Goal: Task Accomplishment & Management: Manage account settings

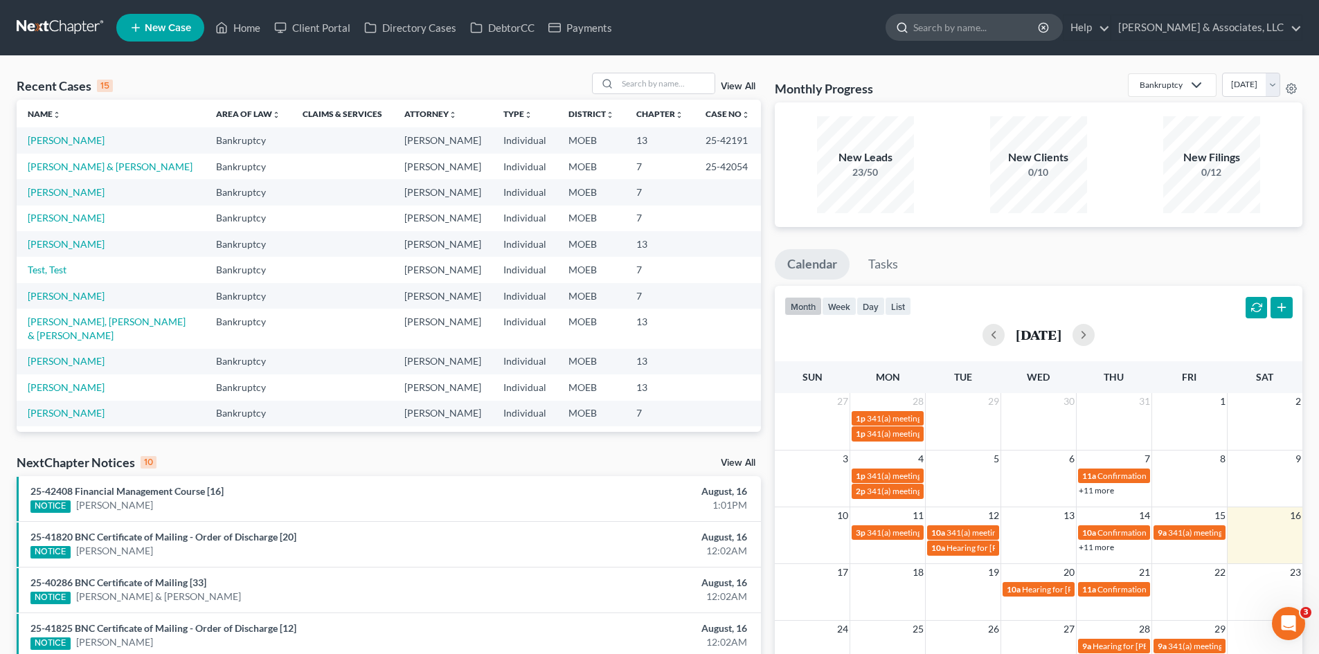
click at [1010, 21] on input "search" at bounding box center [976, 28] width 127 height 26
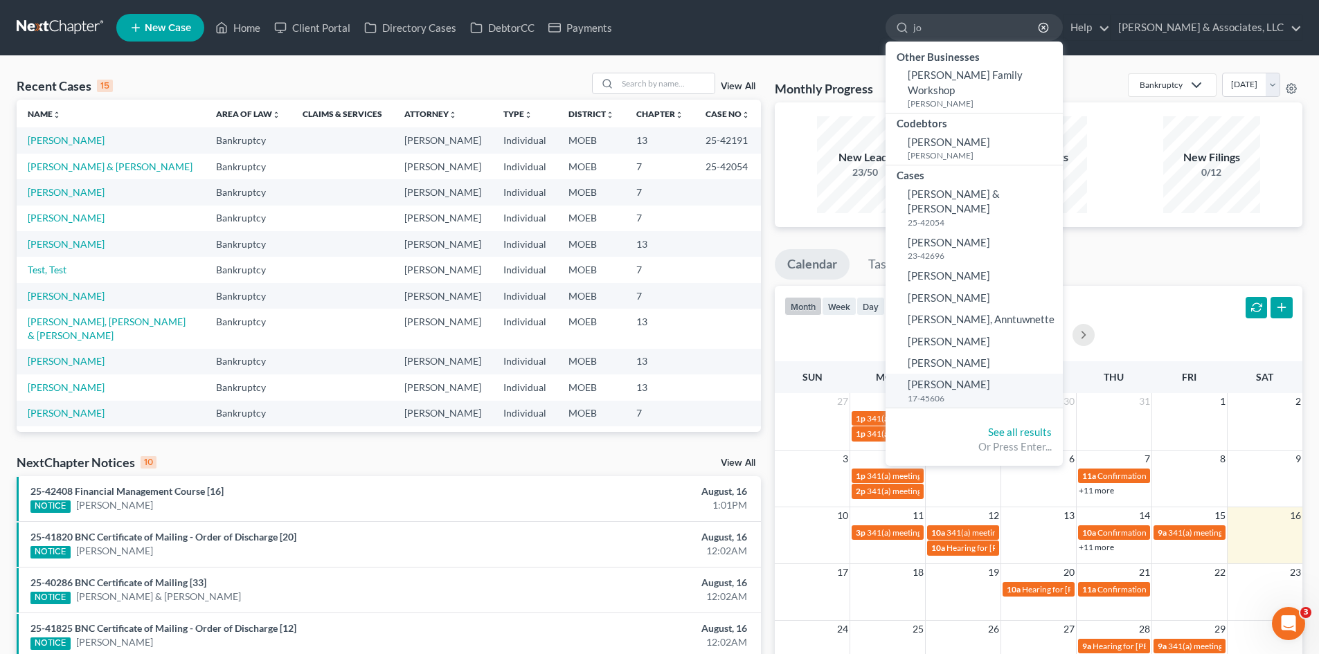
type input "j"
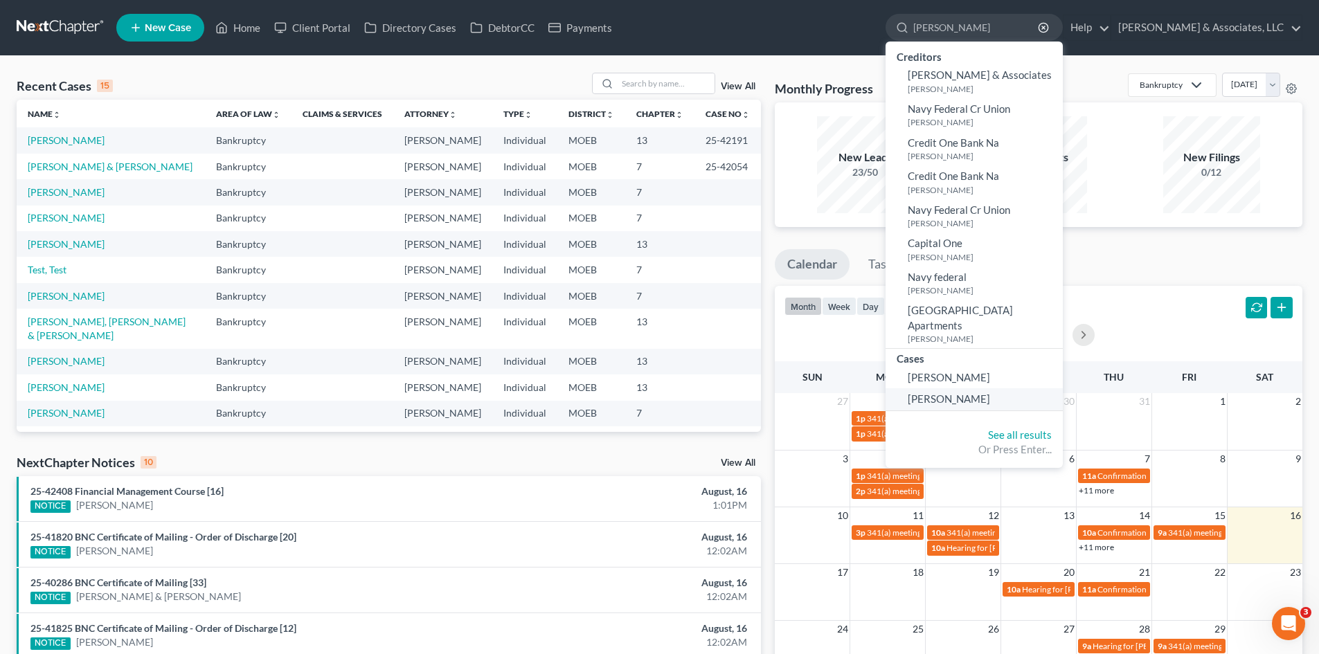
type input "Corey"
click at [975, 393] on span "[PERSON_NAME]" at bounding box center [949, 399] width 82 height 12
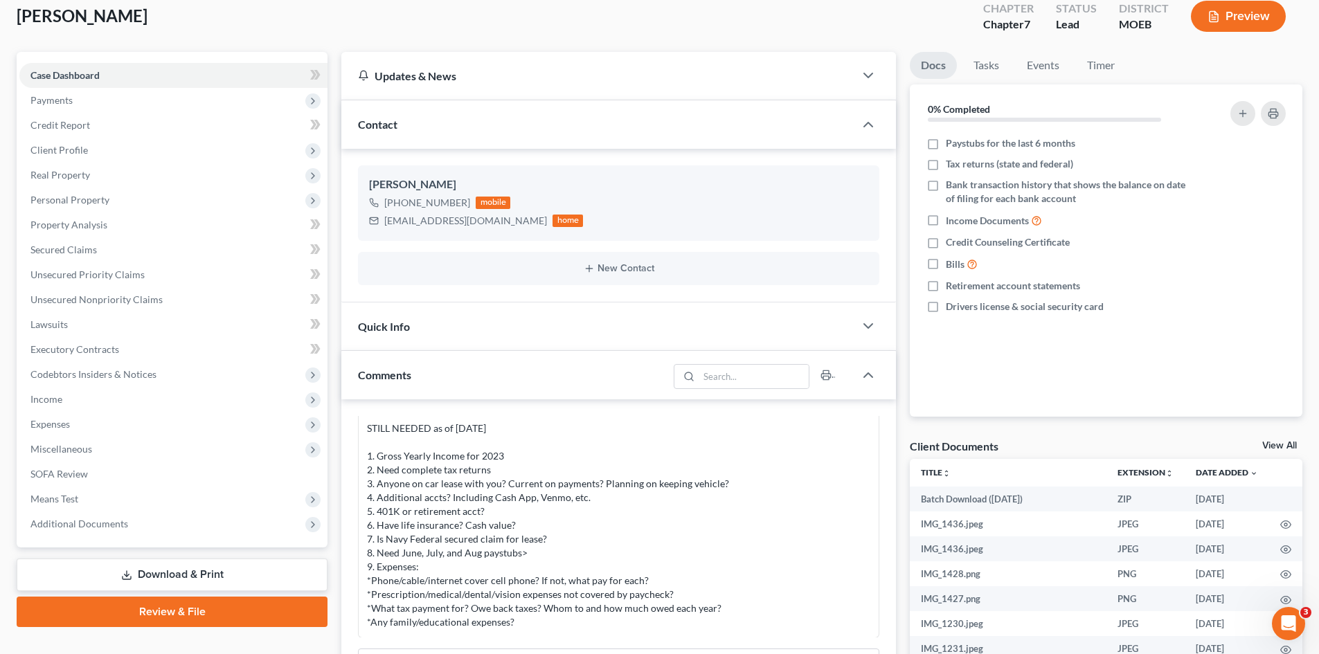
scroll to position [208, 0]
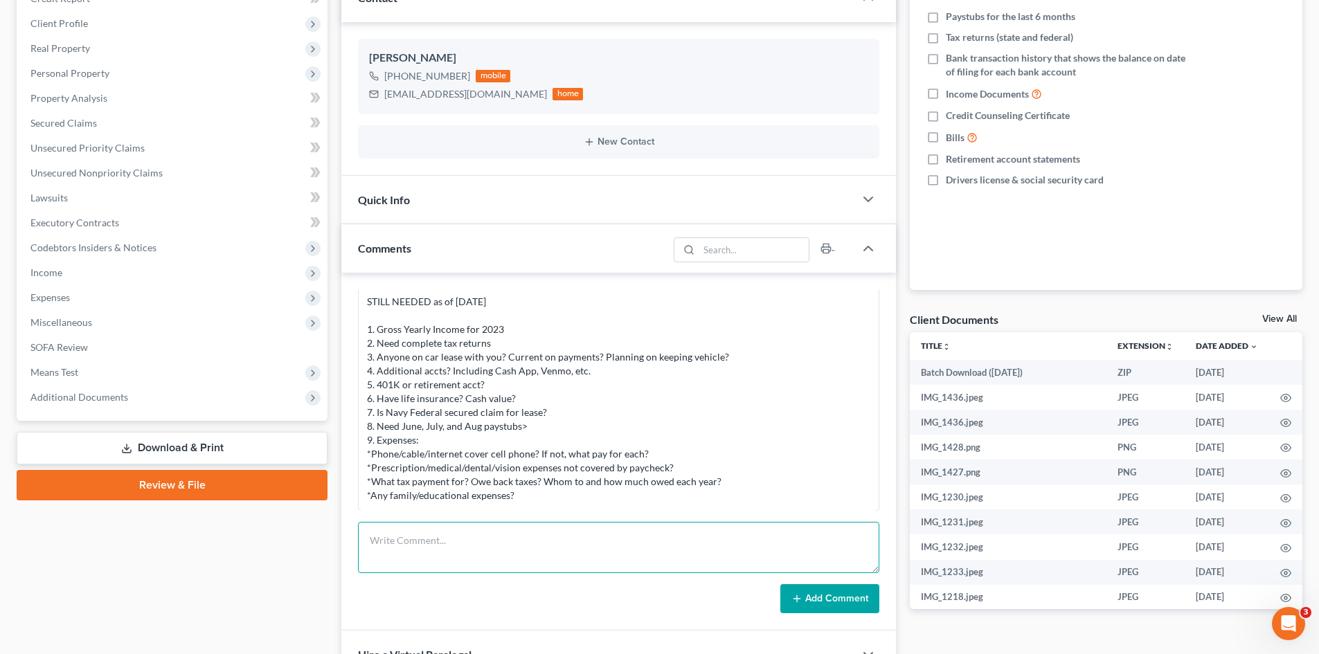
click at [453, 548] on textarea at bounding box center [618, 547] width 521 height 51
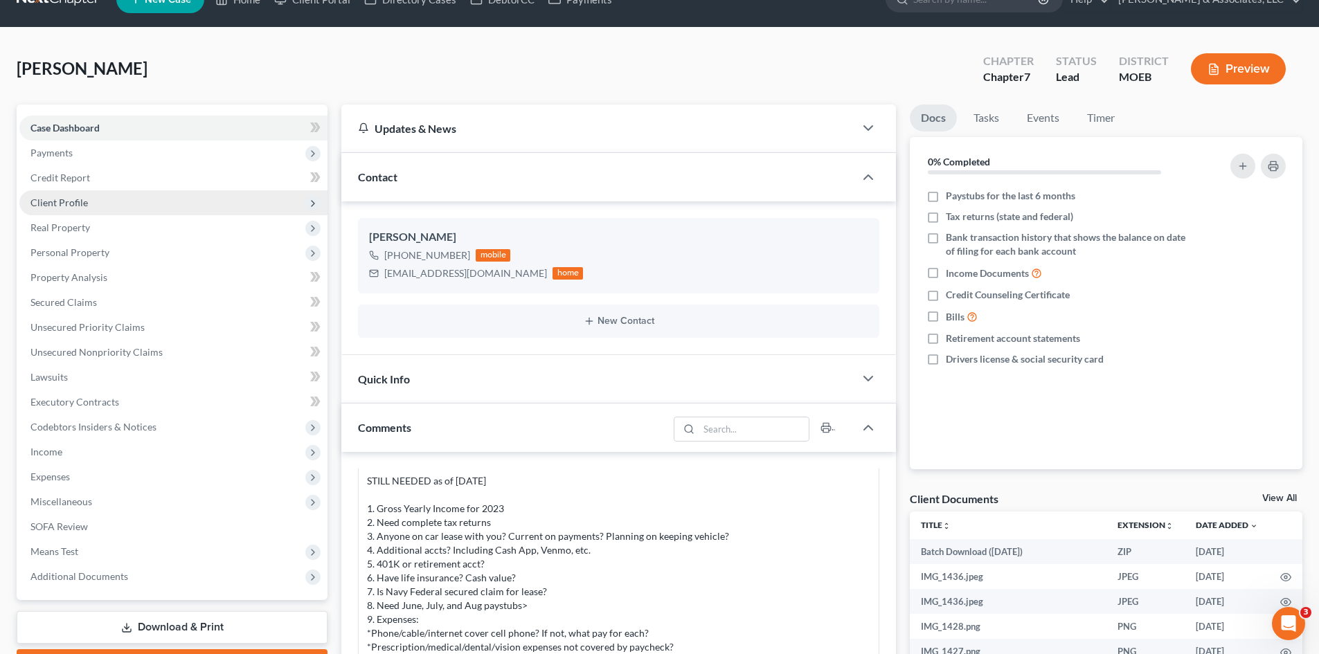
scroll to position [0, 0]
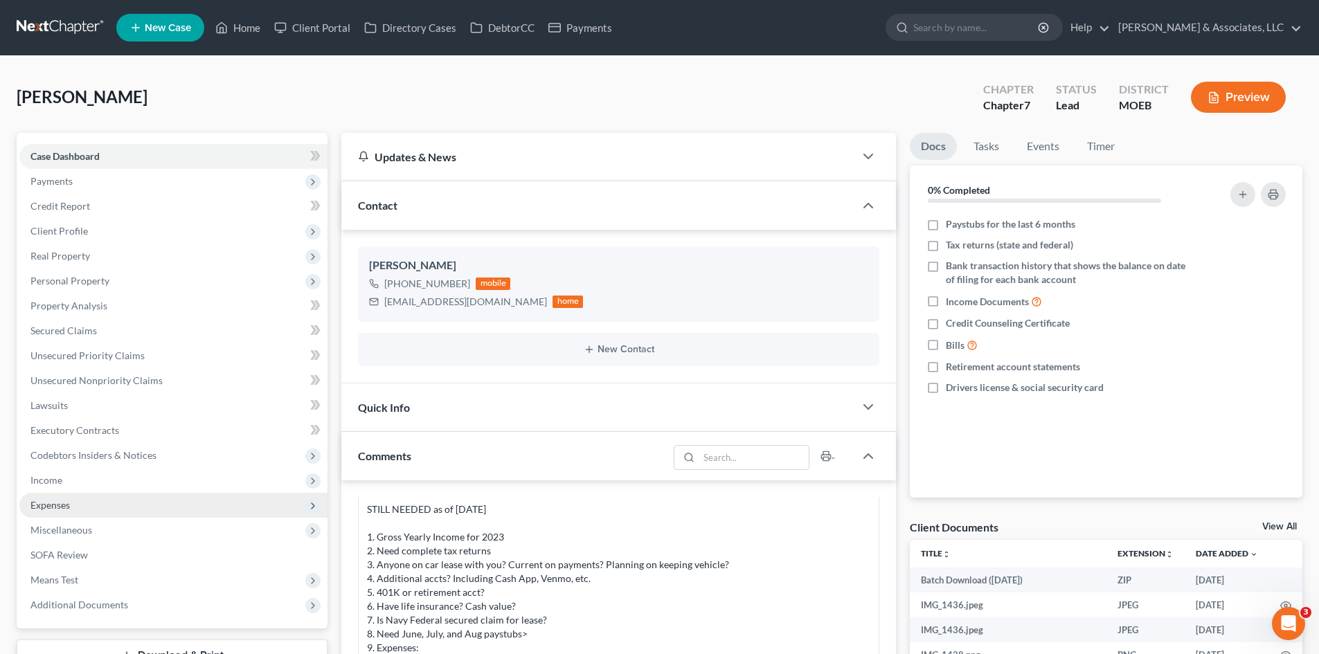
click at [67, 511] on span "Expenses" at bounding box center [173, 505] width 308 height 25
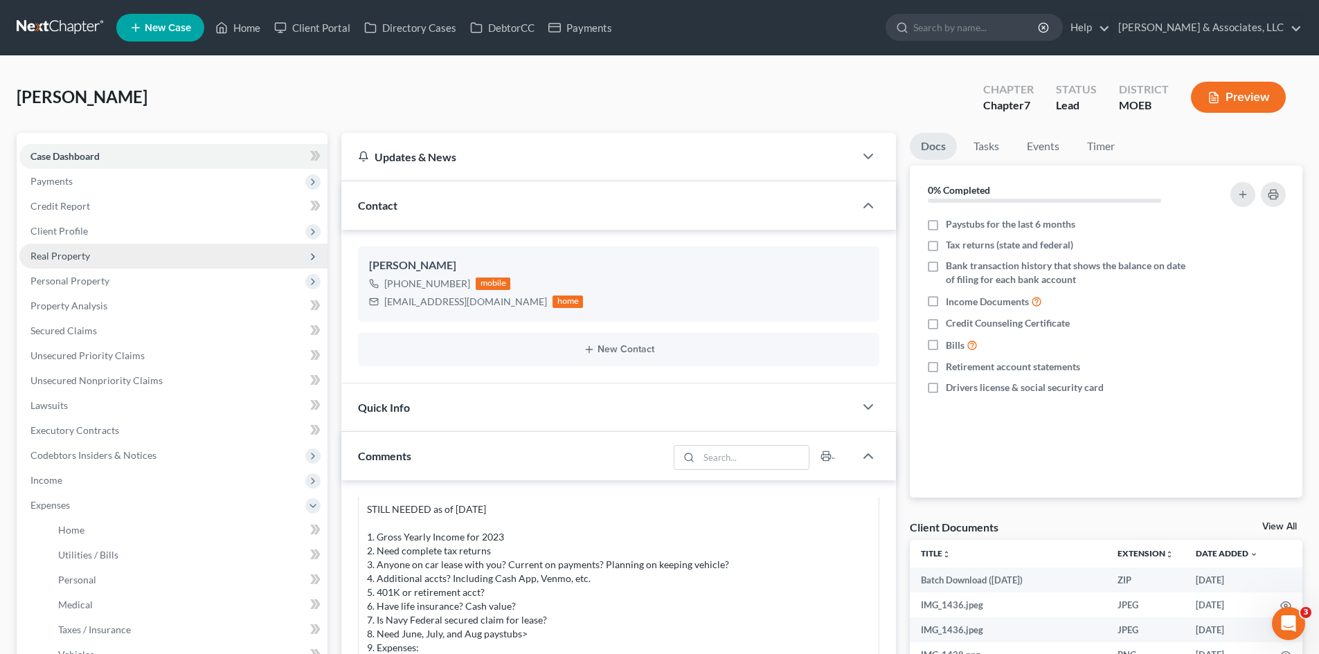
click at [54, 258] on span "Real Property" at bounding box center [60, 256] width 60 height 12
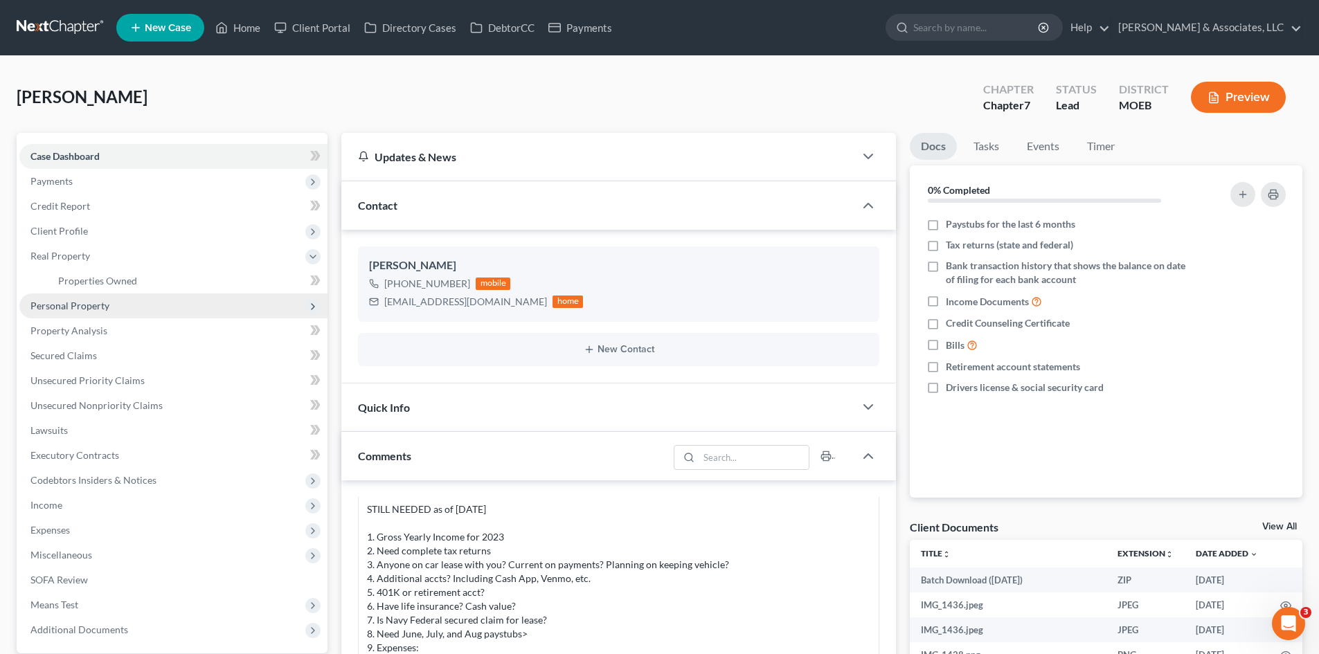
click at [74, 307] on span "Personal Property" at bounding box center [69, 306] width 79 height 12
click at [116, 309] on span "Vehicles Owned" at bounding box center [92, 306] width 69 height 12
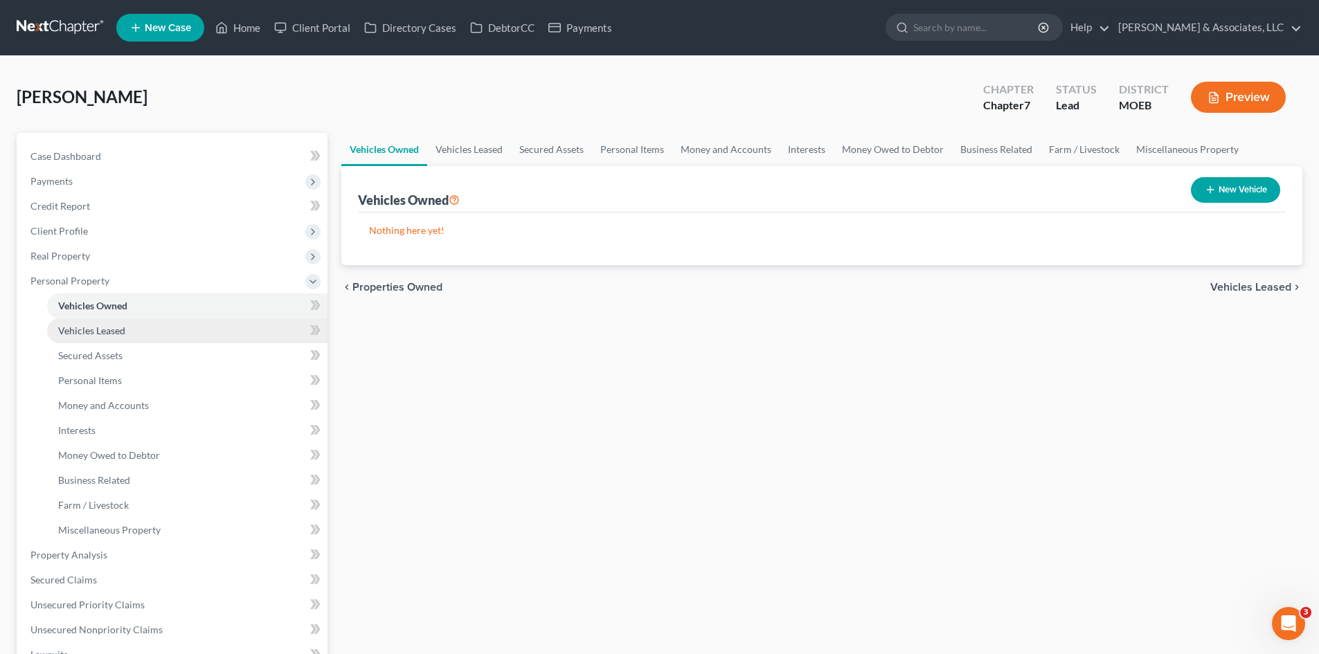
click at [98, 332] on span "Vehicles Leased" at bounding box center [91, 331] width 67 height 12
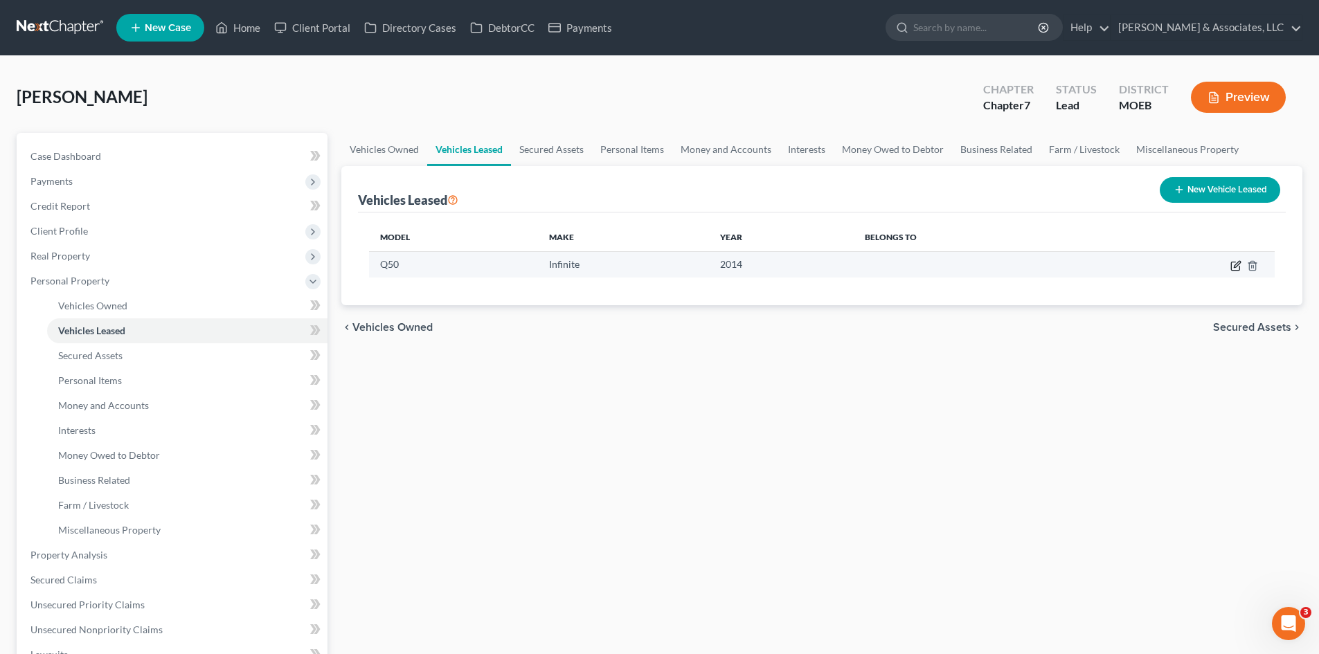
click at [1234, 267] on icon "button" at bounding box center [1236, 265] width 11 height 11
select select "12"
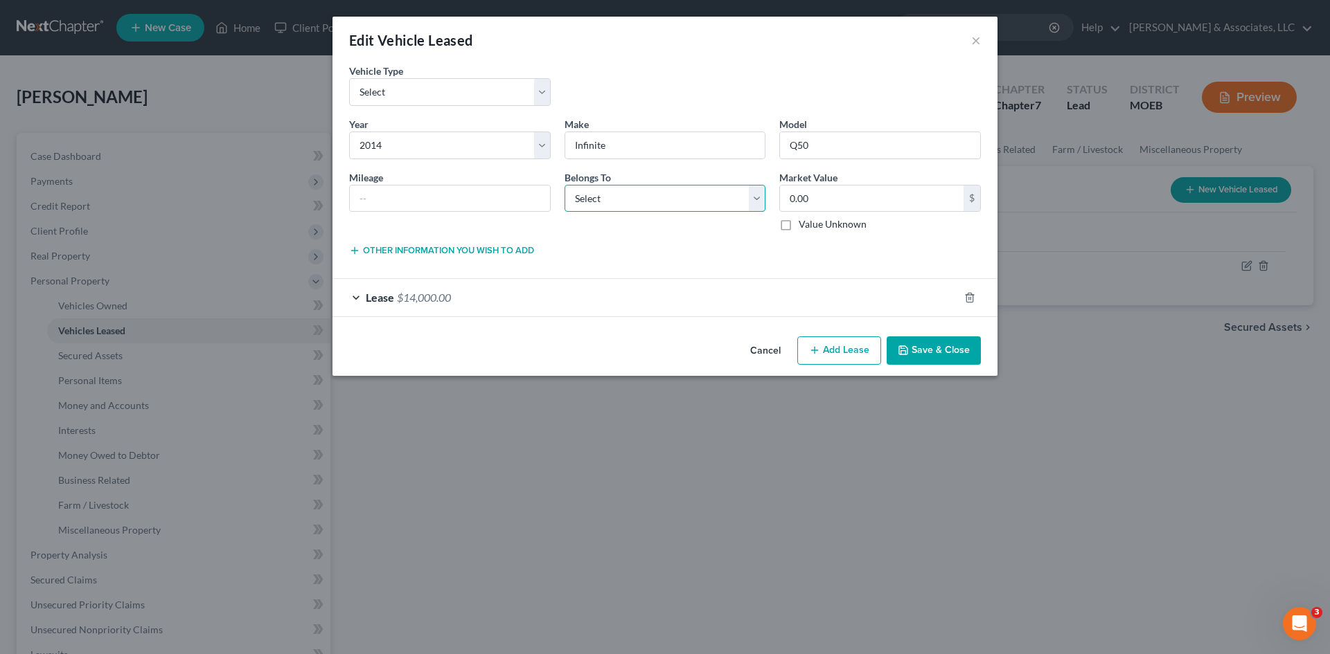
click at [642, 202] on select "Select Debtor 1 Only Debtor 2 Only Debtor 1 And Debtor 2 Only At Least One Of T…" at bounding box center [665, 199] width 202 height 28
select select "0"
click at [564, 185] on select "Select Debtor 1 Only Debtor 2 Only Debtor 1 And Debtor 2 Only At Least One Of T…" at bounding box center [665, 199] width 202 height 28
click at [540, 92] on select "Select Automobile (A/B: 3) Truck (A/B: 3) Trailer (A/B: 4) Watercraft (A/B: 4) …" at bounding box center [450, 92] width 202 height 28
select select "0"
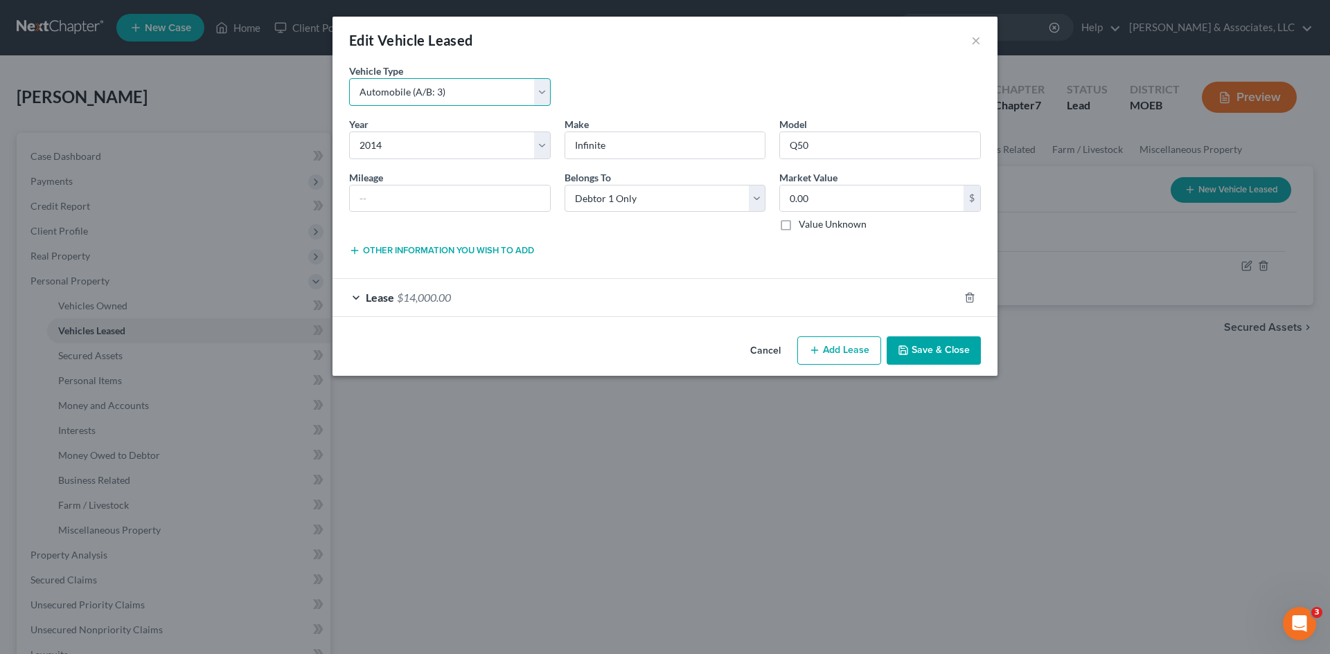
click at [349, 78] on select "Select Automobile (A/B: 3) Truck (A/B: 3) Trailer (A/B: 4) Watercraft (A/B: 4) …" at bounding box center [450, 92] width 202 height 28
click at [372, 202] on input "text" at bounding box center [450, 199] width 200 height 26
click at [618, 262] on div "Other information you wish to add Lease Select" at bounding box center [664, 254] width 645 height 25
click at [640, 147] on input "Infinite" at bounding box center [665, 145] width 200 height 26
type input "Infiniti"
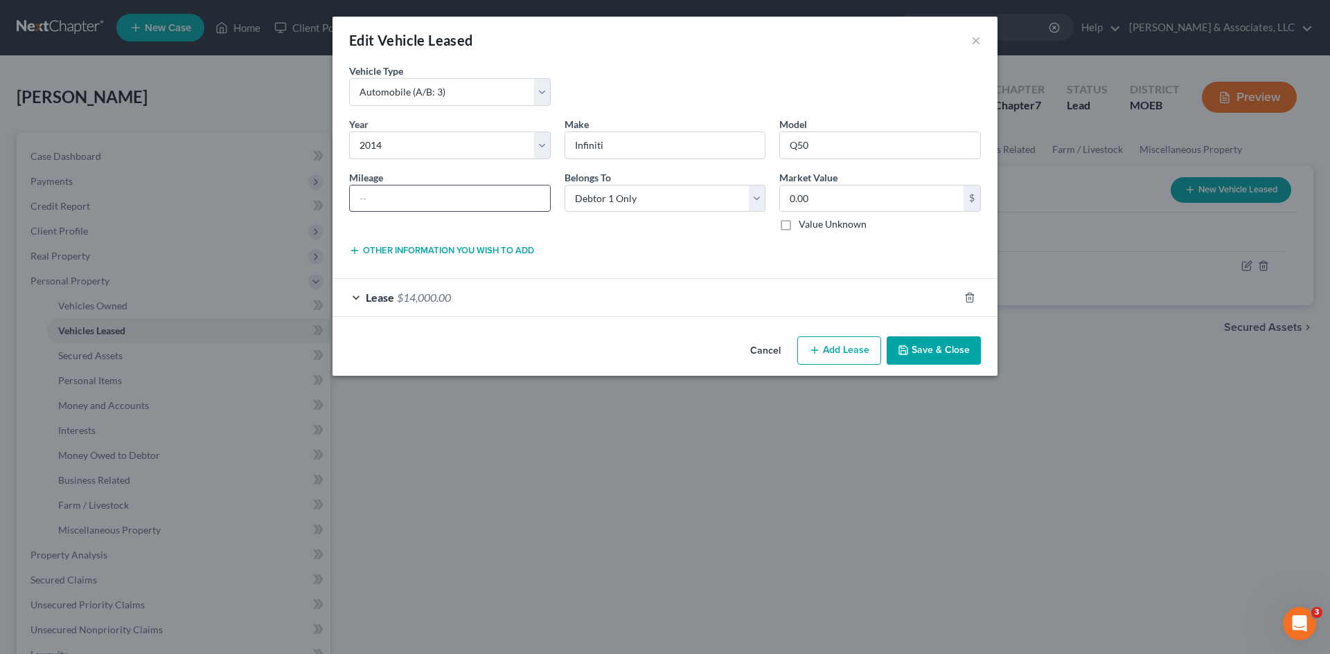
click at [438, 205] on input "text" at bounding box center [450, 199] width 200 height 26
click at [499, 166] on div "Year * Select 2026 2025 2024 2023 2022 2021 2020 2019 2018 2017 2016 2015 2014 …" at bounding box center [664, 180] width 645 height 126
click at [420, 208] on input "text" at bounding box center [450, 199] width 200 height 26
click at [650, 238] on div "Year * Select 2026 2025 2024 2023 2022 2021 2020 2019 2018 2017 2016 2015 2014 …" at bounding box center [664, 180] width 645 height 126
click at [937, 348] on button "Save & Close" at bounding box center [933, 351] width 94 height 29
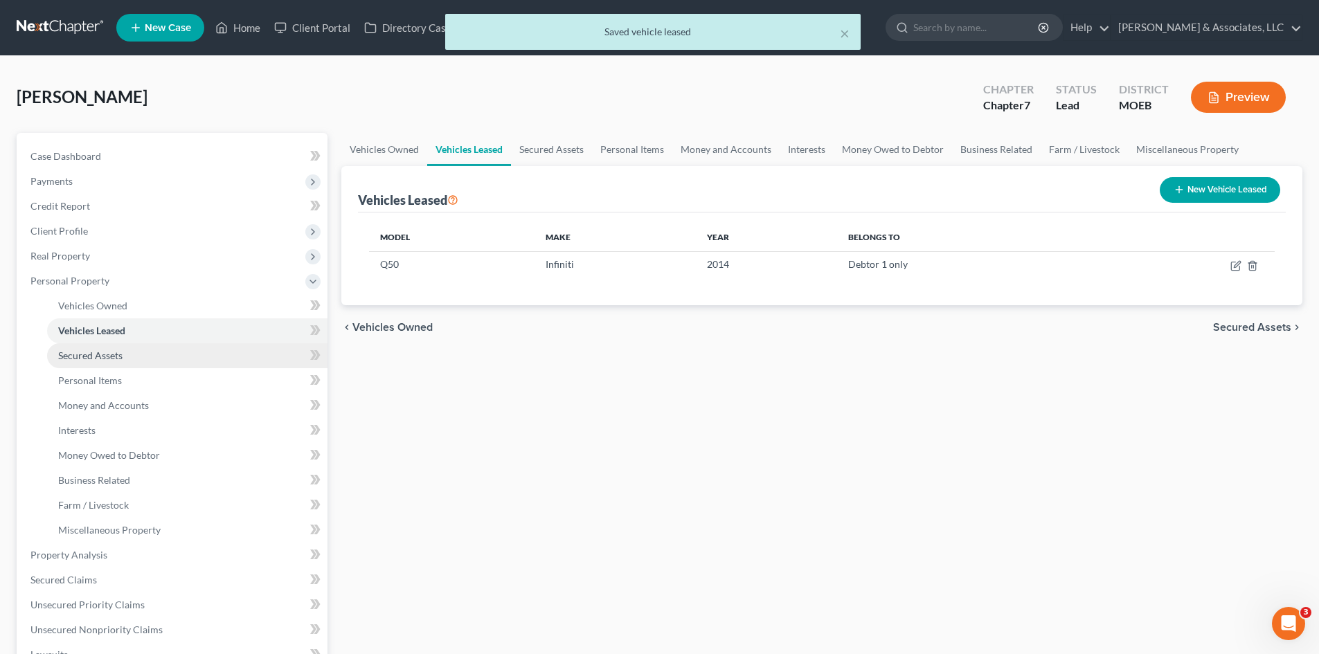
click at [94, 361] on link "Secured Assets" at bounding box center [187, 355] width 280 height 25
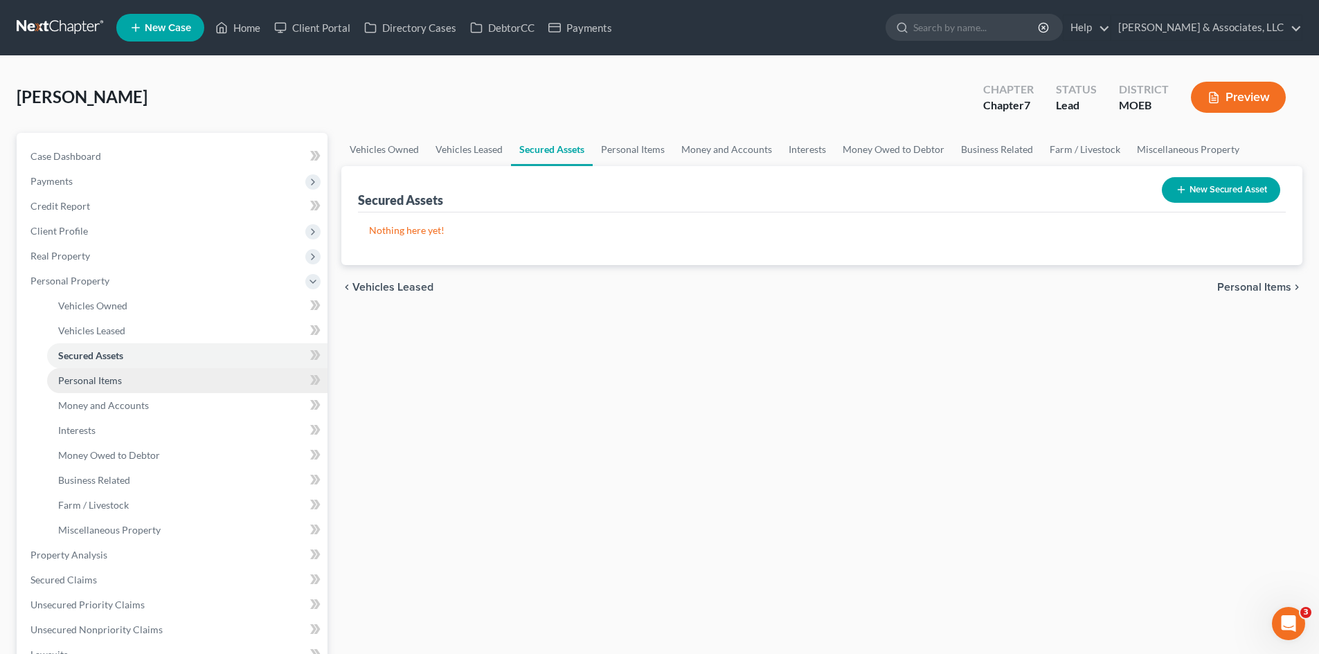
click at [116, 377] on span "Personal Items" at bounding box center [90, 381] width 64 height 12
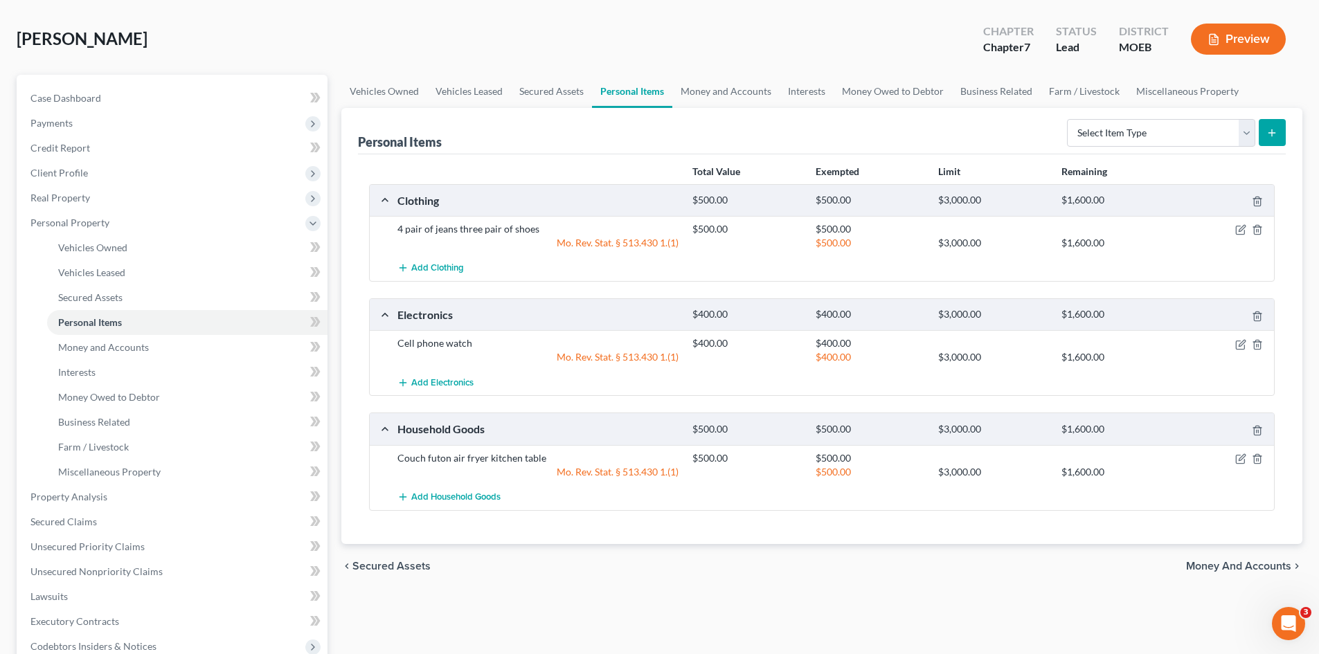
scroll to position [138, 0]
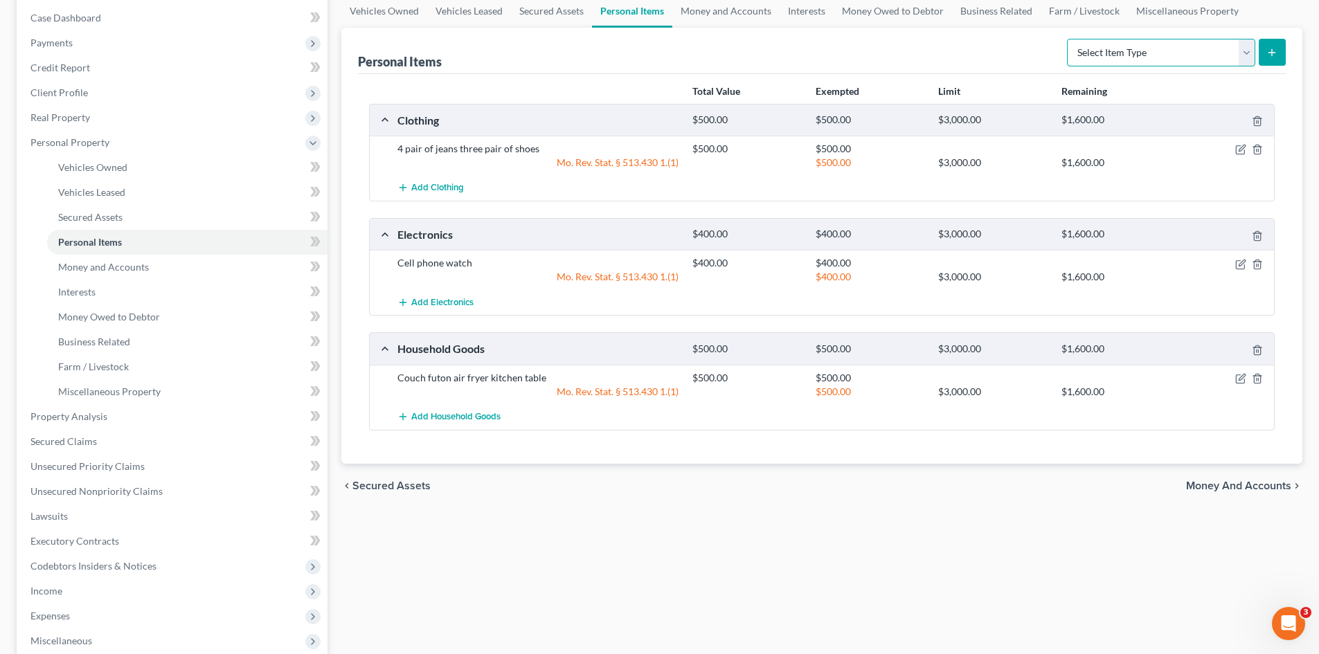
click at [1247, 51] on select "Select Item Type Clothing (A/B: 11) Collectibles Of Value (A/B: 8) Electronics …" at bounding box center [1161, 53] width 188 height 28
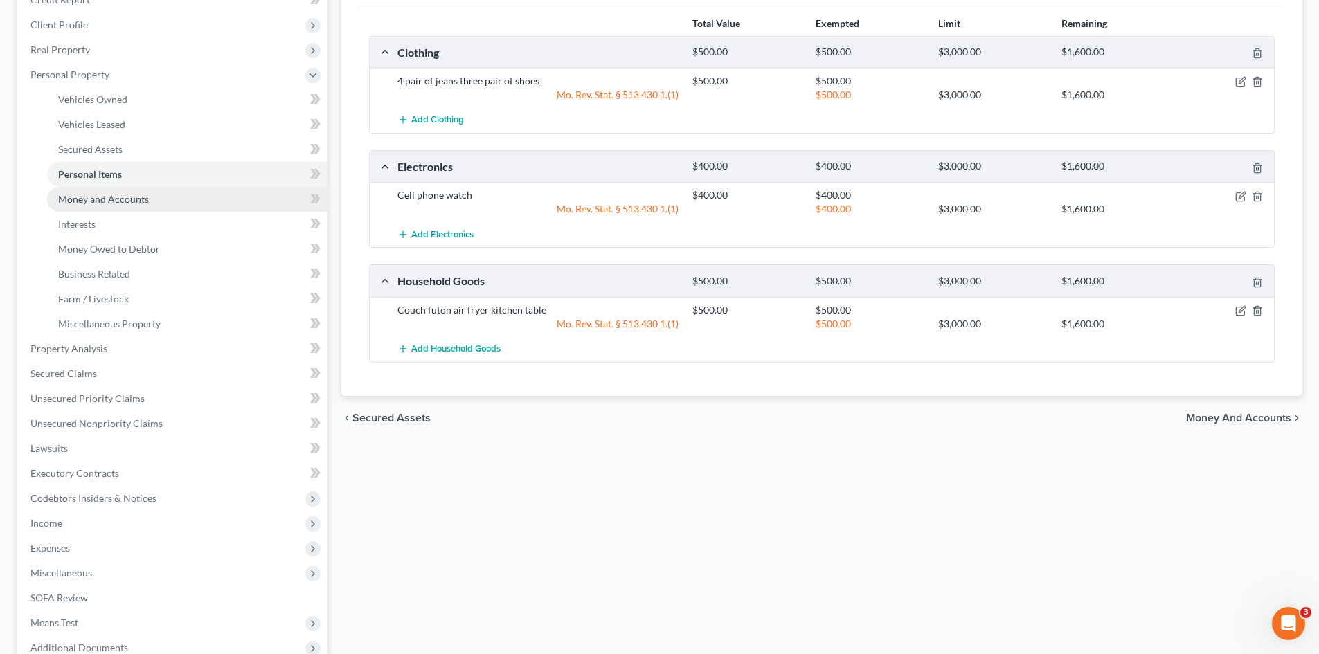
scroll to position [277, 0]
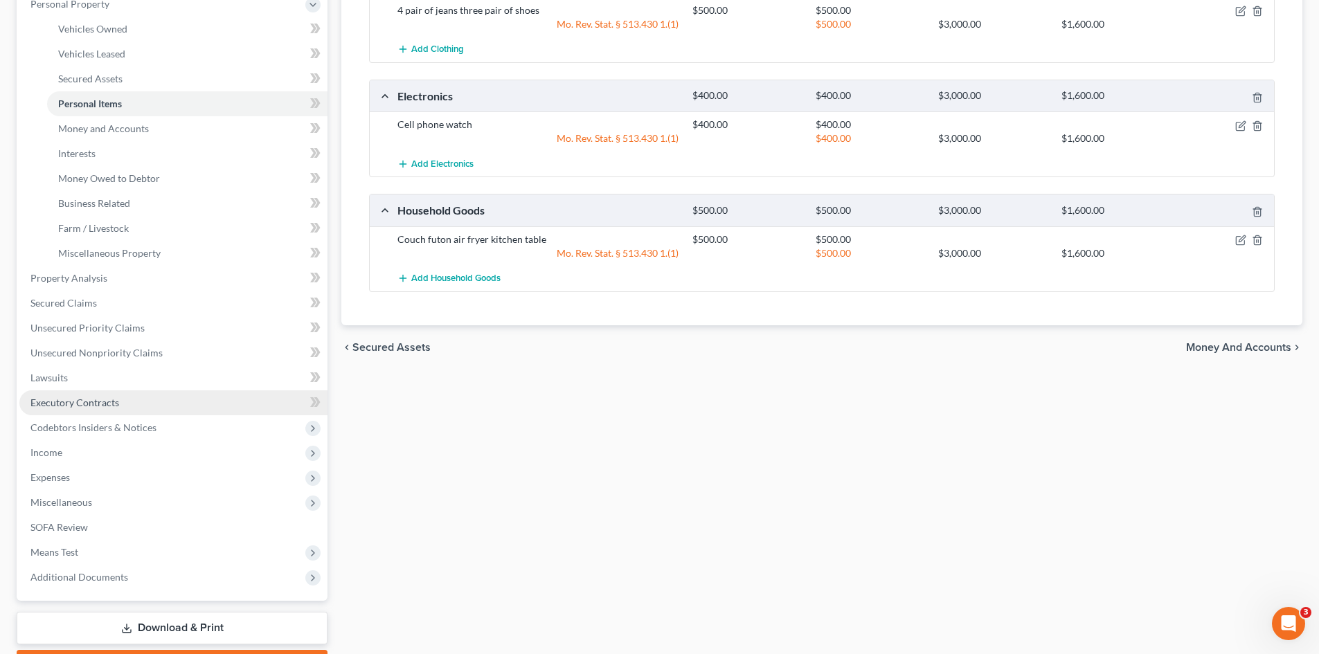
click at [143, 401] on link "Executory Contracts" at bounding box center [173, 403] width 308 height 25
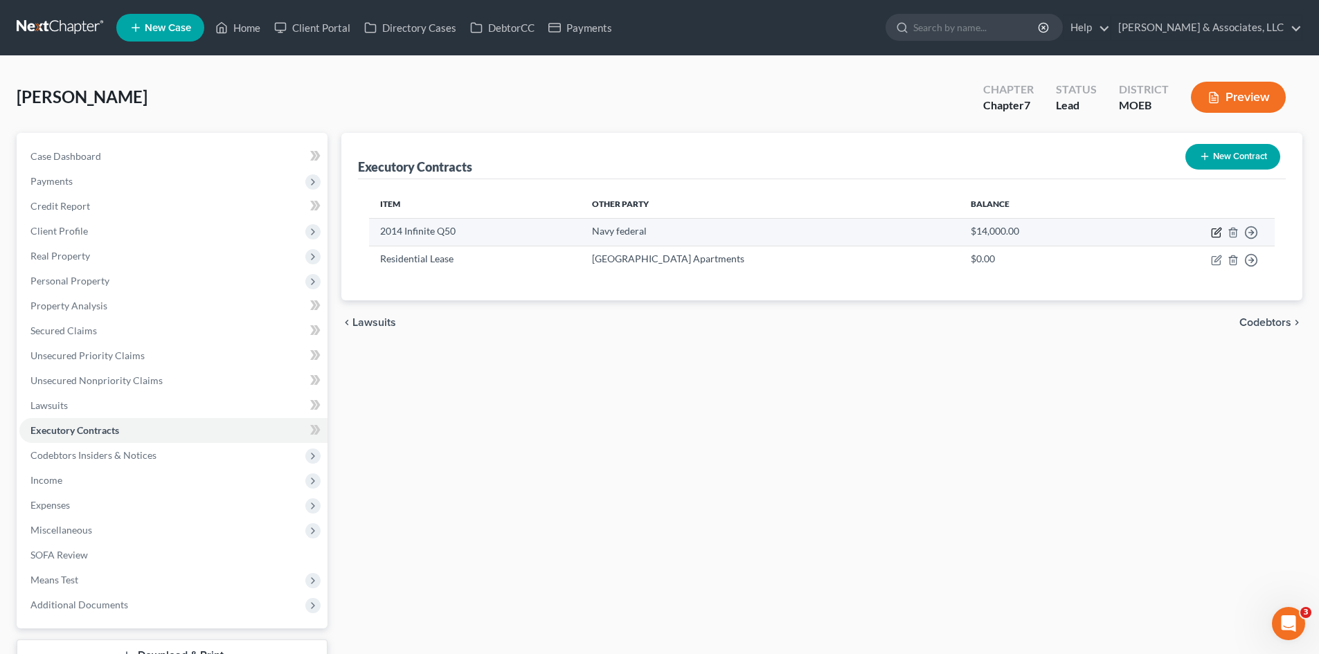
click at [1219, 232] on icon "button" at bounding box center [1218, 231] width 6 height 6
select select "3"
select select "14"
select select "0"
select select "1"
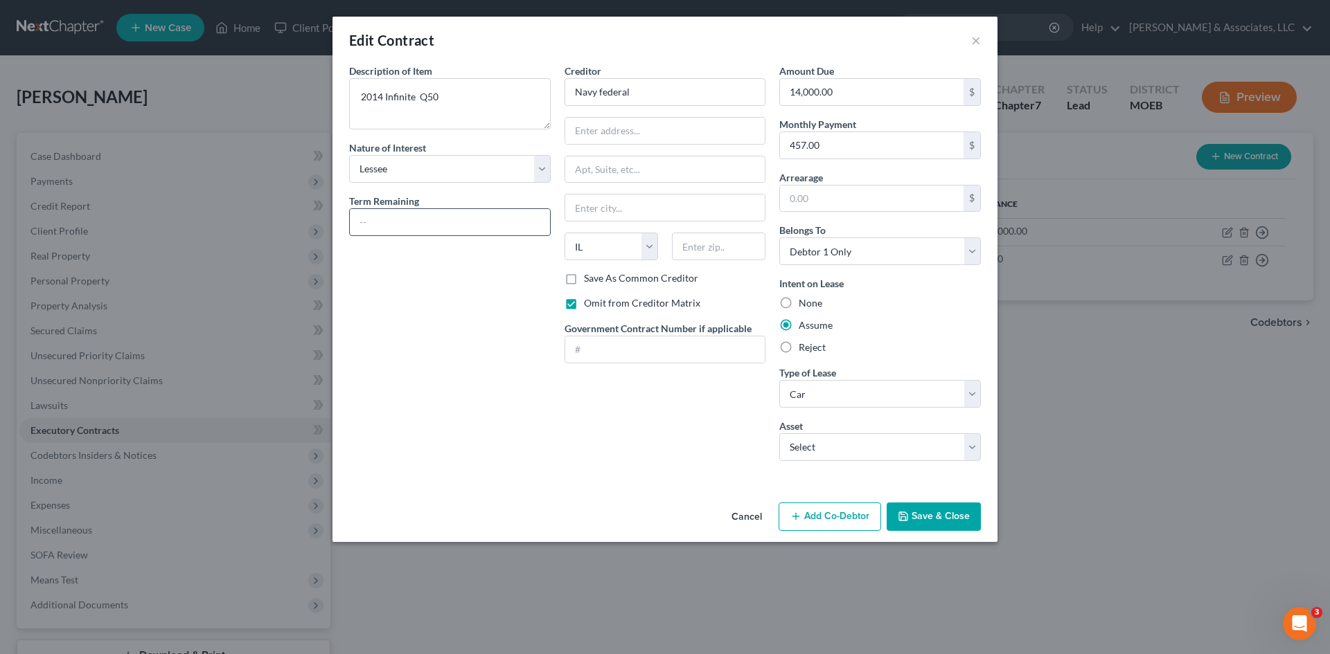
click at [411, 223] on input "text" at bounding box center [450, 222] width 200 height 26
click at [412, 99] on textarea "2014 Infinite Q50" at bounding box center [450, 103] width 202 height 51
type textarea "Automotive Lease - 2014 Infiniti Q50"
drag, startPoint x: 632, startPoint y: 94, endPoint x: 596, endPoint y: 95, distance: 36.0
click at [596, 95] on input "Navy federal" at bounding box center [665, 92] width 202 height 28
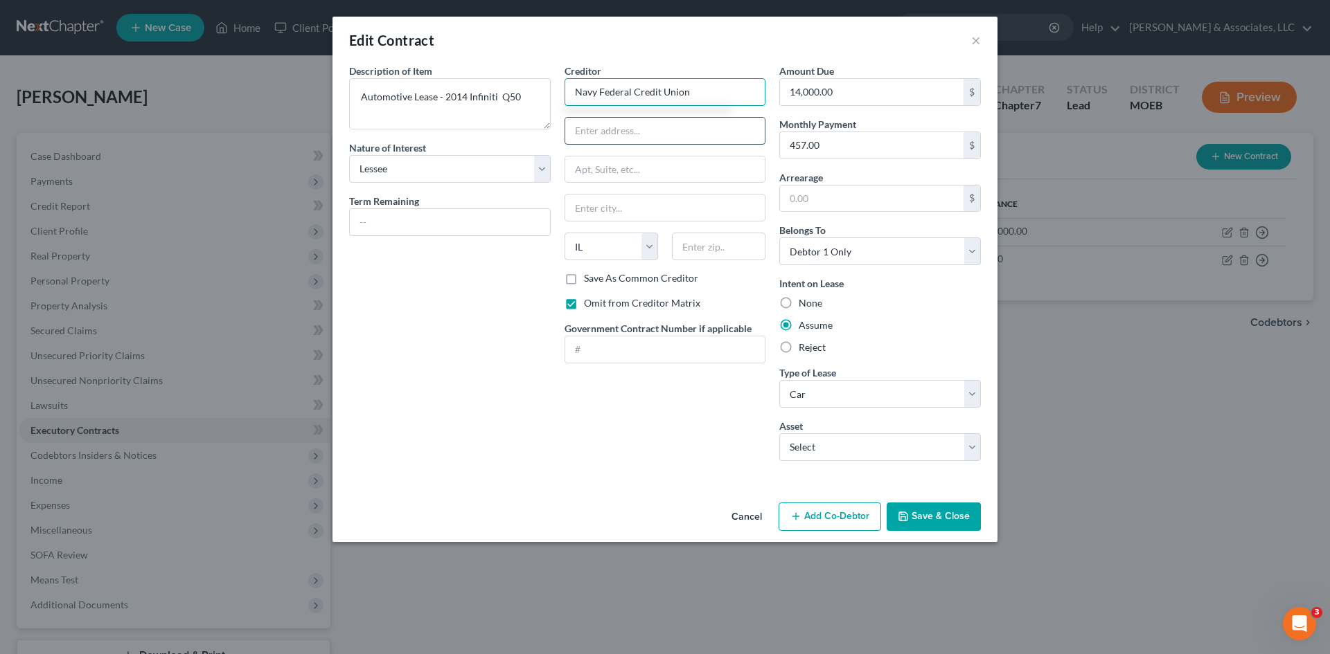
type input "Navy Federal Credit Union"
click at [704, 136] on input "text" at bounding box center [665, 131] width 200 height 26
type input "PO Box 25109"
type input "Lehigh Valley"
select select "39"
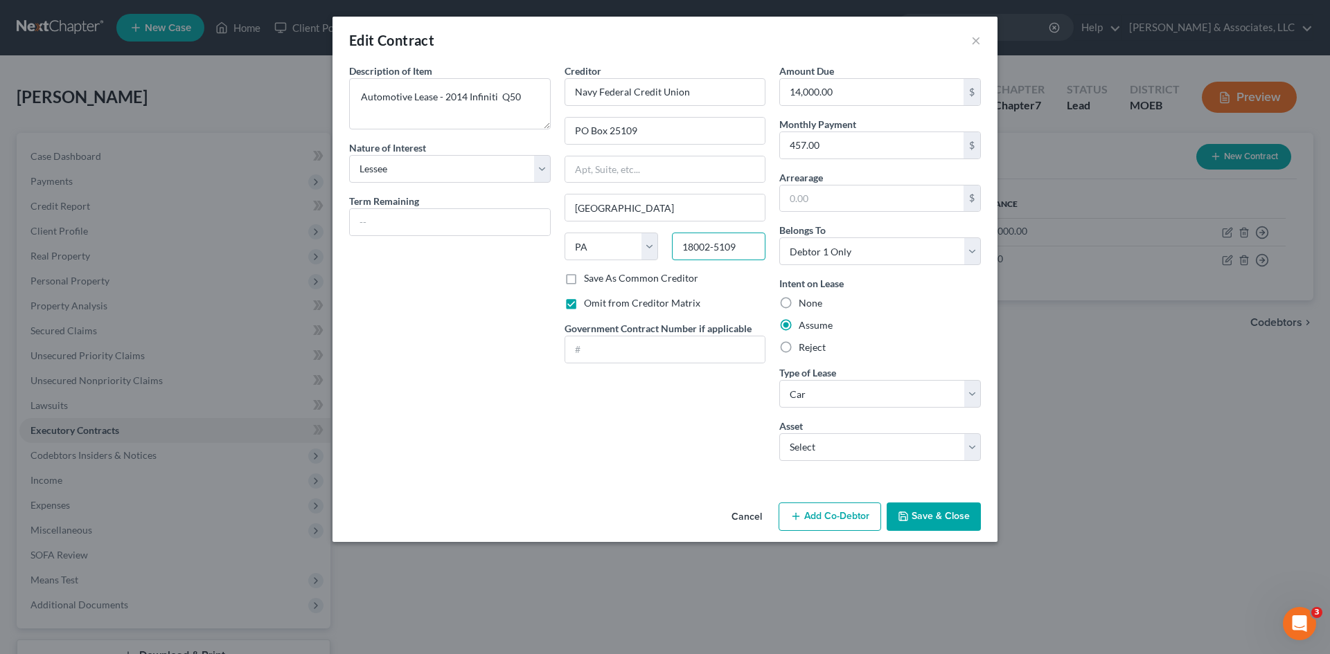
type input "18002-5109"
click at [584, 305] on label "Omit from Creditor Matrix" at bounding box center [642, 303] width 116 height 14
click at [589, 305] on input "Omit from Creditor Matrix" at bounding box center [593, 300] width 9 height 9
checkbox input "false"
click at [798, 348] on label "Reject" at bounding box center [811, 348] width 27 height 14
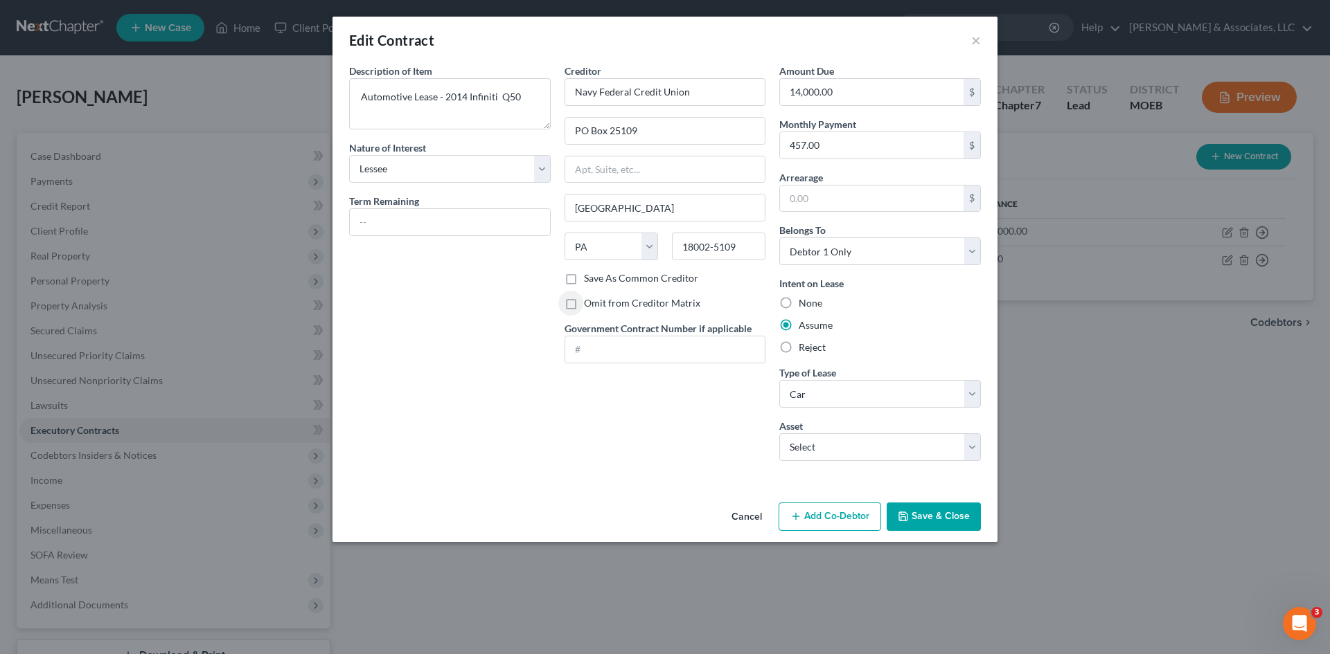
click at [804, 348] on input "Reject" at bounding box center [808, 345] width 9 height 9
radio input "true"
click at [947, 519] on button "Save & Close" at bounding box center [933, 517] width 94 height 29
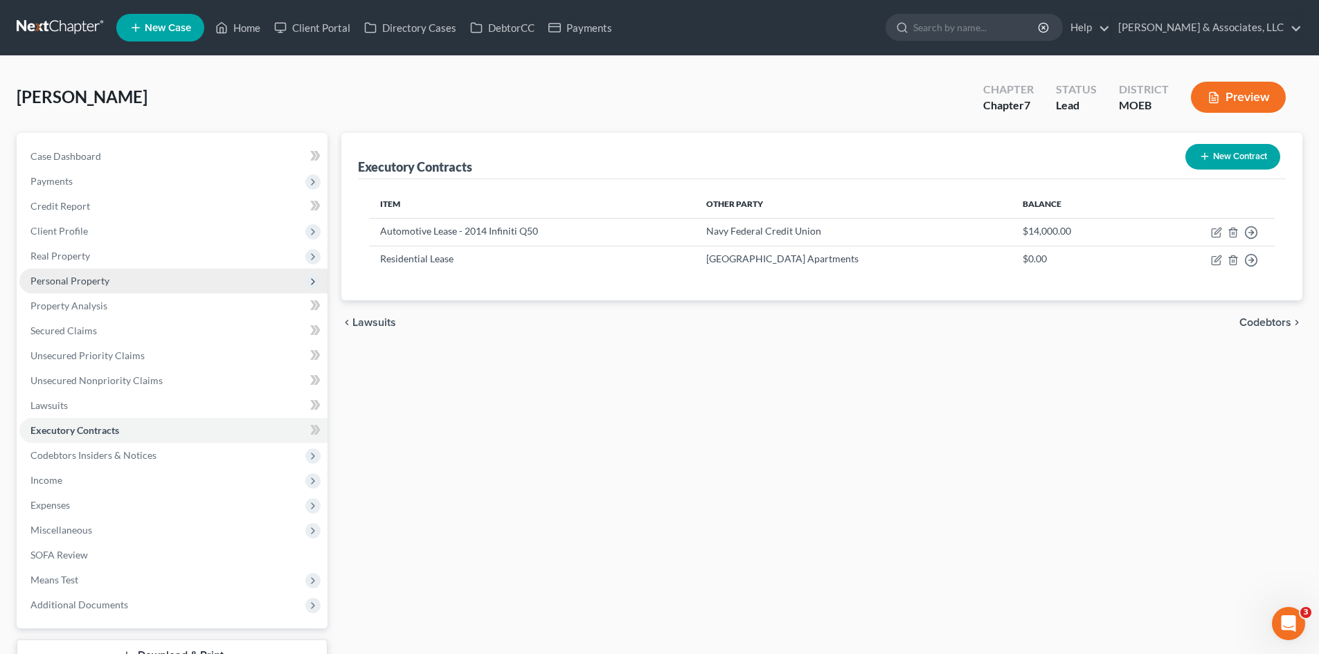
click at [63, 285] on span "Personal Property" at bounding box center [69, 281] width 79 height 12
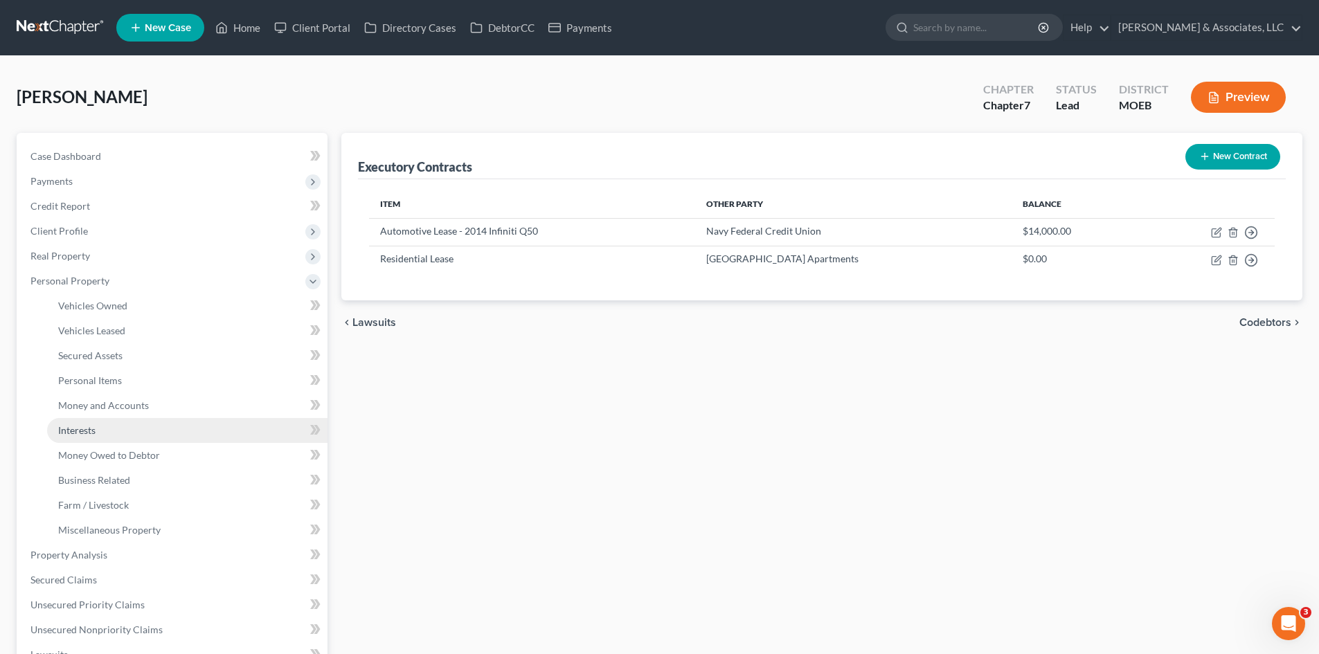
click at [91, 433] on span "Interests" at bounding box center [76, 431] width 37 height 12
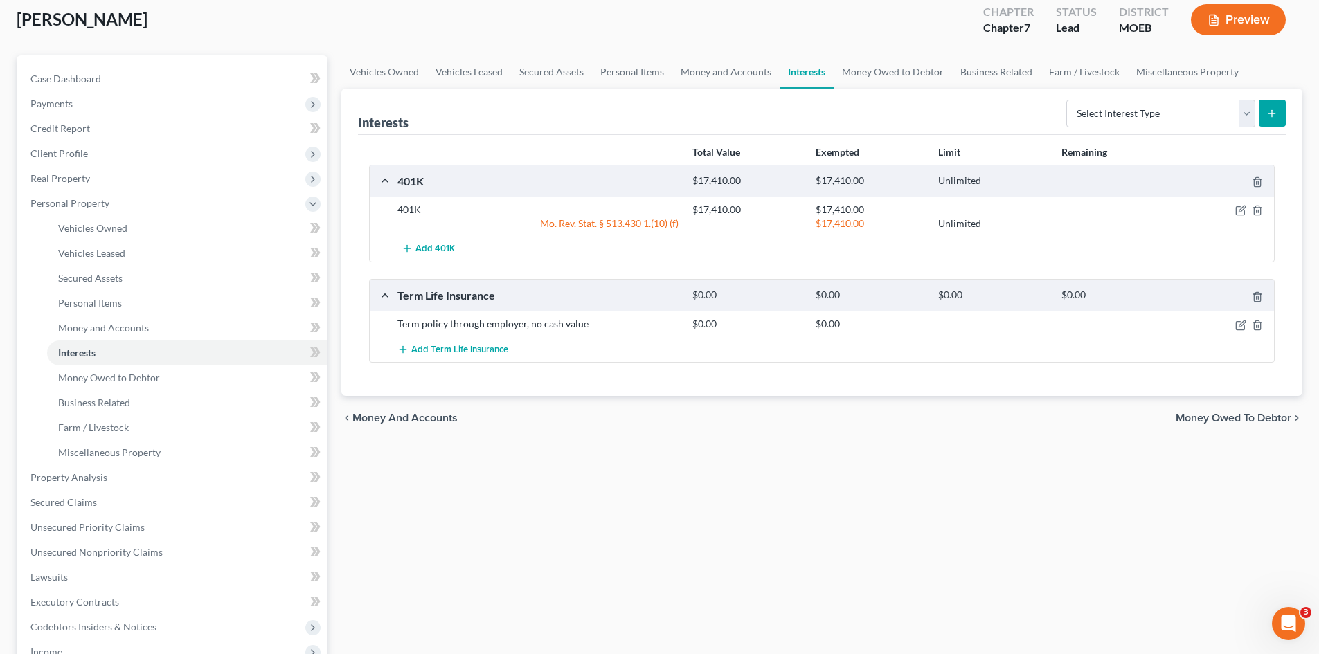
scroll to position [208, 0]
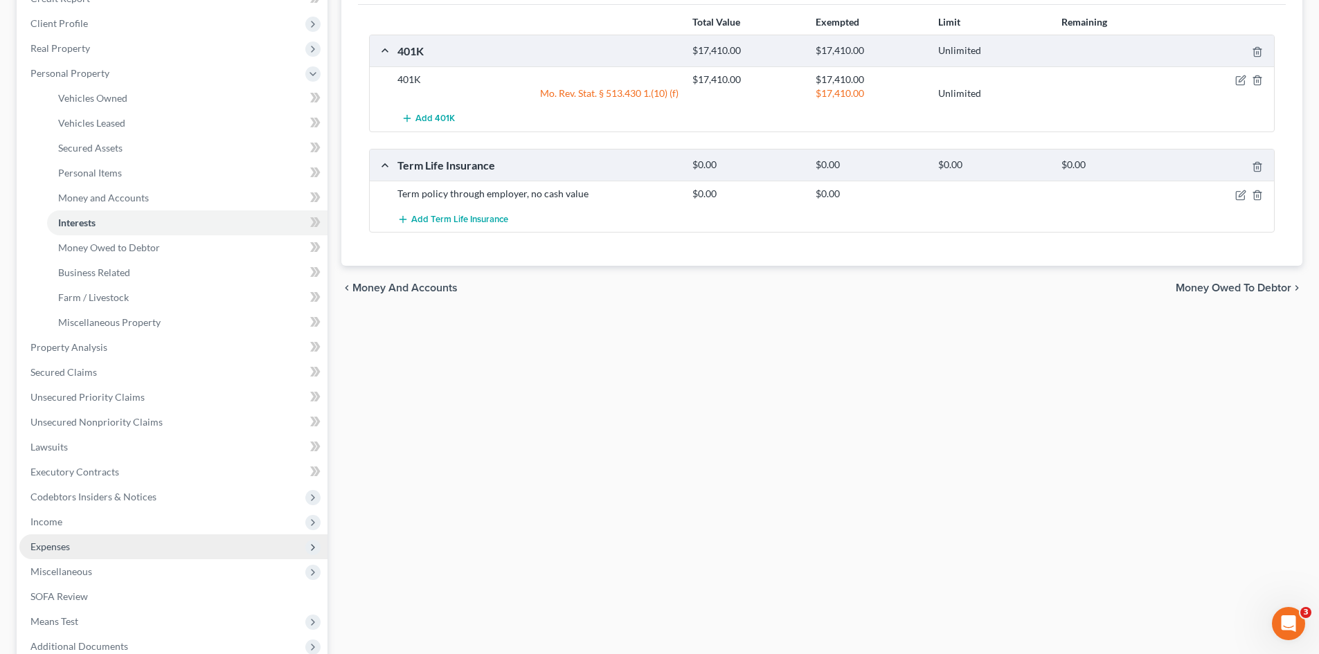
click at [68, 548] on span "Expenses" at bounding box center [49, 547] width 39 height 12
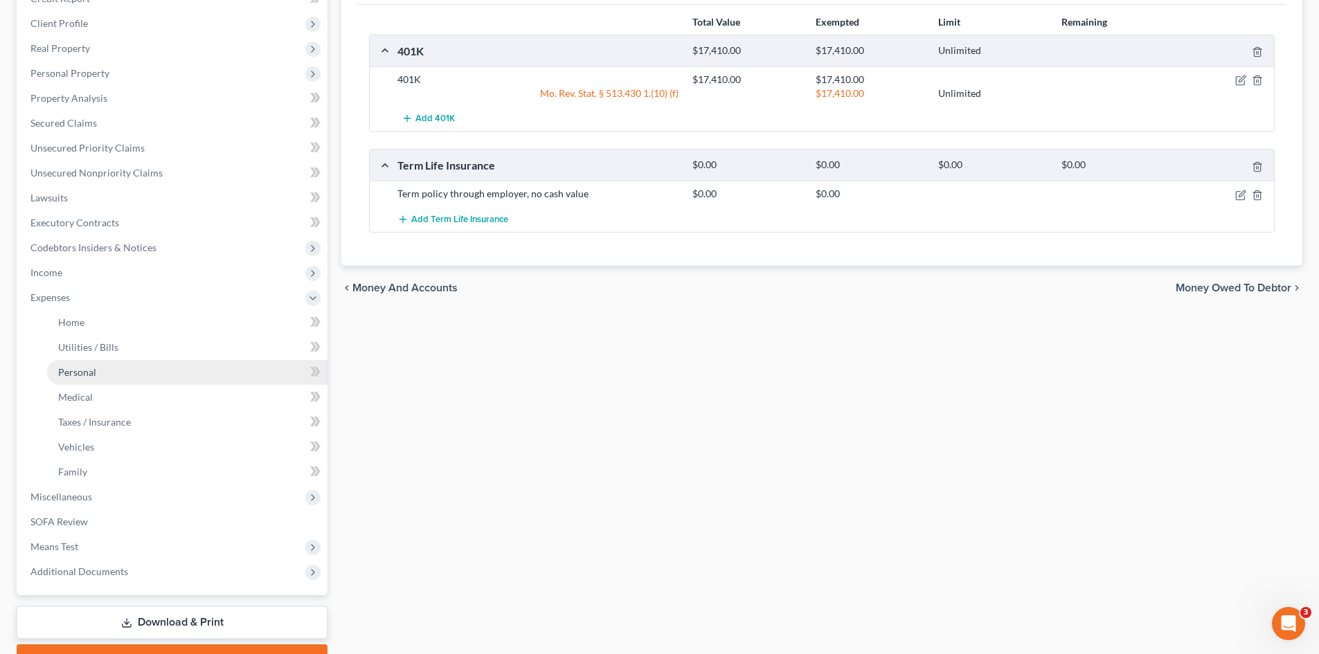
click at [93, 370] on span "Personal" at bounding box center [77, 372] width 38 height 12
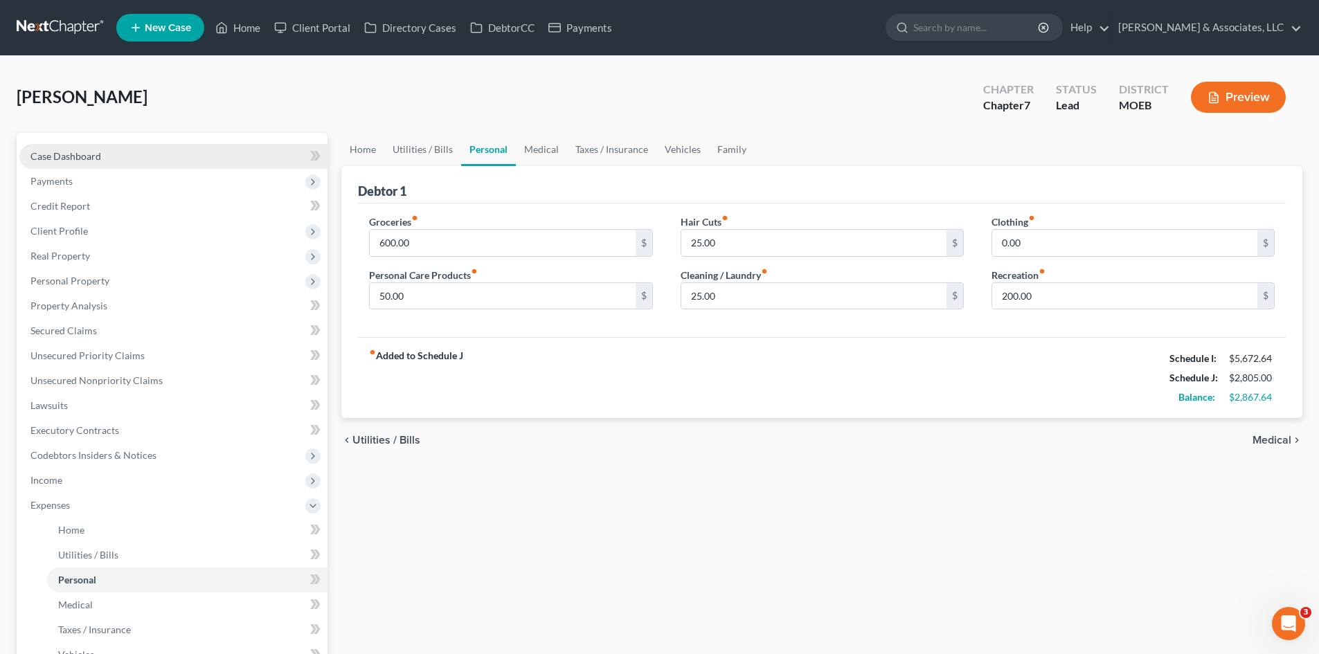
click at [91, 154] on span "Case Dashboard" at bounding box center [65, 156] width 71 height 12
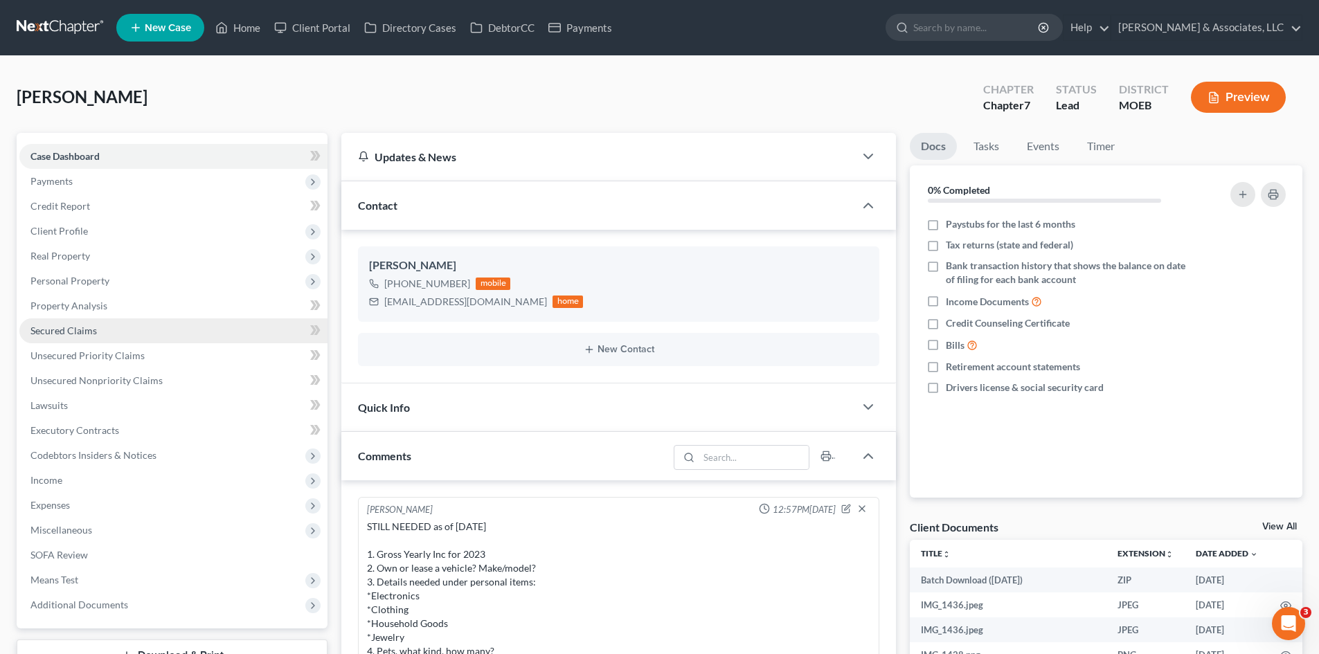
scroll to position [1383, 0]
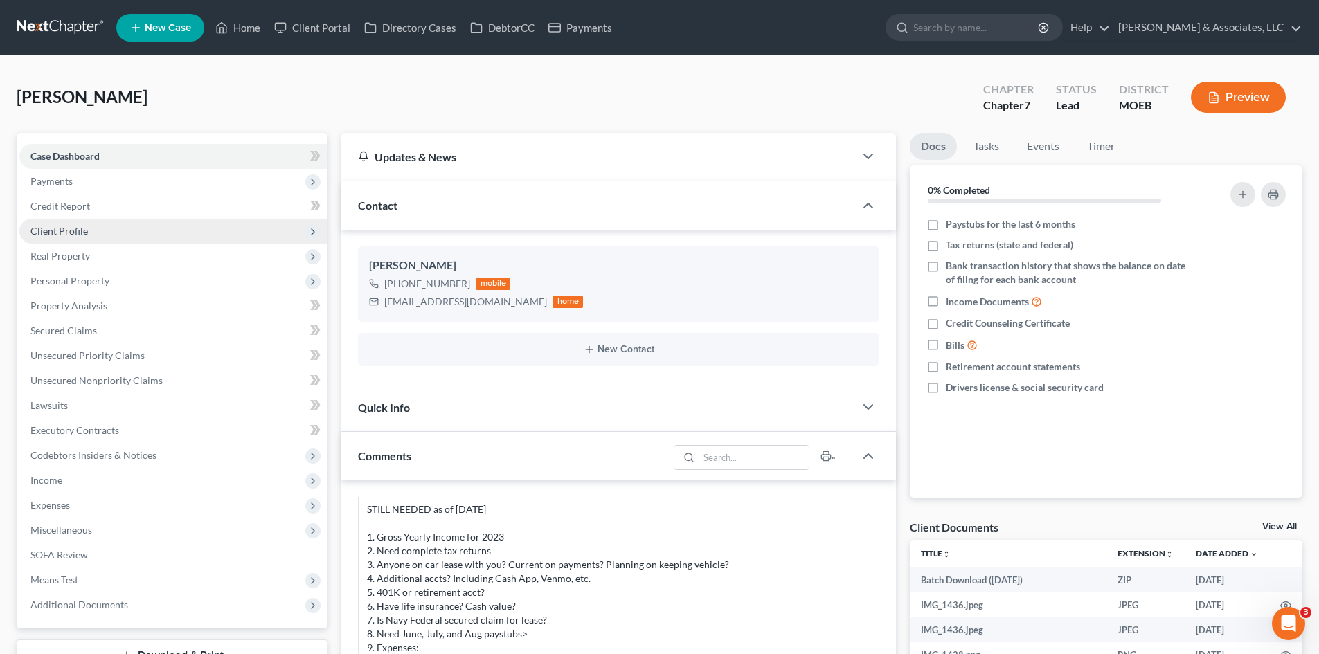
click at [79, 233] on span "Client Profile" at bounding box center [58, 231] width 57 height 12
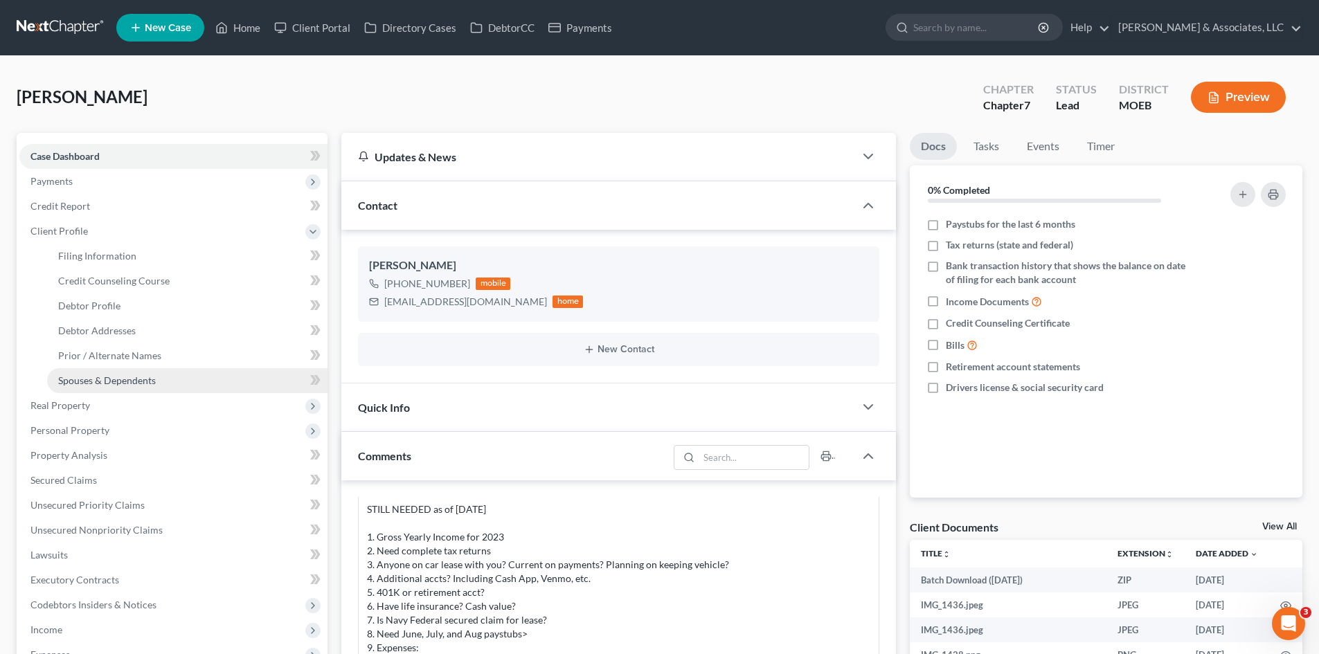
click at [107, 382] on span "Spouses & Dependents" at bounding box center [107, 381] width 98 height 12
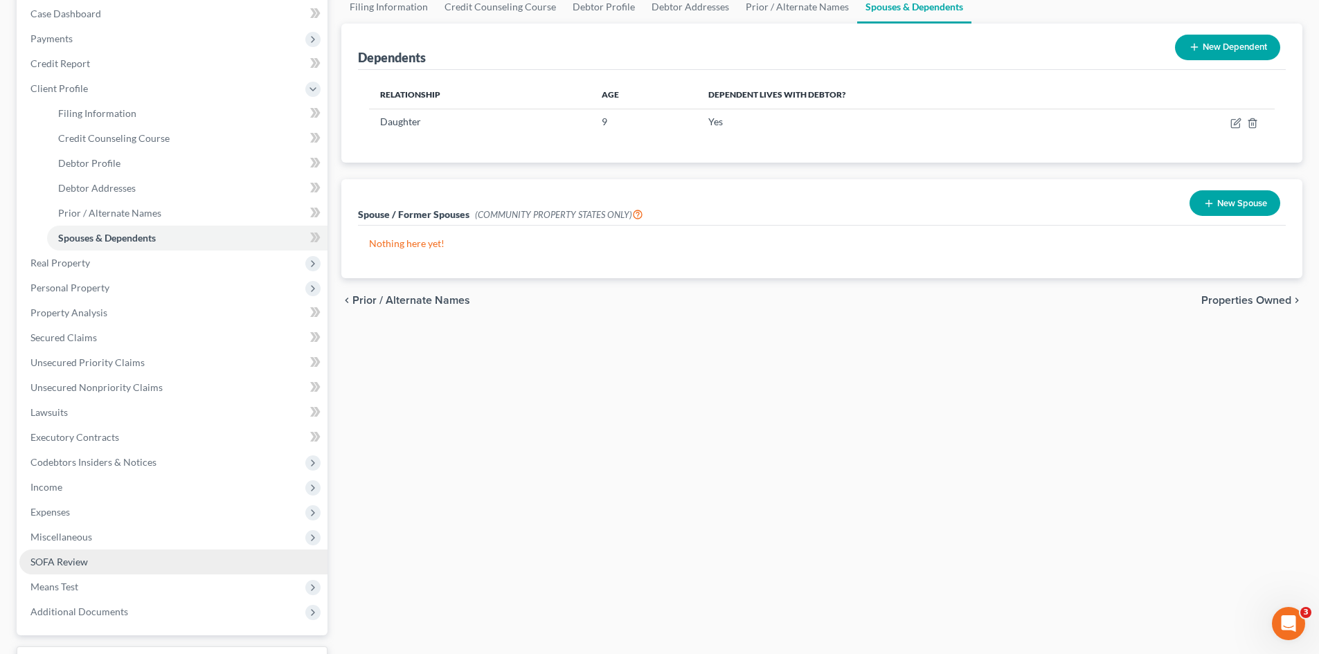
scroll to position [208, 0]
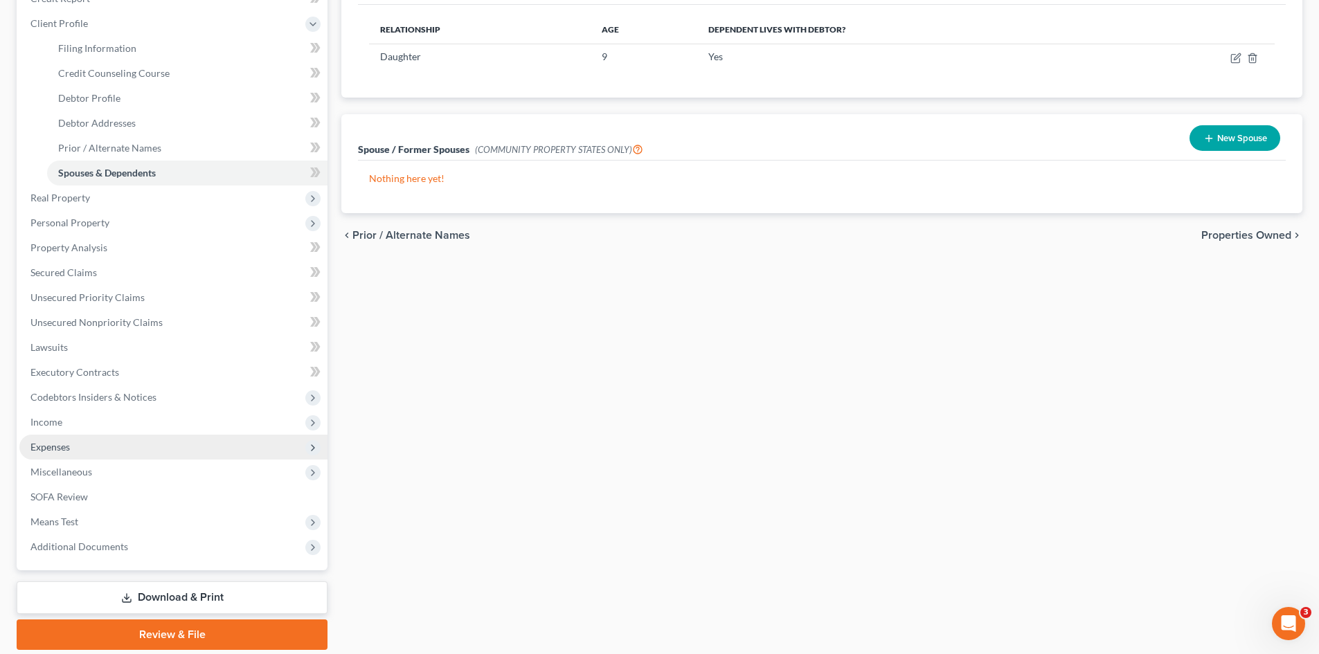
click at [55, 450] on span "Expenses" at bounding box center [49, 447] width 39 height 12
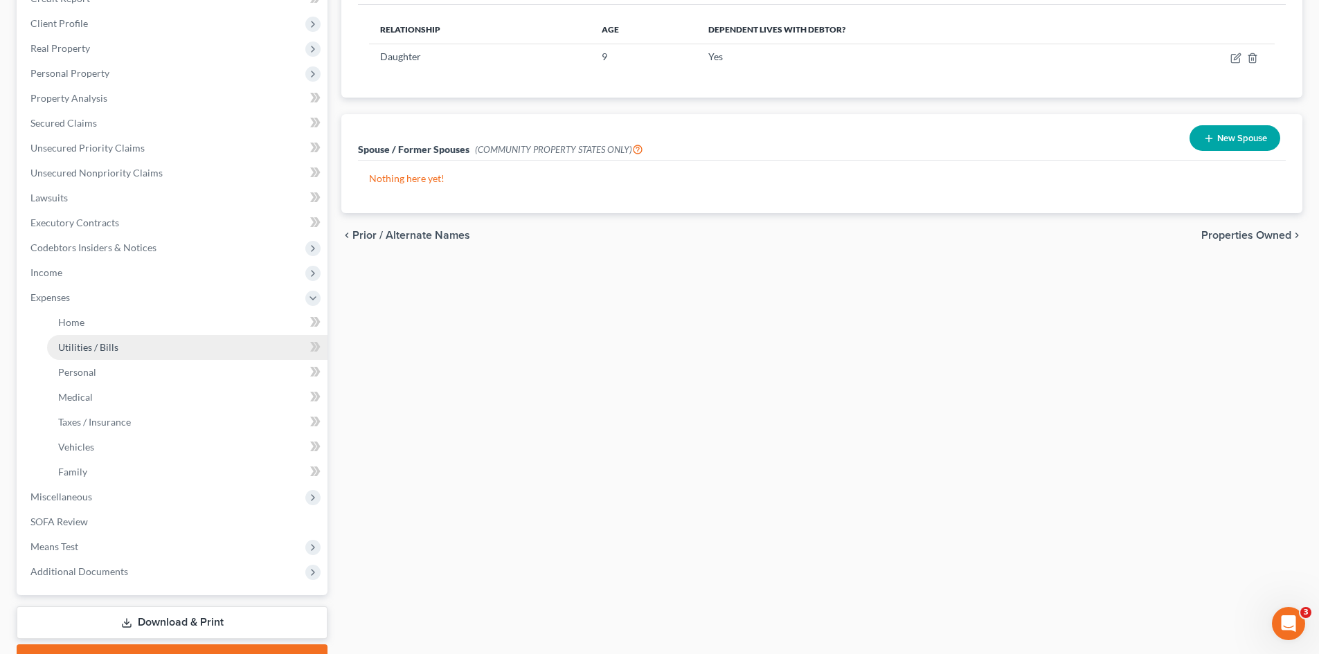
click at [99, 348] on span "Utilities / Bills" at bounding box center [88, 347] width 60 height 12
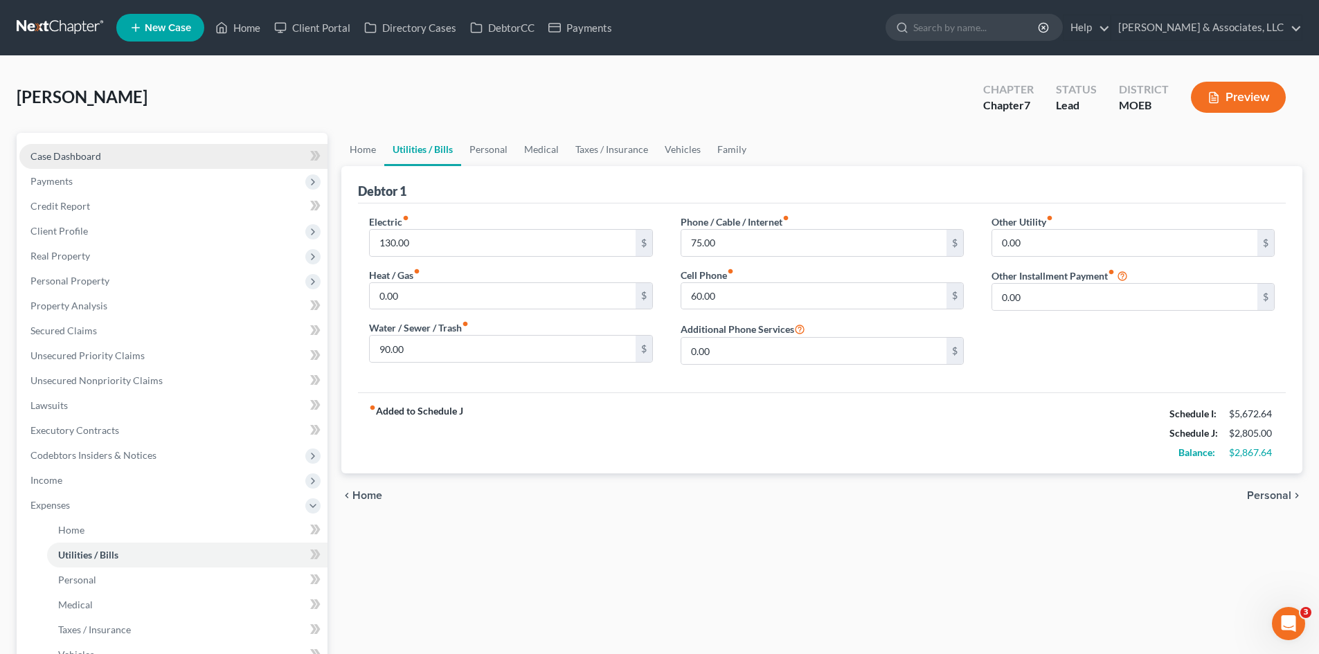
click at [109, 159] on link "Case Dashboard" at bounding box center [173, 156] width 308 height 25
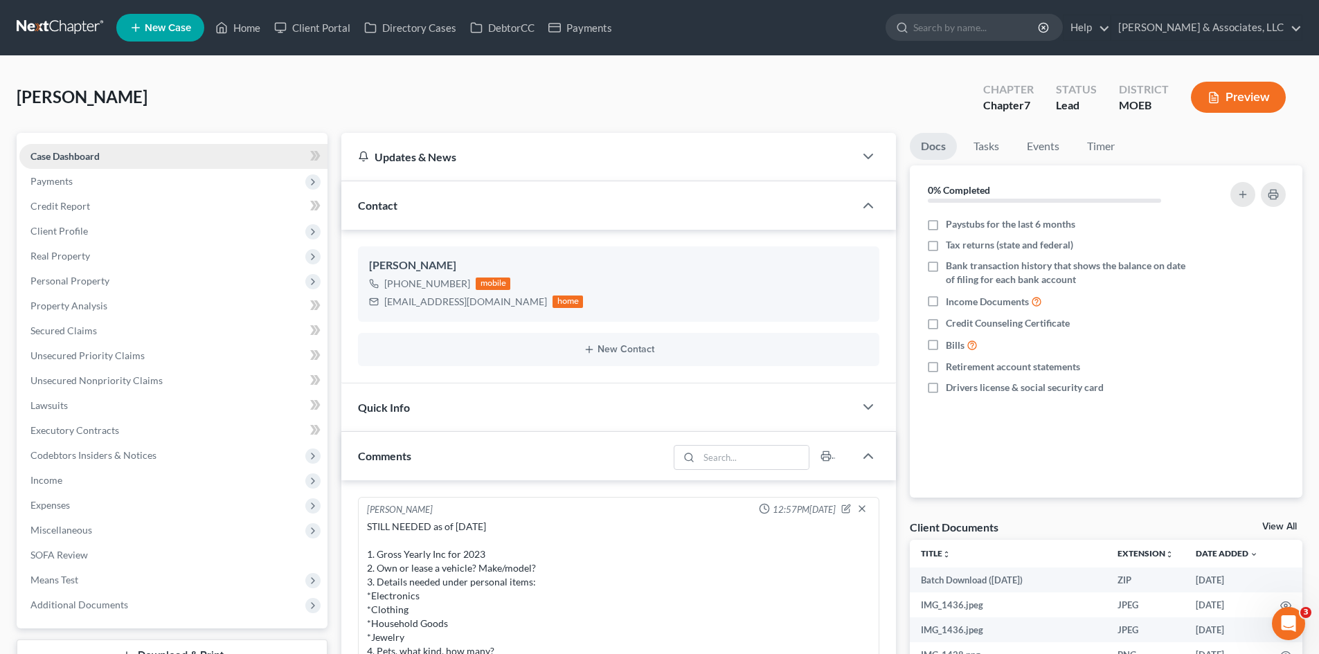
scroll to position [1383, 0]
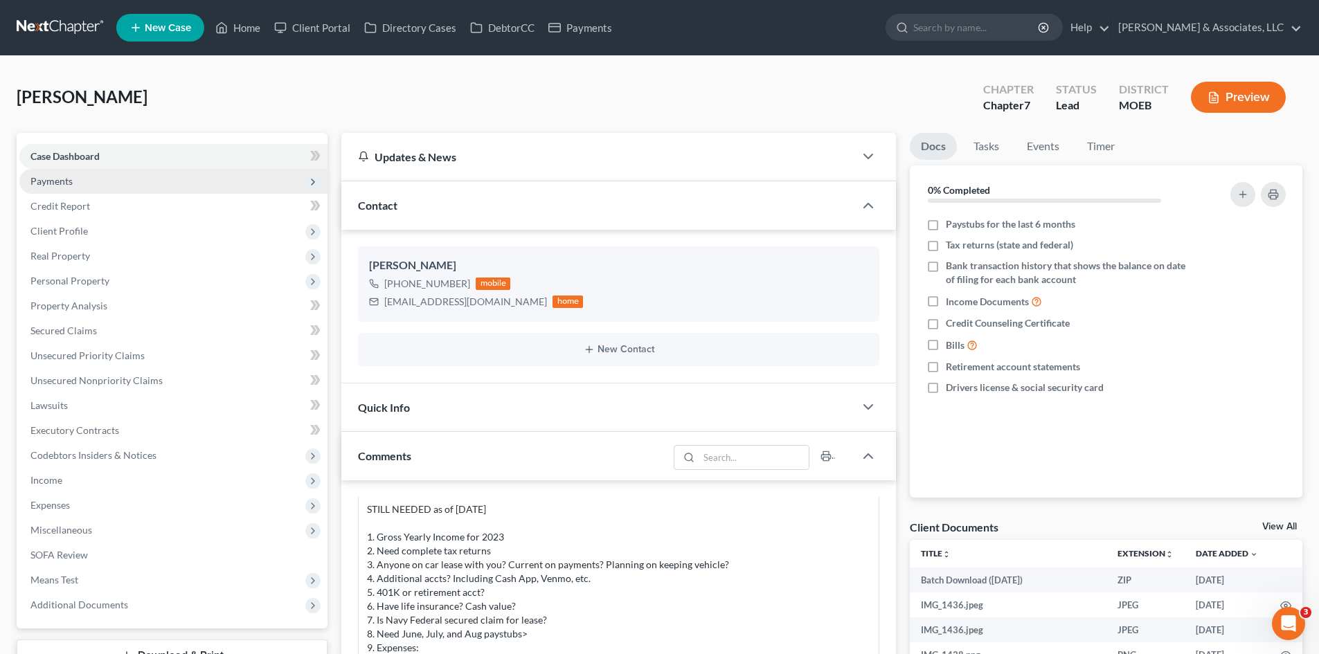
click at [62, 184] on span "Payments" at bounding box center [51, 181] width 42 height 12
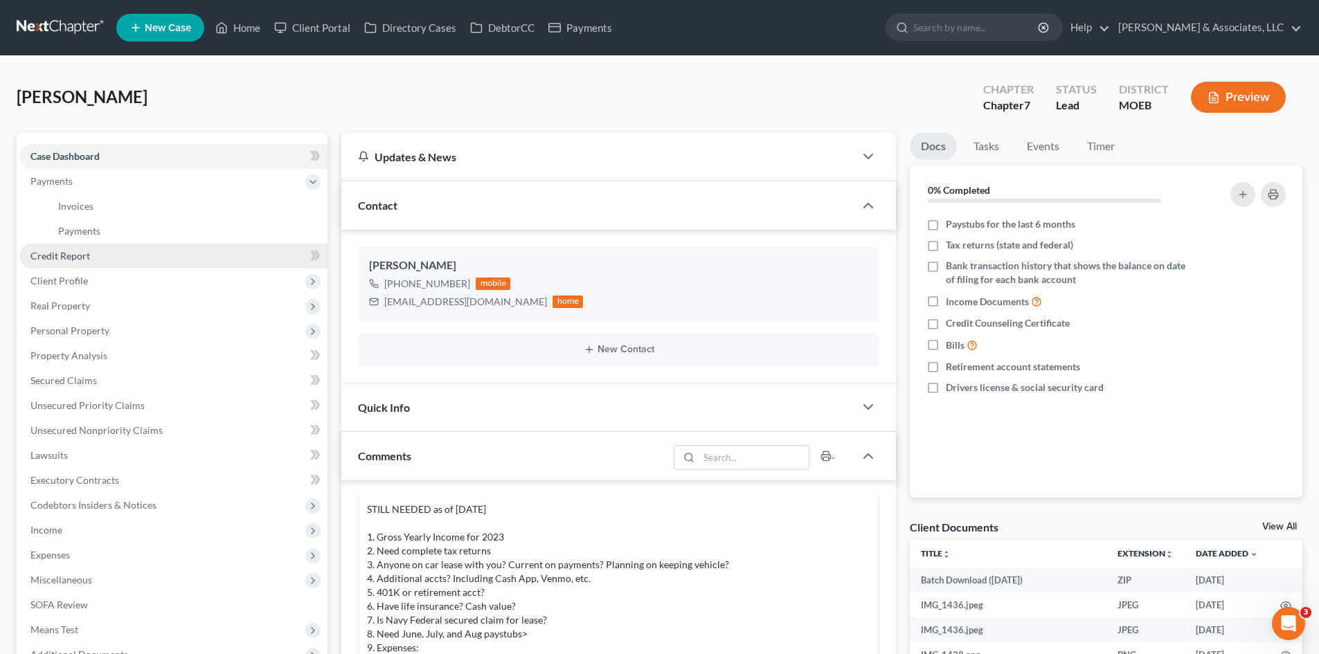
click at [60, 256] on span "Credit Report" at bounding box center [60, 256] width 60 height 12
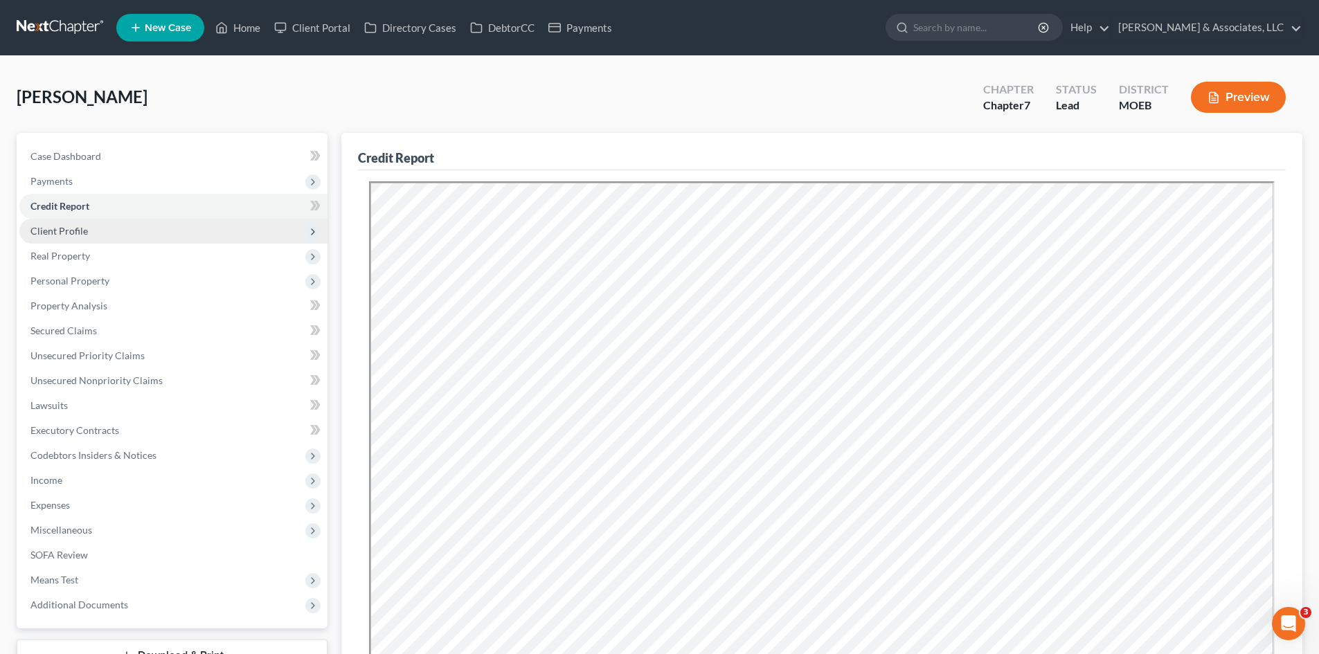
click at [69, 231] on span "Client Profile" at bounding box center [58, 231] width 57 height 12
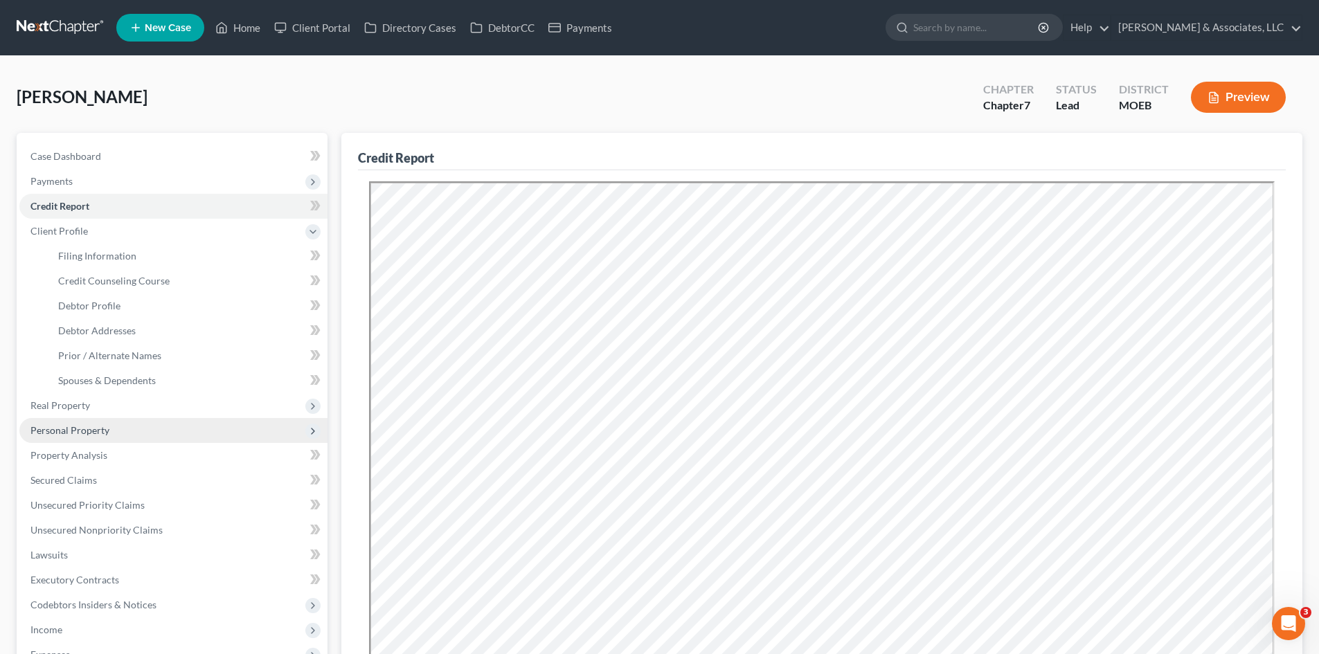
click at [74, 436] on span "Personal Property" at bounding box center [69, 431] width 79 height 12
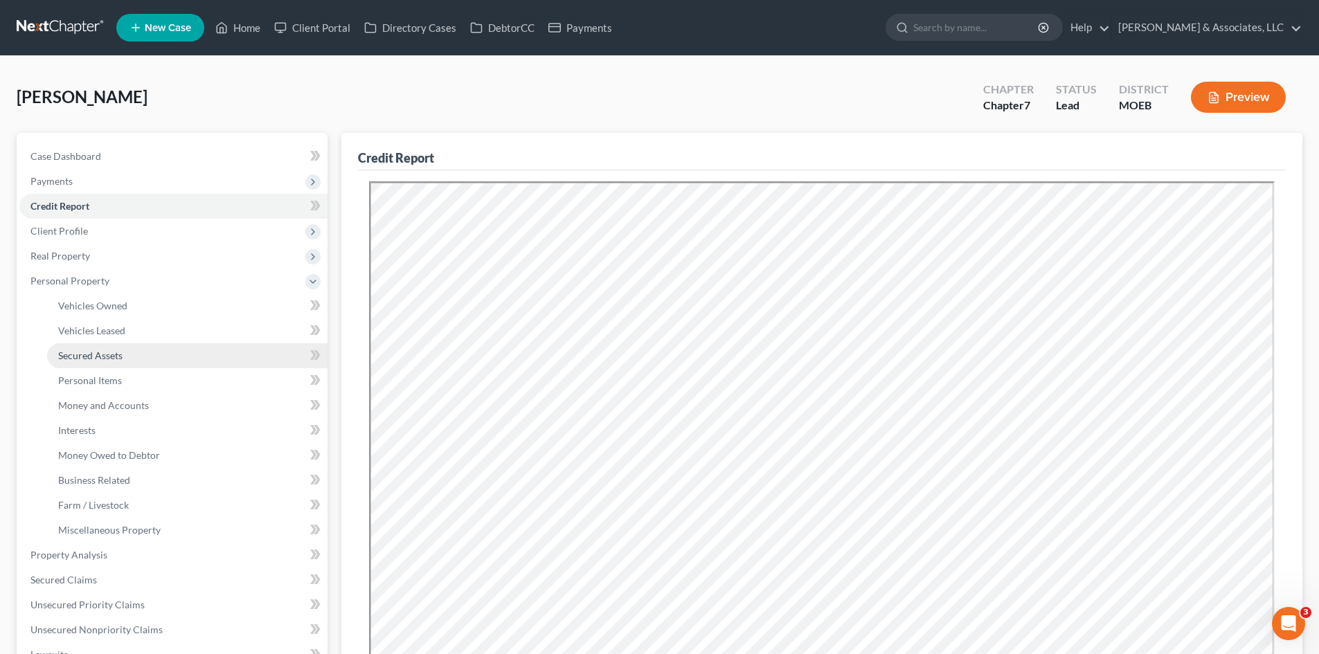
click at [91, 357] on span "Secured Assets" at bounding box center [90, 356] width 64 height 12
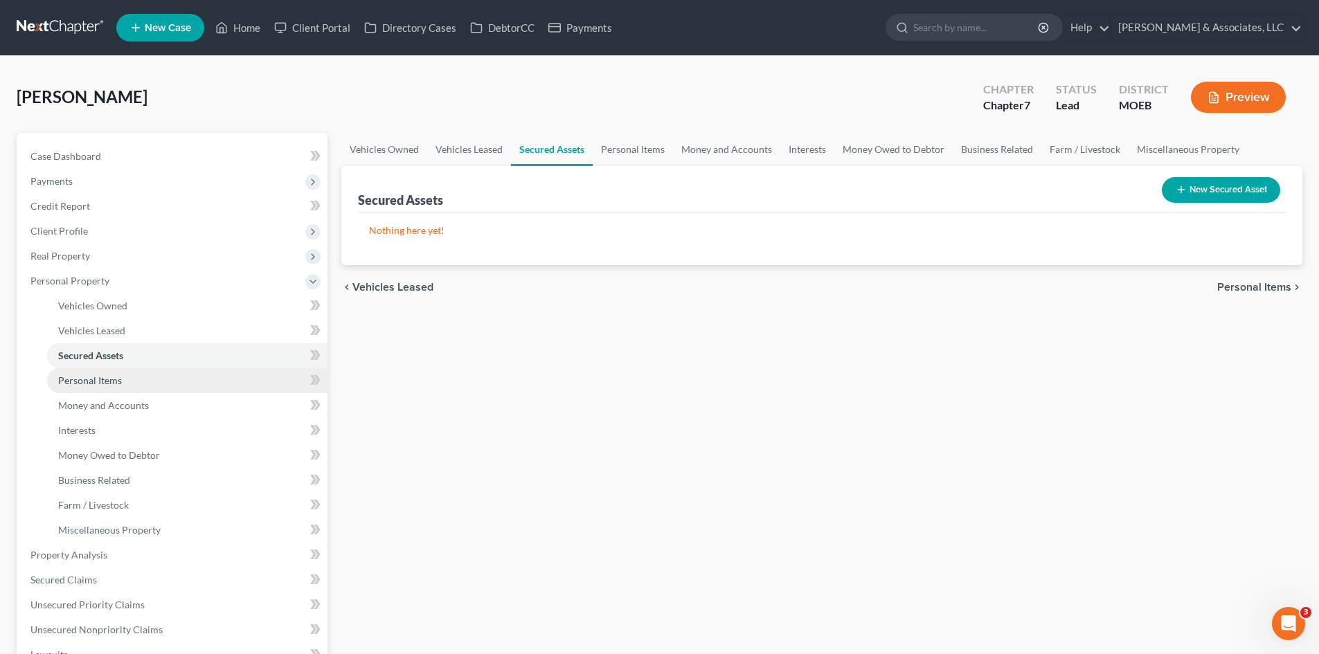
click at [87, 381] on span "Personal Items" at bounding box center [90, 381] width 64 height 12
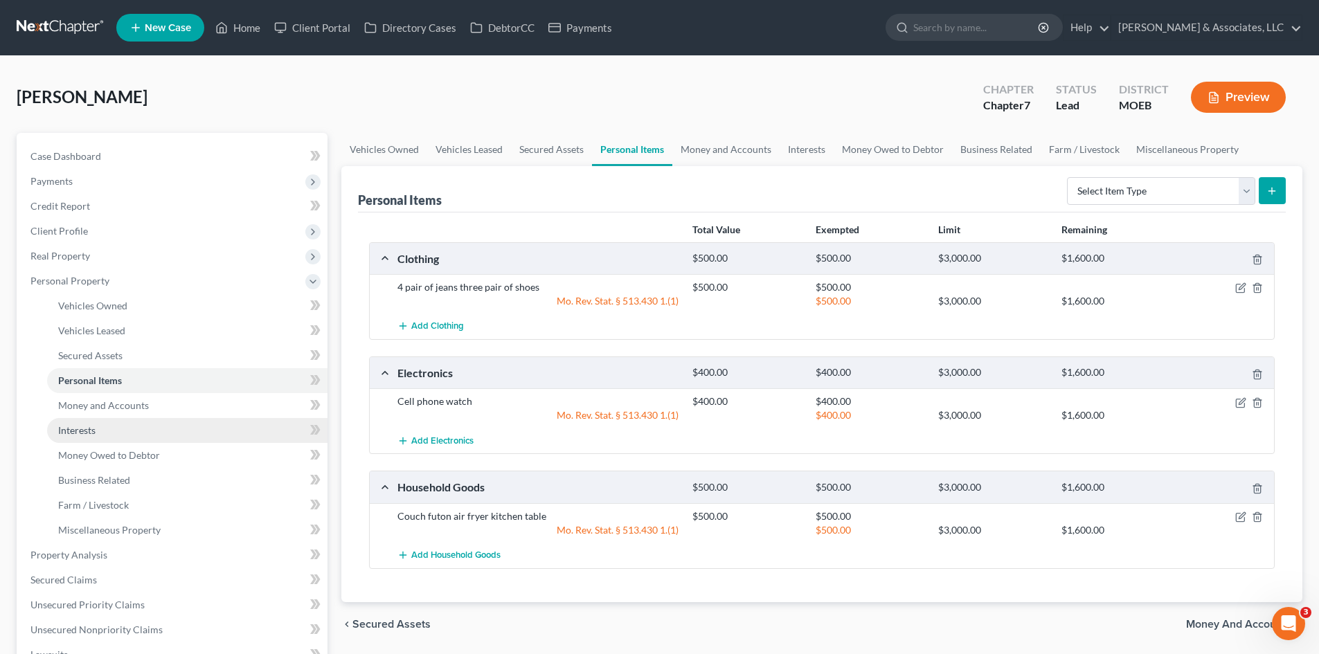
click at [72, 434] on span "Interests" at bounding box center [76, 431] width 37 height 12
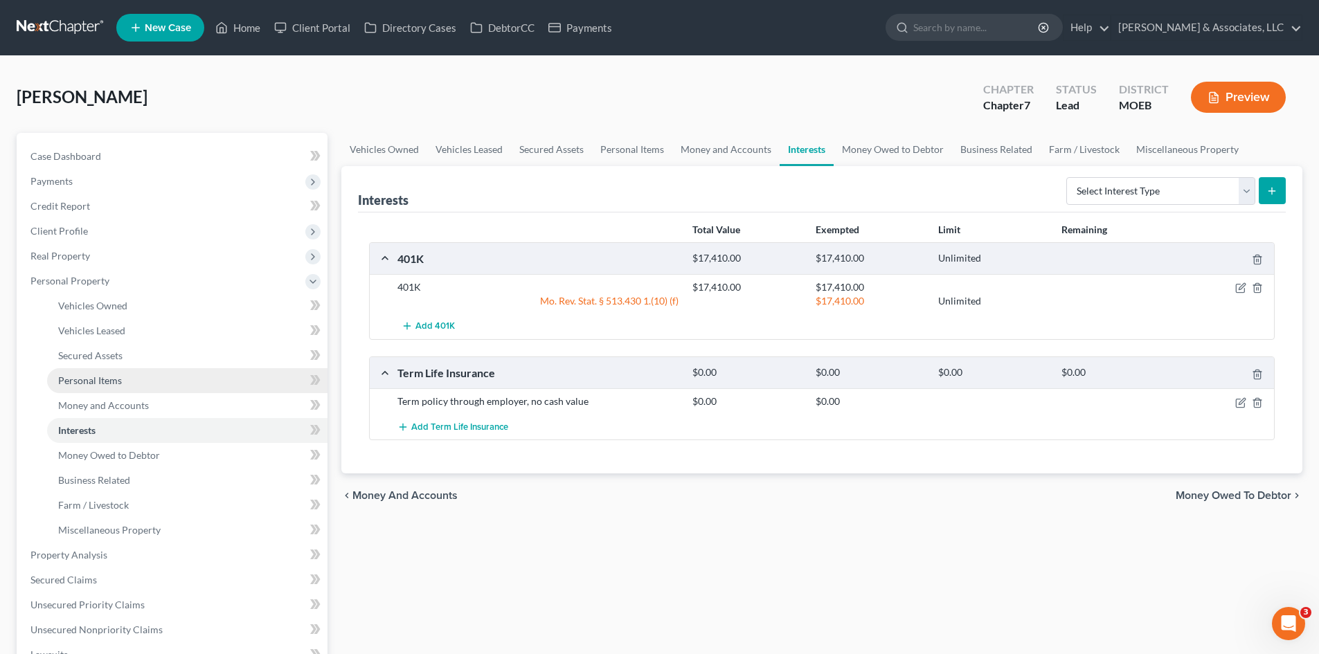
click at [101, 388] on link "Personal Items" at bounding box center [187, 380] width 280 height 25
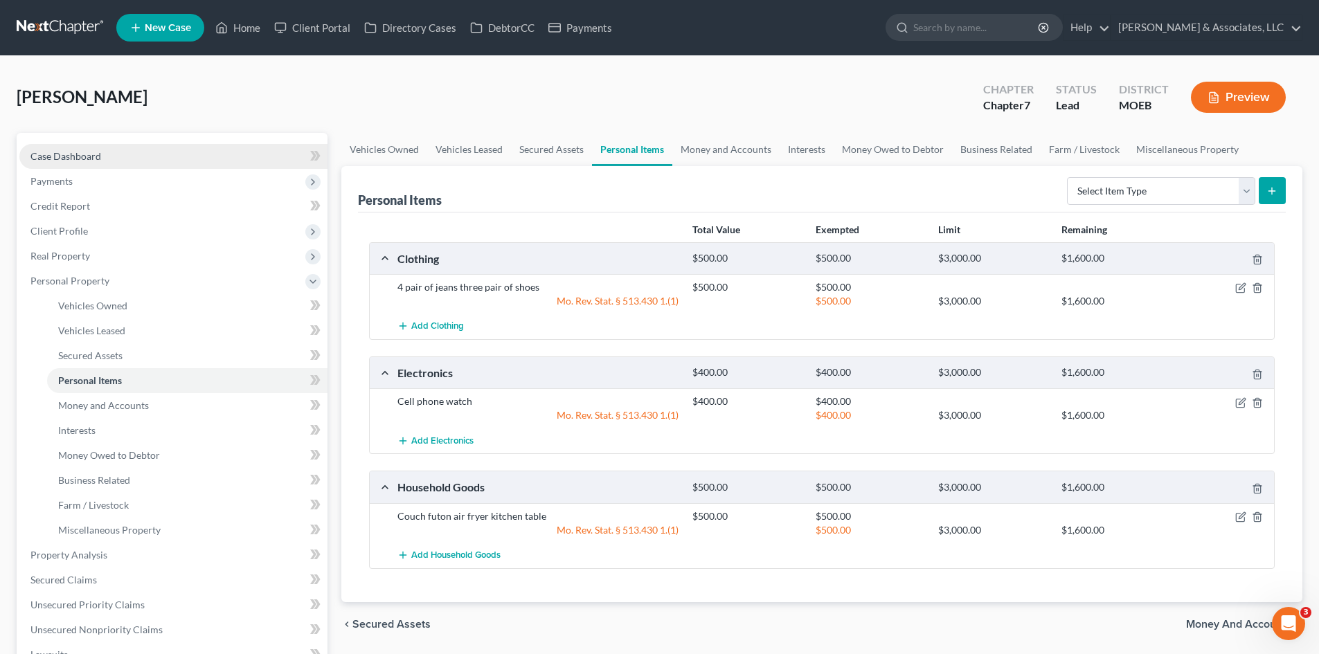
click at [102, 161] on link "Case Dashboard" at bounding box center [173, 156] width 308 height 25
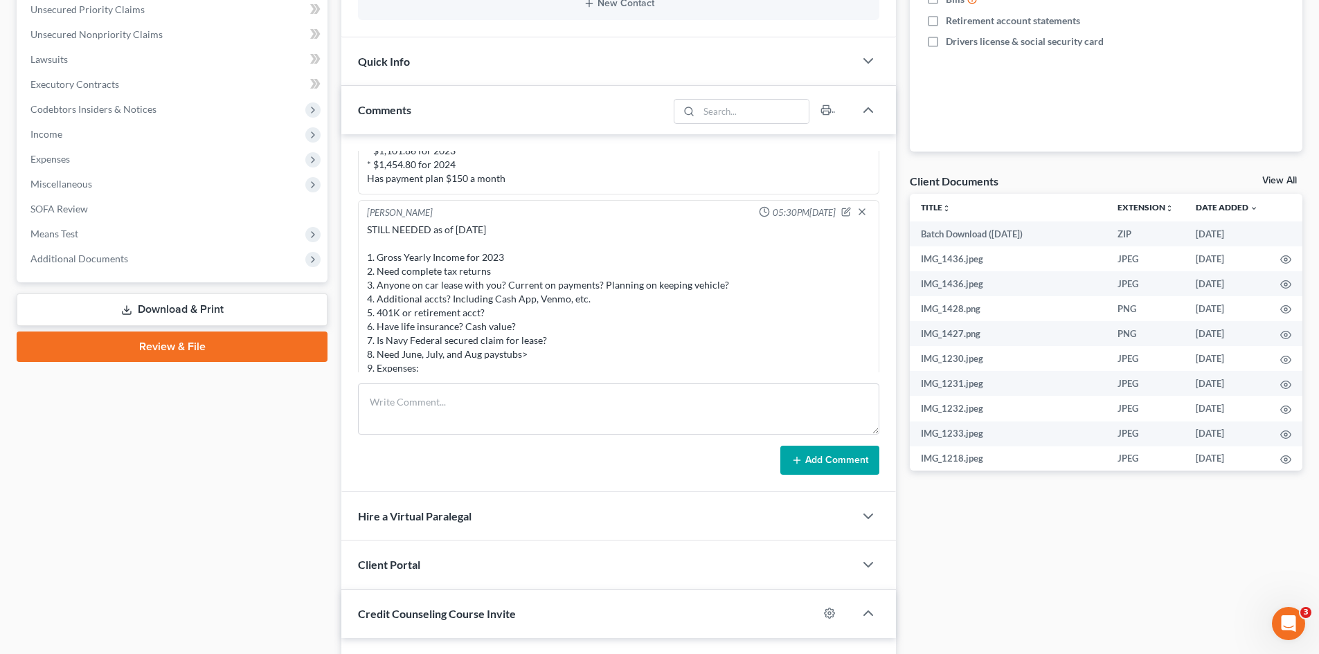
scroll to position [1245, 0]
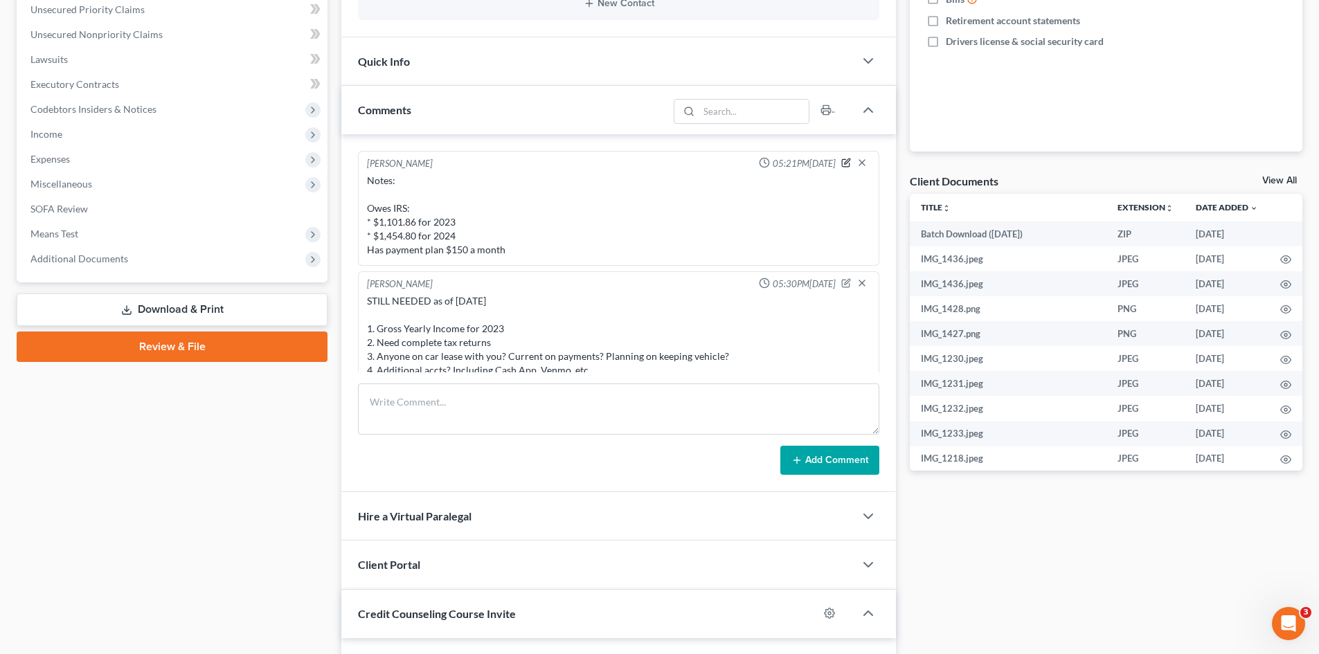
click at [841, 163] on icon "button" at bounding box center [846, 163] width 10 height 10
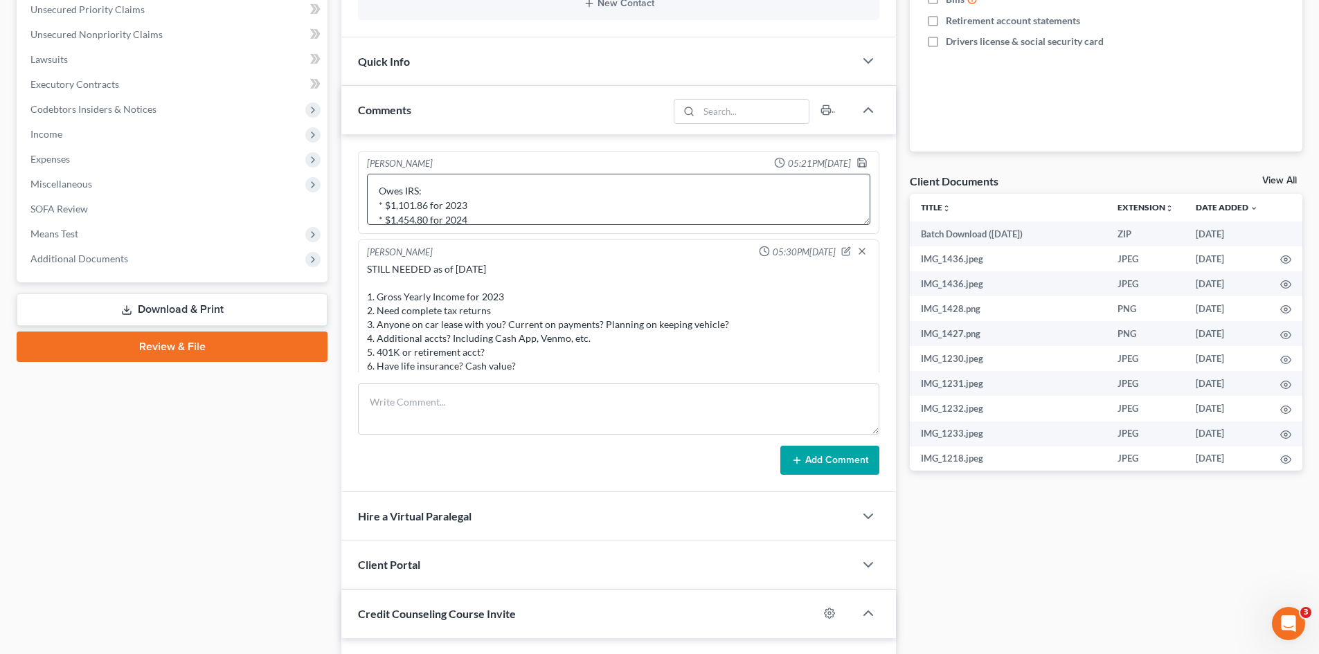
scroll to position [58, 0]
click at [528, 207] on textarea "Notes: Owes IRS: * $1,101.86 for 2023 * $1,454.80 for 2024 Has payment plan $15…" at bounding box center [618, 199] width 503 height 51
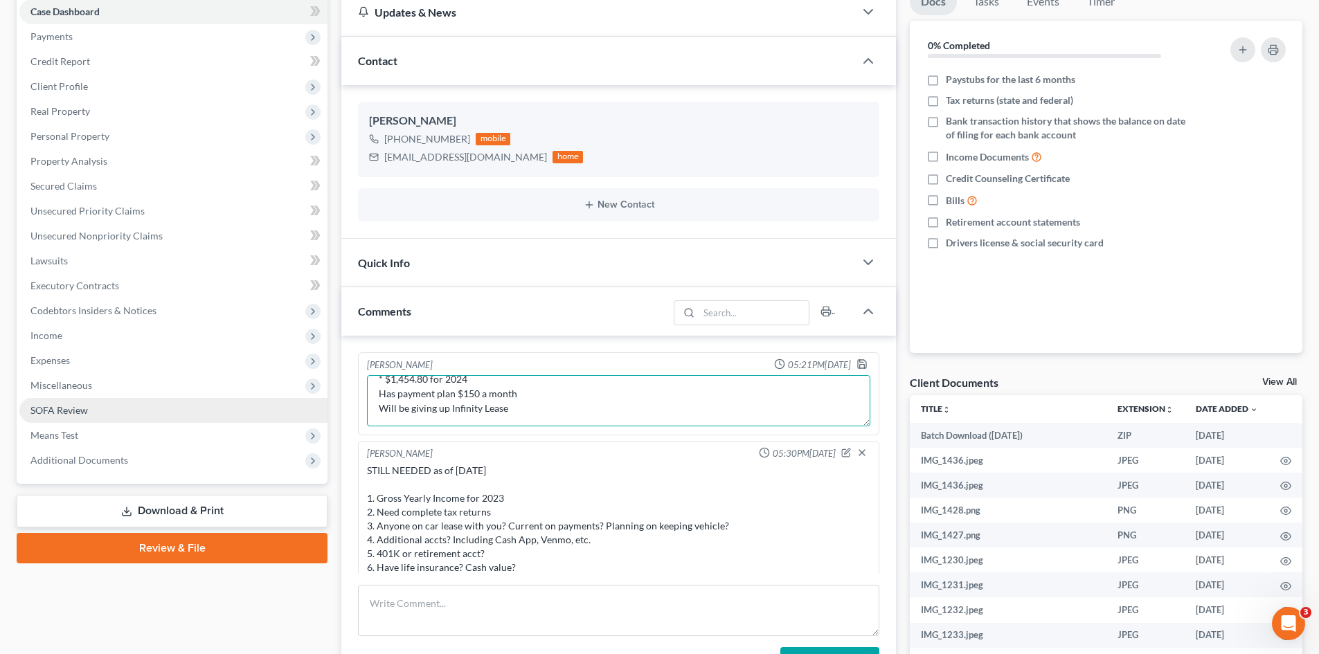
scroll to position [138, 0]
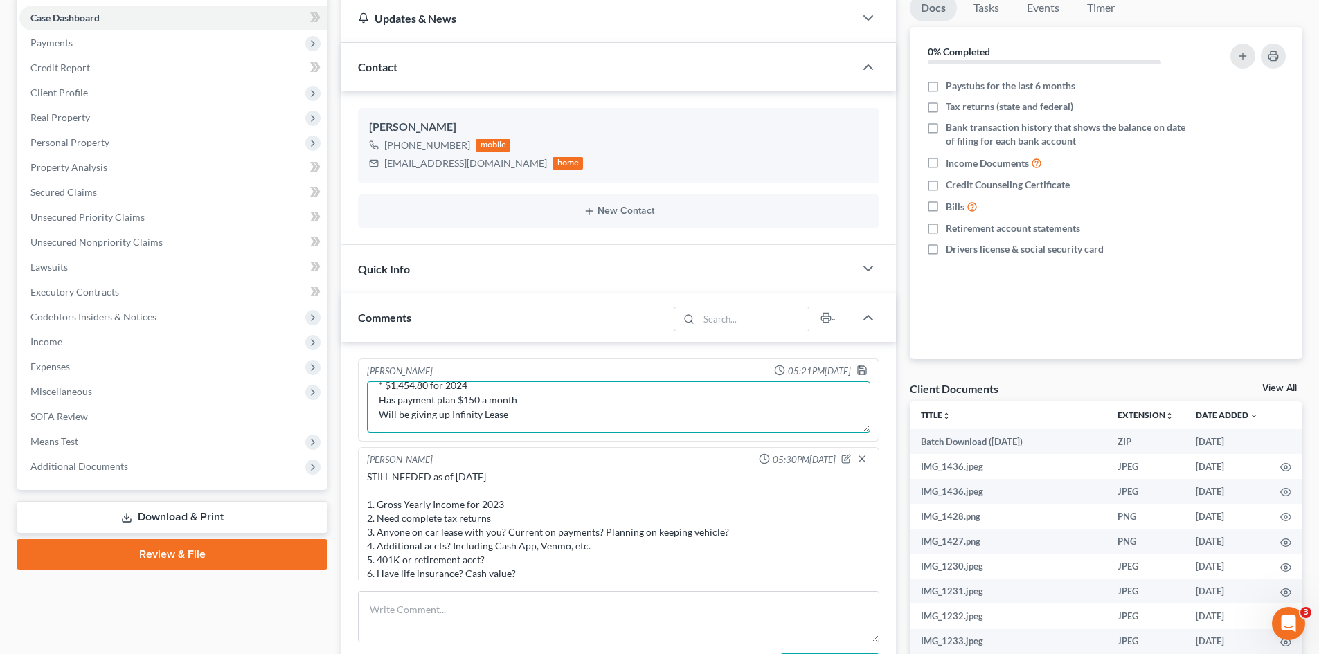
type textarea "Notes: Owes IRS: * $1,101.86 for 2023 * $1,454.80 for 2024 Has payment plan $15…"
click at [857, 370] on icon "button" at bounding box center [862, 370] width 11 height 11
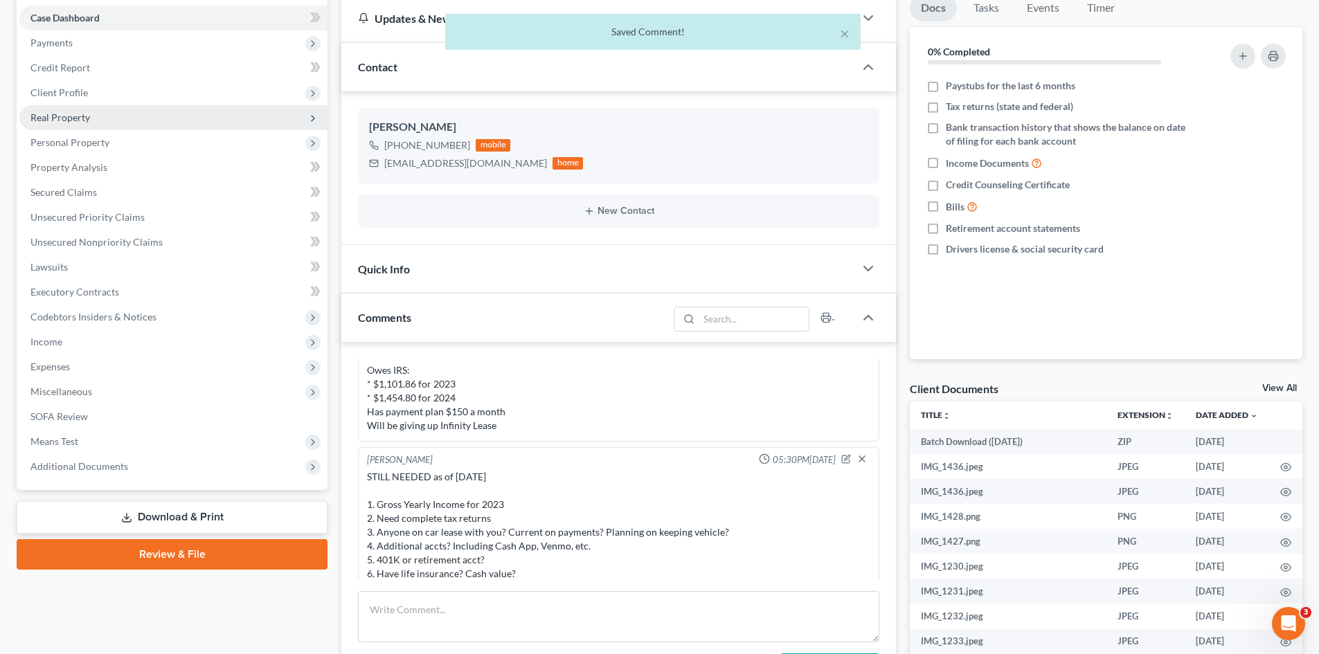
scroll to position [1397, 0]
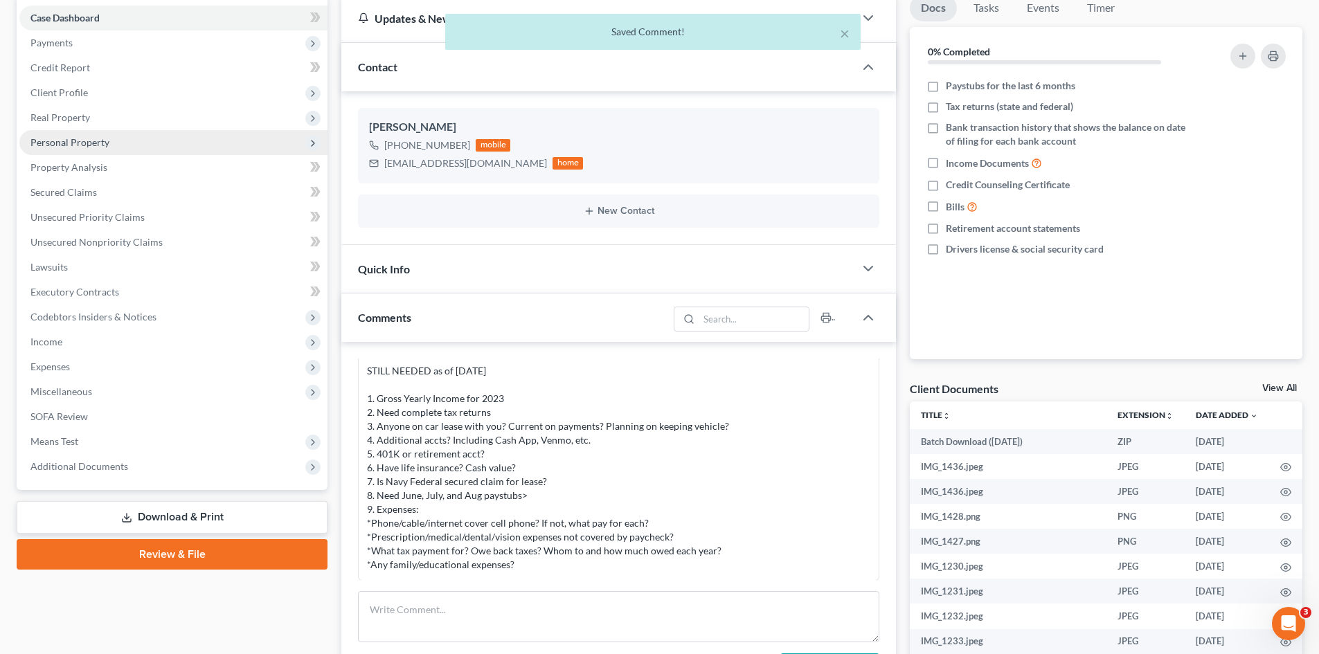
click at [71, 138] on span "Personal Property" at bounding box center [69, 142] width 79 height 12
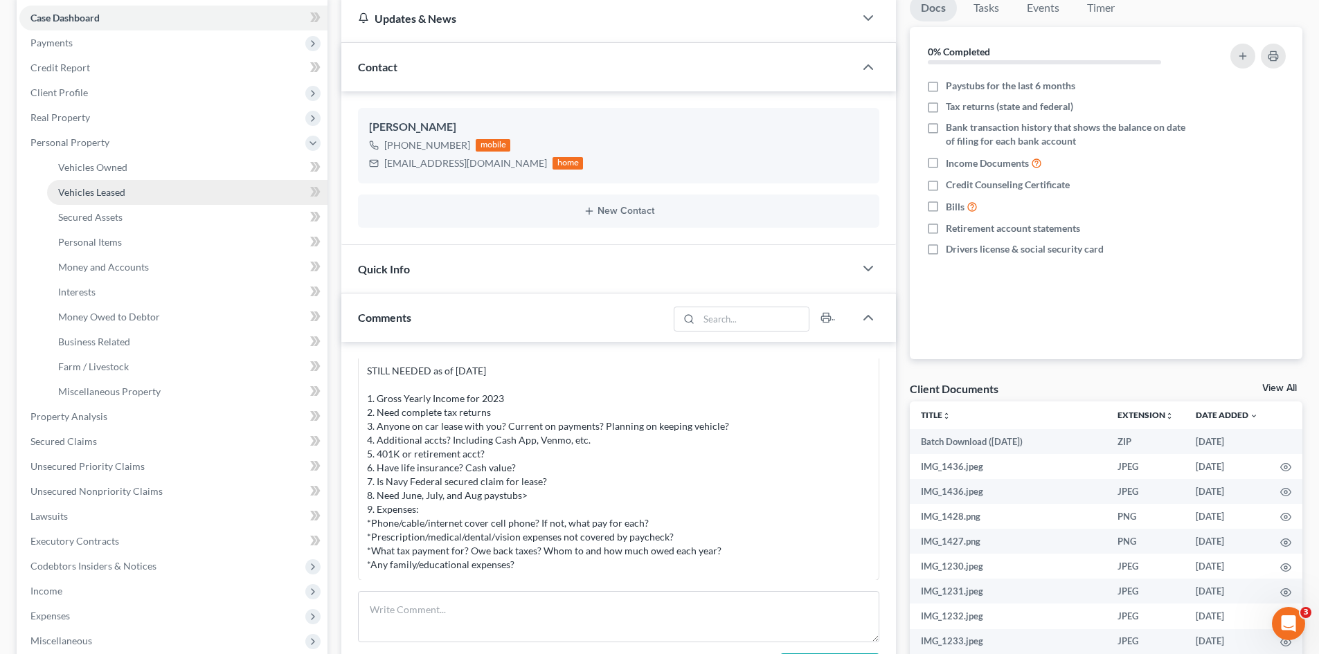
click at [109, 191] on span "Vehicles Leased" at bounding box center [91, 192] width 67 height 12
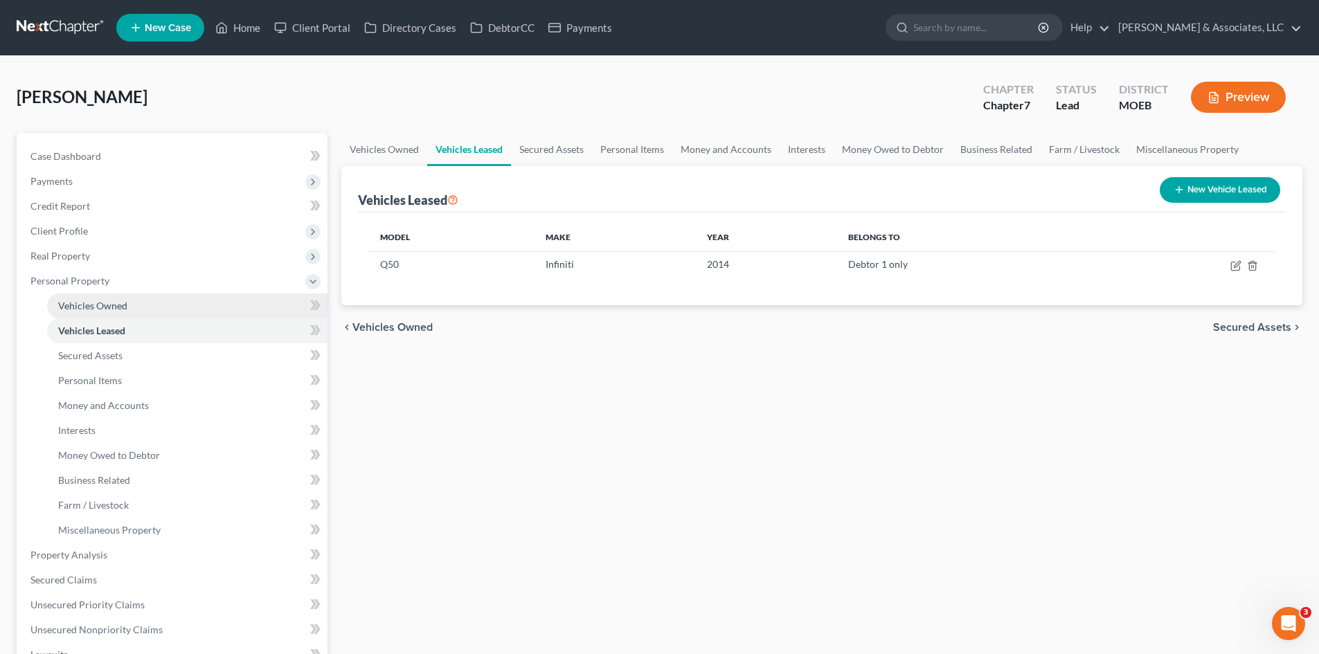
click at [93, 305] on span "Vehicles Owned" at bounding box center [92, 306] width 69 height 12
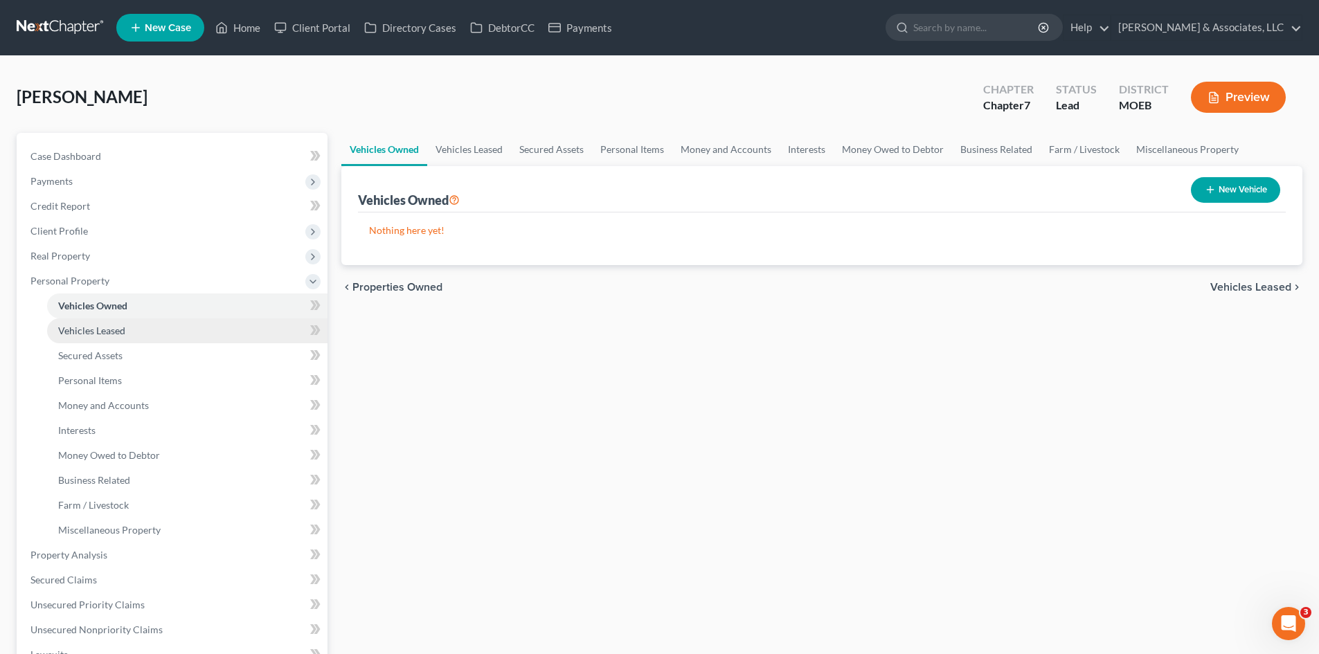
click at [114, 330] on span "Vehicles Leased" at bounding box center [91, 331] width 67 height 12
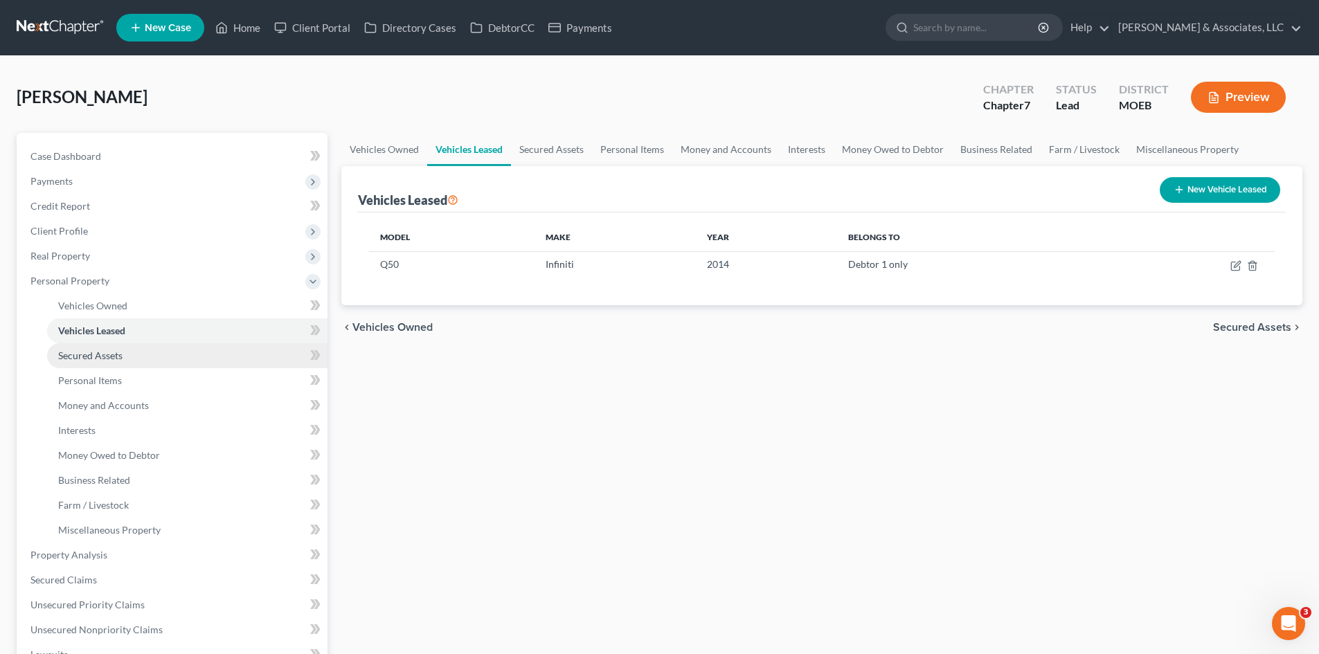
click at [107, 357] on span "Secured Assets" at bounding box center [90, 356] width 64 height 12
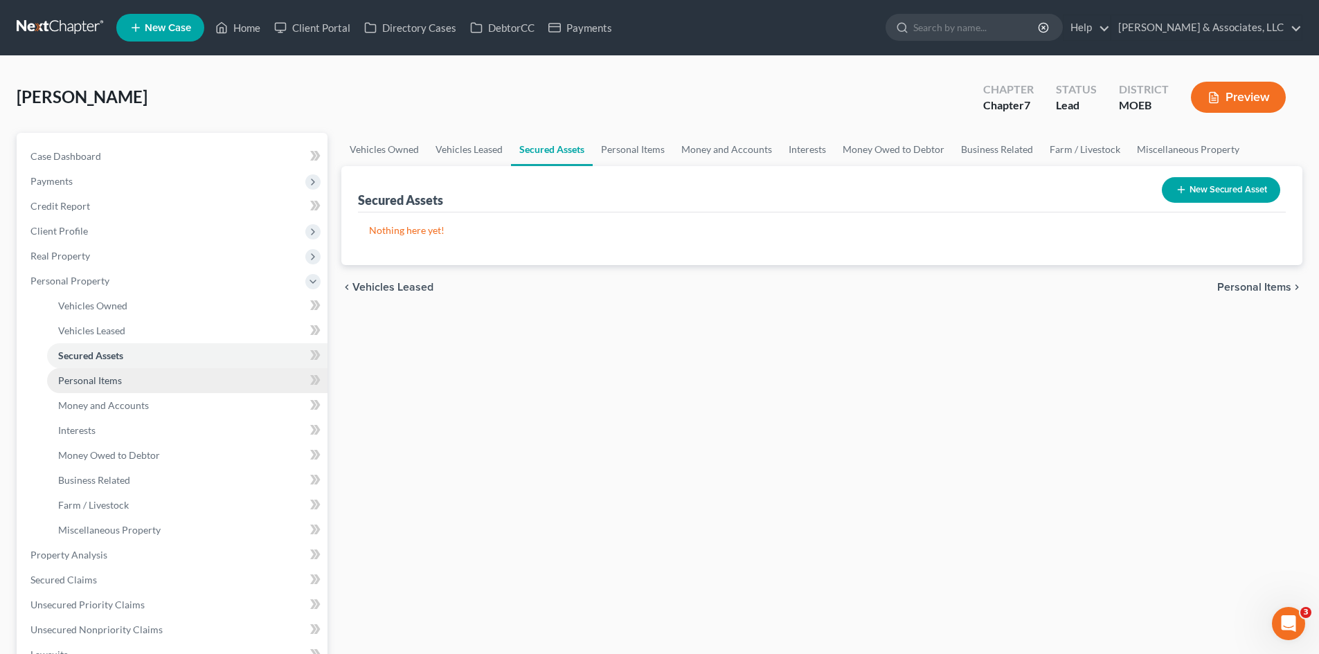
click at [105, 380] on span "Personal Items" at bounding box center [90, 381] width 64 height 12
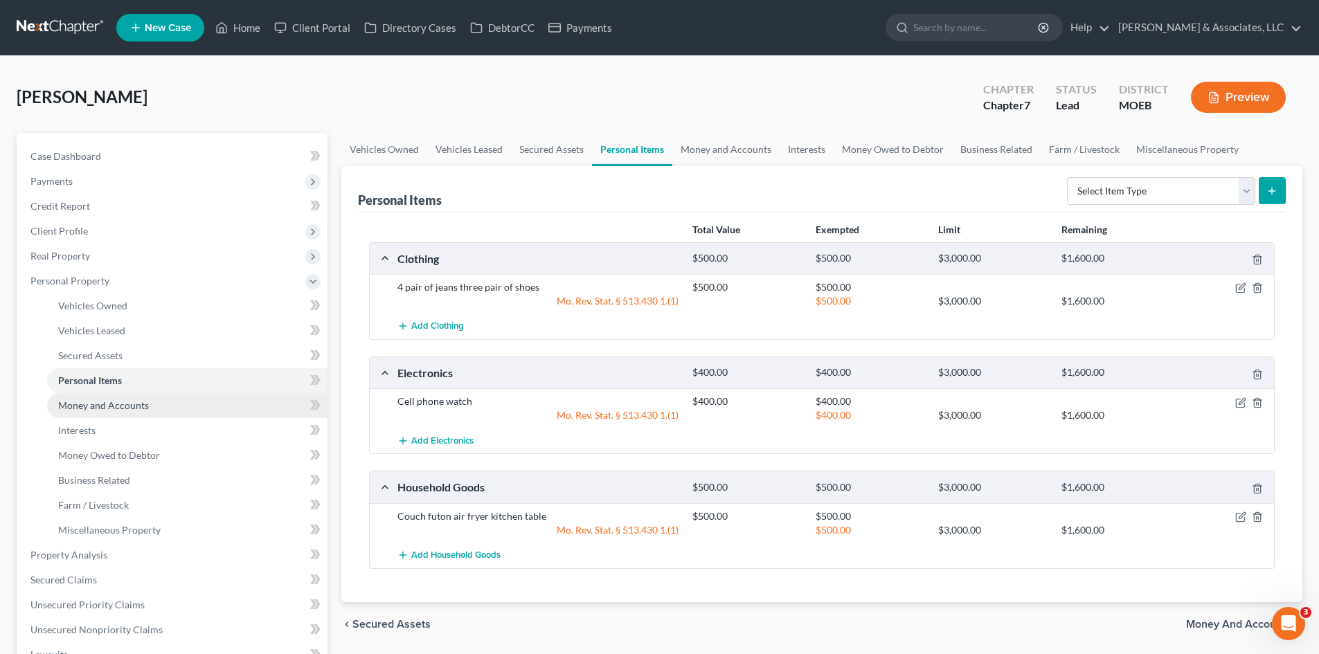
click at [102, 405] on span "Money and Accounts" at bounding box center [103, 406] width 91 height 12
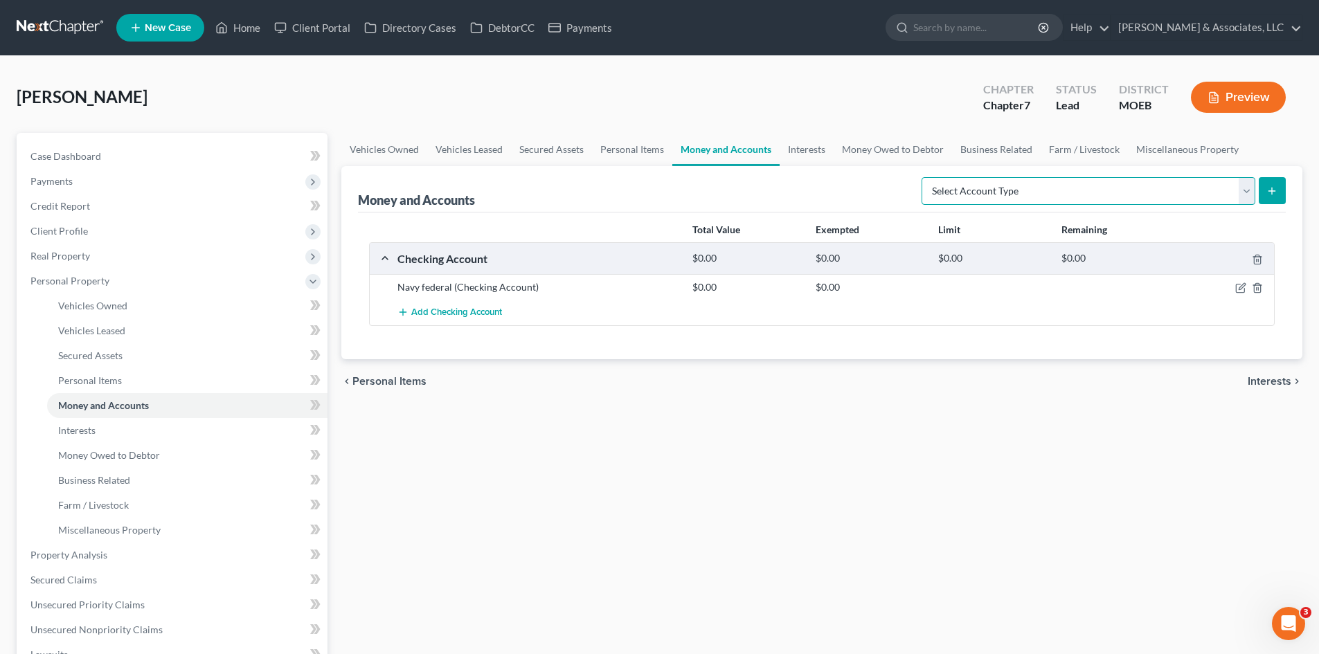
click at [1060, 194] on select "Select Account Type Brokerage (A/B: 18, SOFA: 20) Cash on Hand (A/B: 16) Certif…" at bounding box center [1089, 191] width 334 height 28
click at [457, 312] on span "Add Checking Account" at bounding box center [456, 312] width 91 height 11
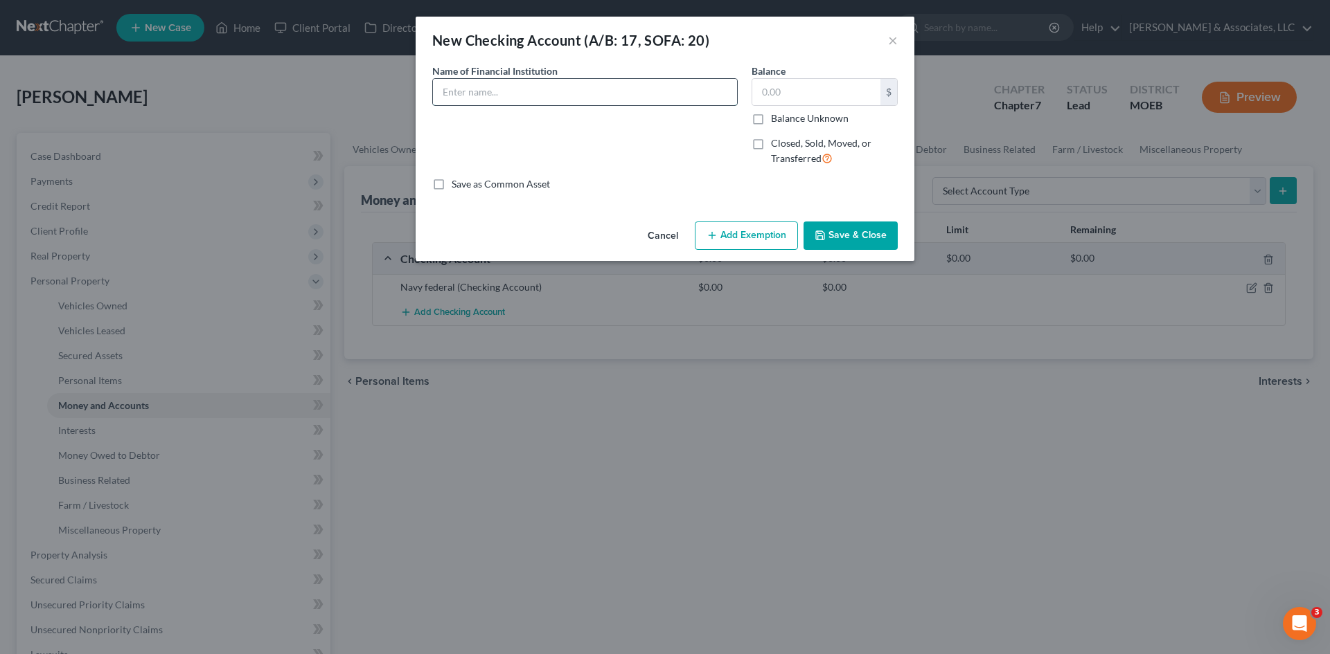
click at [543, 89] on input "text" at bounding box center [585, 92] width 304 height 26
type input "Cash App"
click at [830, 98] on input "text" at bounding box center [816, 92] width 128 height 26
type input "25.00"
click at [736, 240] on button "Add Exemption" at bounding box center [746, 236] width 103 height 29
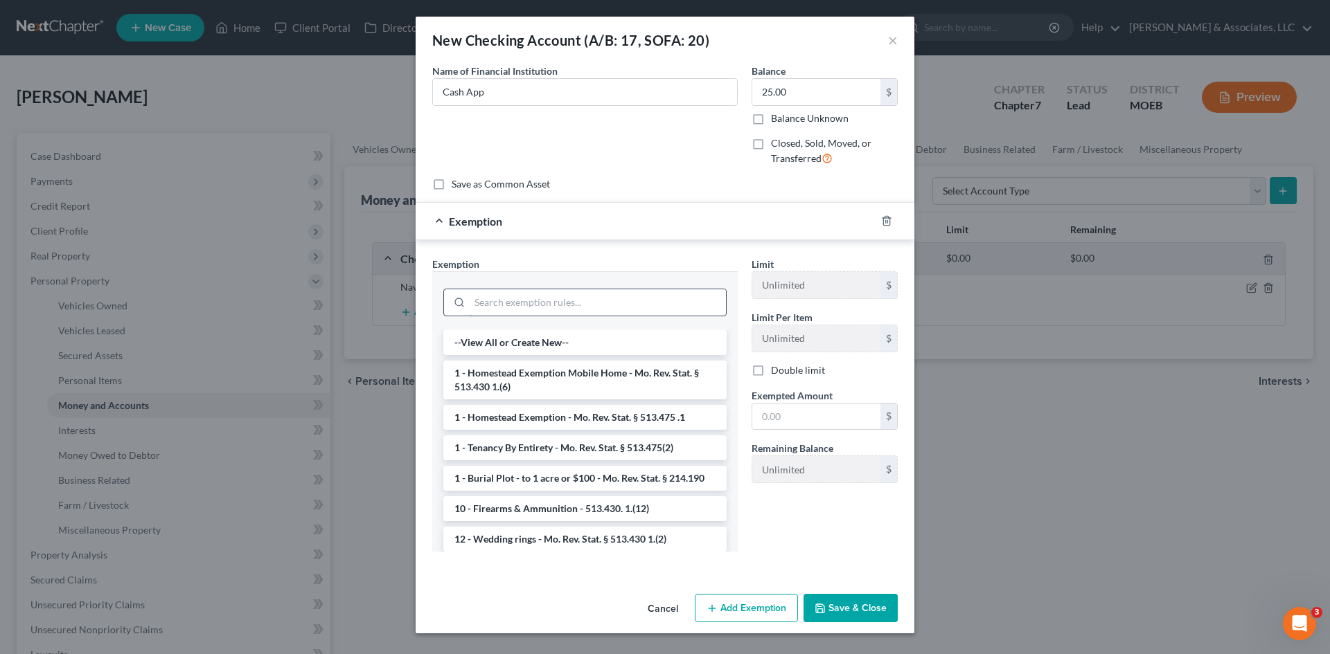
click at [550, 302] on input "search" at bounding box center [598, 302] width 256 height 26
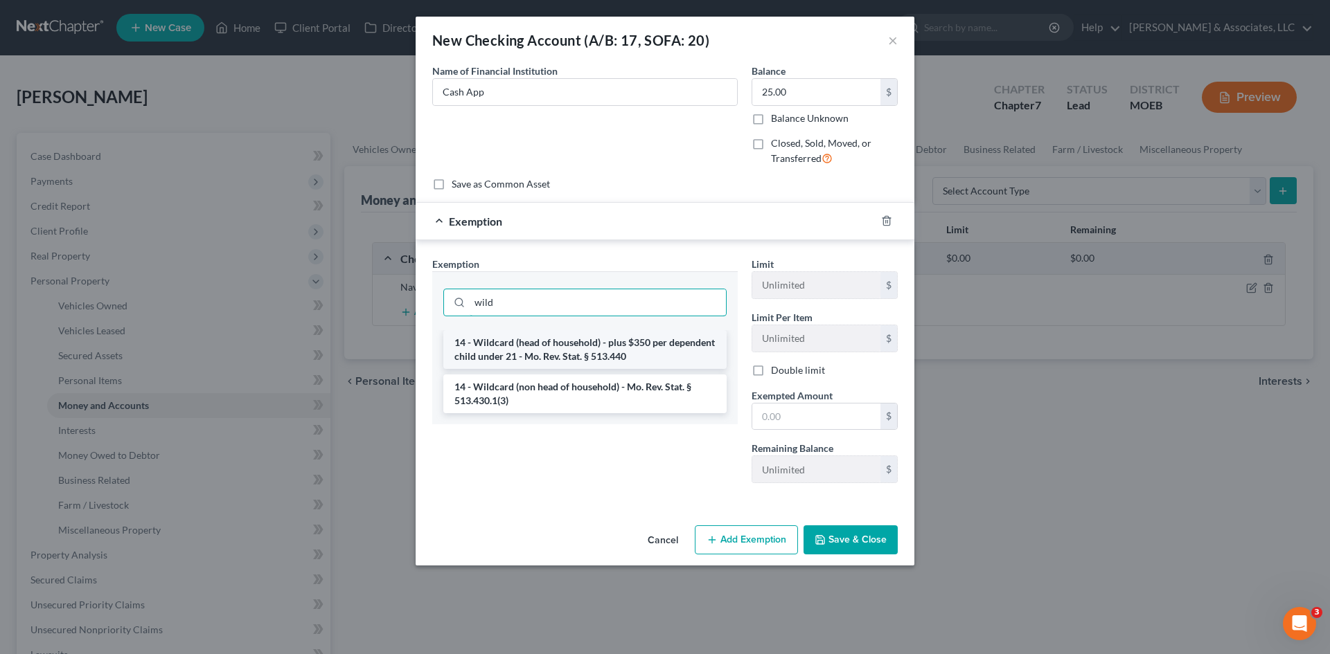
type input "wild"
click at [555, 343] on li "14 - Wildcard (head of household) - plus $350 per dependent child under 21 - Mo…" at bounding box center [584, 349] width 283 height 39
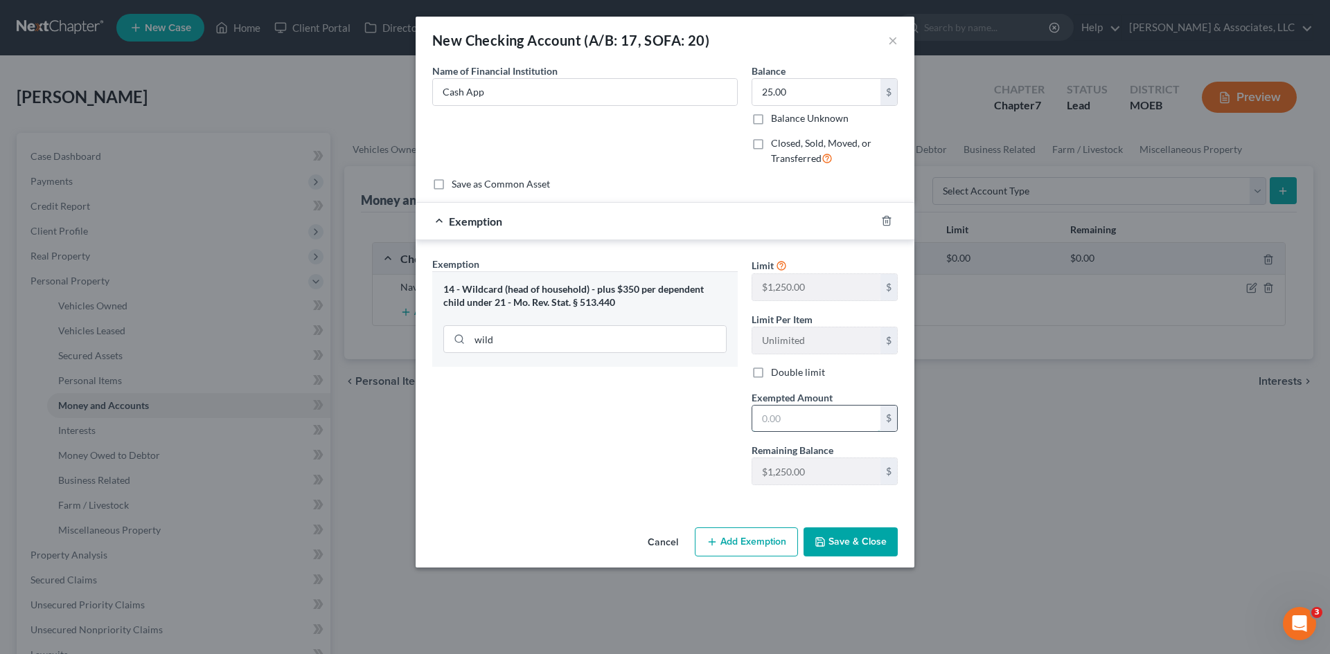
click at [802, 423] on input "text" at bounding box center [816, 419] width 128 height 26
type input "25.00"
click at [855, 539] on button "Save & Close" at bounding box center [850, 542] width 94 height 29
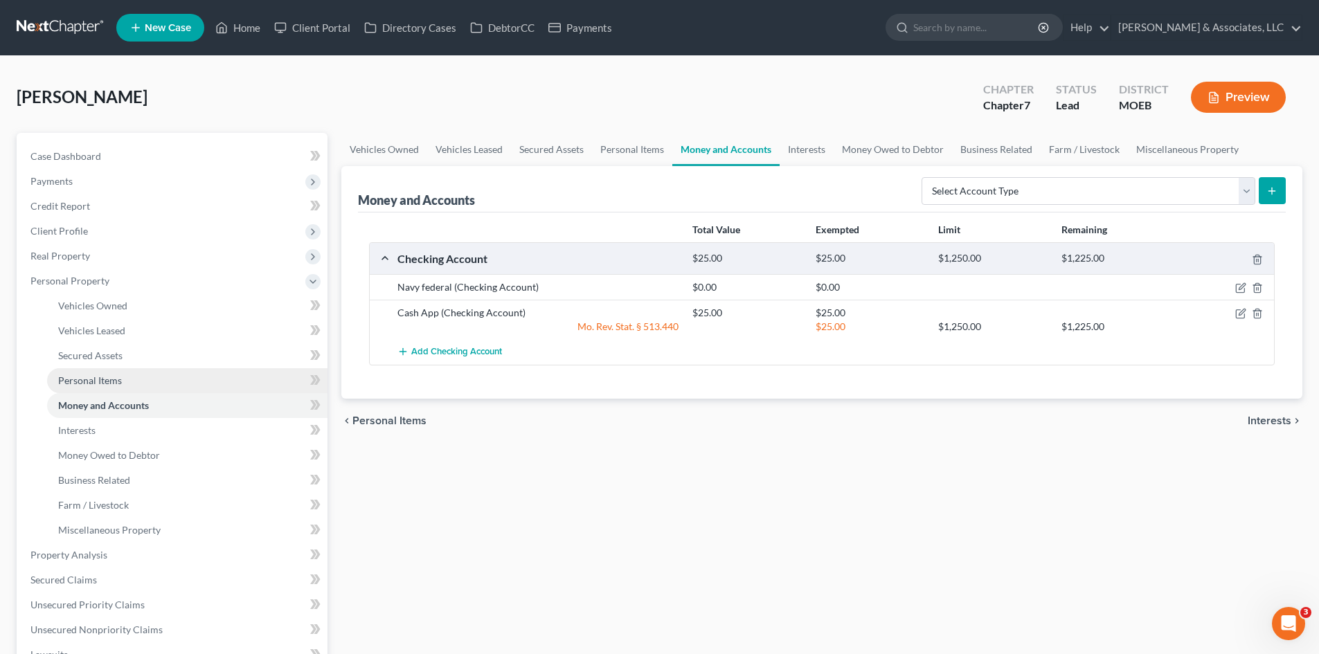
click at [87, 379] on span "Personal Items" at bounding box center [90, 381] width 64 height 12
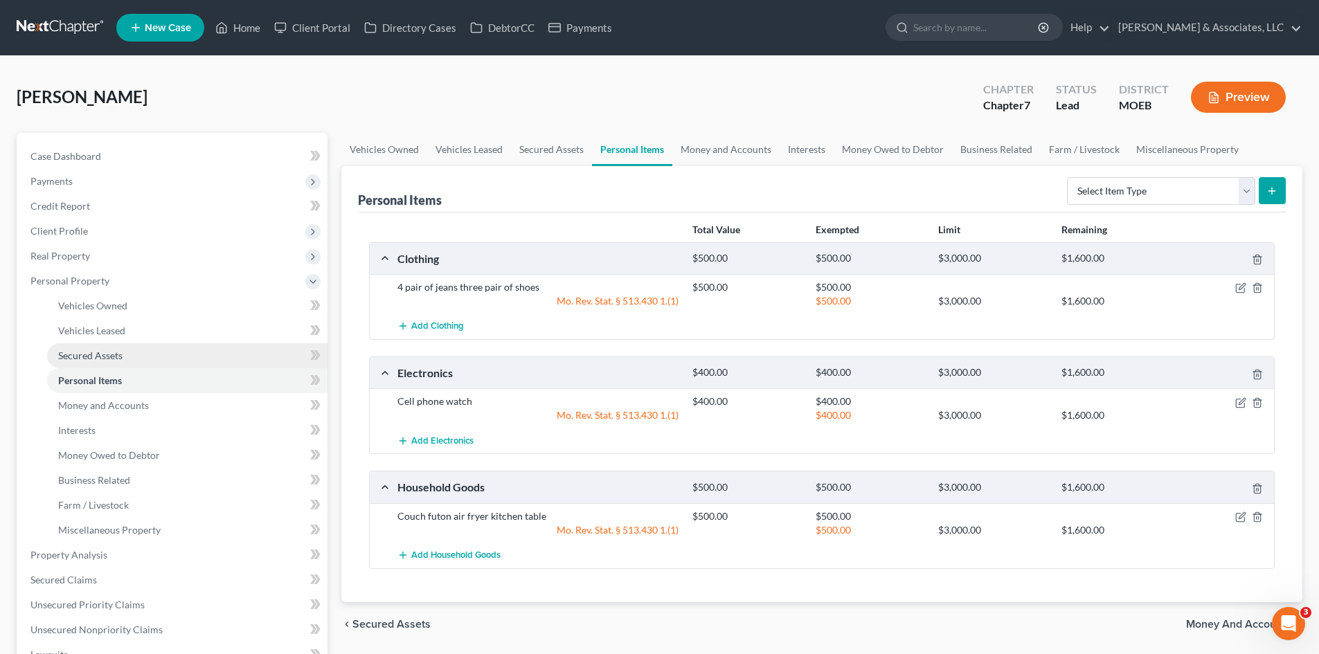
click at [100, 355] on span "Secured Assets" at bounding box center [90, 356] width 64 height 12
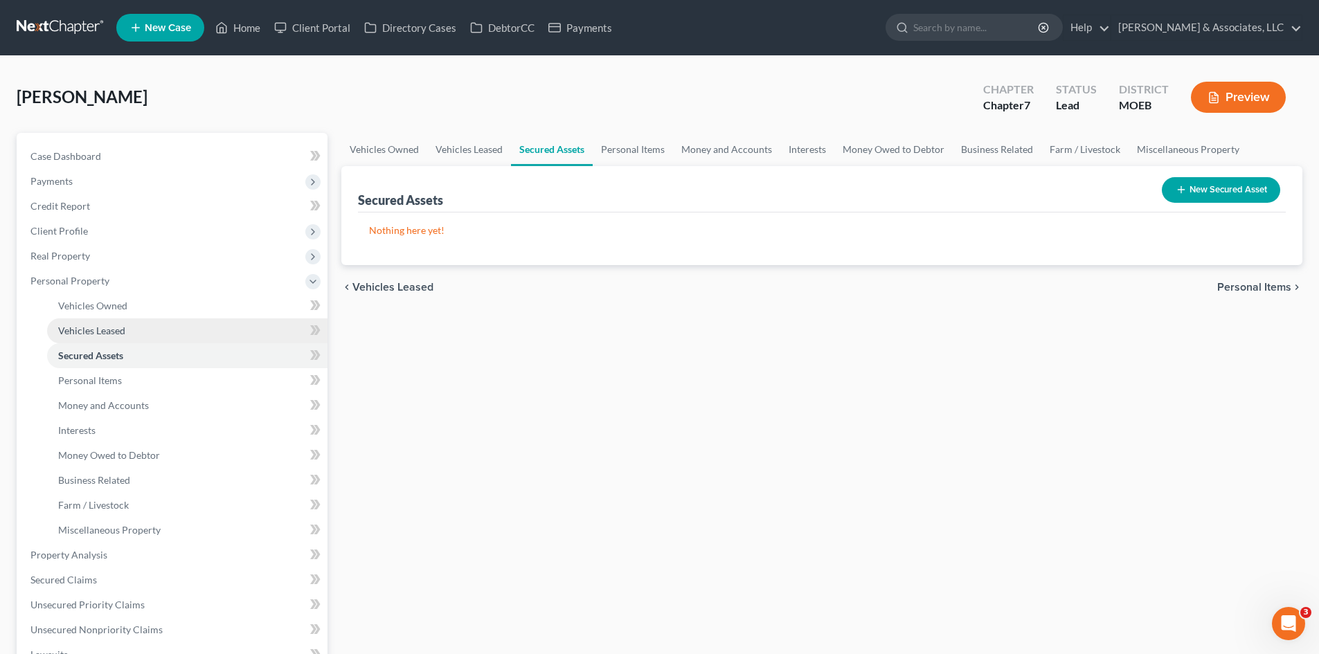
click at [107, 332] on span "Vehicles Leased" at bounding box center [91, 331] width 67 height 12
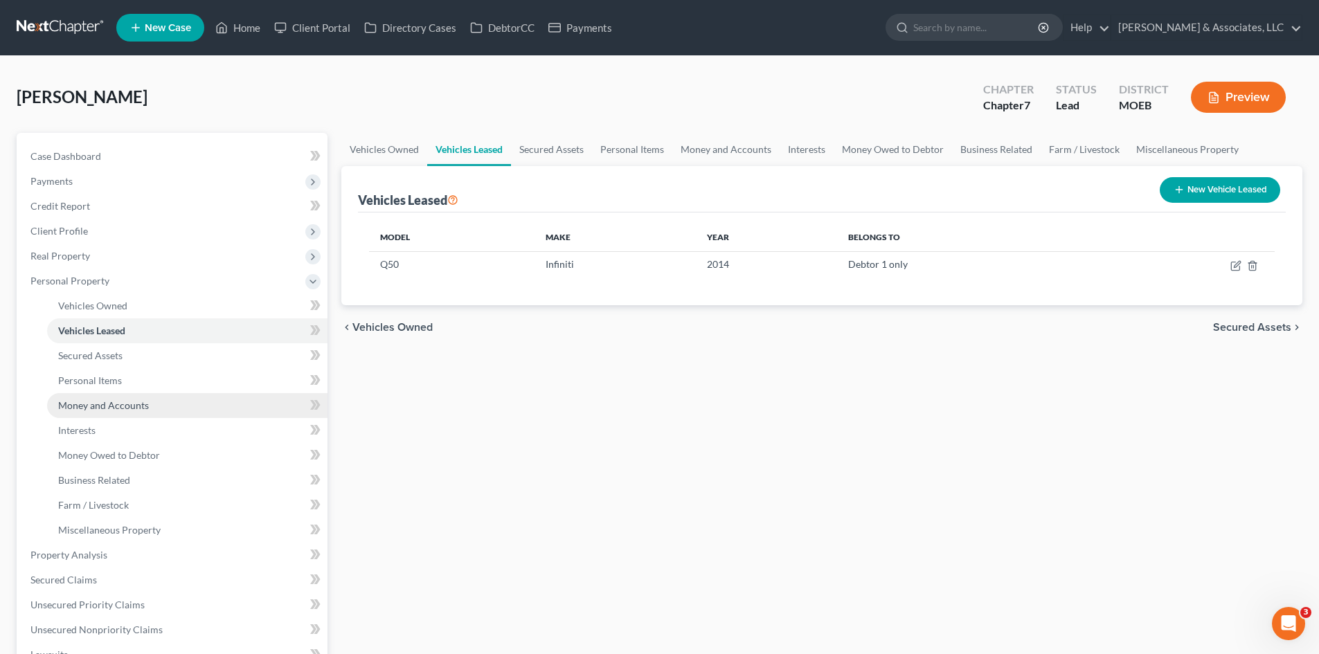
click at [104, 401] on span "Money and Accounts" at bounding box center [103, 406] width 91 height 12
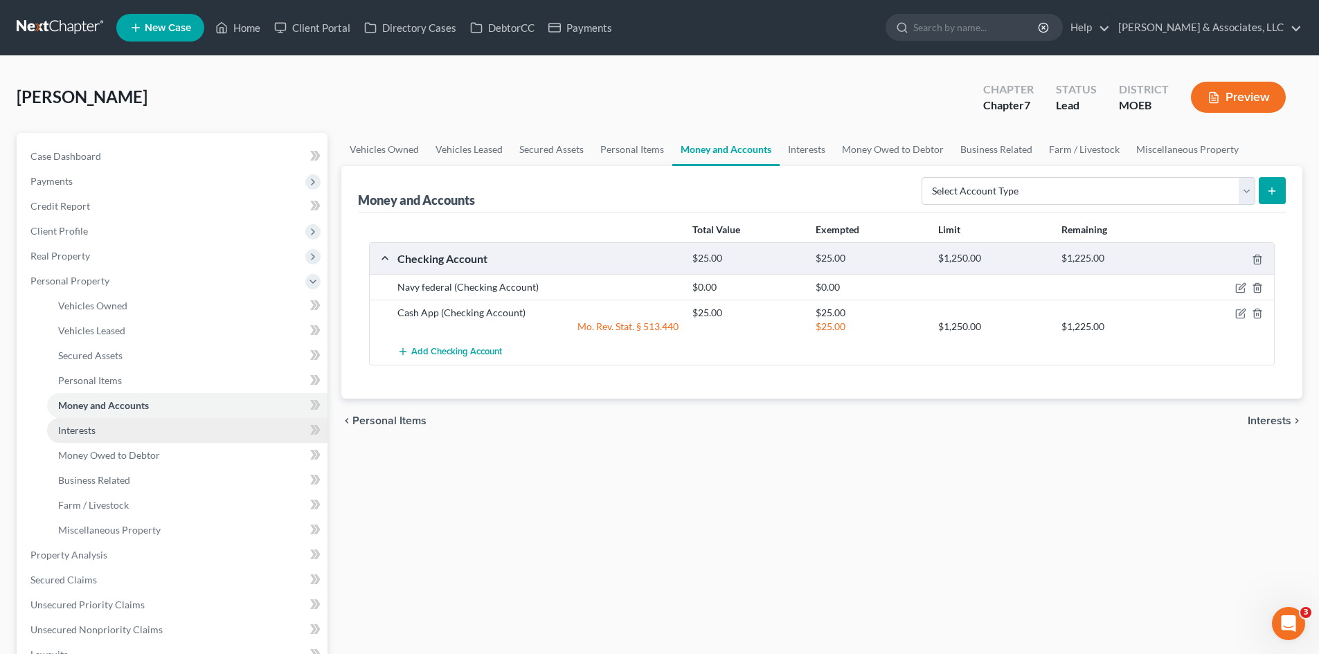
click at [84, 429] on span "Interests" at bounding box center [76, 431] width 37 height 12
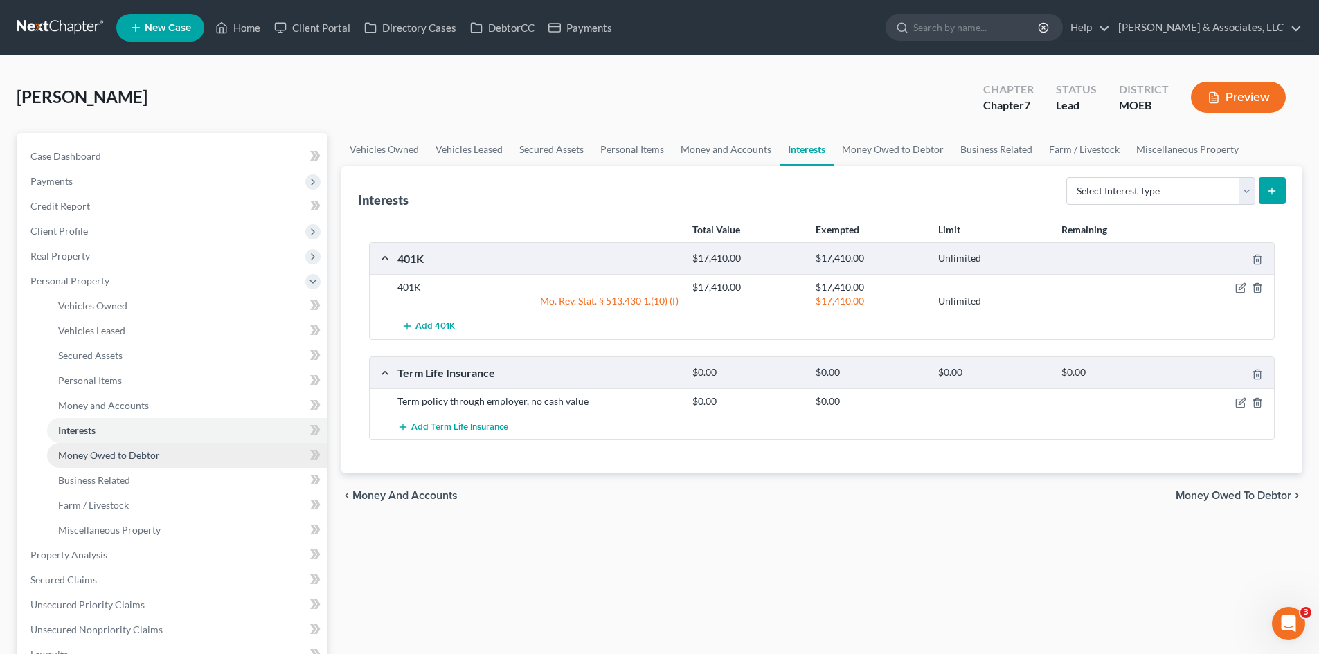
click at [113, 452] on span "Money Owed to Debtor" at bounding box center [109, 455] width 102 height 12
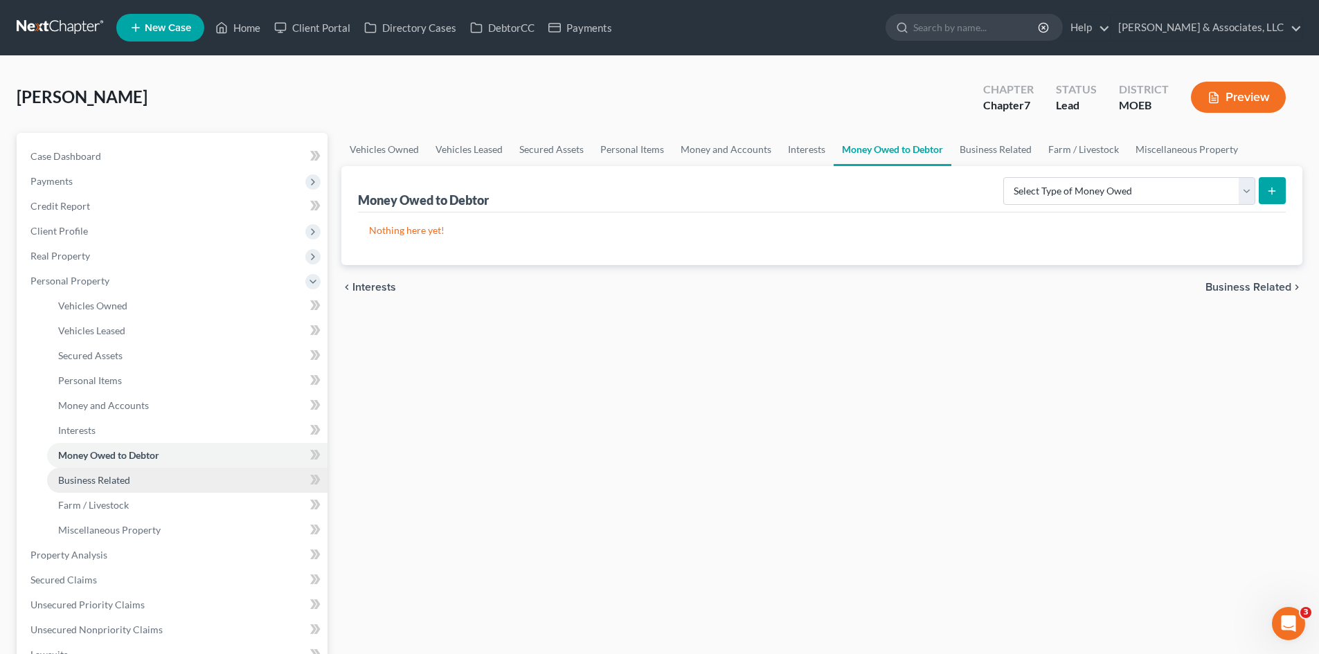
click at [102, 479] on span "Business Related" at bounding box center [94, 480] width 72 height 12
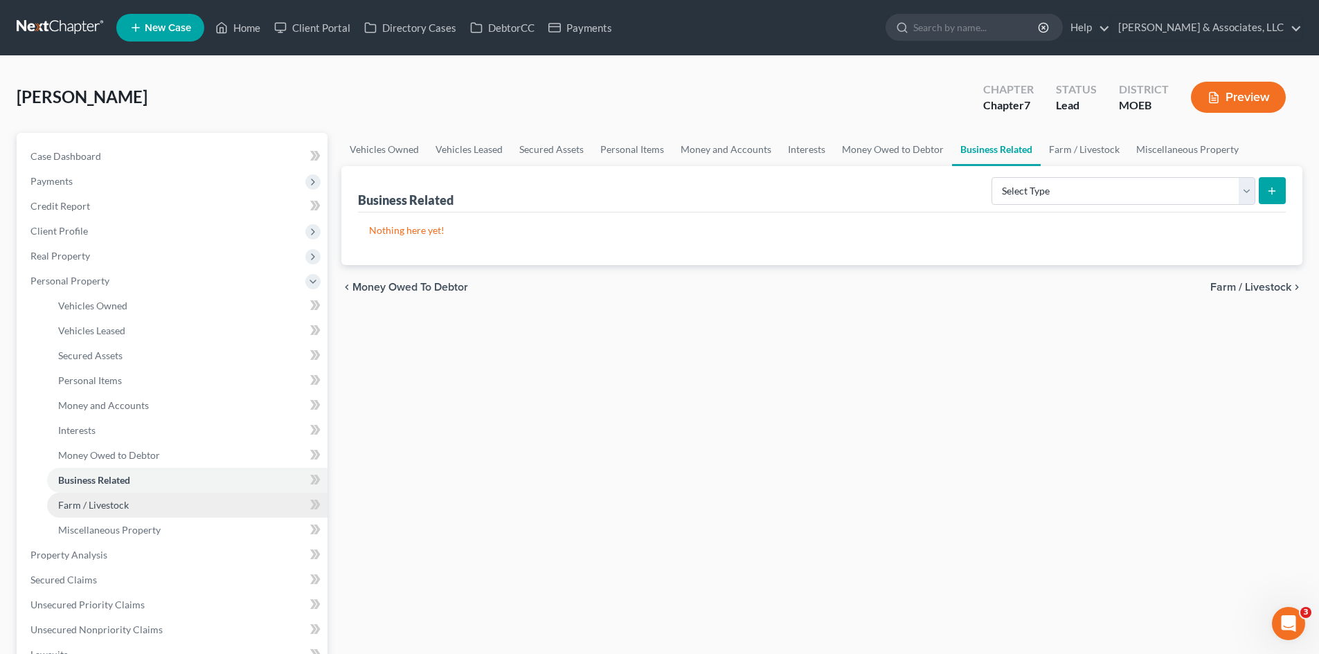
click at [104, 508] on span "Farm / Livestock" at bounding box center [93, 505] width 71 height 12
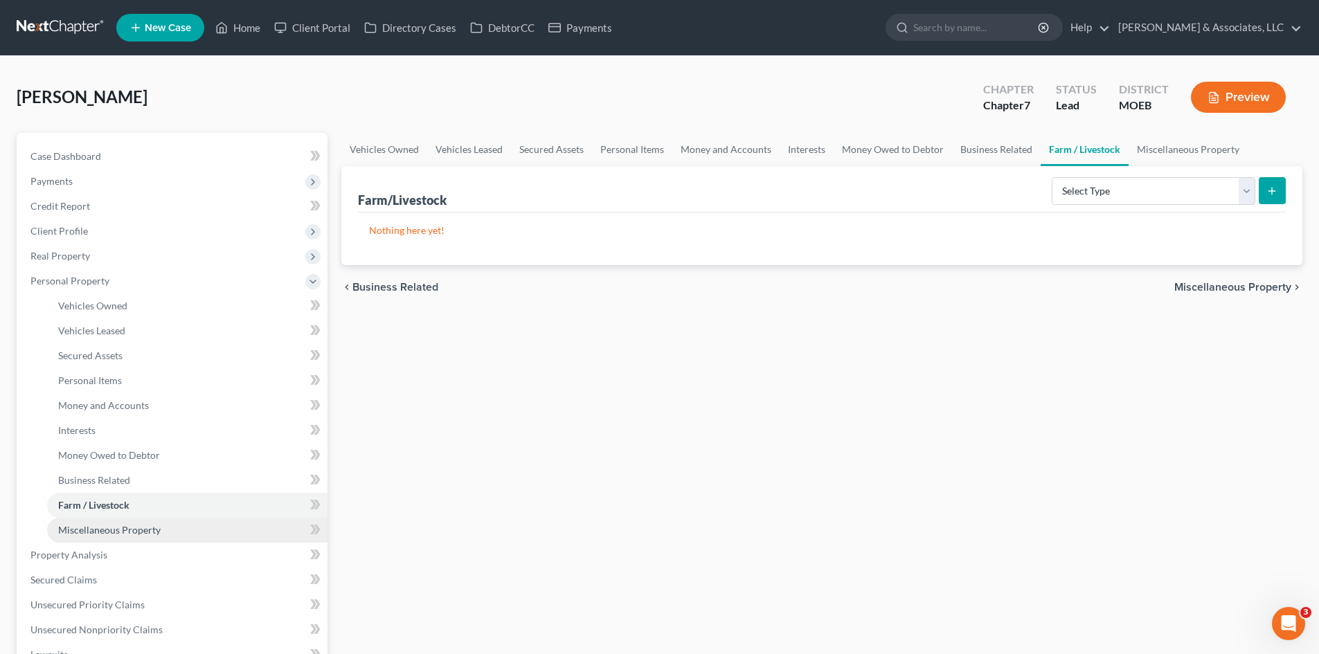
click at [104, 523] on link "Miscellaneous Property" at bounding box center [187, 530] width 280 height 25
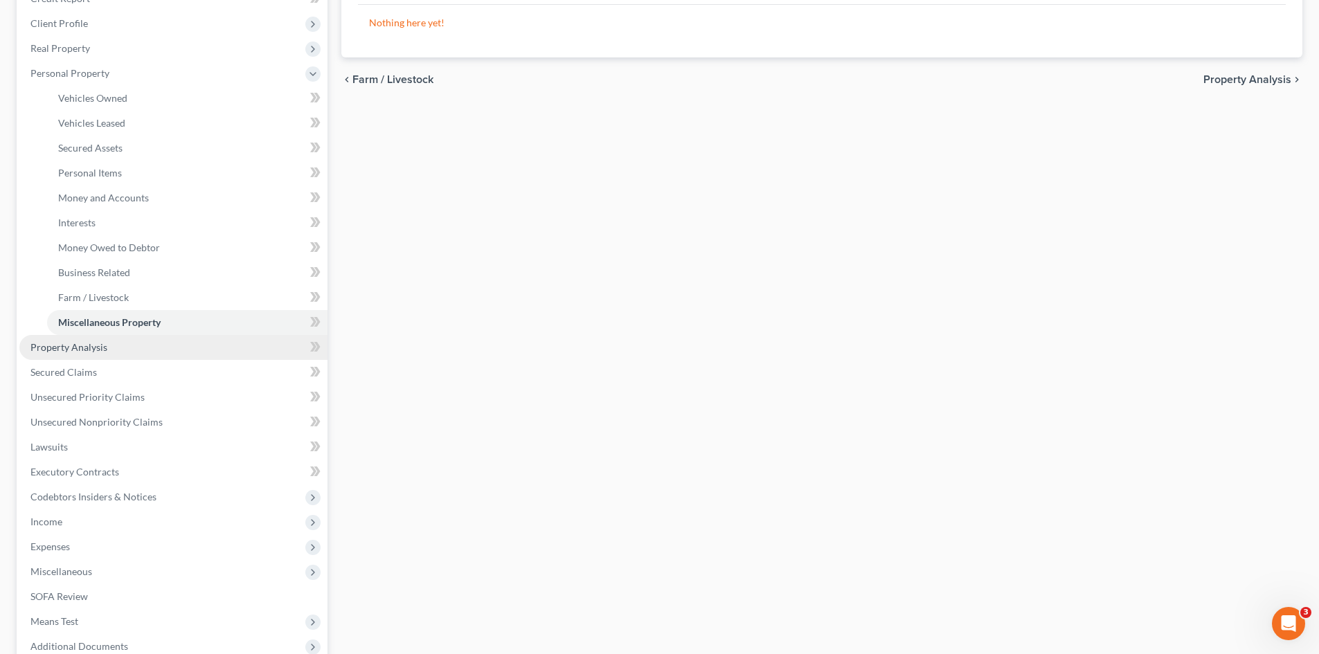
click at [89, 345] on span "Property Analysis" at bounding box center [68, 347] width 77 height 12
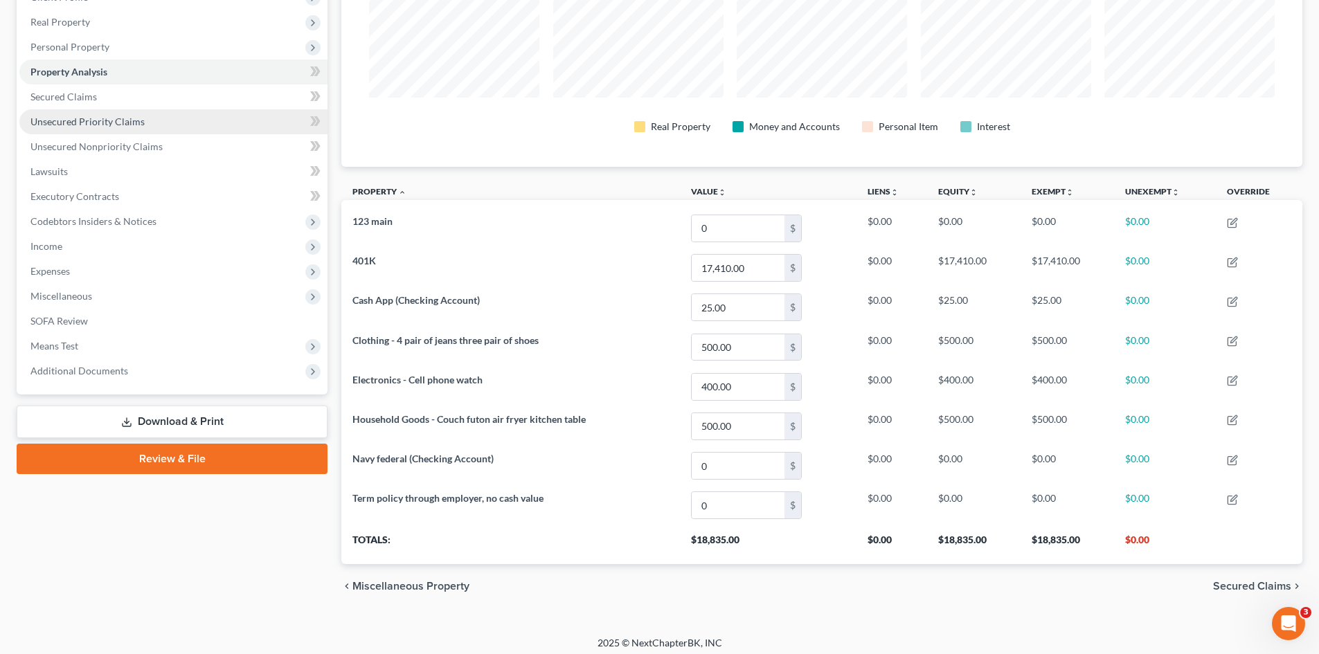
scroll to position [241, 0]
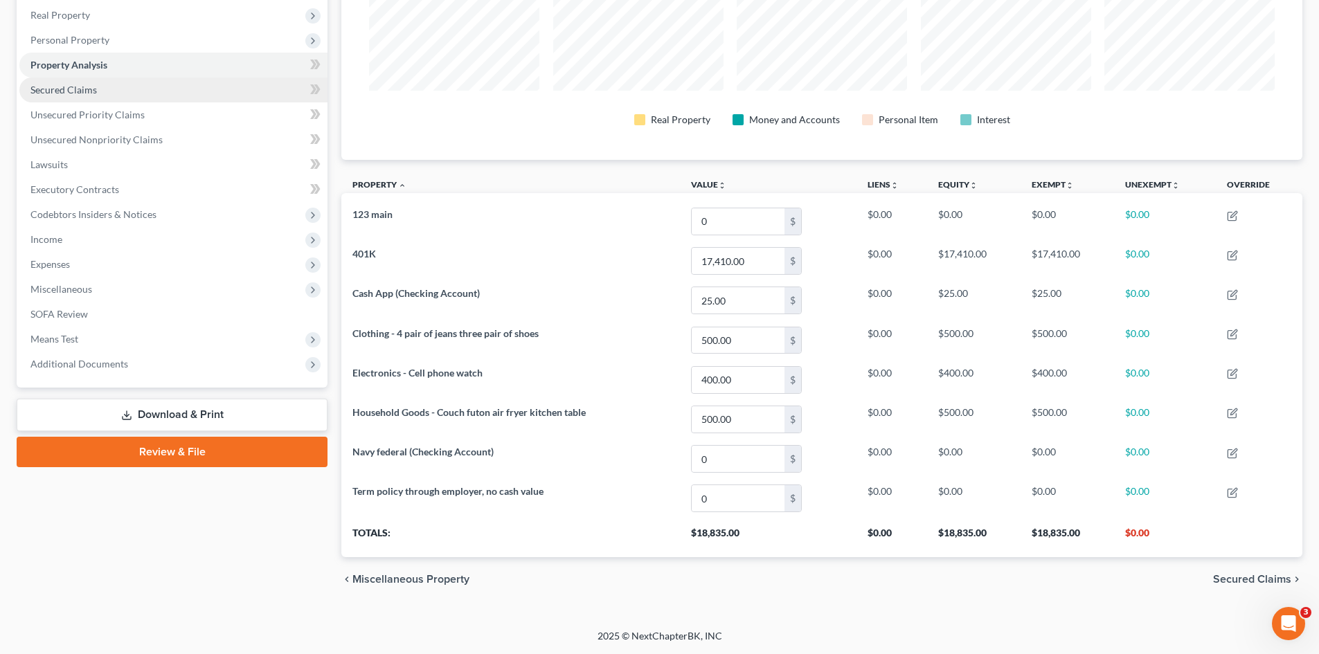
click at [80, 88] on span "Secured Claims" at bounding box center [63, 90] width 66 height 12
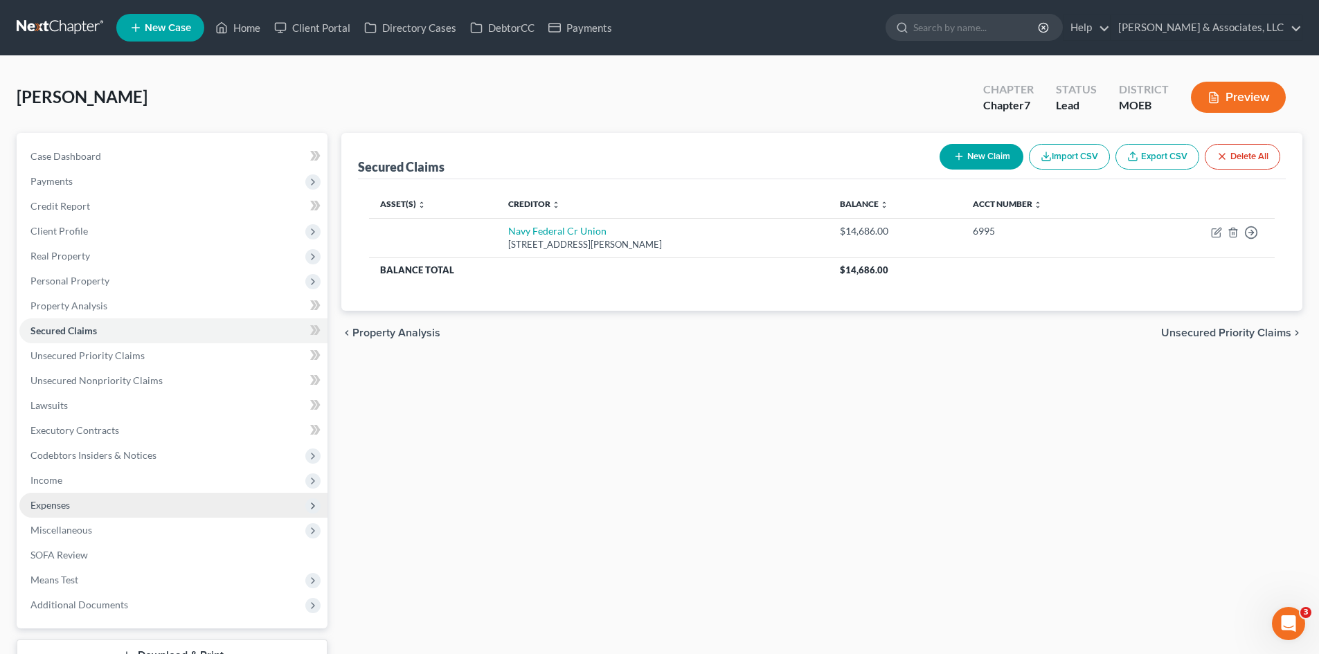
click at [57, 507] on span "Expenses" at bounding box center [49, 505] width 39 height 12
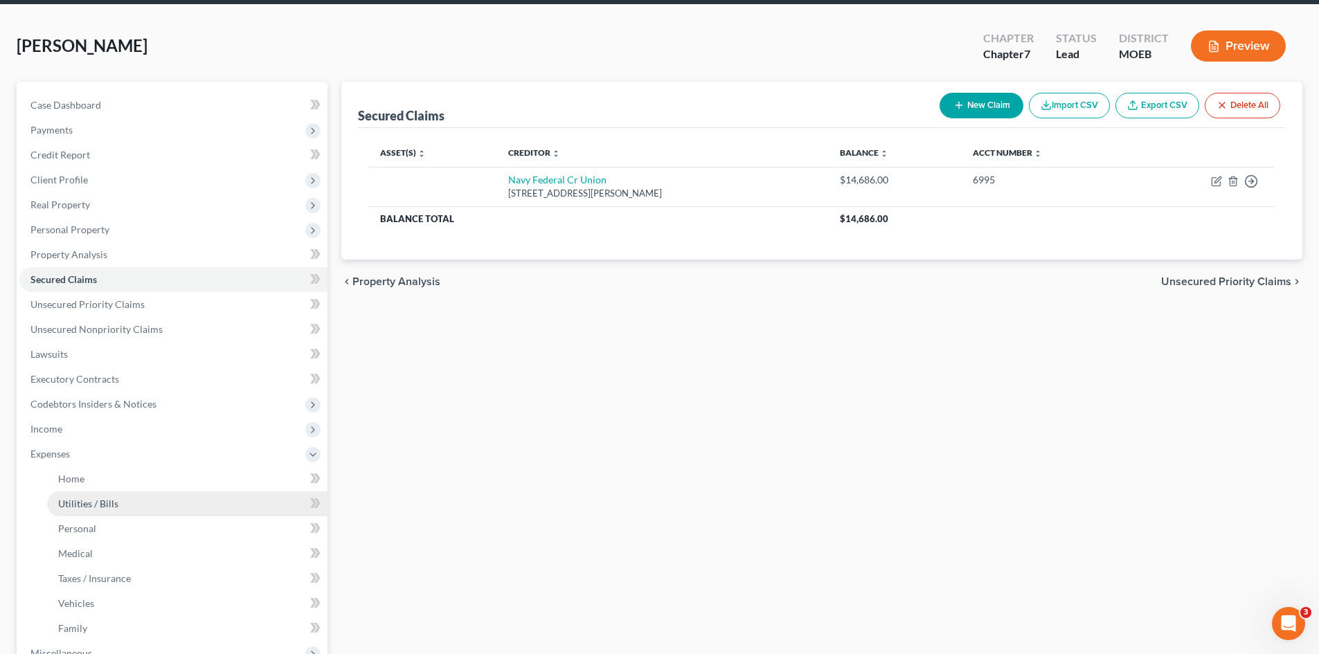
scroll to position [208, 0]
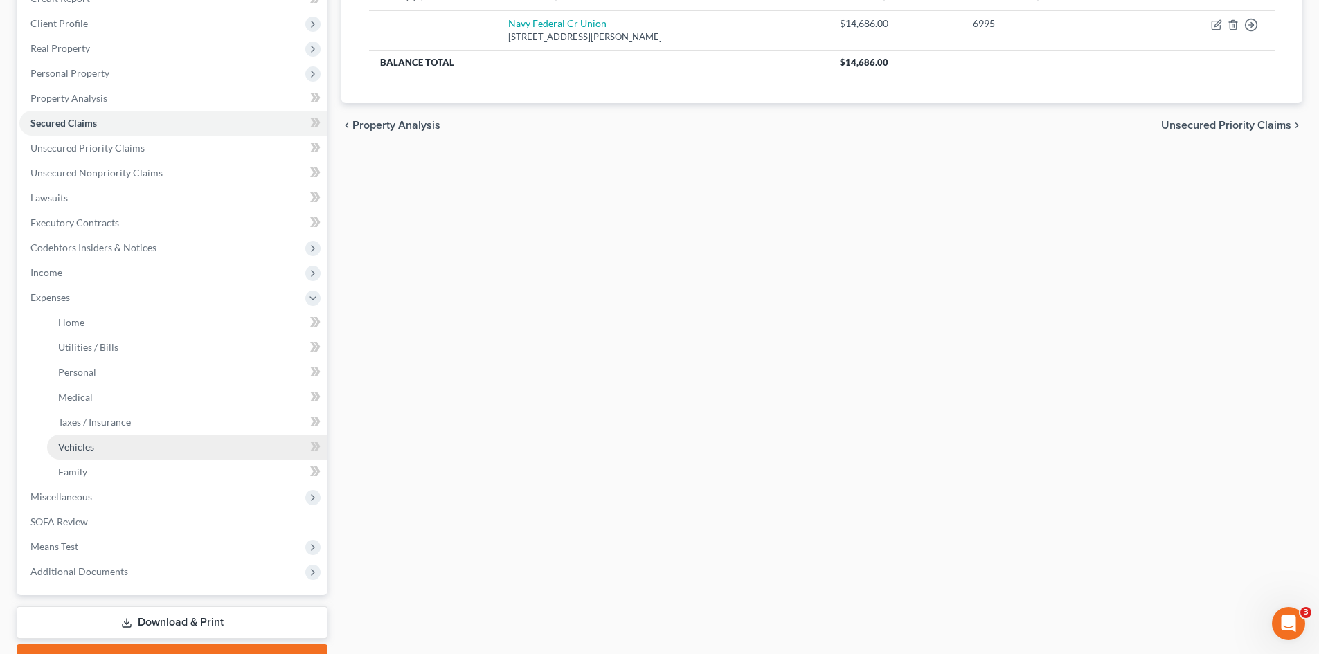
click at [81, 454] on link "Vehicles" at bounding box center [187, 447] width 280 height 25
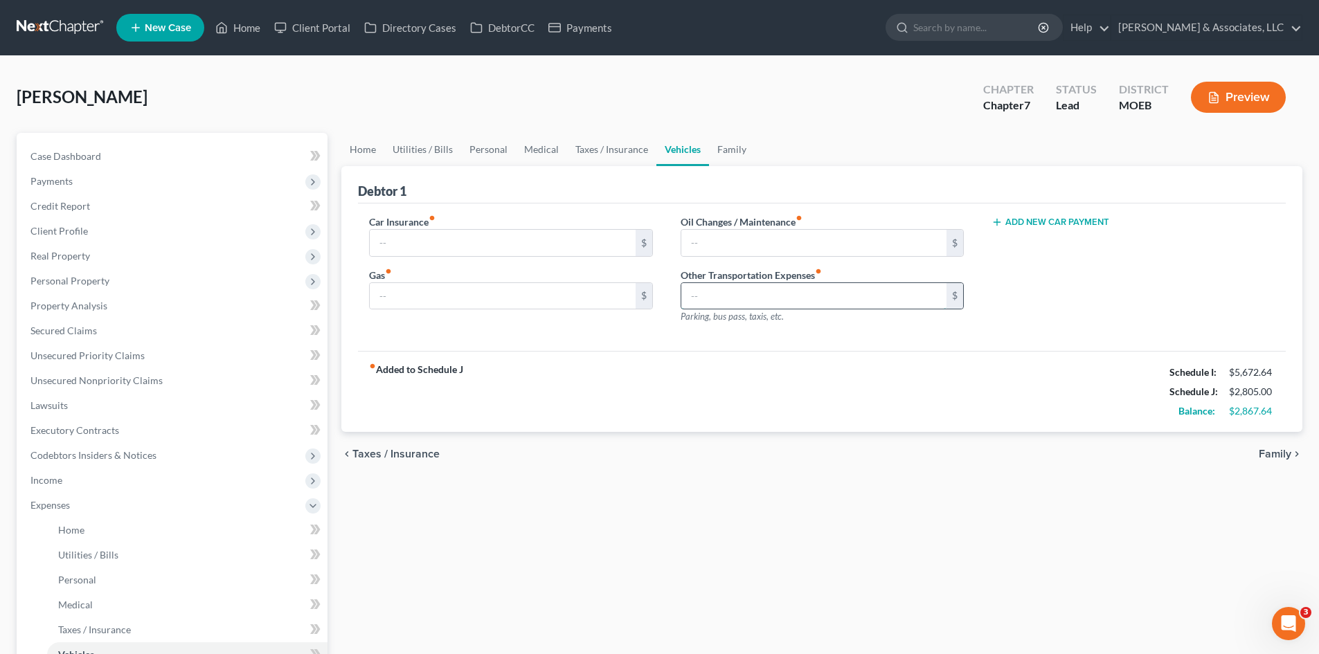
click at [735, 295] on input "text" at bounding box center [813, 296] width 265 height 26
type input "900.00"
click at [553, 298] on input "text" at bounding box center [502, 296] width 265 height 26
type input "0.00"
click at [490, 241] on input "text" at bounding box center [502, 243] width 265 height 26
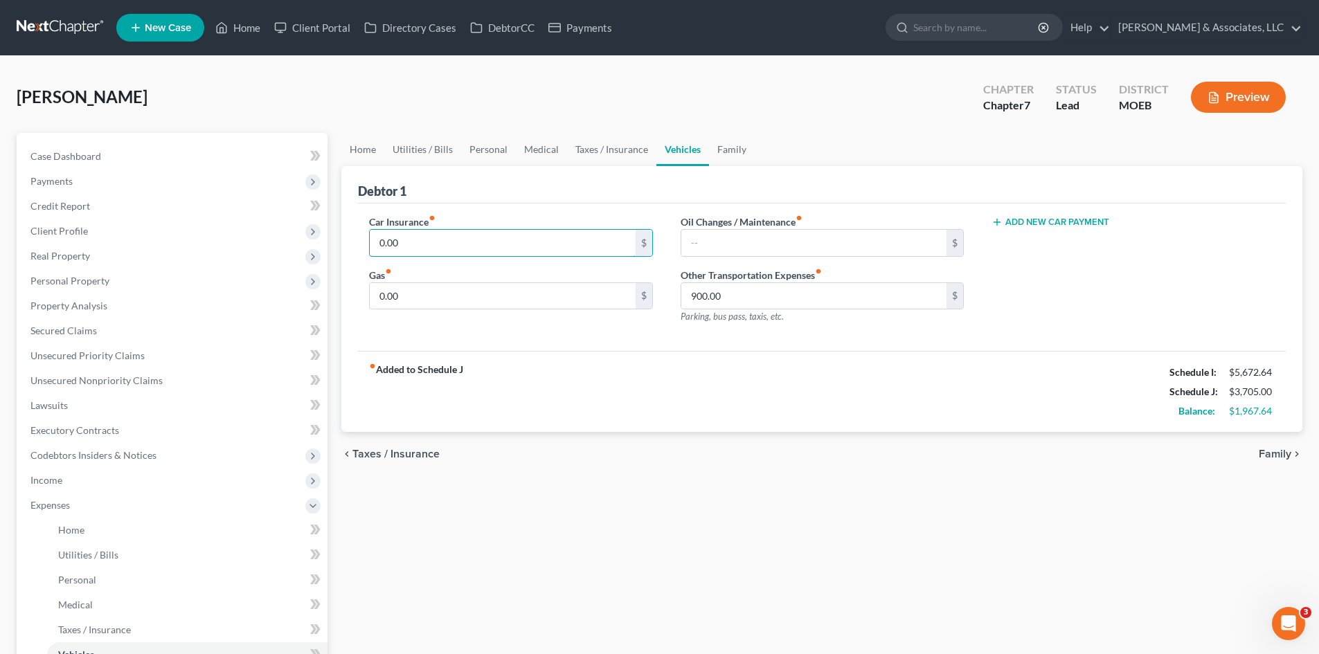
type input "0.00"
click at [819, 359] on div "fiber_manual_record Added to Schedule J Schedule I: $5,672.64 Schedule J: $3,70…" at bounding box center [822, 391] width 928 height 81
click at [65, 161] on span "Case Dashboard" at bounding box center [65, 156] width 71 height 12
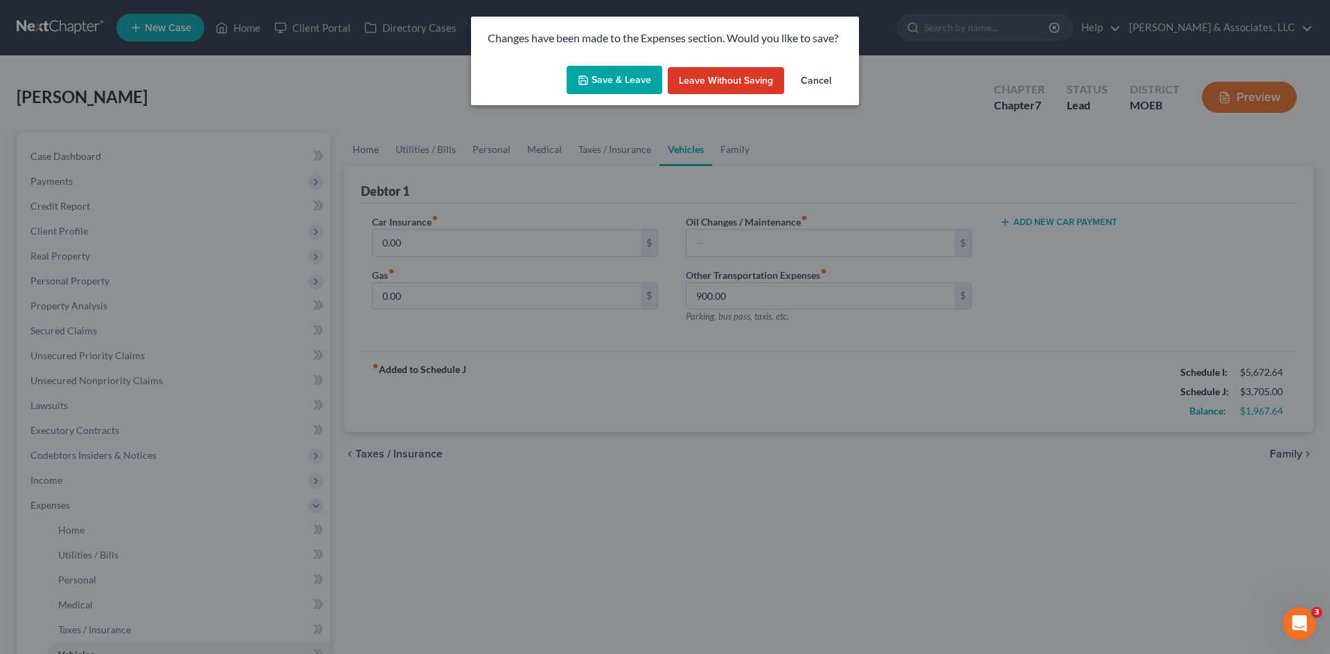
click at [620, 73] on button "Save & Leave" at bounding box center [614, 80] width 96 height 29
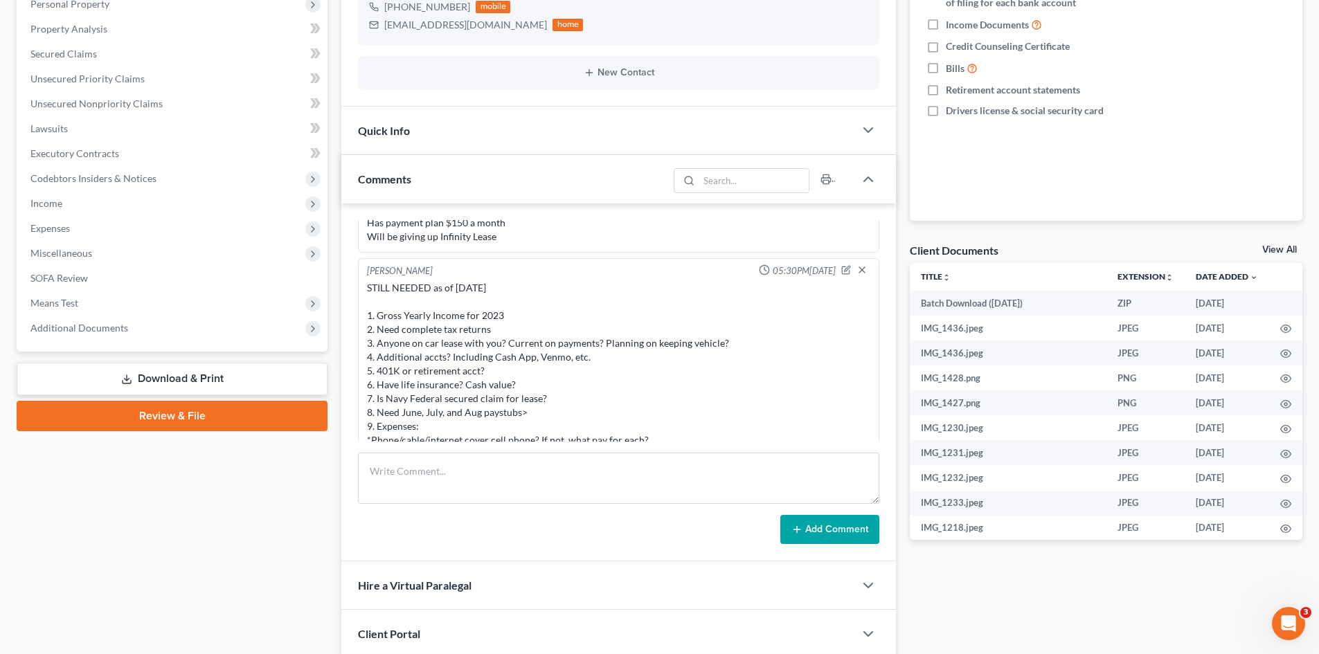
scroll to position [1258, 0]
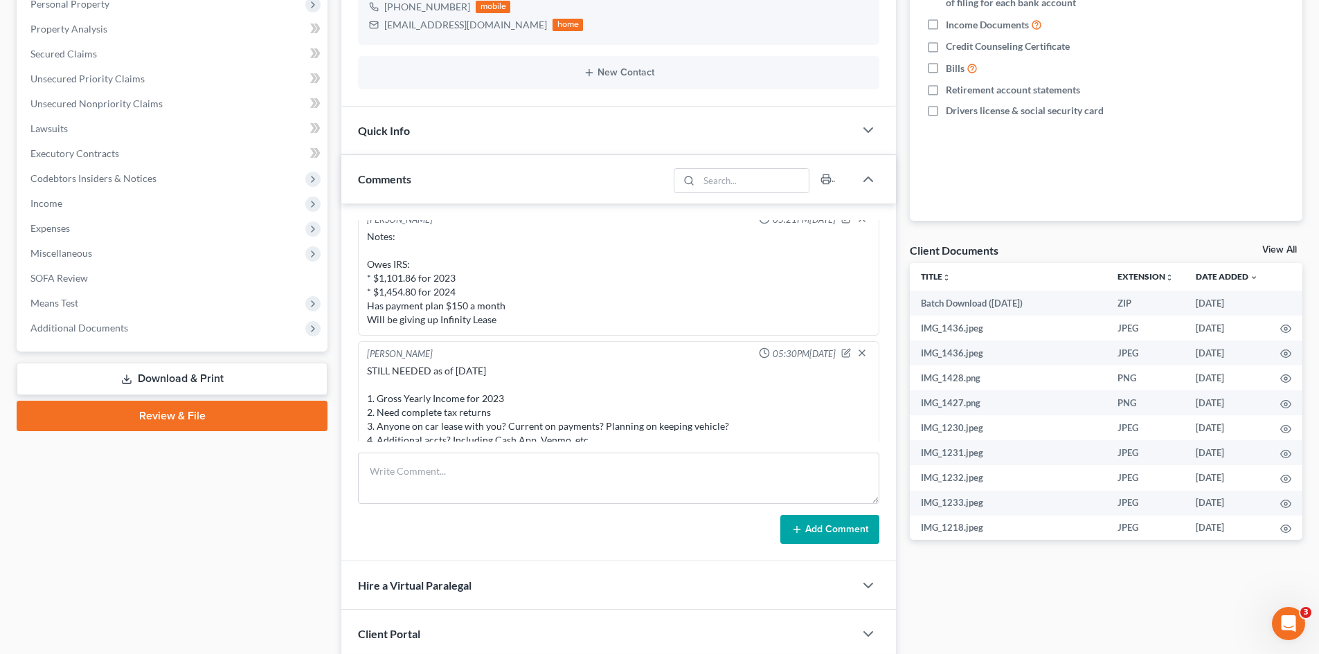
click at [773, 302] on div "Notes: Owes IRS: * $1,101.86 for 2023 * $1,454.80 for 2024 Has payment plan $15…" at bounding box center [618, 278] width 503 height 97
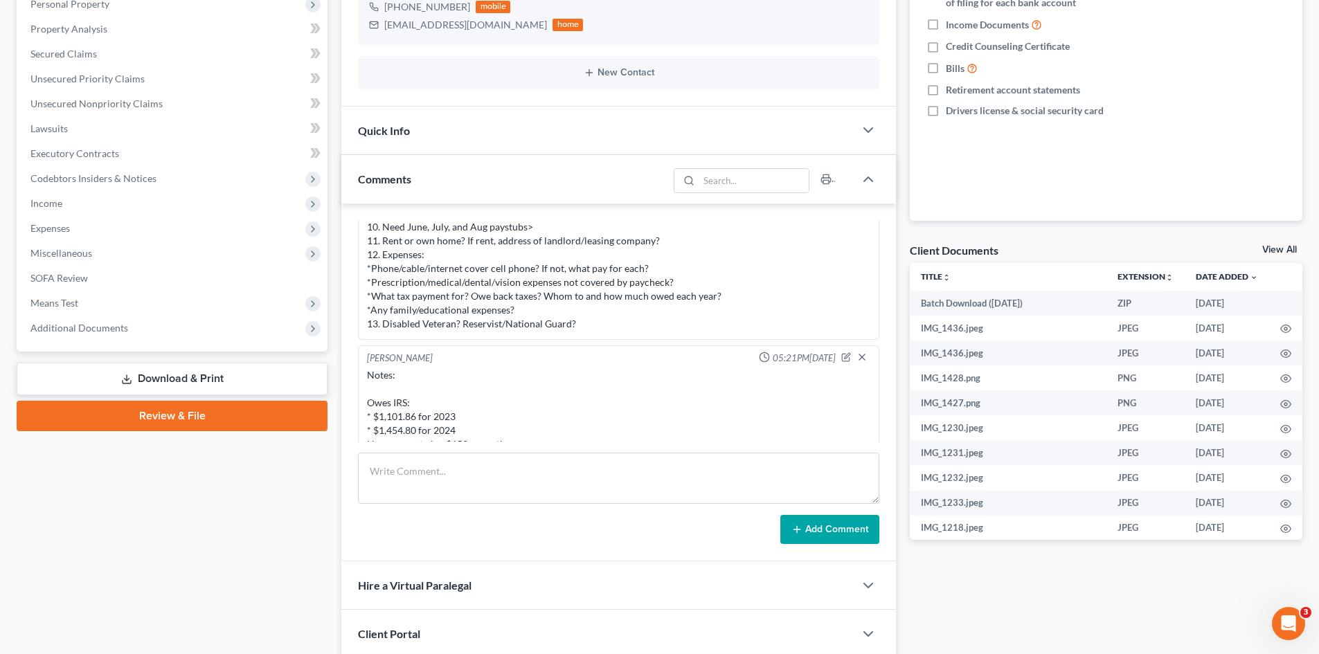
scroll to position [1189, 0]
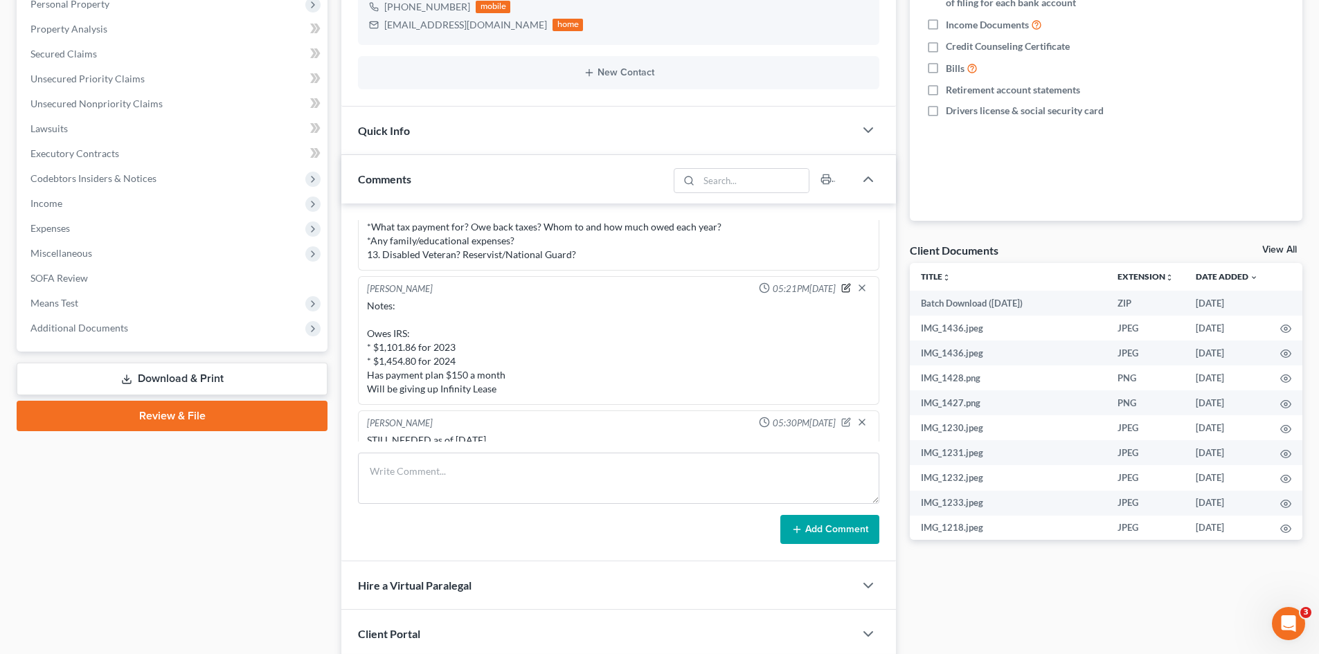
click at [841, 287] on icon "button" at bounding box center [846, 288] width 10 height 10
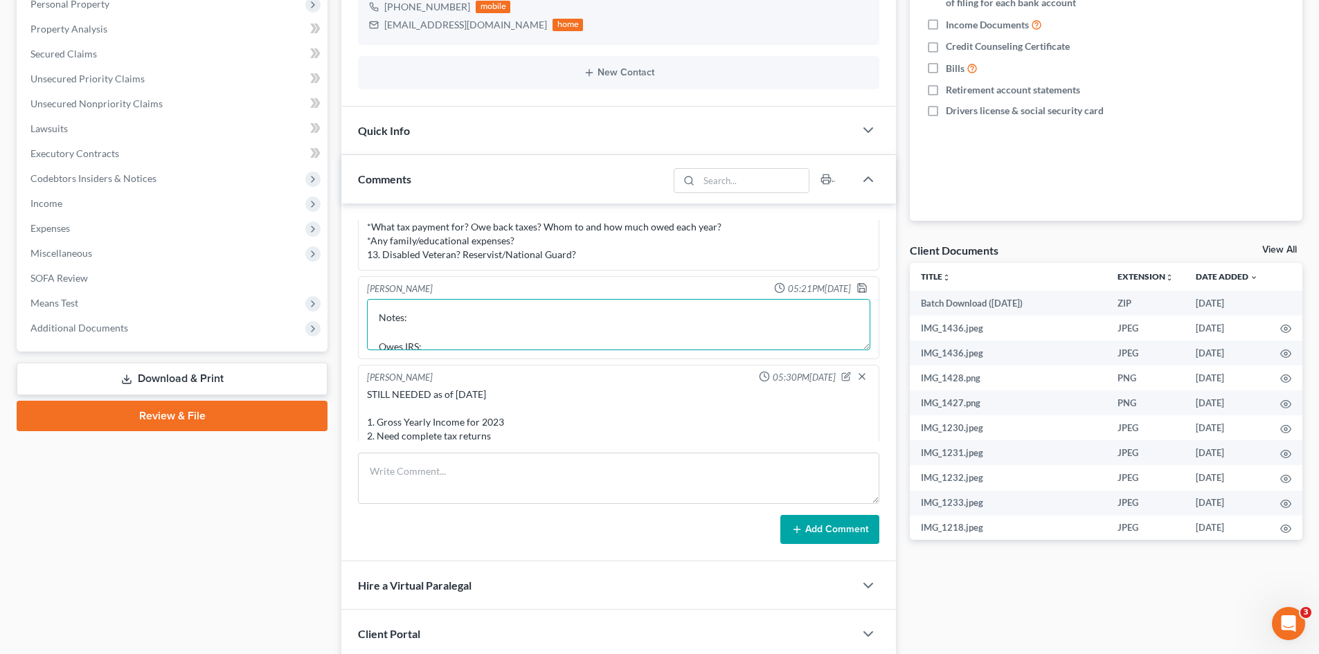
click at [683, 316] on textarea "Notes: Owes IRS: * $1,101.86 for 2023 * $1,454.80 for 2024 Has payment plan $15…" at bounding box center [618, 324] width 503 height 51
type textarea "Notes: Owes IRS: * $1,101.86 for 2023 * $1,454.80 for 2024 Has payment plan $15…"
click at [857, 287] on icon "button" at bounding box center [862, 288] width 11 height 11
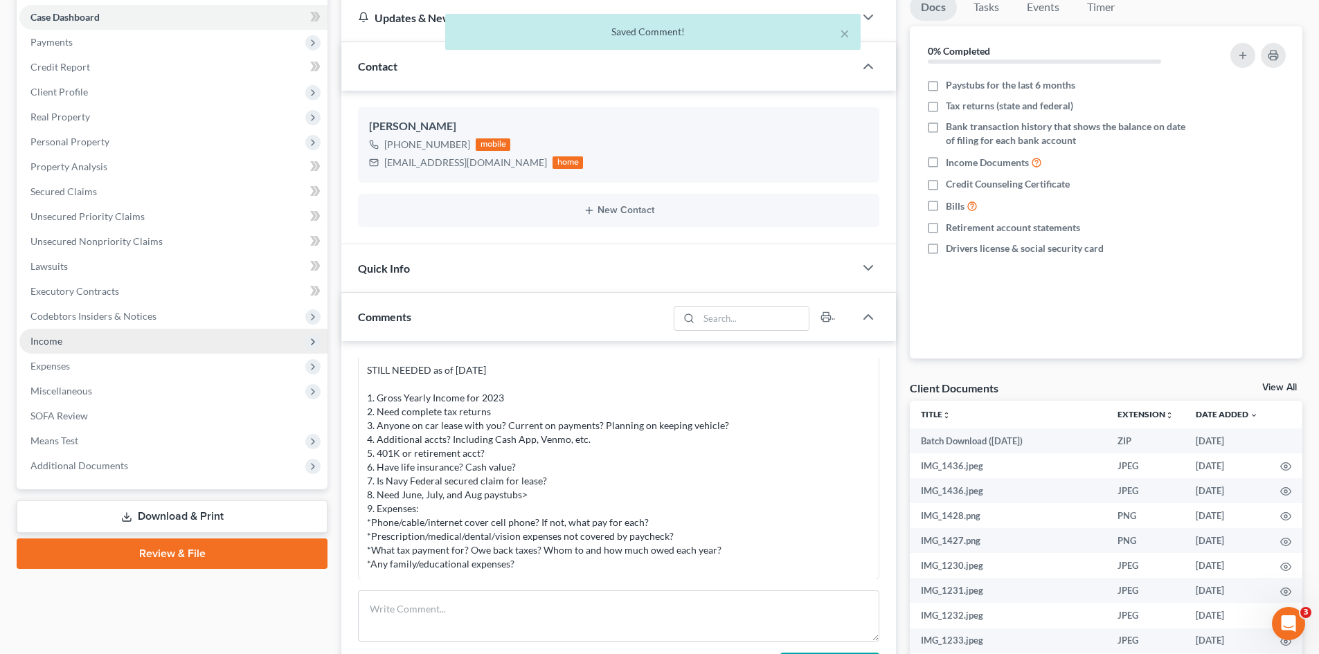
scroll to position [138, 0]
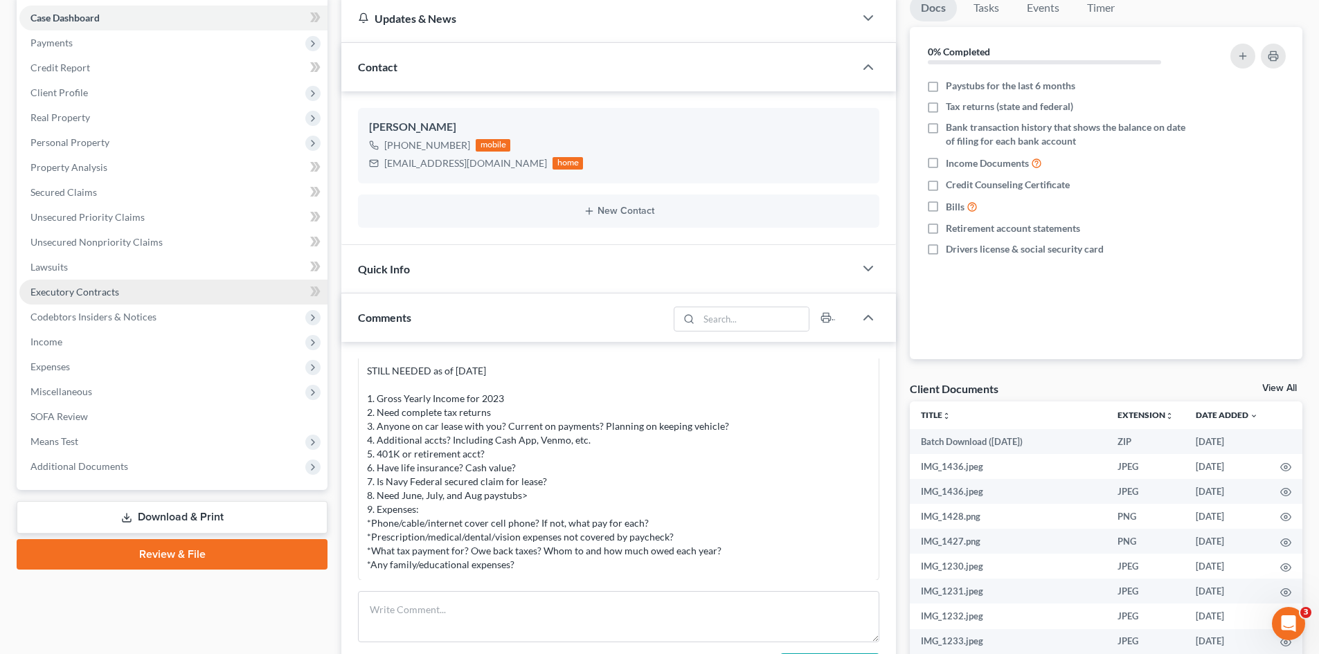
click at [71, 295] on span "Executory Contracts" at bounding box center [74, 292] width 89 height 12
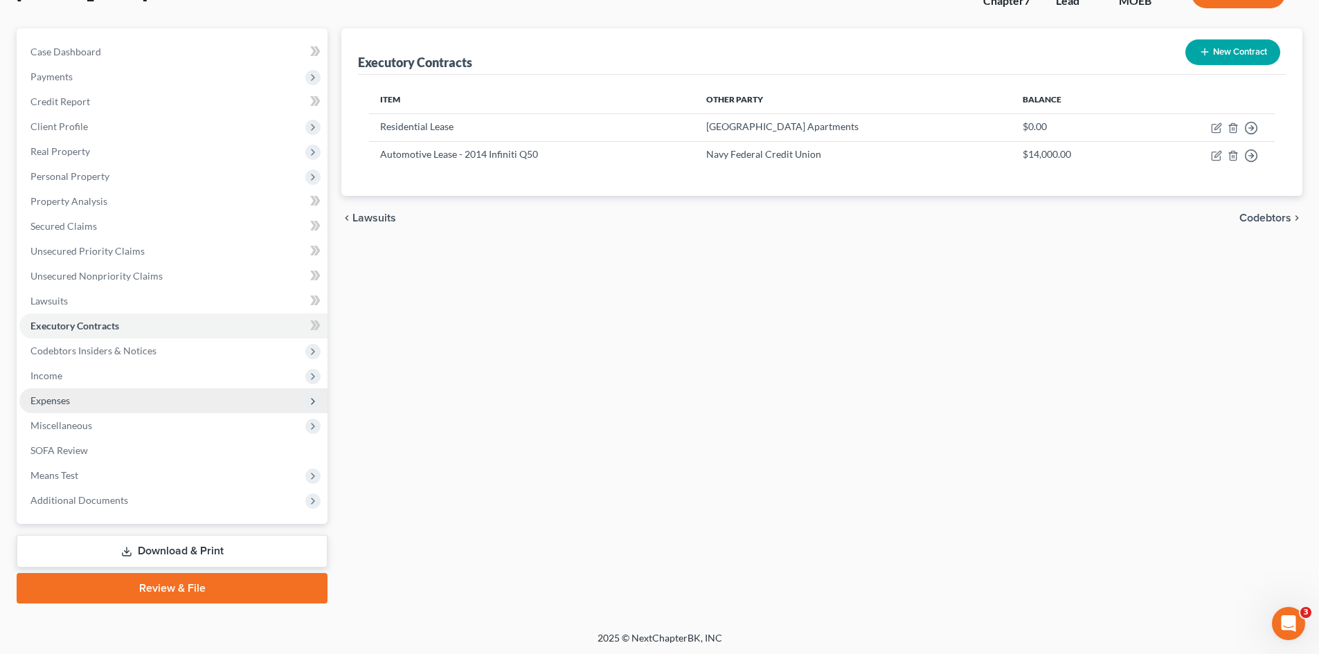
scroll to position [107, 0]
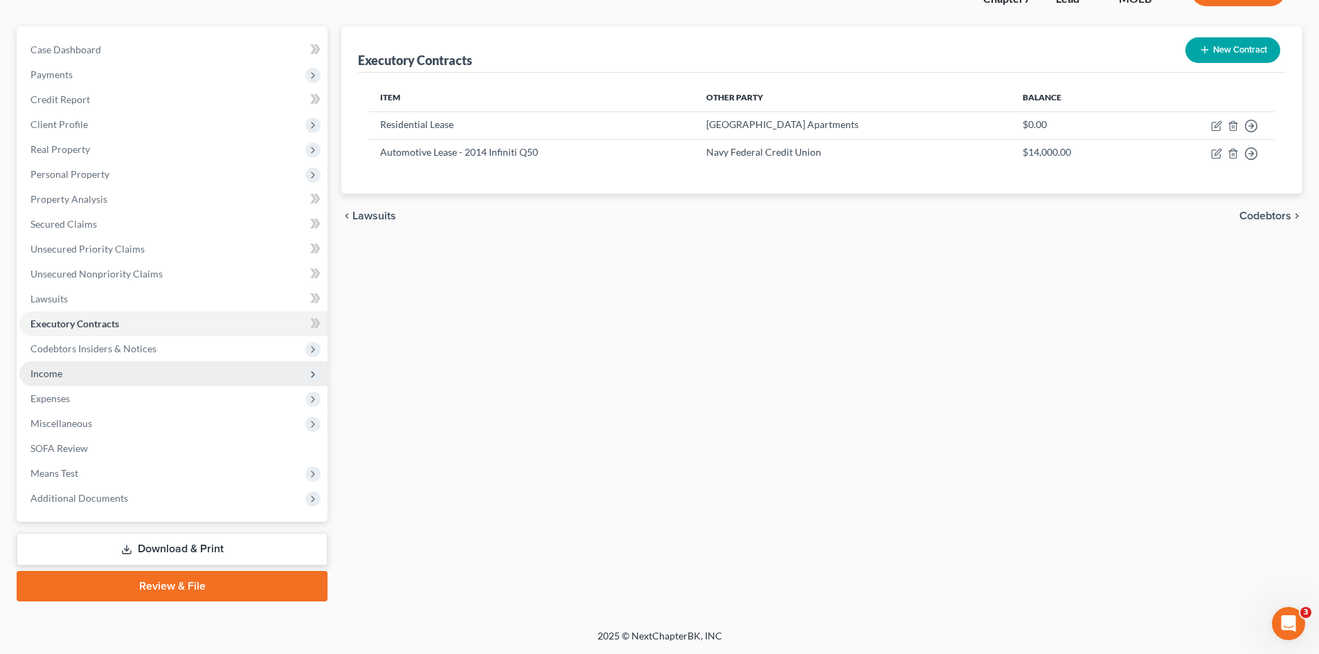
click at [59, 371] on span "Income" at bounding box center [46, 374] width 32 height 12
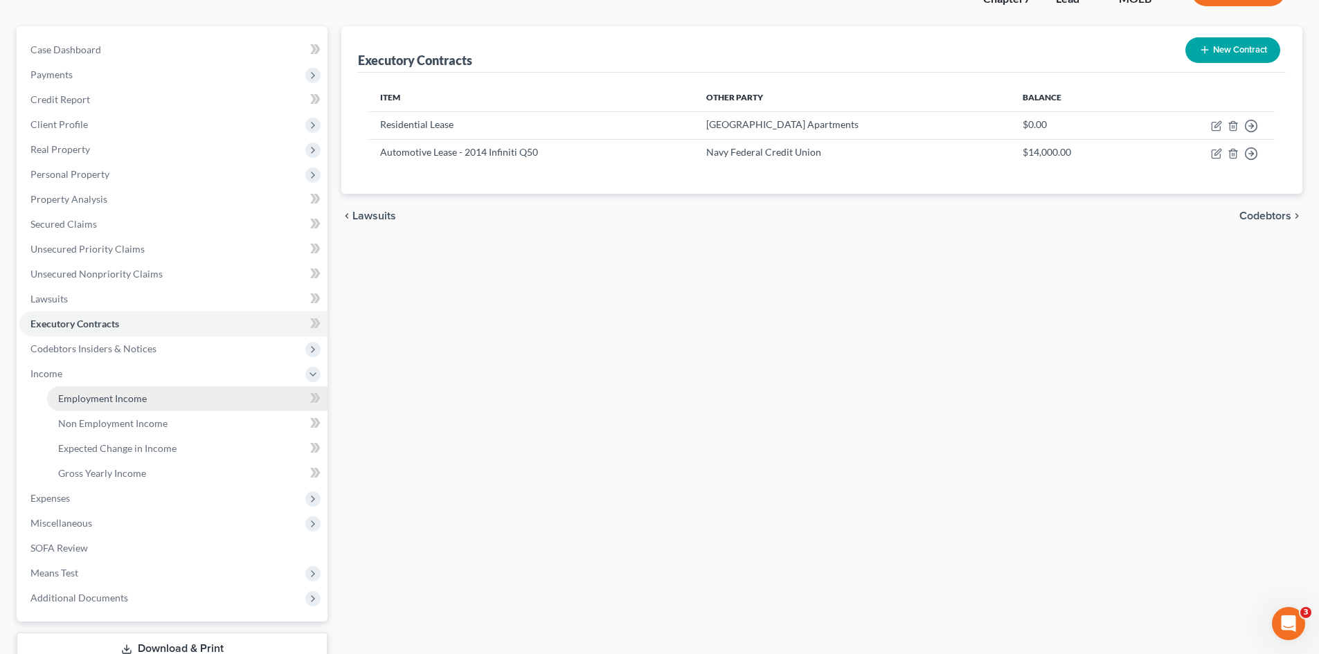
click at [100, 402] on span "Employment Income" at bounding box center [102, 399] width 89 height 12
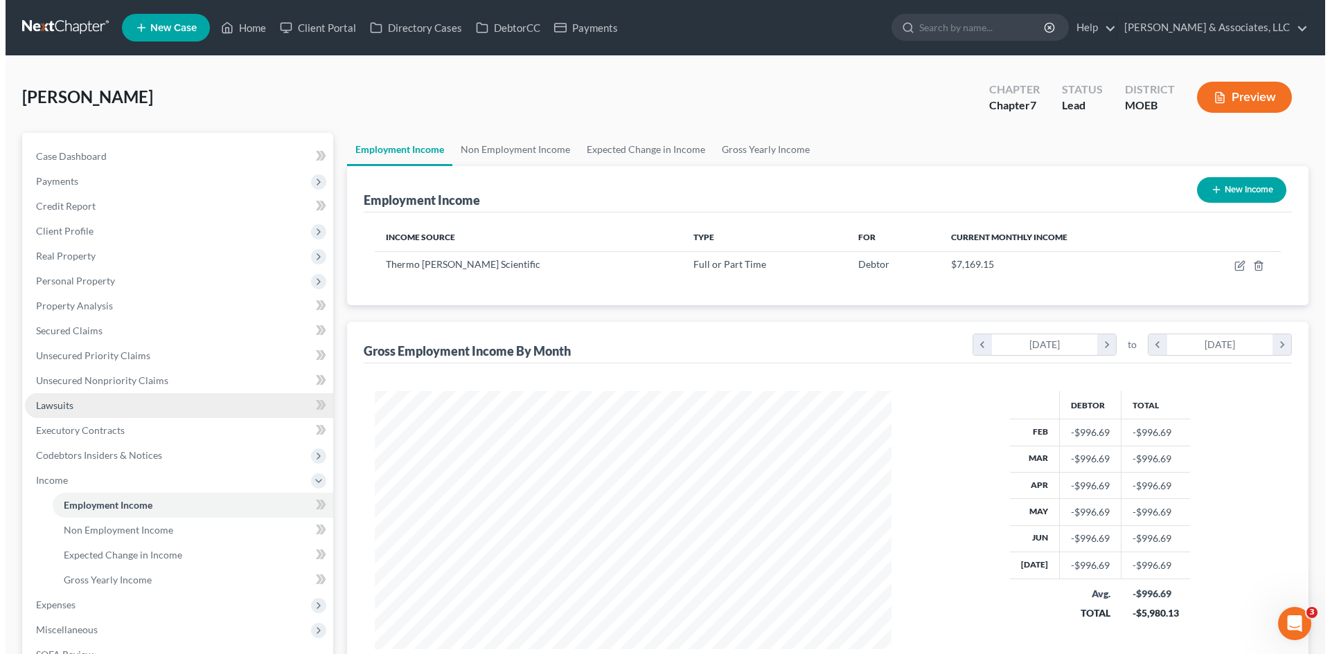
scroll to position [258, 544]
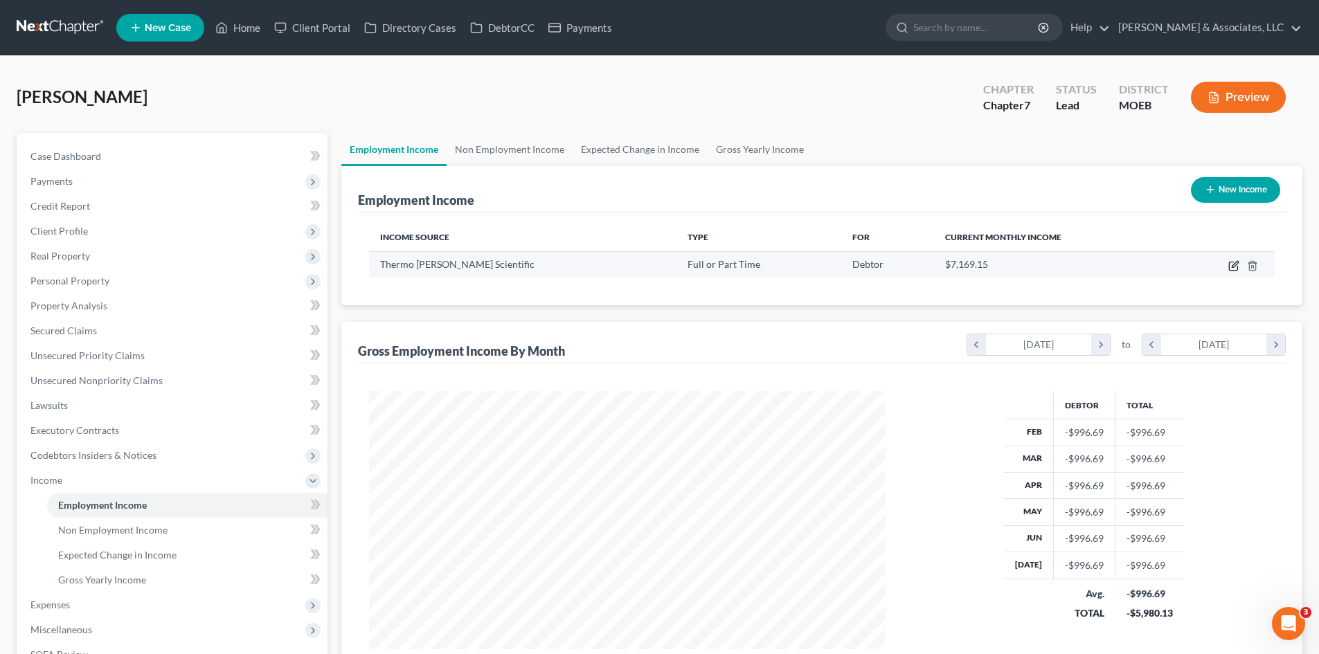
click at [1229, 265] on icon "button" at bounding box center [1233, 266] width 8 height 8
select select "0"
select select "26"
select select "2"
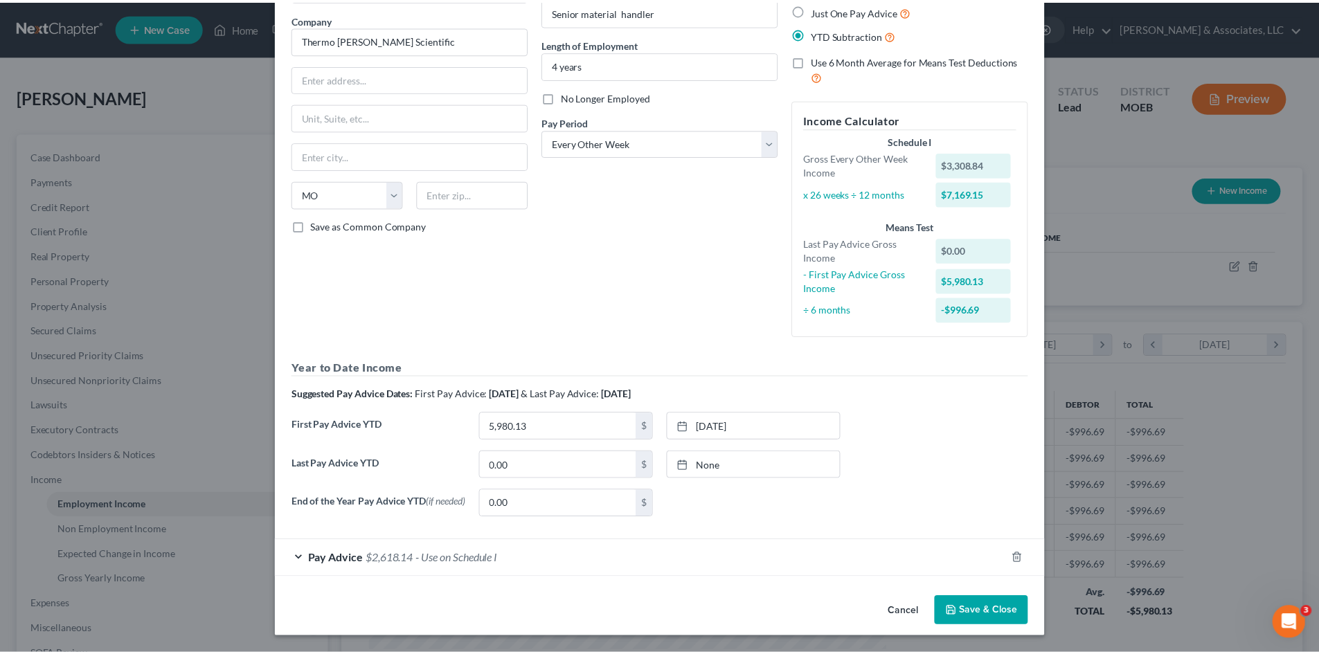
scroll to position [108, 0]
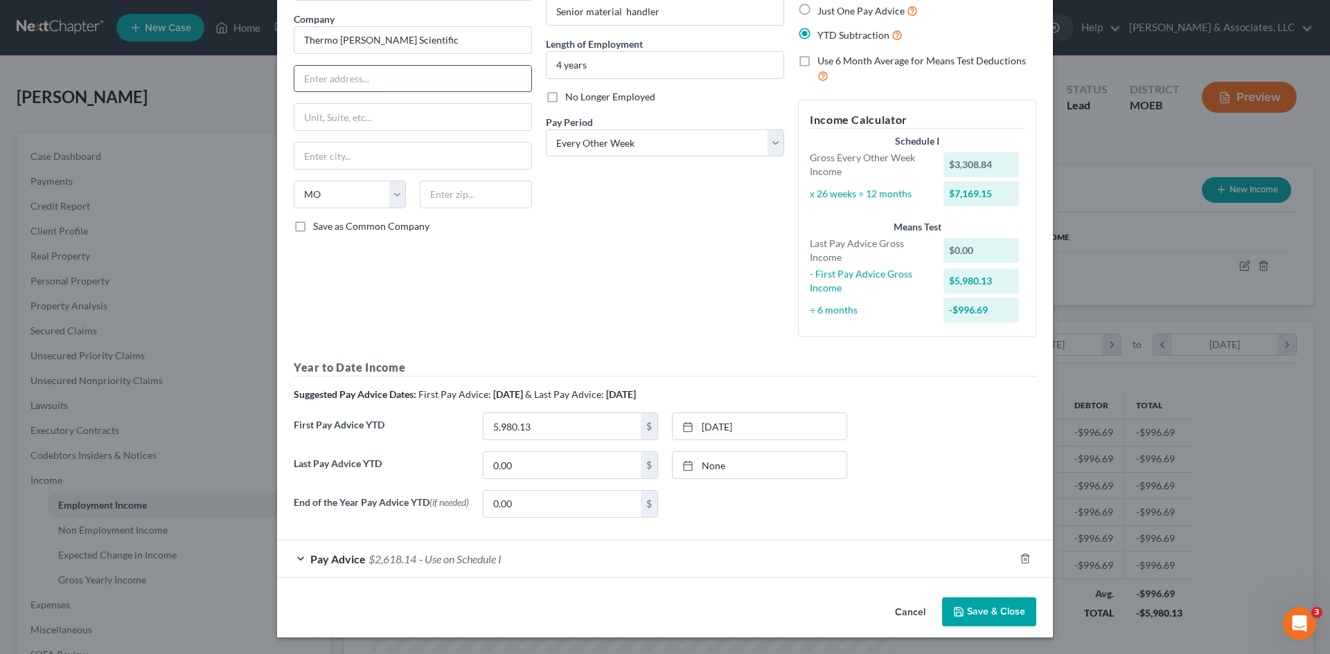
click at [365, 80] on input "text" at bounding box center [412, 79] width 237 height 26
type input "168 Third Ave"
type input "Waltham"
select select "22"
type input "02451"
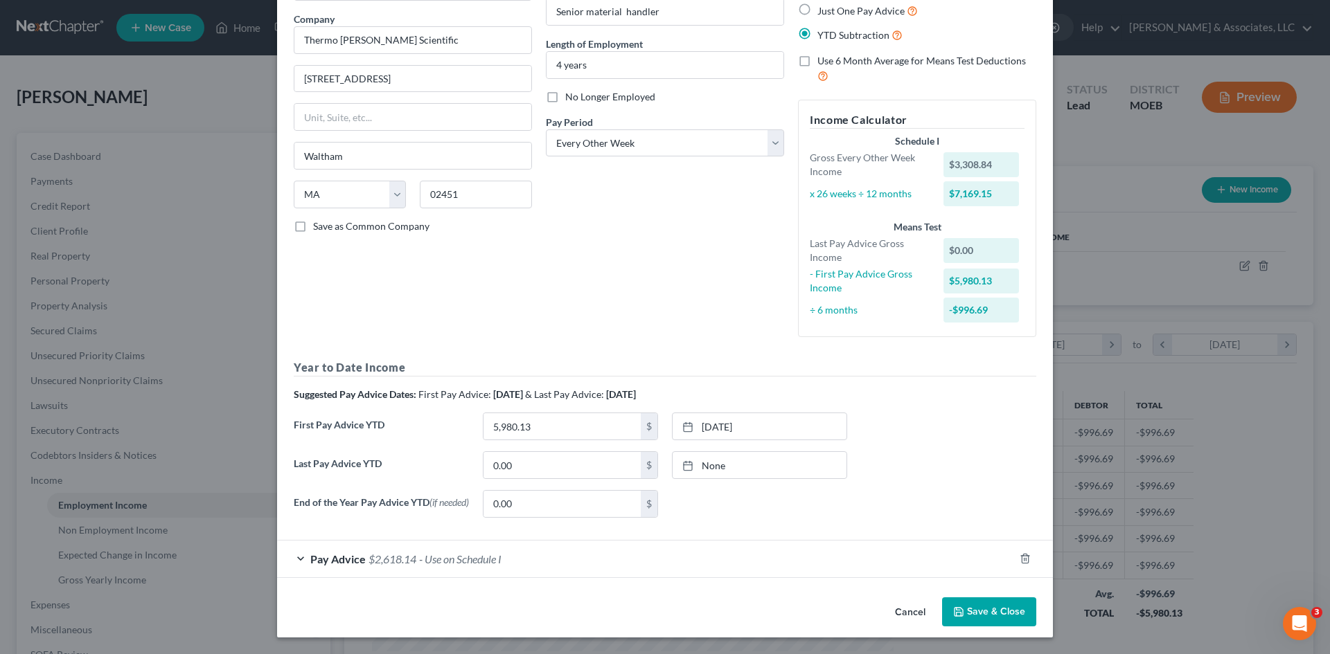
click at [987, 614] on button "Save & Close" at bounding box center [989, 612] width 94 height 29
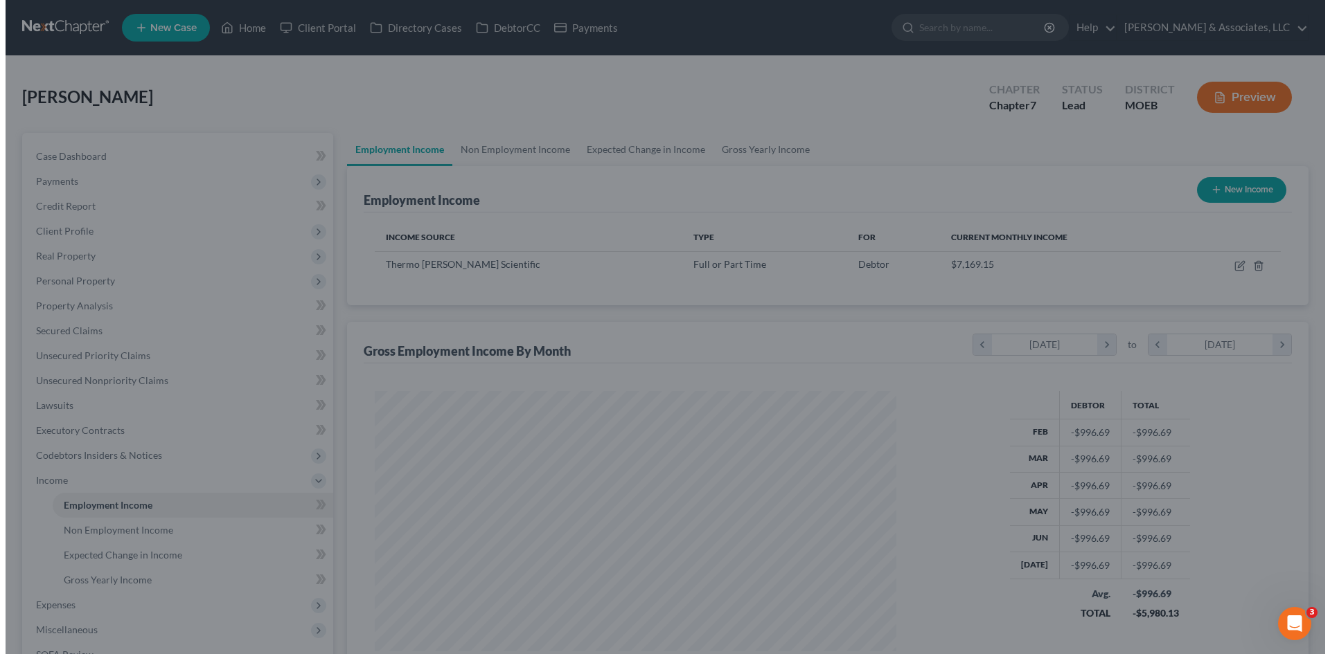
scroll to position [692239, 691953]
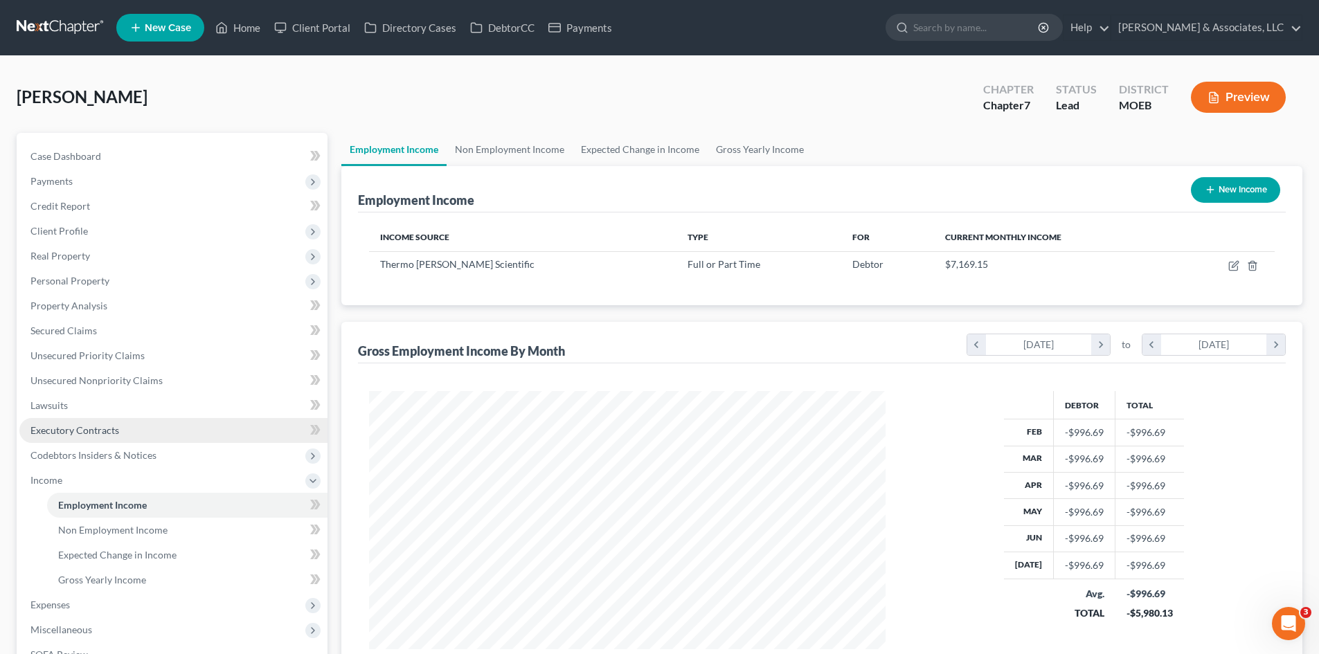
click at [114, 428] on span "Executory Contracts" at bounding box center [74, 431] width 89 height 12
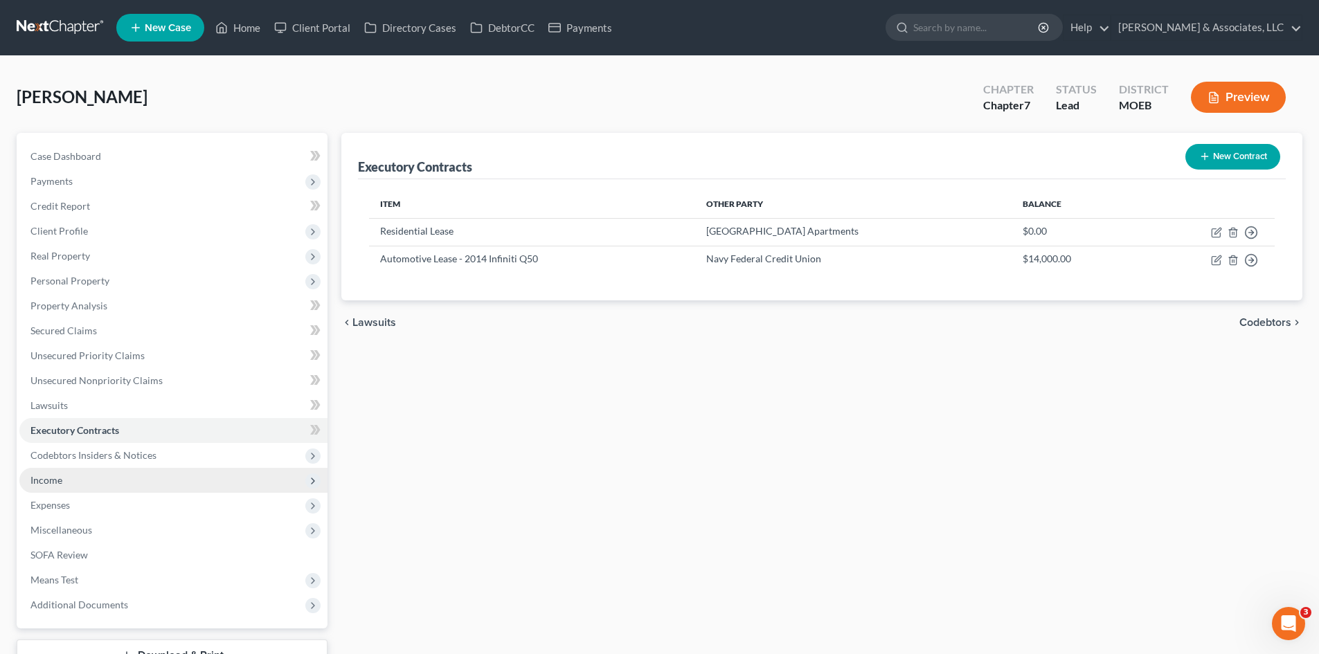
click at [46, 481] on span "Income" at bounding box center [46, 480] width 32 height 12
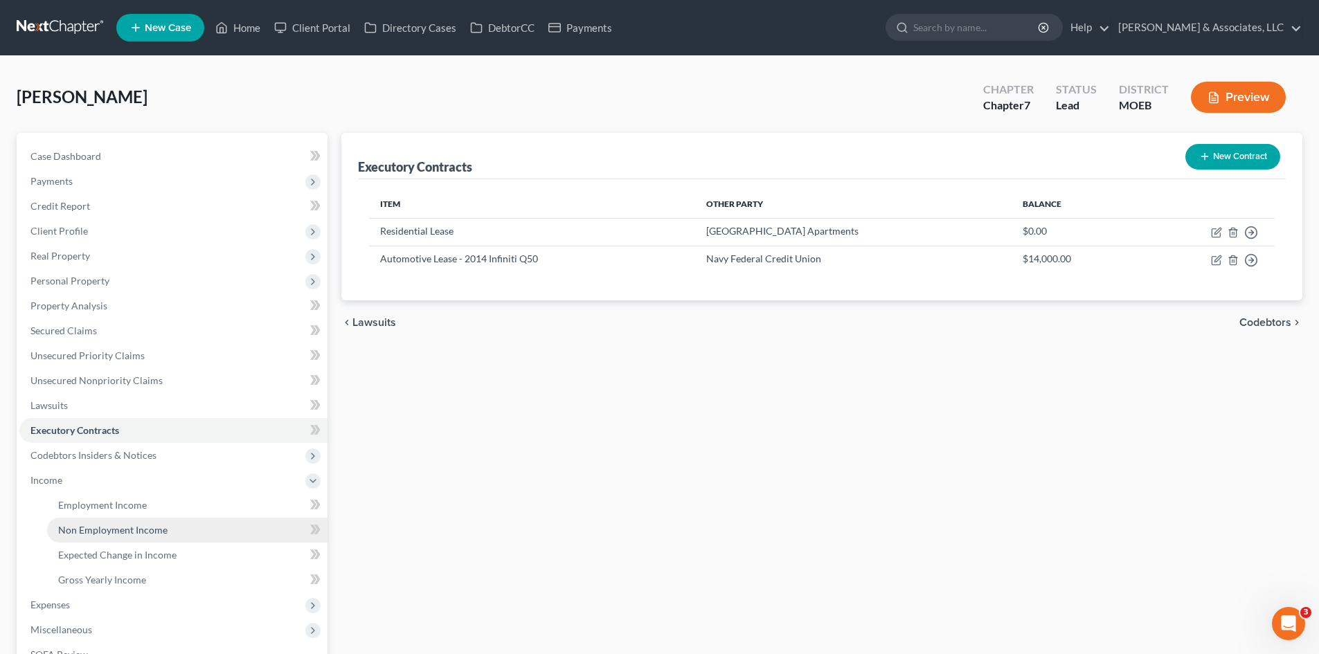
click at [109, 533] on span "Non Employment Income" at bounding box center [112, 530] width 109 height 12
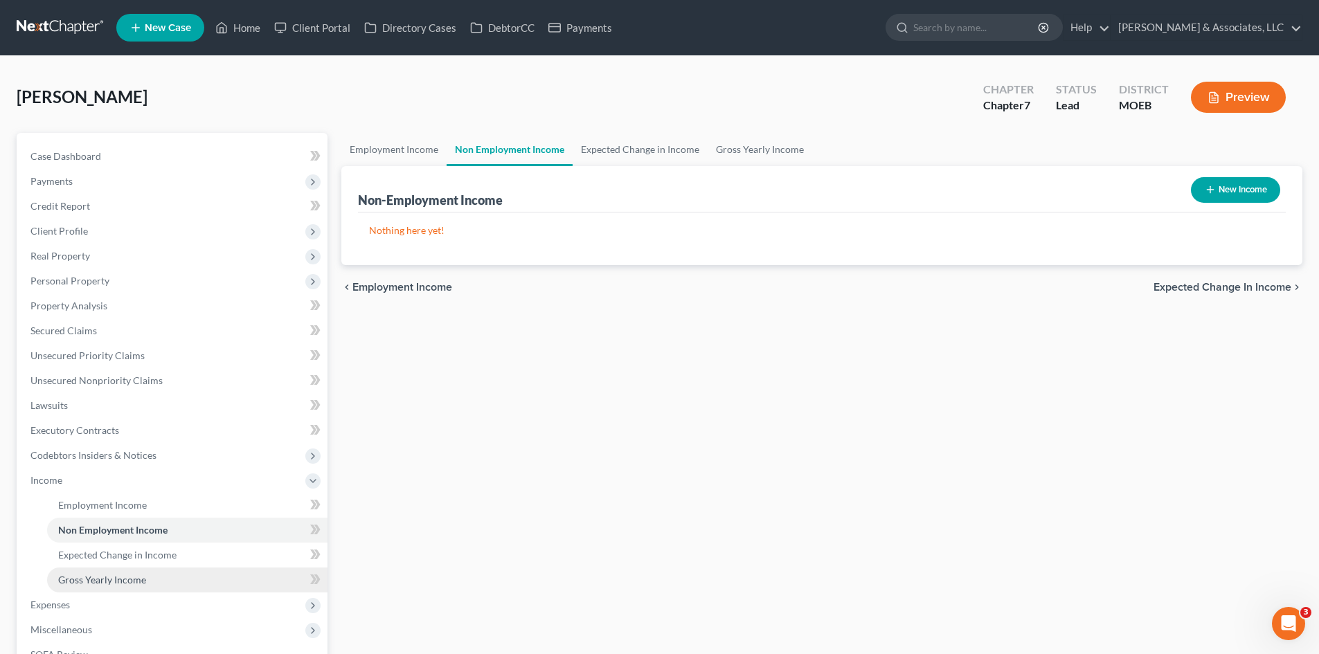
click at [129, 580] on span "Gross Yearly Income" at bounding box center [102, 580] width 88 height 12
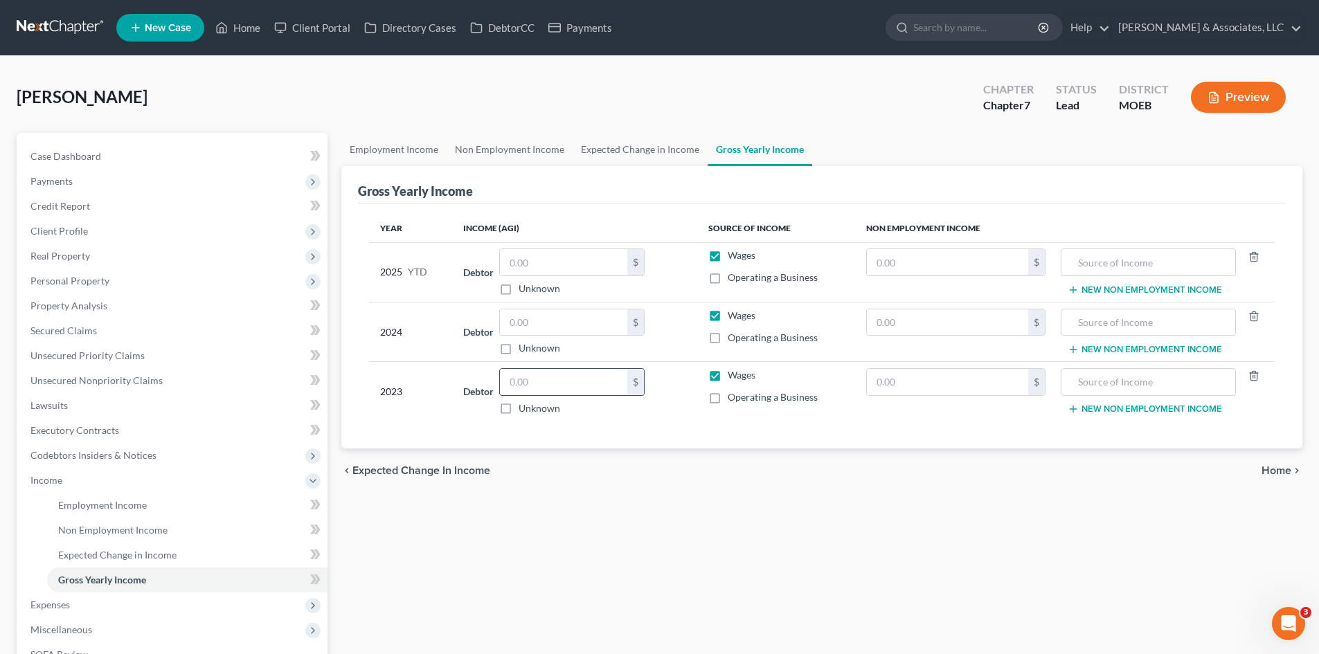
click at [552, 384] on input "text" at bounding box center [563, 382] width 127 height 26
type input "65,331.00"
click at [610, 517] on div "Employment Income Non Employment Income Expected Change in Income Gross Yearly …" at bounding box center [821, 470] width 975 height 675
click at [1253, 376] on line "button" at bounding box center [1253, 377] width 0 height 3
click at [1253, 316] on icon "button" at bounding box center [1254, 316] width 11 height 11
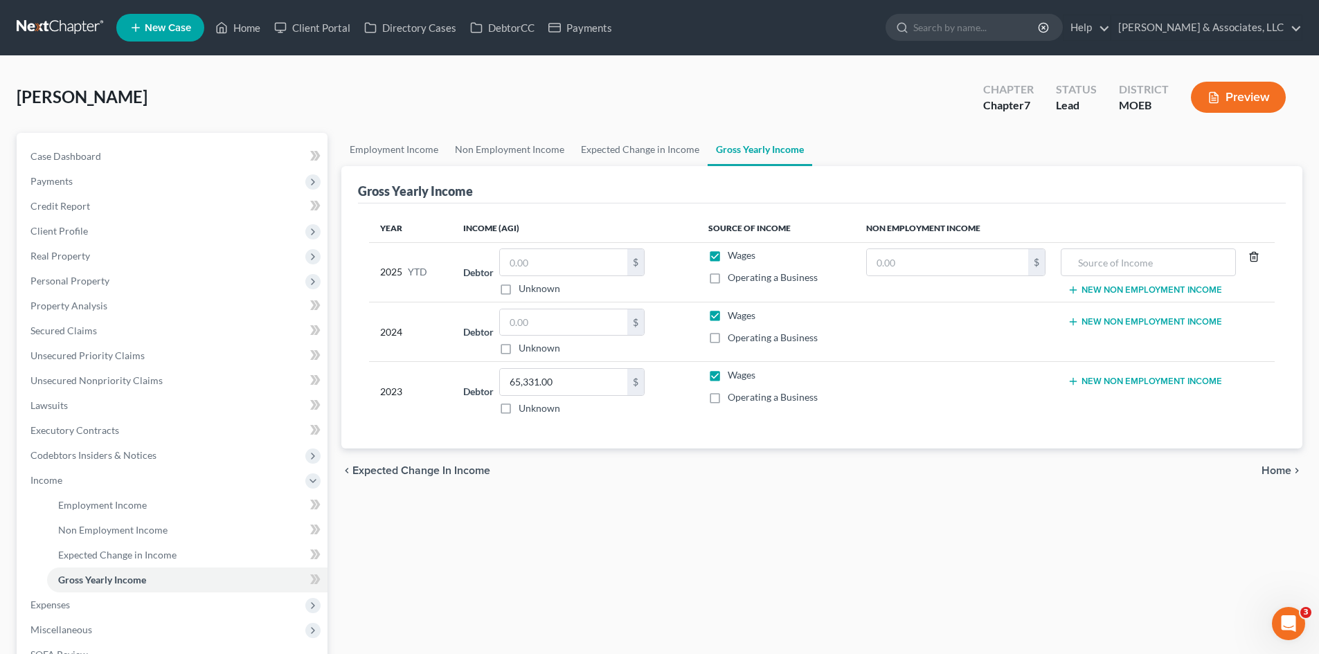
click at [1254, 256] on icon "button" at bounding box center [1254, 256] width 11 height 11
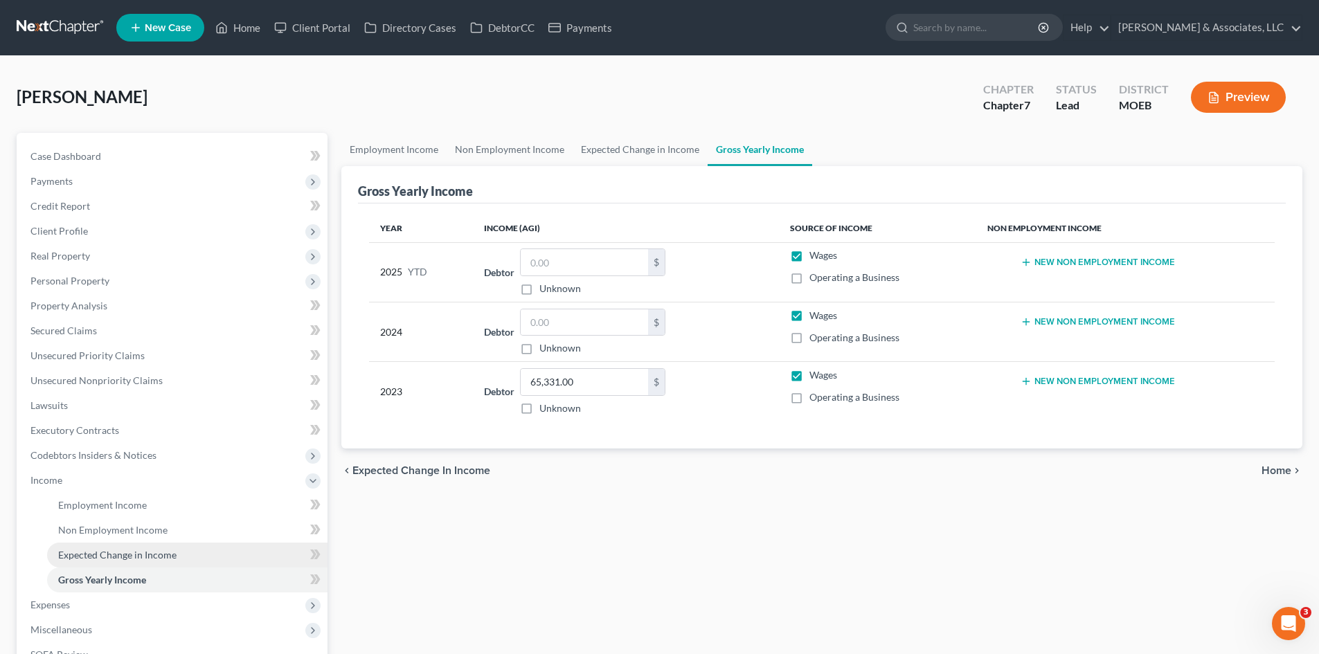
click at [160, 557] on span "Expected Change in Income" at bounding box center [117, 555] width 118 height 12
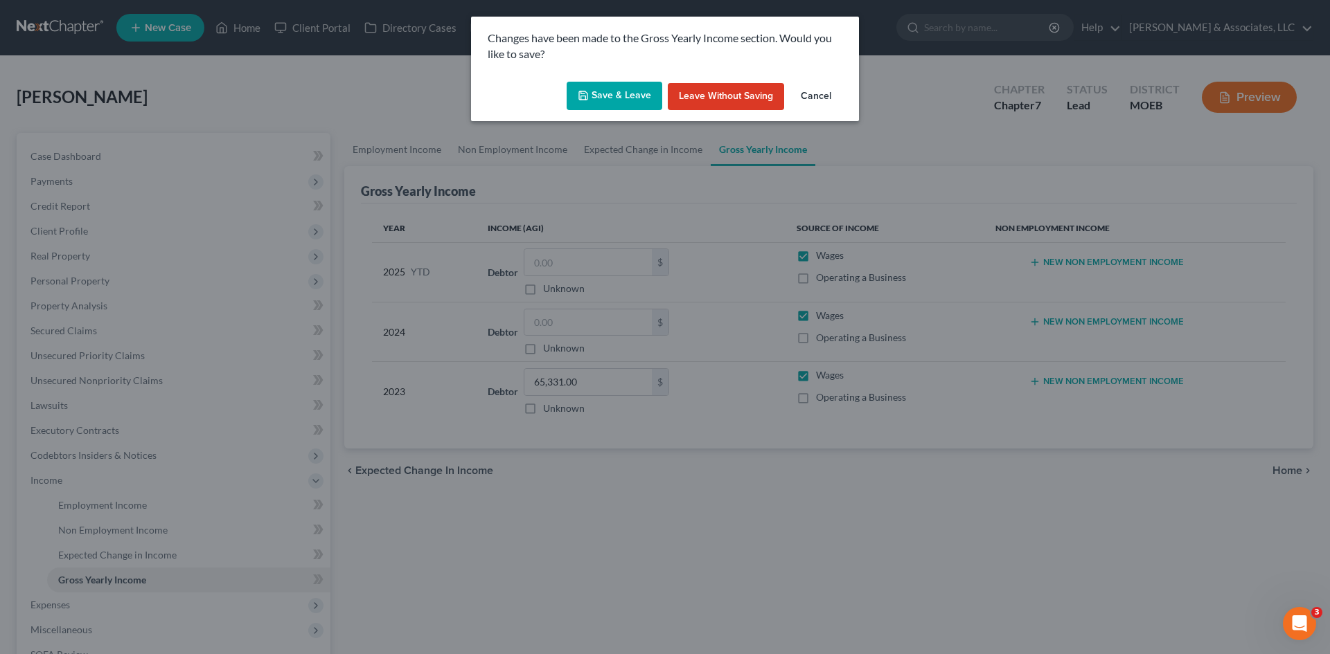
click at [611, 105] on button "Save & Leave" at bounding box center [614, 96] width 96 height 29
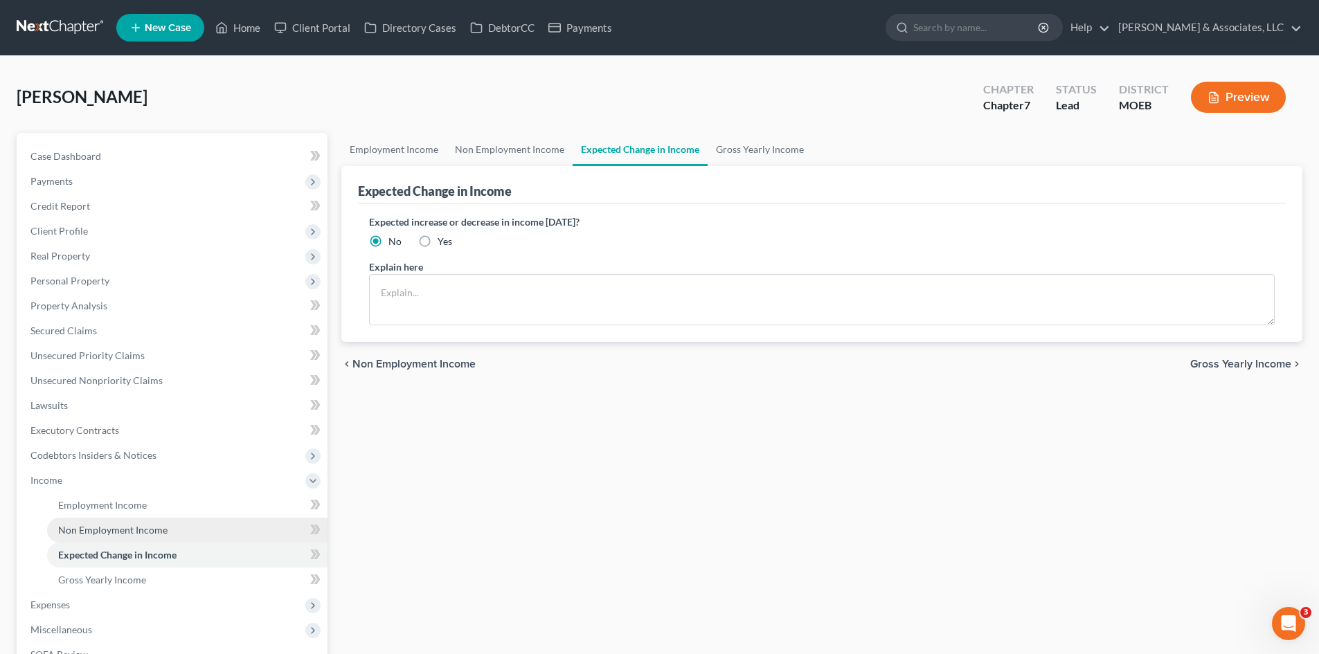
click at [171, 532] on link "Non Employment Income" at bounding box center [187, 530] width 280 height 25
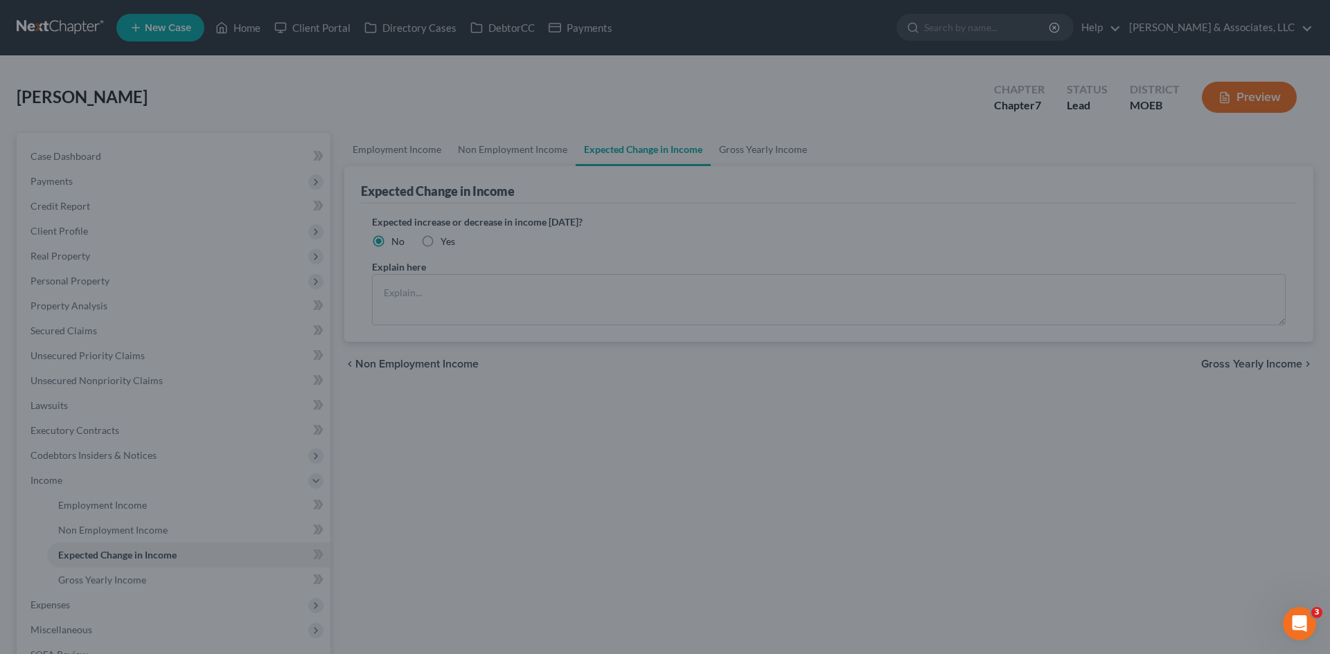
click at [127, 535] on div at bounding box center [665, 327] width 1330 height 654
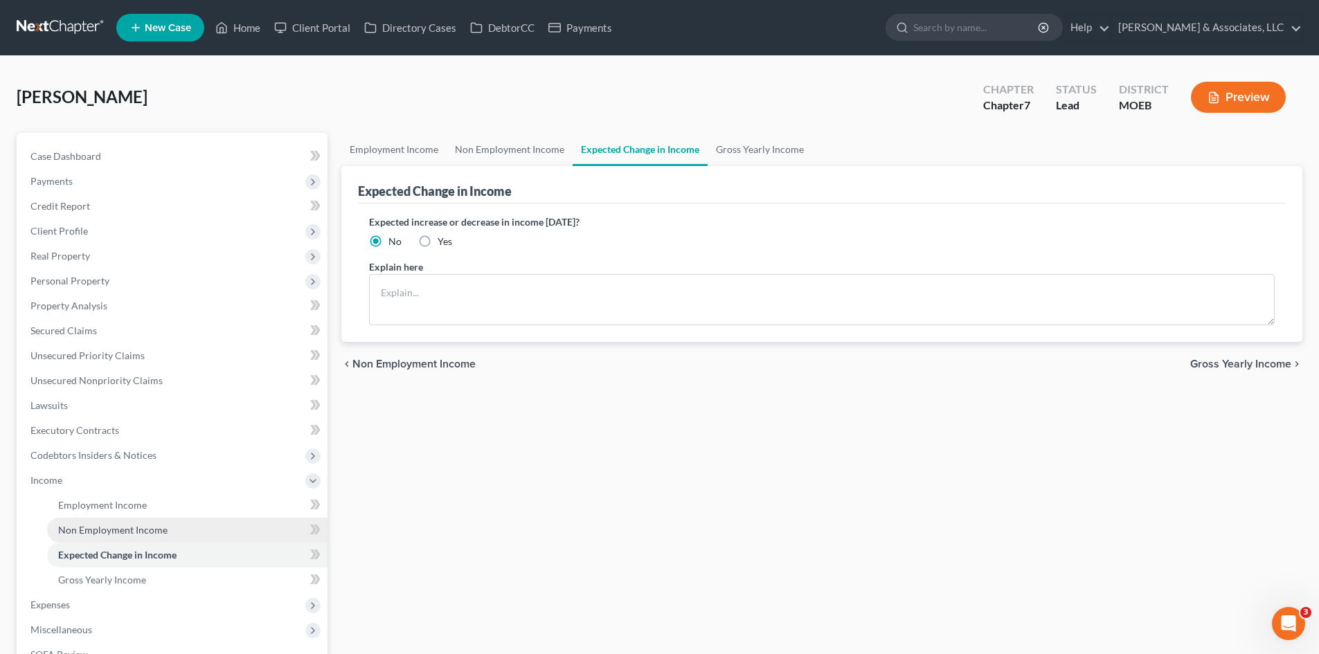
click at [152, 533] on span "Non Employment Income" at bounding box center [112, 530] width 109 height 12
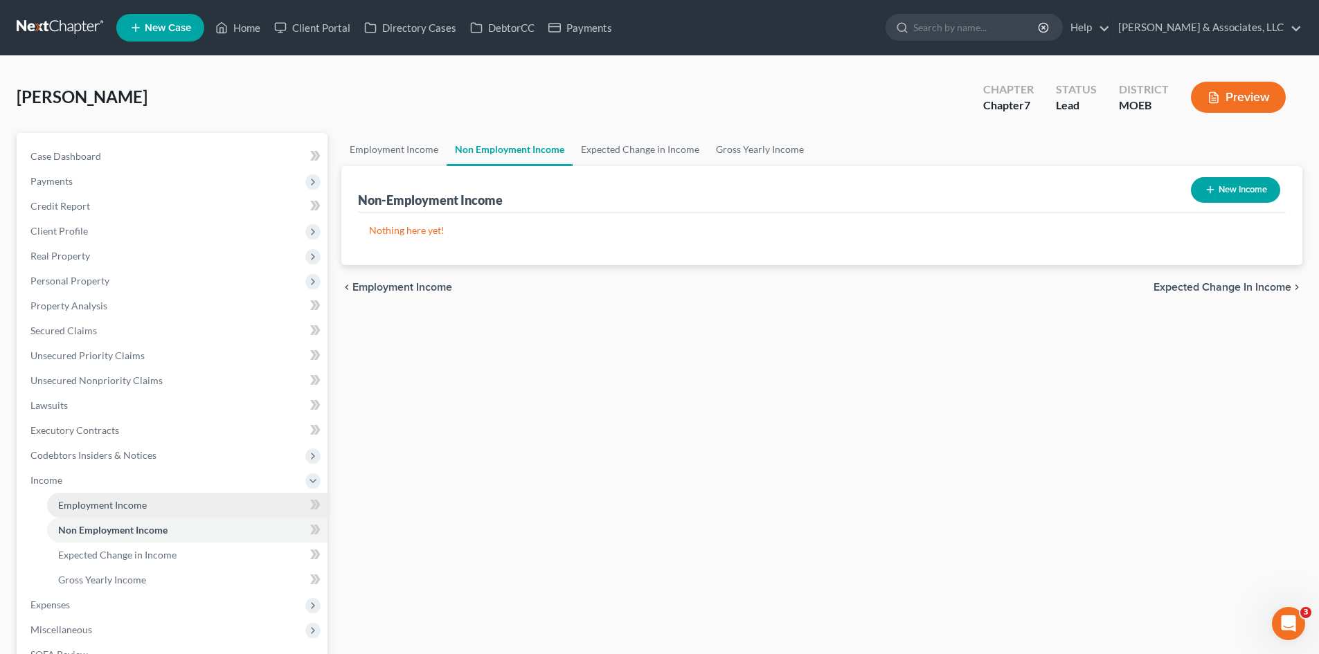
click at [146, 504] on link "Employment Income" at bounding box center [187, 505] width 280 height 25
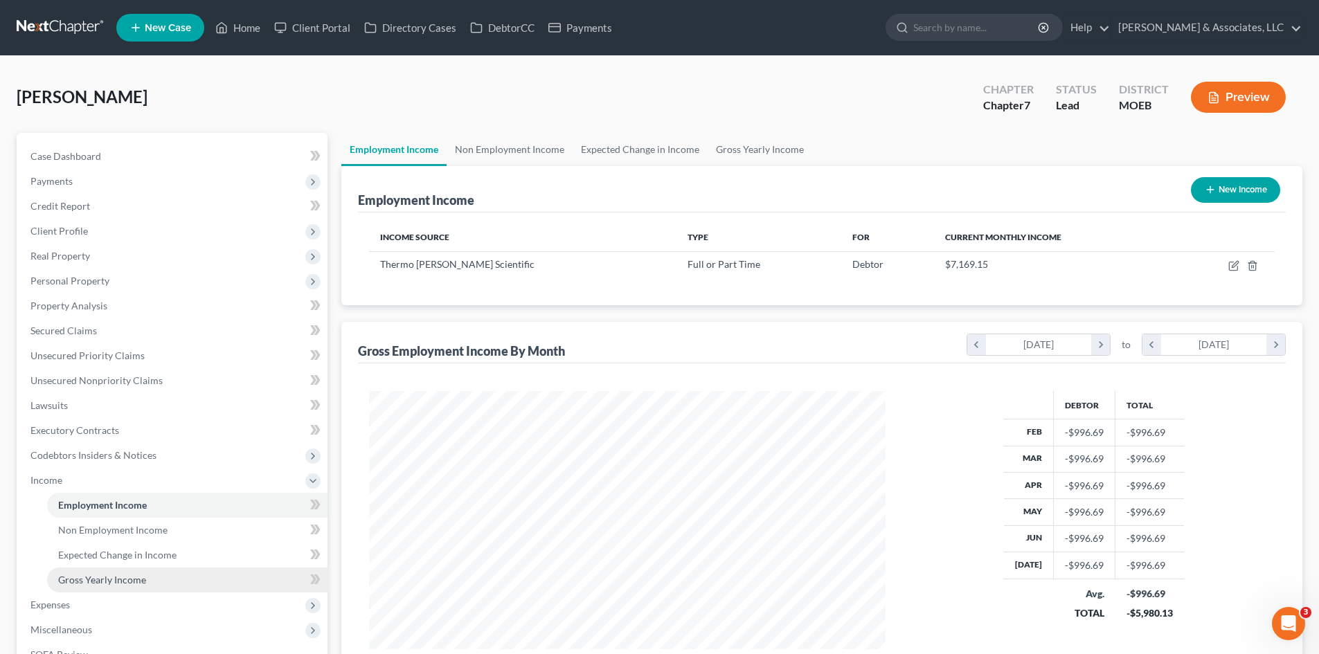
scroll to position [258, 544]
click at [110, 154] on link "Case Dashboard" at bounding box center [173, 156] width 308 height 25
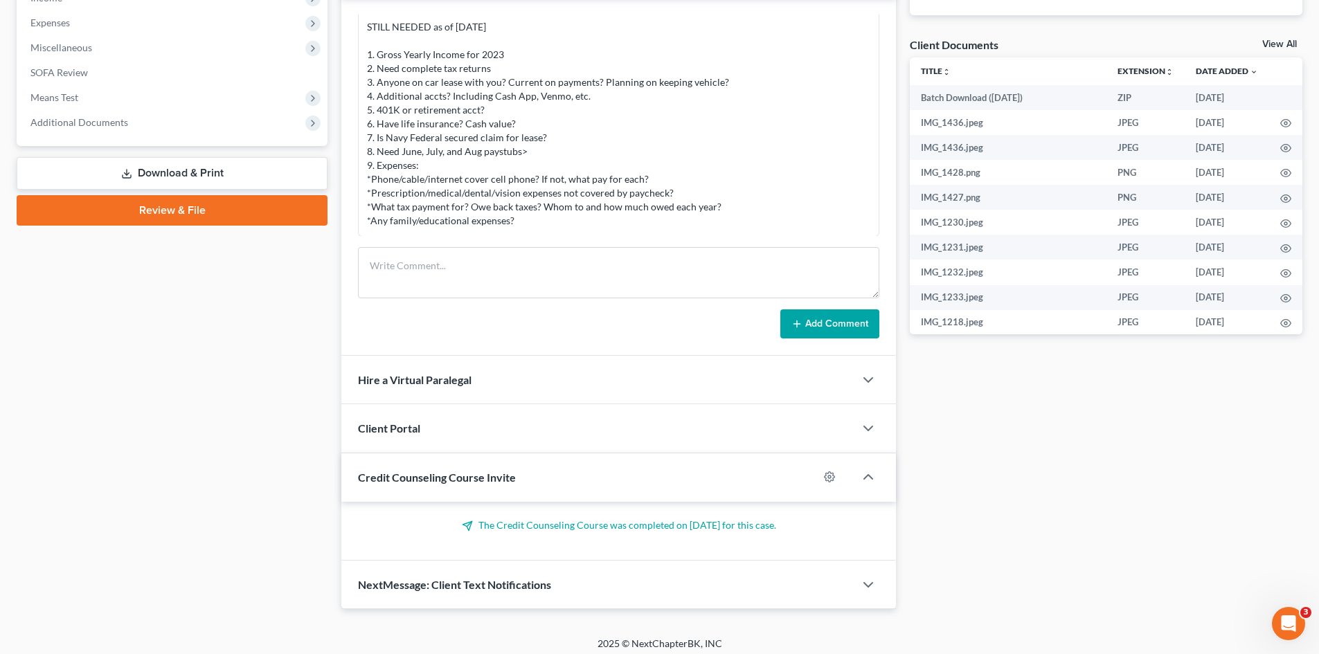
scroll to position [485, 0]
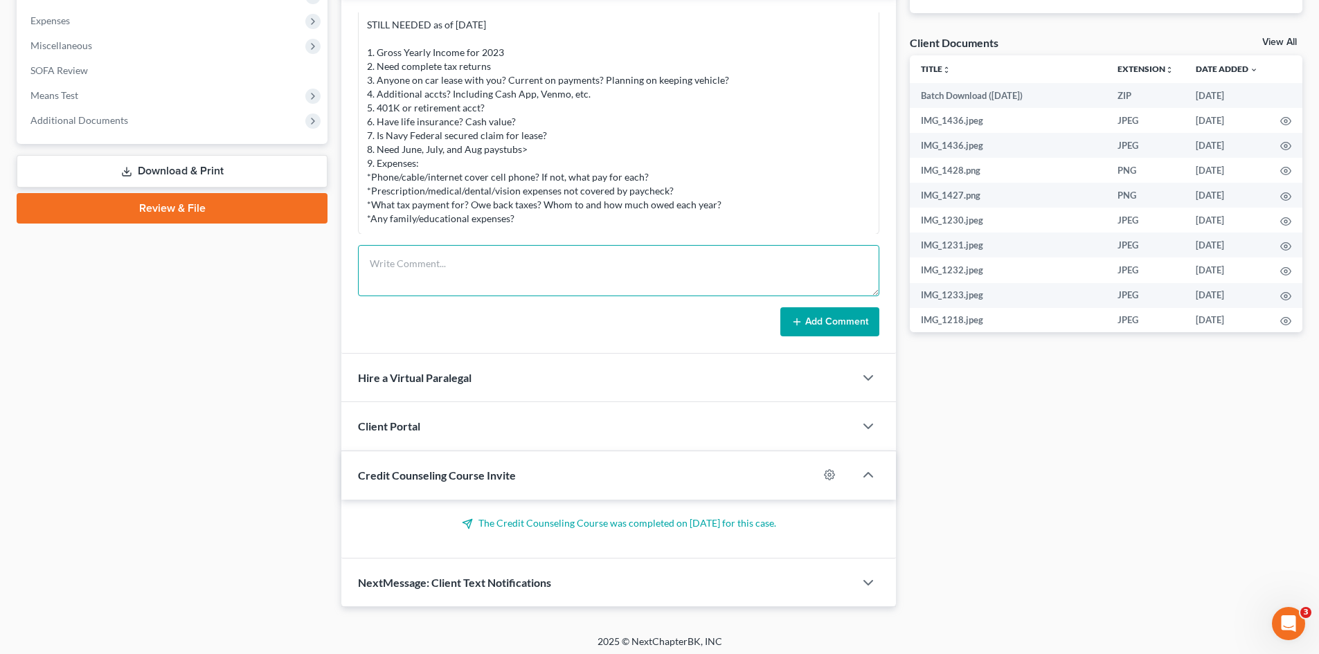
click at [414, 261] on textarea at bounding box center [618, 270] width 521 height 51
paste textarea "What is KBBV?"
click at [528, 285] on textarea "STILL NEEDED as of 8/16/25: 1. What is KBBV of Infiniti? 2. Need to open new ac…" at bounding box center [618, 270] width 521 height 51
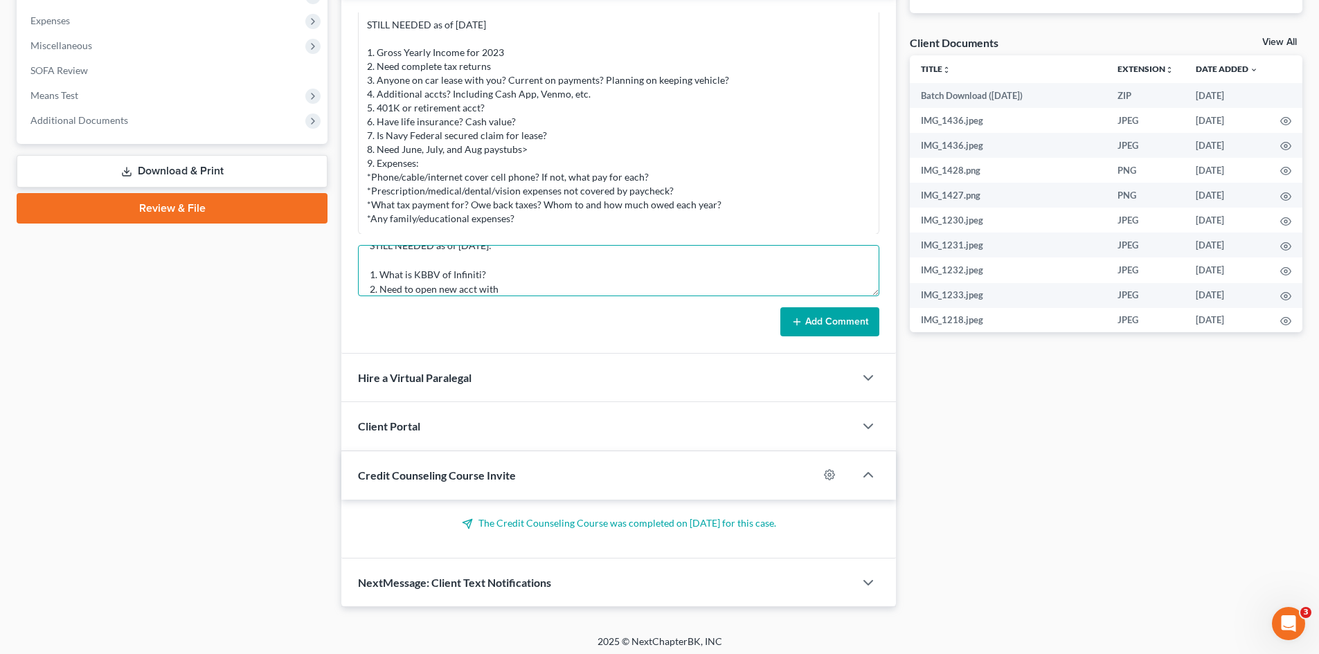
paste textarea "Need to open a new checking acct with a bank you don't owe money to"
click at [442, 290] on textarea "STILL NEEDED as of 8/16/25: 1. What is KBBV of Infiniti? 2. Need to open new ac…" at bounding box center [618, 270] width 521 height 51
drag, startPoint x: 430, startPoint y: 289, endPoint x: 379, endPoint y: 280, distance: 52.0
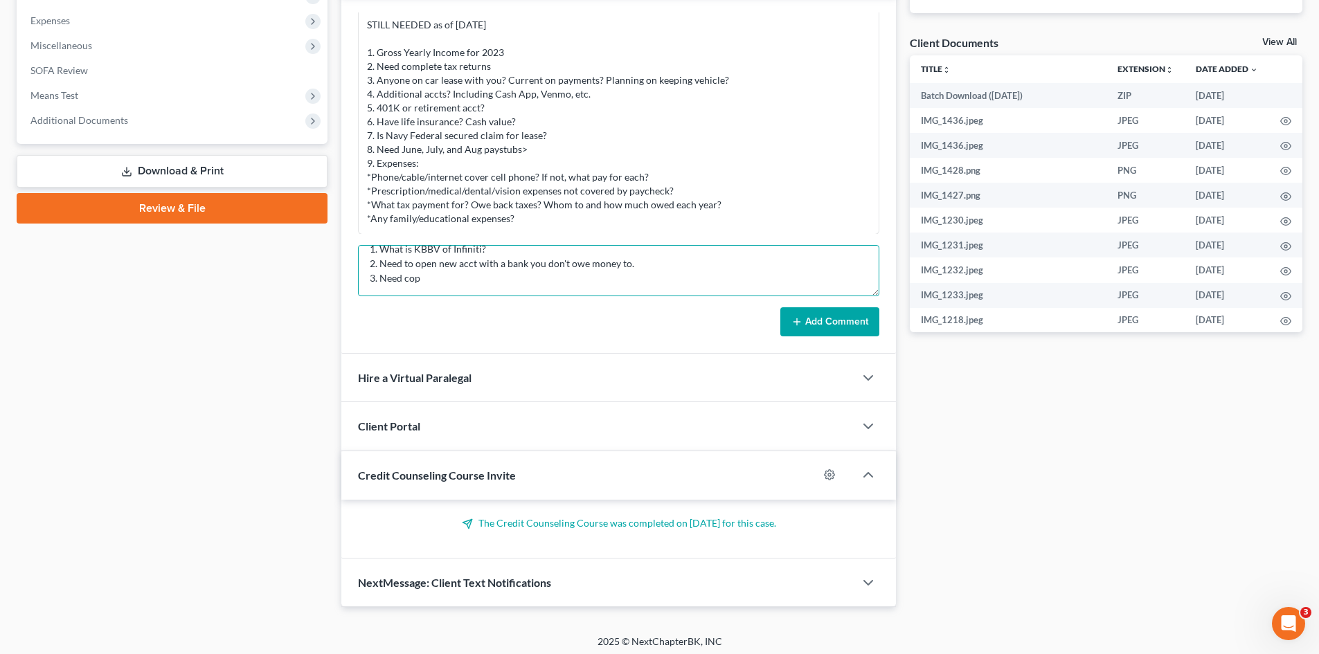
click at [379, 280] on textarea "STILL NEEDED as of 8/16/25: 1. What is KBBV of Infiniti? 2. Need to open new ac…" at bounding box center [618, 270] width 521 height 51
paste textarea "Need copies of Federal and Missouri tax forms for 2024"
type textarea "STILL NEEDED as of [DATE]: 1. What is KBBV of Infiniti? 2. Need to open new acc…"
click at [845, 317] on button "Add Comment" at bounding box center [829, 321] width 99 height 29
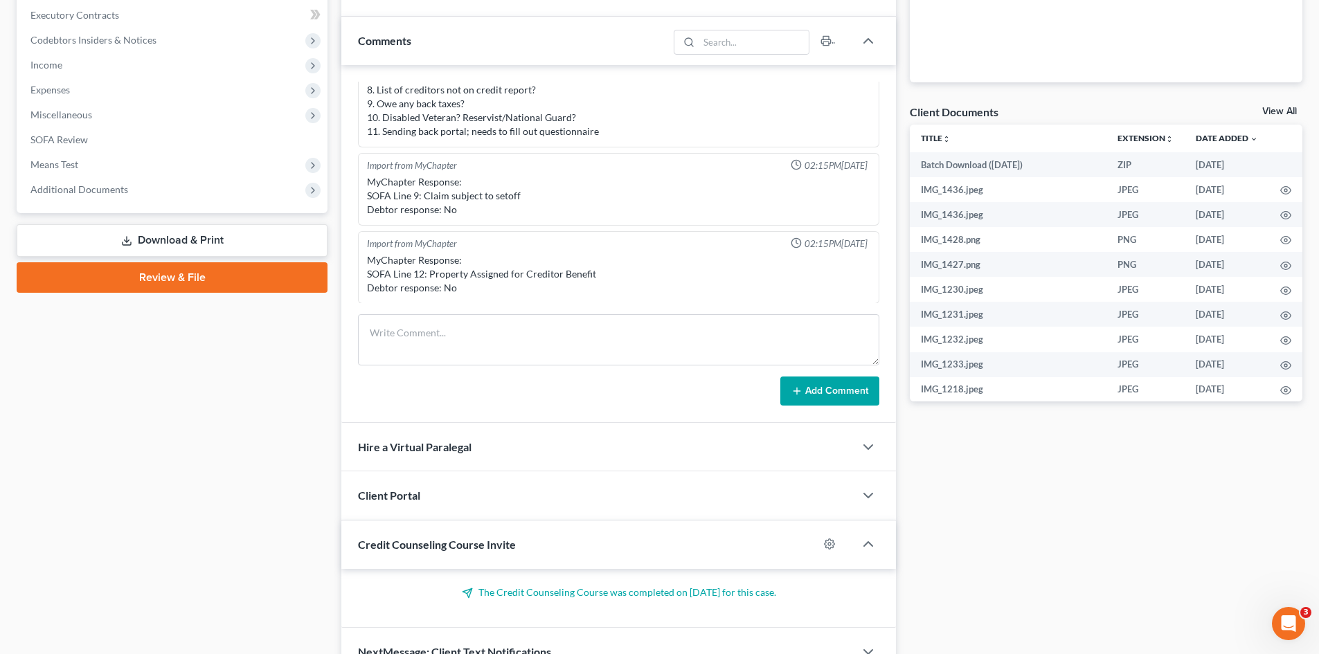
scroll to position [277, 0]
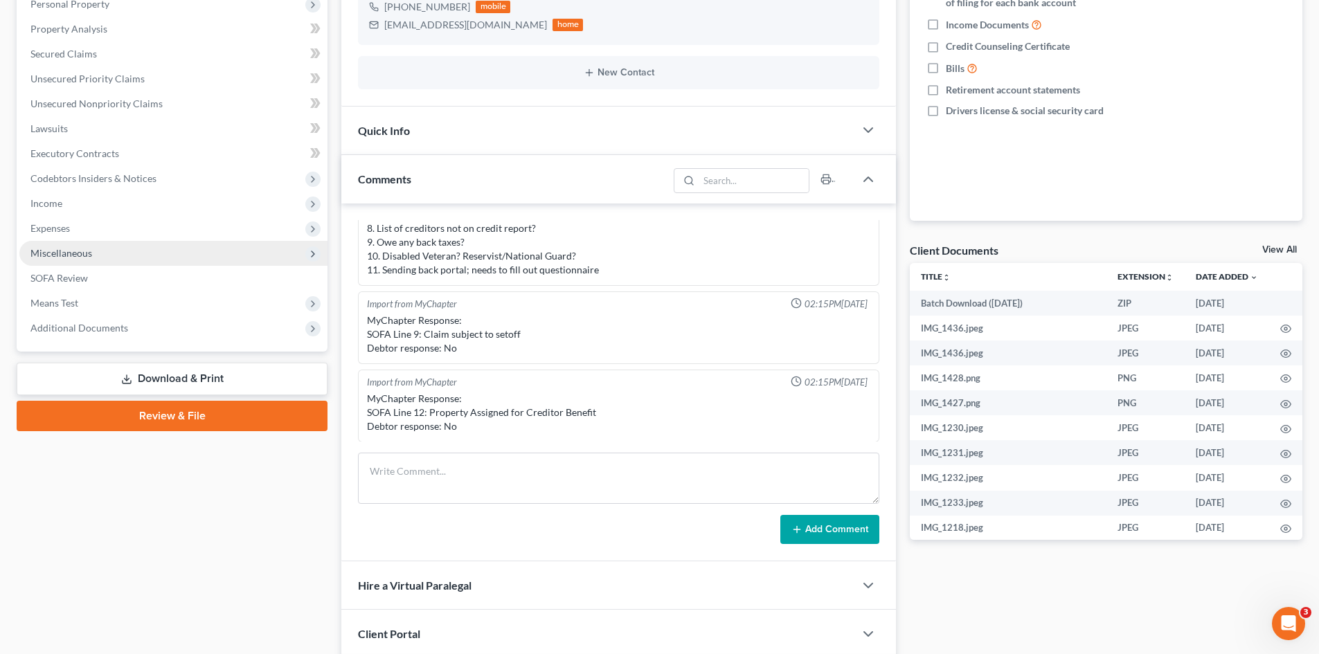
click at [75, 255] on span "Miscellaneous" at bounding box center [61, 253] width 62 height 12
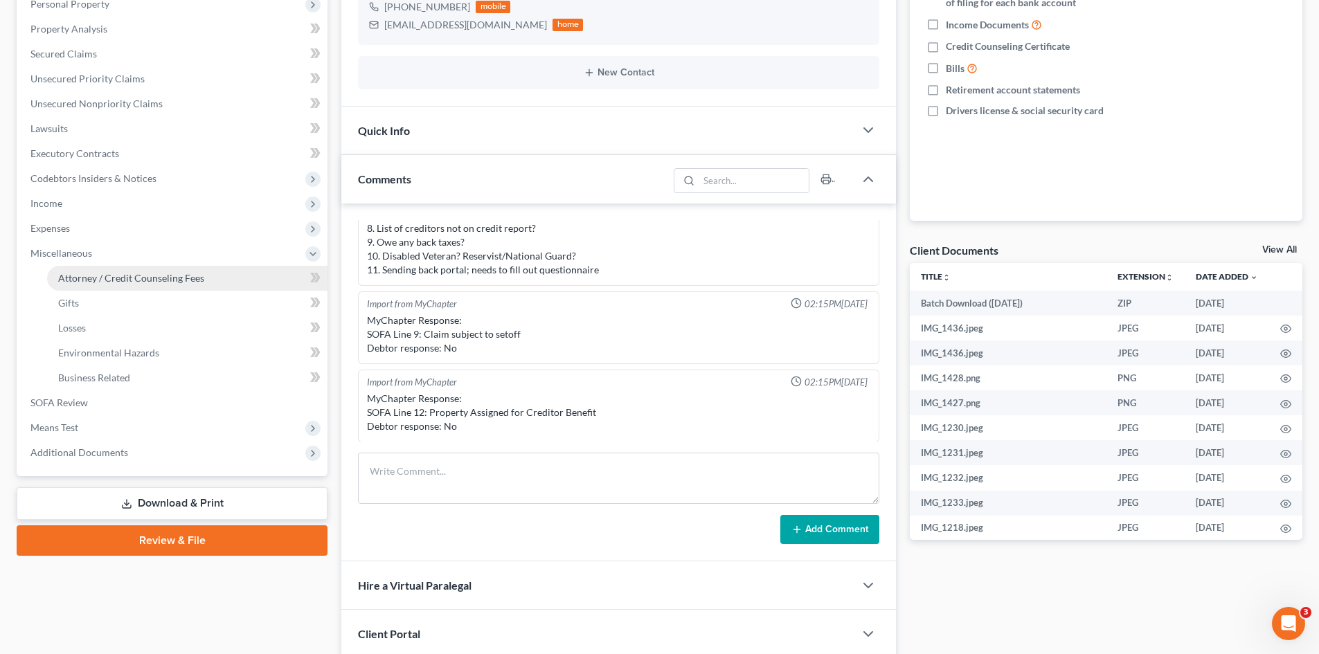
click at [150, 274] on span "Attorney / Credit Counseling Fees" at bounding box center [131, 278] width 146 height 12
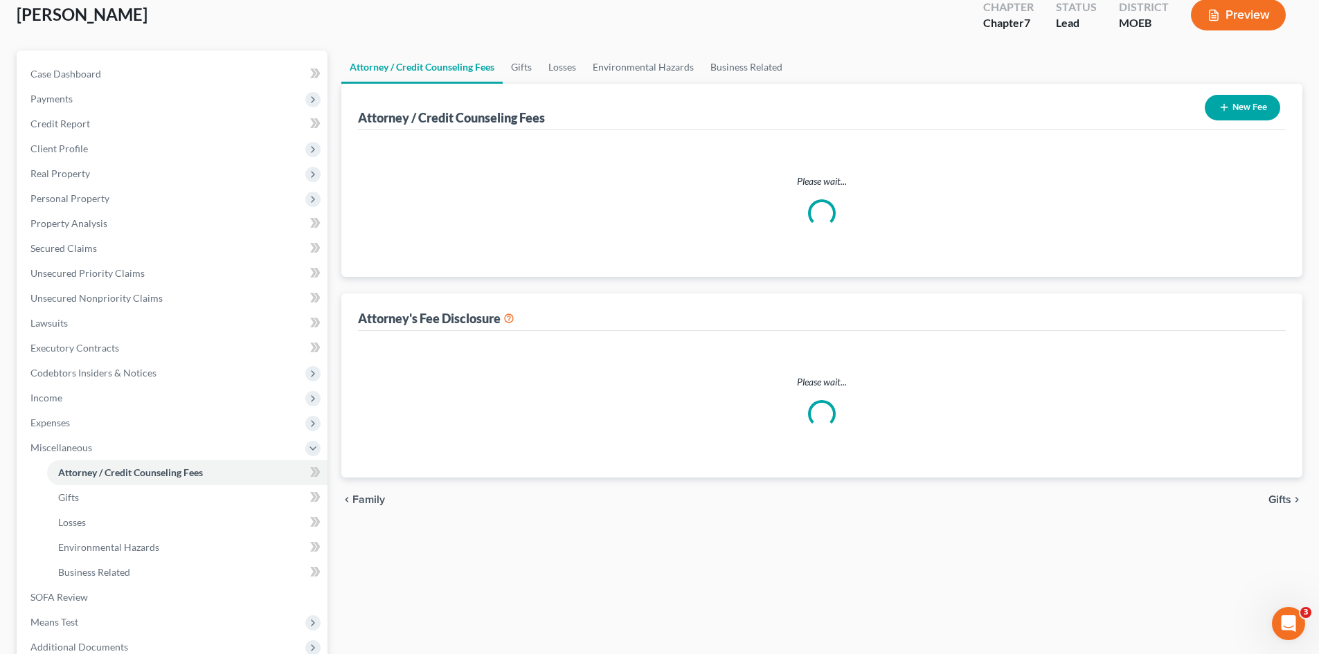
select select "0"
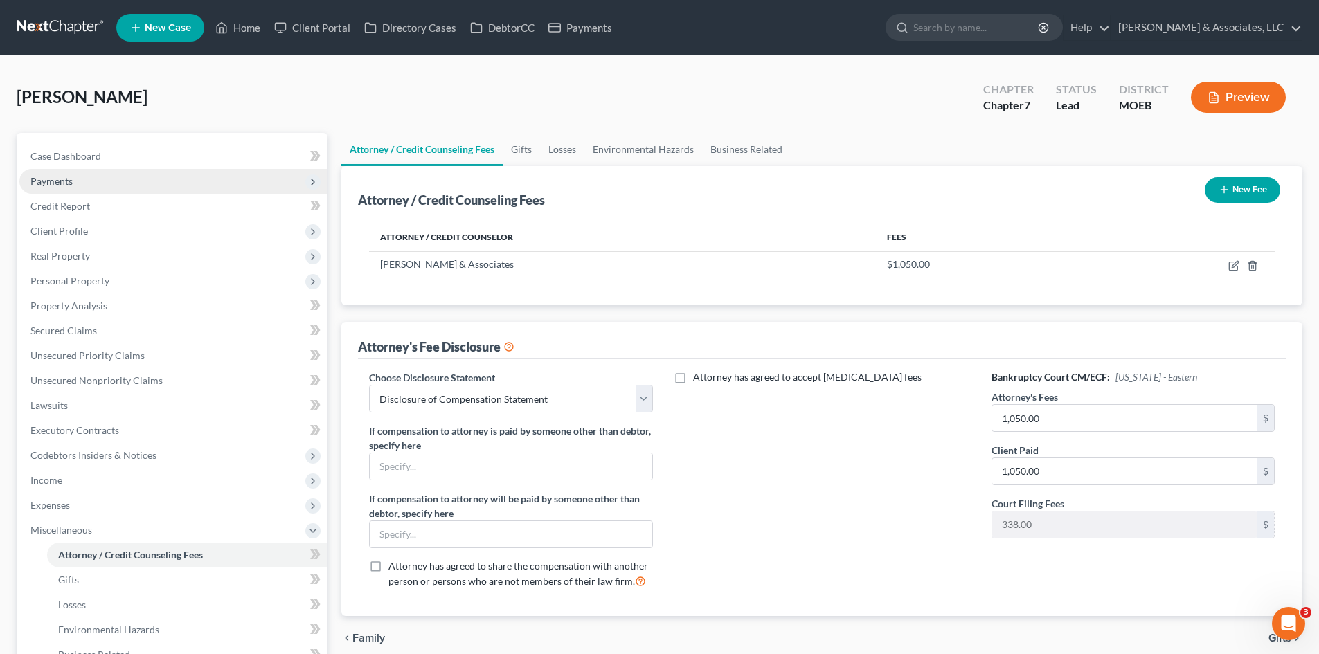
click at [55, 179] on span "Payments" at bounding box center [51, 181] width 42 height 12
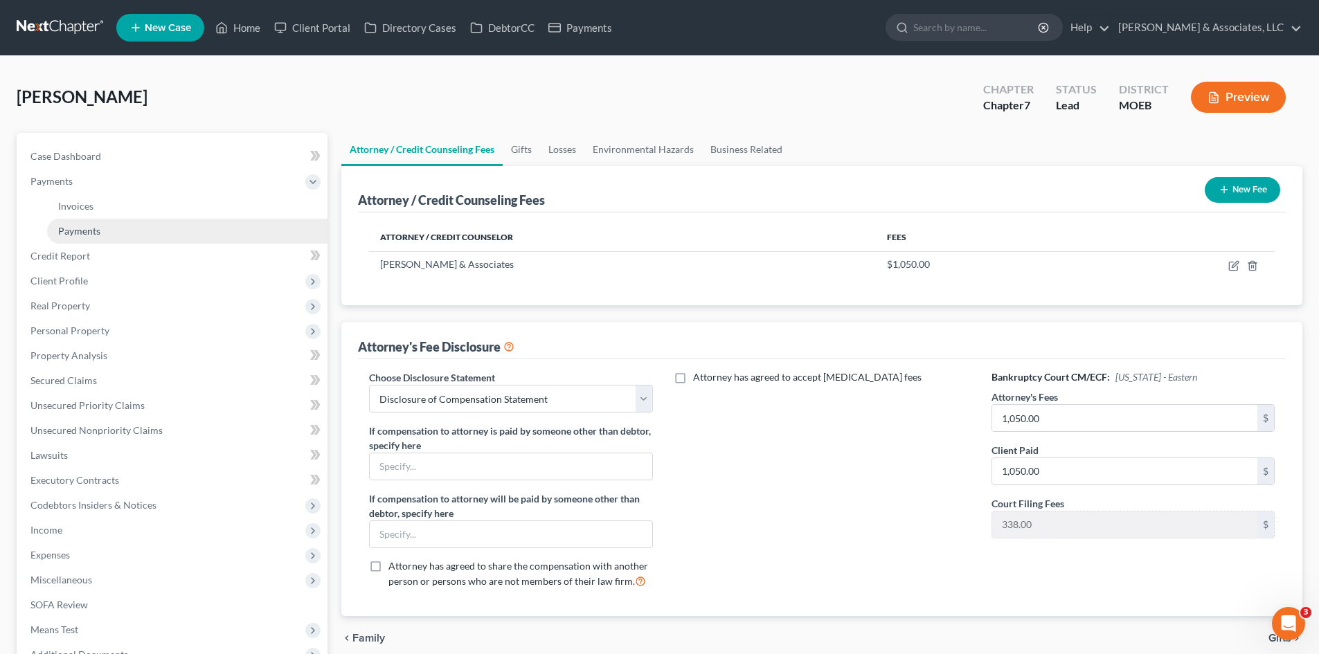
click at [82, 229] on span "Payments" at bounding box center [79, 231] width 42 height 12
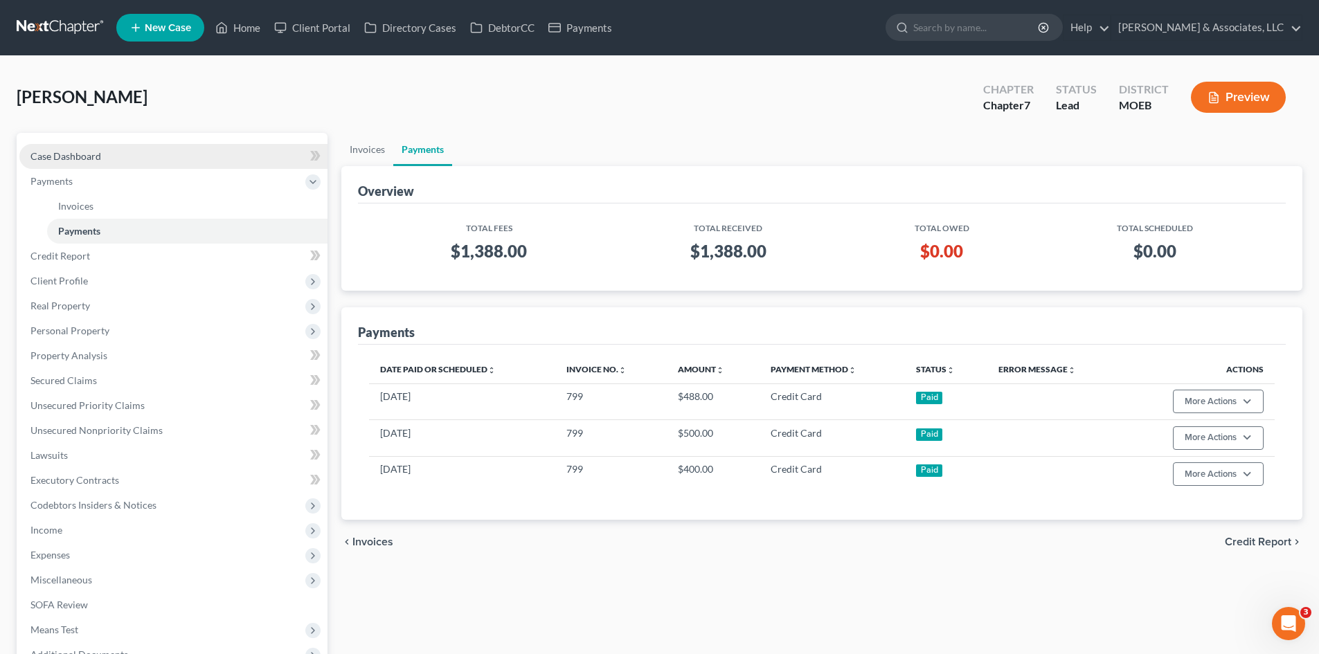
click at [89, 164] on link "Case Dashboard" at bounding box center [173, 156] width 308 height 25
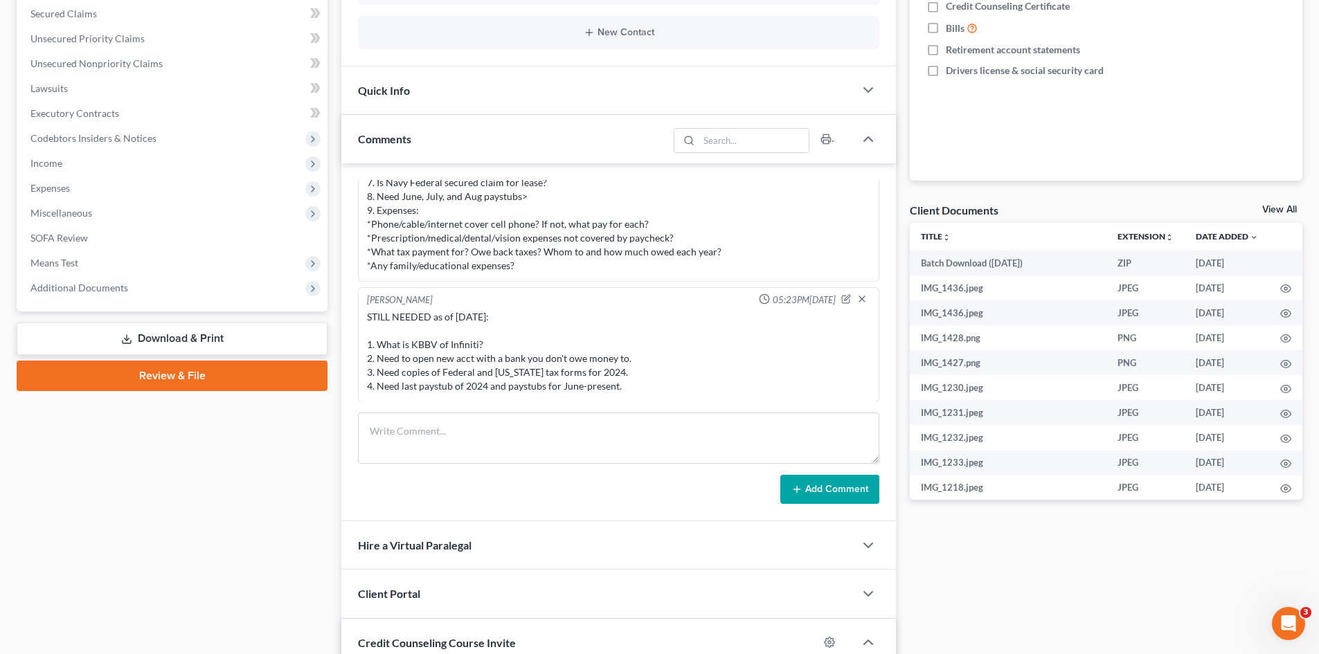
scroll to position [346, 0]
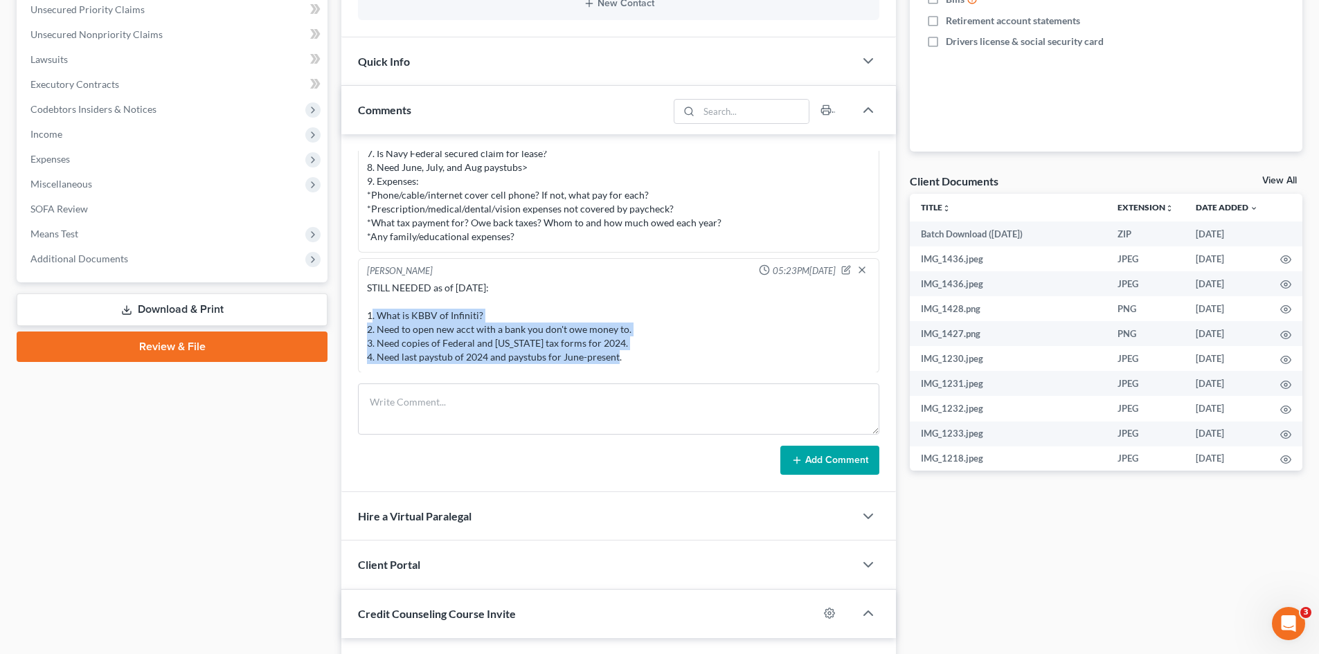
drag, startPoint x: 632, startPoint y: 360, endPoint x: 364, endPoint y: 316, distance: 272.3
click at [364, 316] on div "Liz O'Fallon 05:23PM, 08/16/2025 STILL NEEDED as of 8/16/25: 1. What is KBBV of…" at bounding box center [618, 315] width 521 height 115
copy div "1. What is KBBV of Infiniti? 2. Need to open new acct with a bank you don't owe…"
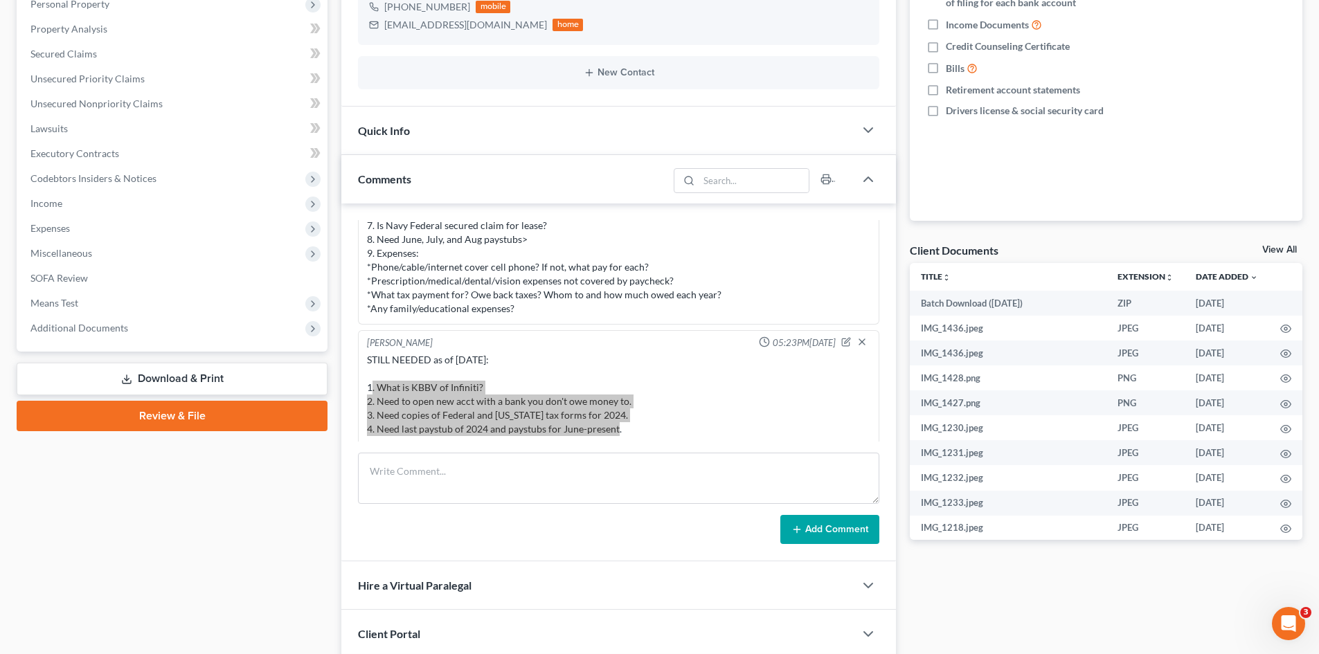
scroll to position [1517, 0]
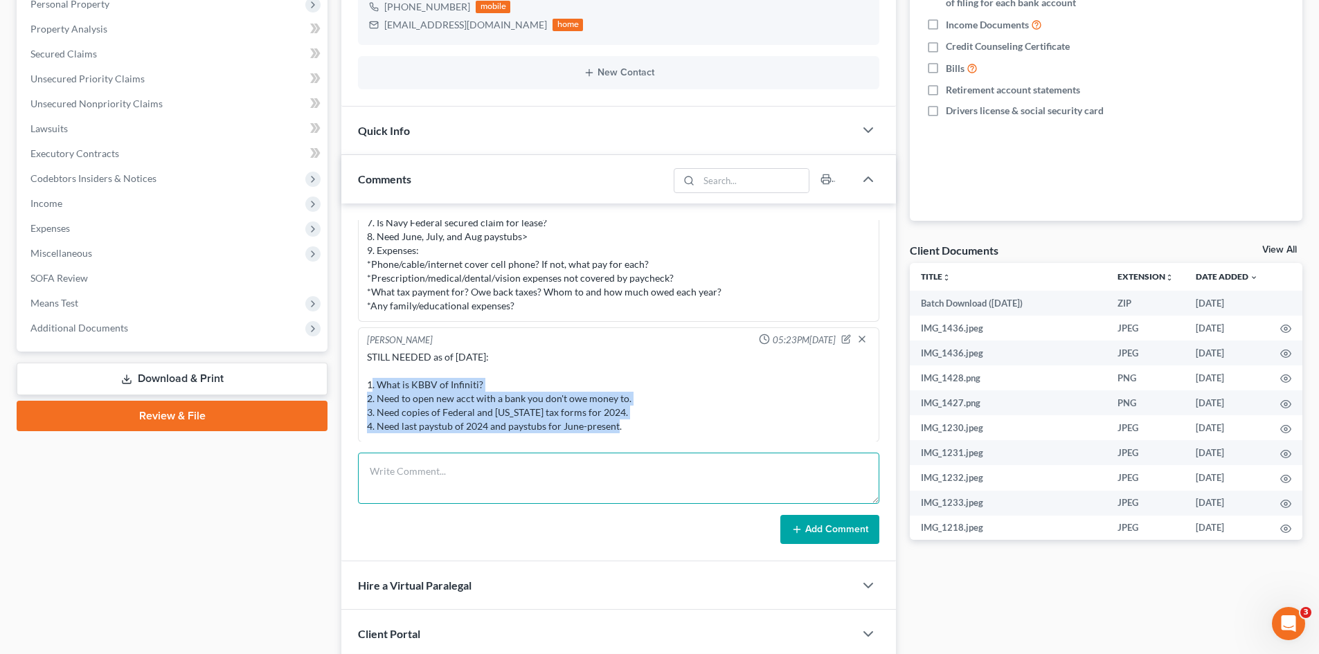
click at [621, 476] on textarea at bounding box center [618, 478] width 521 height 51
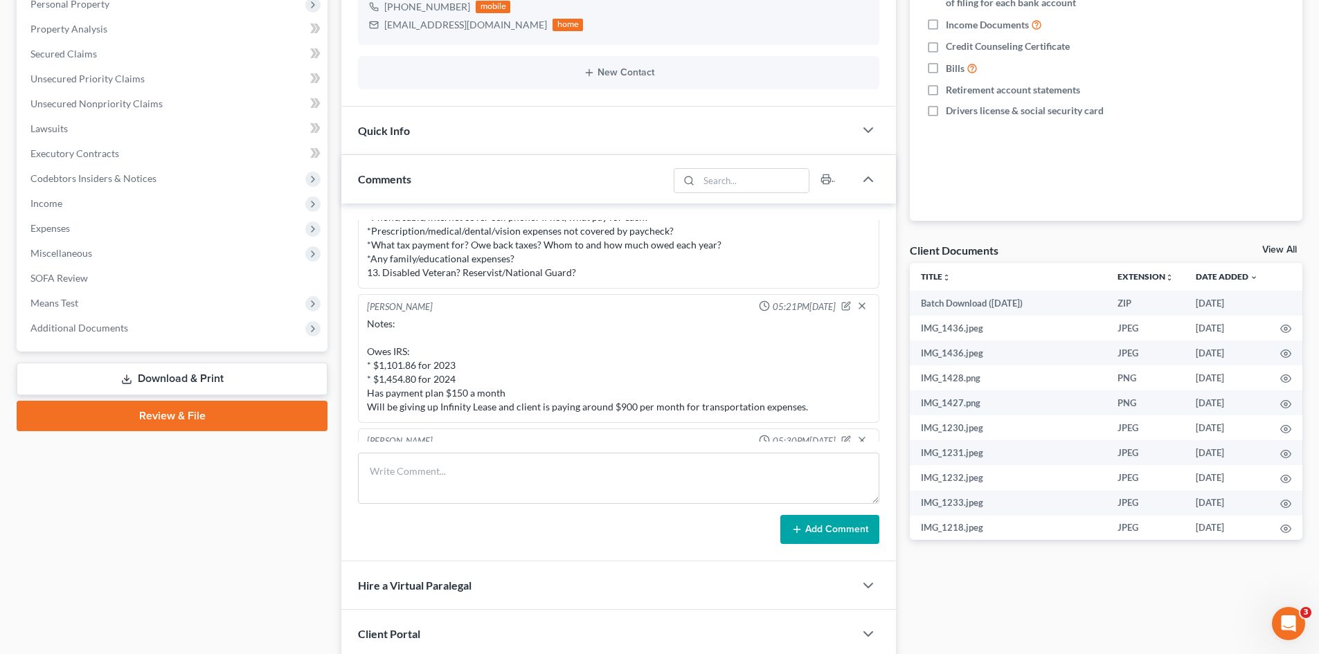
scroll to position [0, 0]
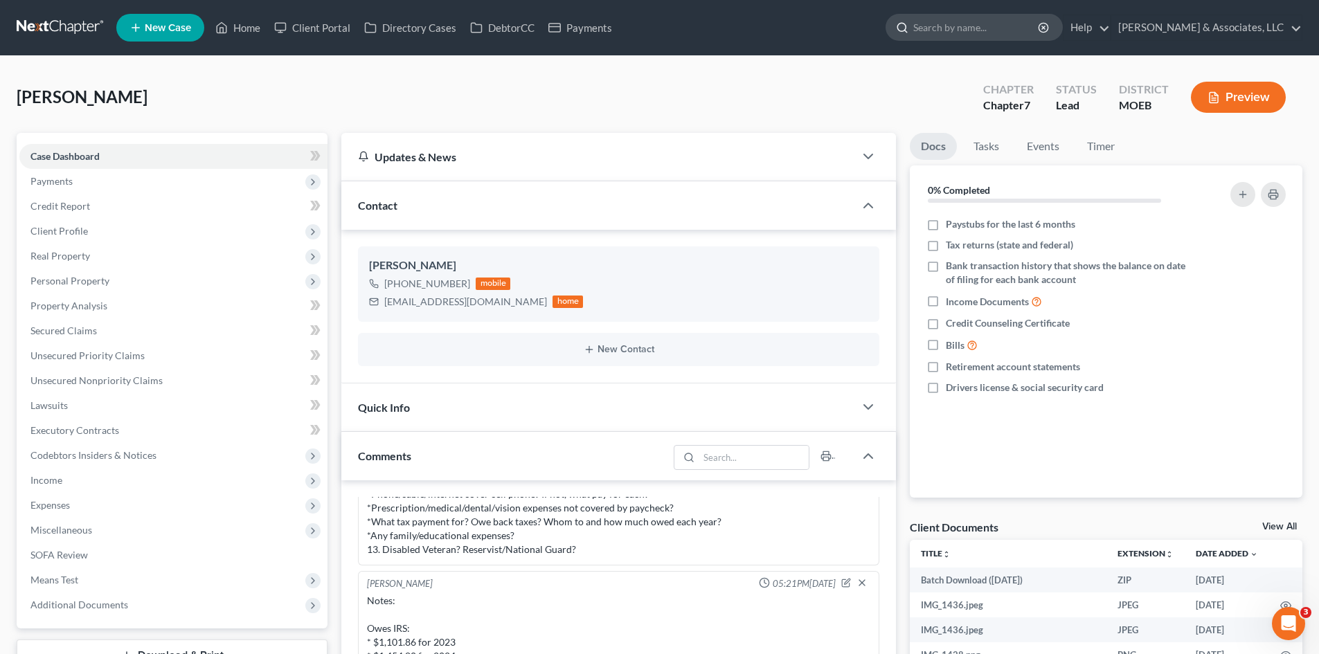
click at [1012, 33] on input "search" at bounding box center [976, 28] width 127 height 26
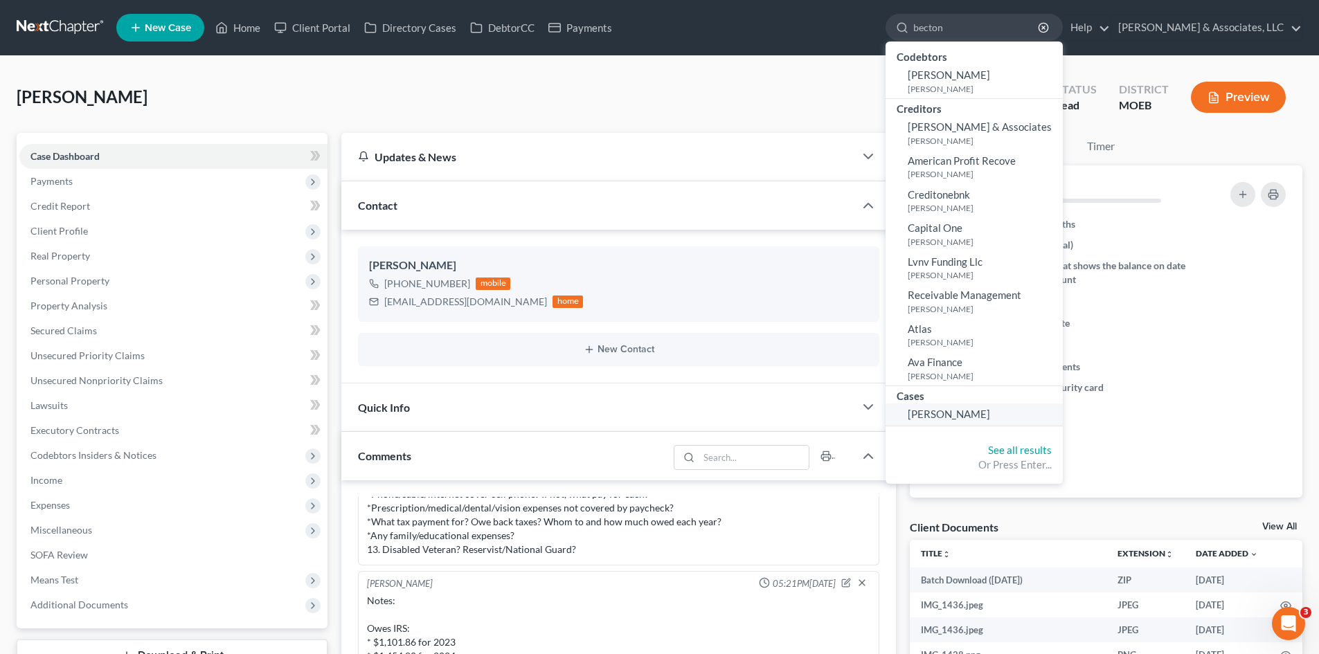
type input "becton"
click at [990, 411] on span "[PERSON_NAME]" at bounding box center [949, 414] width 82 height 12
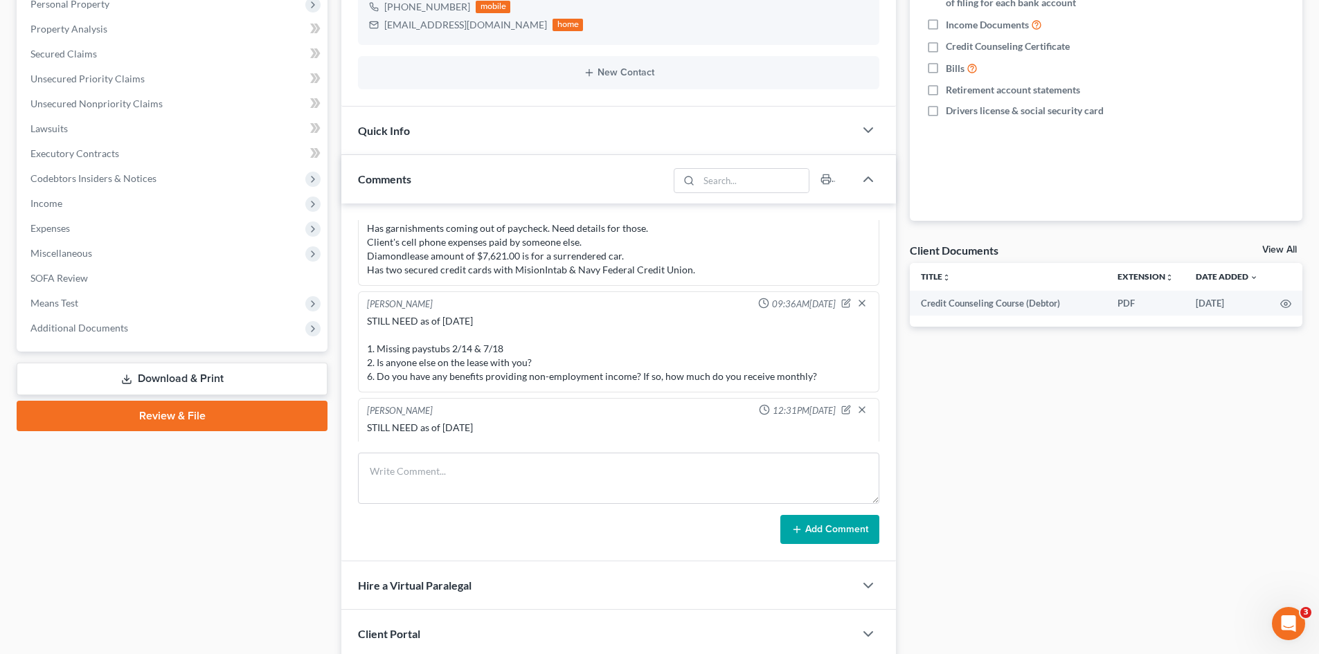
scroll to position [1226, 0]
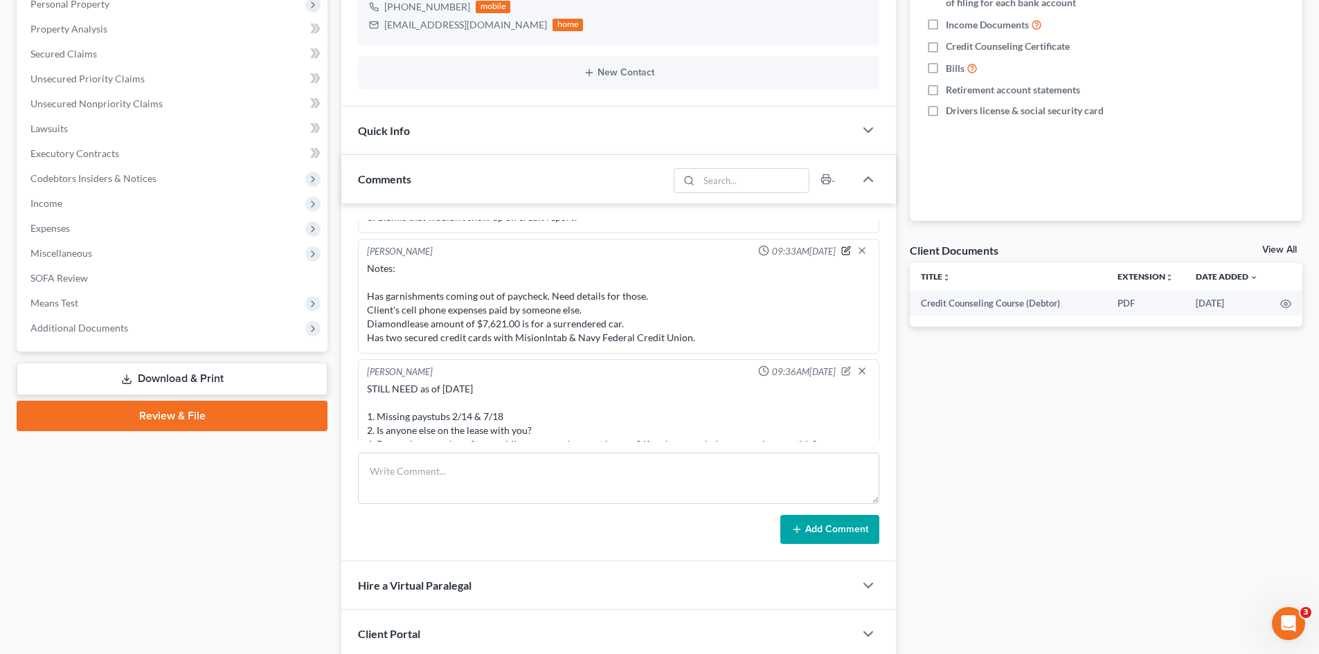
click at [841, 249] on icon "button" at bounding box center [846, 251] width 10 height 10
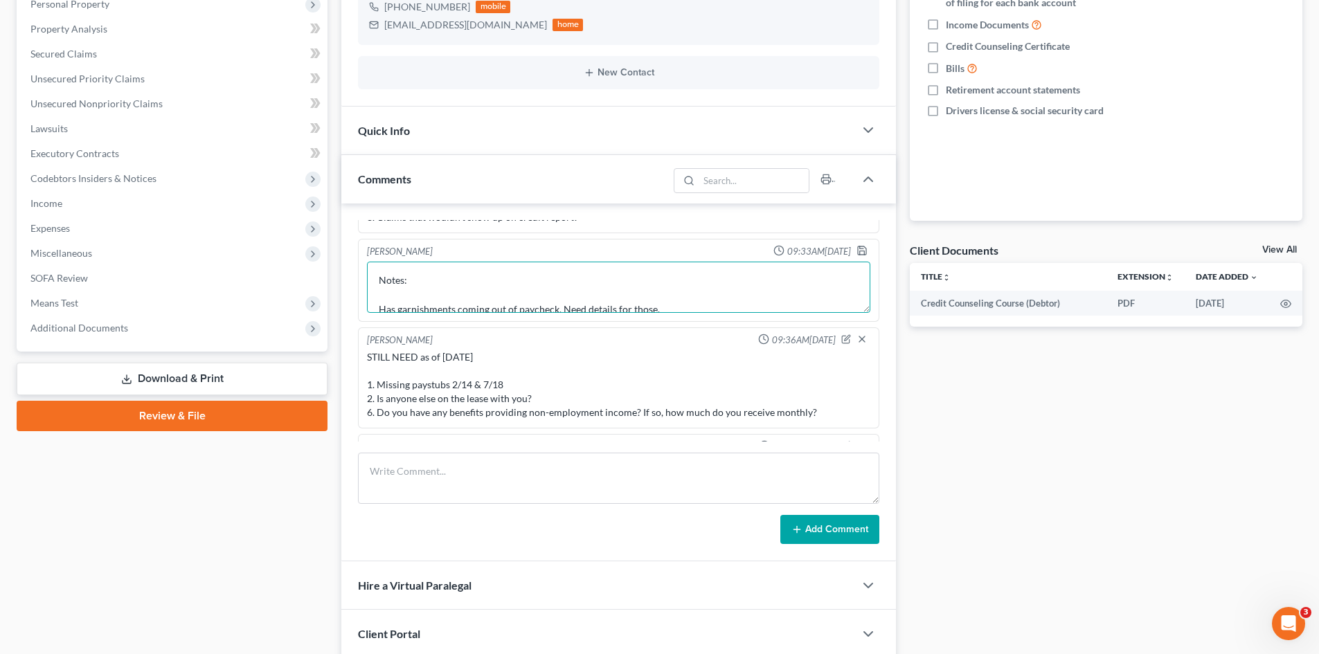
click at [601, 282] on textarea "Notes: Has garnishments coming out of paycheck. Need details for those. Client'…" at bounding box center [618, 287] width 503 height 51
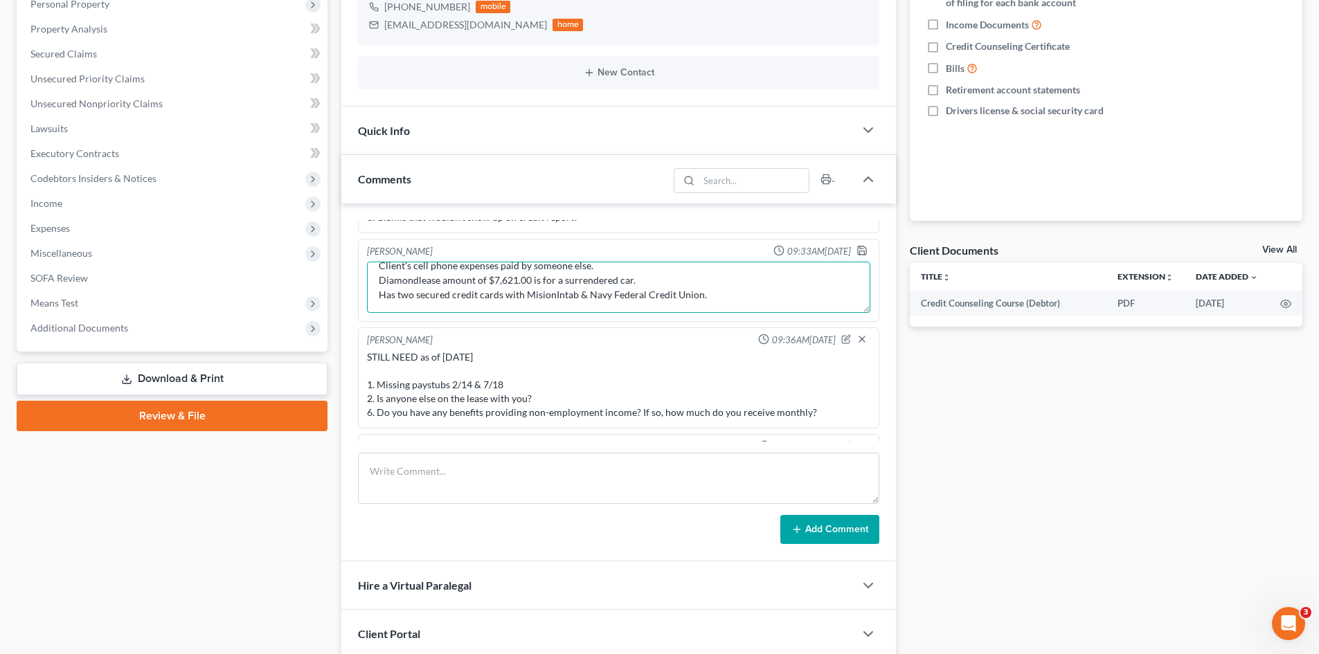
type textarea "Notes: Has garnishments coming out of paycheck: Case numbers: 16SL-AC25218 & 17…"
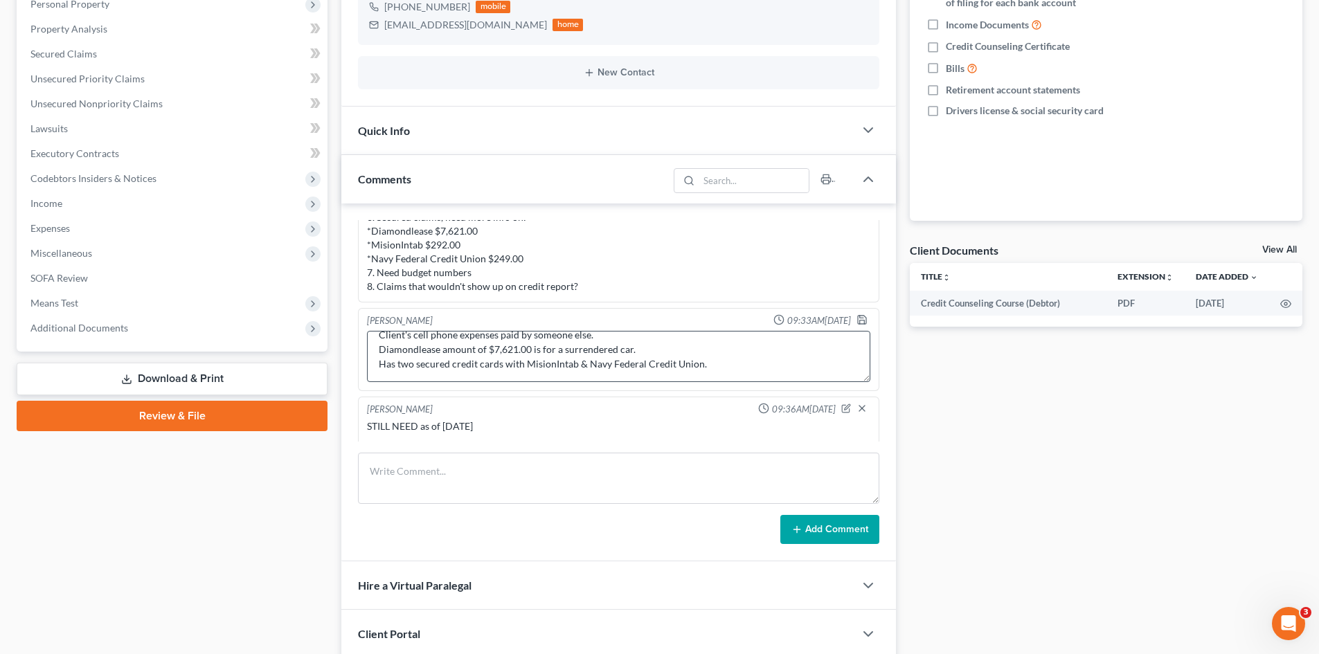
scroll to position [102, 0]
drag, startPoint x: 706, startPoint y: 355, endPoint x: 371, endPoint y: 353, distance: 335.2
click at [371, 353] on textarea "Notes: Has garnishments coming out of paycheck: Case numbers: 16SL-AC25218 & 17…" at bounding box center [618, 356] width 503 height 51
click at [857, 325] on icon "button" at bounding box center [862, 319] width 11 height 11
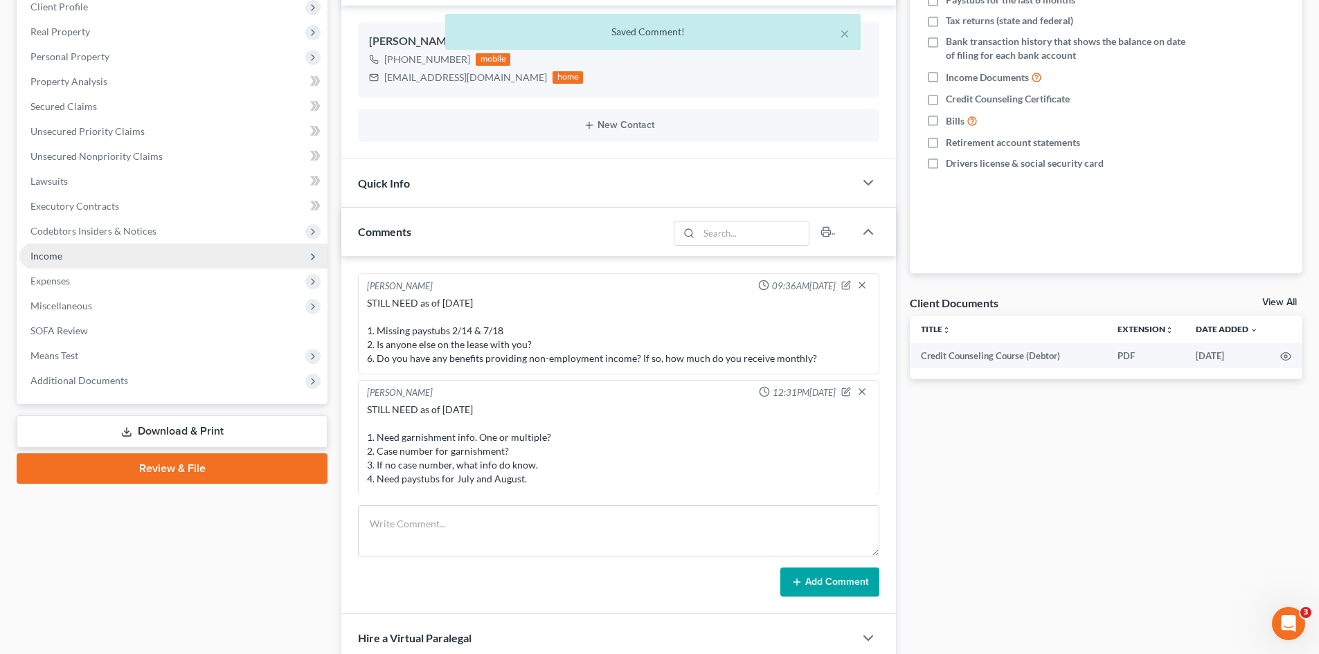
scroll to position [69, 0]
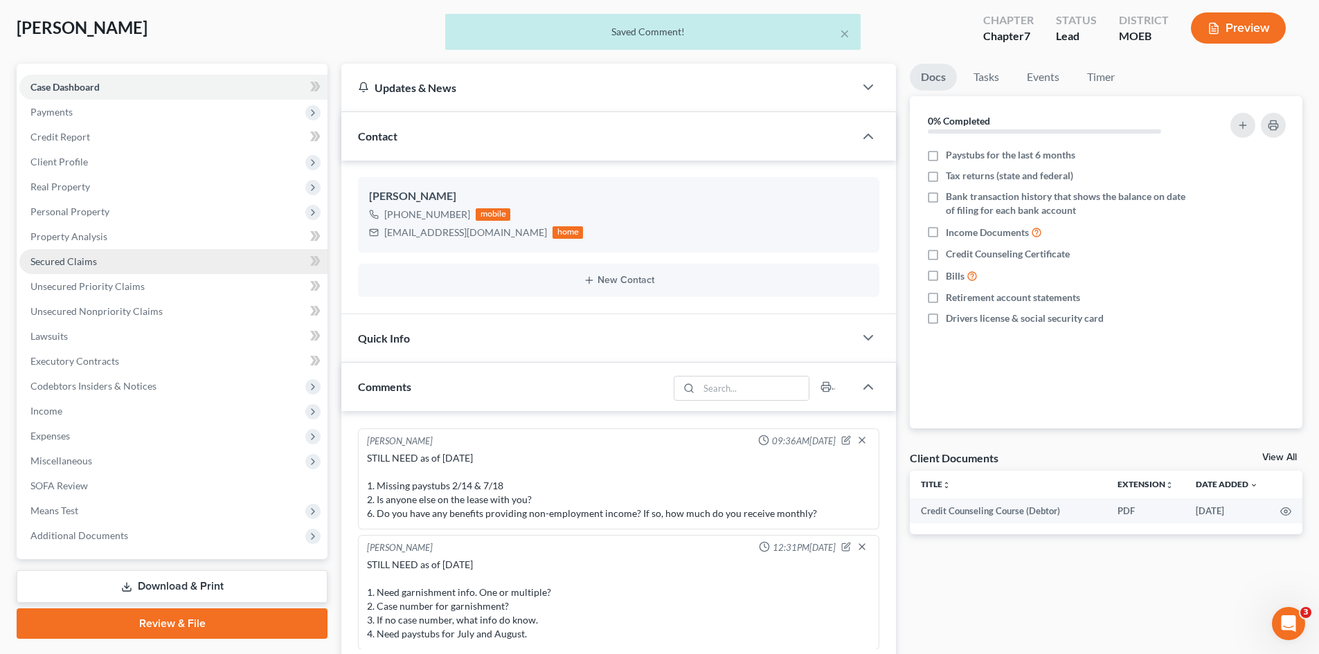
click at [58, 261] on span "Secured Claims" at bounding box center [63, 262] width 66 height 12
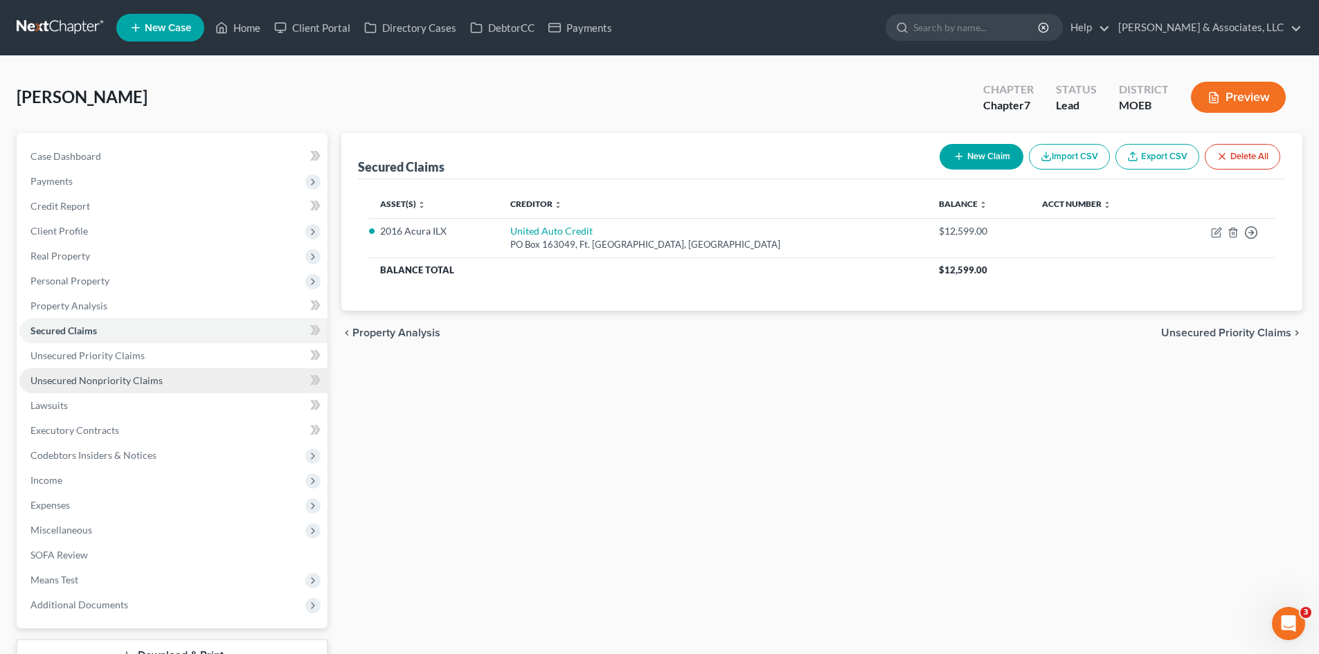
click at [99, 378] on span "Unsecured Nonpriority Claims" at bounding box center [96, 381] width 132 height 12
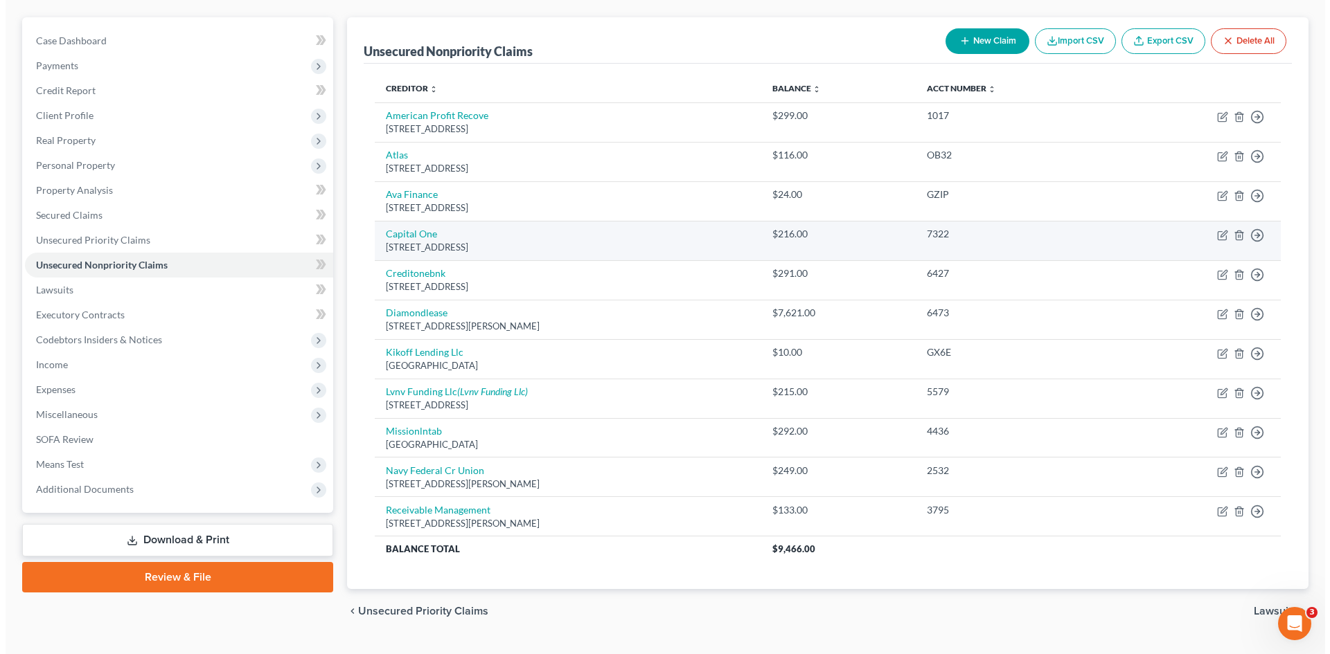
scroll to position [148, 0]
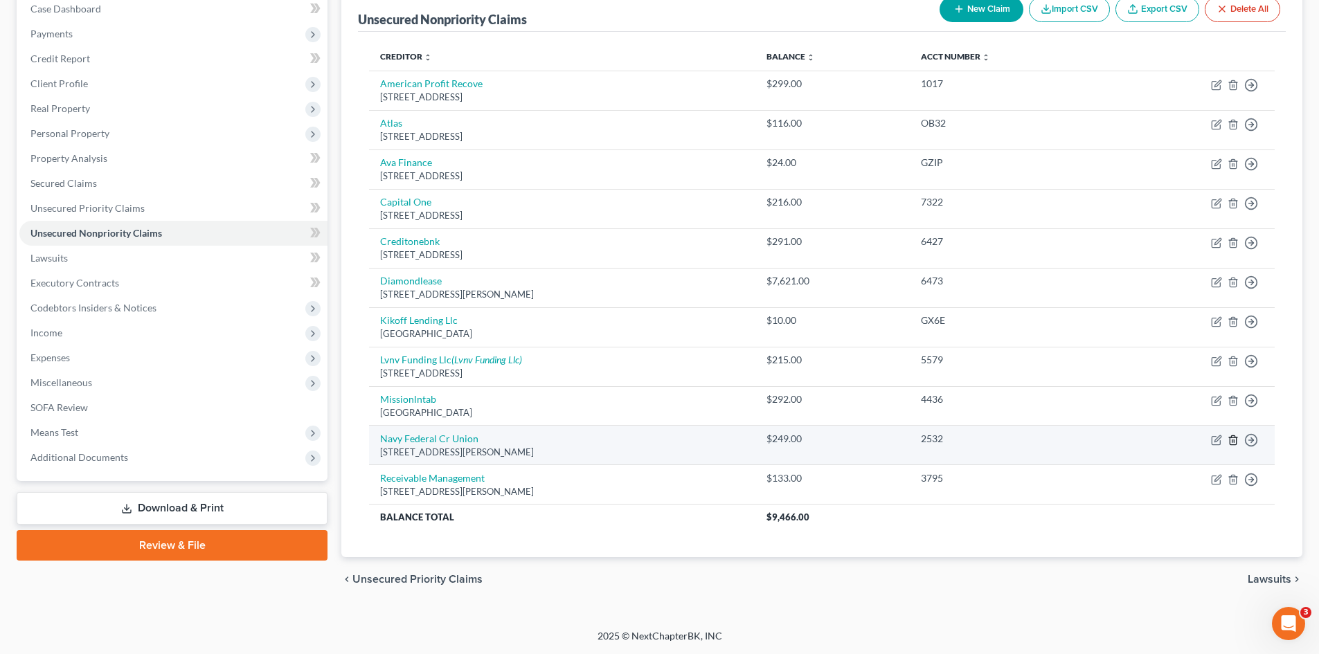
click at [1233, 441] on line "button" at bounding box center [1233, 441] width 0 height 3
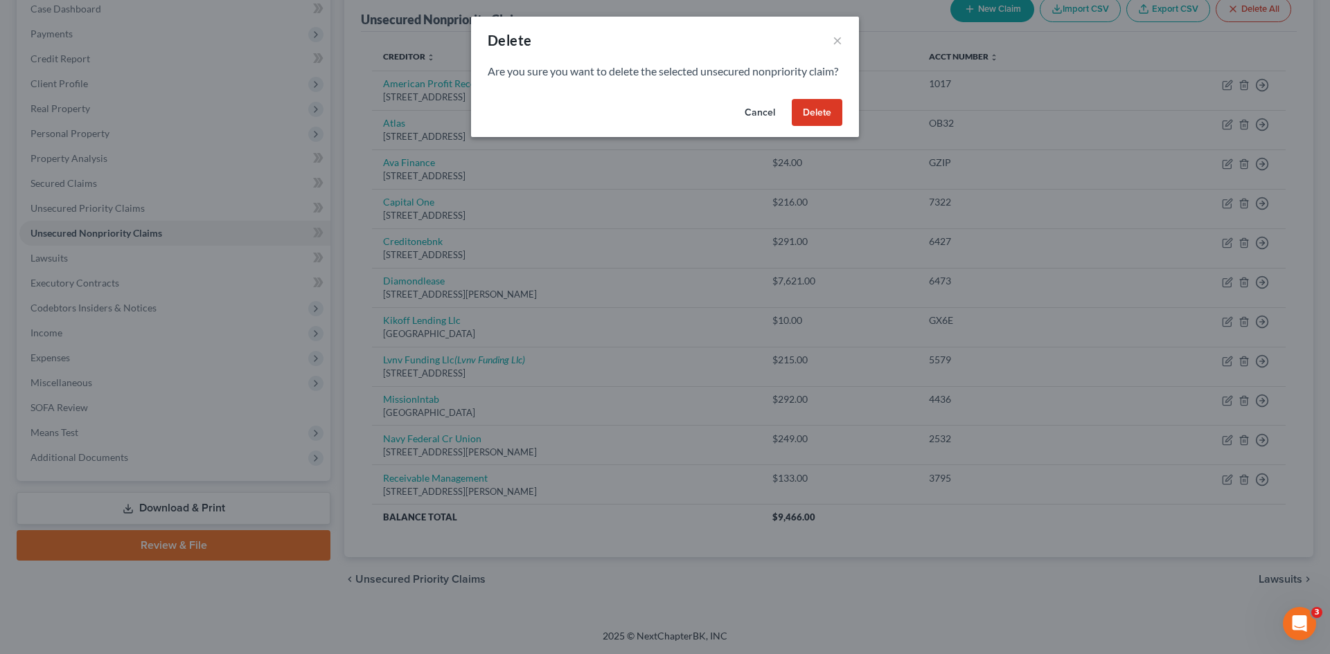
click at [814, 124] on button "Delete" at bounding box center [817, 113] width 51 height 28
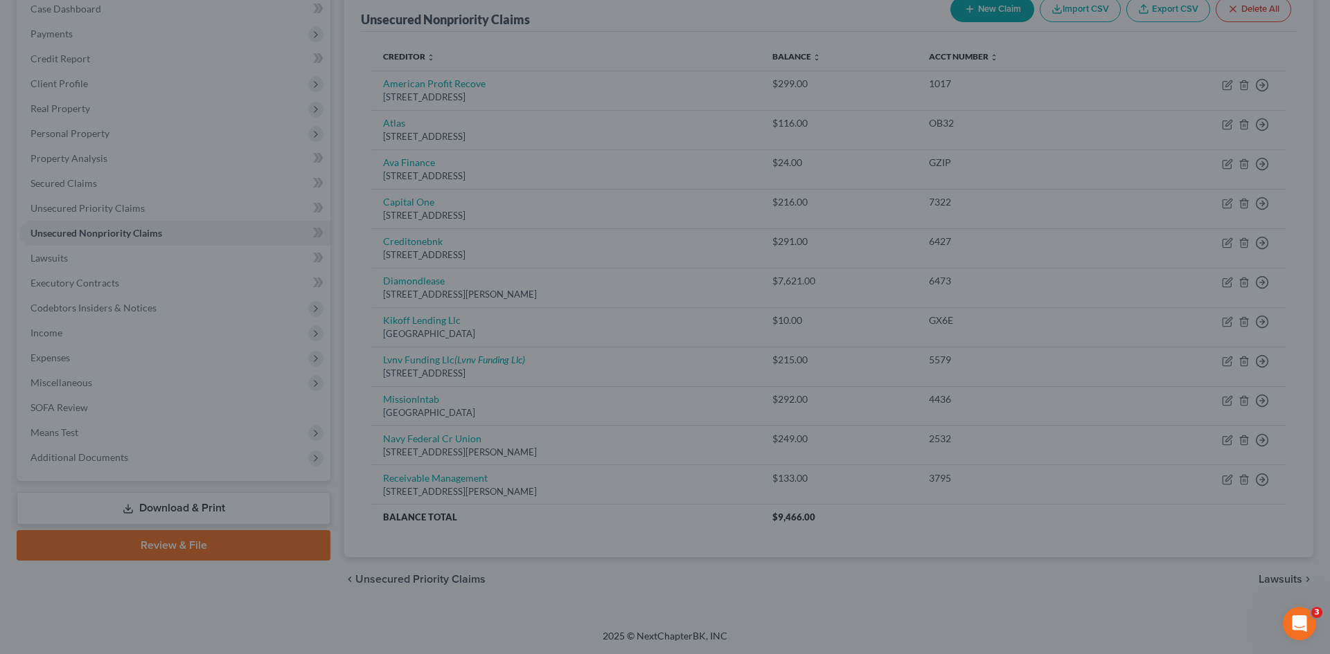
scroll to position [108, 0]
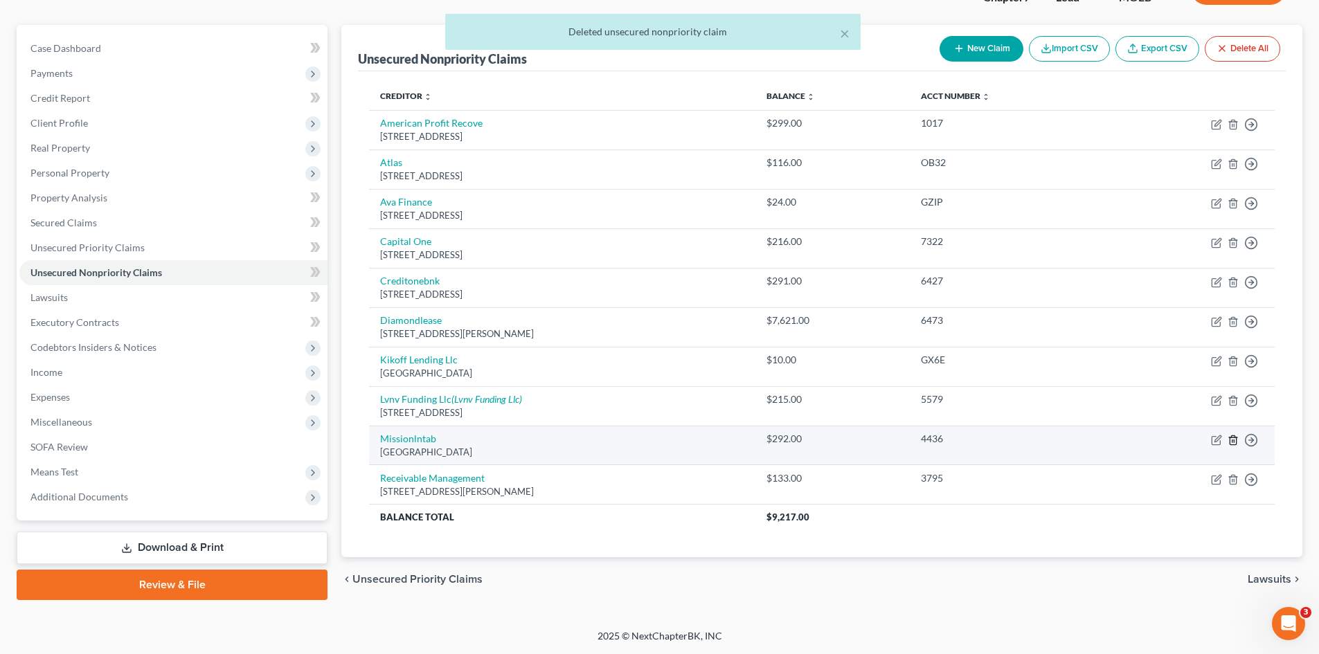
click at [1233, 439] on icon "button" at bounding box center [1233, 440] width 11 height 11
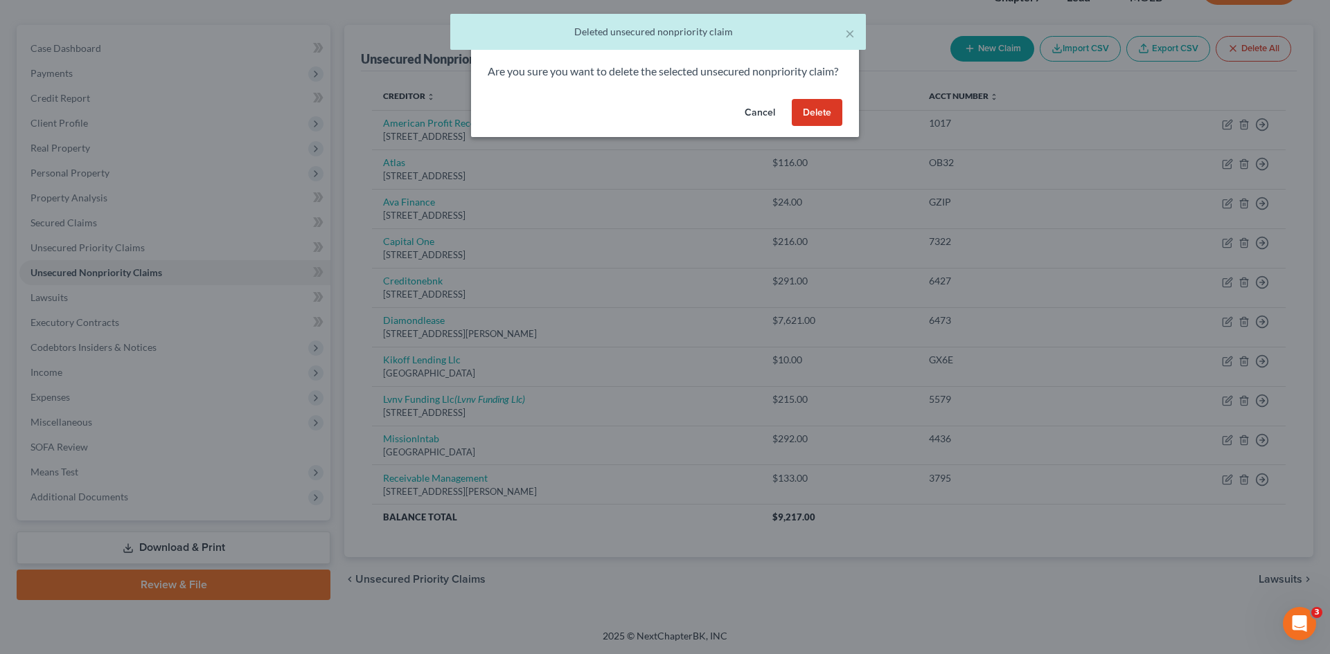
click at [812, 125] on button "Delete" at bounding box center [817, 113] width 51 height 28
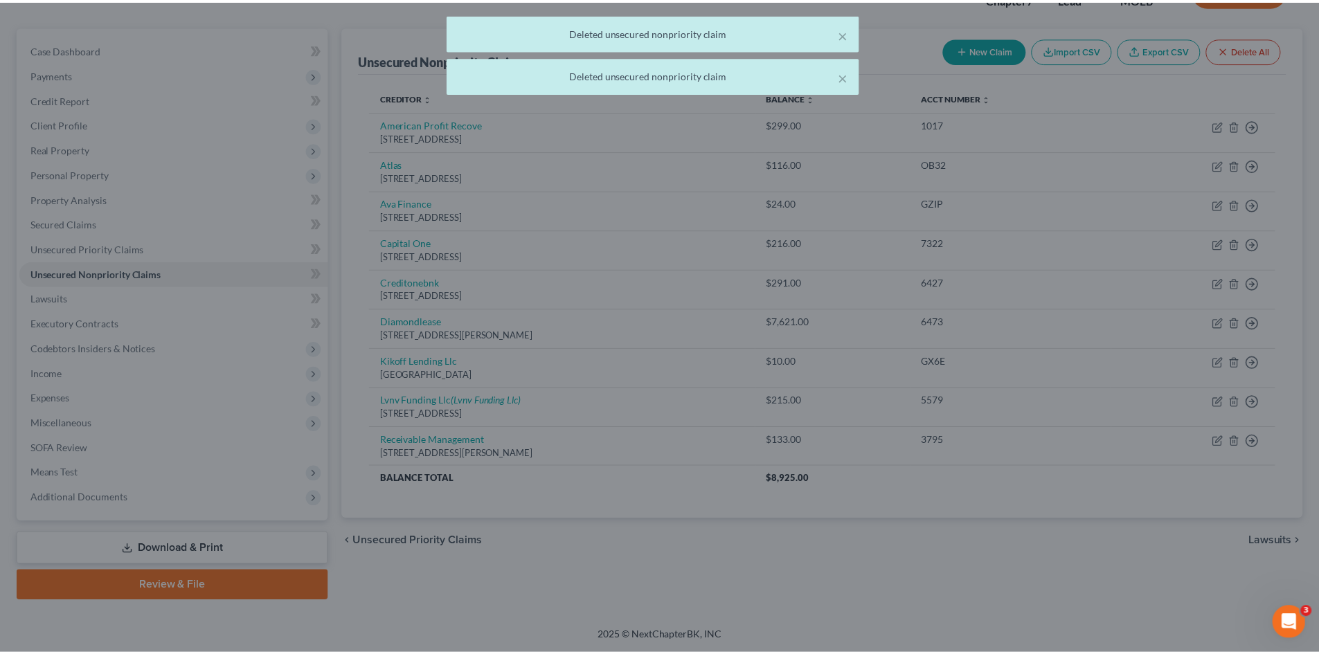
scroll to position [107, 0]
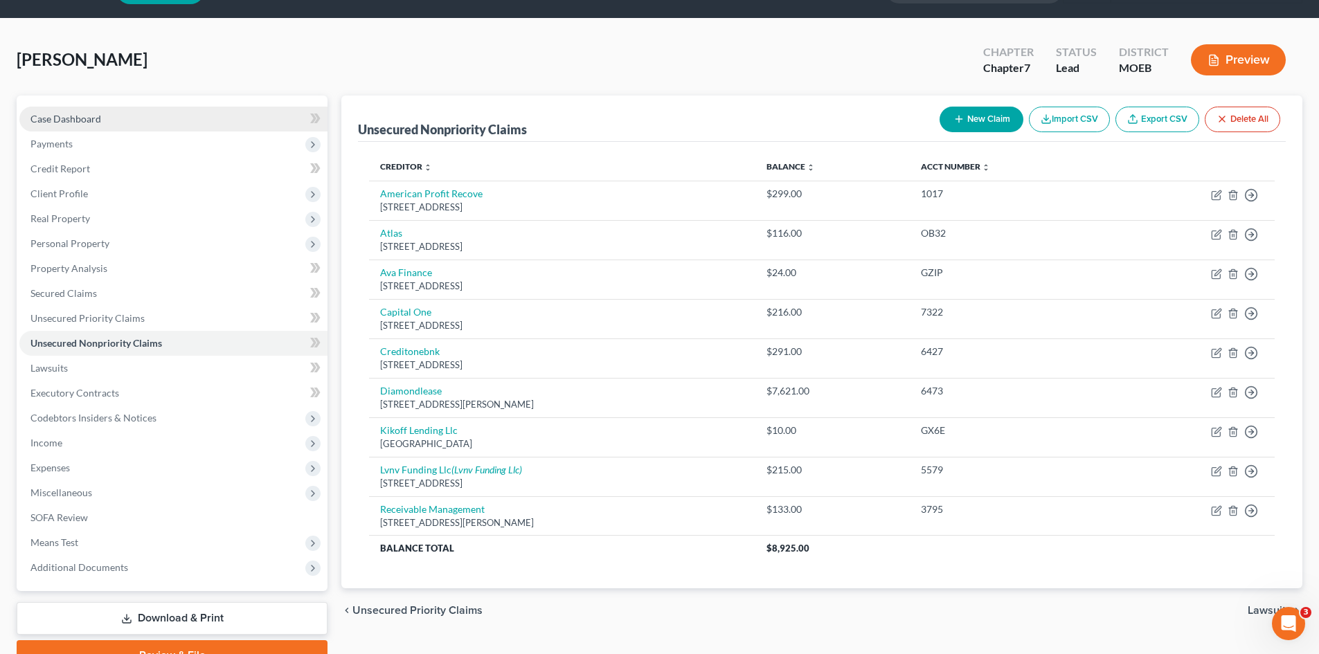
click at [111, 123] on link "Case Dashboard" at bounding box center [173, 119] width 308 height 25
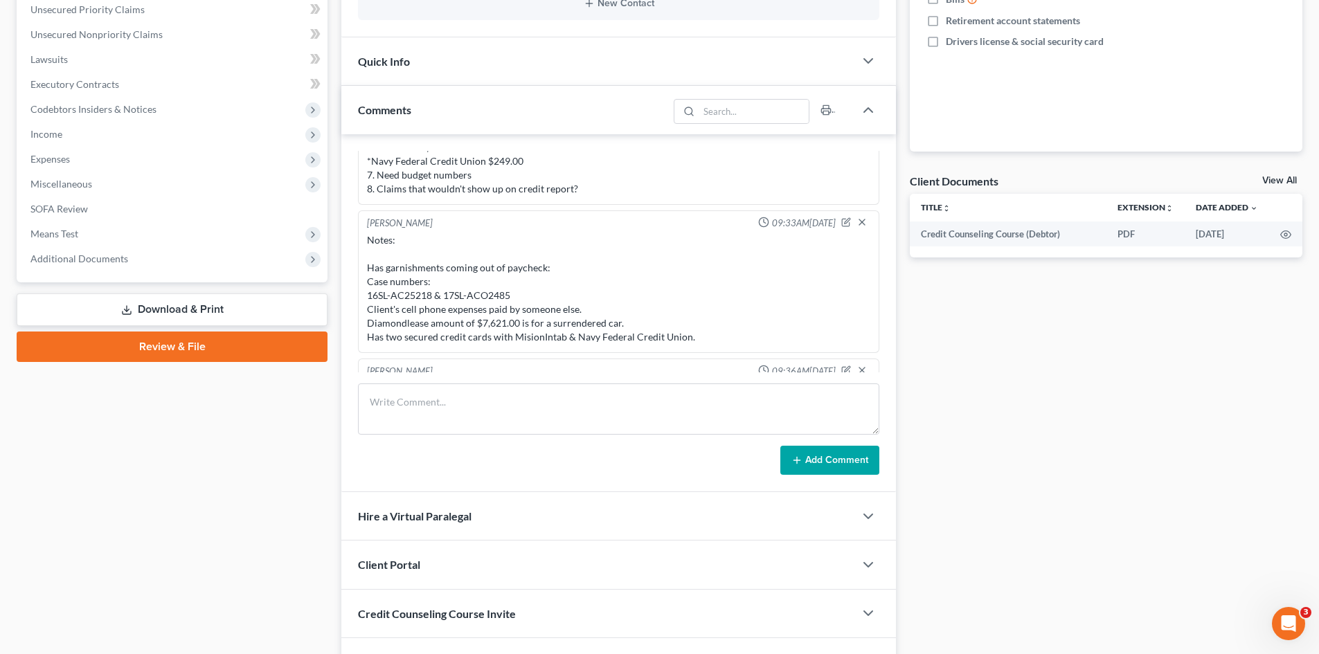
scroll to position [1185, 0]
click at [841, 222] on icon "button" at bounding box center [846, 223] width 10 height 10
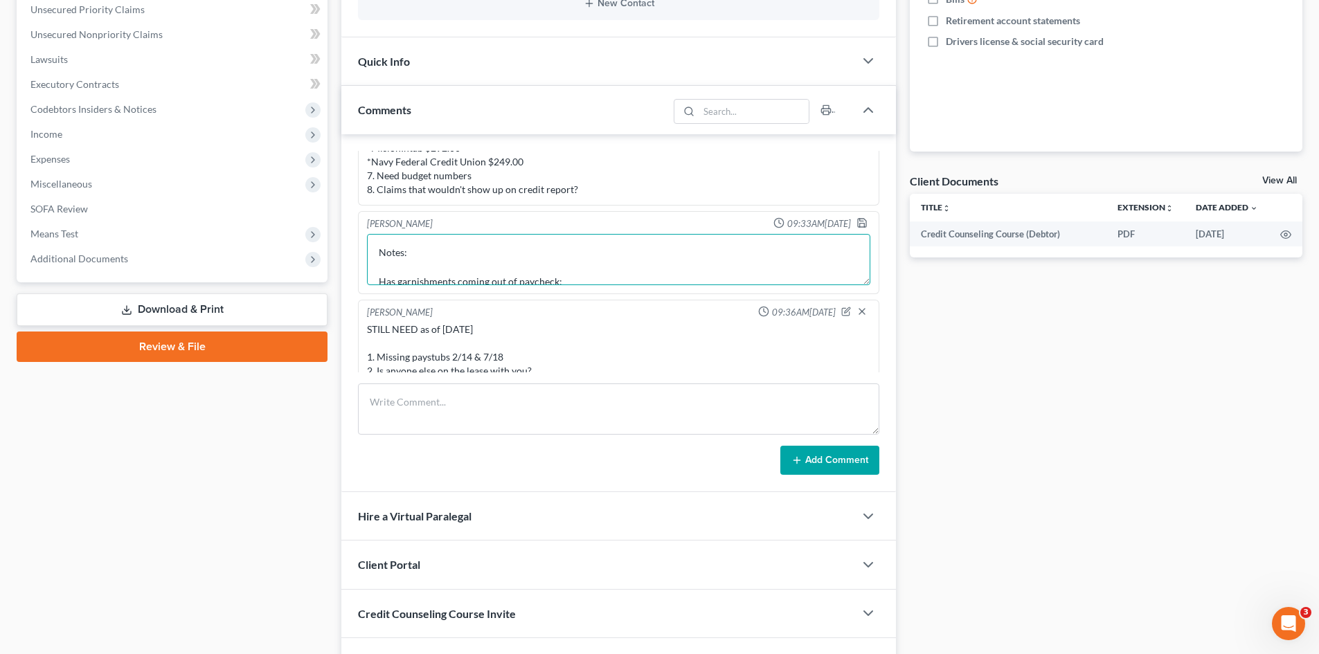
click at [579, 278] on textarea "Notes: Has garnishments coming out of paycheck: Case numbers: 16SL-AC25218 & 17…" at bounding box center [618, 259] width 503 height 51
type textarea "Notes: Has garnishments coming out of paycheck: Case numbers: 16SL-AC25218 & 17…"
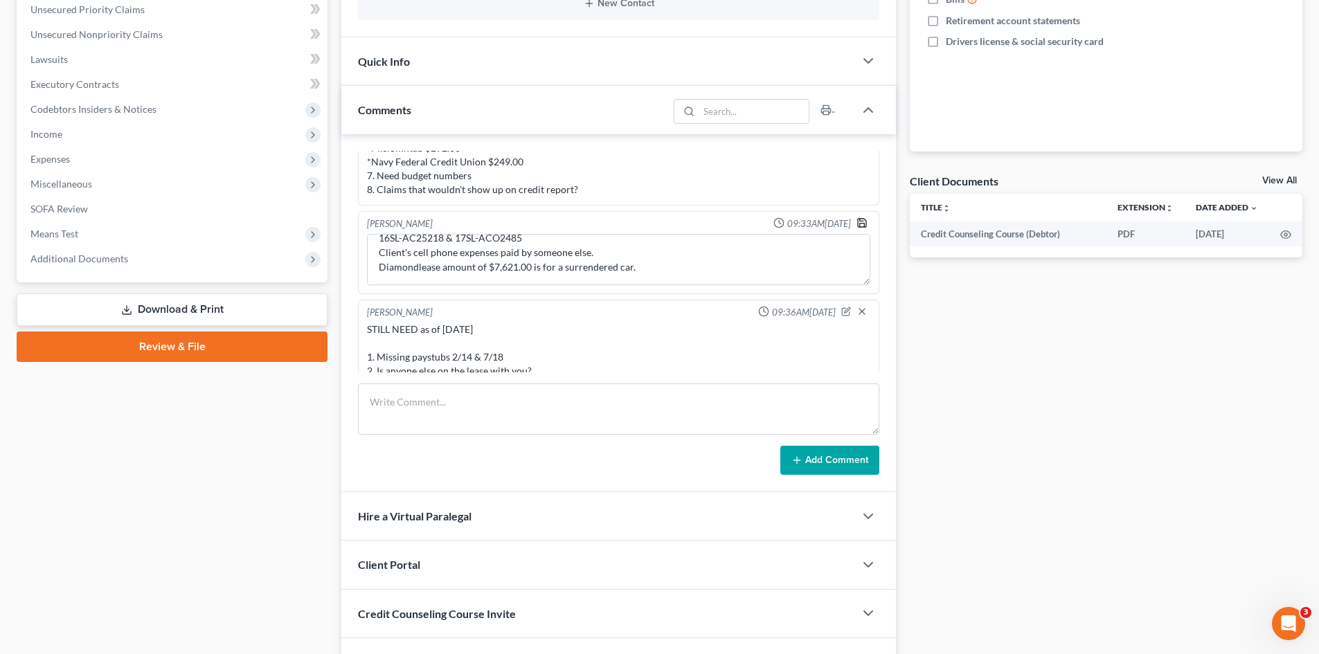
click at [857, 224] on icon "button" at bounding box center [862, 222] width 11 height 11
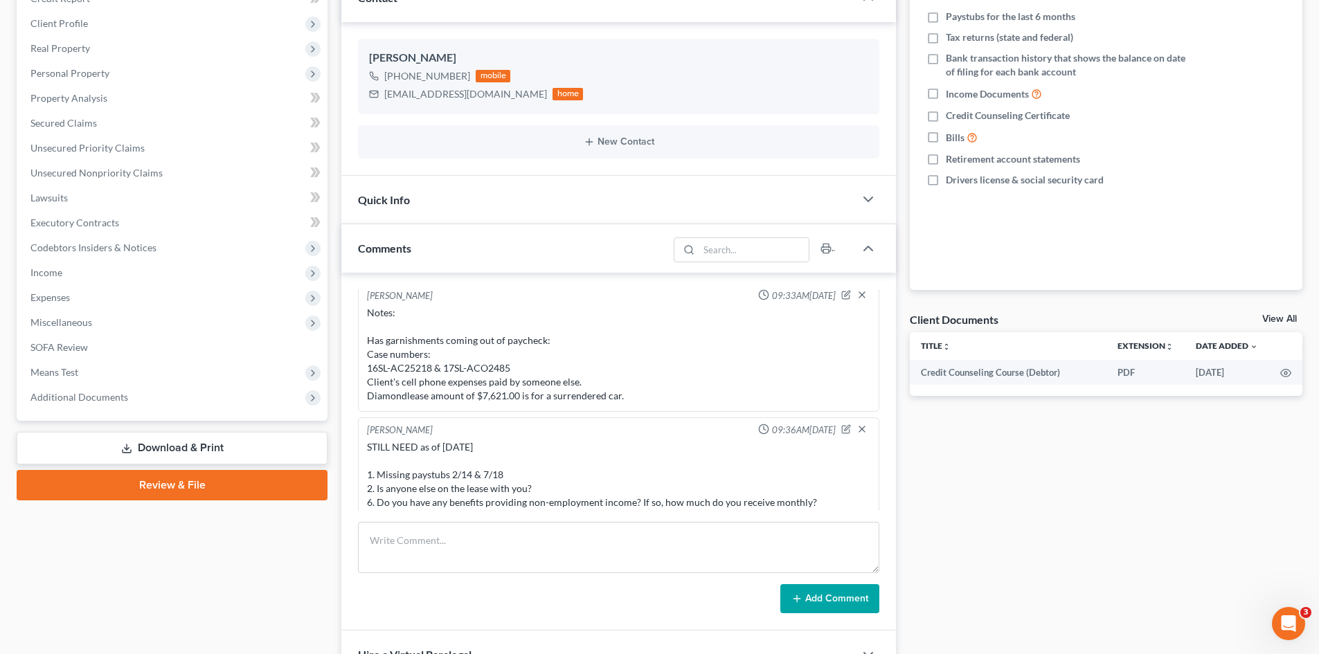
scroll to position [1241, 0]
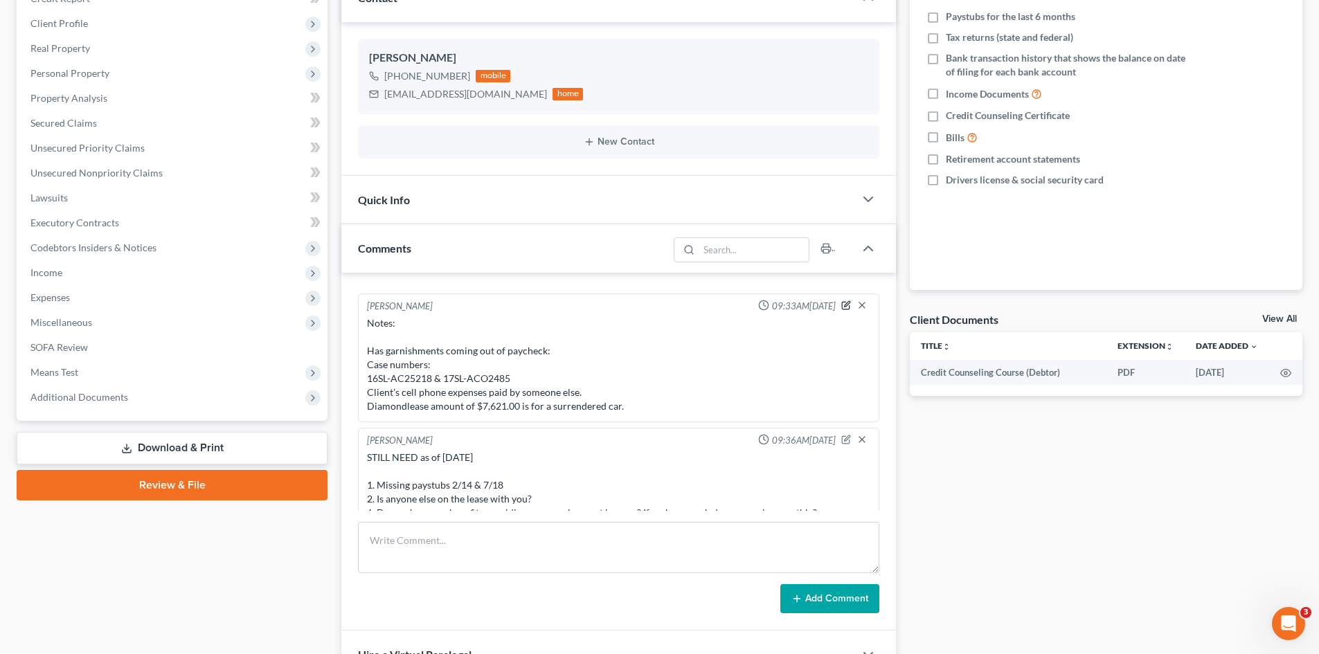
click at [841, 303] on icon "button" at bounding box center [846, 306] width 10 height 10
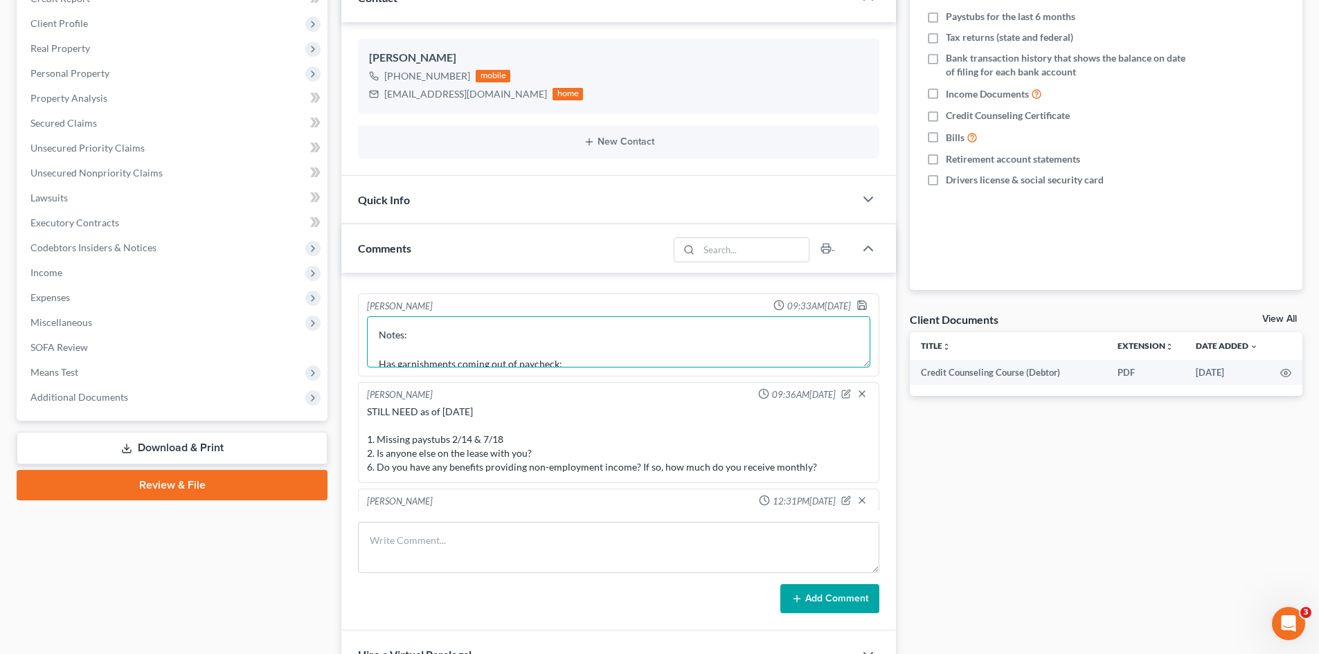
click at [577, 361] on textarea "Notes: Has garnishments coming out of paycheck: Case numbers: 16SL-AC25218 & 17…" at bounding box center [618, 341] width 503 height 51
click at [499, 363] on textarea "Notes: Has garnishments coming out of paycheck related to judgements: 16SL-AC25…" at bounding box center [618, 341] width 503 height 51
type textarea "Notes: Has garnishments coming out of paycheck related to judgements: 16SL-AC25…"
click at [860, 303] on polyline "button" at bounding box center [861, 302] width 3 height 2
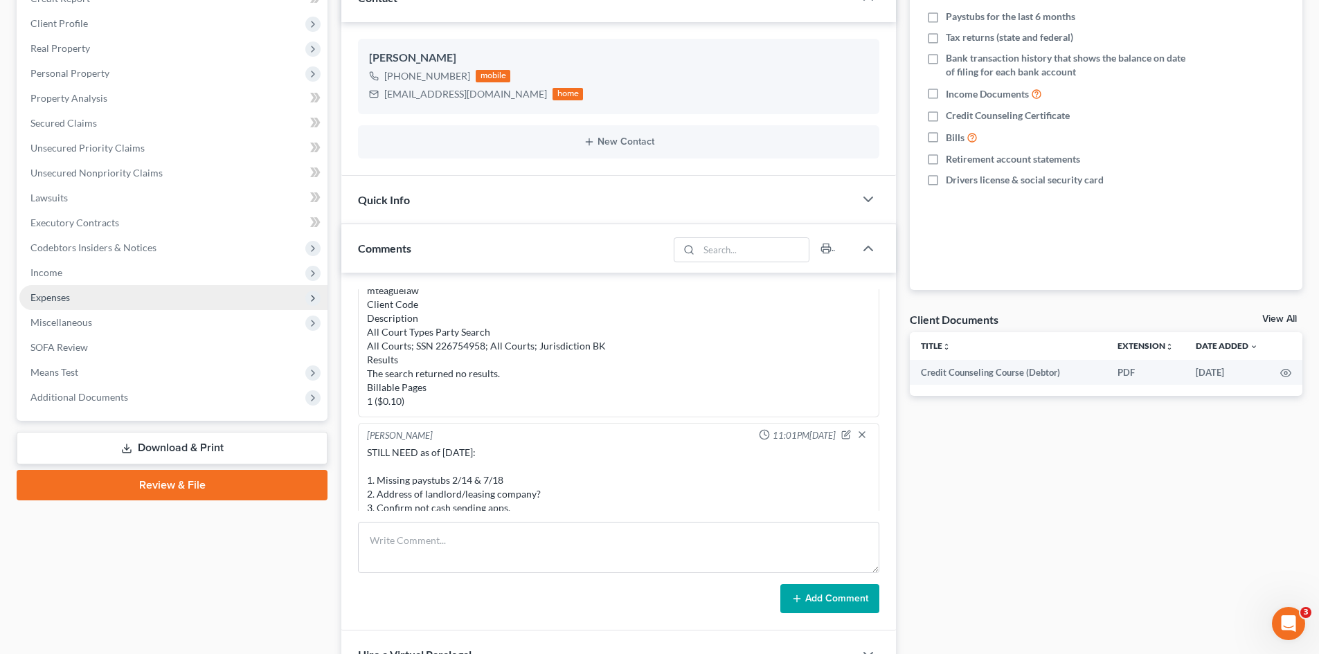
scroll to position [0, 0]
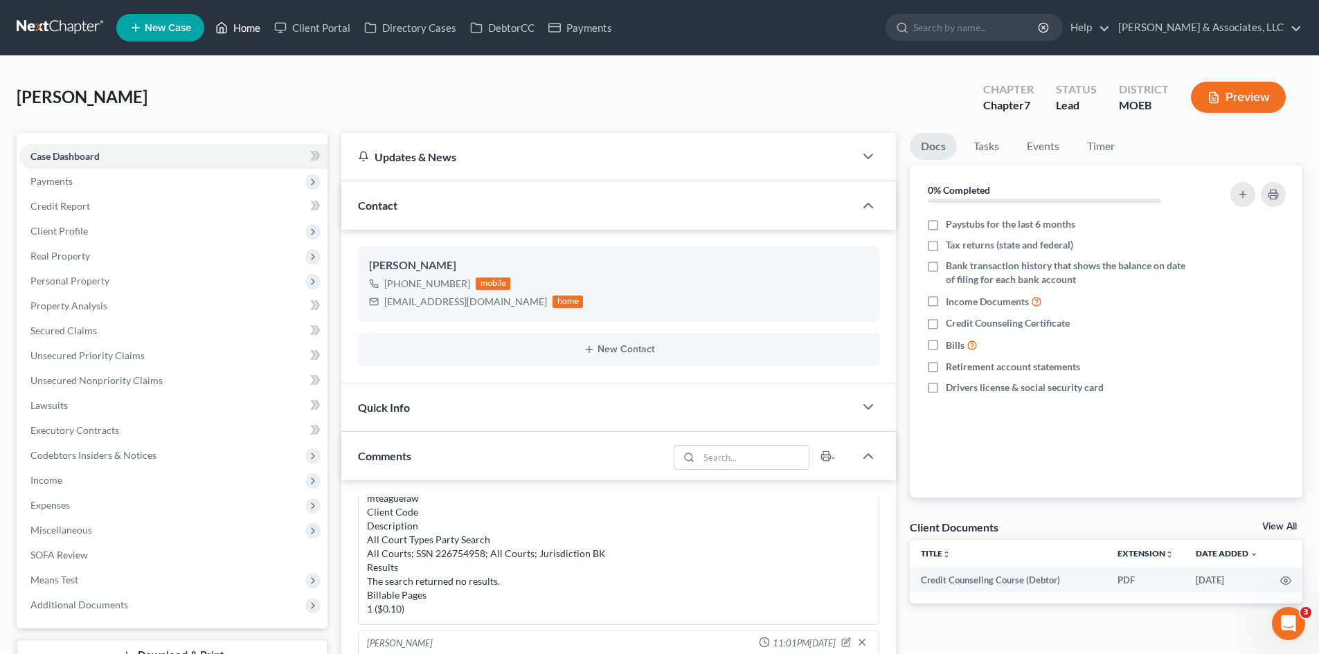
click at [235, 28] on link "Home" at bounding box center [237, 27] width 59 height 25
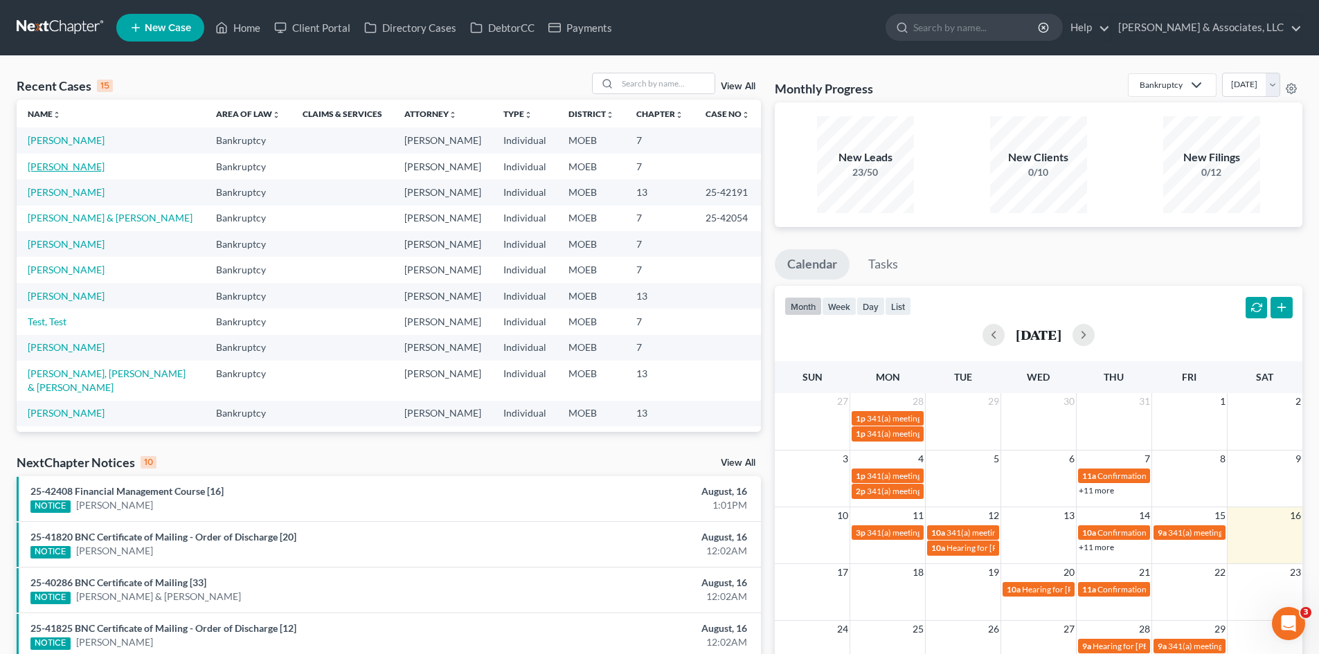
click at [80, 172] on link "[PERSON_NAME]" at bounding box center [66, 167] width 77 height 12
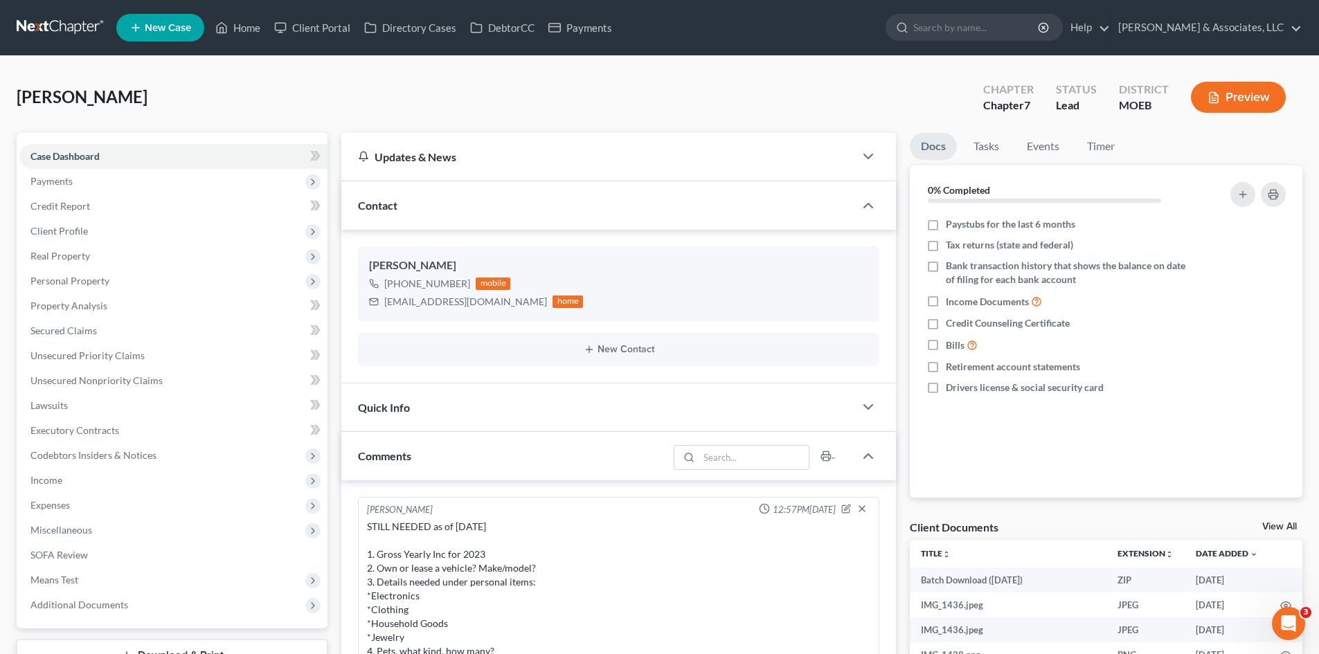
scroll to position [1517, 0]
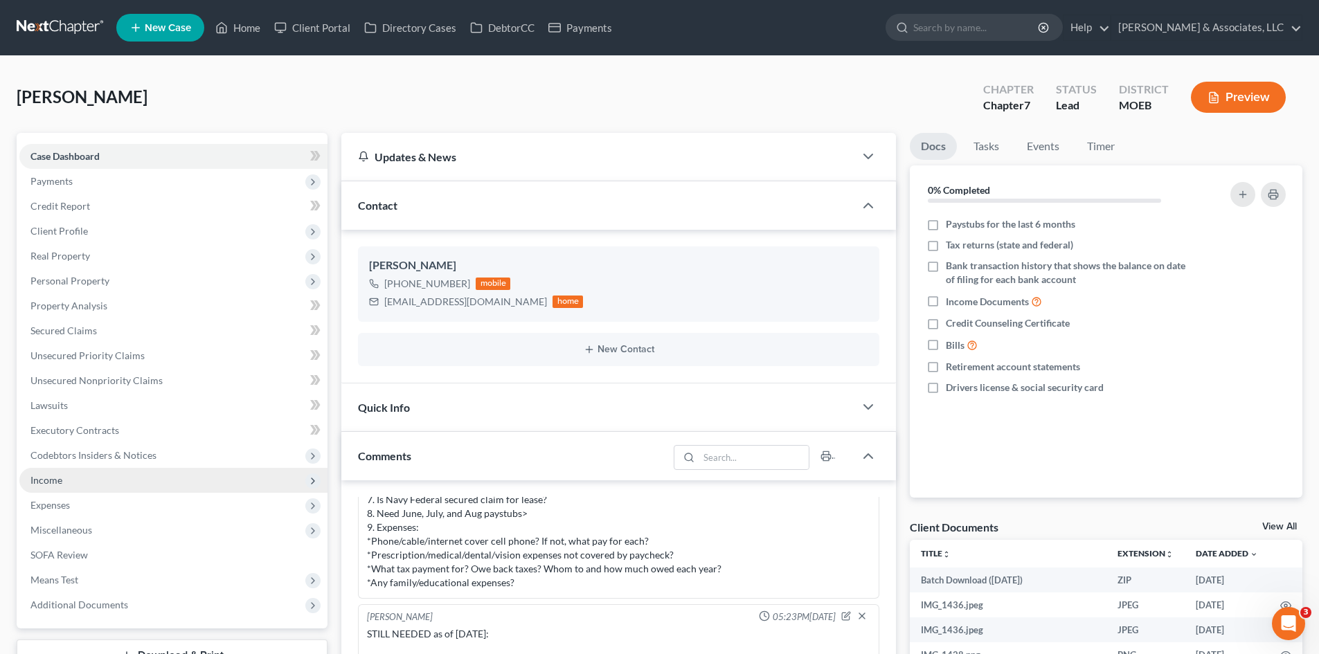
click at [52, 479] on span "Income" at bounding box center [46, 480] width 32 height 12
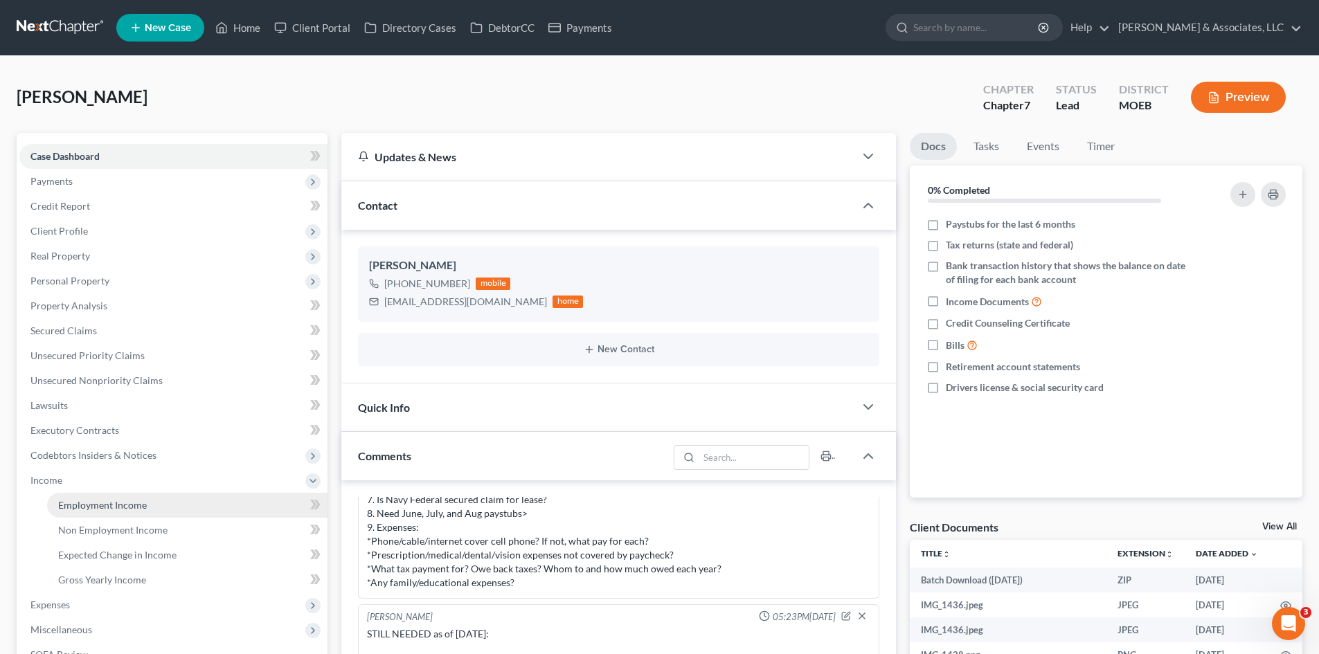
click at [109, 515] on link "Employment Income" at bounding box center [187, 505] width 280 height 25
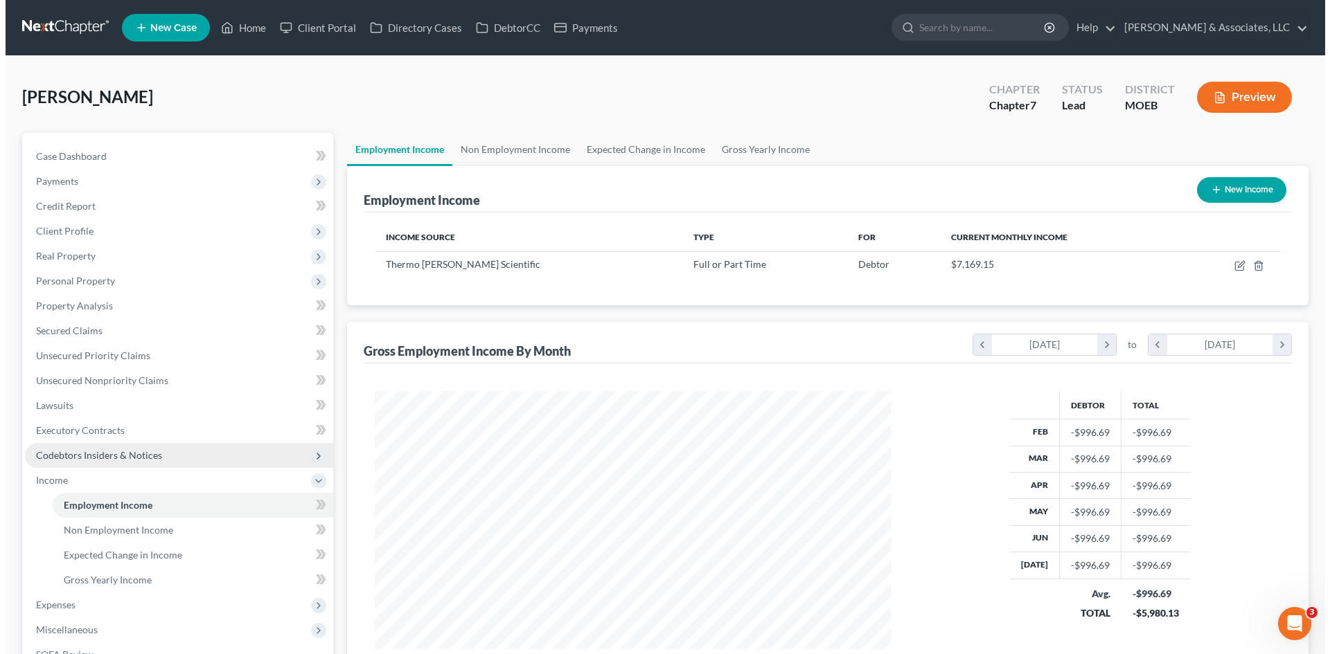
scroll to position [258, 544]
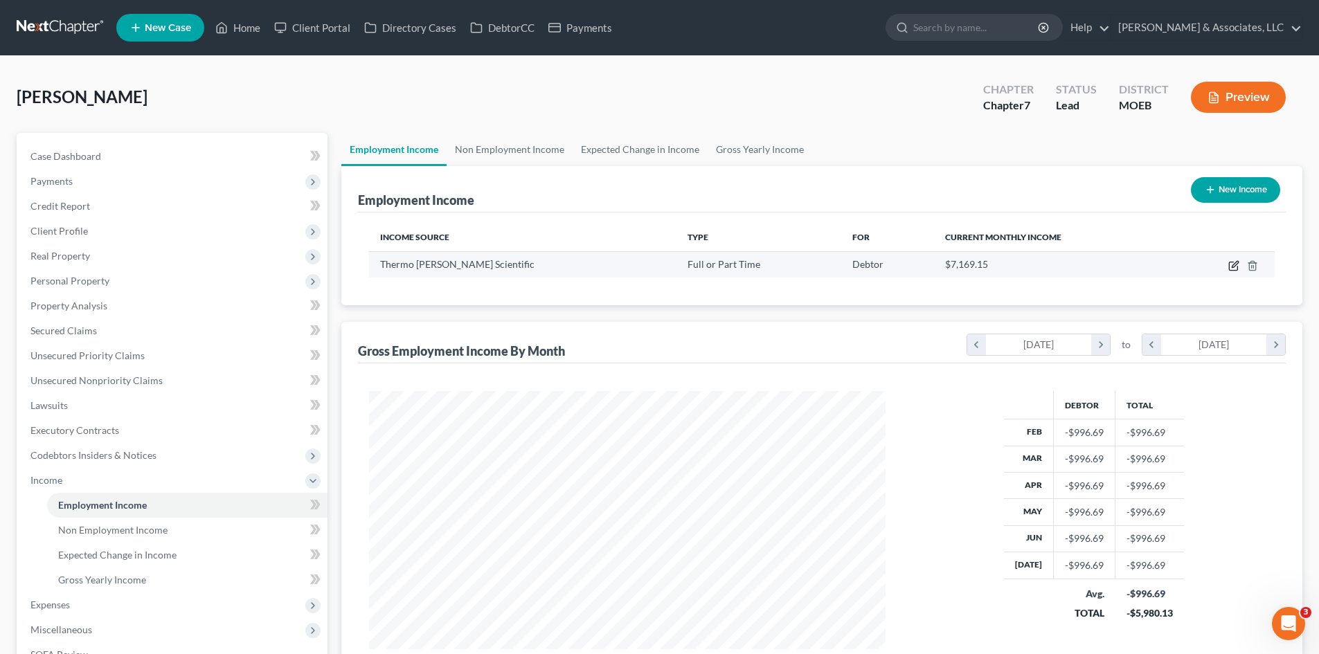
click at [1231, 264] on icon "button" at bounding box center [1233, 265] width 11 height 11
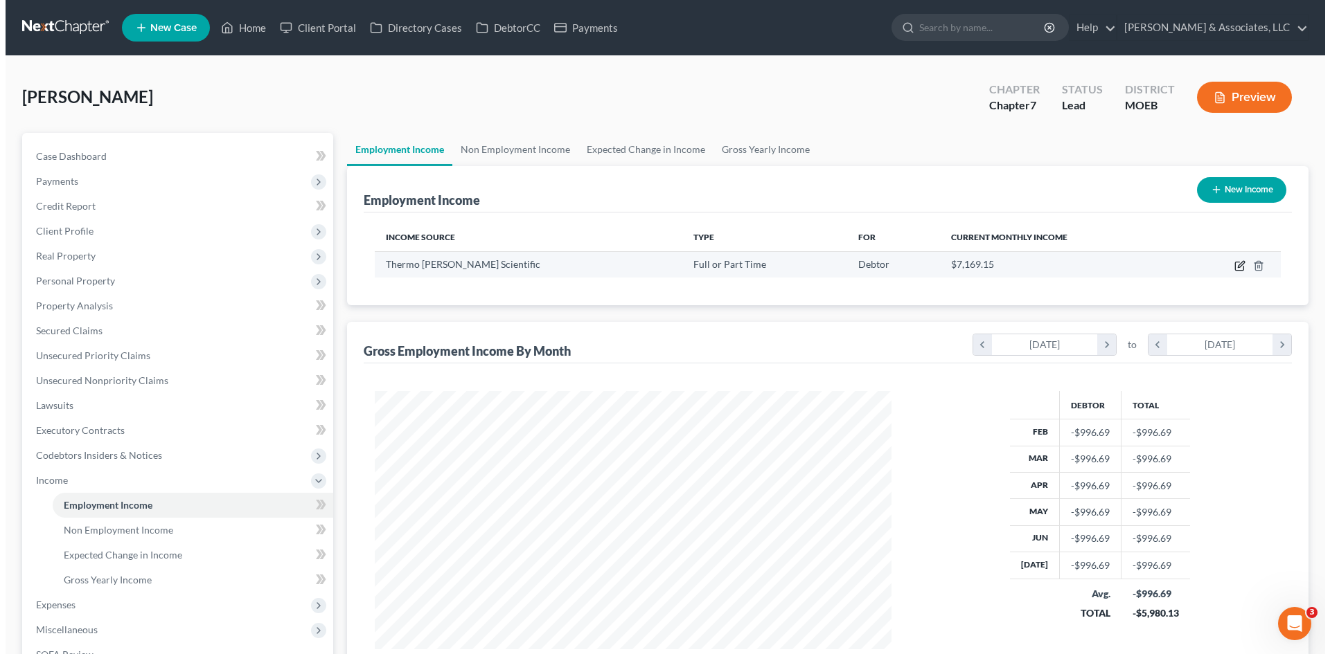
scroll to position [260, 549]
select select "0"
select select "22"
select select "2"
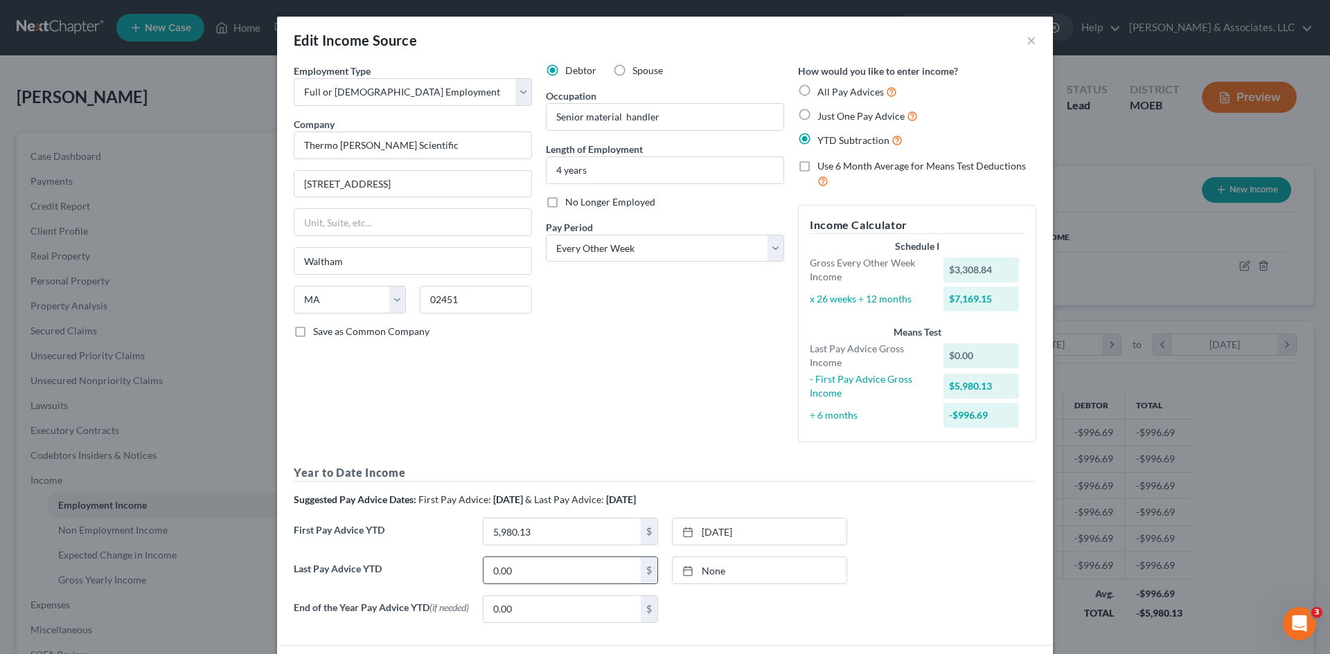
click at [556, 572] on input "0.00" at bounding box center [561, 570] width 157 height 26
type input "49,589.63"
click at [769, 570] on link "8/16/2025" at bounding box center [759, 570] width 174 height 26
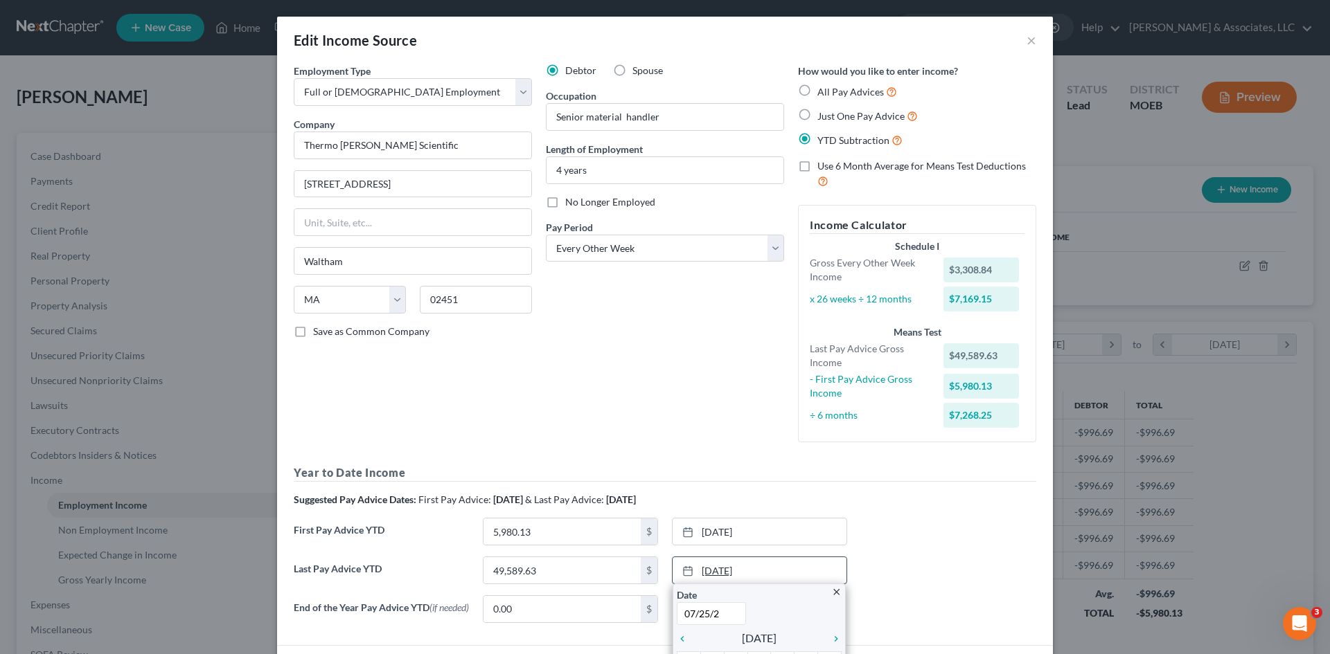
type input "07/25/25"
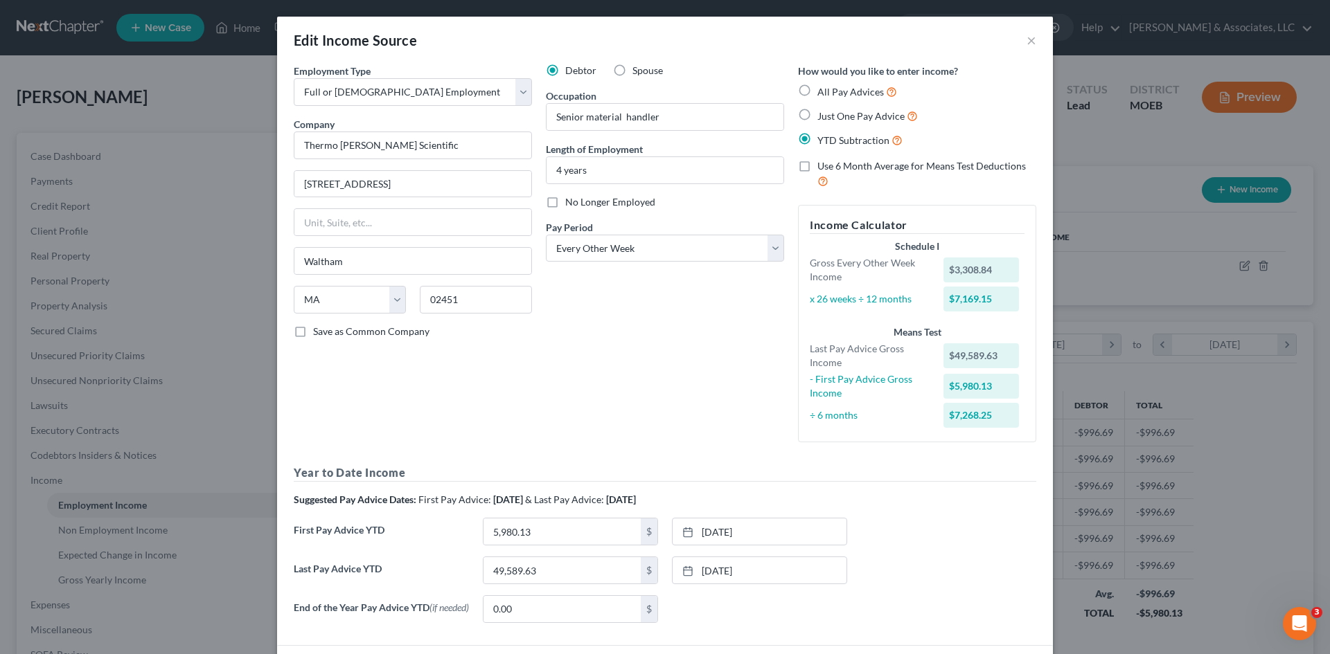
click at [959, 539] on div "First Pay Advice YTD 5,980.13 $ 1/24/2025 close Date 1/24/2025 Time 12:00 AM ch…" at bounding box center [665, 537] width 756 height 39
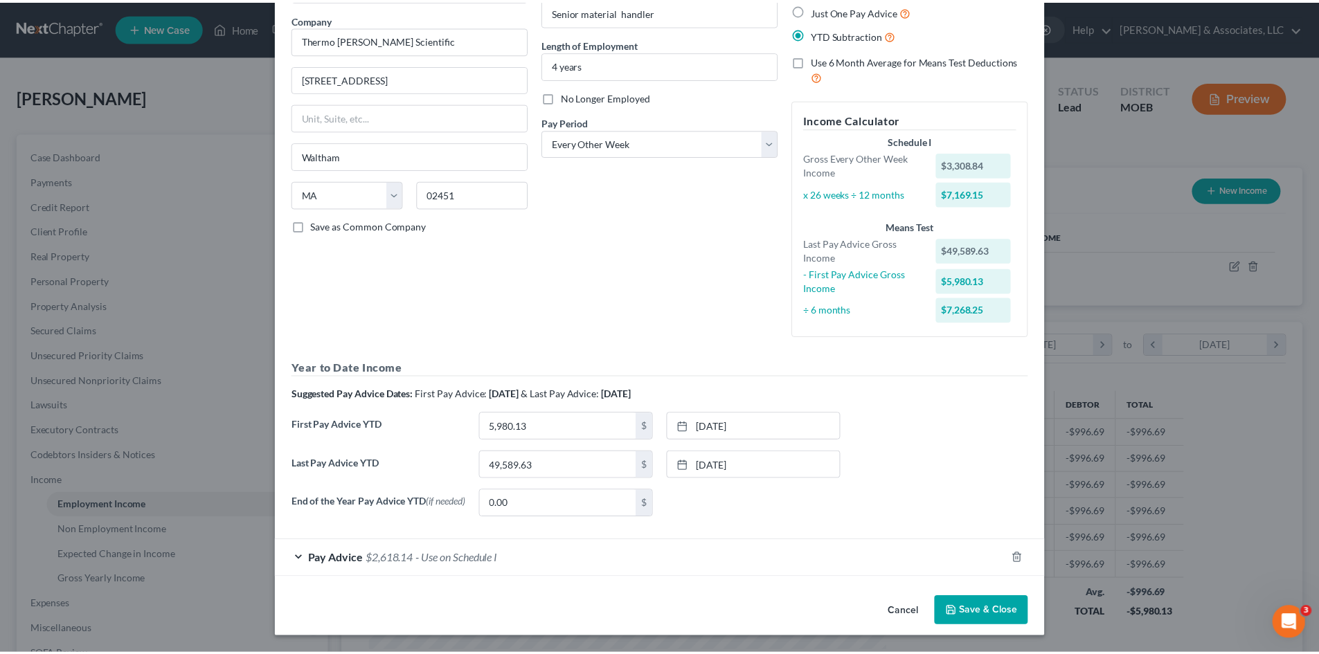
scroll to position [108, 0]
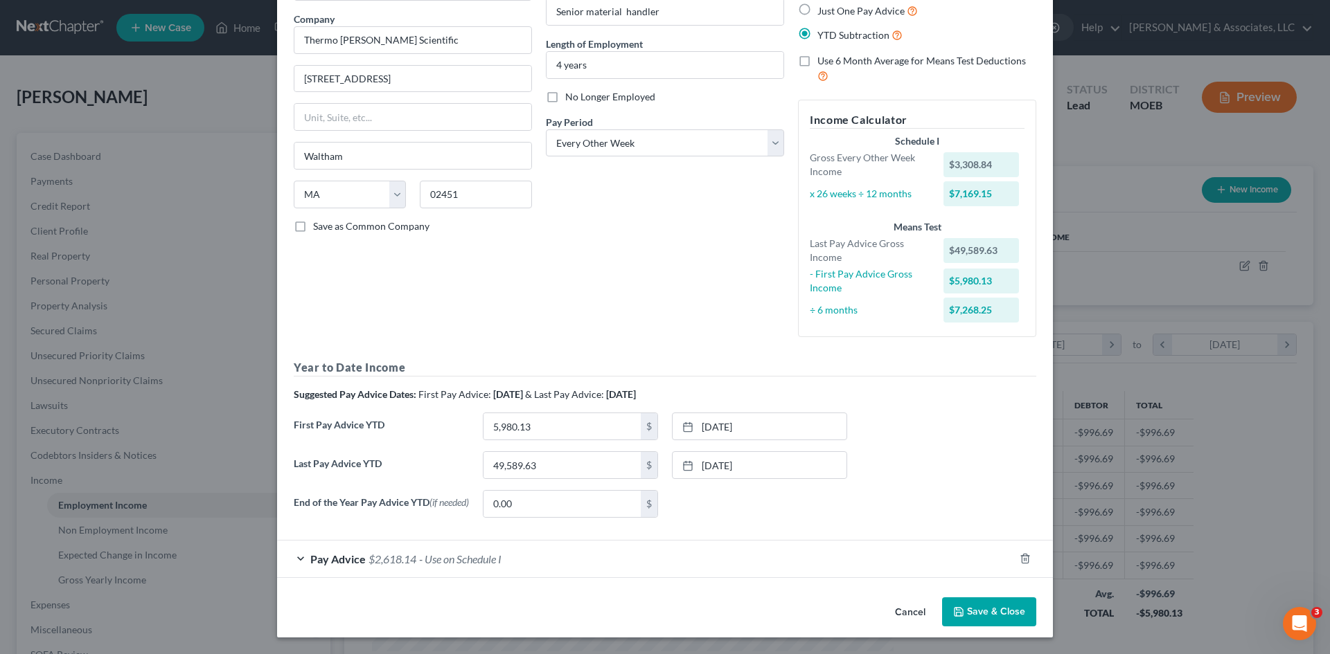
click at [995, 607] on button "Save & Close" at bounding box center [989, 612] width 94 height 29
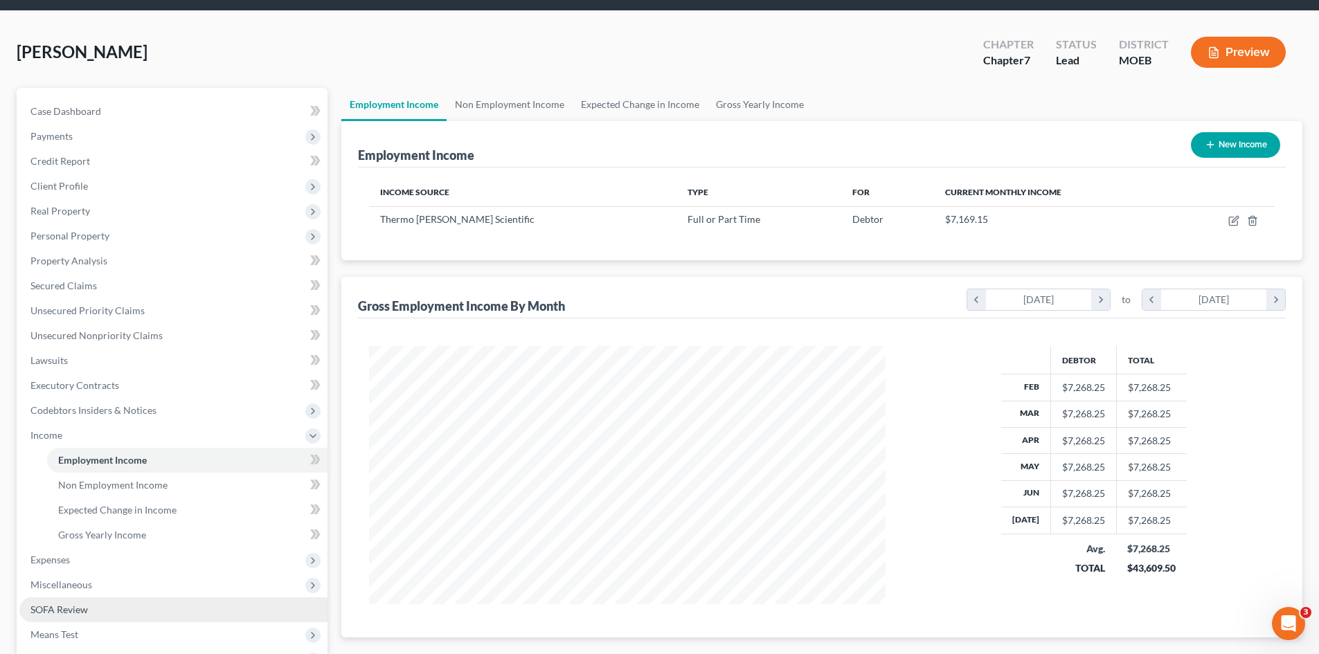
scroll to position [69, 0]
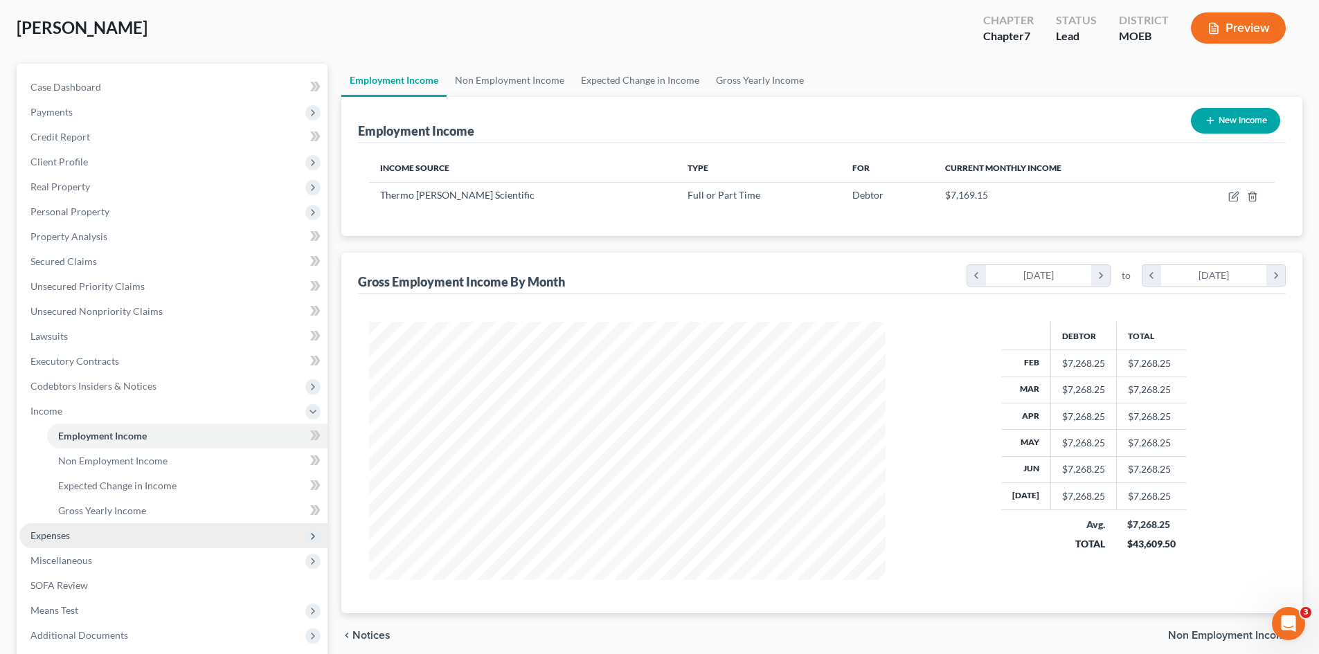
click at [46, 539] on span "Expenses" at bounding box center [49, 536] width 39 height 12
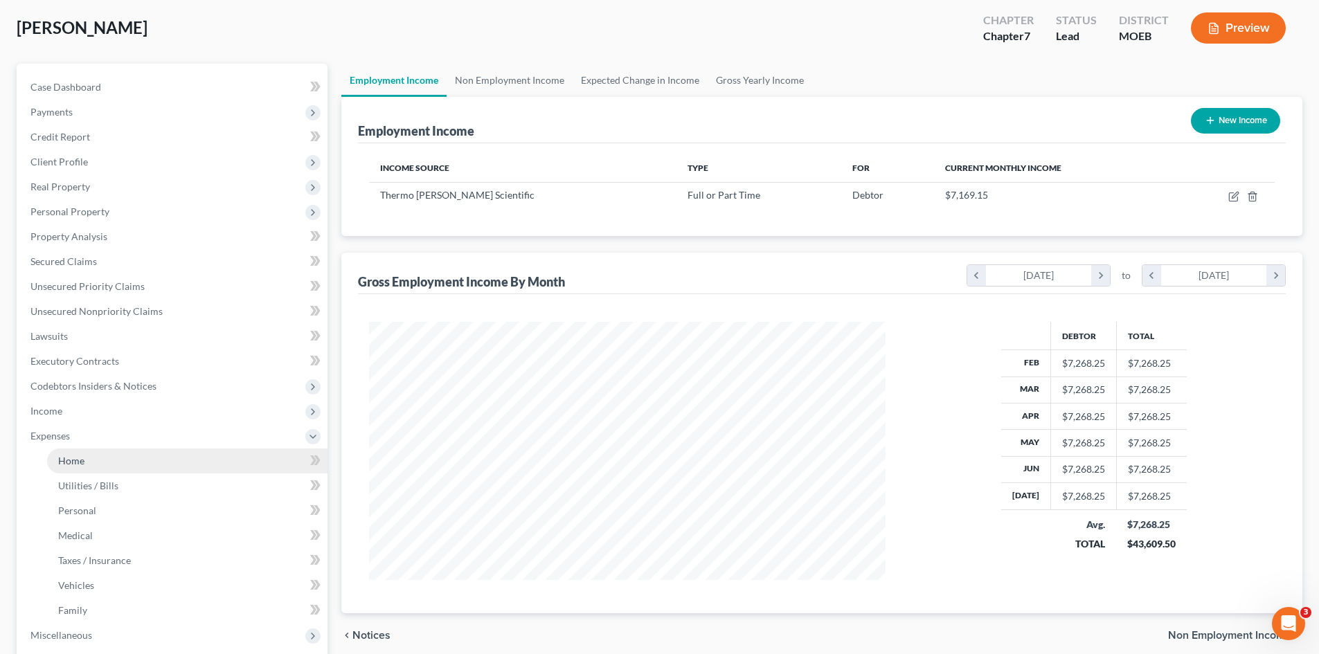
click at [84, 463] on span "Home" at bounding box center [71, 461] width 26 height 12
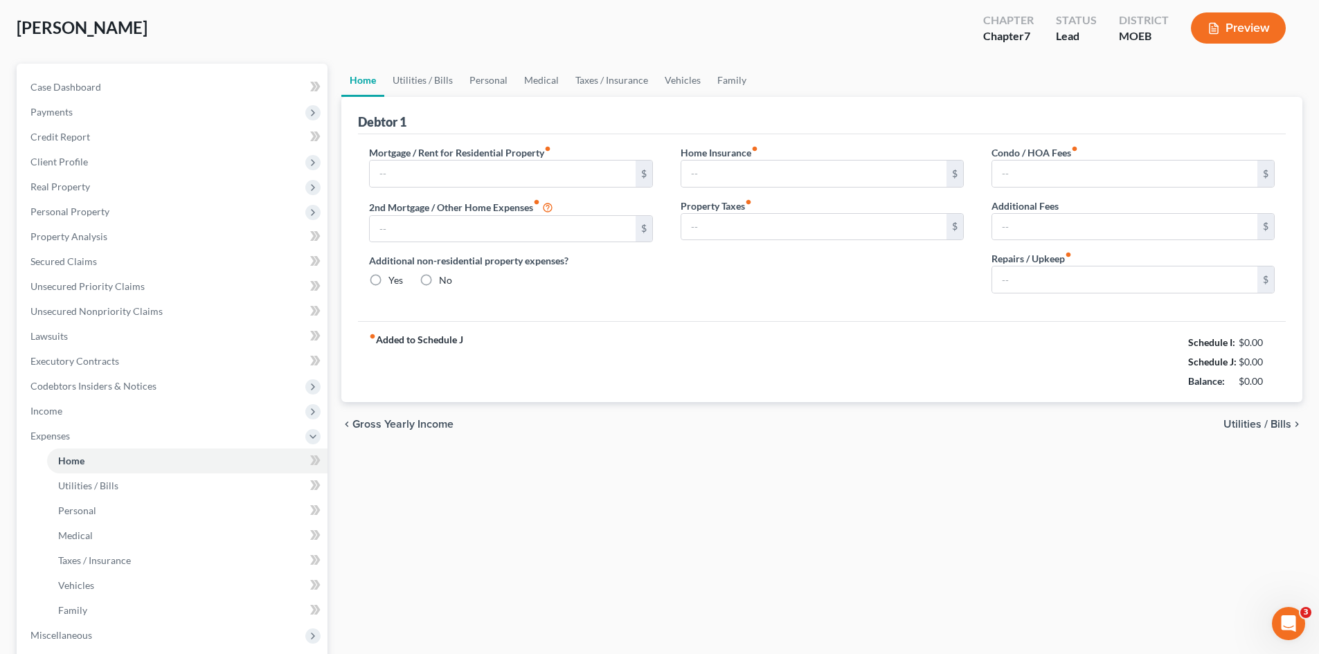
scroll to position [3, 0]
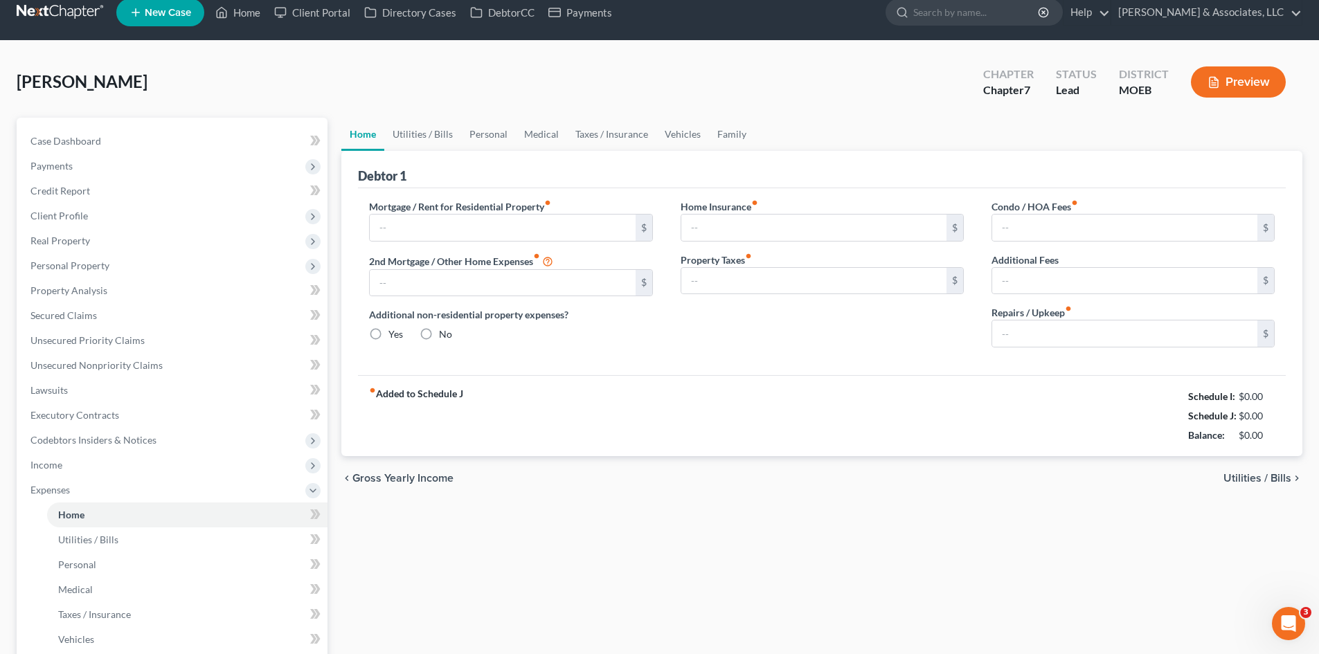
type input "1,400.00"
type input "0.00"
radio input "true"
type input "0.00"
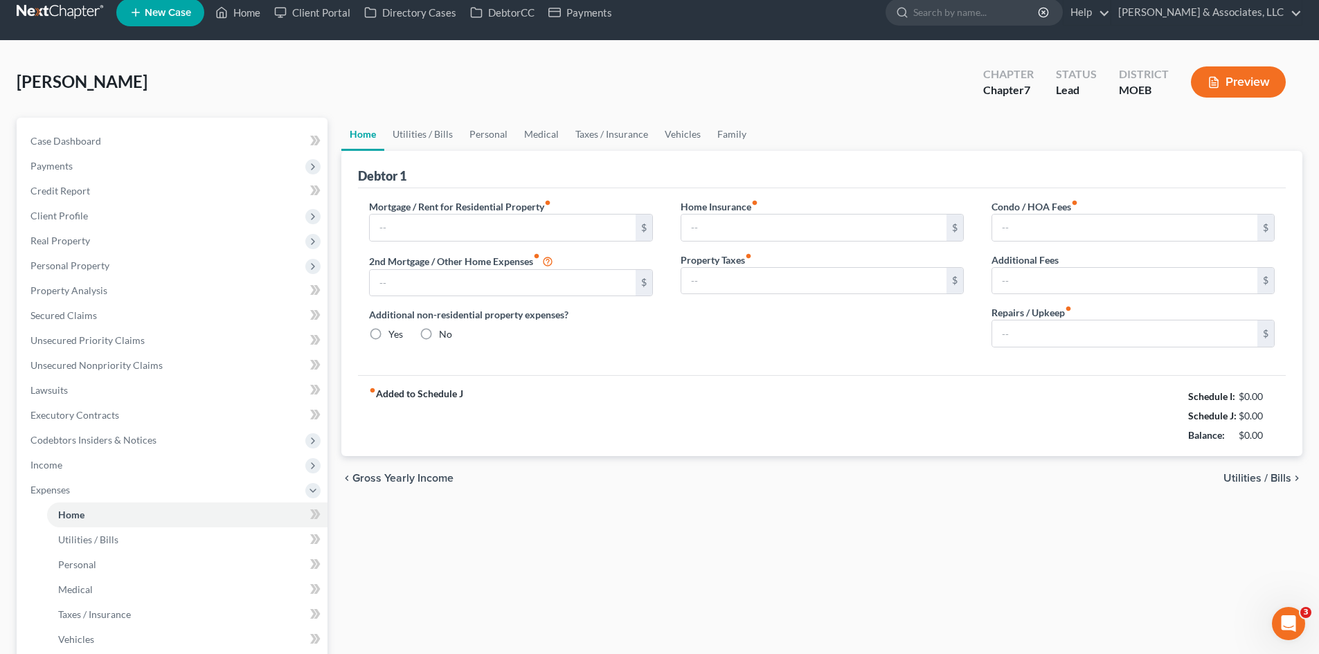
type input "0.00"
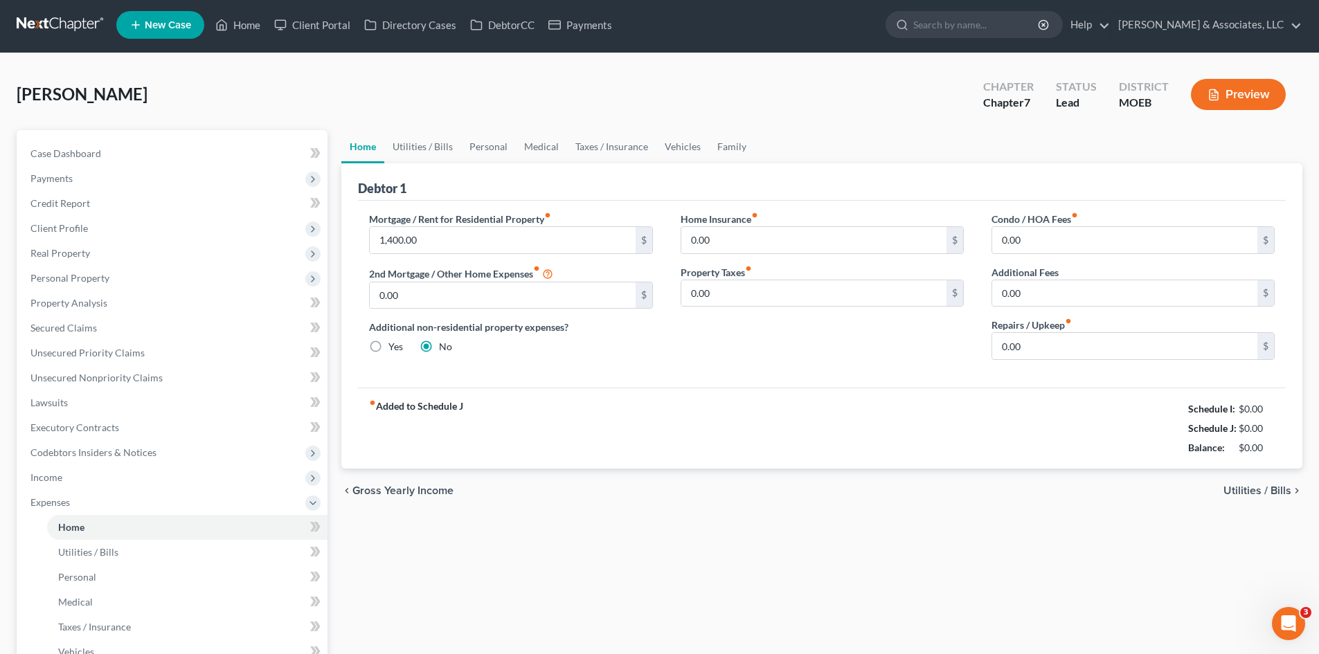
scroll to position [0, 0]
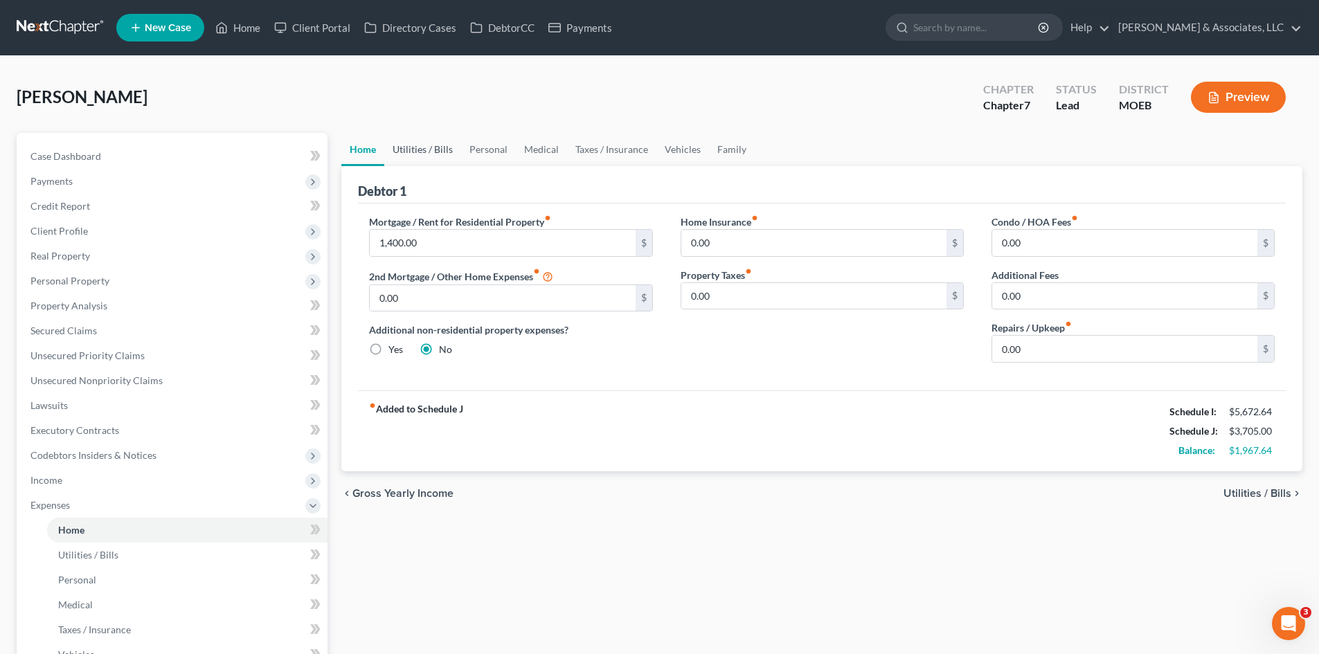
click at [432, 151] on link "Utilities / Bills" at bounding box center [422, 149] width 77 height 33
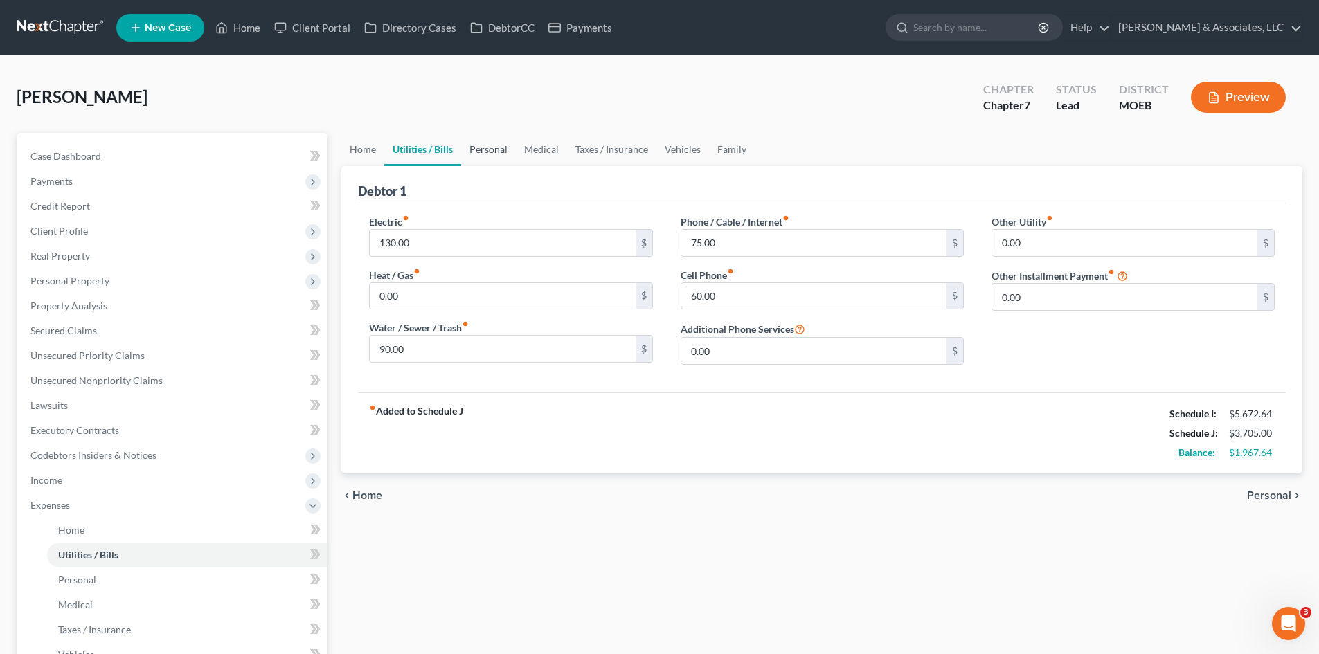
click at [486, 148] on link "Personal" at bounding box center [488, 149] width 55 height 33
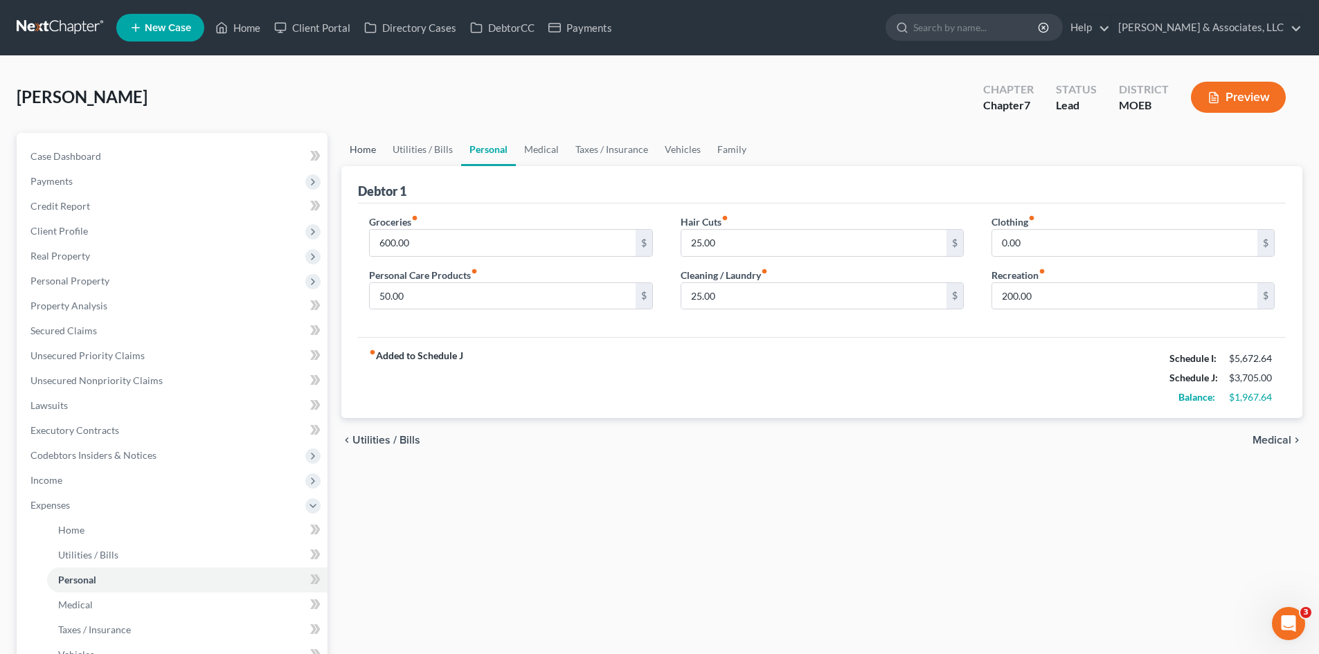
click at [366, 151] on link "Home" at bounding box center [362, 149] width 43 height 33
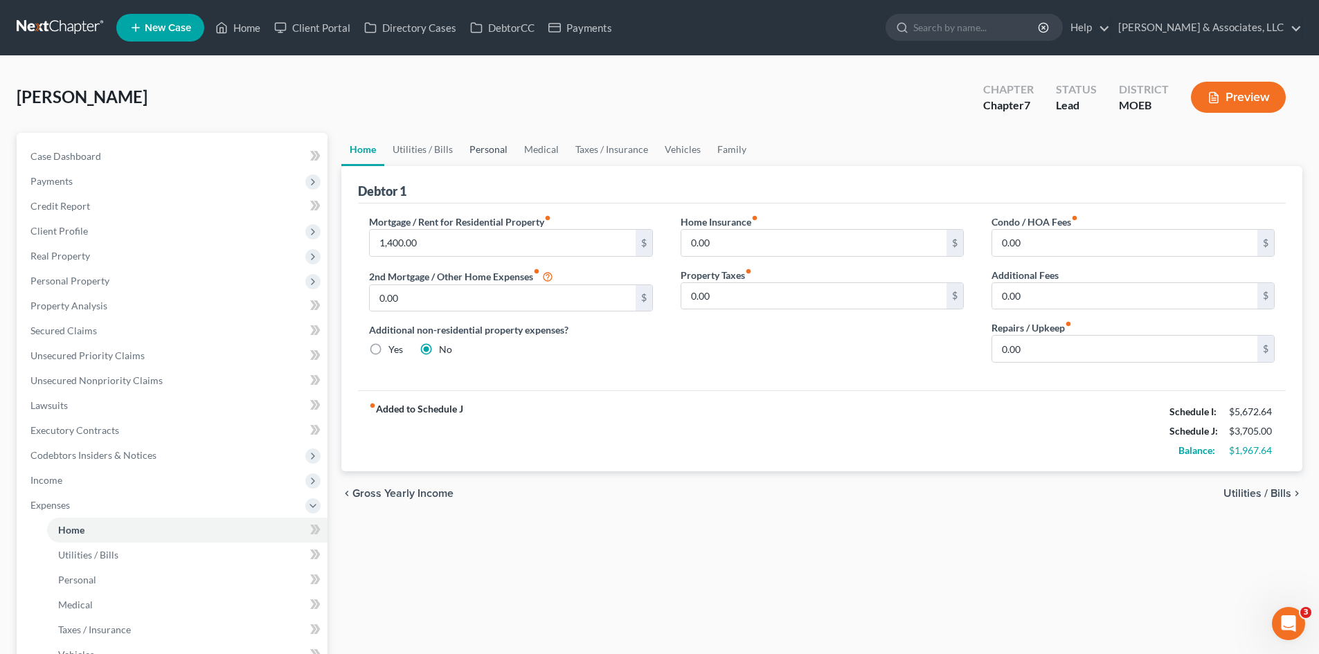
click at [488, 149] on link "Personal" at bounding box center [488, 149] width 55 height 33
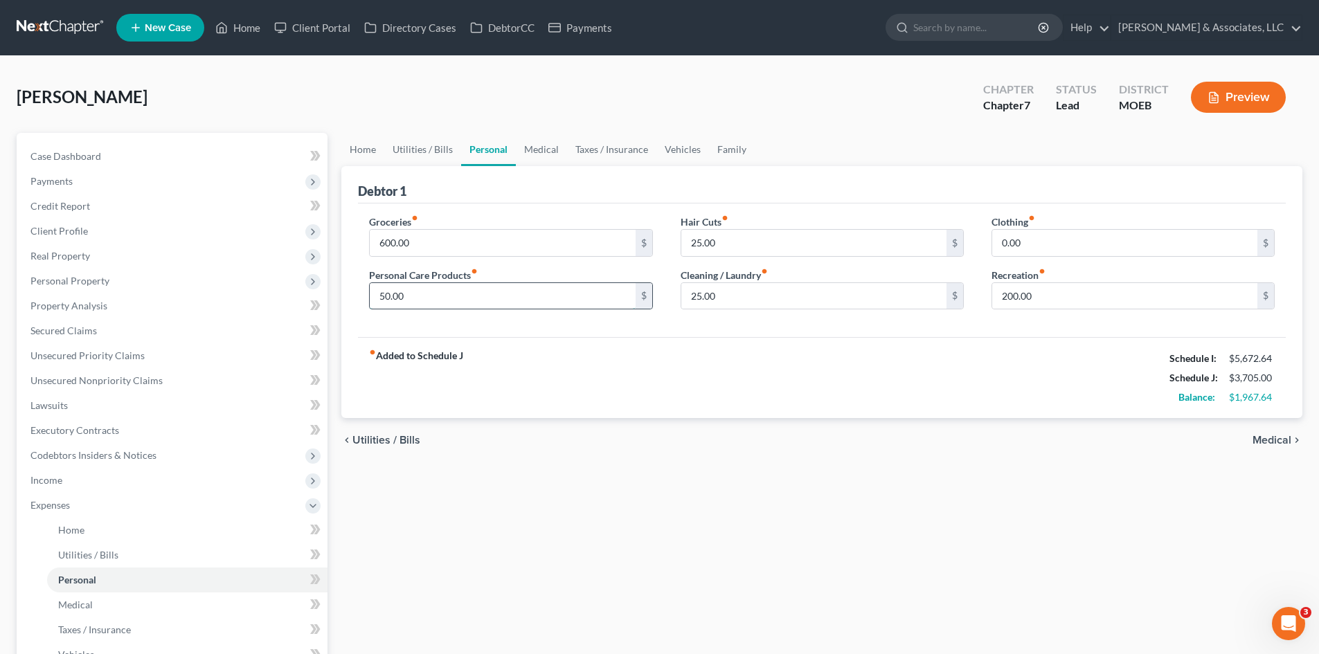
click at [456, 299] on input "50.00" at bounding box center [502, 296] width 265 height 26
type input "150.00"
click at [875, 317] on div "Hair Cuts fiber_manual_record 25.00 $ Cleaning / Laundry fiber_manual_record 25…" at bounding box center [822, 268] width 311 height 107
click at [729, 239] on input "25.00" at bounding box center [813, 243] width 265 height 26
type input "50.00"
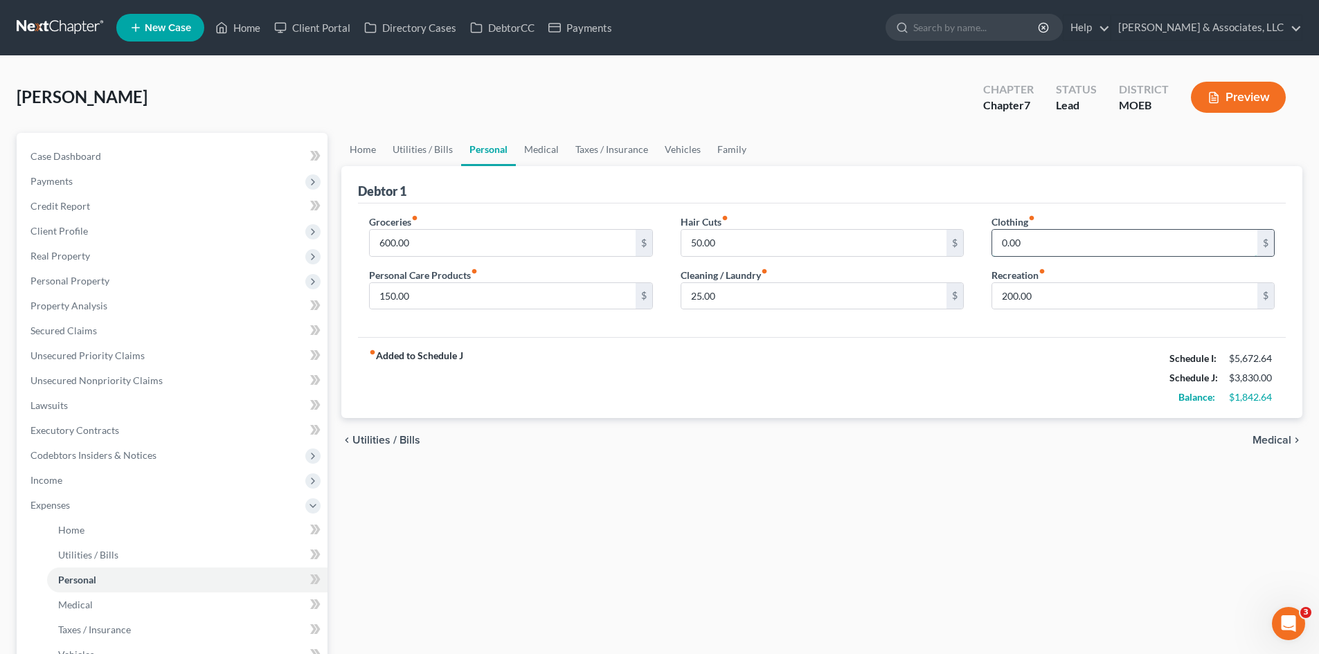
click at [1084, 239] on input "0.00" at bounding box center [1124, 243] width 265 height 26
type input "100.00"
click at [1093, 356] on div "fiber_manual_record Added to Schedule J Schedule I: $5,672.64 Schedule J: $3,93…" at bounding box center [822, 377] width 928 height 81
click at [536, 152] on link "Medical" at bounding box center [541, 149] width 51 height 33
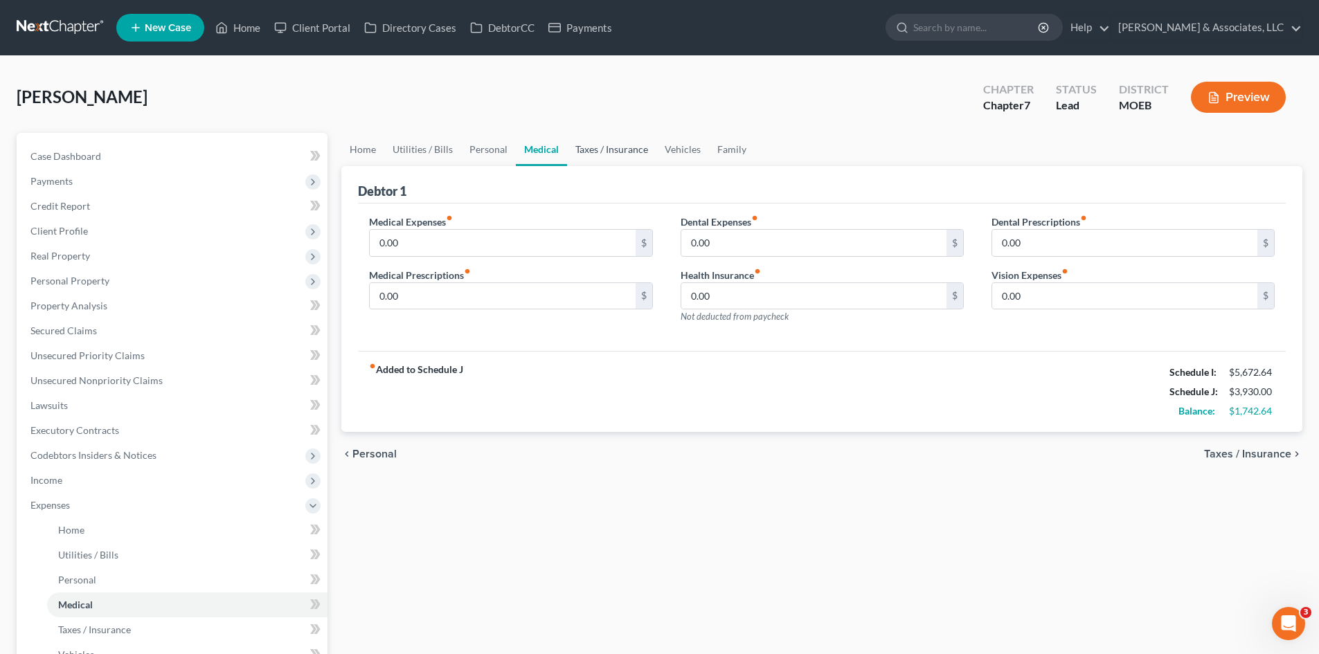
click at [600, 152] on link "Taxes / Insurance" at bounding box center [611, 149] width 89 height 33
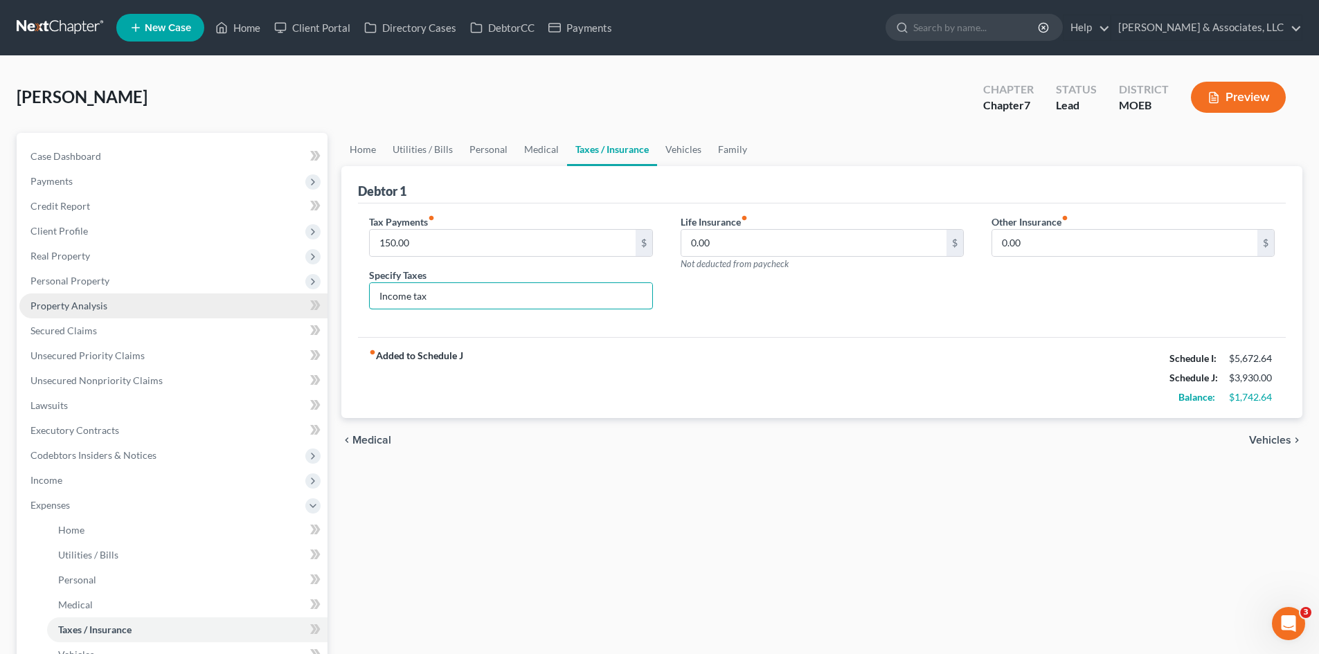
drag, startPoint x: 445, startPoint y: 301, endPoint x: 236, endPoint y: 294, distance: 208.5
click at [237, 294] on div "Petition Navigation Case Dashboard Payments Invoices Payments Payments Credit R…" at bounding box center [660, 508] width 1300 height 750
type input "F"
type input "Federal Backtaxes"
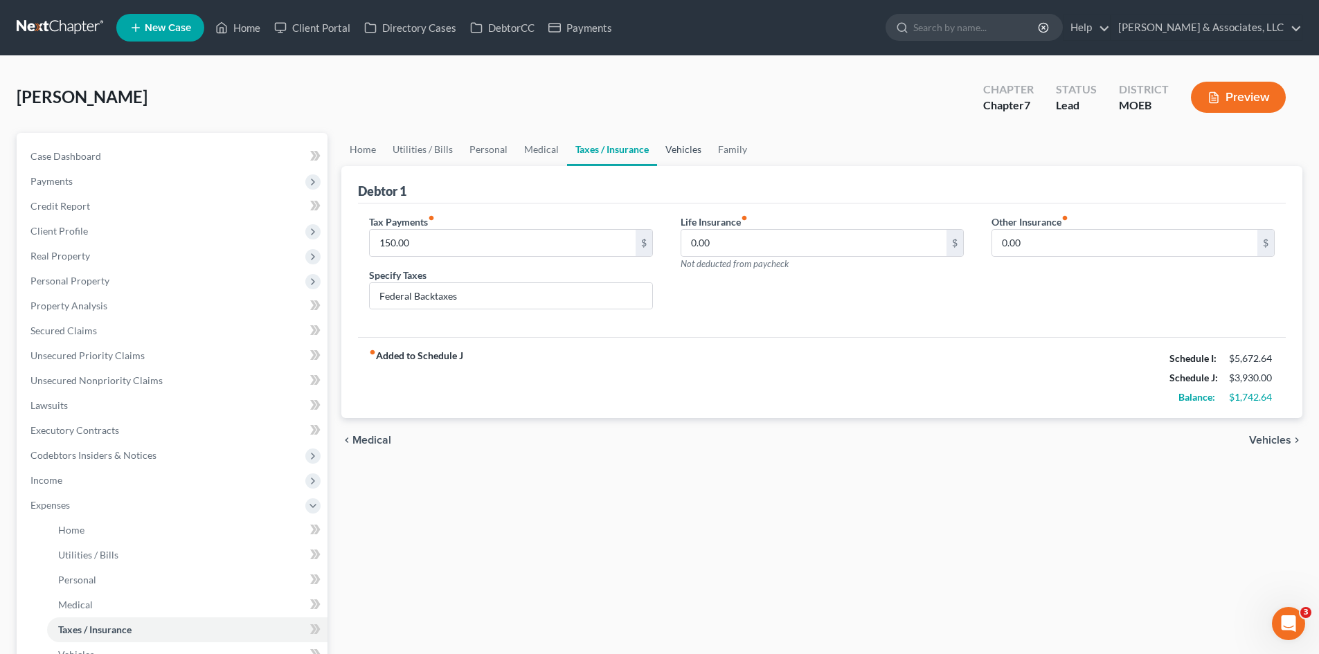
click at [679, 150] on link "Vehicles" at bounding box center [683, 149] width 53 height 33
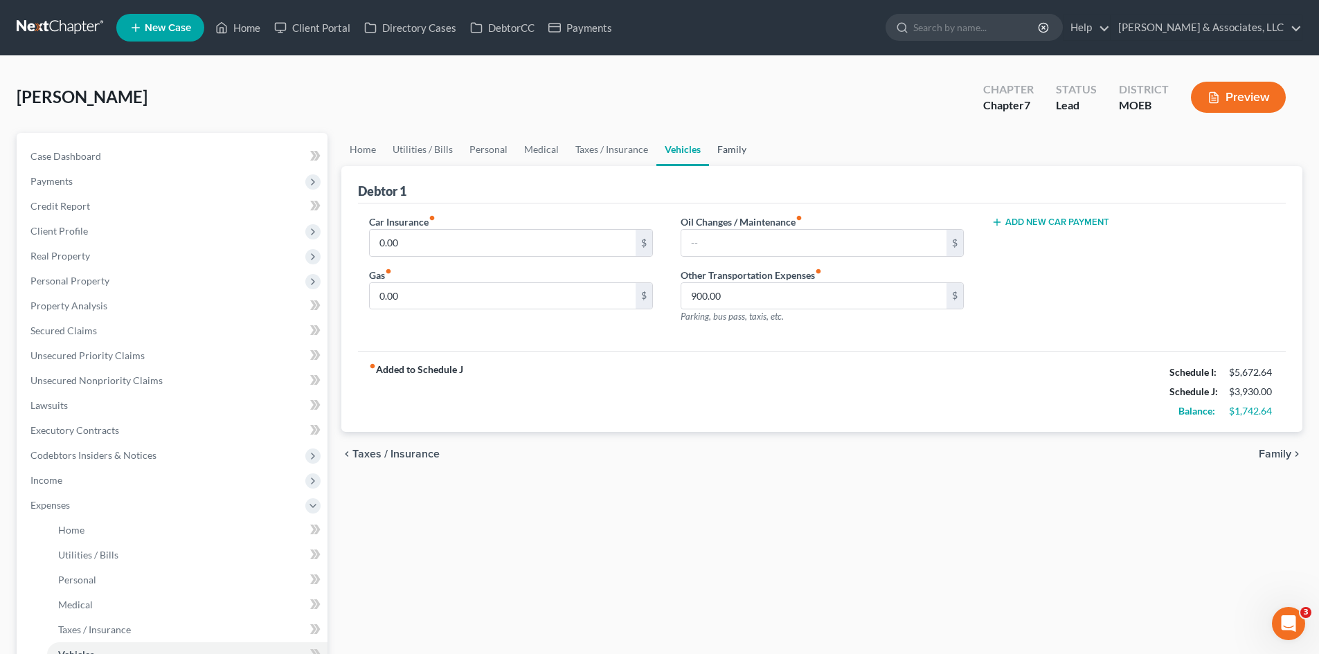
click at [732, 152] on link "Family" at bounding box center [732, 149] width 46 height 33
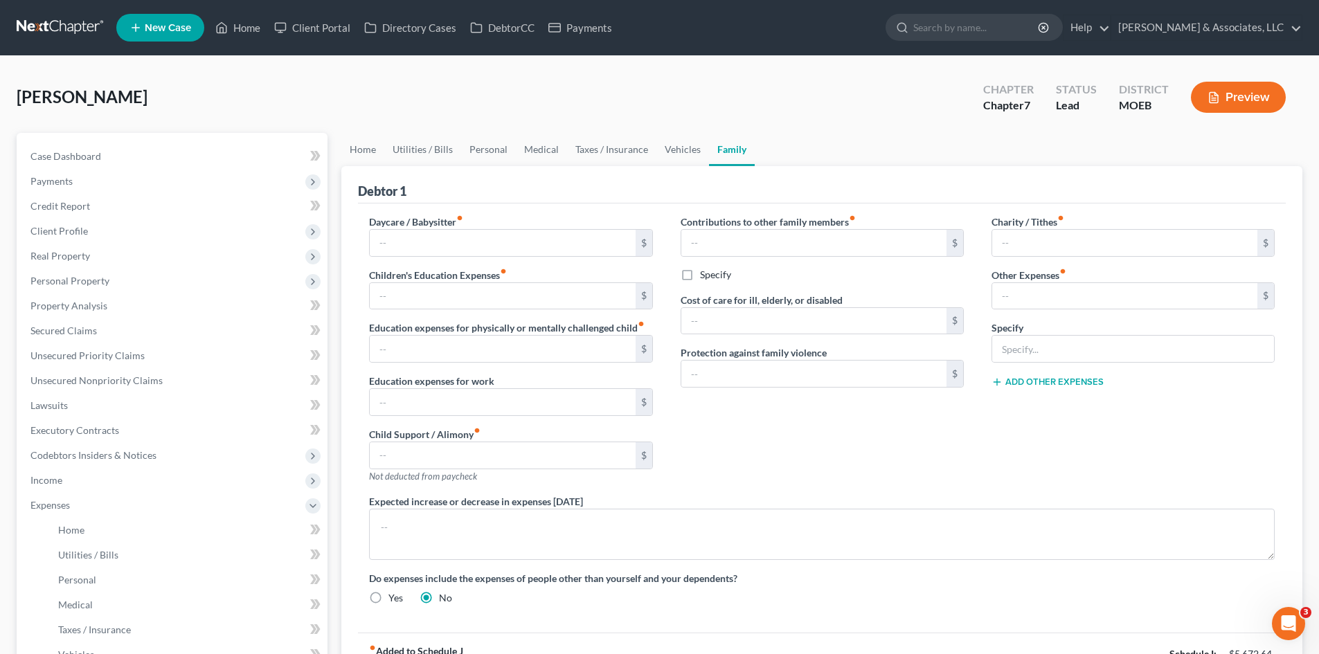
click at [510, 224] on div "Daycare / Babysitter fiber_manual_record $" at bounding box center [510, 236] width 283 height 42
click at [503, 241] on input "text" at bounding box center [502, 243] width 265 height 26
type input "0.00"
click at [475, 296] on input "text" at bounding box center [502, 296] width 265 height 26
type input "0.00"
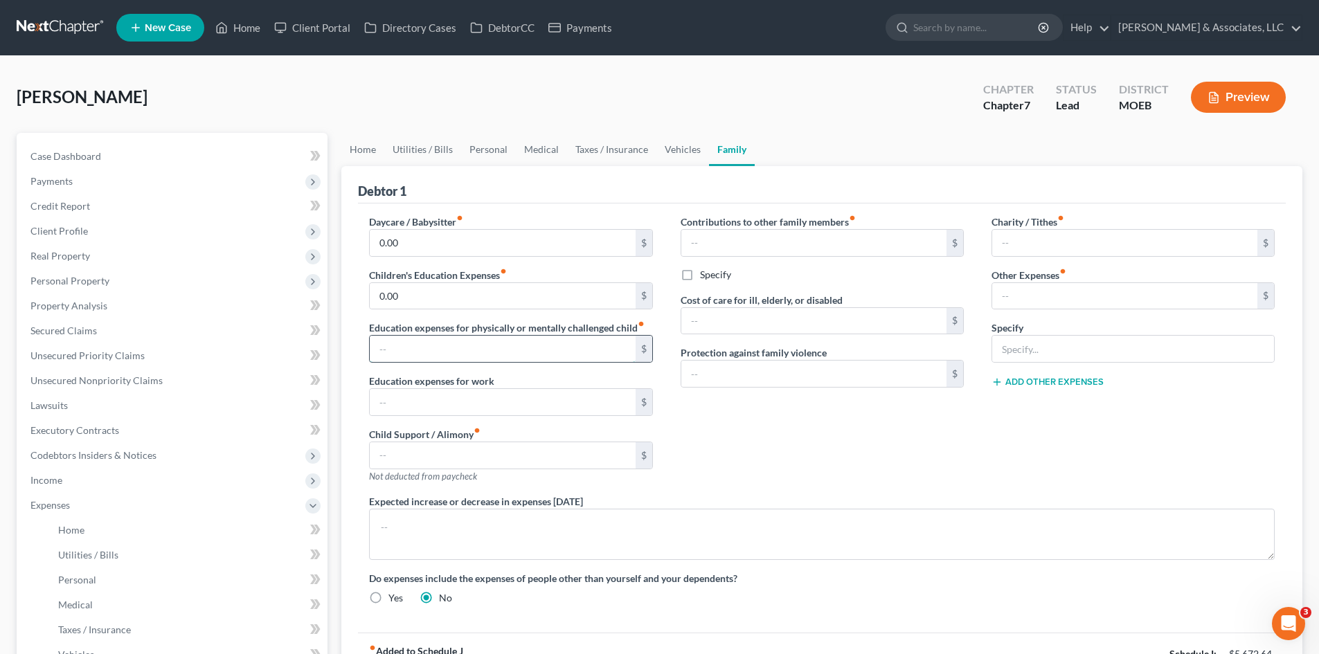
click at [512, 350] on input "text" at bounding box center [502, 349] width 265 height 26
type input "0.00"
click at [397, 445] on div "Child Support / Alimony fiber_manual_record $ Not deducted from paycheck" at bounding box center [510, 455] width 283 height 56
click at [396, 454] on input "text" at bounding box center [502, 456] width 265 height 26
type input "0.00"
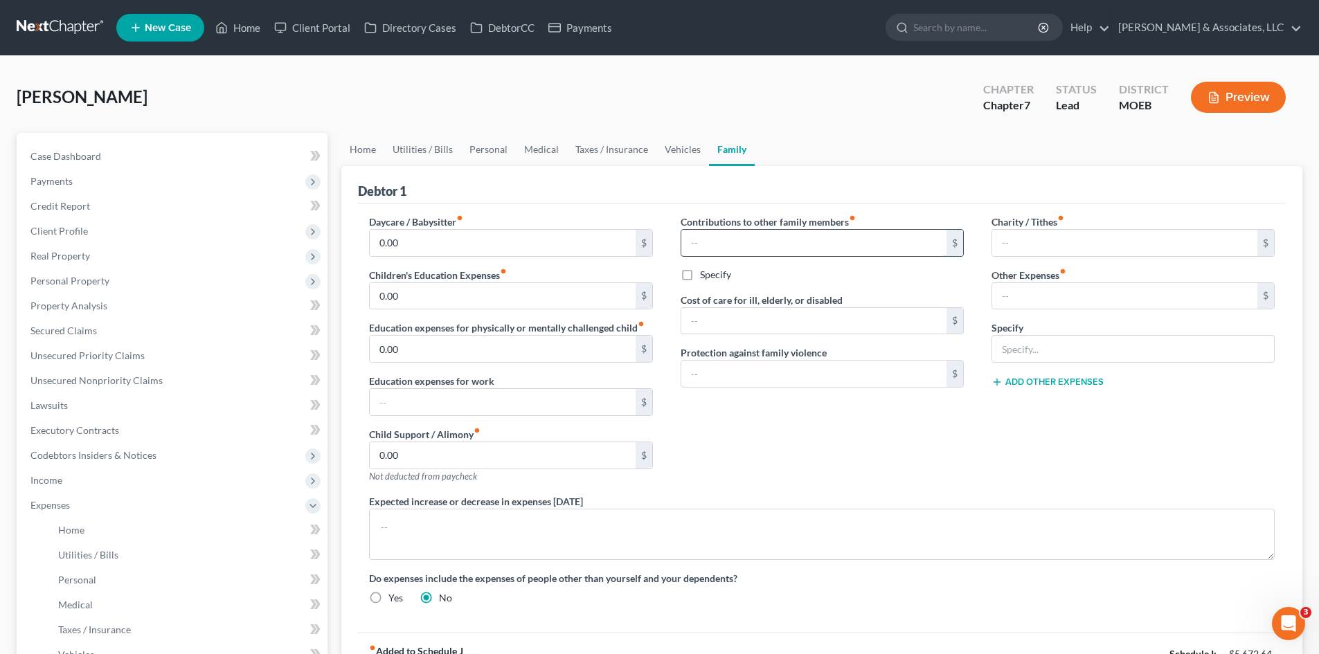
click at [815, 249] on input "text" at bounding box center [813, 243] width 265 height 26
type input "0.00"
click at [1017, 238] on input "text" at bounding box center [1124, 243] width 265 height 26
type input "0.00"
click at [1044, 283] on div "$" at bounding box center [1133, 297] width 283 height 28
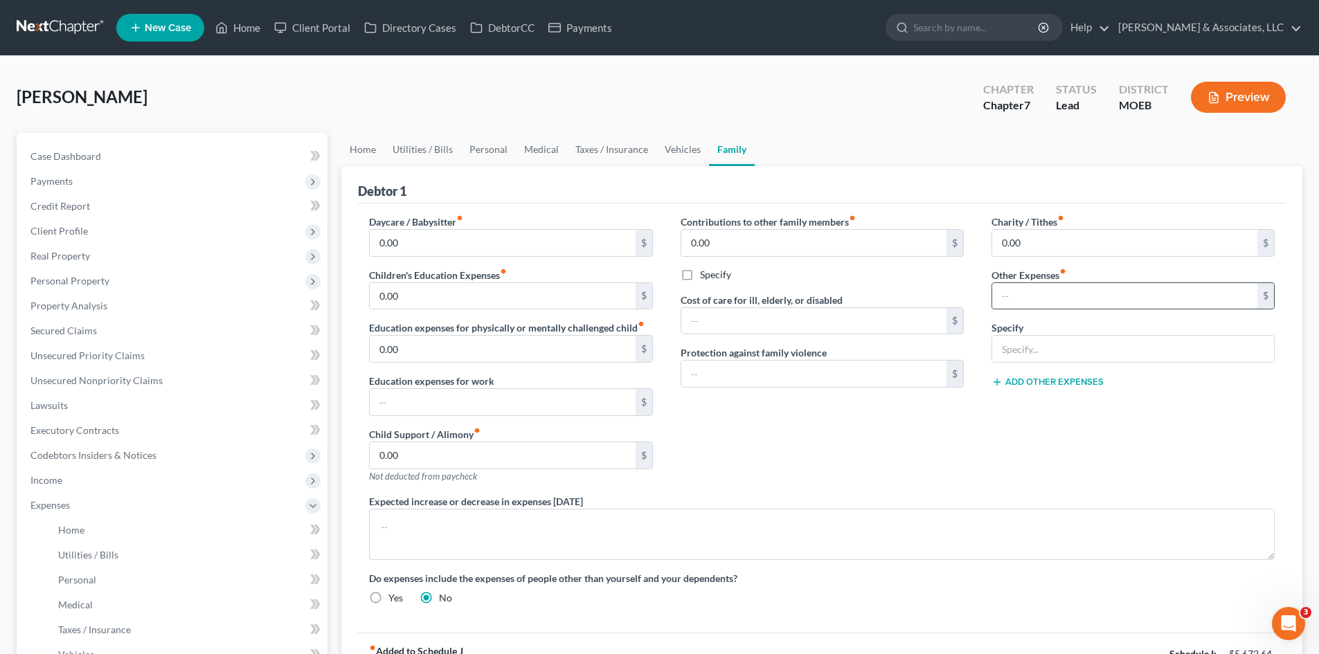
click at [1031, 298] on input "text" at bounding box center [1124, 296] width 265 height 26
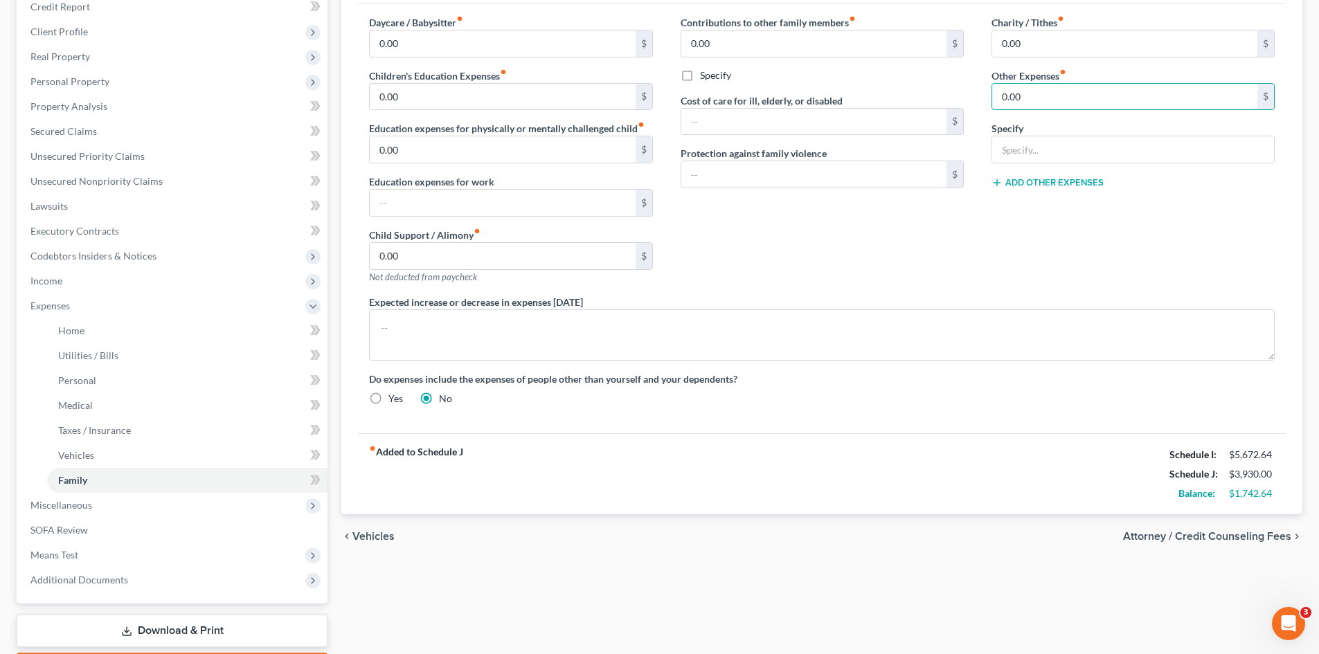
scroll to position [208, 0]
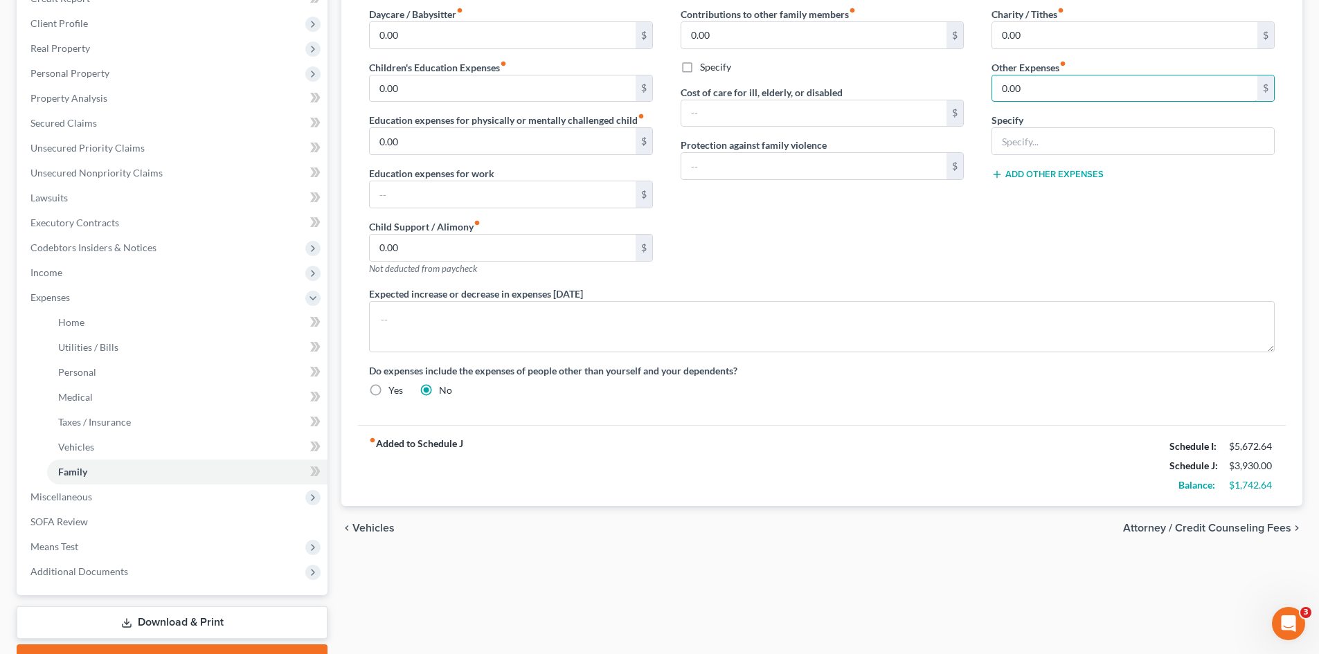
type input "0.00"
click at [904, 445] on div "fiber_manual_record Added to Schedule J Schedule I: $5,672.64 Schedule J: $3,93…" at bounding box center [822, 465] width 928 height 81
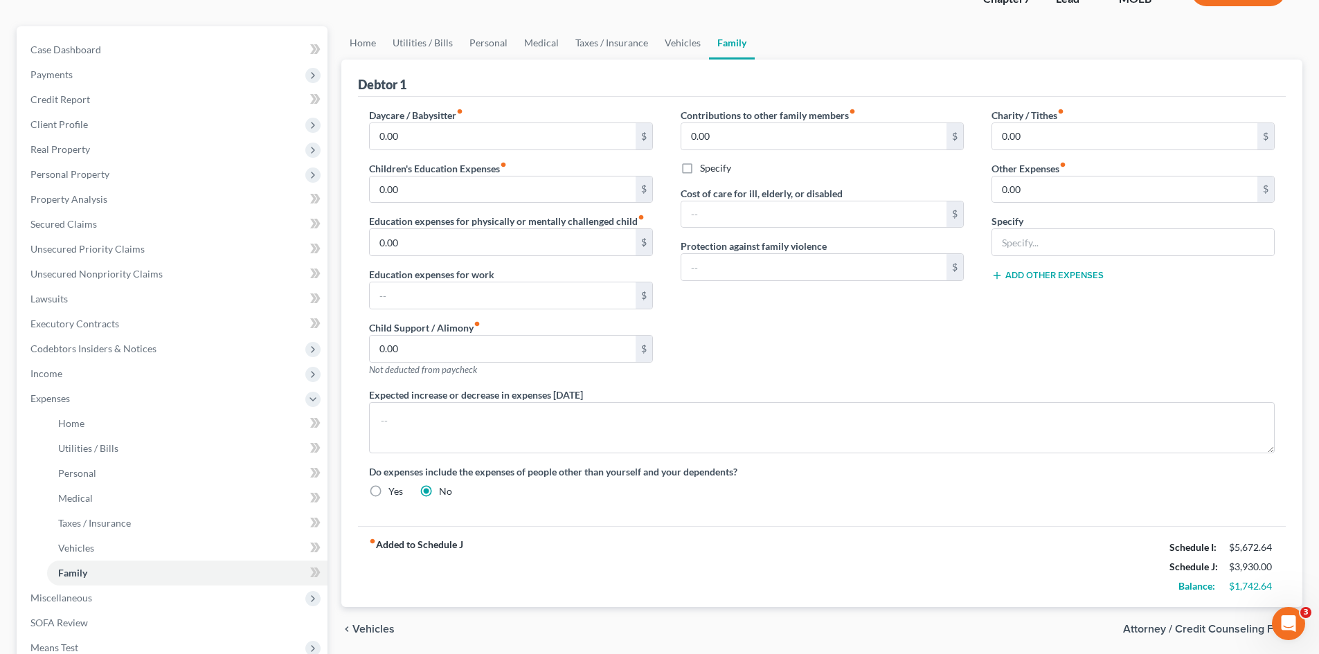
scroll to position [0, 0]
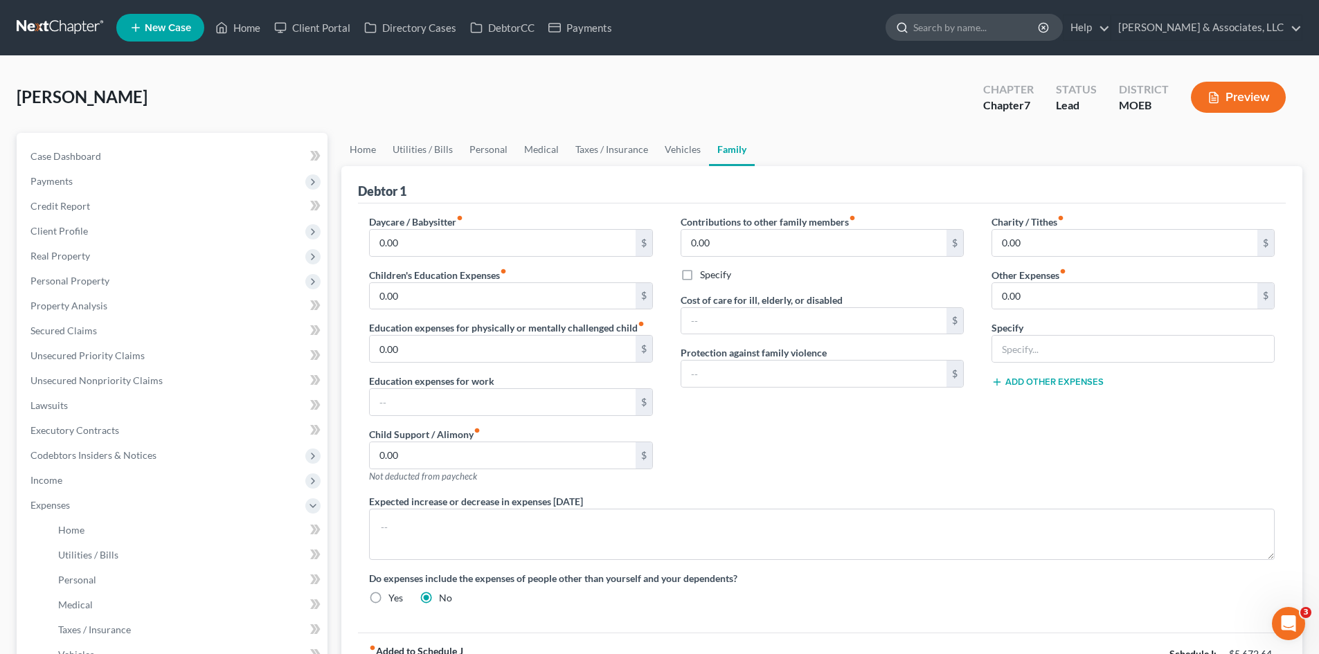
click at [1024, 23] on input "search" at bounding box center [976, 28] width 127 height 26
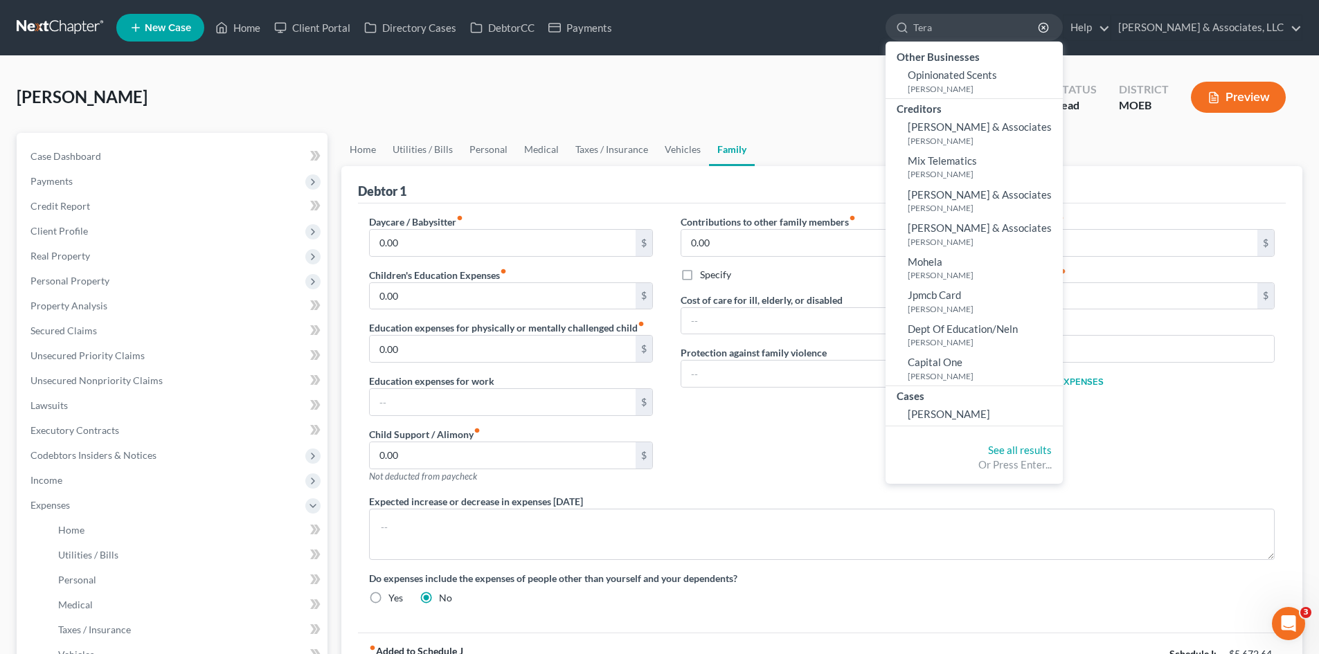
drag, startPoint x: 1030, startPoint y: 26, endPoint x: 931, endPoint y: 25, distance: 99.7
click at [931, 25] on ul "New Case Home Client Portal Directory Cases DebtorCC Payments Tera - No Result …" at bounding box center [709, 28] width 1186 height 36
type input "Boyland"
click at [1008, 421] on link "[PERSON_NAME]" at bounding box center [974, 414] width 177 height 21
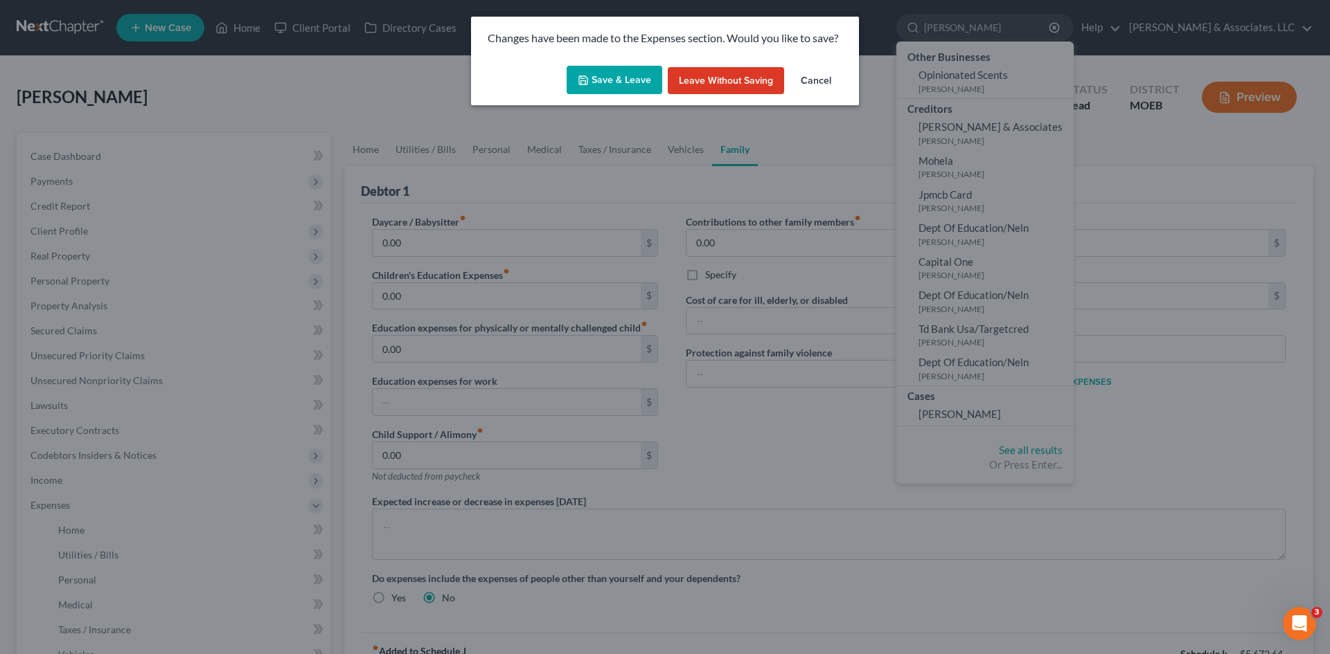
click at [614, 80] on button "Save & Leave" at bounding box center [614, 80] width 96 height 29
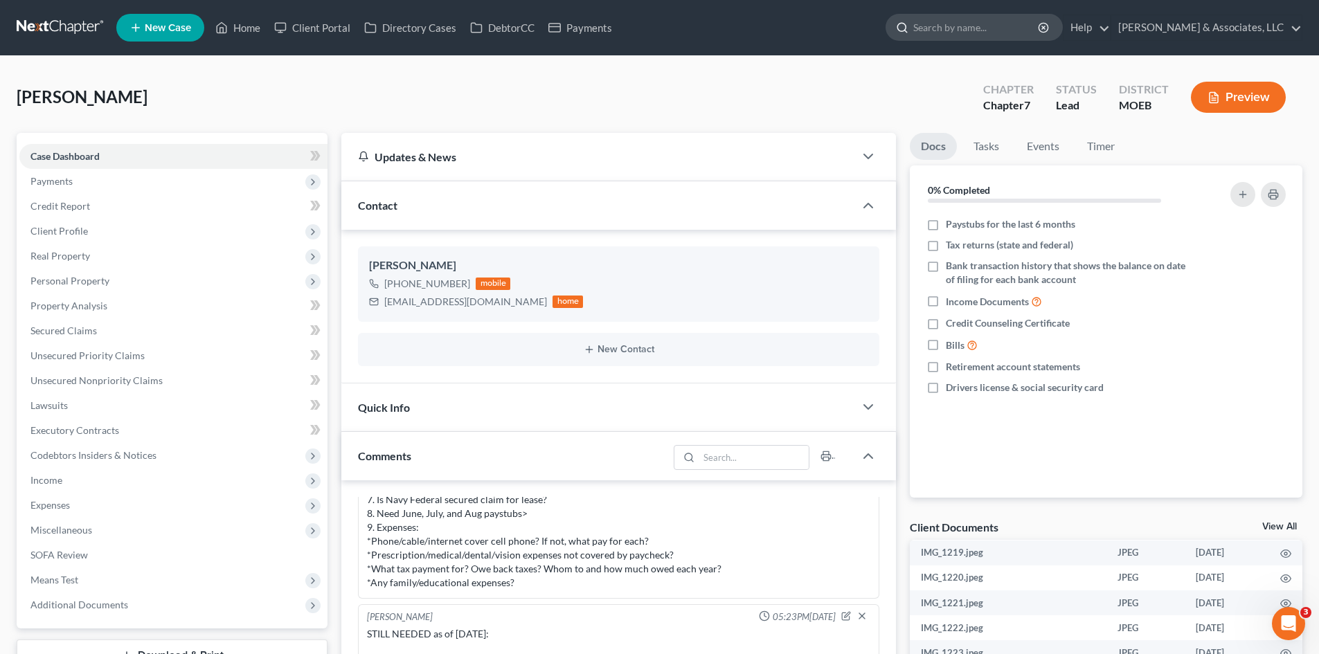
click at [1004, 30] on input "search" at bounding box center [976, 28] width 127 height 26
click at [993, 24] on input "search" at bounding box center [976, 28] width 127 height 26
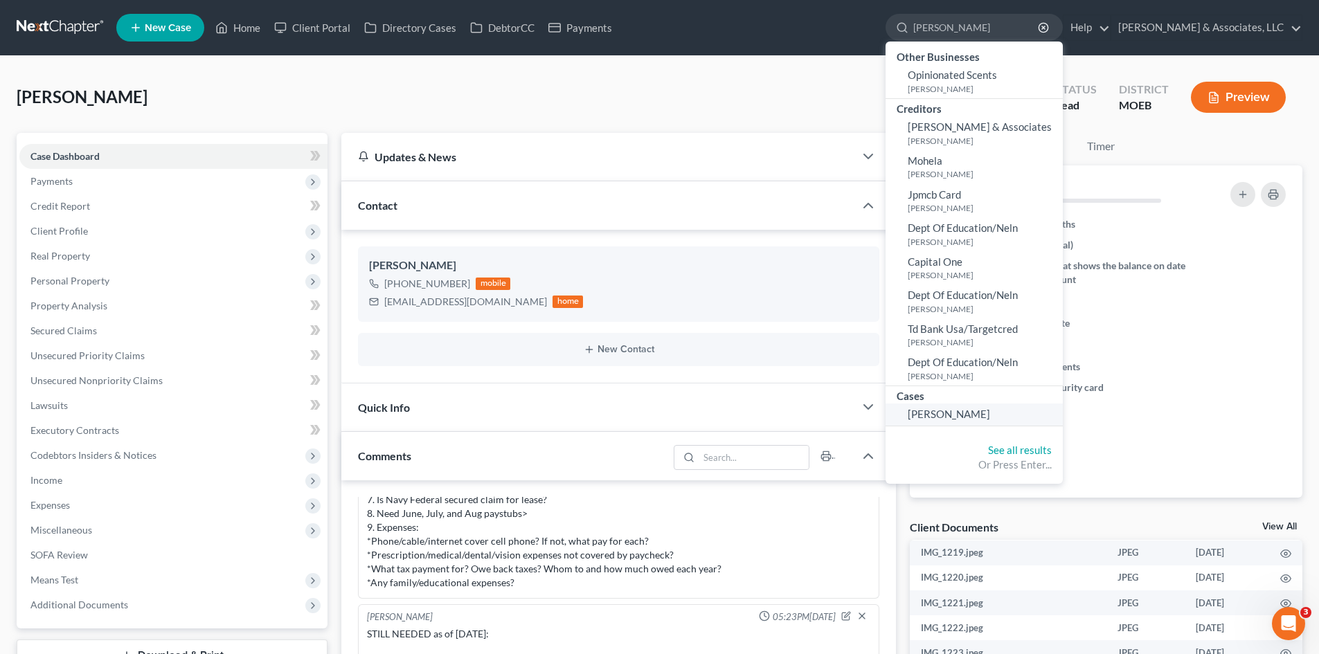
type input "Boyland"
click at [990, 413] on span "[PERSON_NAME]" at bounding box center [949, 414] width 82 height 12
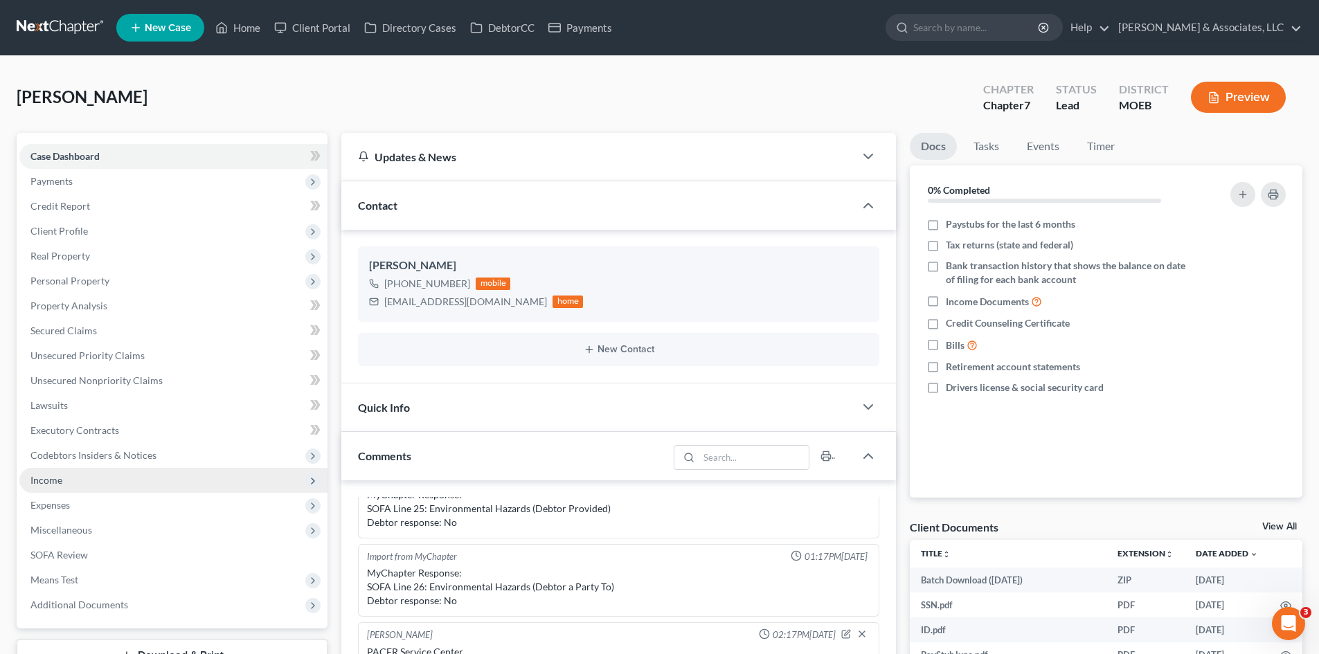
click at [50, 481] on span "Income" at bounding box center [46, 480] width 32 height 12
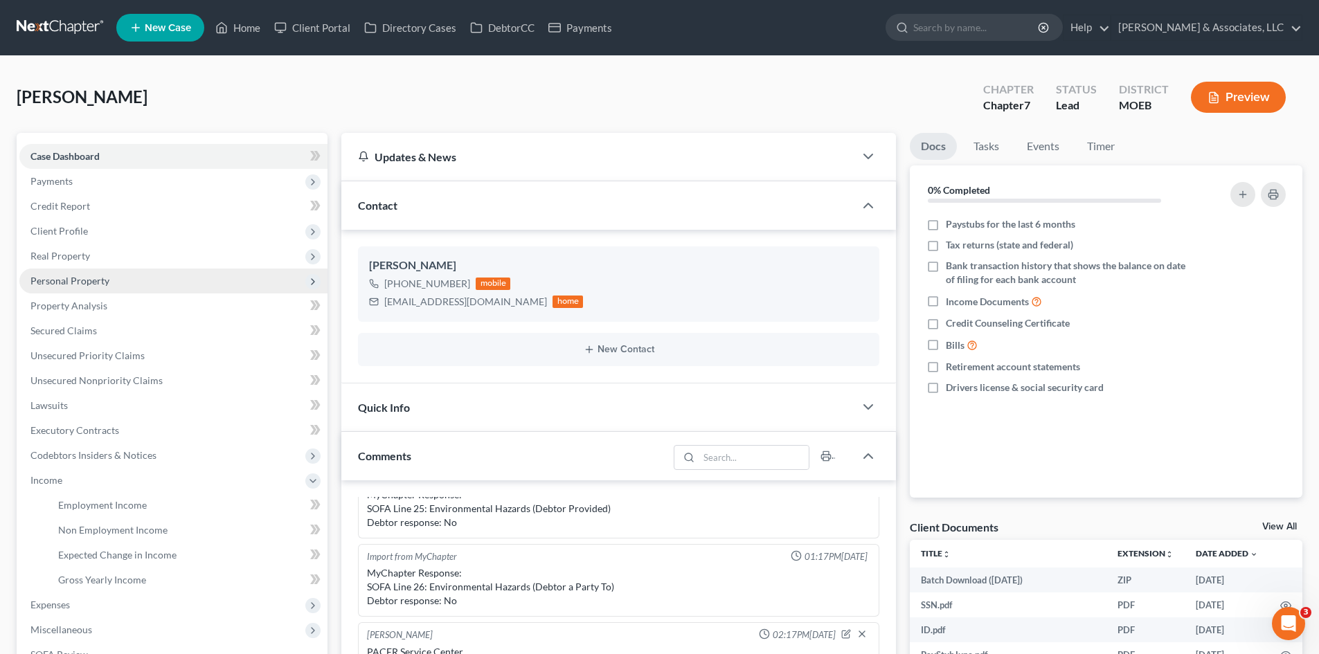
click at [60, 279] on span "Personal Property" at bounding box center [69, 281] width 79 height 12
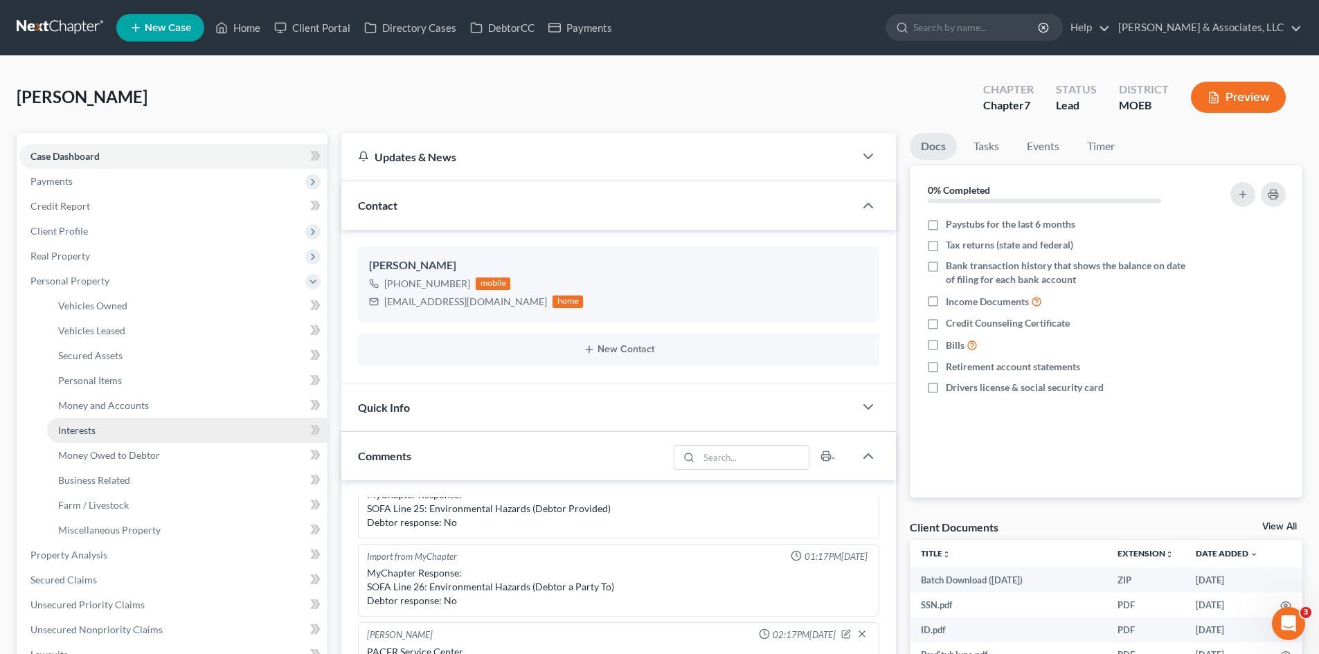
click at [82, 428] on span "Interests" at bounding box center [76, 431] width 37 height 12
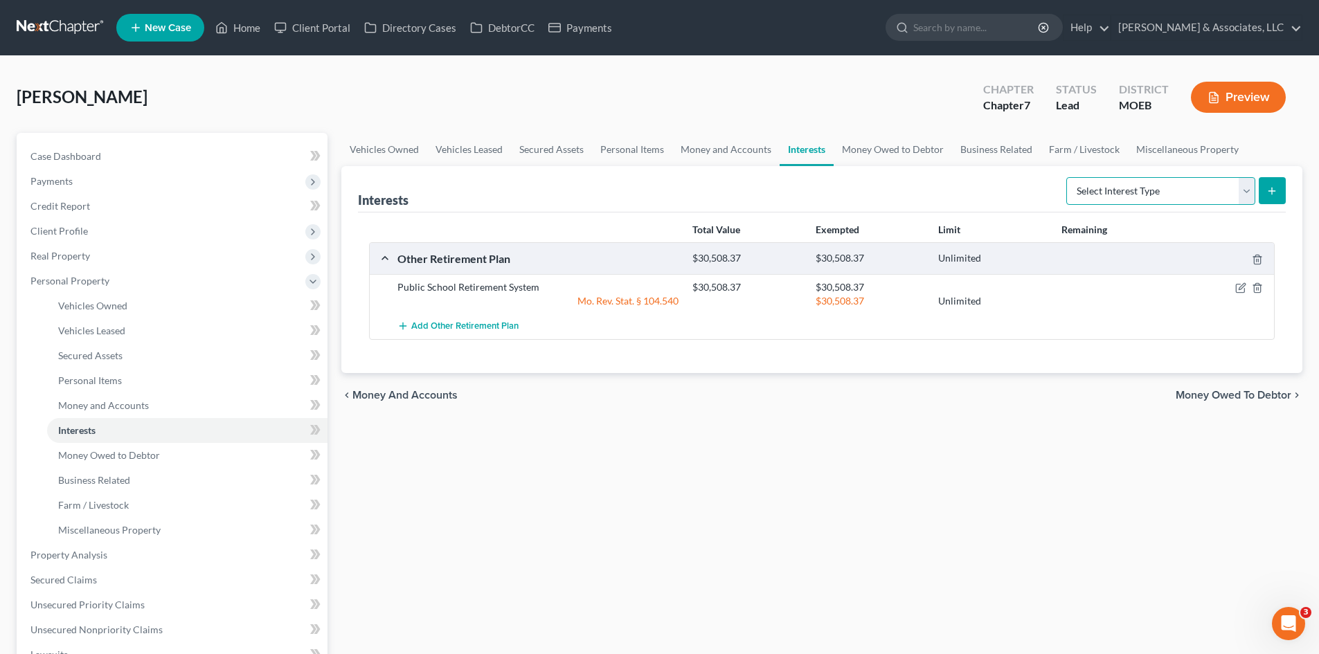
click at [1250, 192] on select "Select Interest Type 401K (A/B: 21) Annuity (A/B: 23) Bond (A/B: 18) Education …" at bounding box center [1160, 191] width 189 height 28
click at [1246, 197] on select "Select Interest Type 401K (A/B: 21) Annuity (A/B: 23) Bond (A/B: 18) Education …" at bounding box center [1160, 191] width 189 height 28
click at [1242, 194] on select "Select Interest Type 401K (A/B: 21) Annuity (A/B: 23) Bond (A/B: 18) Education …" at bounding box center [1160, 191] width 189 height 28
click at [1249, 193] on select "Select Interest Type 401K (A/B: 21) Annuity (A/B: 23) Bond (A/B: 18) Education …" at bounding box center [1160, 191] width 189 height 28
click at [82, 154] on span "Case Dashboard" at bounding box center [65, 156] width 71 height 12
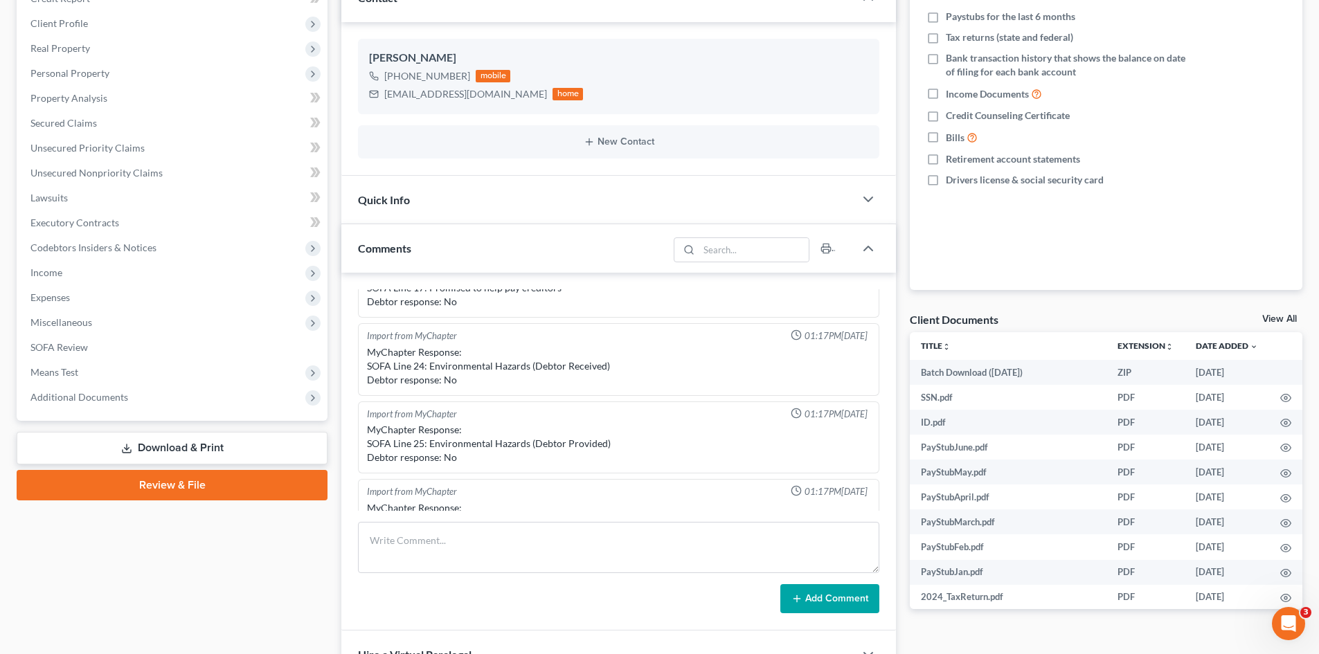
scroll to position [415, 0]
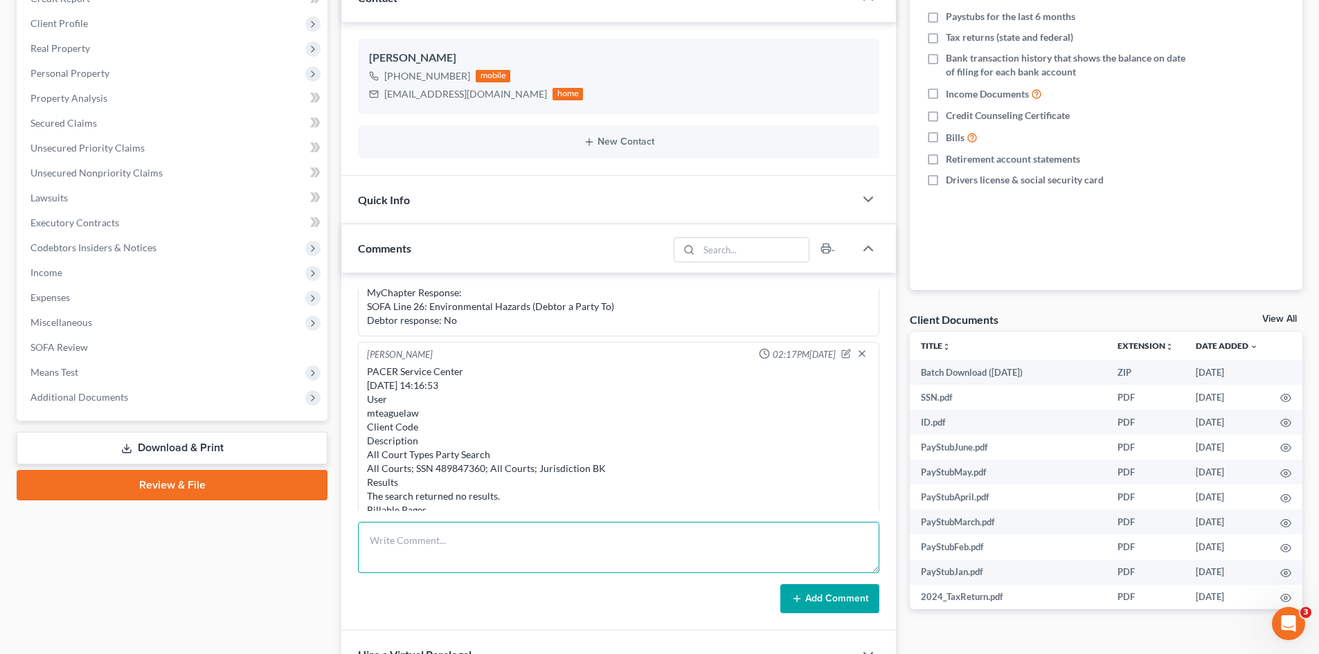
click at [423, 541] on textarea at bounding box center [618, 547] width 521 height 51
click at [424, 532] on textarea "Notes: Client was hit by drunk driver on 8/13/25, car will be totaled. Morgan s…" at bounding box center [618, 547] width 521 height 51
type textarea "Notes: Client was hit by drunk driver on 8/13/25, car will be totaled. Morgan s…"
click at [810, 597] on button "Add Comment" at bounding box center [829, 598] width 99 height 29
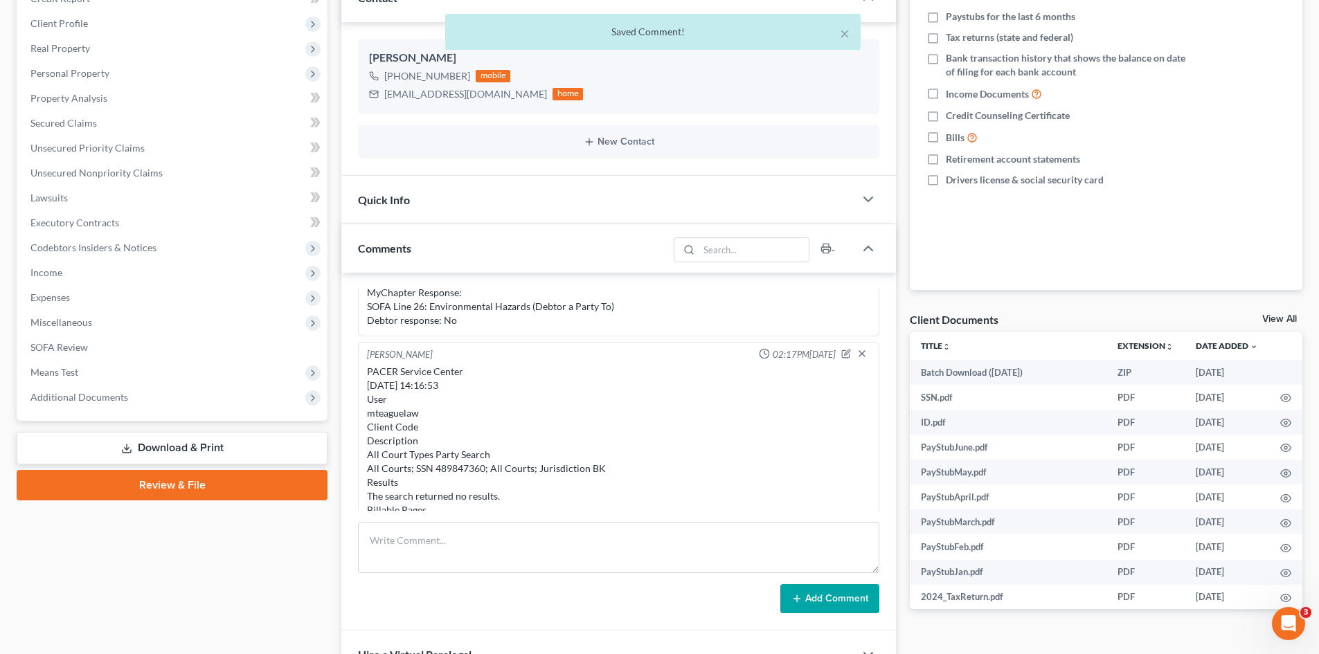
scroll to position [713, 0]
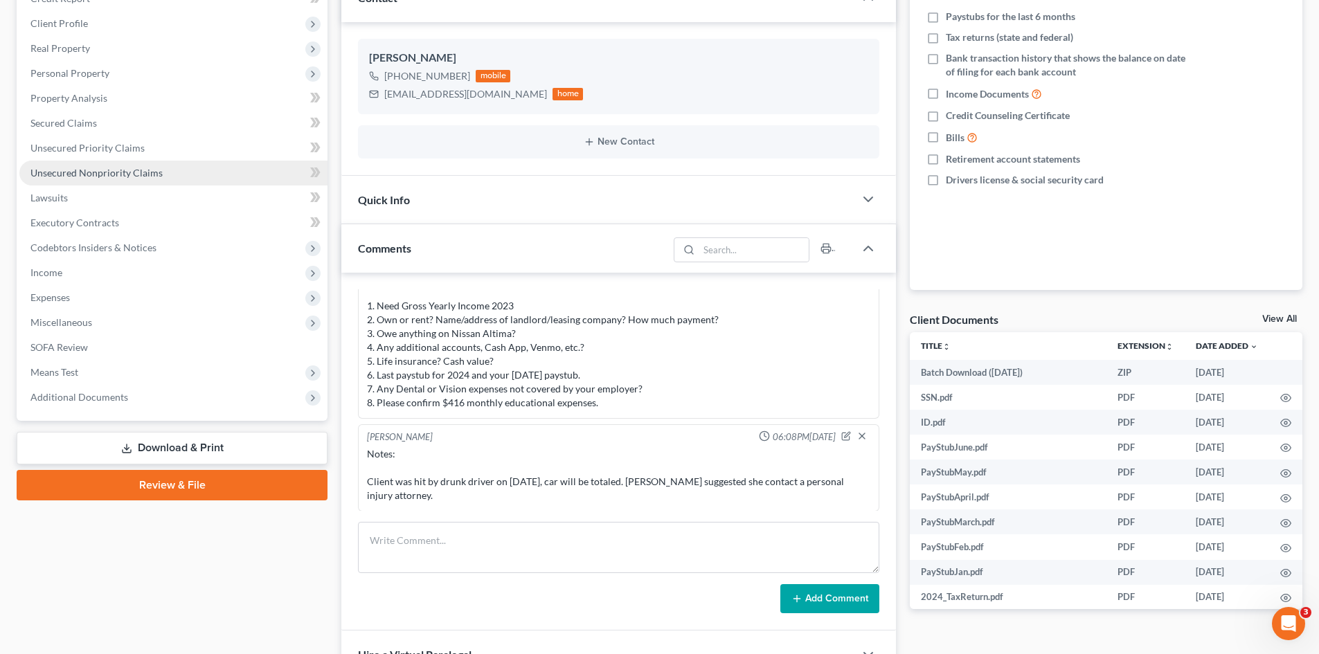
click at [99, 175] on span "Unsecured Nonpriority Claims" at bounding box center [96, 173] width 132 height 12
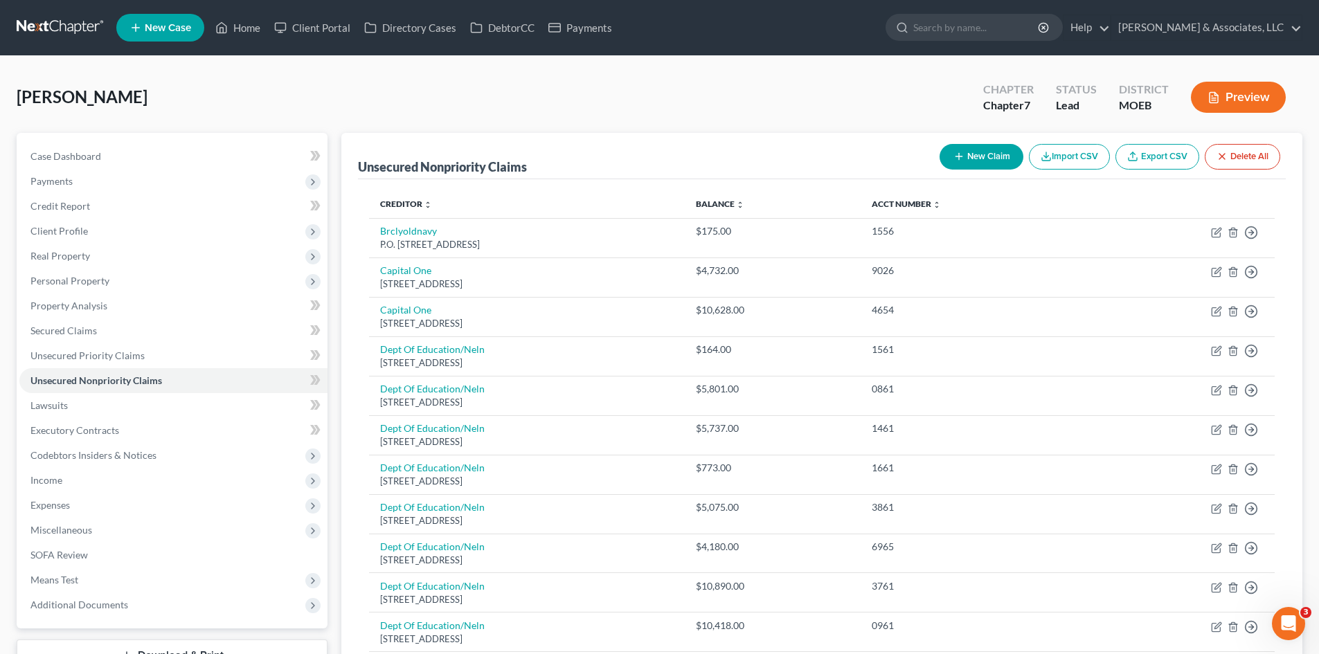
click at [992, 158] on button "New Claim" at bounding box center [982, 157] width 84 height 26
select select "0"
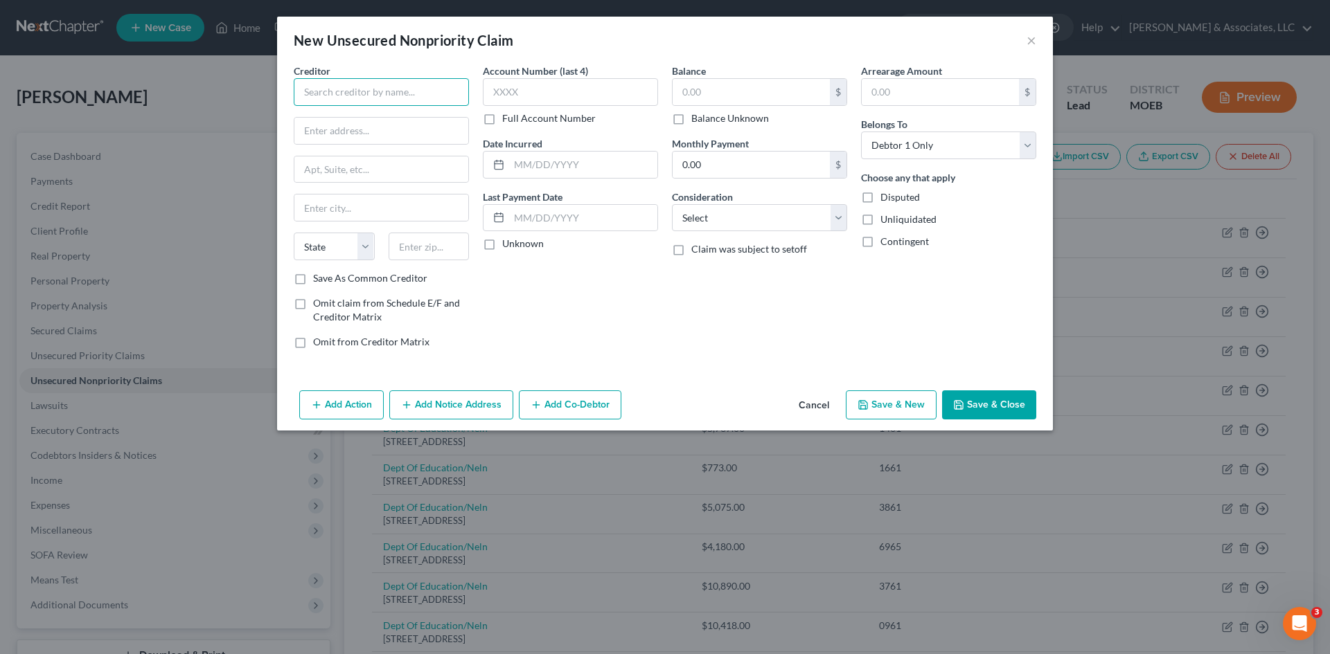
click at [339, 97] on input "text" at bounding box center [381, 92] width 175 height 28
type input "Back & Neck Care Center of North County"
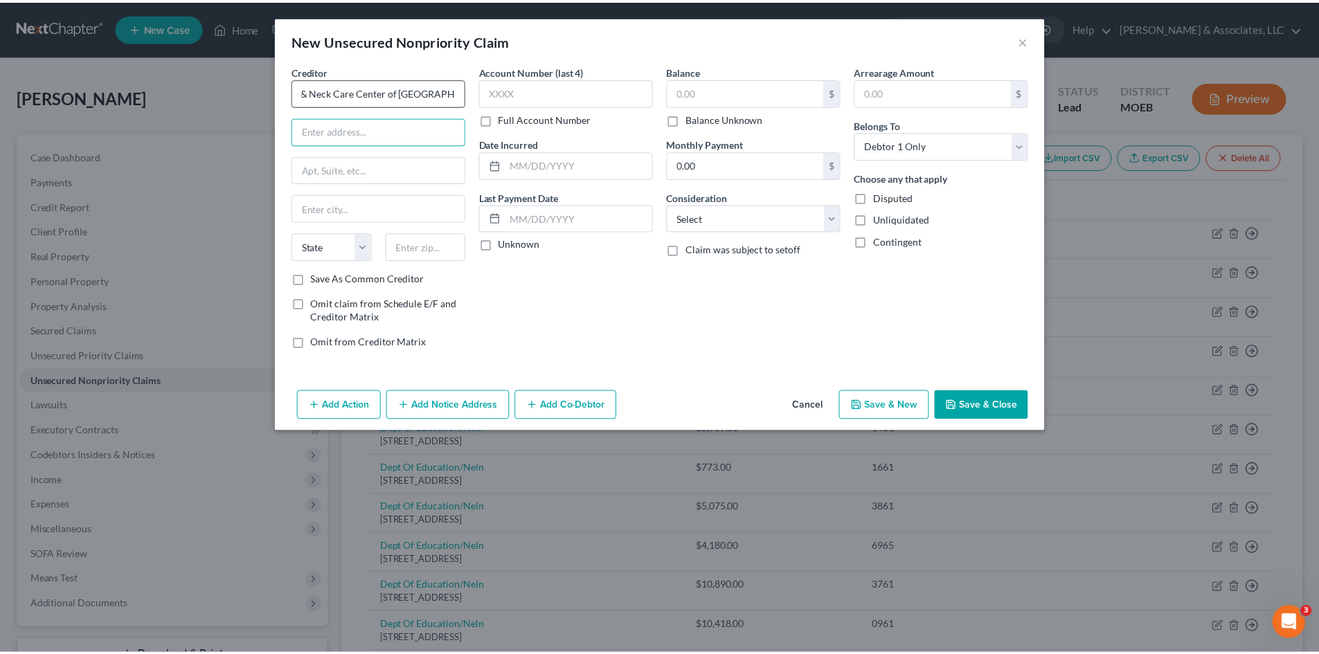
scroll to position [0, 0]
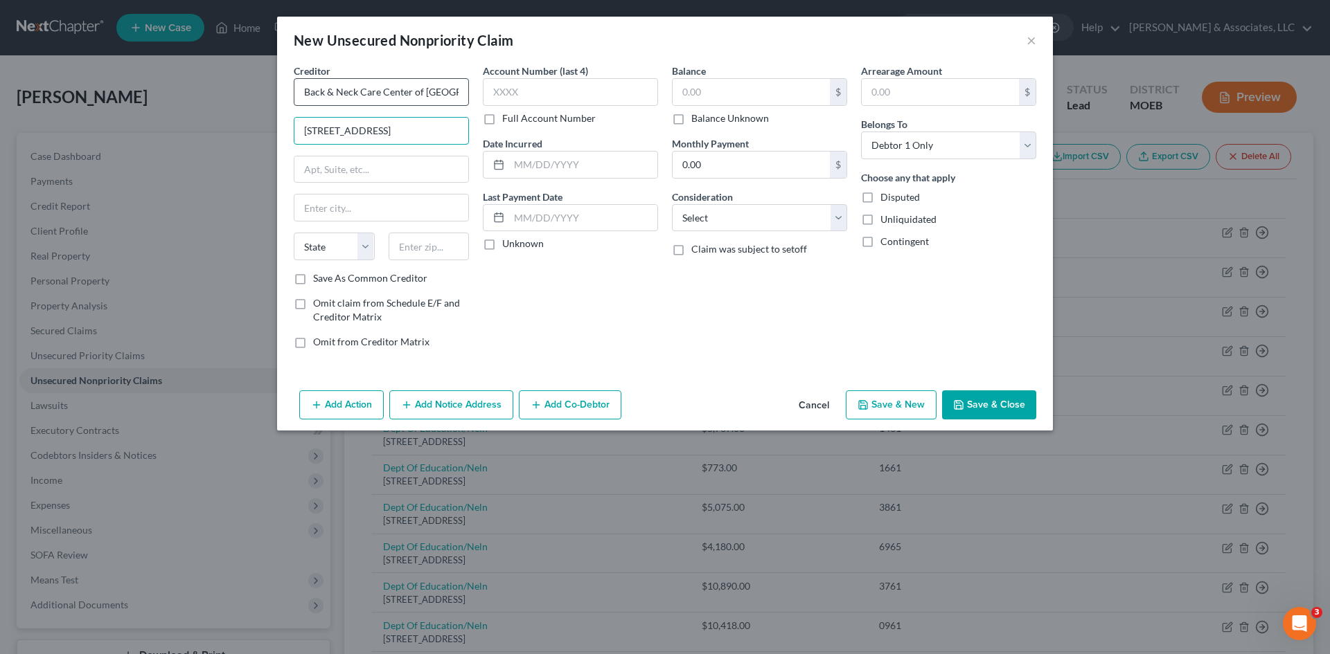
type input "11638 West Florissant Ave."
type input "Florissant"
select select "26"
type input "63033"
click at [541, 109] on div "Account Number (last 4) Full Account Number" at bounding box center [570, 95] width 175 height 62
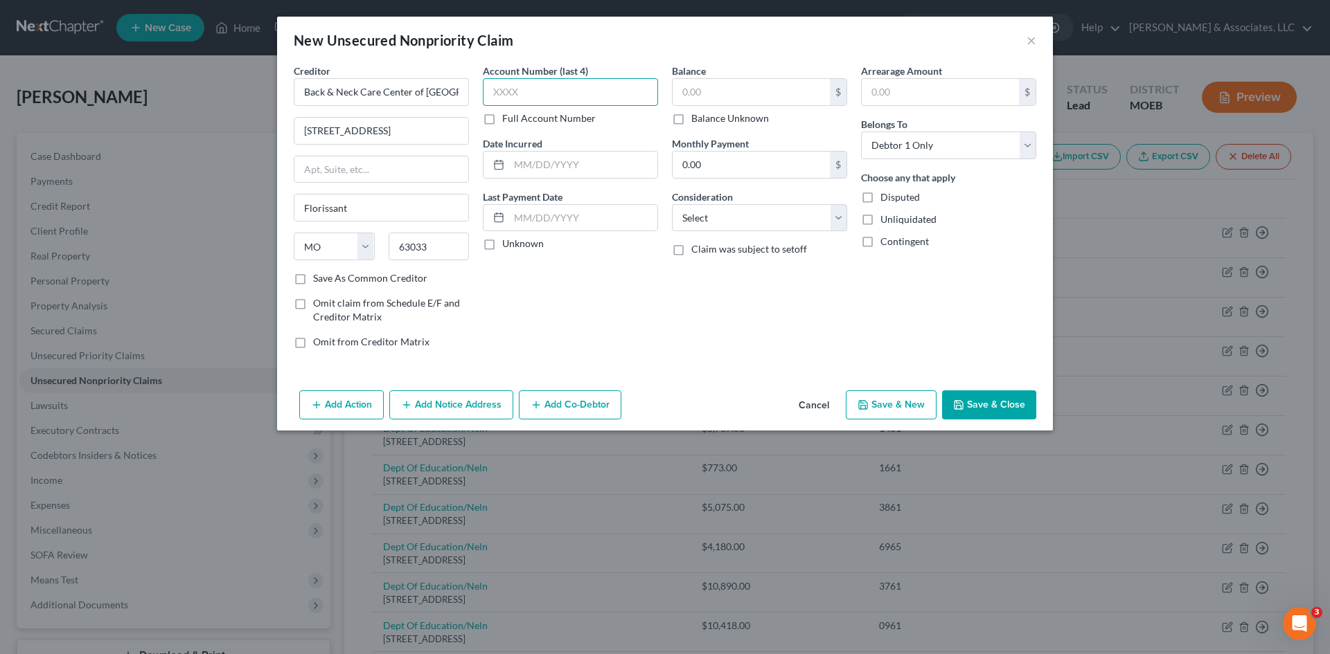
click at [515, 97] on input "text" at bounding box center [570, 92] width 175 height 28
type input "3994"
click at [560, 163] on input "text" at bounding box center [583, 165] width 148 height 26
click at [647, 51] on div "New Unsecured Nonpriority Claim ×" at bounding box center [665, 40] width 776 height 47
click at [753, 102] on input "text" at bounding box center [750, 92] width 157 height 26
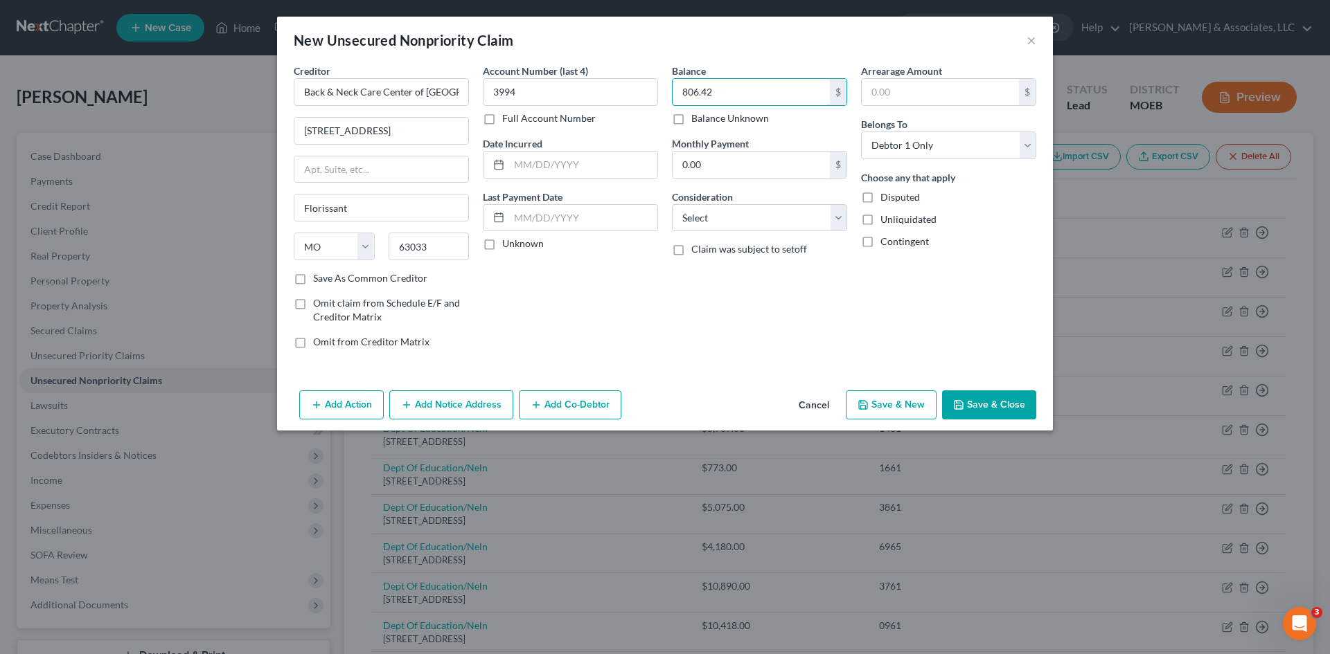
type input "806.42"
click at [1007, 405] on button "Save & Close" at bounding box center [989, 405] width 94 height 29
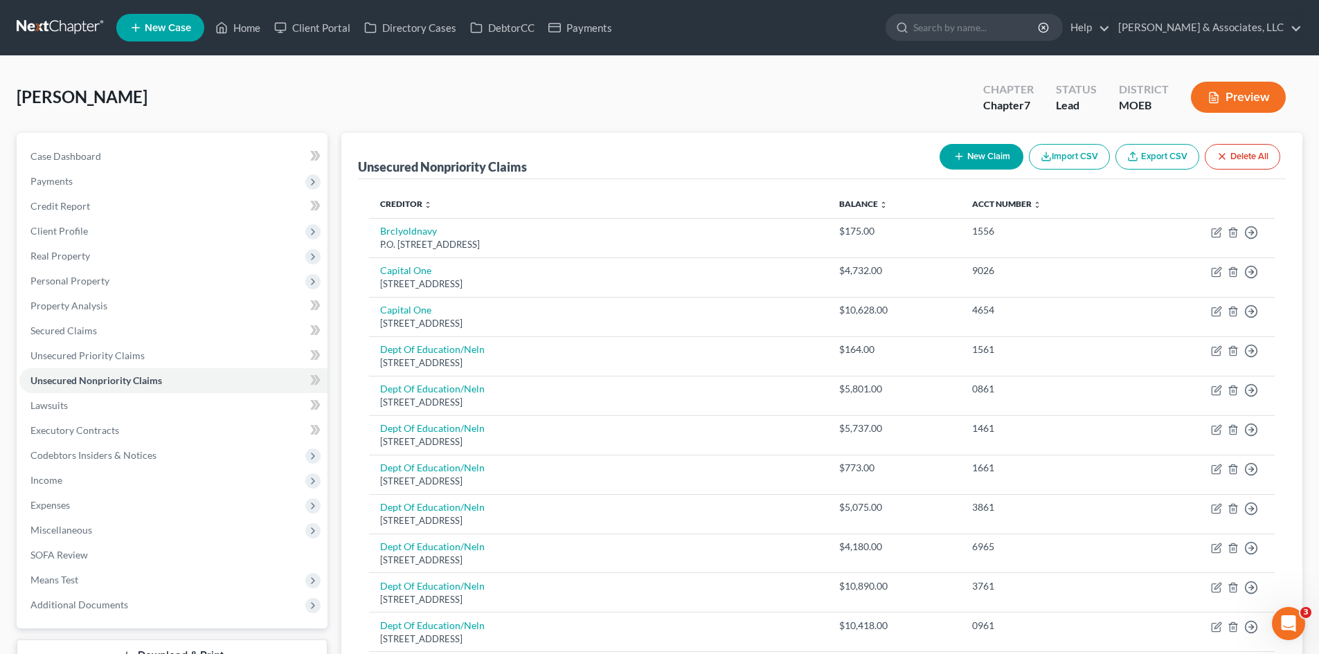
click at [971, 154] on button "New Claim" at bounding box center [982, 157] width 84 height 26
select select "0"
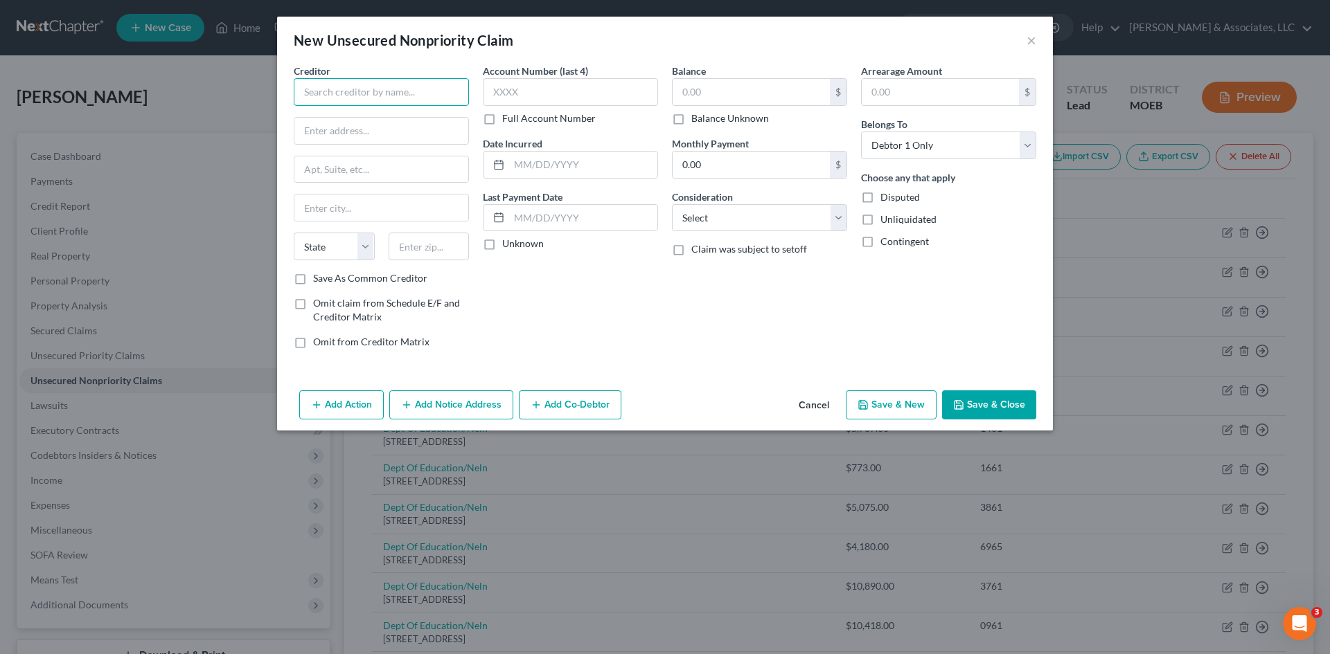
click at [363, 87] on input "text" at bounding box center [381, 92] width 175 height 28
click at [348, 93] on input "text" at bounding box center [381, 92] width 175 height 28
type input "Dentaquest Group Inc"
click at [720, 93] on input "text" at bounding box center [750, 92] width 157 height 26
type input "698.00"
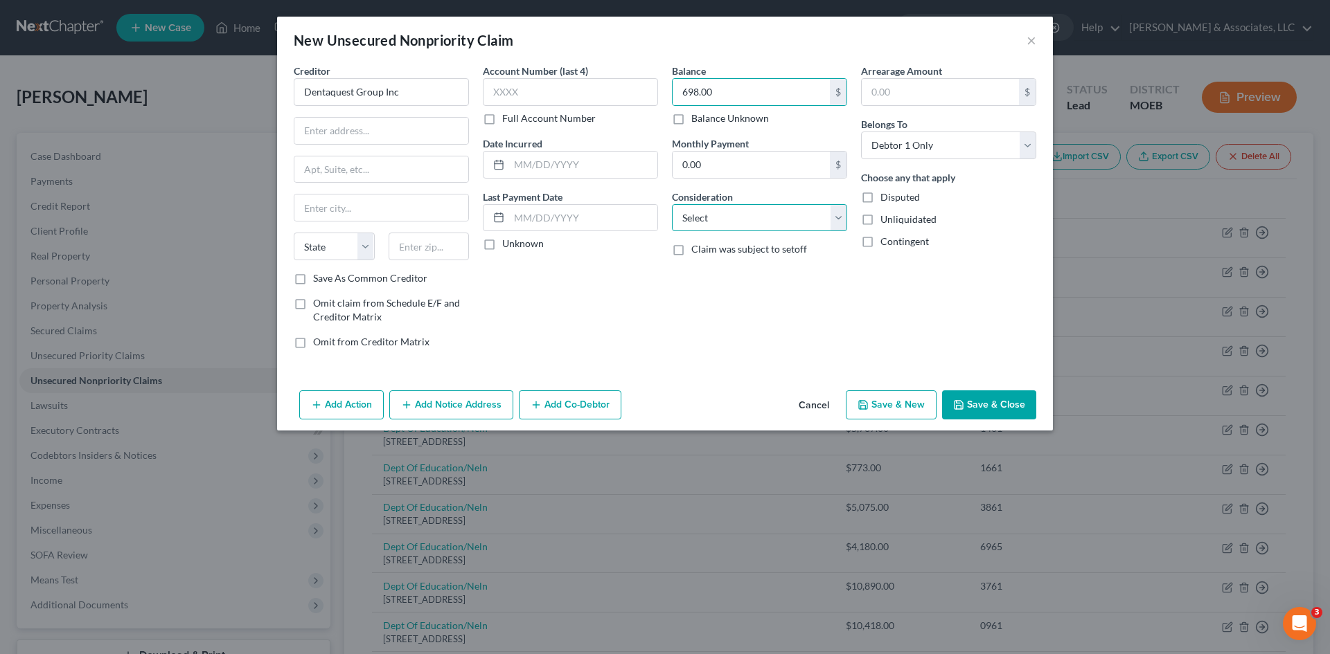
click at [715, 224] on select "Select Cable / Satellite Services Collection Agency Credit Card Debt Debt Couns…" at bounding box center [759, 218] width 175 height 28
select select "9"
click at [672, 204] on select "Select Cable / Satellite Services Collection Agency Credit Card Debt Debt Couns…" at bounding box center [759, 218] width 175 height 28
click at [1028, 42] on button "×" at bounding box center [1031, 40] width 10 height 17
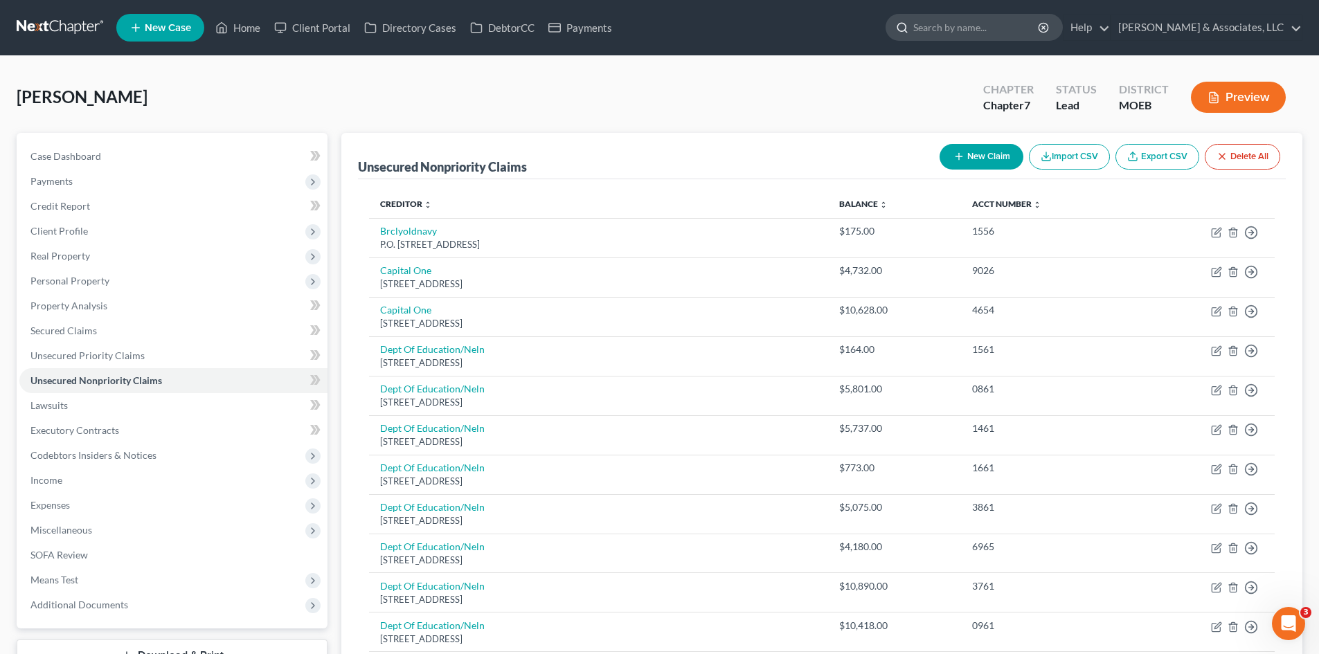
click at [995, 34] on input "search" at bounding box center [976, 28] width 127 height 26
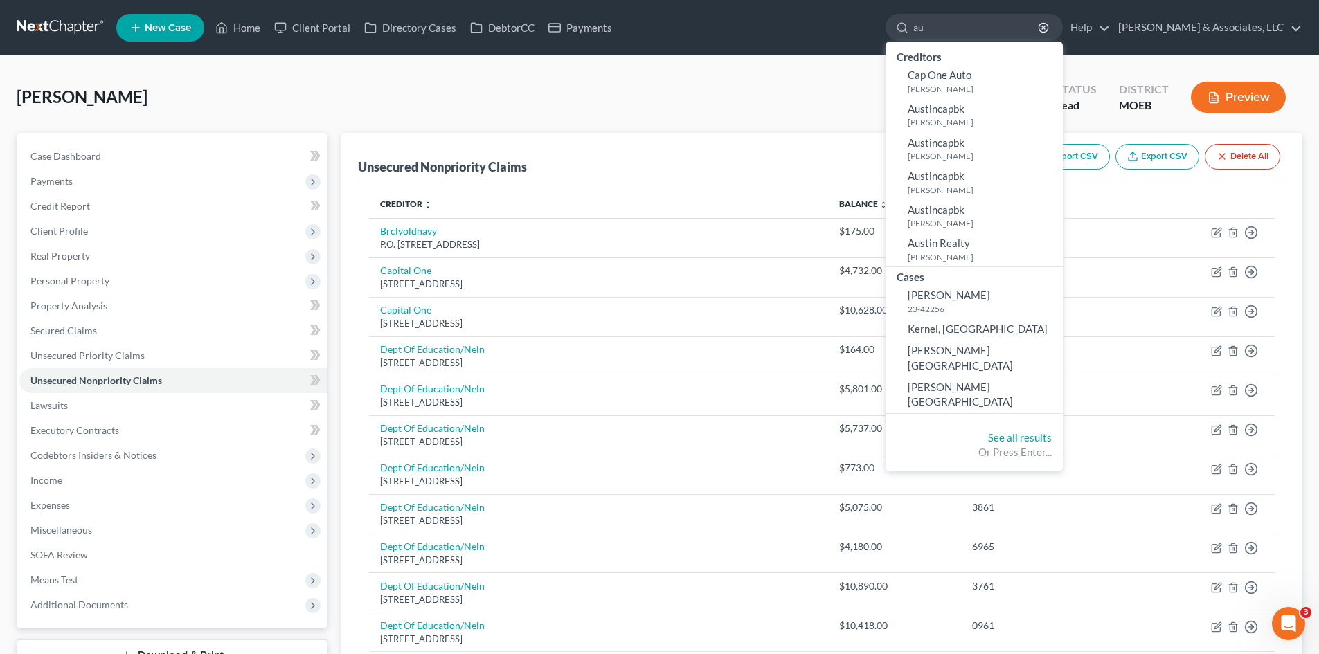
type input "a"
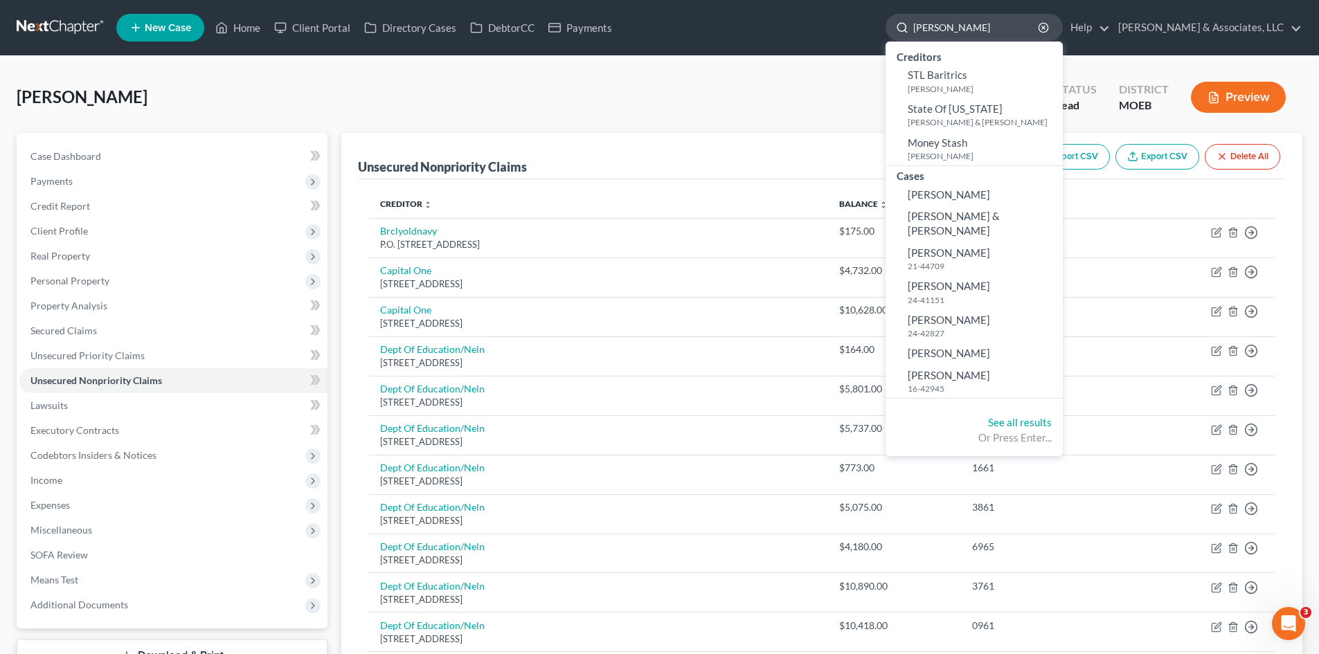
click at [1000, 27] on input "stacey" at bounding box center [976, 28] width 127 height 26
type input "s"
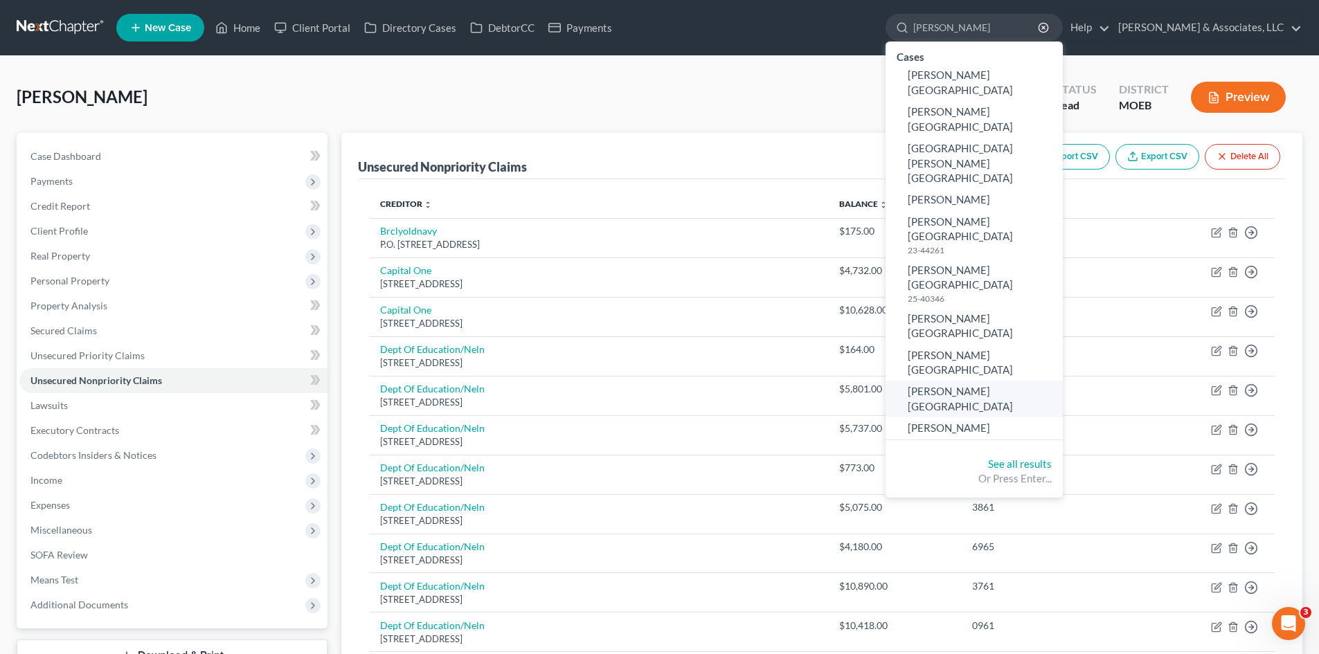
type input "brittany"
click at [1016, 381] on link "[PERSON_NAME][GEOGRAPHIC_DATA]" at bounding box center [974, 399] width 177 height 37
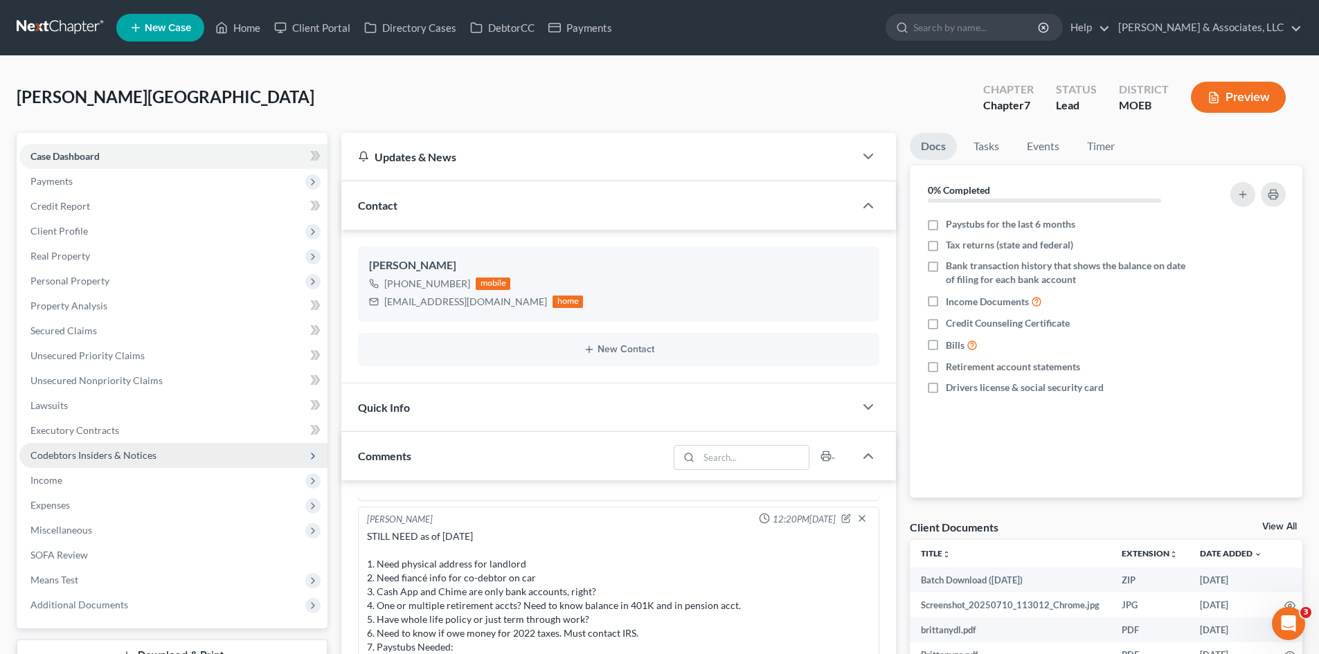
click at [82, 450] on span "Codebtors Insiders & Notices" at bounding box center [93, 455] width 126 height 12
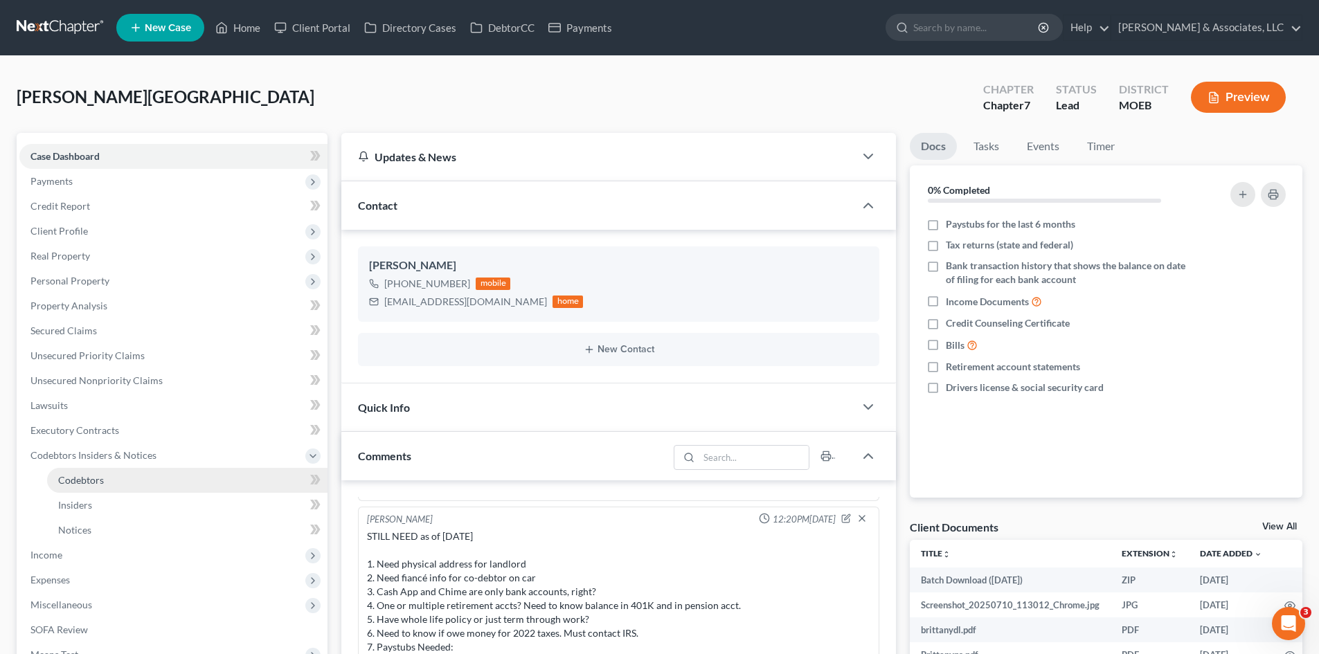
click at [78, 483] on span "Codebtors" at bounding box center [81, 480] width 46 height 12
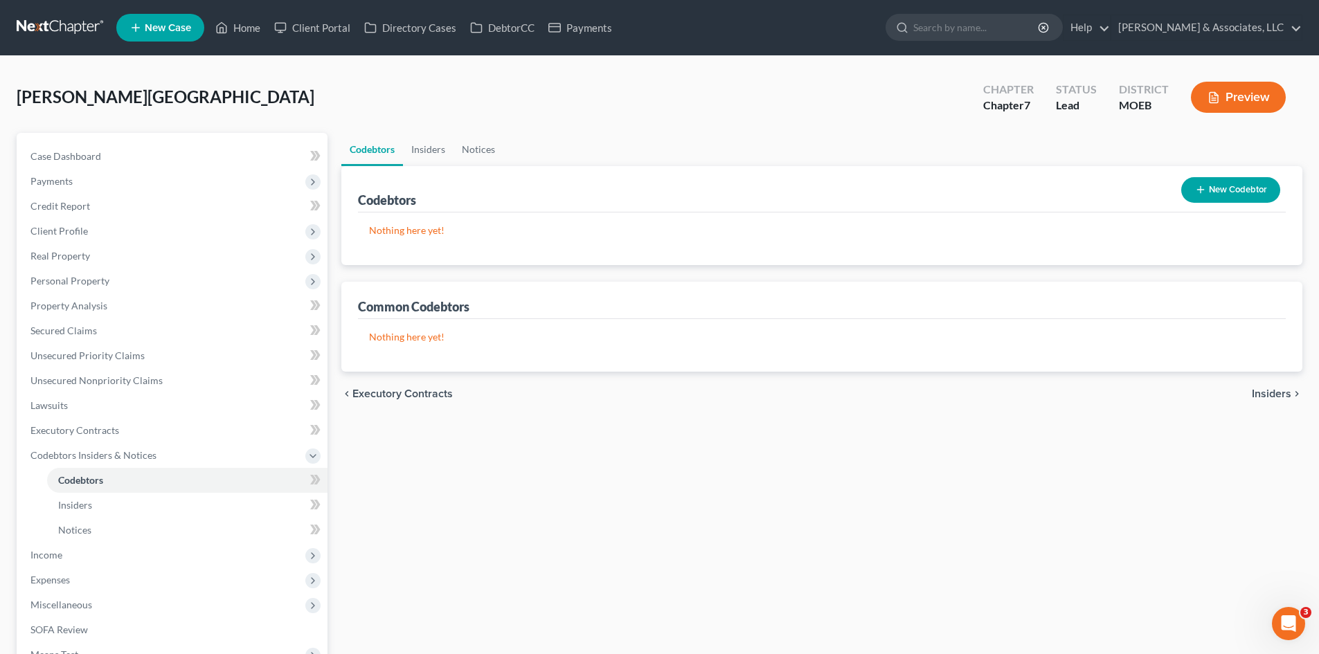
click at [1239, 190] on button "New Codebtor" at bounding box center [1230, 190] width 99 height 26
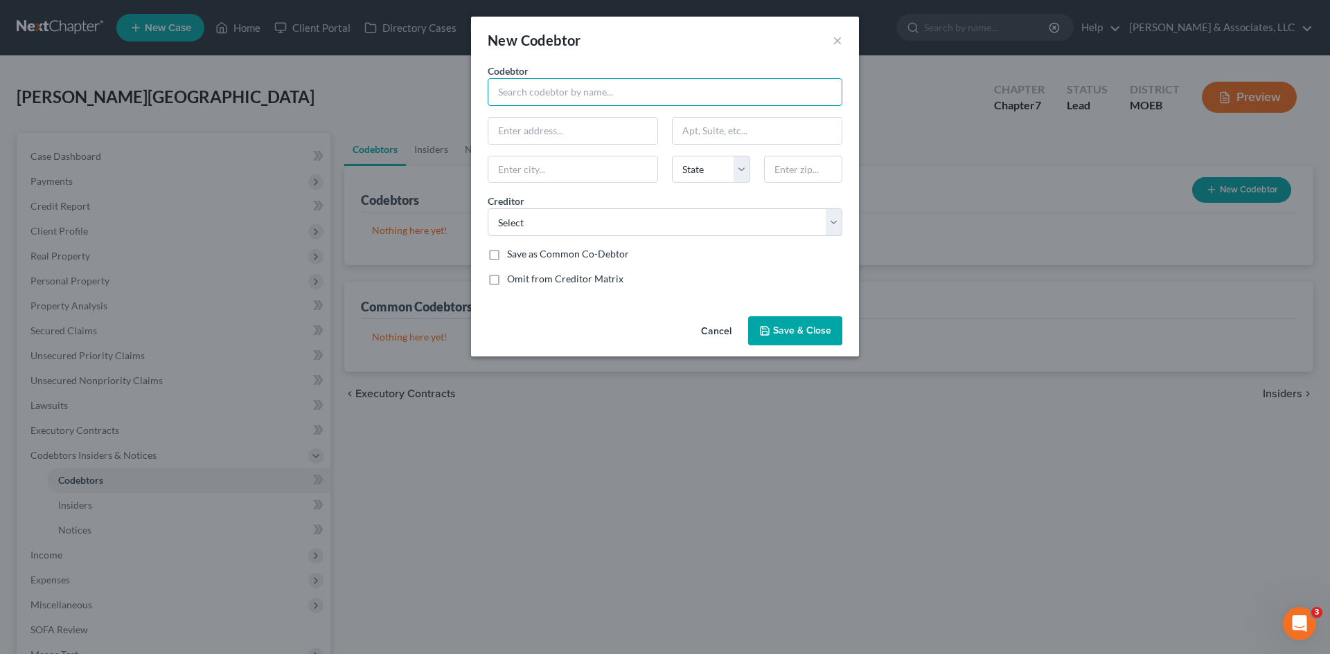
click at [598, 88] on input "text" at bounding box center [665, 92] width 355 height 28
type input "[PERSON_NAME]"
click at [557, 123] on input "text" at bounding box center [572, 131] width 169 height 26
type input "5012 Betty Jean Way"
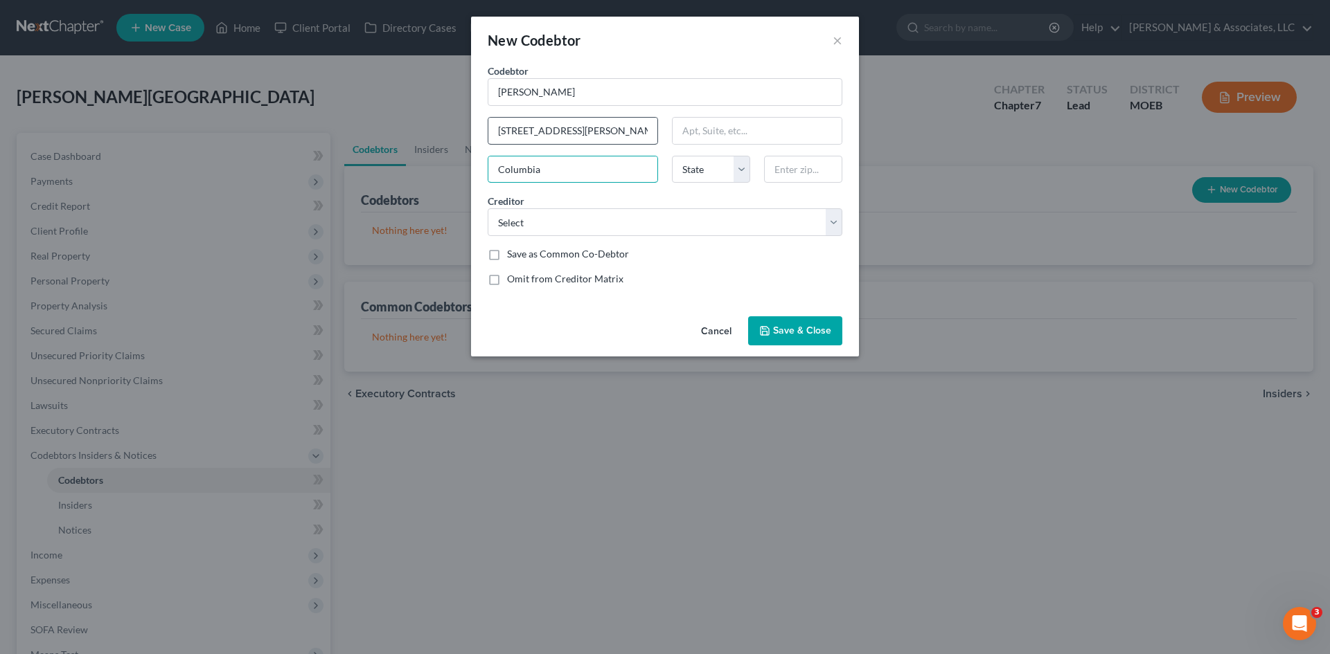
type input "Columbia"
select select "26"
type input "65203"
click at [645, 226] on select "Select Hyper Speed Loans Cashnet usa First Inv Servicing Co Onemain Dept Of Edu…" at bounding box center [665, 222] width 355 height 28
click at [555, 213] on select "Select Hyper Speed Loans Cashnet usa First Inv Servicing Co Onemain Dept Of Edu…" at bounding box center [665, 222] width 355 height 28
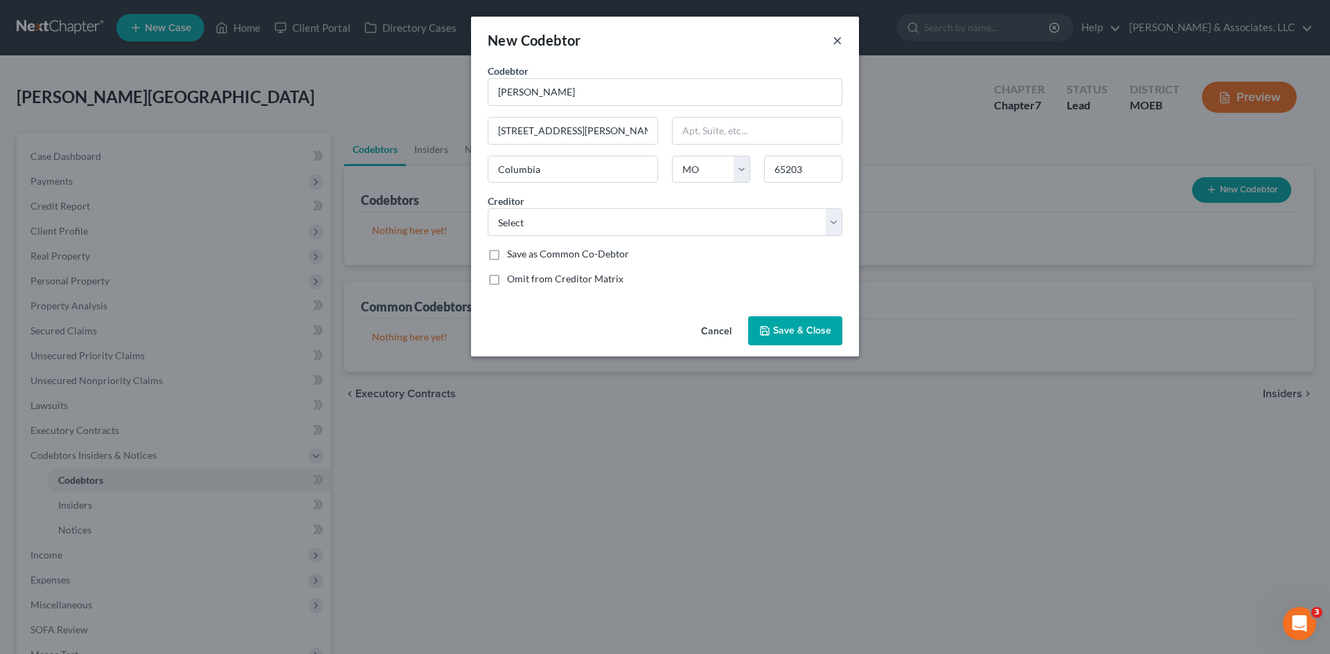
click at [833, 38] on button "×" at bounding box center [837, 40] width 10 height 17
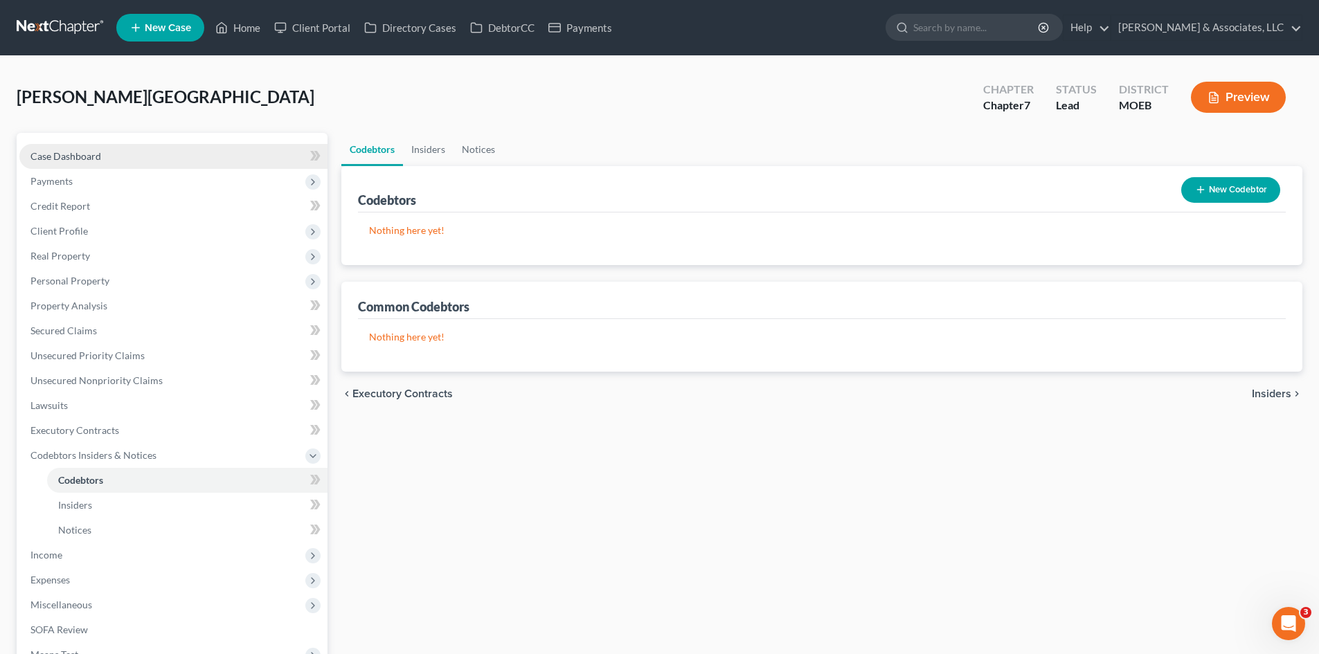
click at [69, 159] on span "Case Dashboard" at bounding box center [65, 156] width 71 height 12
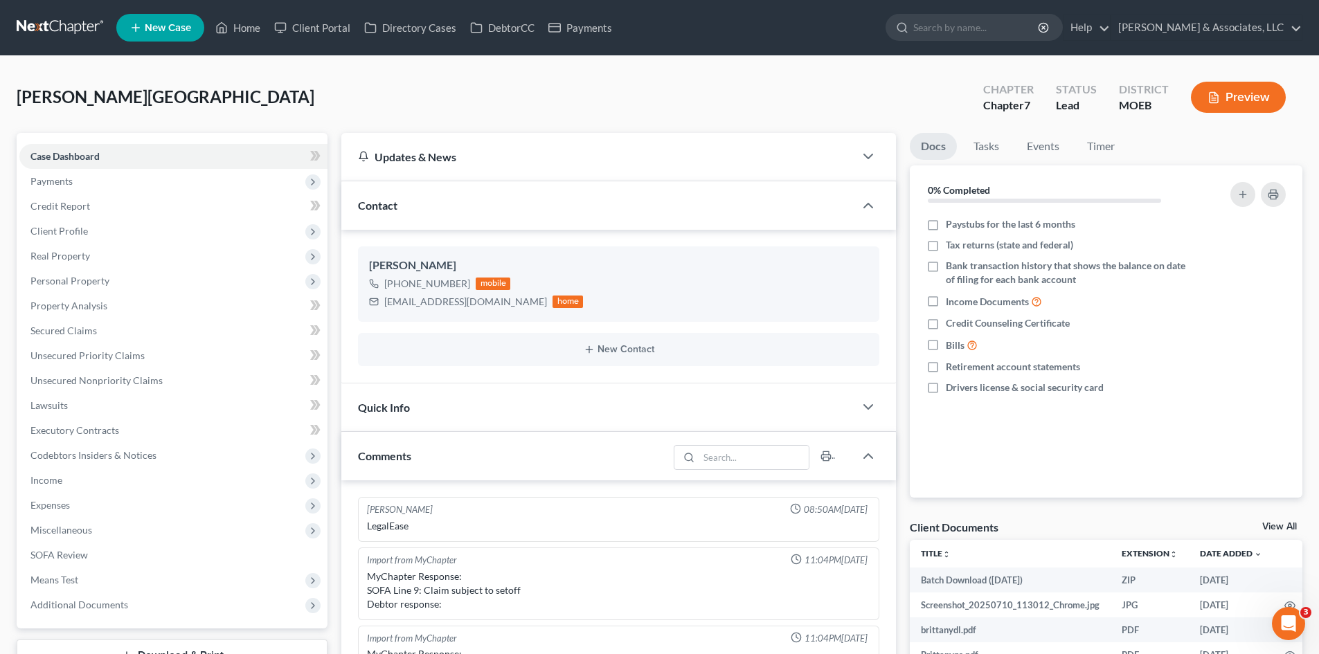
scroll to position [994, 0]
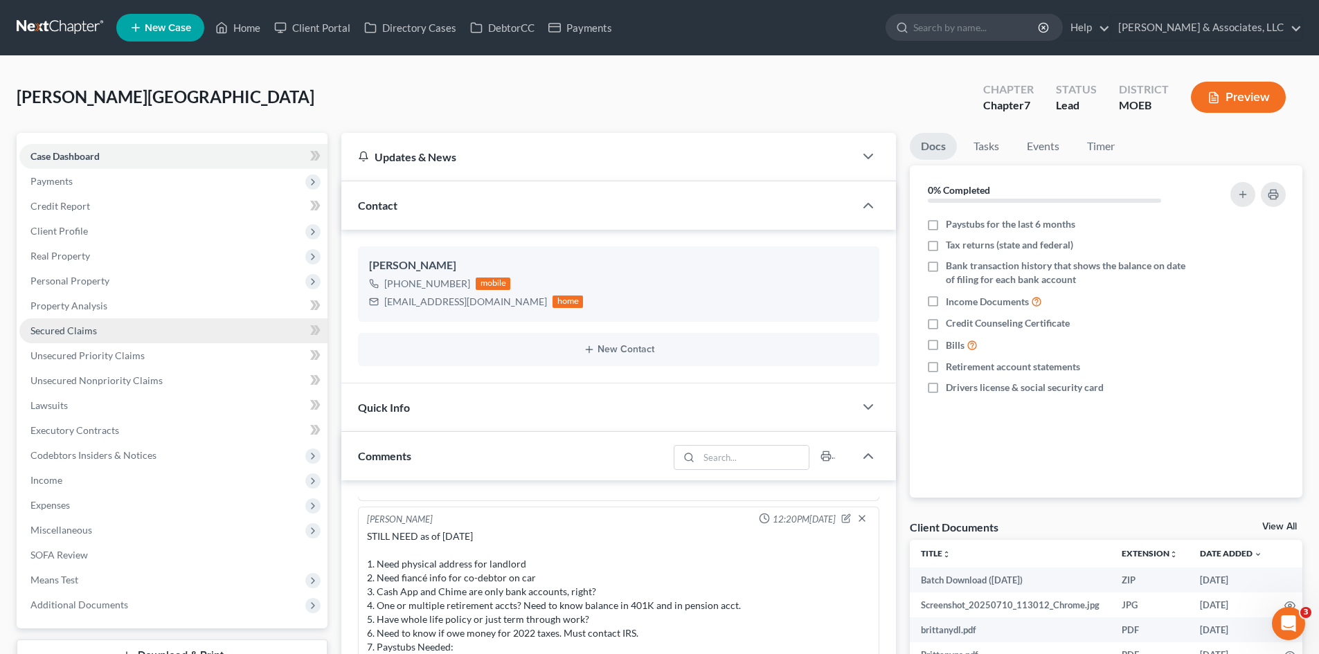
click at [66, 323] on link "Secured Claims" at bounding box center [173, 331] width 308 height 25
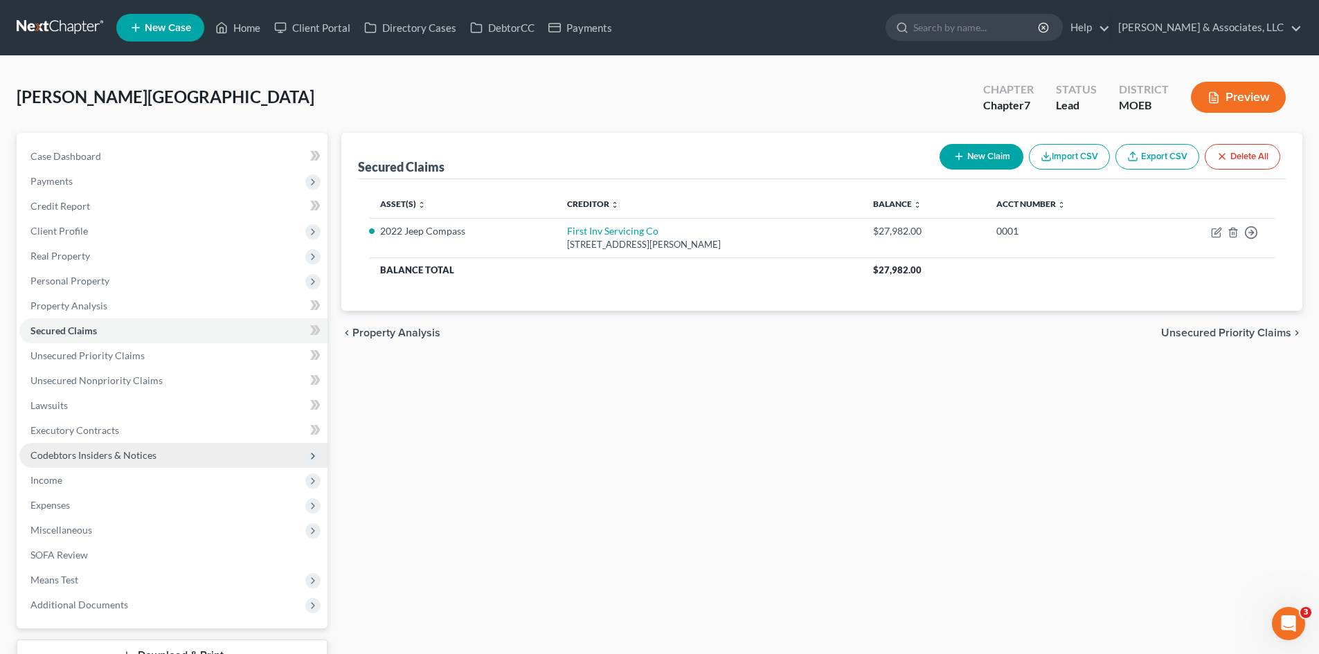
click at [84, 458] on span "Codebtors Insiders & Notices" at bounding box center [93, 455] width 126 height 12
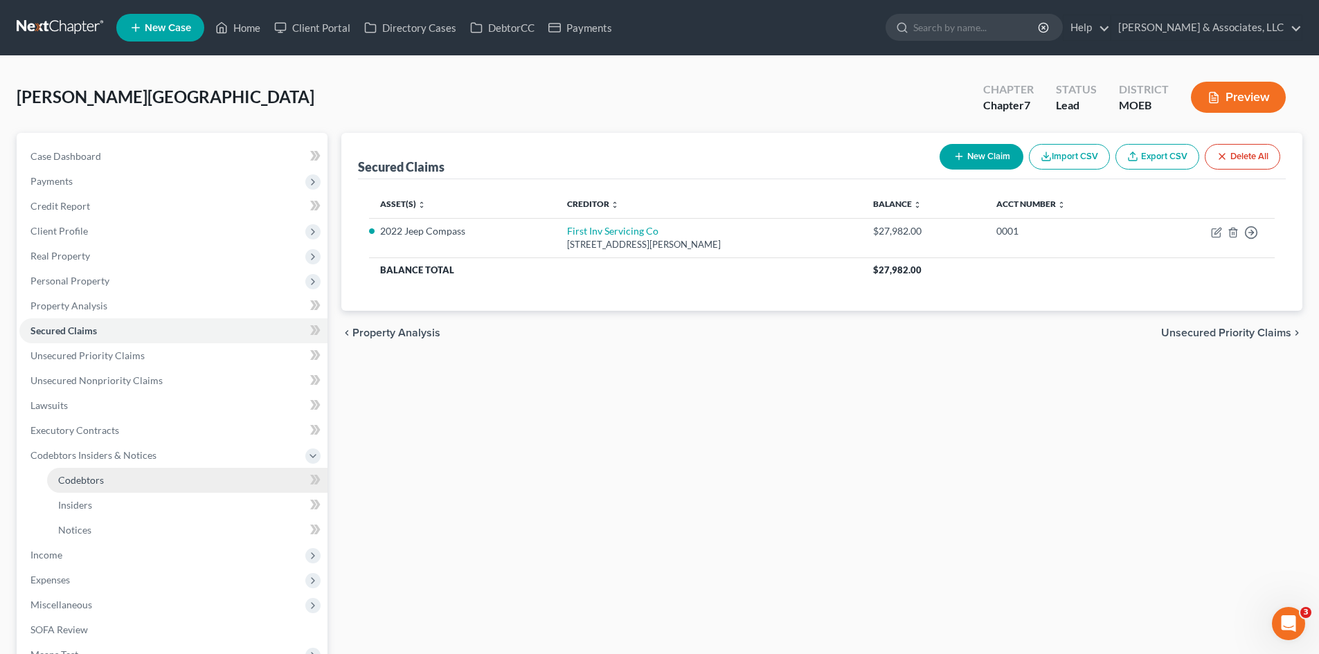
click at [96, 482] on span "Codebtors" at bounding box center [81, 480] width 46 height 12
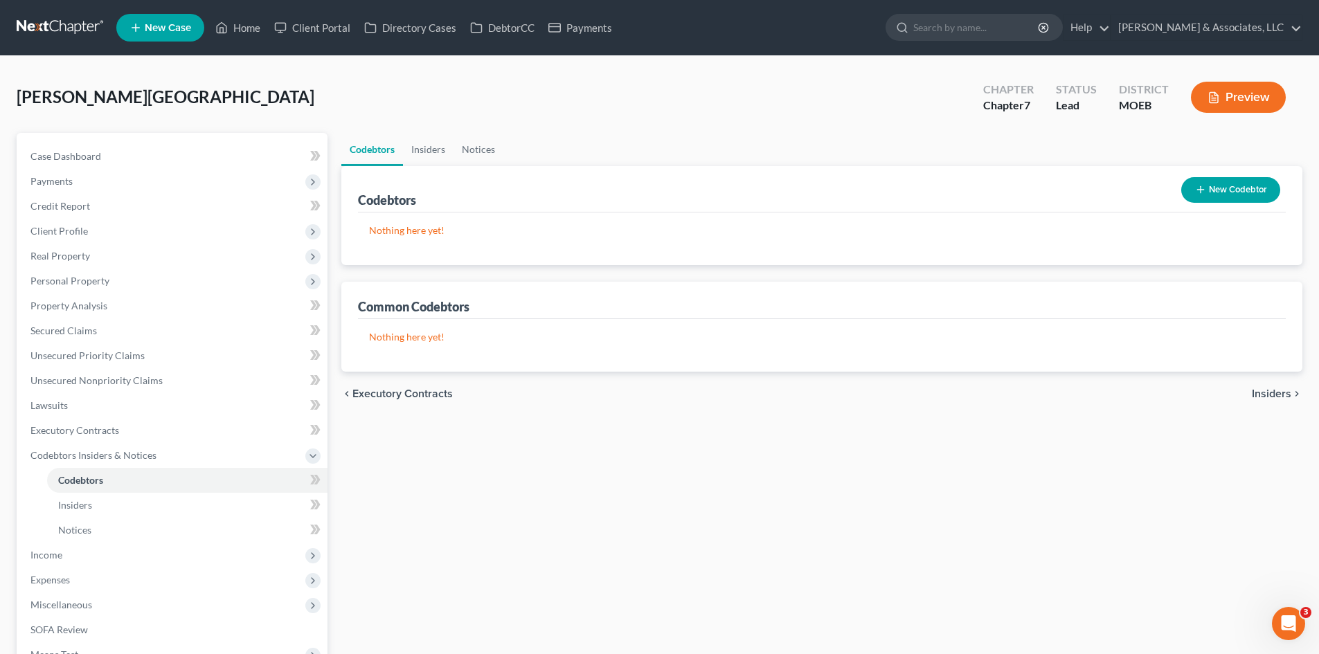
click at [1226, 190] on button "New Codebtor" at bounding box center [1230, 190] width 99 height 26
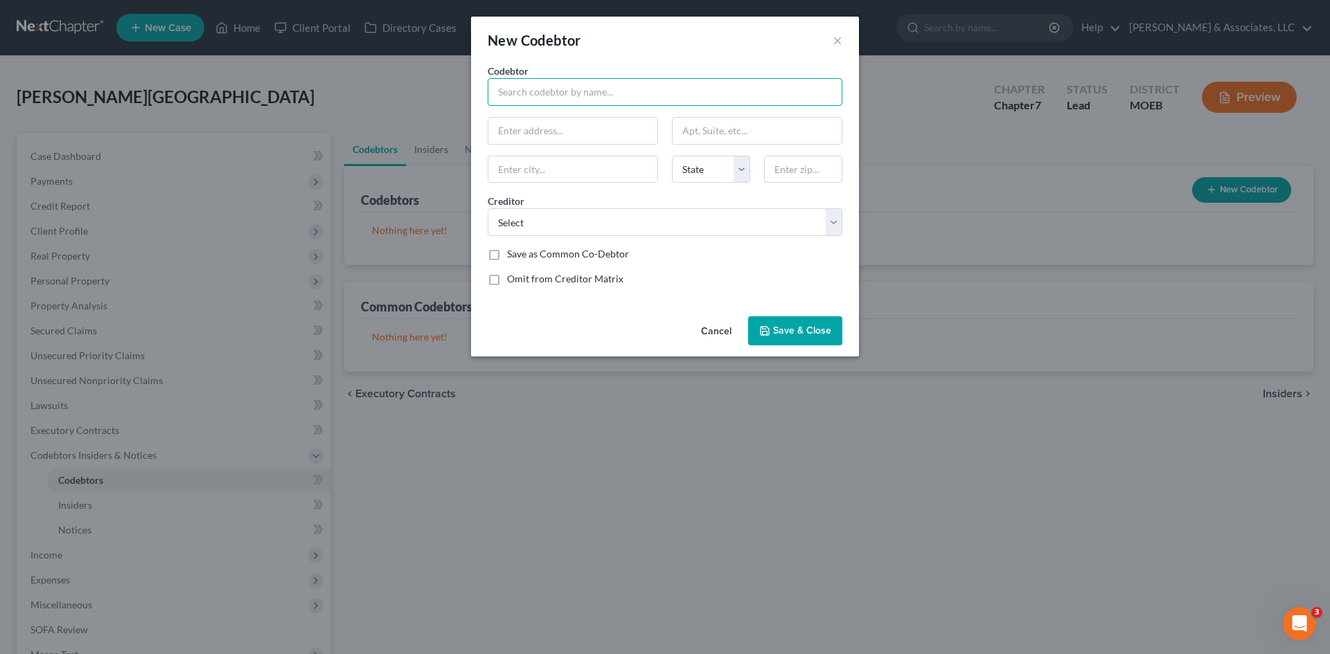
click at [572, 88] on input "text" at bounding box center [665, 92] width 355 height 28
type input "[PERSON_NAME]"
type input "5012 Betty Jean Way"
type input "Columbia"
select select "26"
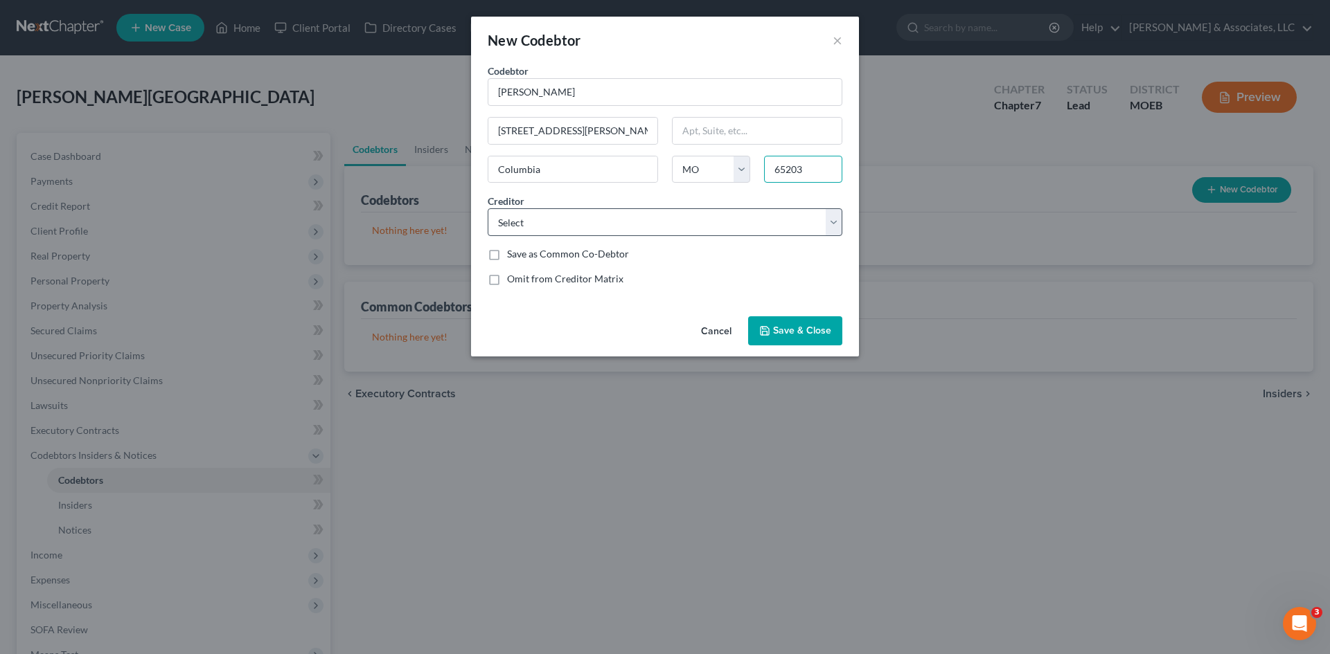
type input "65203"
click at [614, 224] on select "Select Hyper Speed Loans Cashnet usa First Inv Servicing Co Onemain Dept Of Edu…" at bounding box center [665, 222] width 355 height 28
select select "2"
click at [488, 208] on select "Select Hyper Speed Loans Cashnet usa First Inv Servicing Co Onemain Dept Of Edu…" at bounding box center [665, 222] width 355 height 28
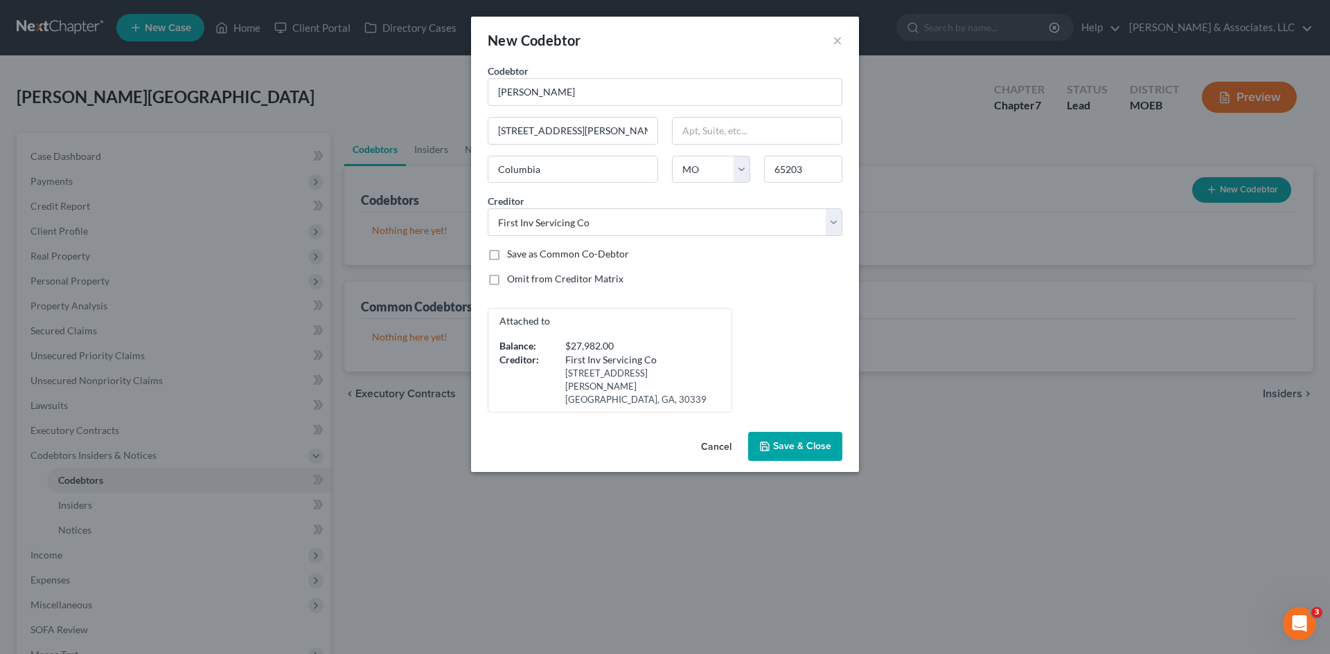
click at [797, 440] on span "Save & Close" at bounding box center [802, 446] width 58 height 12
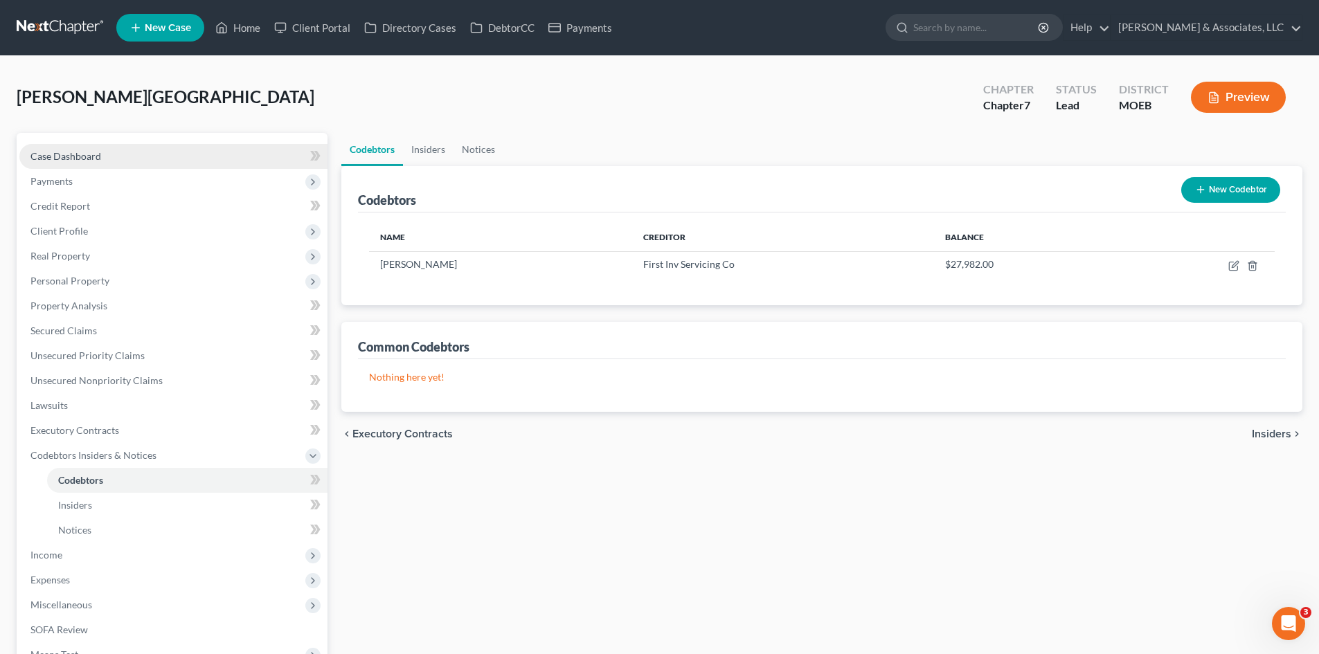
click at [87, 150] on span "Case Dashboard" at bounding box center [65, 156] width 71 height 12
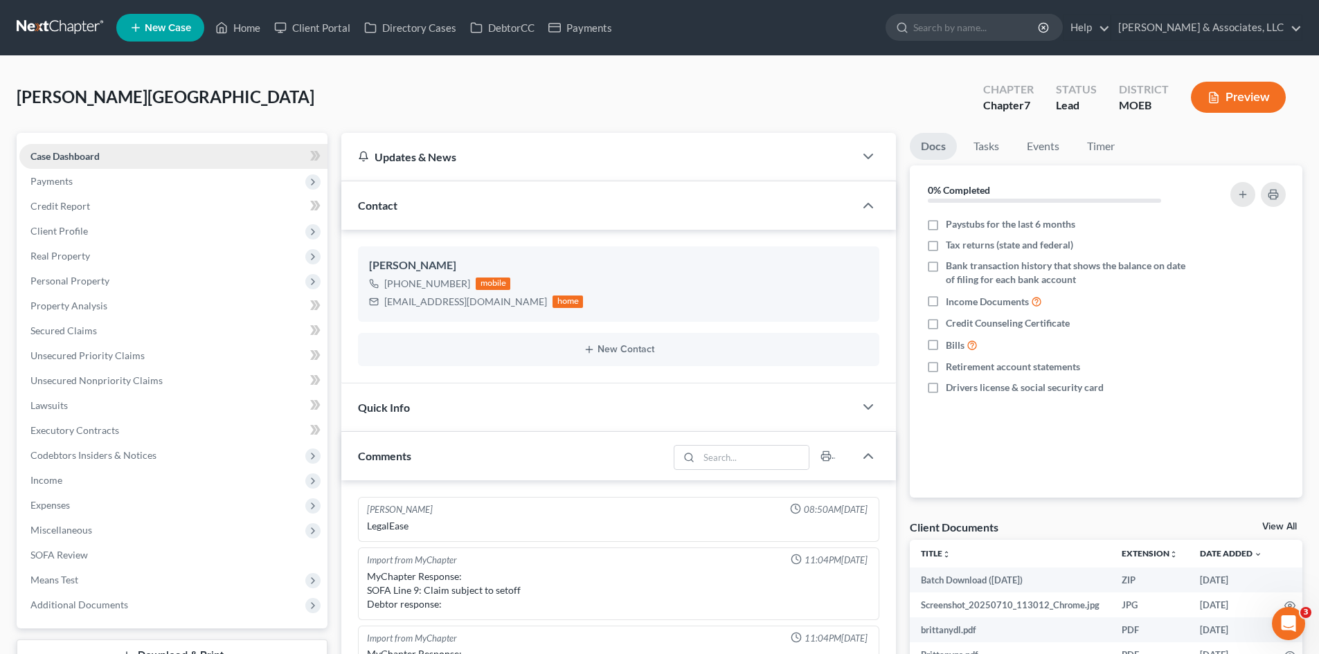
scroll to position [994, 0]
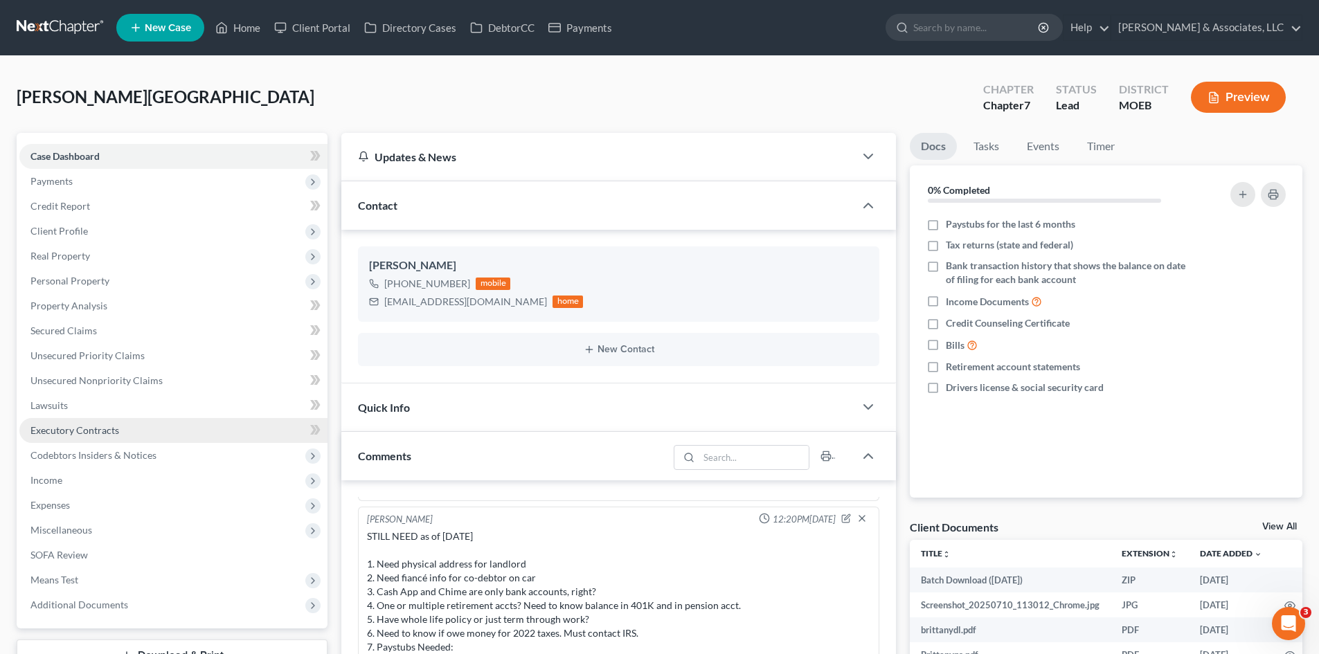
click at [105, 430] on span "Executory Contracts" at bounding box center [74, 431] width 89 height 12
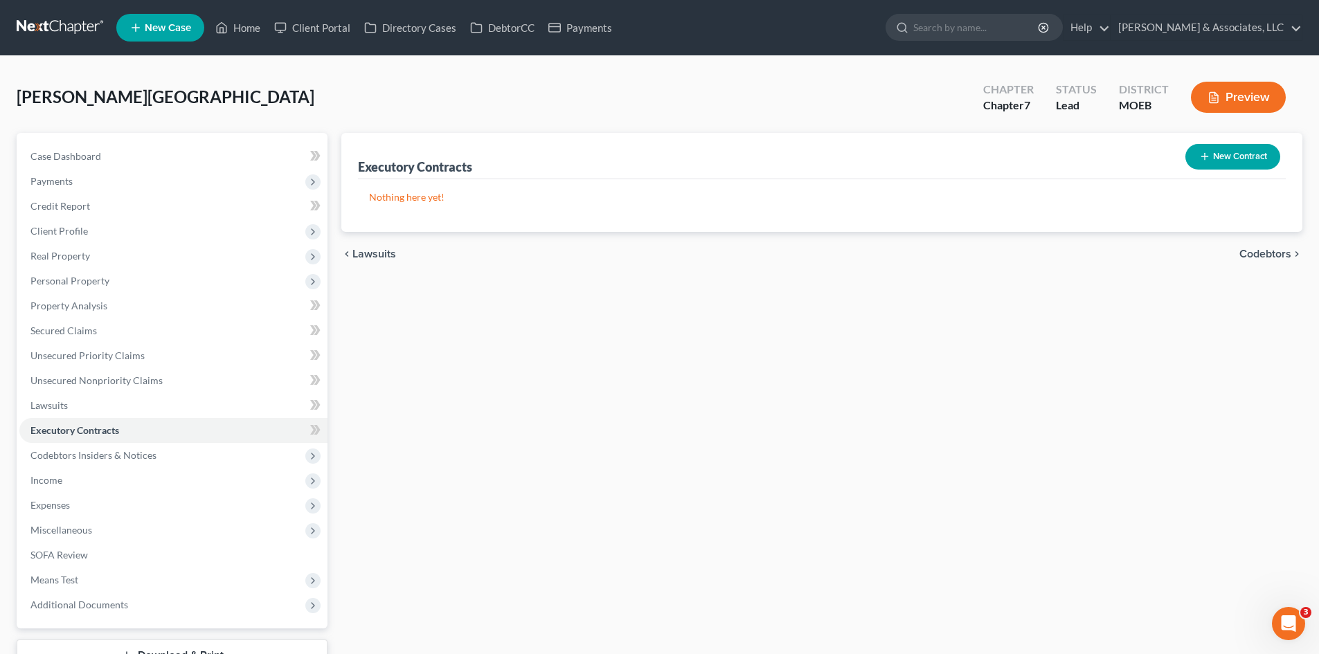
click at [1214, 152] on button "New Contract" at bounding box center [1233, 157] width 95 height 26
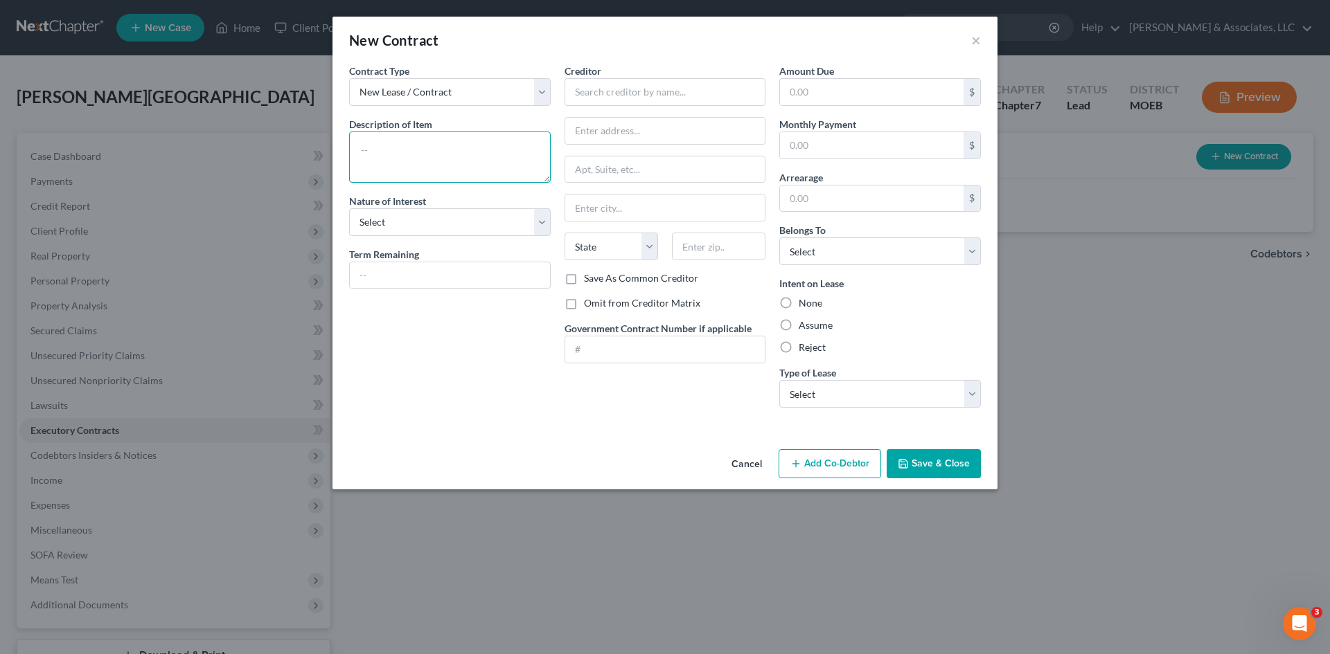
click at [414, 148] on textarea at bounding box center [450, 157] width 202 height 51
click at [429, 150] on textarea "Residential Leas" at bounding box center [450, 157] width 202 height 51
type textarea "Residential Lease"
click at [411, 222] on select "Select Purchaser Agent Lessor Lessee" at bounding box center [450, 222] width 202 height 28
select select "3"
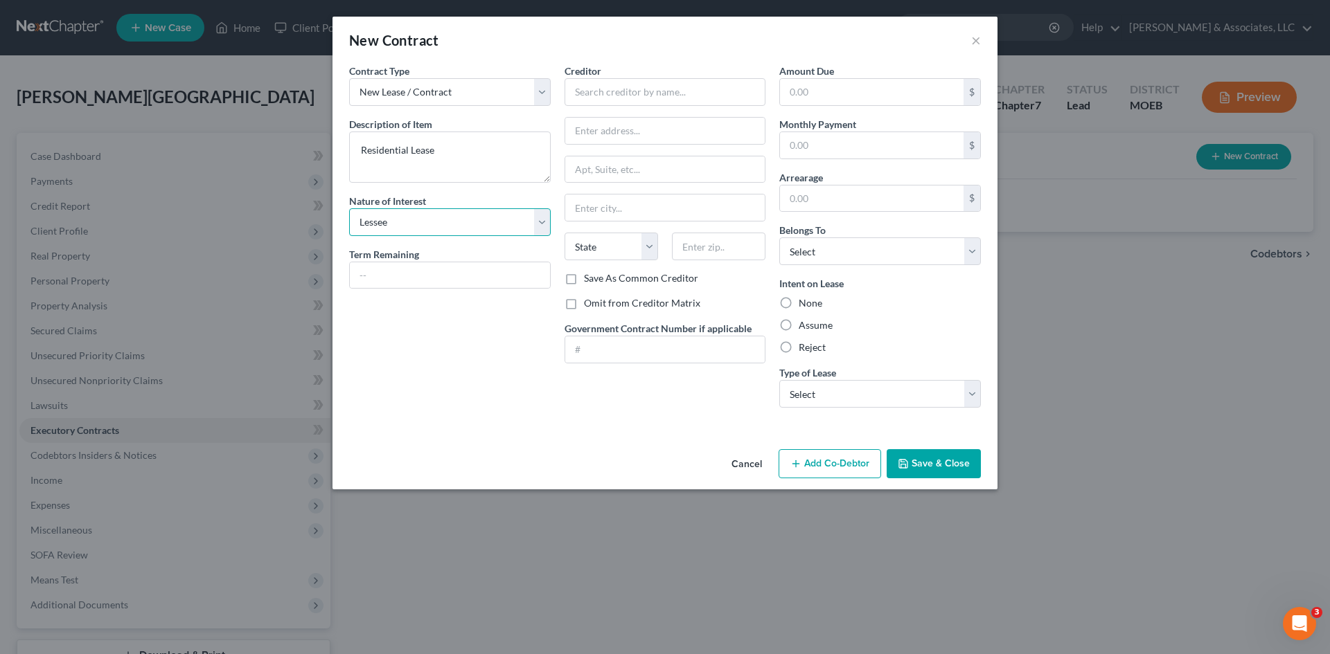
click at [349, 208] on select "Select Purchaser Agent Lessor Lessee" at bounding box center [450, 222] width 202 height 28
click at [600, 99] on input "text" at bounding box center [665, 92] width 202 height 28
click at [616, 129] on input "text" at bounding box center [665, 131] width 200 height 26
type input "306 E Sheridan St"
type input "Macon"
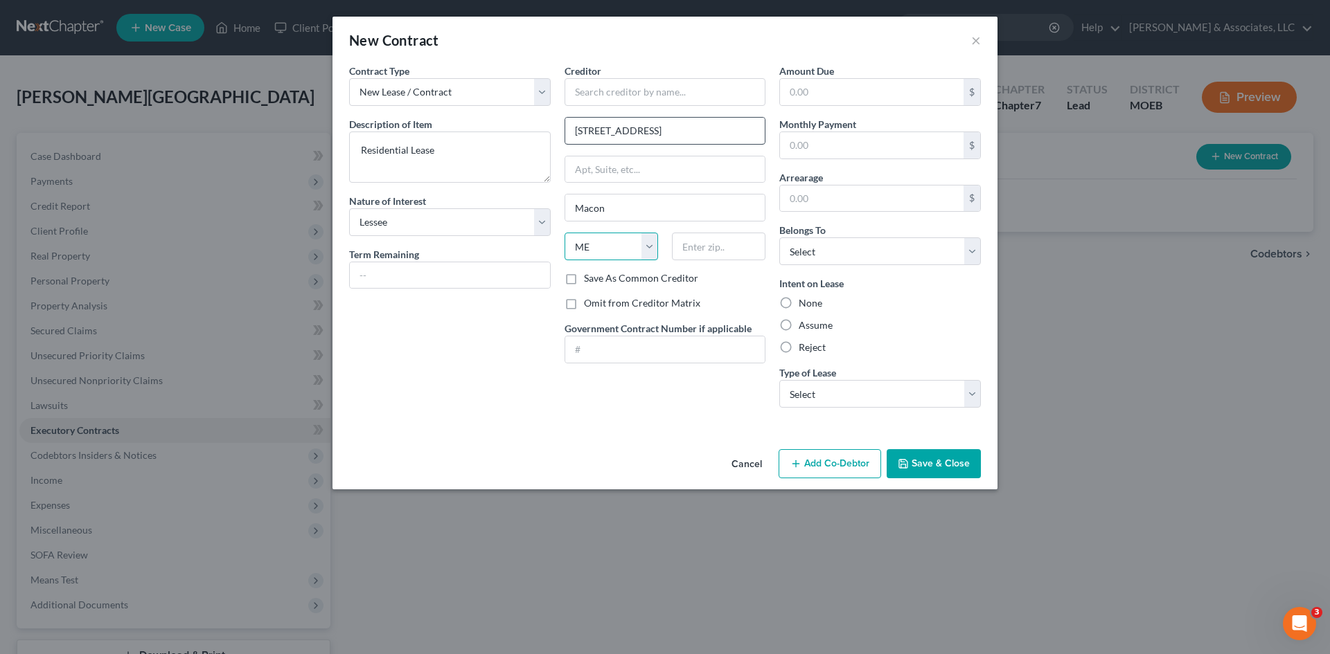
select select "26"
type input "63552"
click at [639, 97] on input "text" at bounding box center [665, 92] width 202 height 28
type input "[PERSON_NAME]"
click at [817, 253] on select "Select Debtor 1 Only Debtor 2 Only Debtor 1 And Debtor 2 Only At Least One Of T…" at bounding box center [880, 252] width 202 height 28
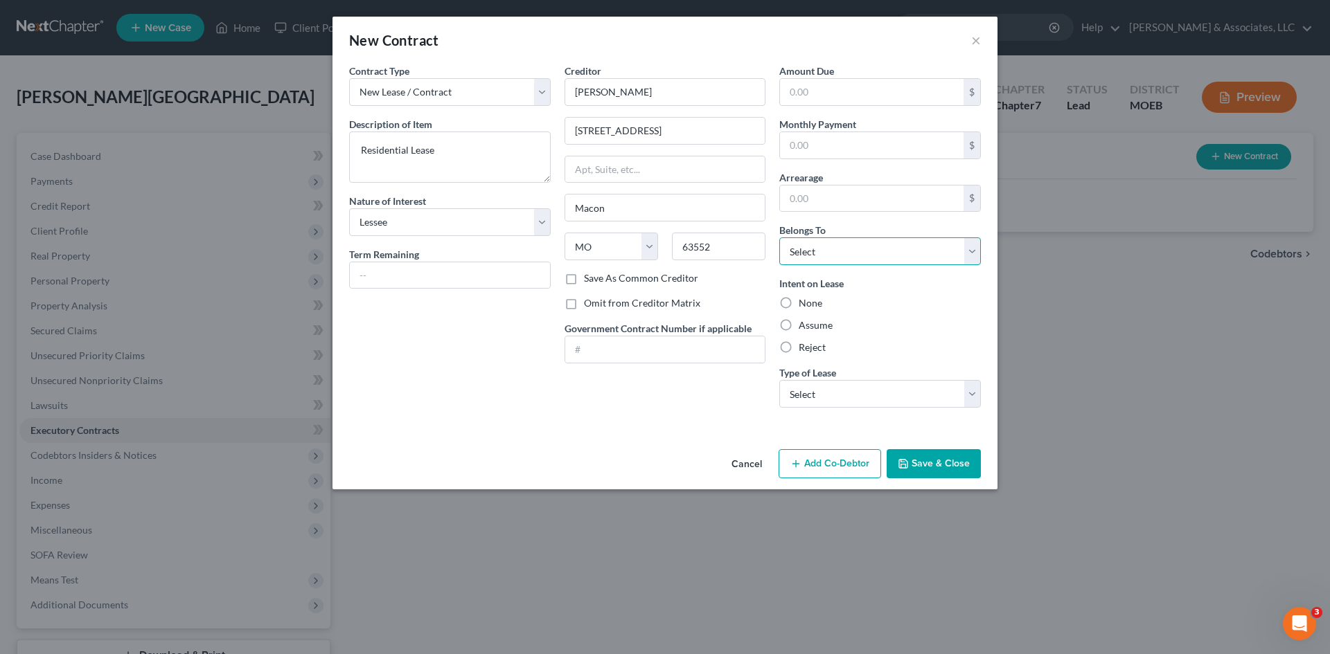
select select "3"
click at [779, 238] on select "Select Debtor 1 Only Debtor 2 Only Debtor 1 And Debtor 2 Only At Least One Of T…" at bounding box center [880, 252] width 202 height 28
click at [816, 328] on label "Assume" at bounding box center [815, 326] width 34 height 14
click at [813, 328] on input "Assume" at bounding box center [808, 323] width 9 height 9
radio input "true"
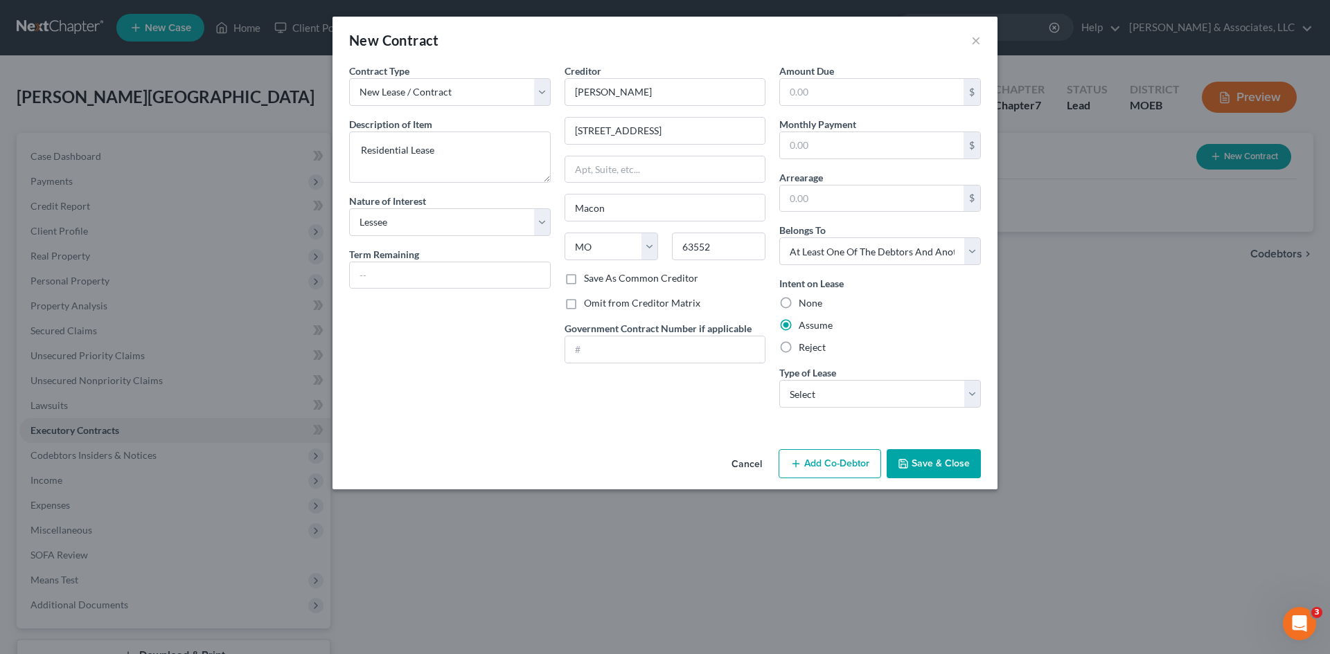
click at [584, 303] on label "Omit from Creditor Matrix" at bounding box center [642, 303] width 116 height 14
click at [589, 303] on input "Omit from Creditor Matrix" at bounding box center [593, 300] width 9 height 9
checkbox input "true"
click at [842, 388] on select "Select Real Estate Car Other" at bounding box center [880, 394] width 202 height 28
select select "0"
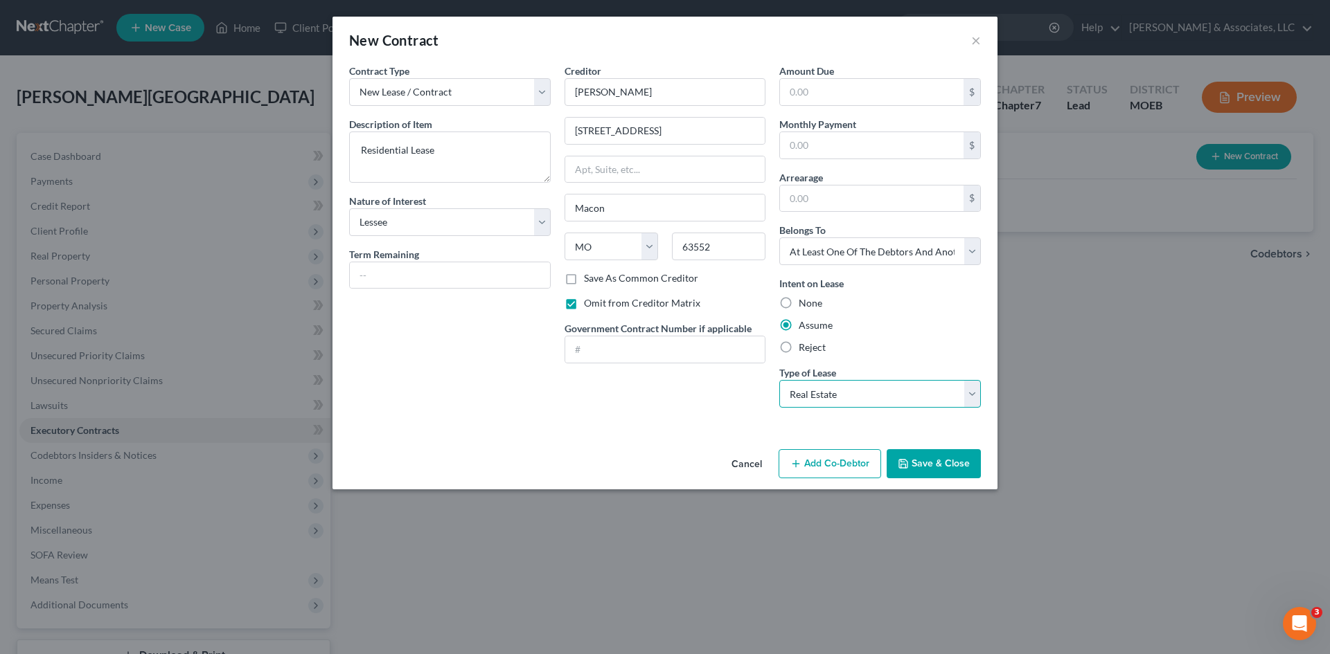
click at [779, 380] on select "Select Real Estate Car Other" at bounding box center [880, 394] width 202 height 28
click at [951, 466] on button "Save & Close" at bounding box center [933, 463] width 94 height 29
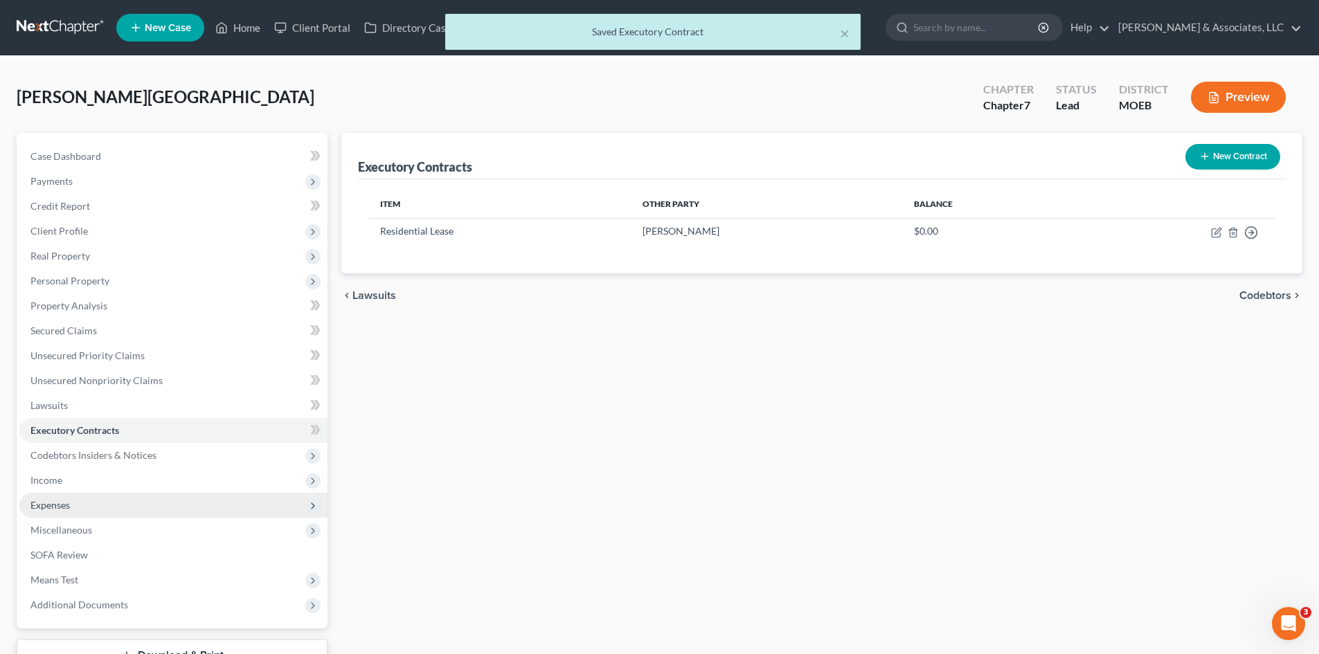
click at [37, 508] on span "Expenses" at bounding box center [49, 505] width 39 height 12
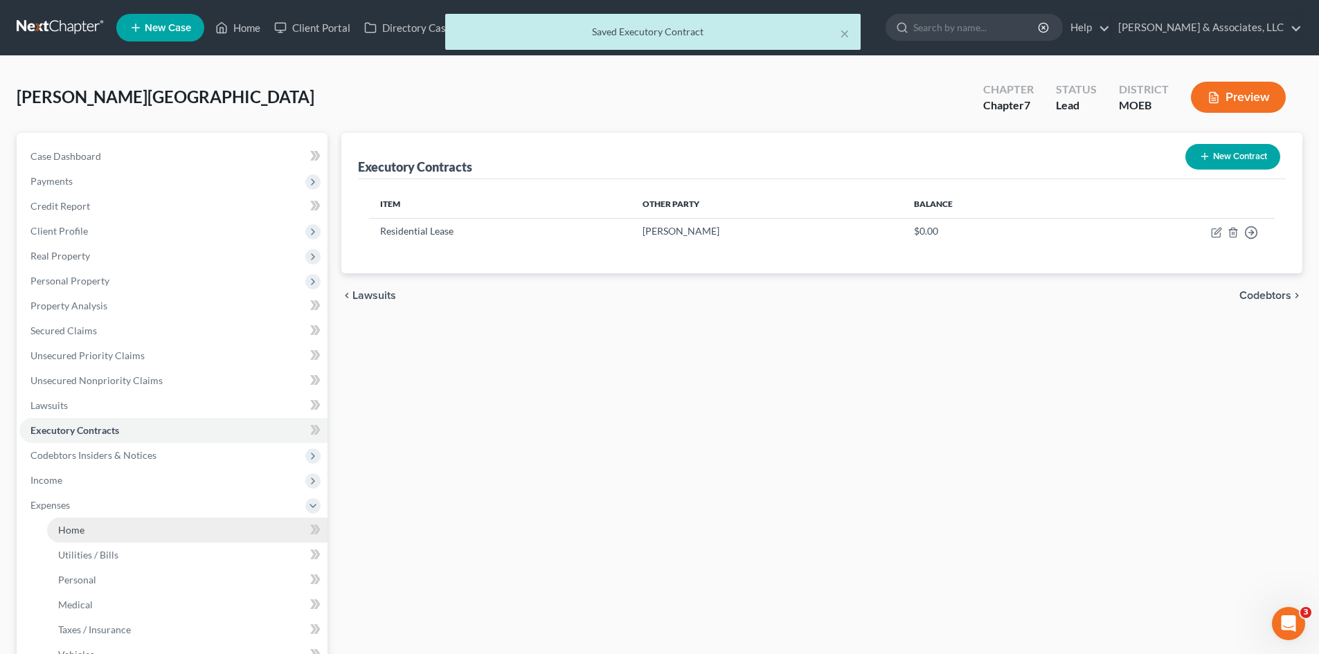
click at [85, 530] on link "Home" at bounding box center [187, 530] width 280 height 25
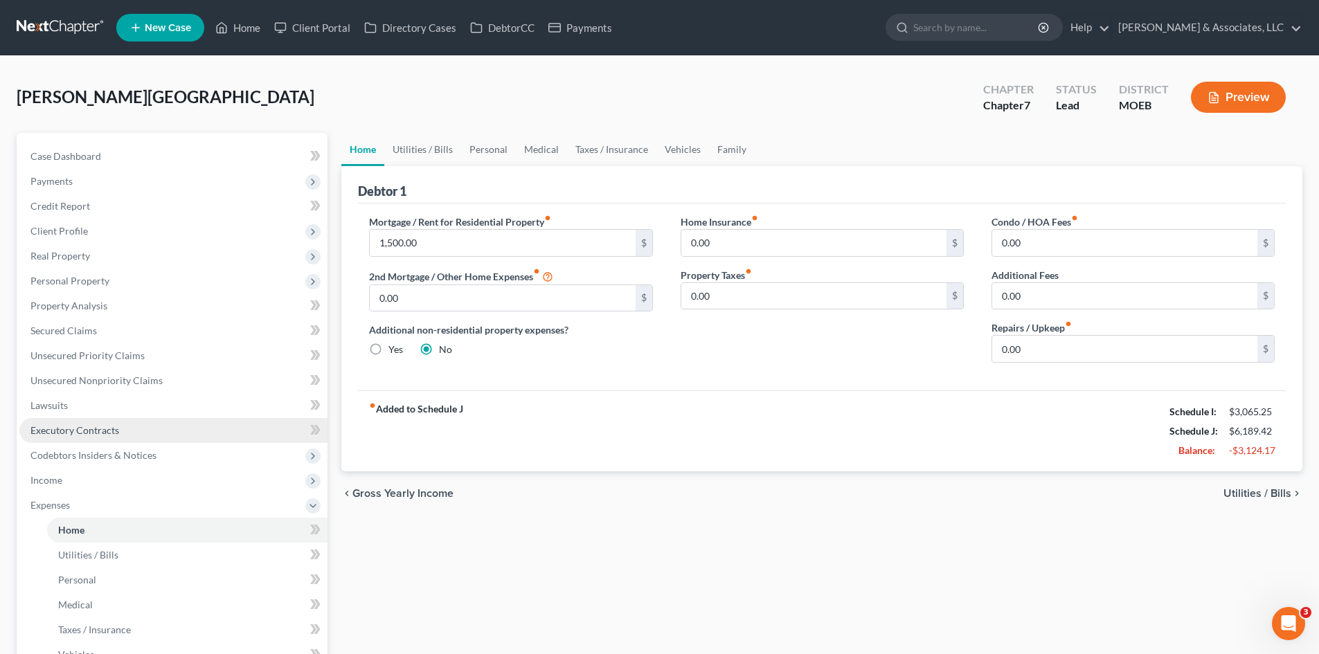
click at [68, 436] on link "Executory Contracts" at bounding box center [173, 430] width 308 height 25
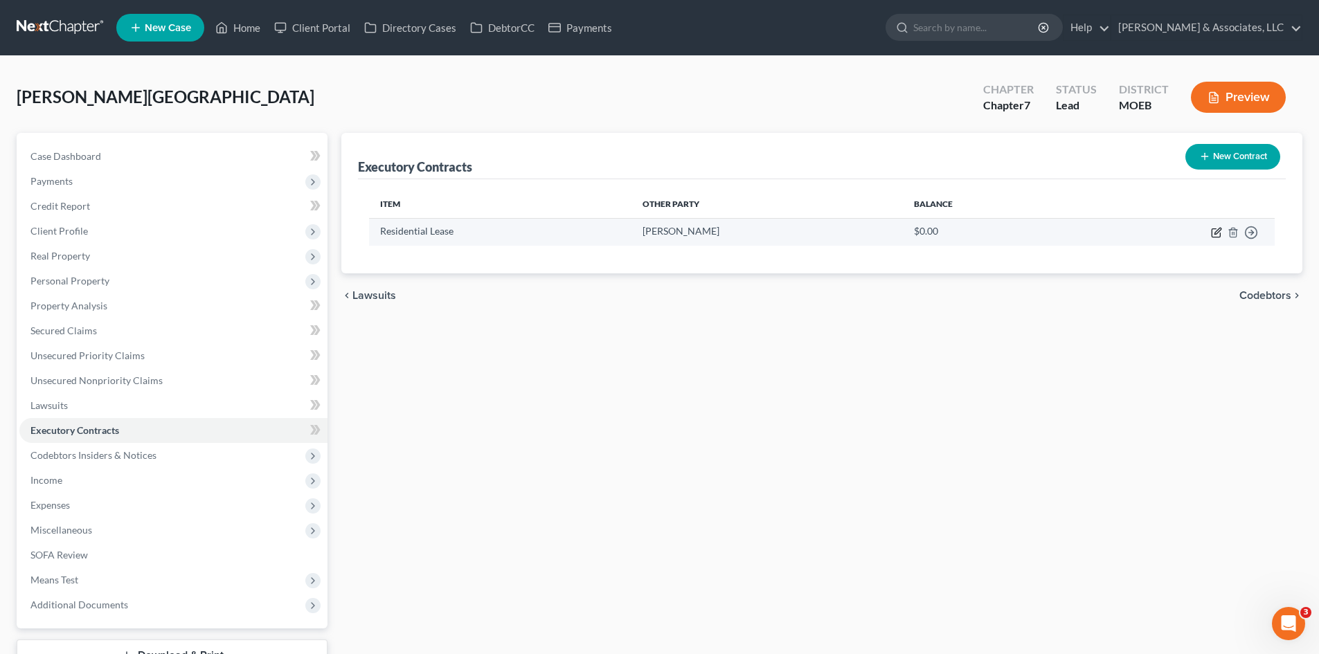
click at [1218, 233] on icon "button" at bounding box center [1216, 232] width 11 height 11
select select "3"
select select "26"
select select "3"
select select "0"
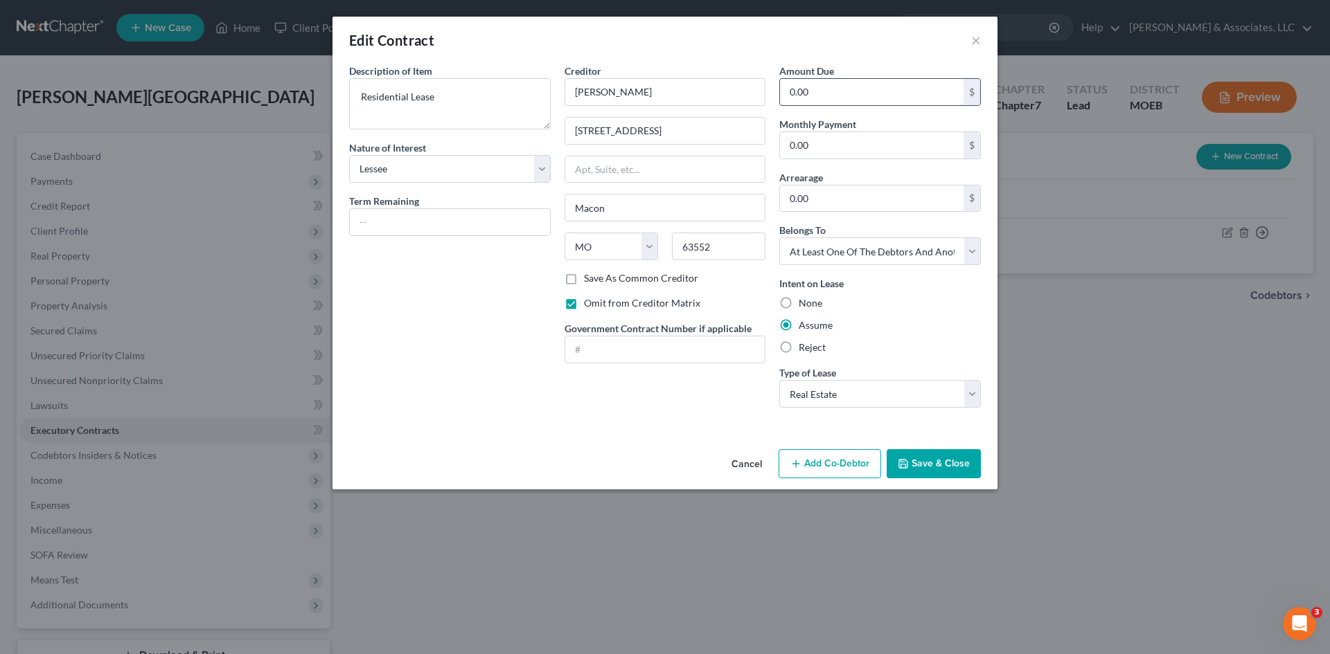
click at [827, 91] on input "0.00" at bounding box center [872, 92] width 184 height 26
type input "1,500.00"
click at [944, 464] on button "Save & Close" at bounding box center [933, 463] width 94 height 29
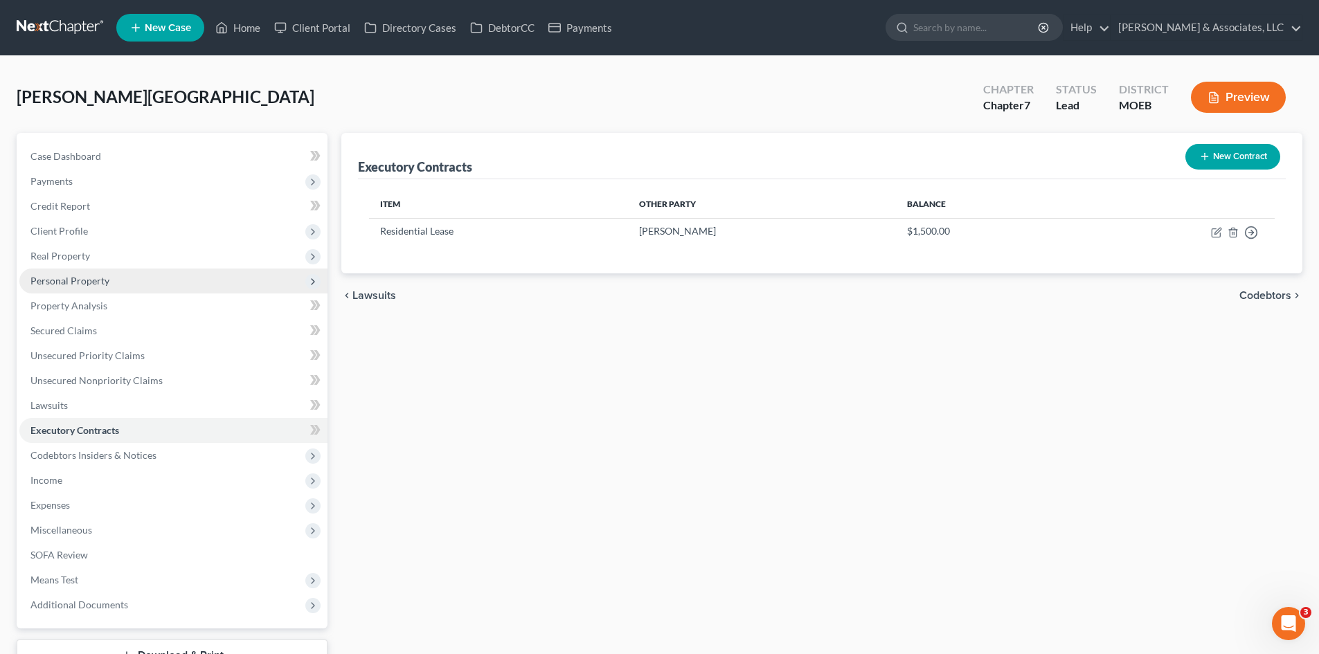
click at [65, 281] on span "Personal Property" at bounding box center [69, 281] width 79 height 12
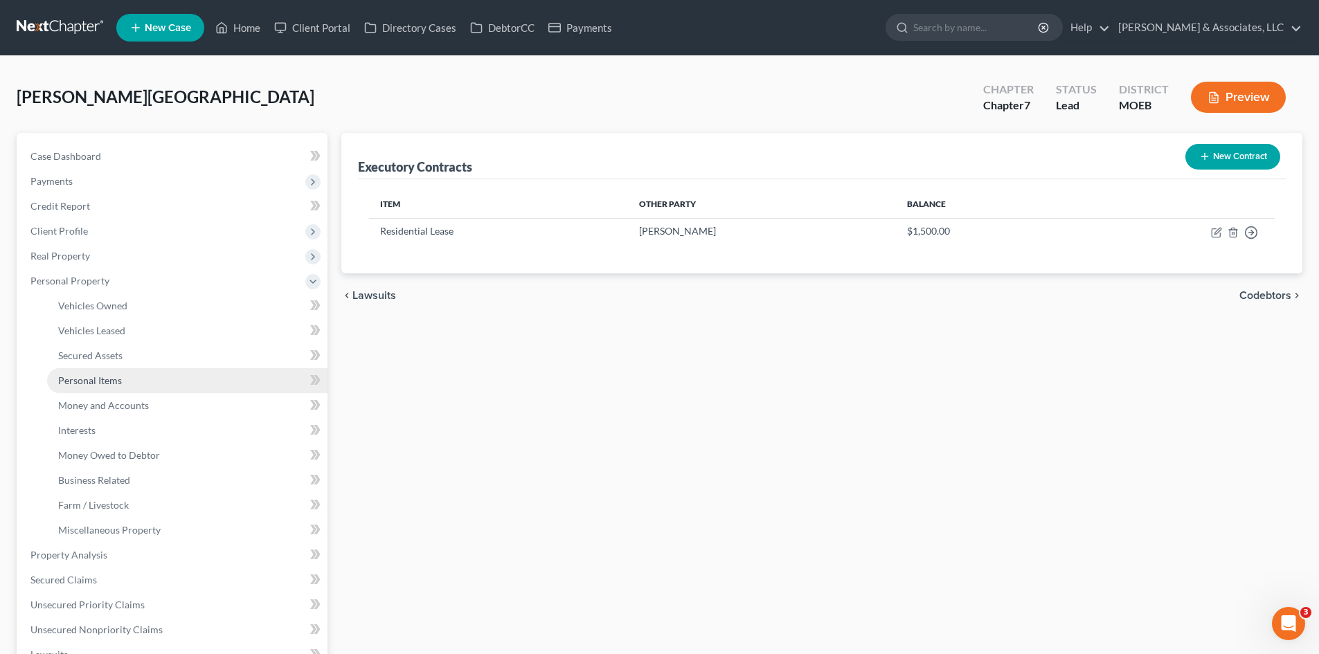
click at [86, 380] on span "Personal Items" at bounding box center [90, 381] width 64 height 12
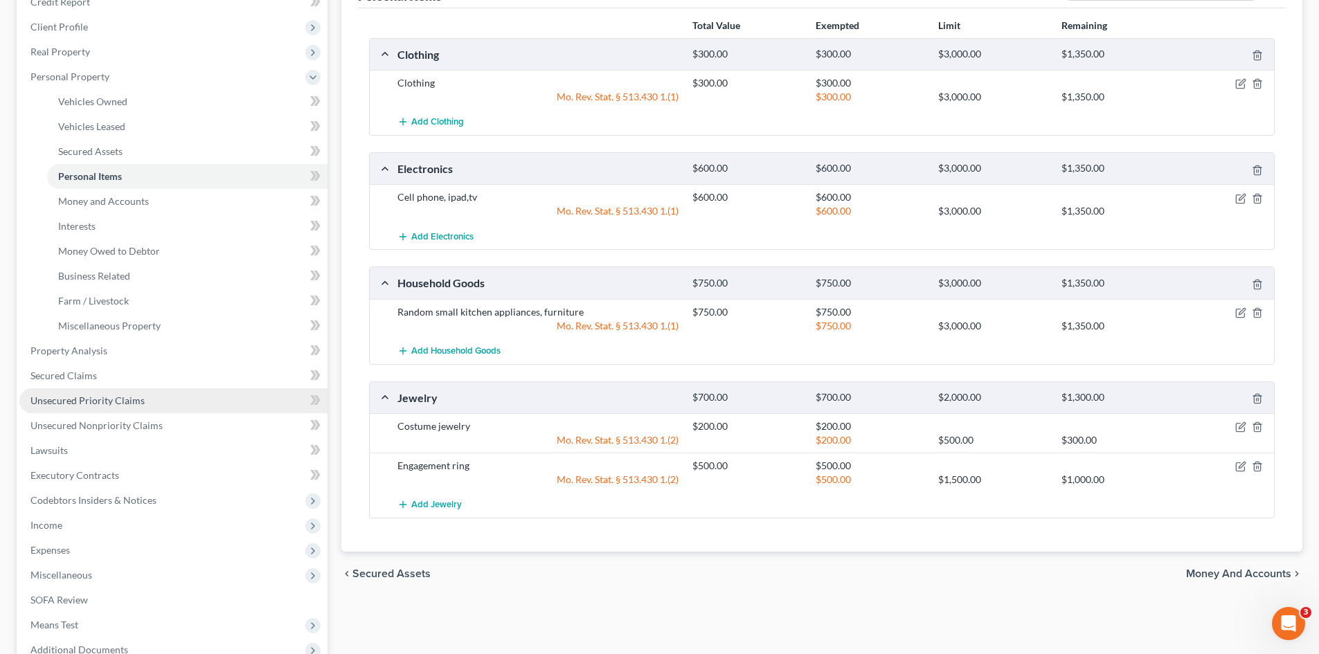
scroll to position [138, 0]
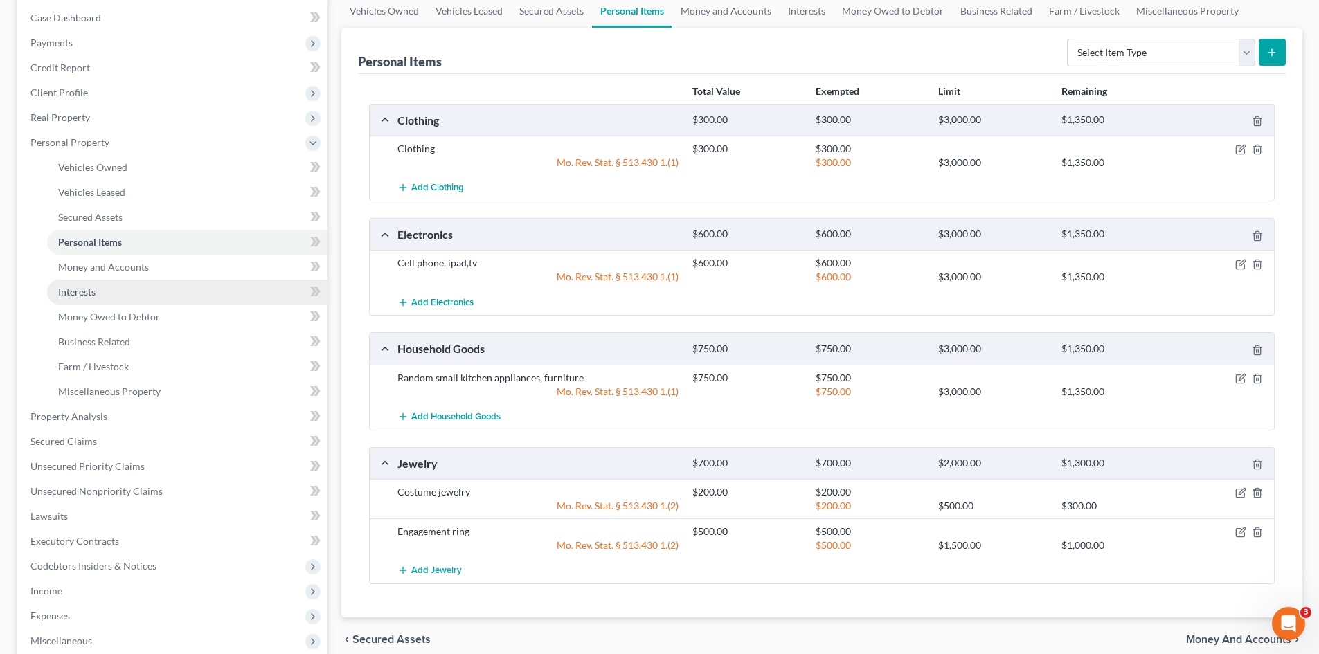
click at [74, 296] on span "Interests" at bounding box center [76, 292] width 37 height 12
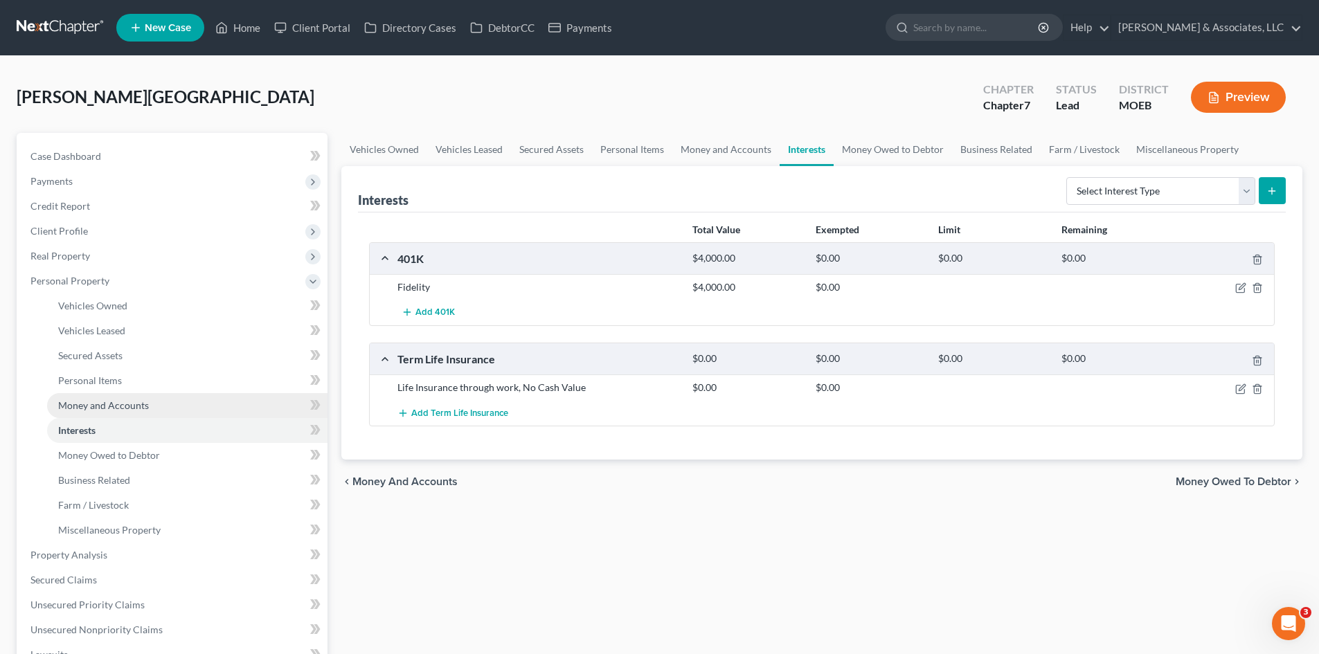
click at [113, 406] on span "Money and Accounts" at bounding box center [103, 406] width 91 height 12
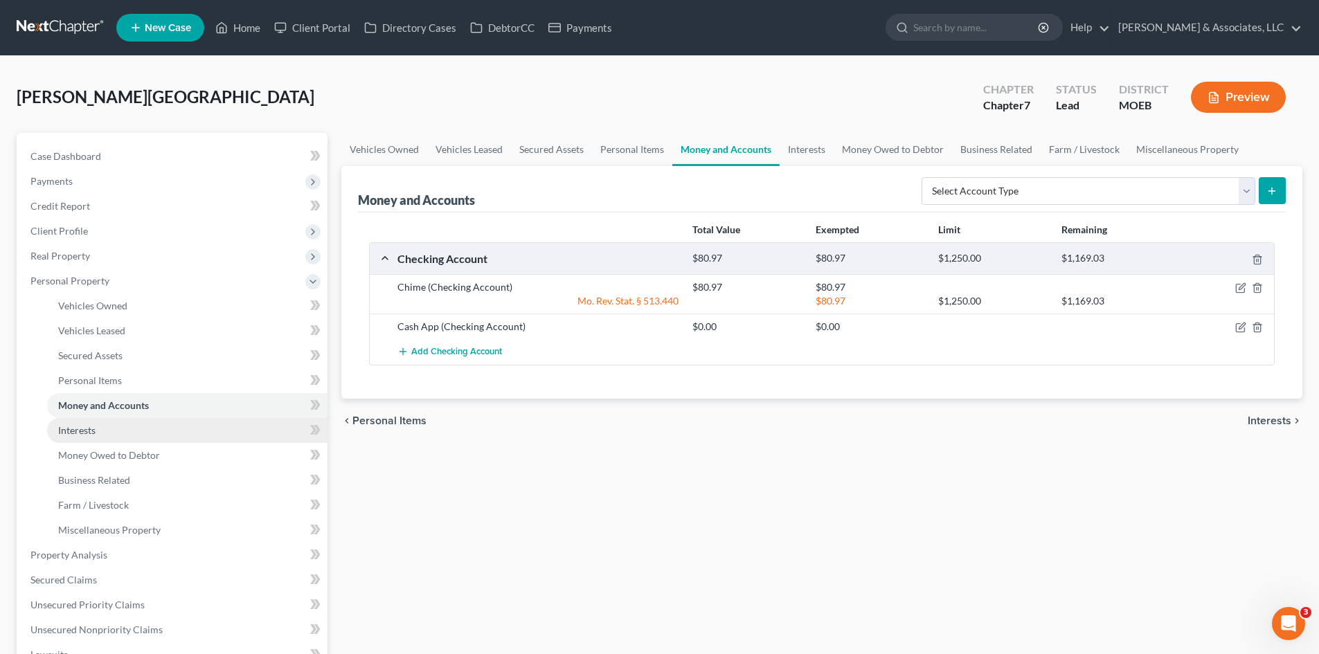
click at [104, 427] on link "Interests" at bounding box center [187, 430] width 280 height 25
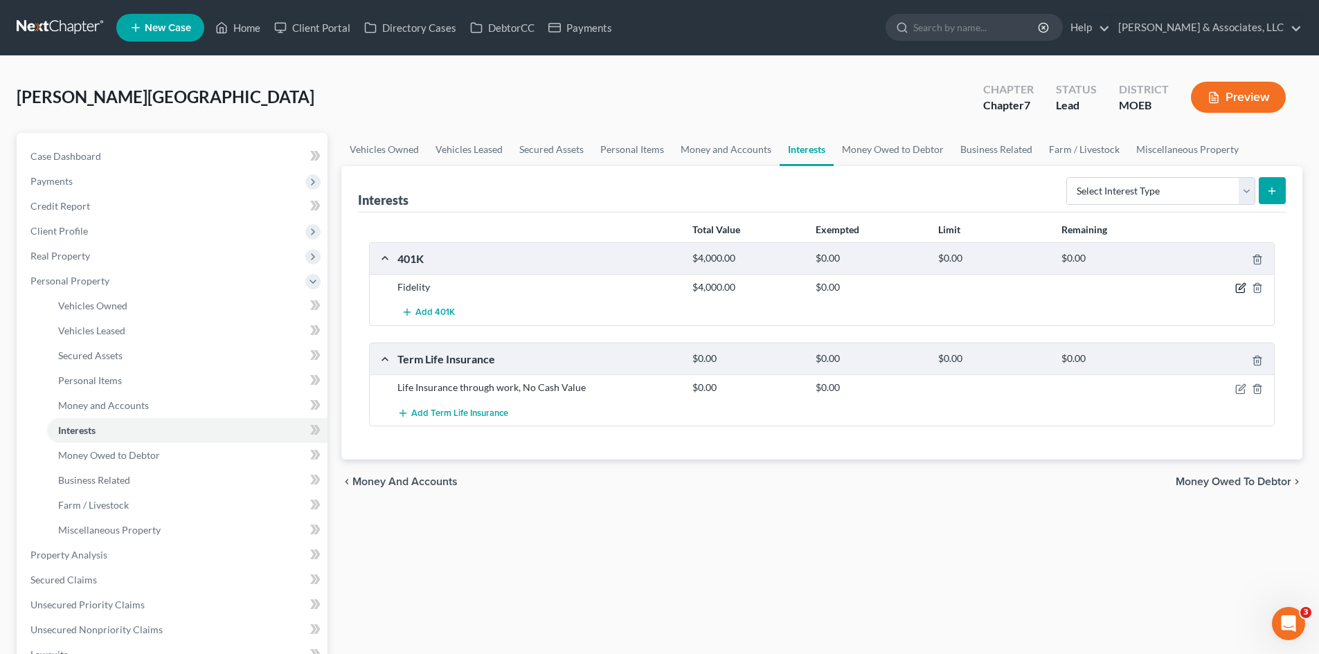
click at [1244, 284] on icon "button" at bounding box center [1242, 287] width 6 height 6
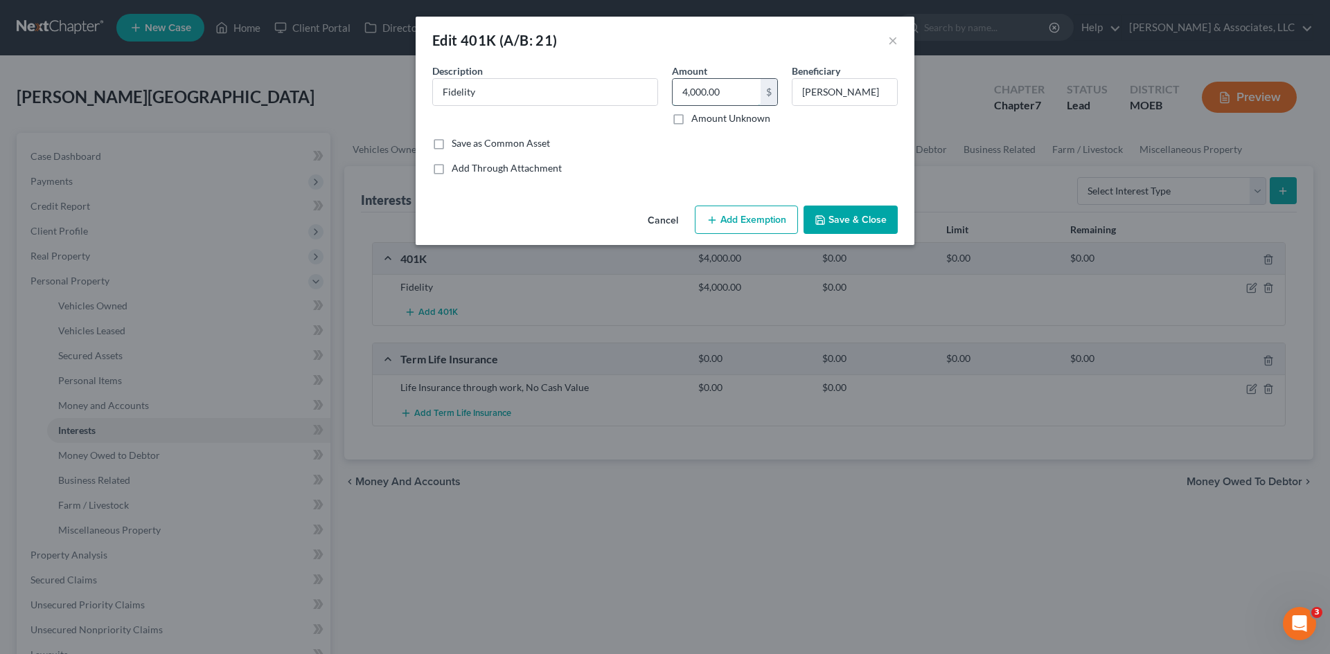
click at [747, 91] on input "4,000.00" at bounding box center [716, 92] width 88 height 26
type input "2,607.20"
click at [783, 221] on button "Add Exemption" at bounding box center [746, 220] width 103 height 29
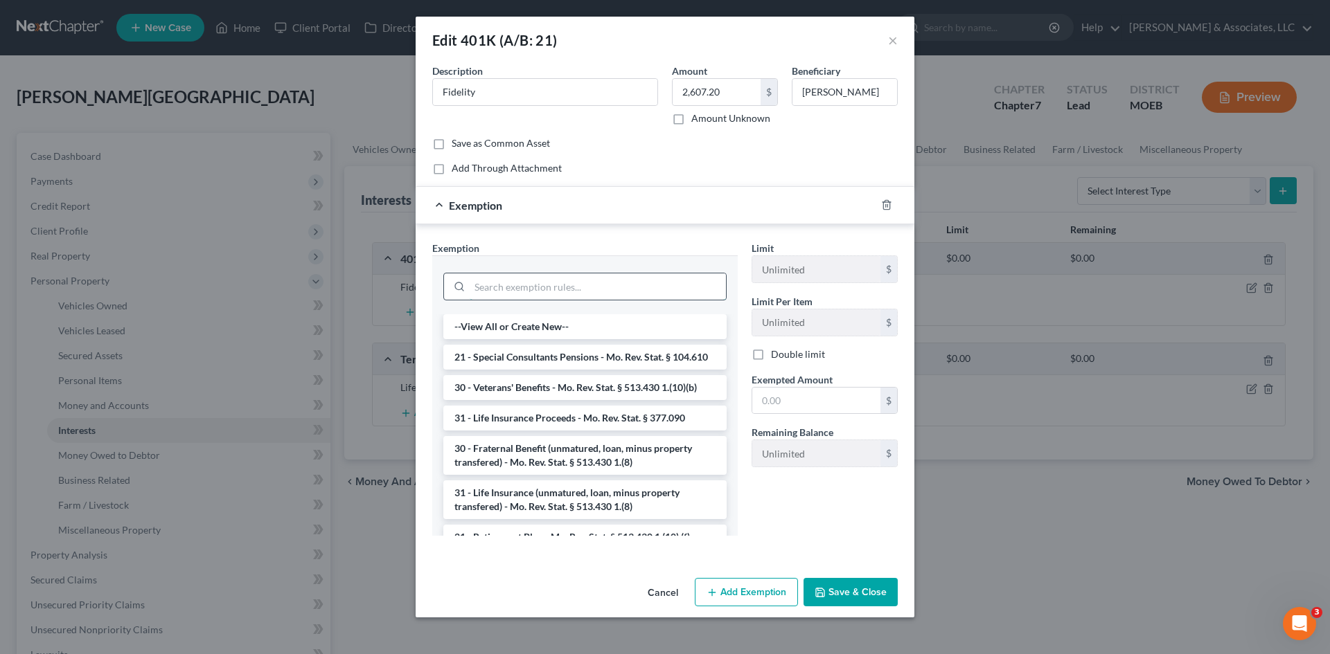
click at [535, 287] on input "search" at bounding box center [598, 287] width 256 height 26
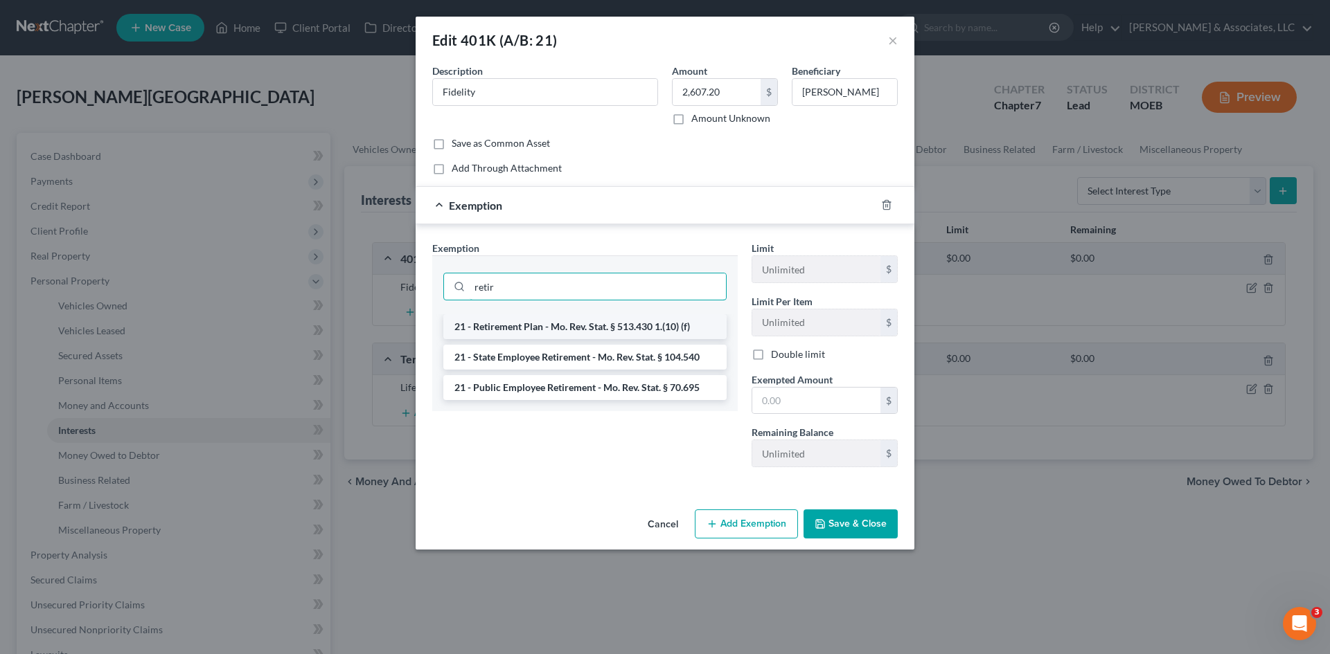
type input "retir"
click at [540, 329] on li "21 - Retirement Plan - Mo. Rev. Stat. § 513.430 1.(10) (f)" at bounding box center [584, 326] width 283 height 25
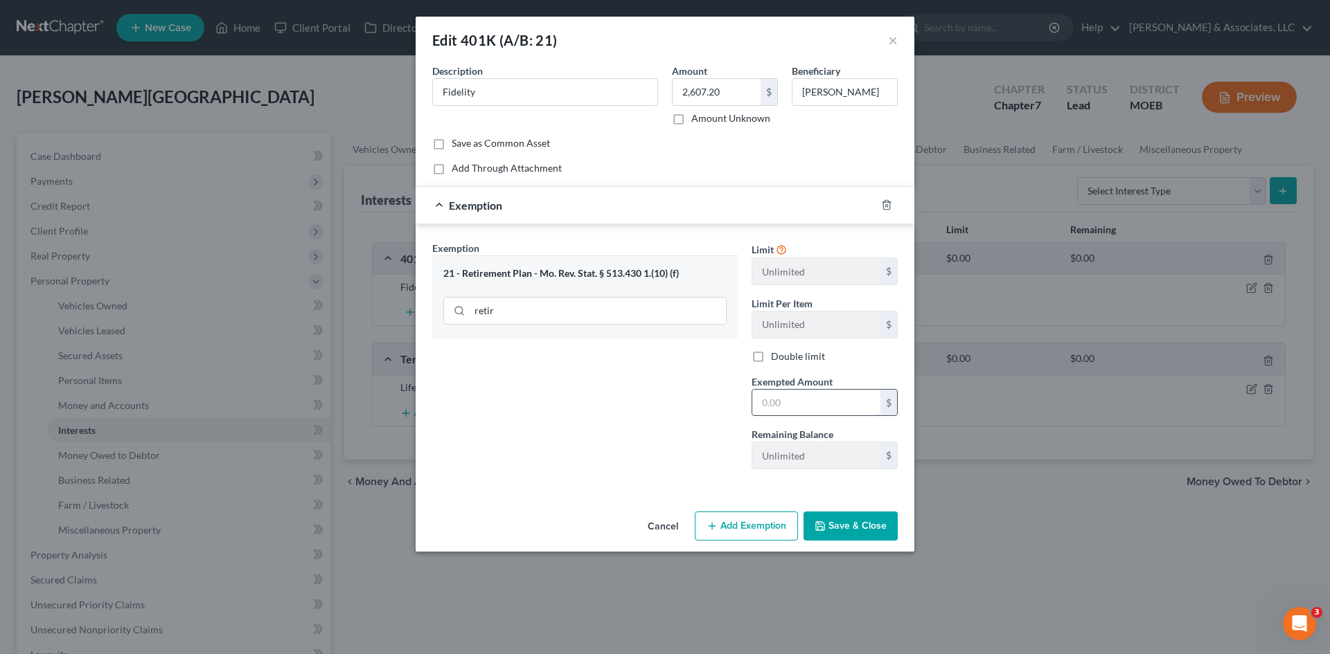
click at [779, 404] on input "text" at bounding box center [816, 403] width 128 height 26
type input "2,607.20"
click at [873, 526] on button "Save & Close" at bounding box center [850, 526] width 94 height 29
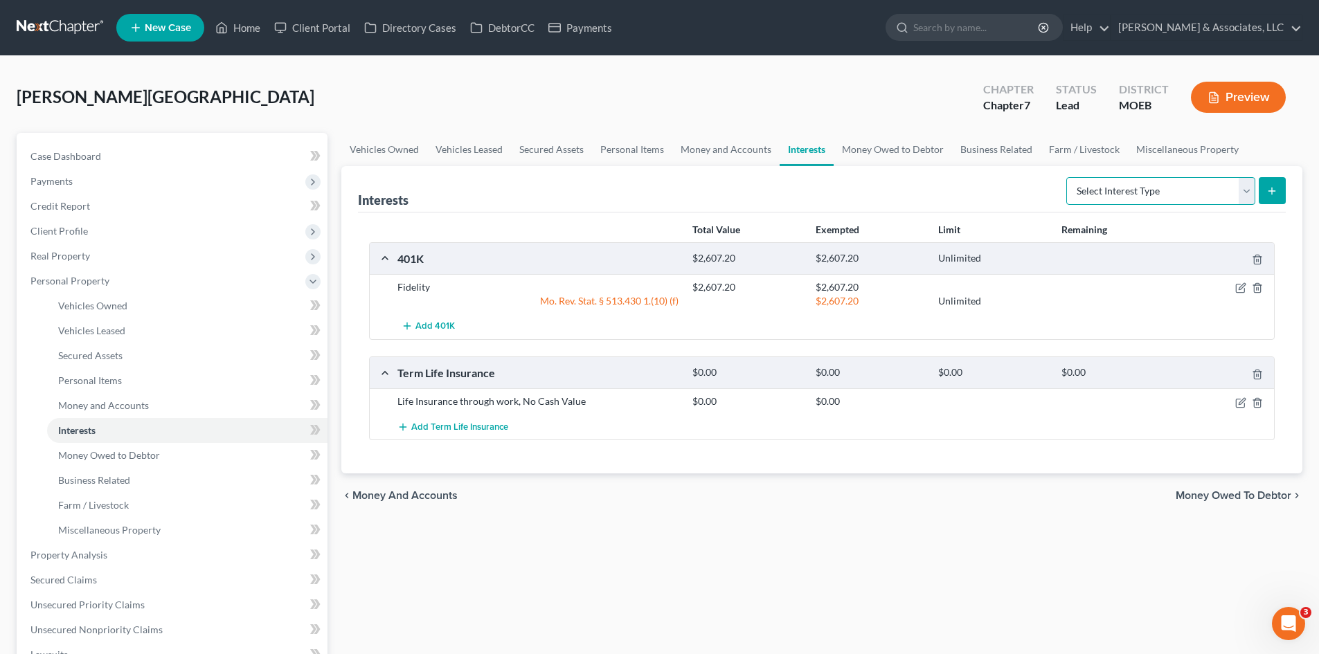
click at [1252, 196] on select "Select Interest Type 401K (A/B: 21) Annuity (A/B: 23) Bond (A/B: 18) Education …" at bounding box center [1160, 191] width 189 height 28
select select "pension_plan"
click at [1069, 177] on select "Select Interest Type 401K (A/B: 21) Annuity (A/B: 23) Bond (A/B: 18) Education …" at bounding box center [1160, 191] width 189 height 28
click at [1279, 190] on button "submit" at bounding box center [1272, 190] width 27 height 27
click at [1275, 193] on icon "submit" at bounding box center [1272, 191] width 11 height 11
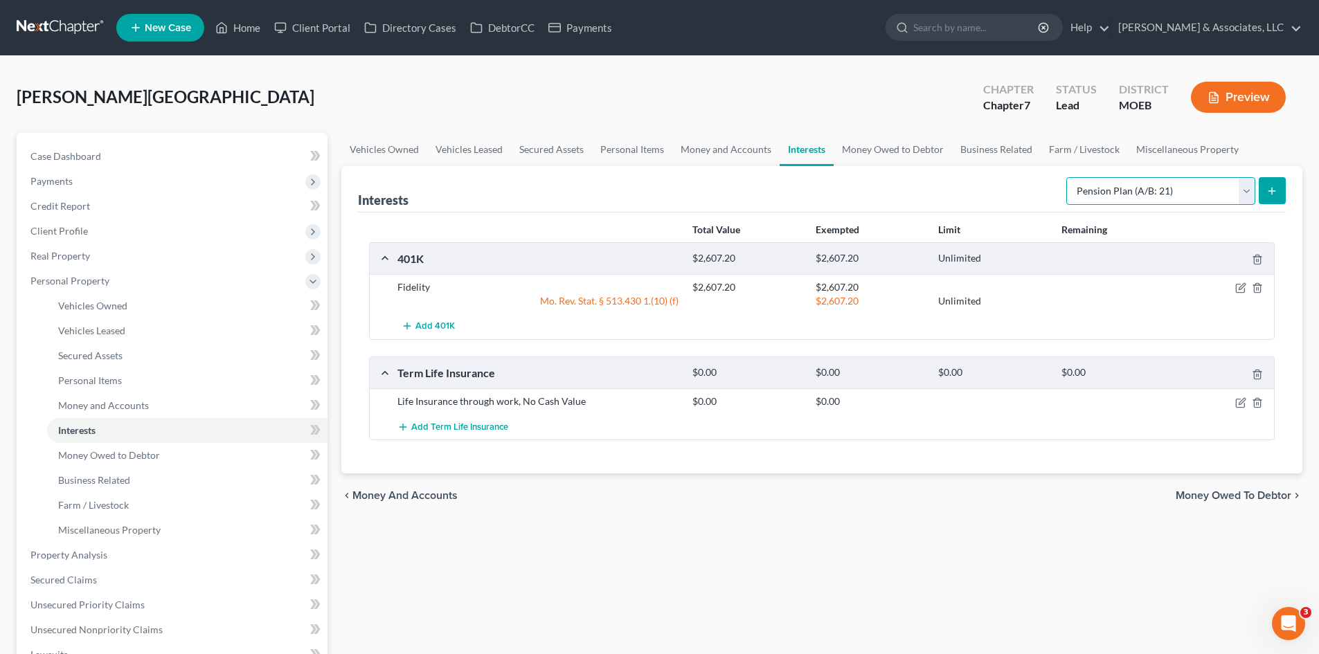
click at [1195, 191] on select "Select Interest Type 401K (A/B: 21) Annuity (A/B: 23) Bond (A/B: 18) Education …" at bounding box center [1160, 191] width 189 height 28
click at [1069, 177] on select "Select Interest Type 401K (A/B: 21) Annuity (A/B: 23) Bond (A/B: 18) Education …" at bounding box center [1160, 191] width 189 height 28
click at [1272, 190] on line "submit" at bounding box center [1272, 191] width 0 height 6
click at [1249, 190] on select "Select Interest Type 401K (A/B: 21) Annuity (A/B: 23) Bond (A/B: 18) Education …" at bounding box center [1160, 191] width 189 height 28
select select "pension_plan"
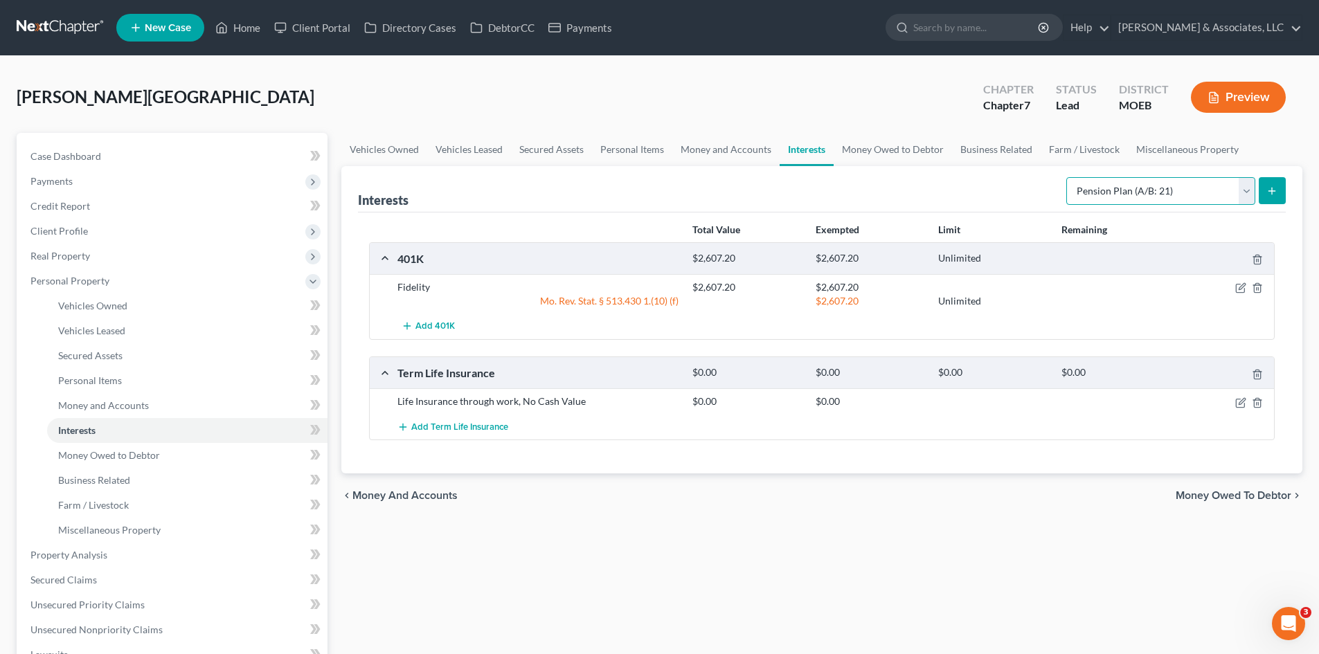
click at [1069, 177] on select "Select Interest Type 401K (A/B: 21) Annuity (A/B: 23) Bond (A/B: 18) Education …" at bounding box center [1160, 191] width 189 height 28
click at [1269, 186] on icon "submit" at bounding box center [1272, 191] width 11 height 11
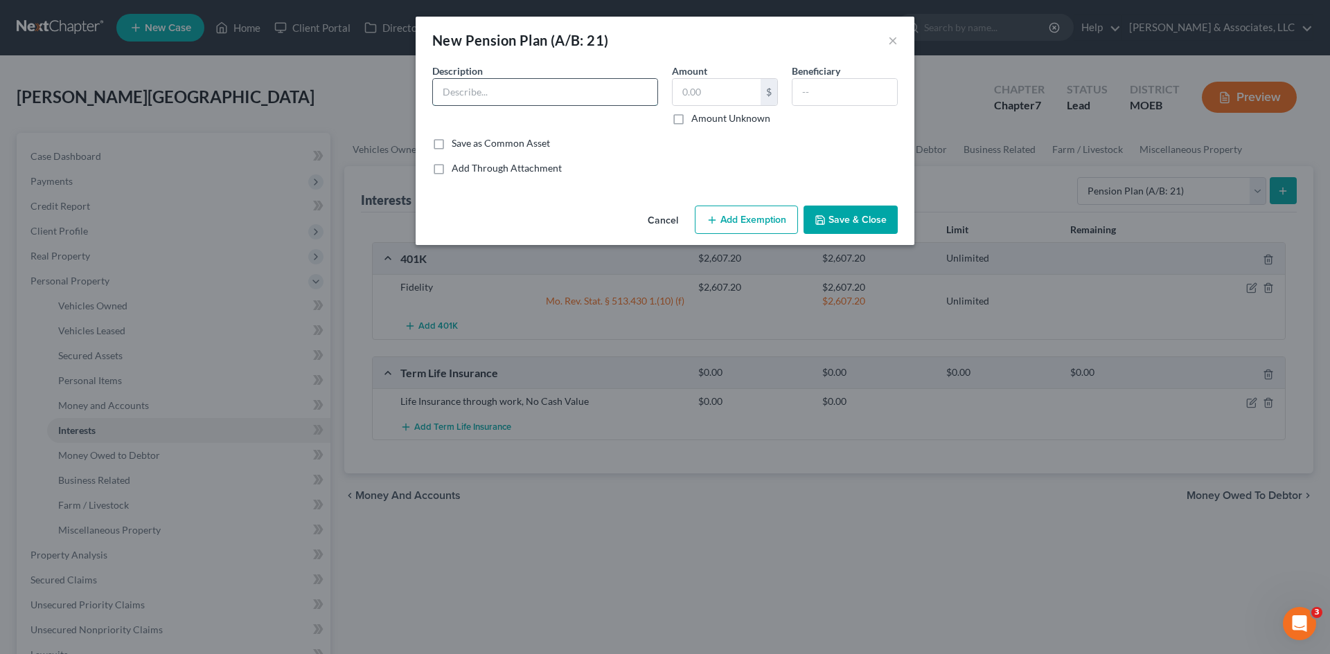
click at [550, 89] on input "text" at bounding box center [545, 92] width 224 height 26
type input "P"
type input "Sherwin Williams Pension Plan"
type input "19,009.07"
click at [728, 218] on button "Add Exemption" at bounding box center [746, 220] width 103 height 29
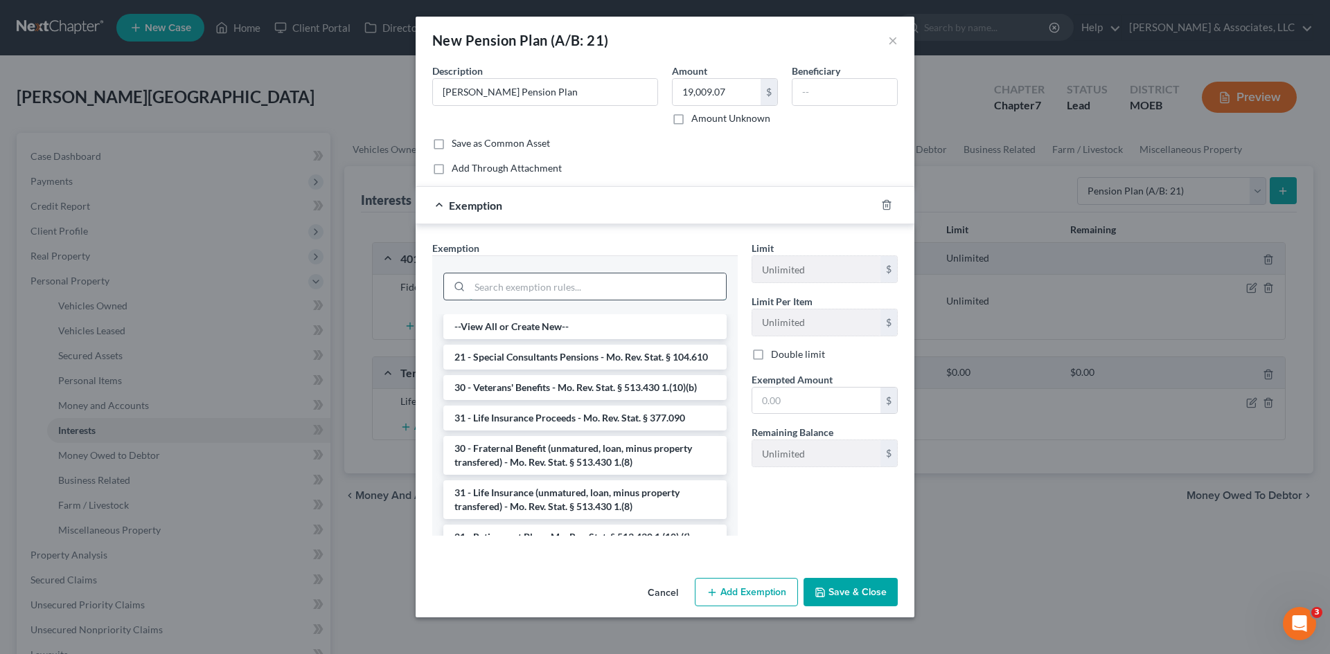
click at [545, 289] on input "search" at bounding box center [598, 287] width 256 height 26
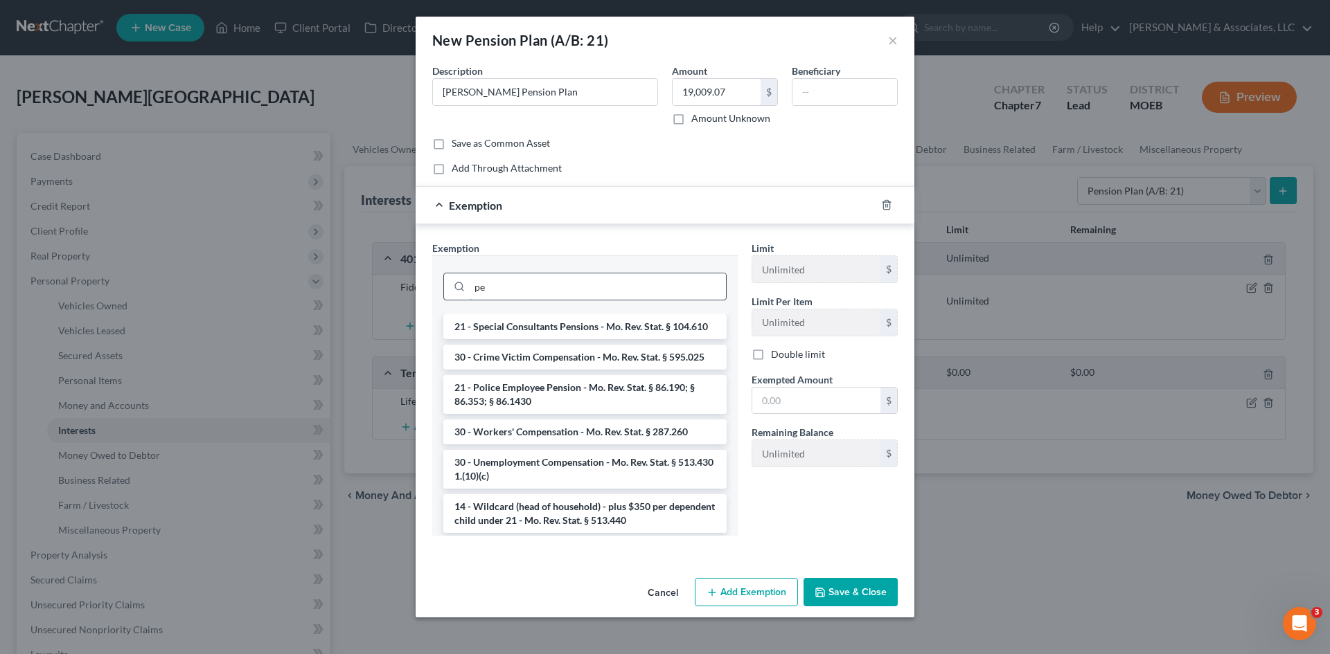
type input "p"
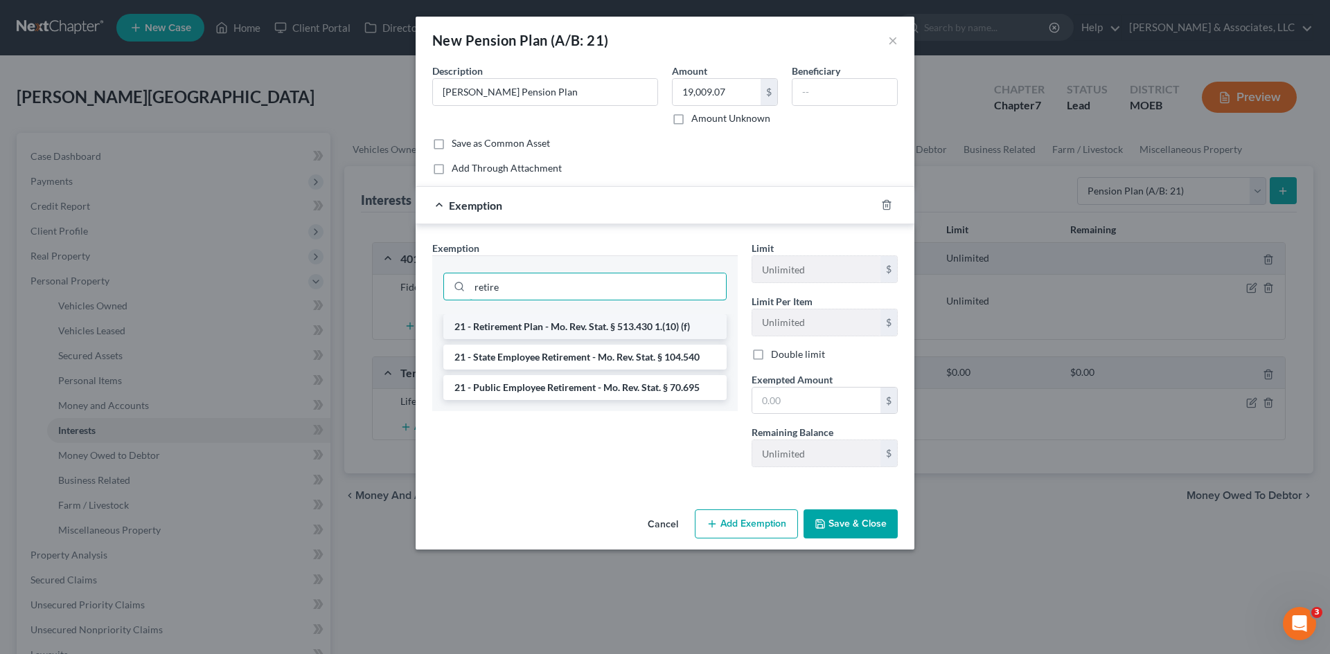
type input "retire"
click at [524, 330] on li "21 - Retirement Plan - Mo. Rev. Stat. § 513.430 1.(10) (f)" at bounding box center [584, 326] width 283 height 25
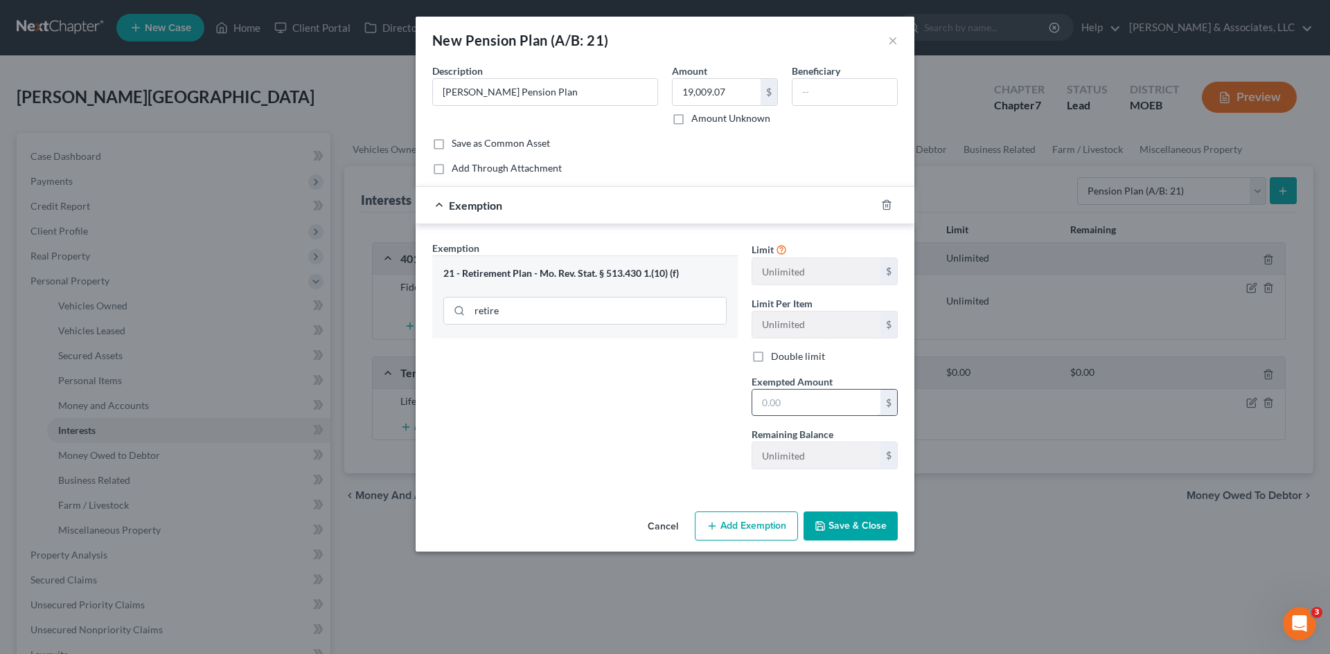
click at [787, 404] on input "text" at bounding box center [816, 403] width 128 height 26
type input "19,009.07"
click at [861, 528] on button "Save & Close" at bounding box center [850, 526] width 94 height 29
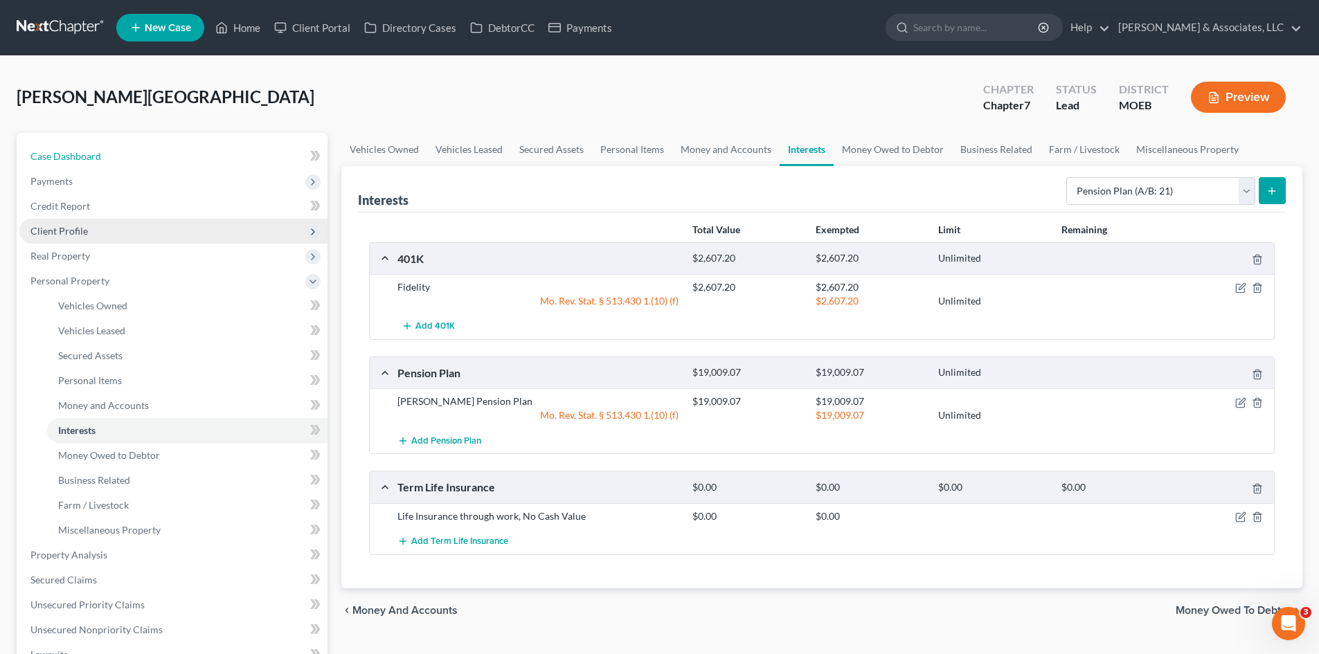
click at [78, 160] on span "Case Dashboard" at bounding box center [65, 156] width 71 height 12
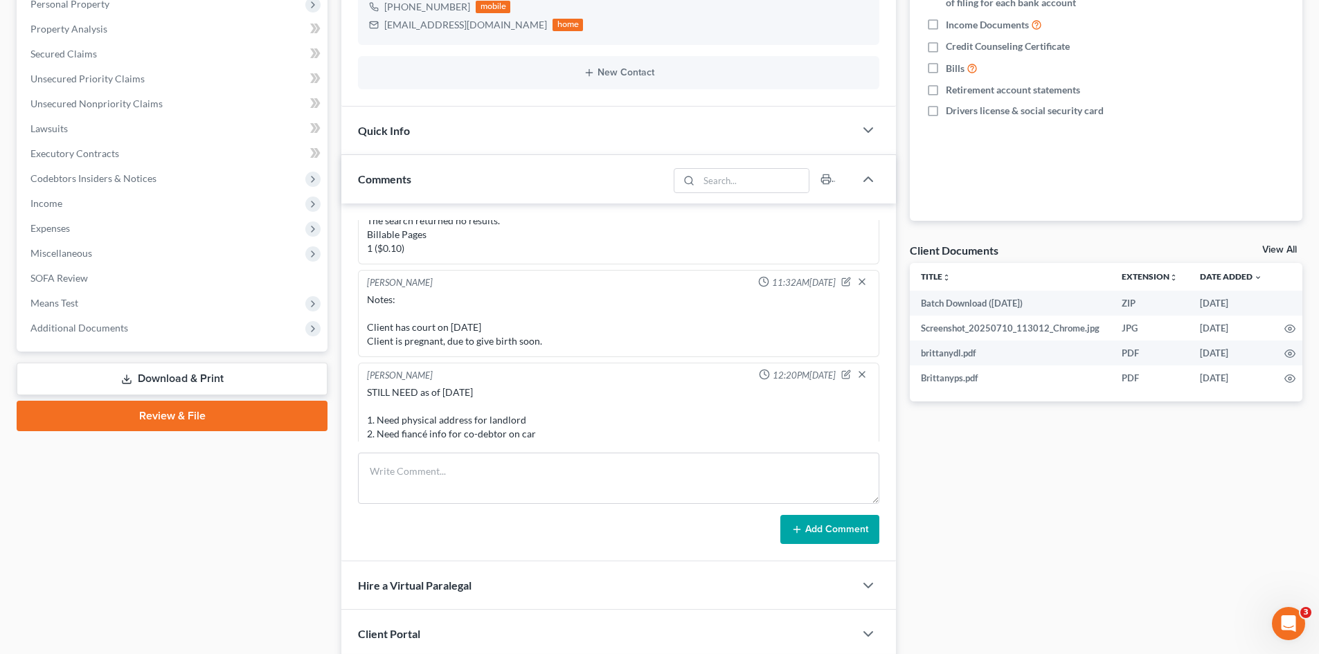
scroll to position [856, 0]
click at [841, 287] on icon "button" at bounding box center [846, 288] width 10 height 10
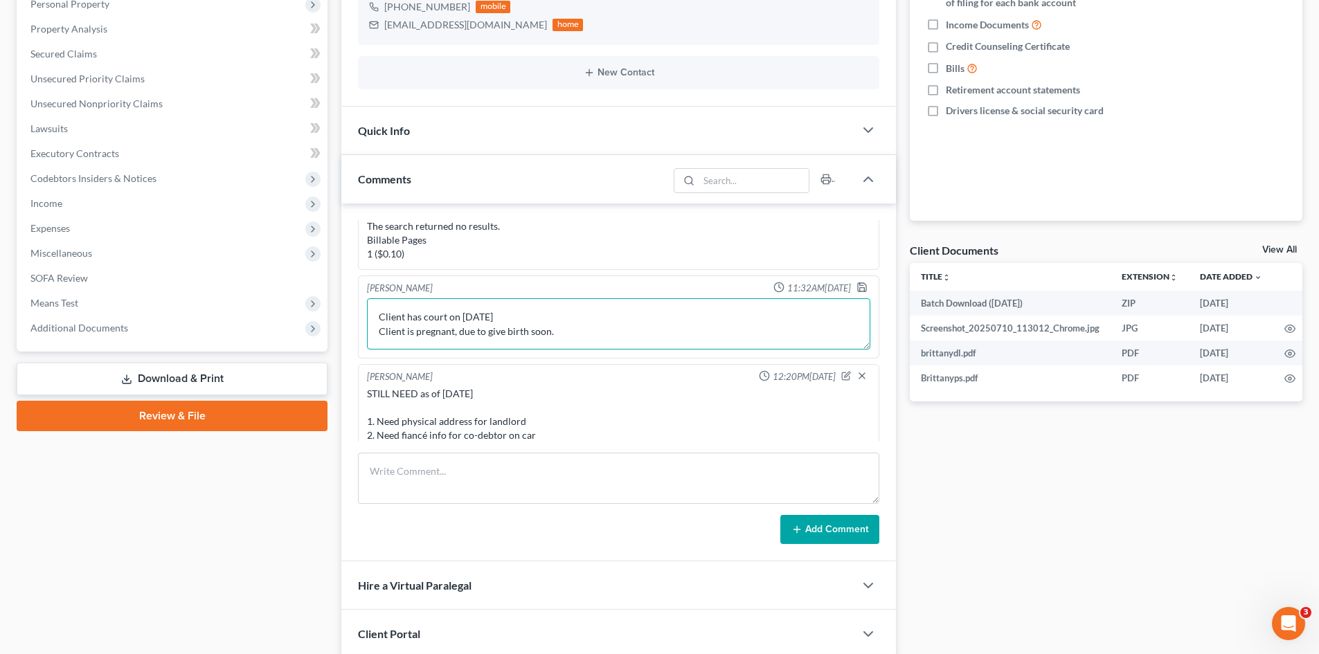
click at [555, 316] on textarea "Notes: Client has court on Sept 5, 2025 Client is pregnant, due to give birth s…" at bounding box center [618, 323] width 503 height 51
click at [574, 332] on textarea "Notes: Client has court on Sept 5, 2025 Client is pregnant, due to give birth s…" at bounding box center [618, 323] width 503 height 51
type textarea "Notes: Client has court on [DATE] Client is pregnant, due to give birth soon. C…"
click at [858, 287] on icon "button" at bounding box center [862, 287] width 8 height 8
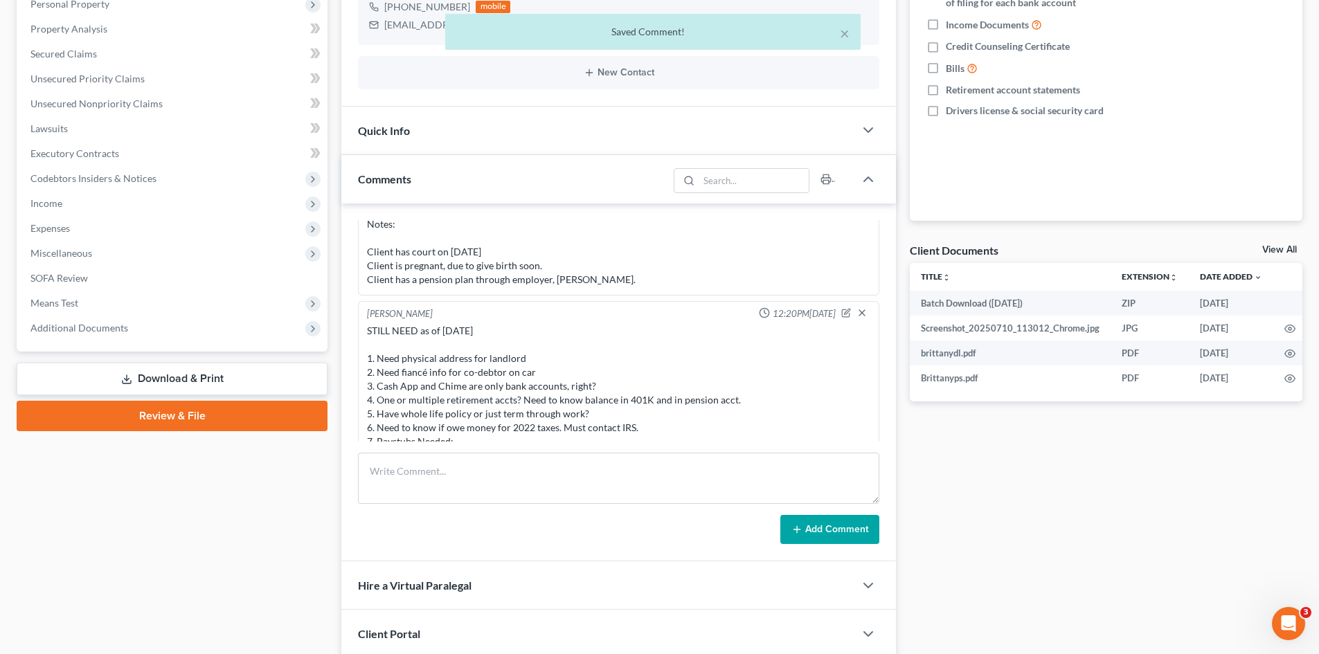
scroll to position [801, 0]
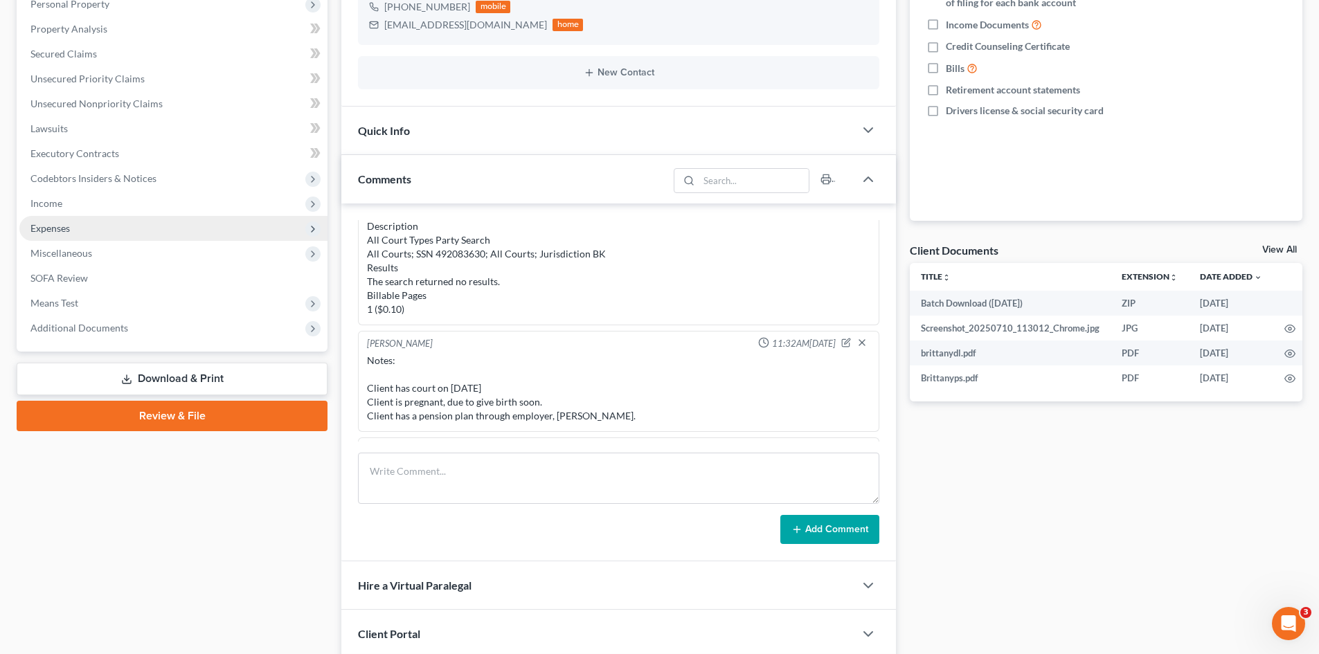
click at [57, 228] on span "Expenses" at bounding box center [49, 228] width 39 height 12
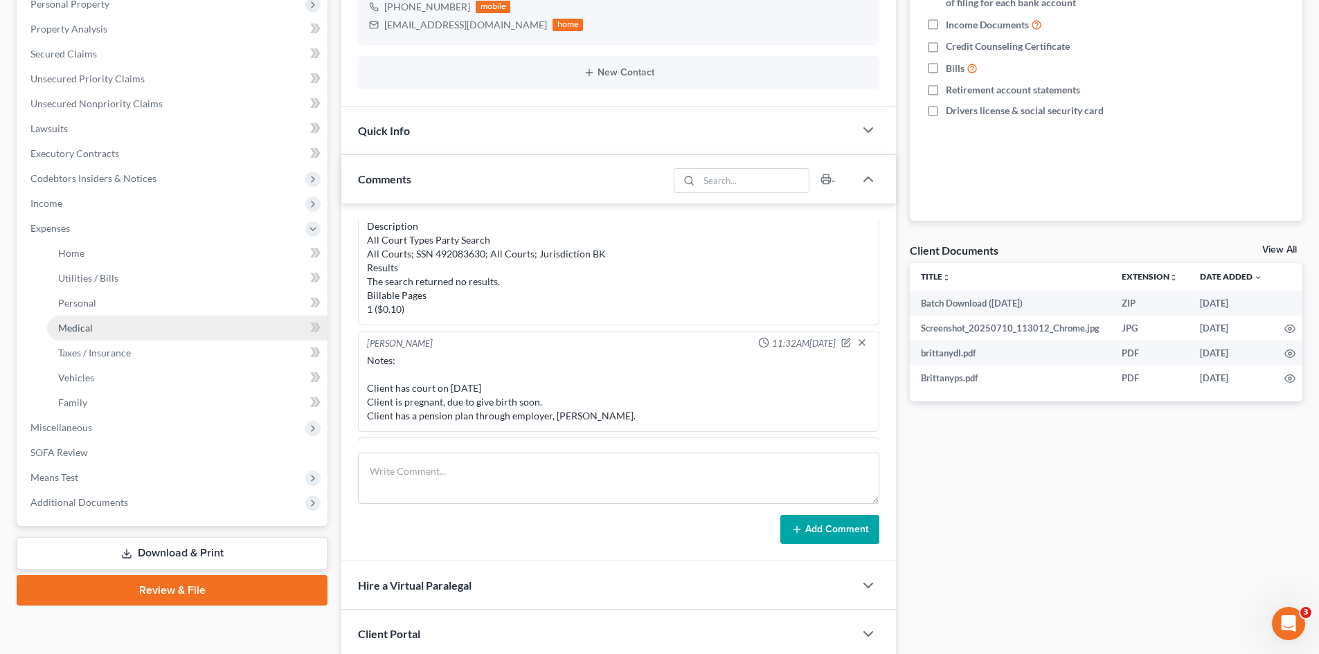
click at [90, 326] on span "Medical" at bounding box center [75, 328] width 35 height 12
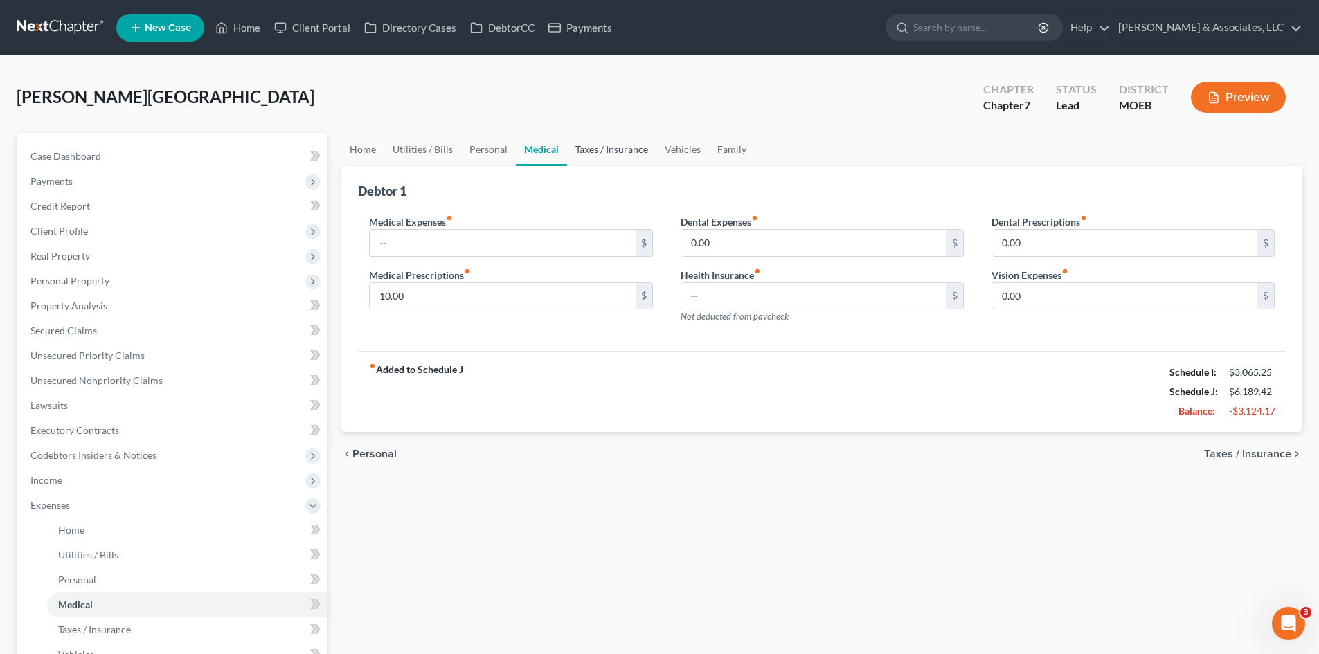
click at [607, 154] on link "Taxes / Insurance" at bounding box center [611, 149] width 89 height 33
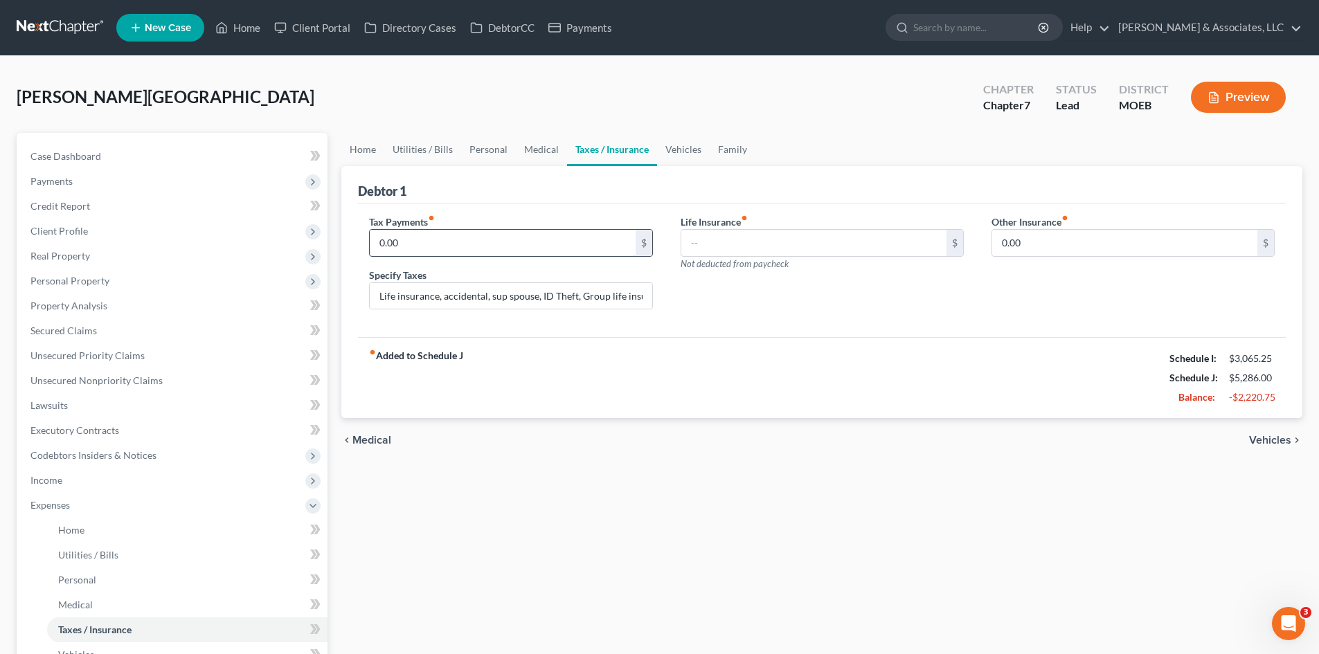
type input "0.00"
click at [696, 242] on input "text" at bounding box center [813, 243] width 265 height 26
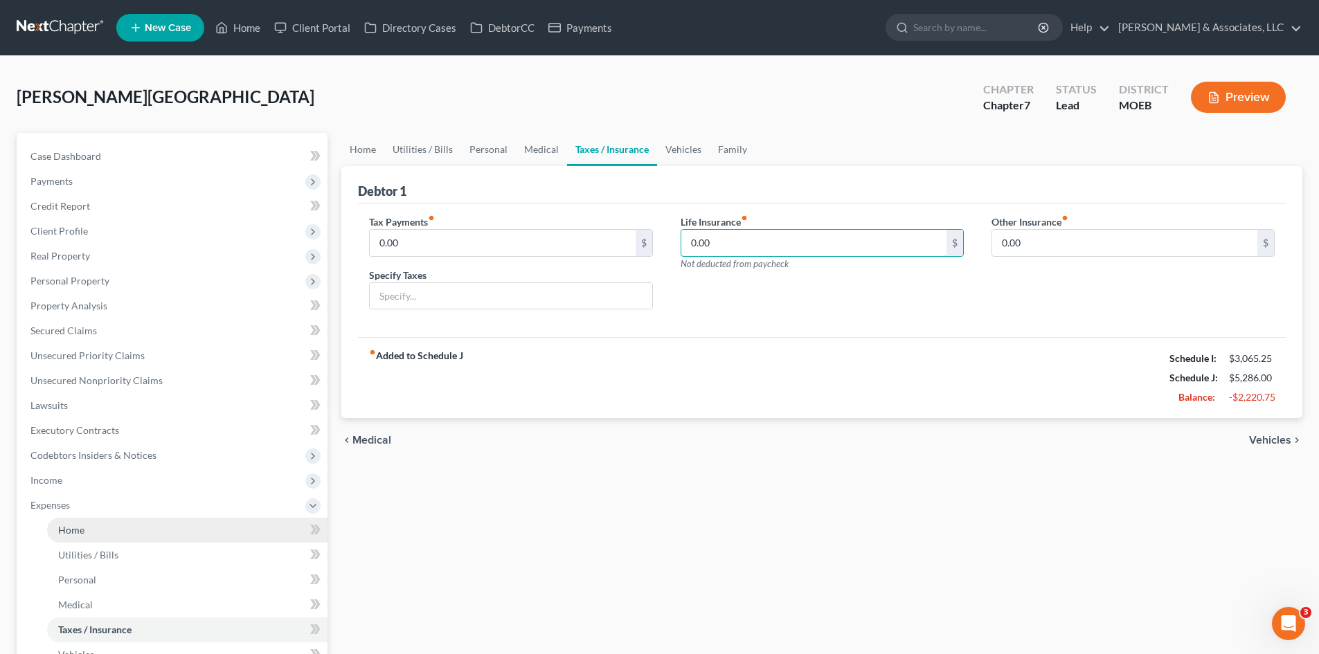
type input "0.00"
click at [66, 529] on span "Home" at bounding box center [71, 530] width 26 height 12
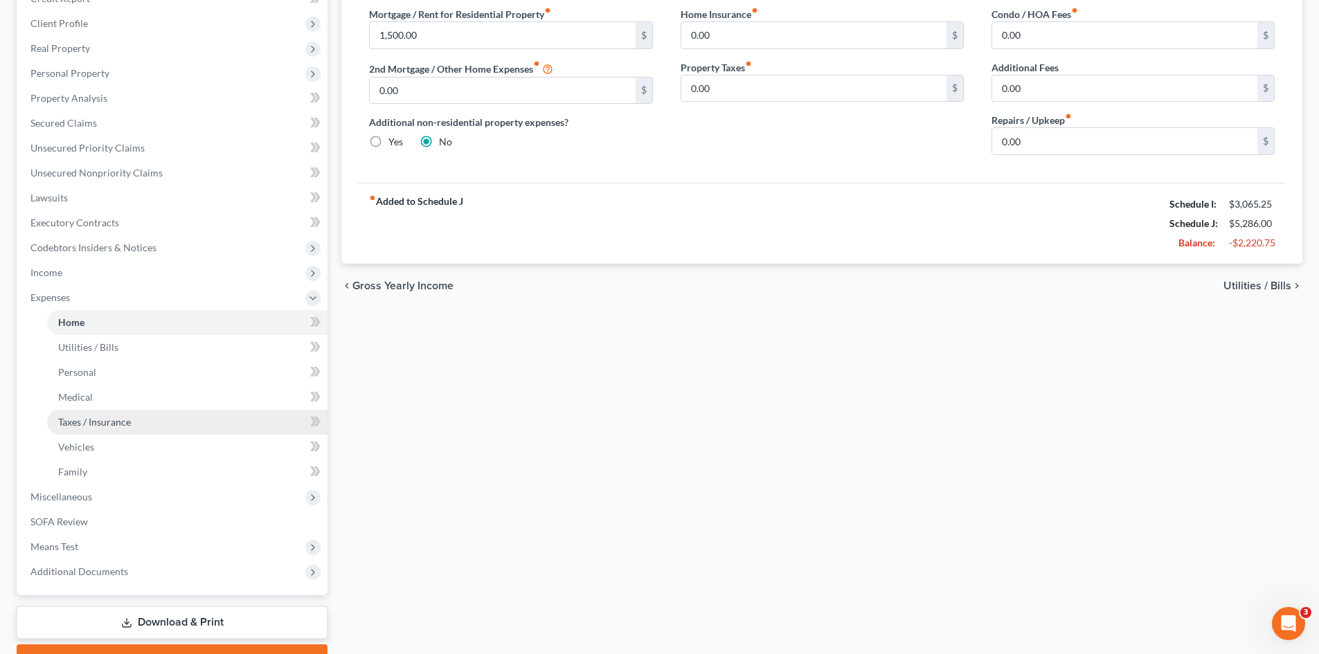
scroll to position [138, 0]
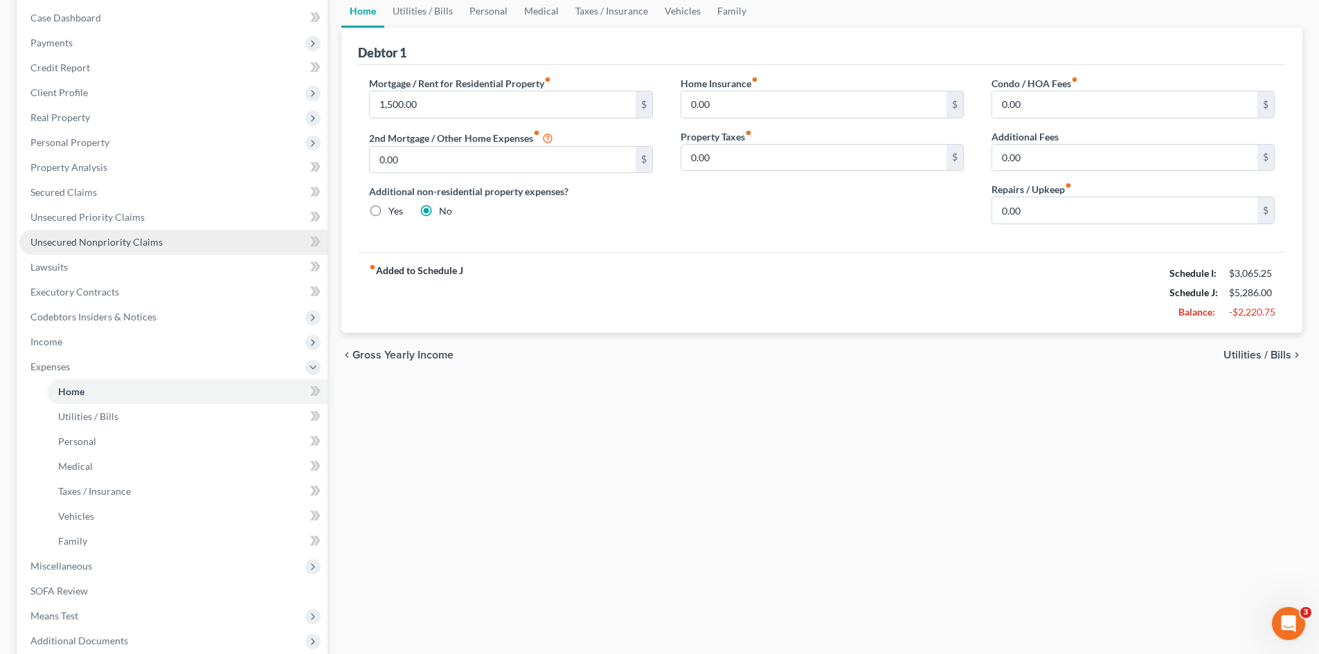
click at [75, 242] on span "Unsecured Nonpriority Claims" at bounding box center [96, 242] width 132 height 12
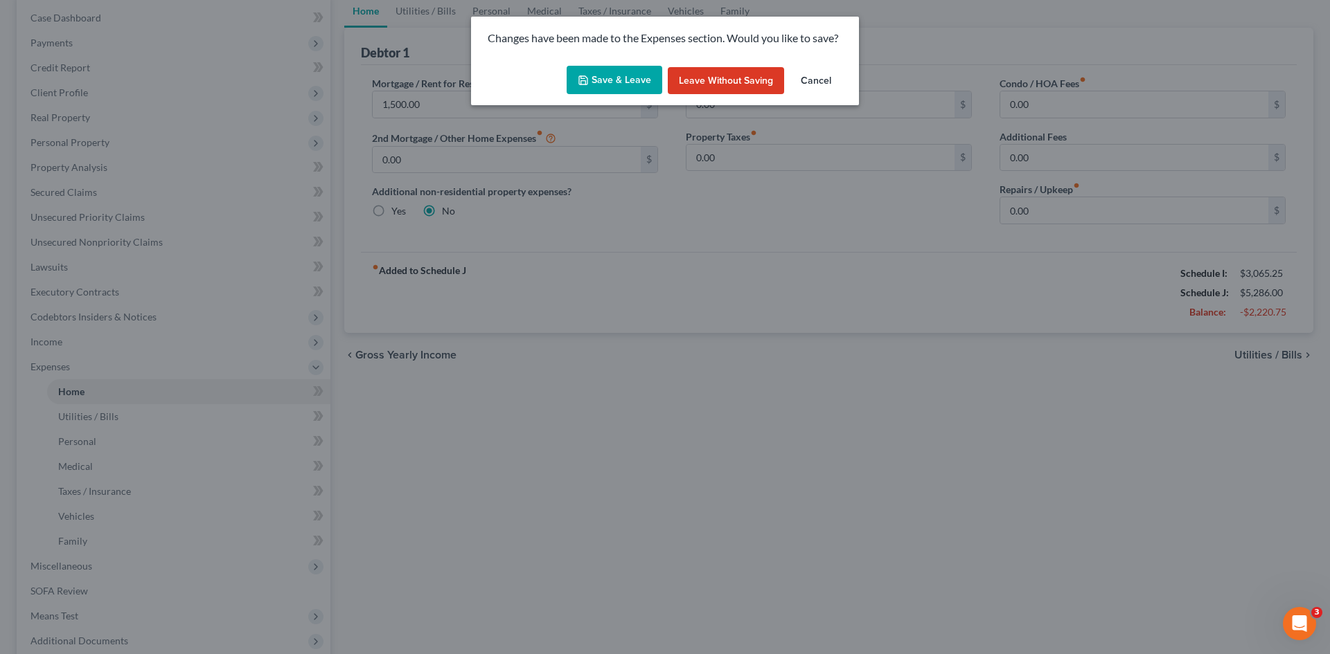
click at [598, 80] on button "Save & Leave" at bounding box center [614, 80] width 96 height 29
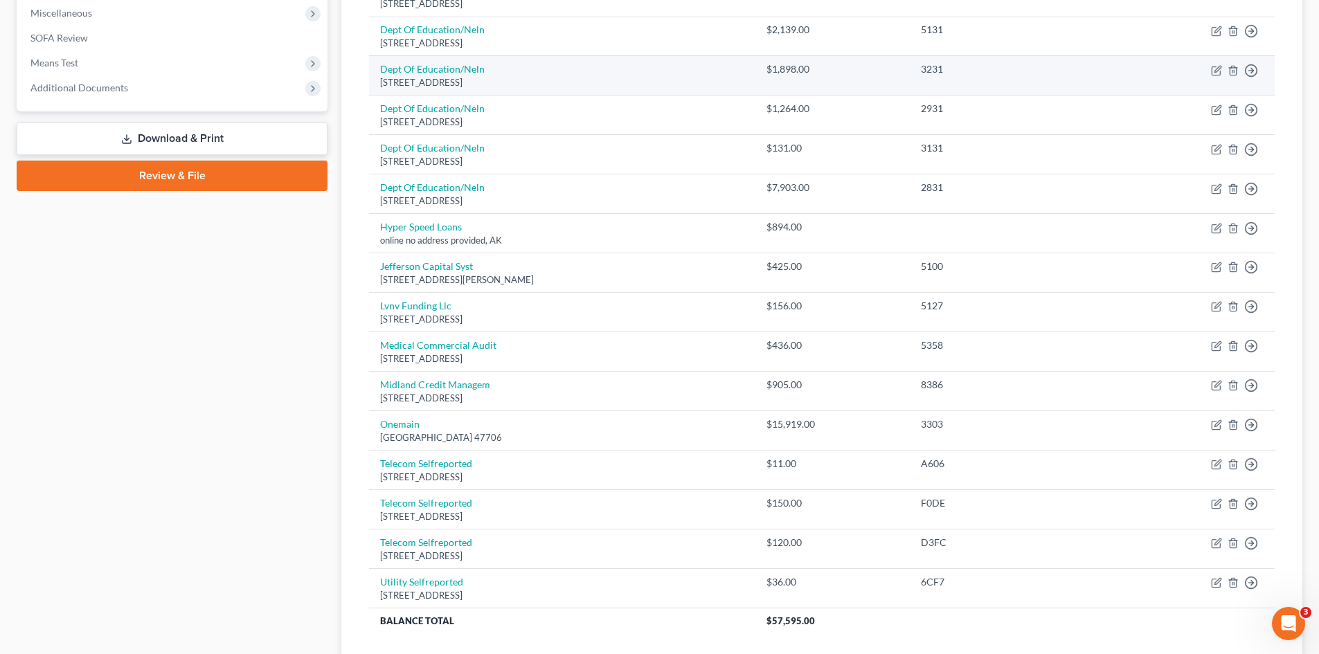
scroll to position [554, 0]
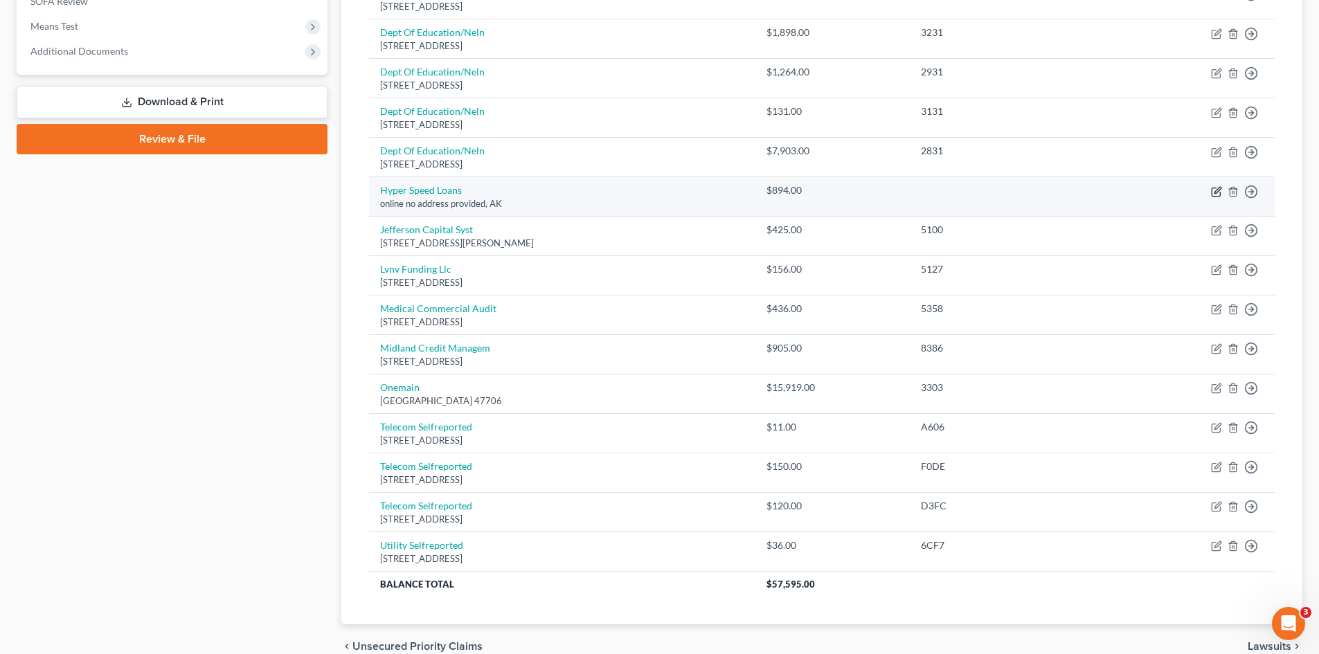
click at [1218, 192] on icon "button" at bounding box center [1218, 190] width 6 height 6
select select "1"
select select "2"
select select "0"
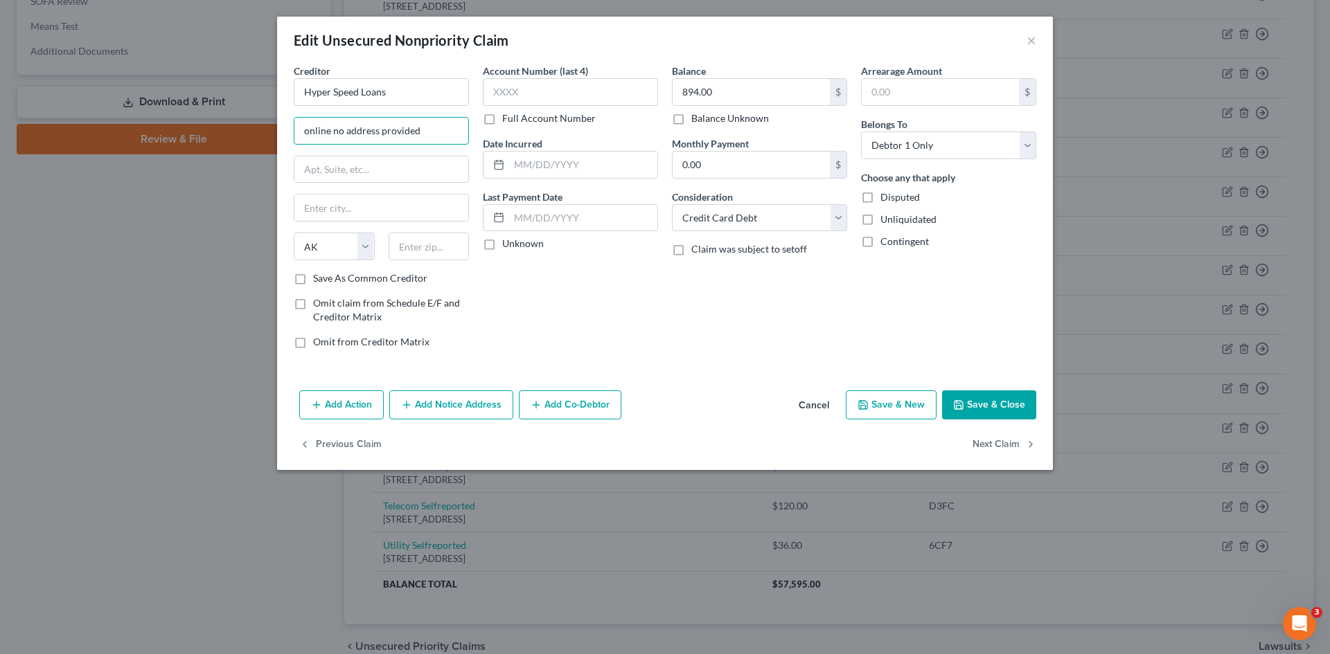
drag, startPoint x: 376, startPoint y: 132, endPoint x: 246, endPoint y: 132, distance: 130.2
click at [246, 132] on div "Edit Unsecured Nonpriority Claim × Creditor * Hyper Speed Loans online no addre…" at bounding box center [665, 327] width 1330 height 654
type input "6400 Sheridan Dr"
type input "Williamsville"
select select "35"
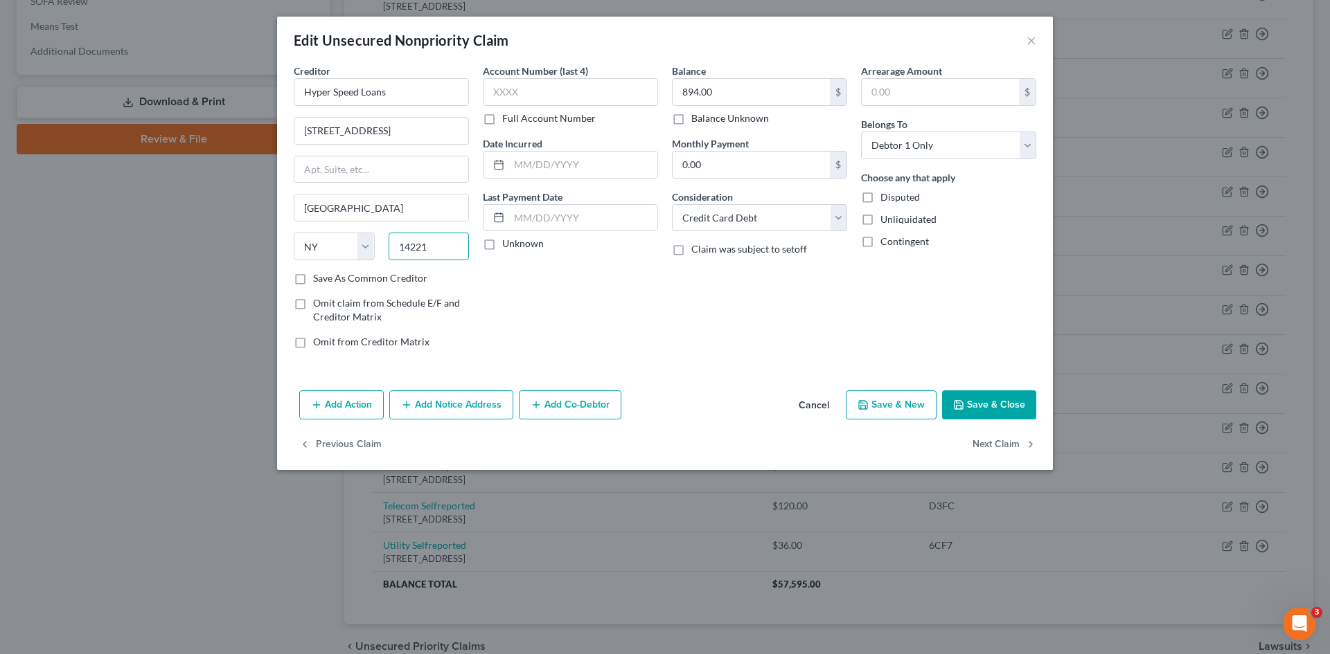
type input "14221"
click at [1002, 399] on button "Save & Close" at bounding box center [989, 405] width 94 height 29
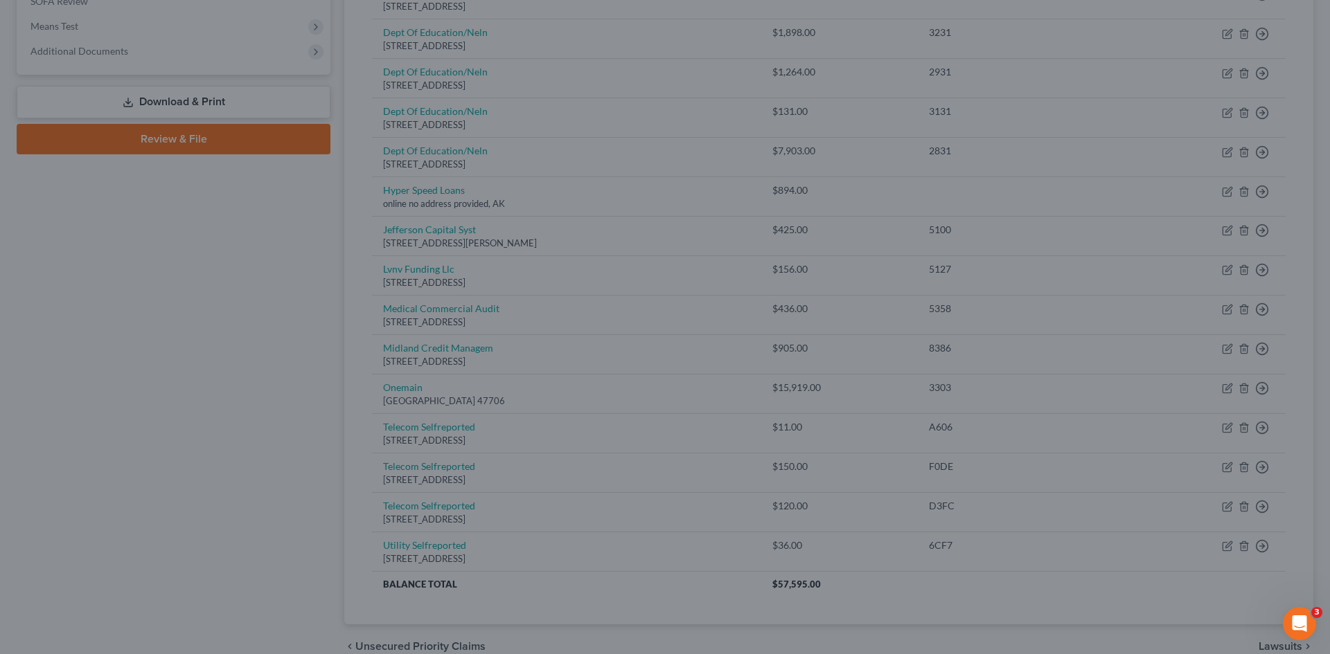
type input "Buffalo"
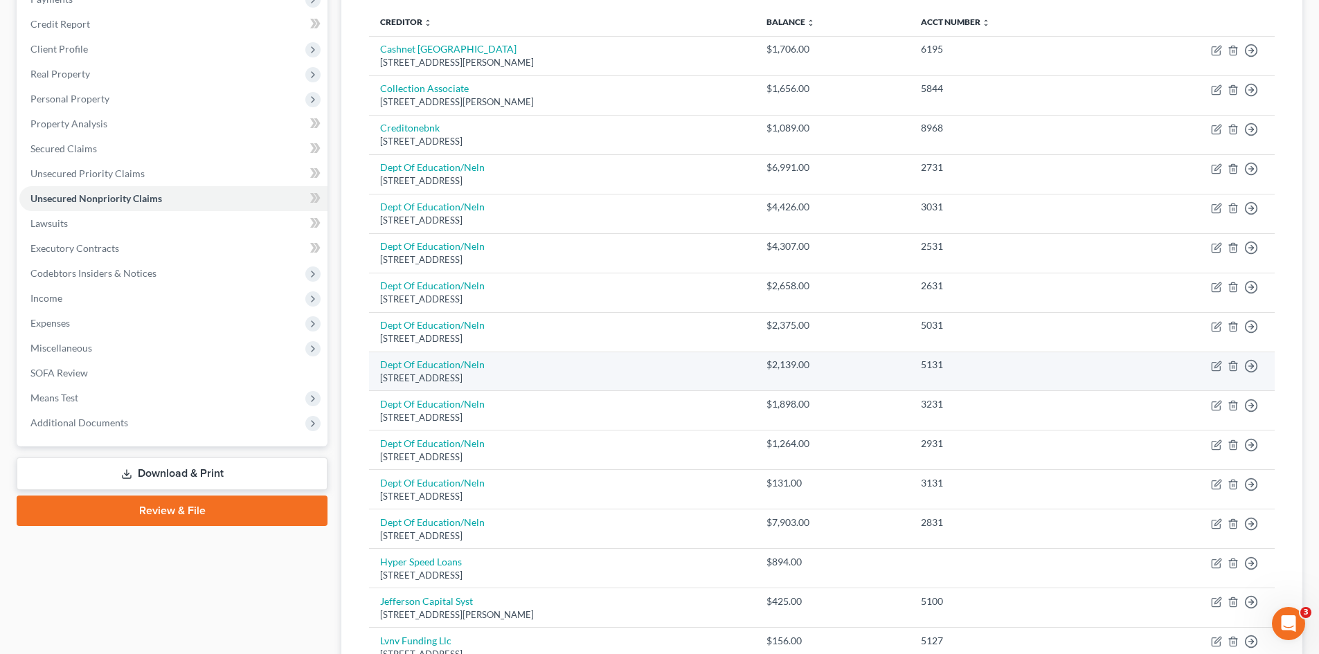
scroll to position [0, 0]
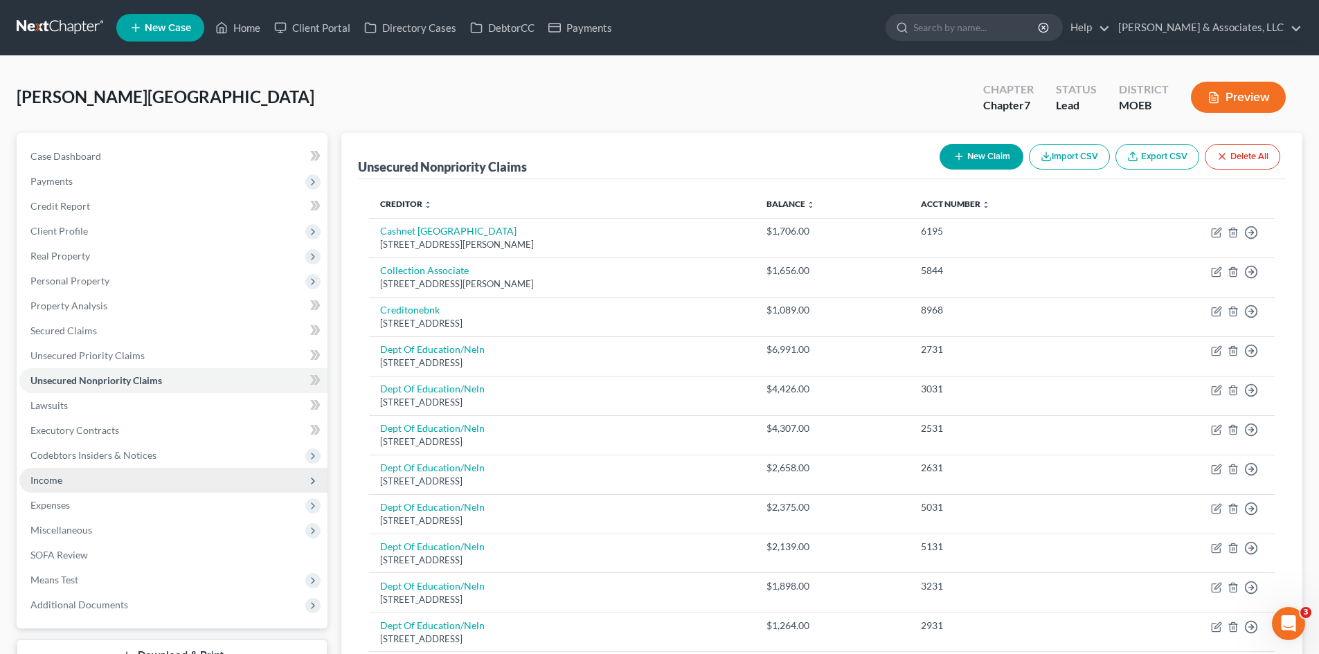
click at [51, 482] on span "Income" at bounding box center [46, 480] width 32 height 12
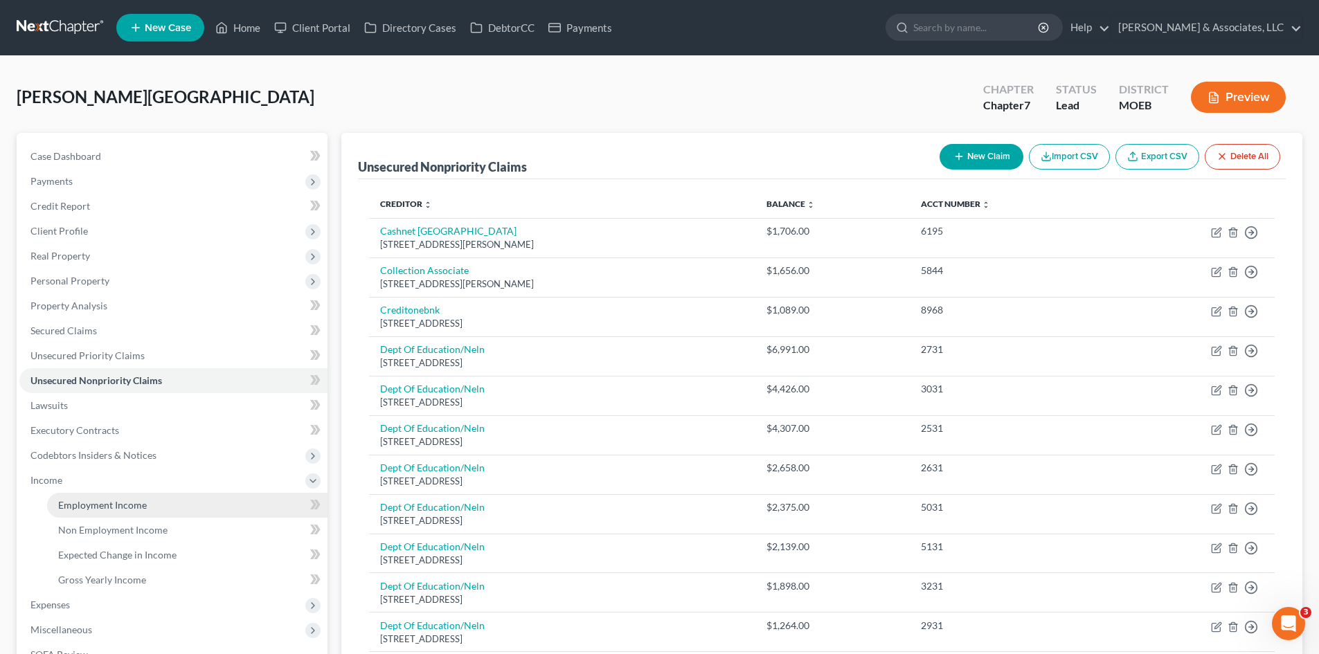
click at [109, 499] on span "Employment Income" at bounding box center [102, 505] width 89 height 12
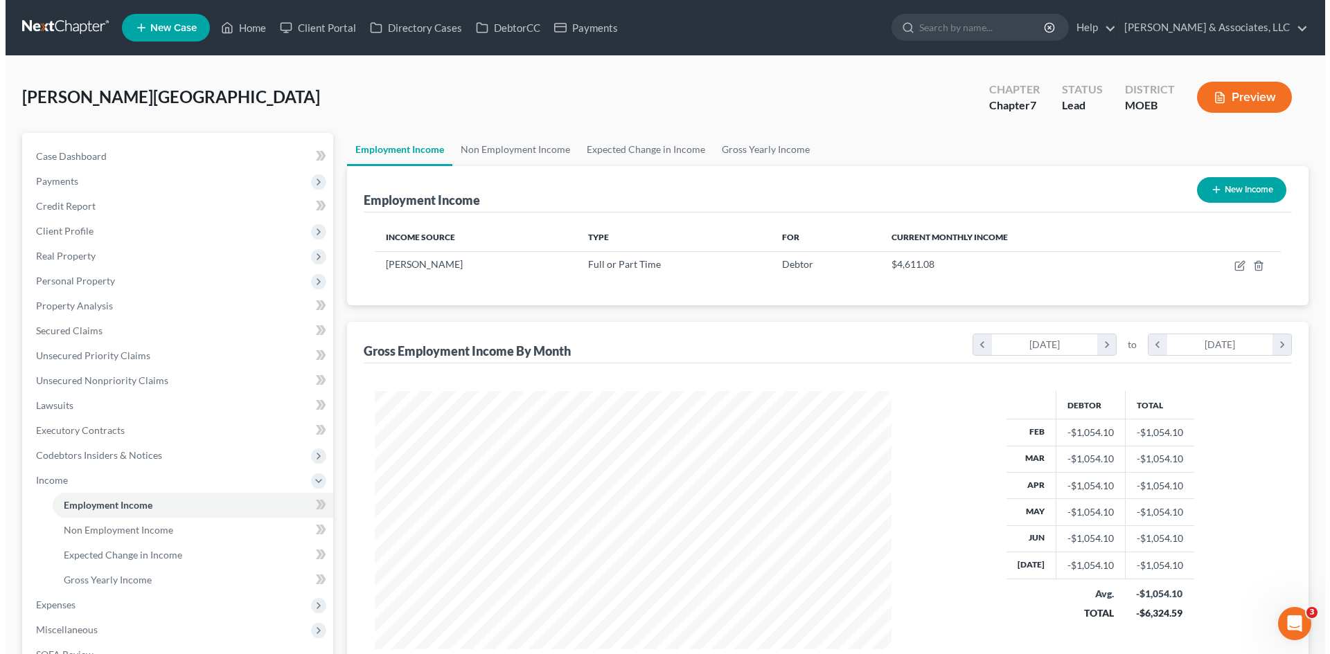
scroll to position [258, 544]
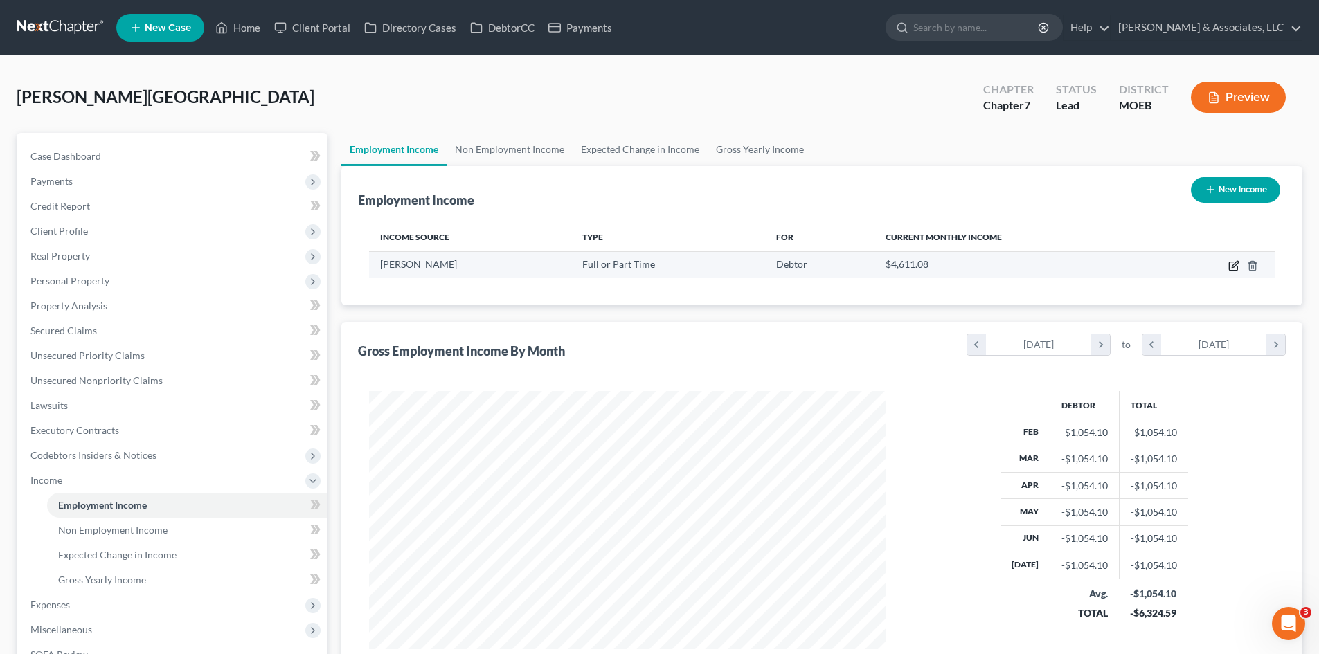
click at [1231, 263] on icon "button" at bounding box center [1233, 265] width 11 height 11
select select "0"
select select "26"
select select "2"
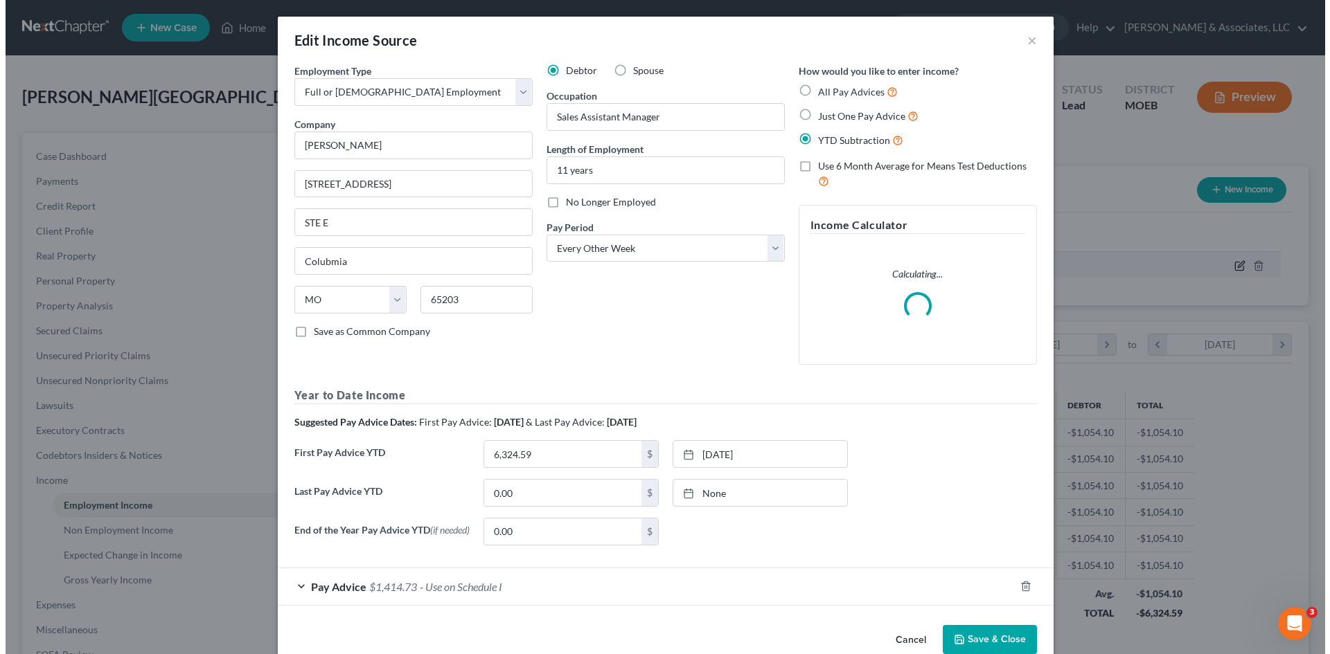
scroll to position [260, 549]
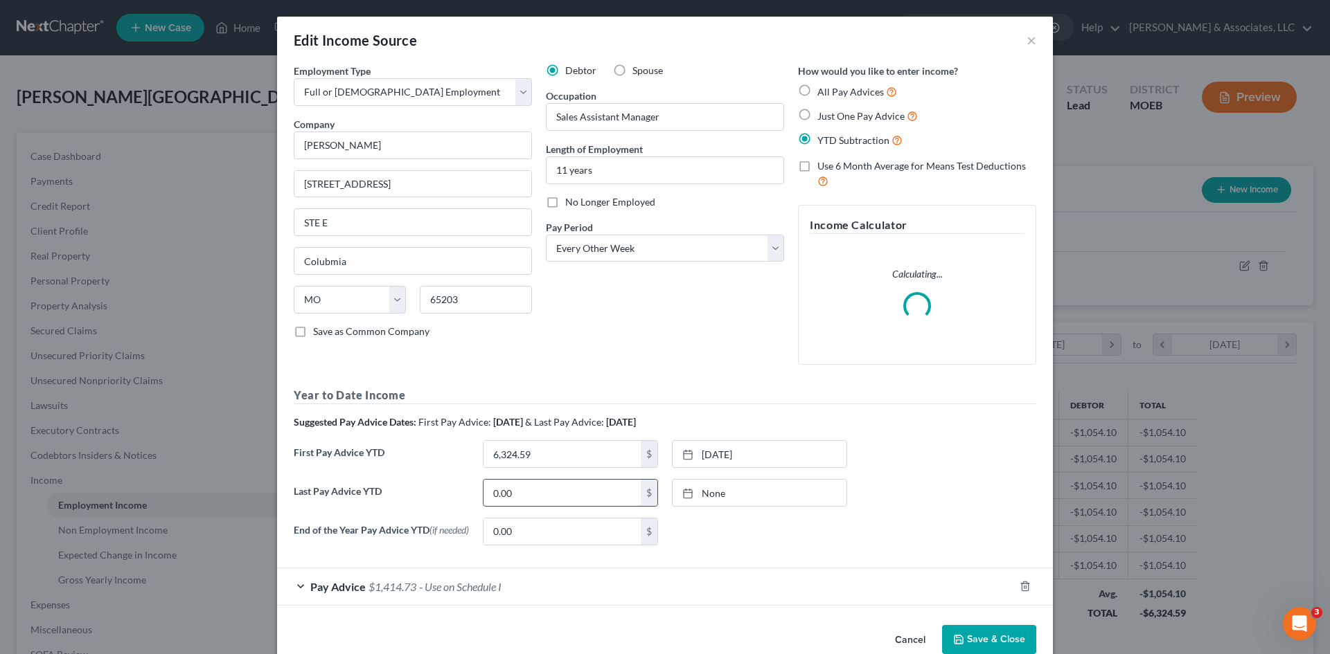
click at [580, 490] on input "0.00" at bounding box center [561, 493] width 157 height 26
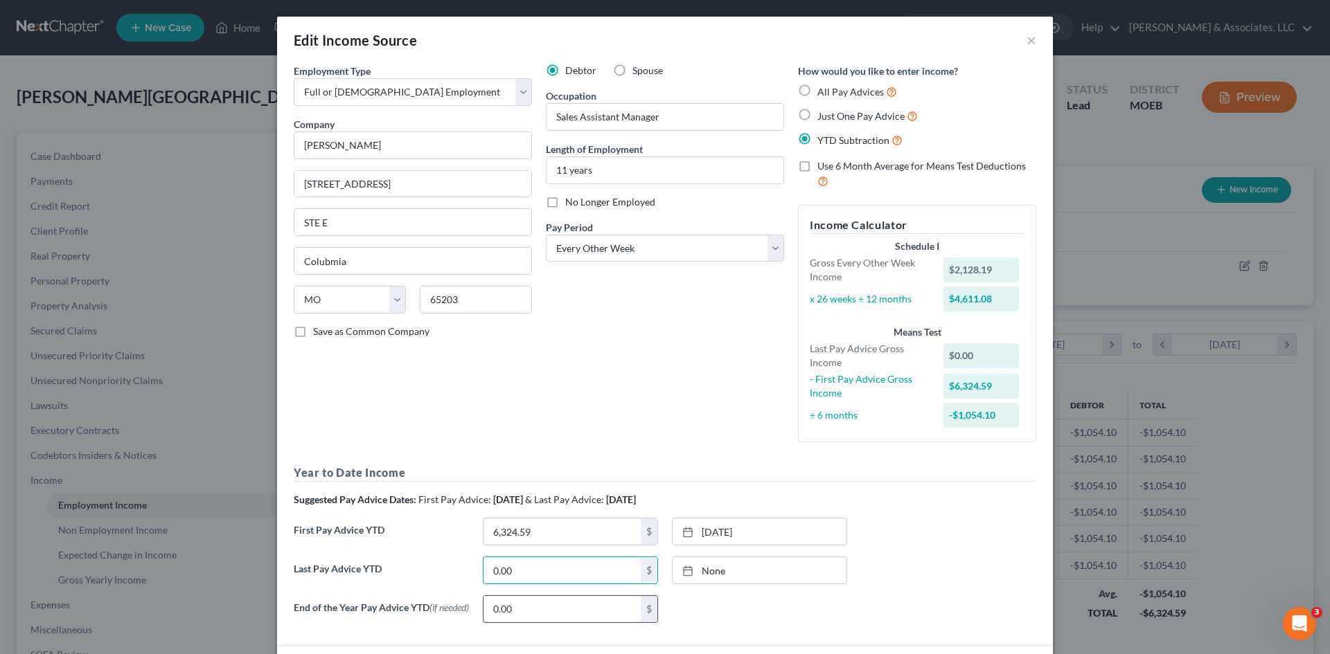
click at [519, 609] on input "0.00" at bounding box center [561, 609] width 157 height 26
click at [528, 611] on input "0.00" at bounding box center [561, 609] width 157 height 26
drag, startPoint x: 582, startPoint y: 611, endPoint x: 423, endPoint y: 612, distance: 158.6
click at [428, 612] on div "End of the Year Pay Advice YTD (if needed) 055,717.97 $ None close Date Time ch…" at bounding box center [665, 615] width 756 height 39
type input "55,717.97"
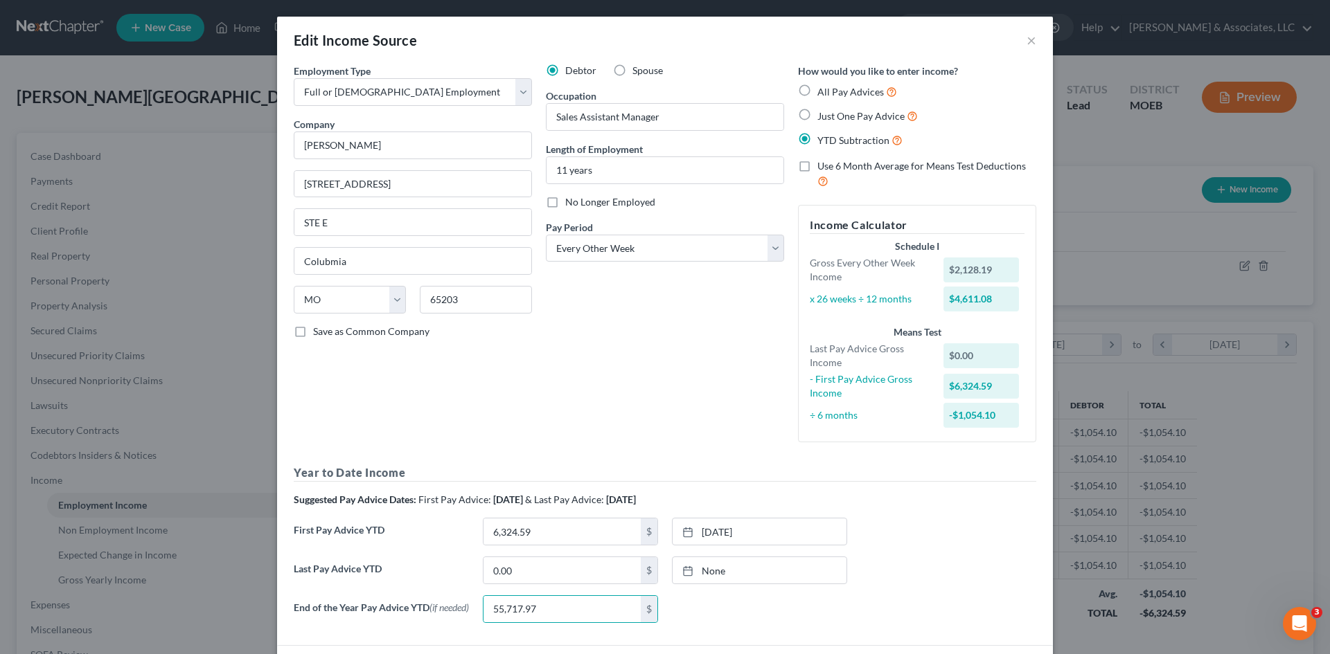
click at [733, 614] on div "None close Date Time chevron_left August 2025 chevron_right Su M Tu W Th F Sa 2…" at bounding box center [759, 610] width 189 height 28
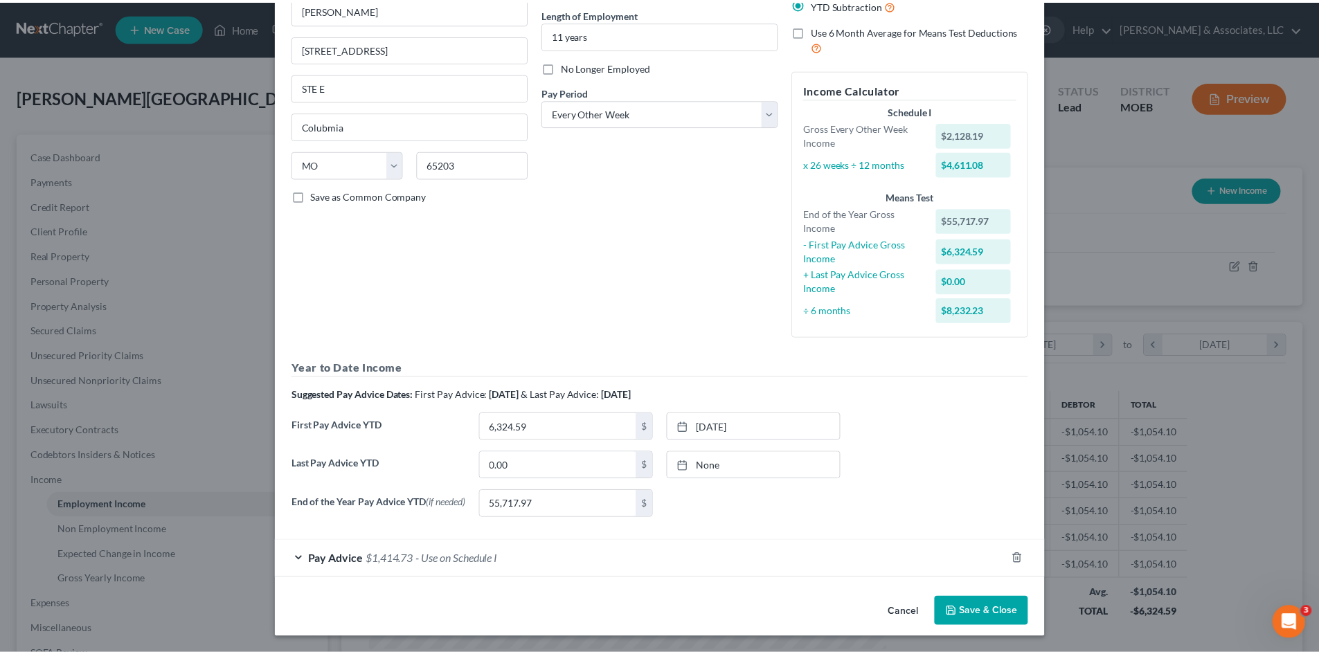
scroll to position [138, 0]
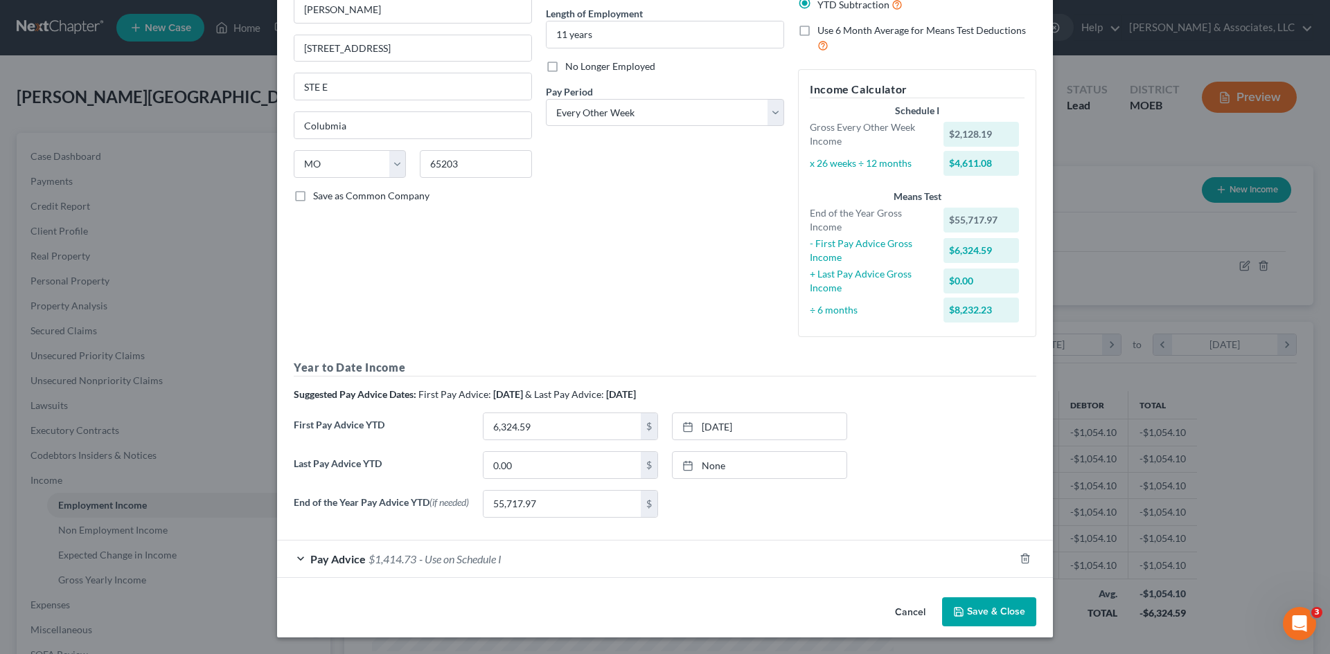
click at [983, 615] on button "Save & Close" at bounding box center [989, 612] width 94 height 29
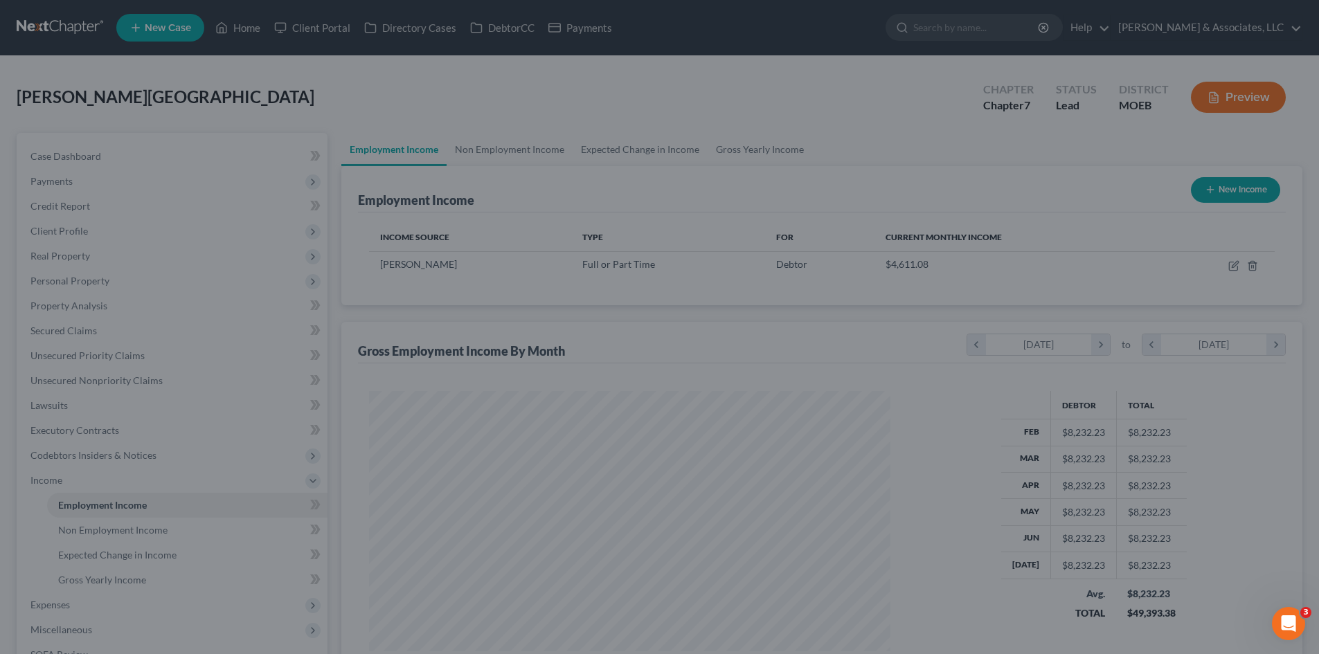
scroll to position [692239, 691953]
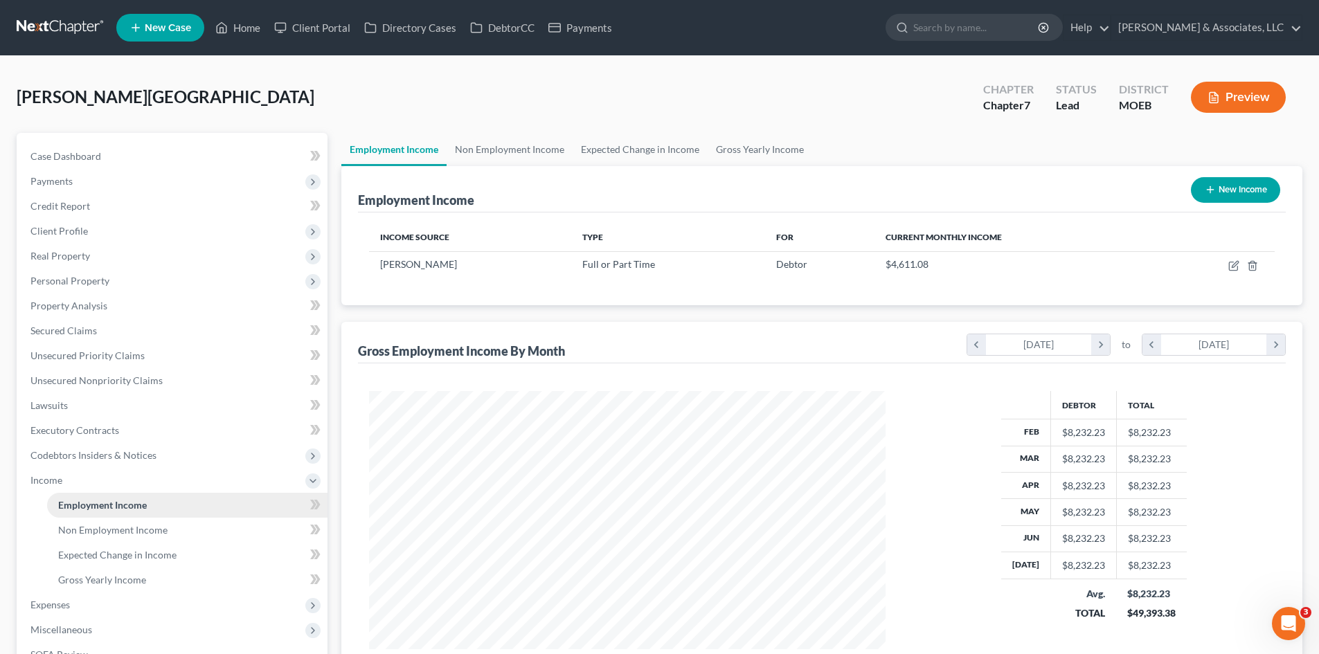
click at [116, 508] on span "Employment Income" at bounding box center [102, 505] width 89 height 12
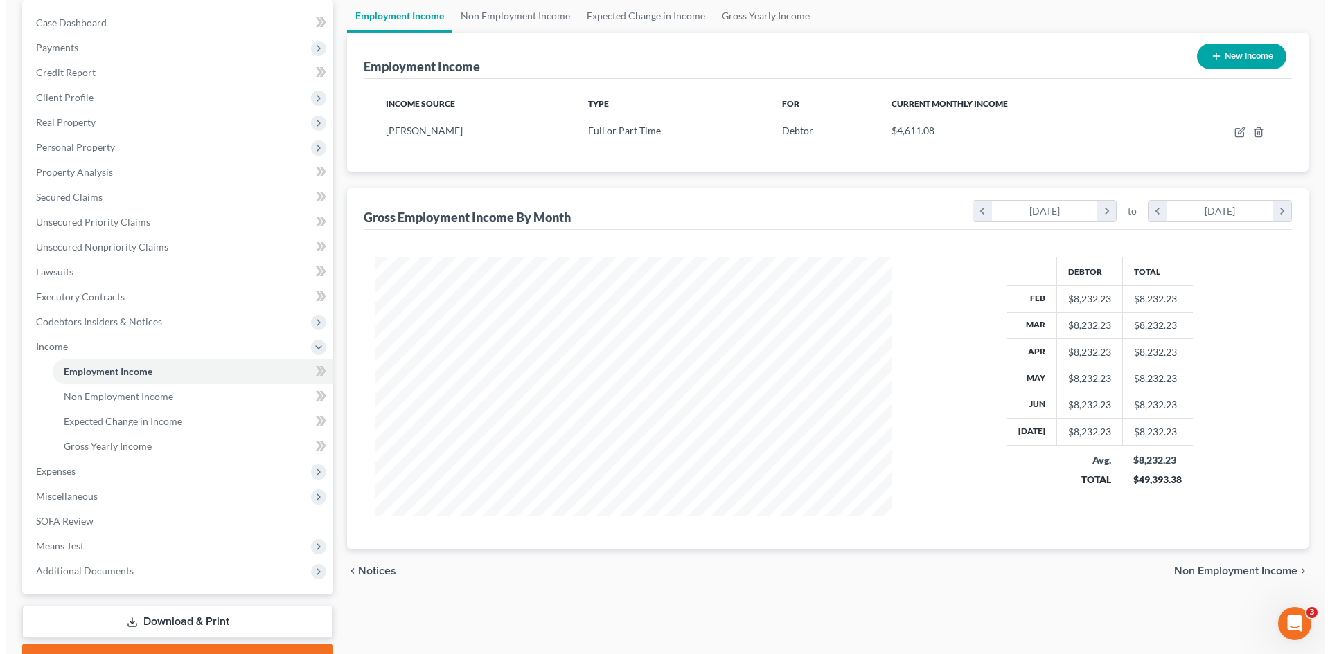
scroll to position [0, 0]
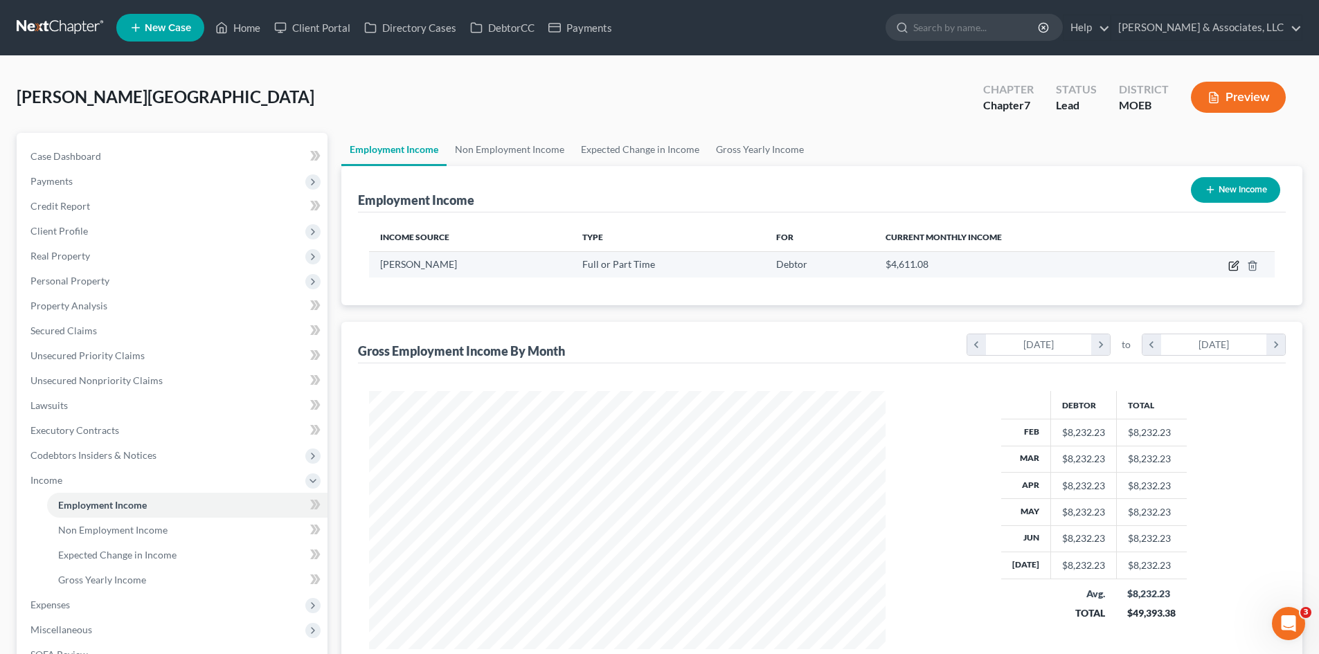
click at [1233, 265] on icon "button" at bounding box center [1233, 265] width 11 height 11
select select "0"
select select "26"
select select "2"
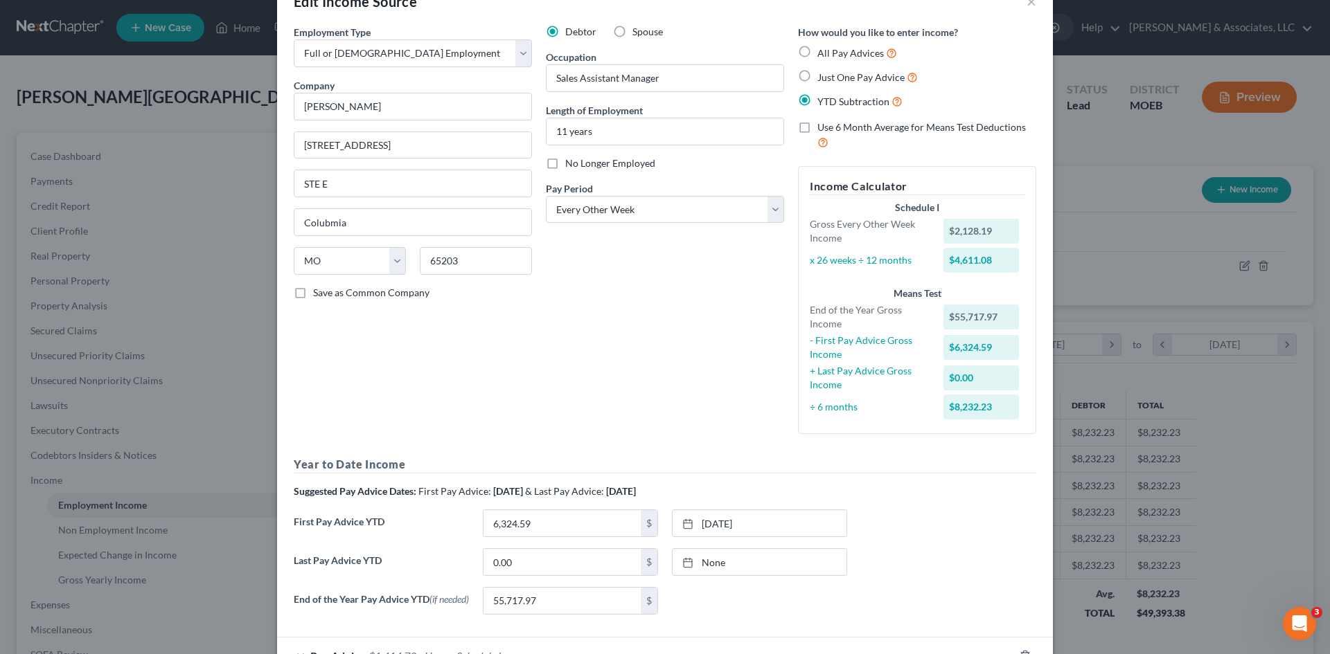
scroll to position [69, 0]
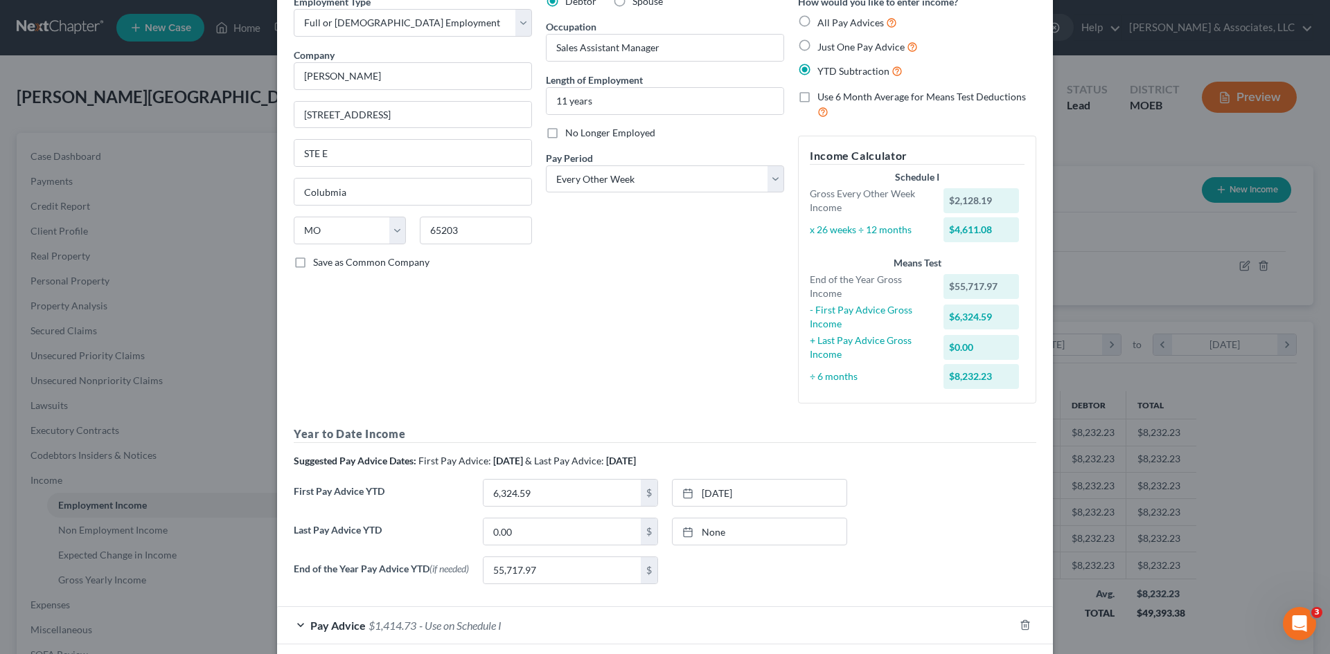
click at [564, 510] on div "First Pay Advice YTD 6,324.59 $ 1/31/2025 close Date 1/31/2025 Time 12:00 AM ch…" at bounding box center [665, 498] width 756 height 39
click at [556, 528] on input "0.00" at bounding box center [561, 532] width 157 height 26
type input "33,038.87"
click at [748, 530] on link "None" at bounding box center [759, 532] width 174 height 26
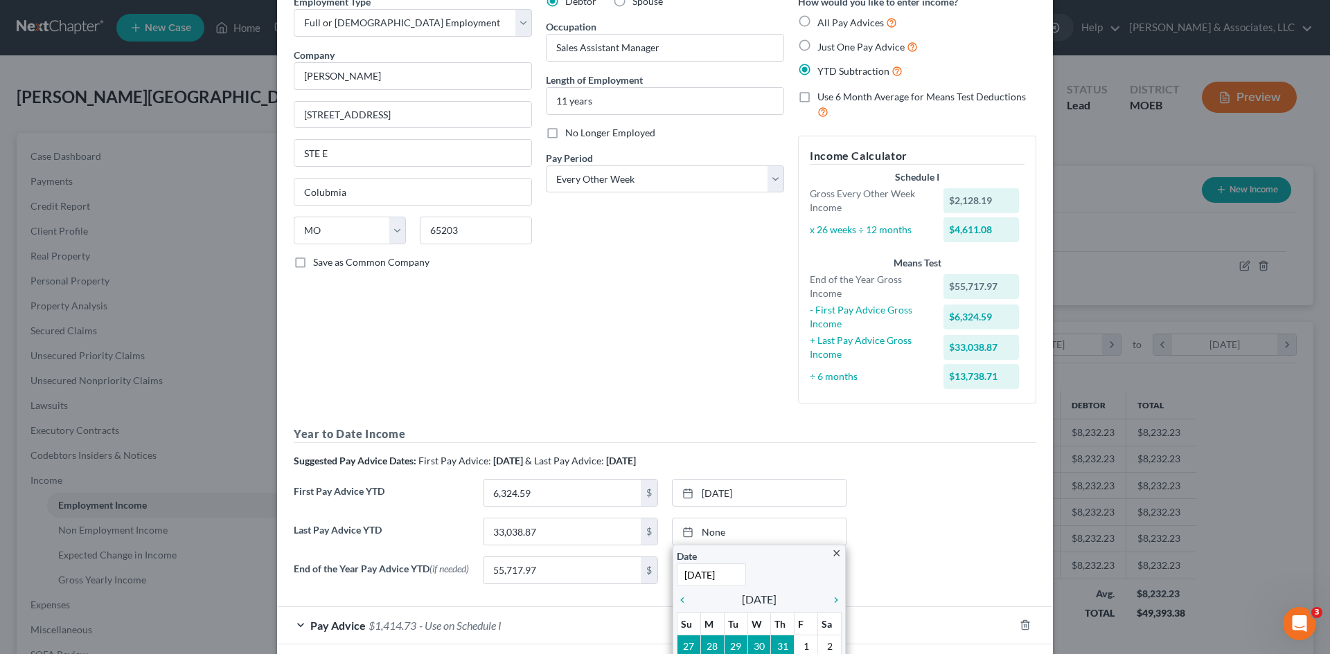
type input "7/18/2025"
click at [976, 517] on div "First Pay Advice YTD 6,324.59 $ 1/31/2025 close Date 1/31/2025 Time 12:00 AM ch…" at bounding box center [665, 498] width 756 height 39
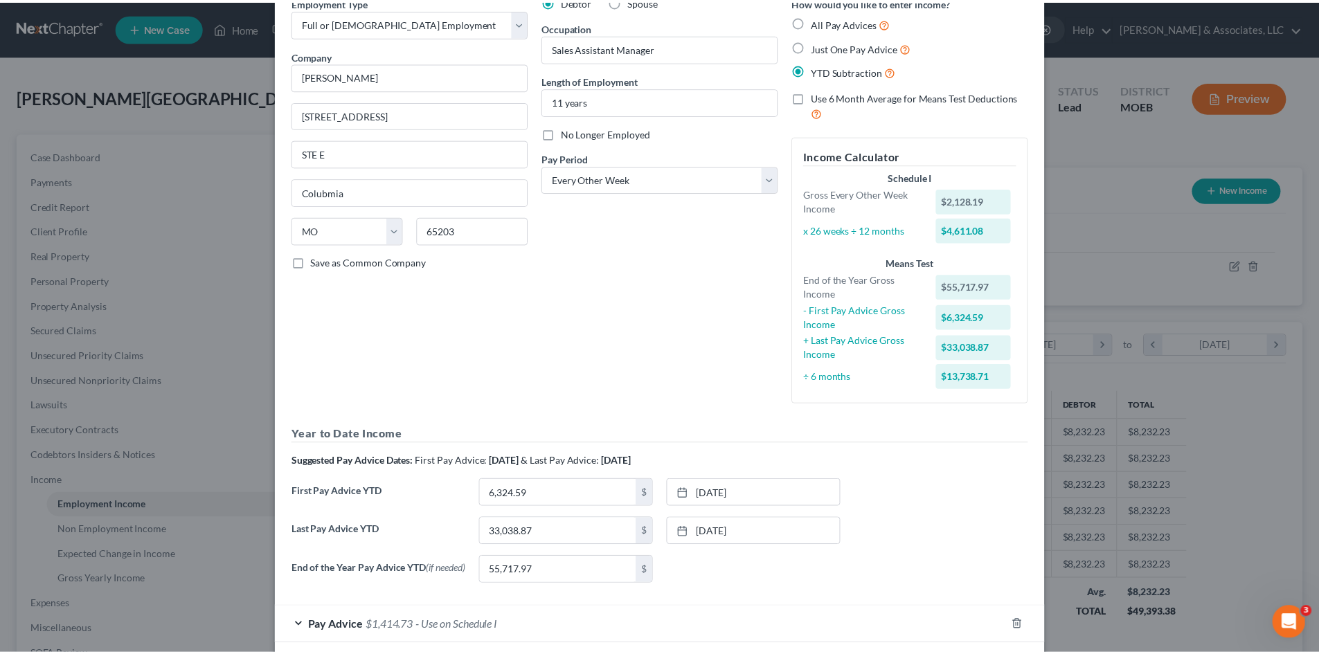
scroll to position [138, 0]
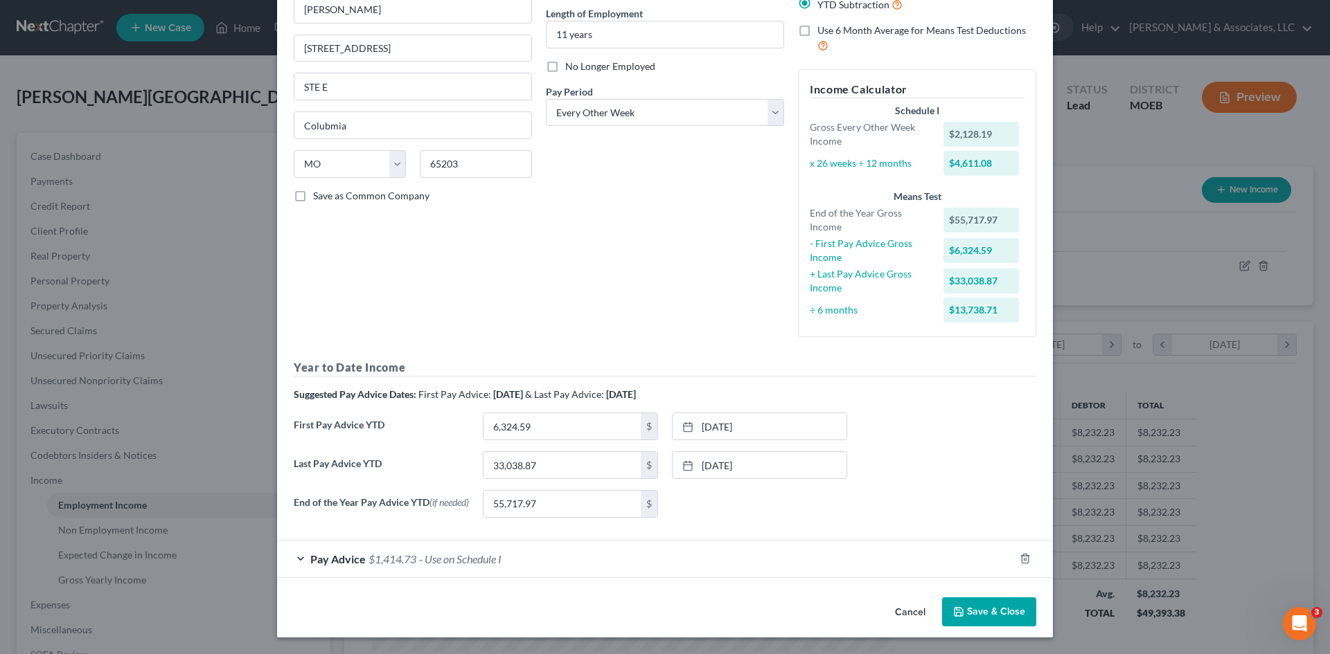
click at [976, 614] on button "Save & Close" at bounding box center [989, 612] width 94 height 29
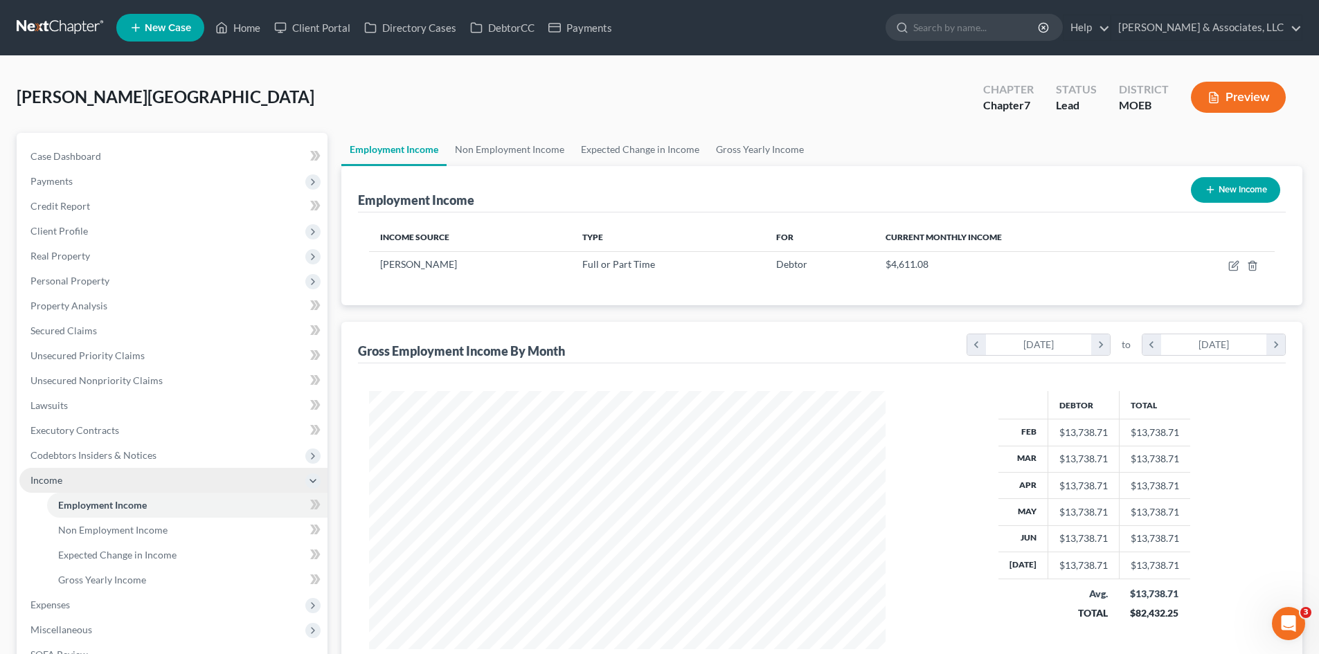
scroll to position [206, 0]
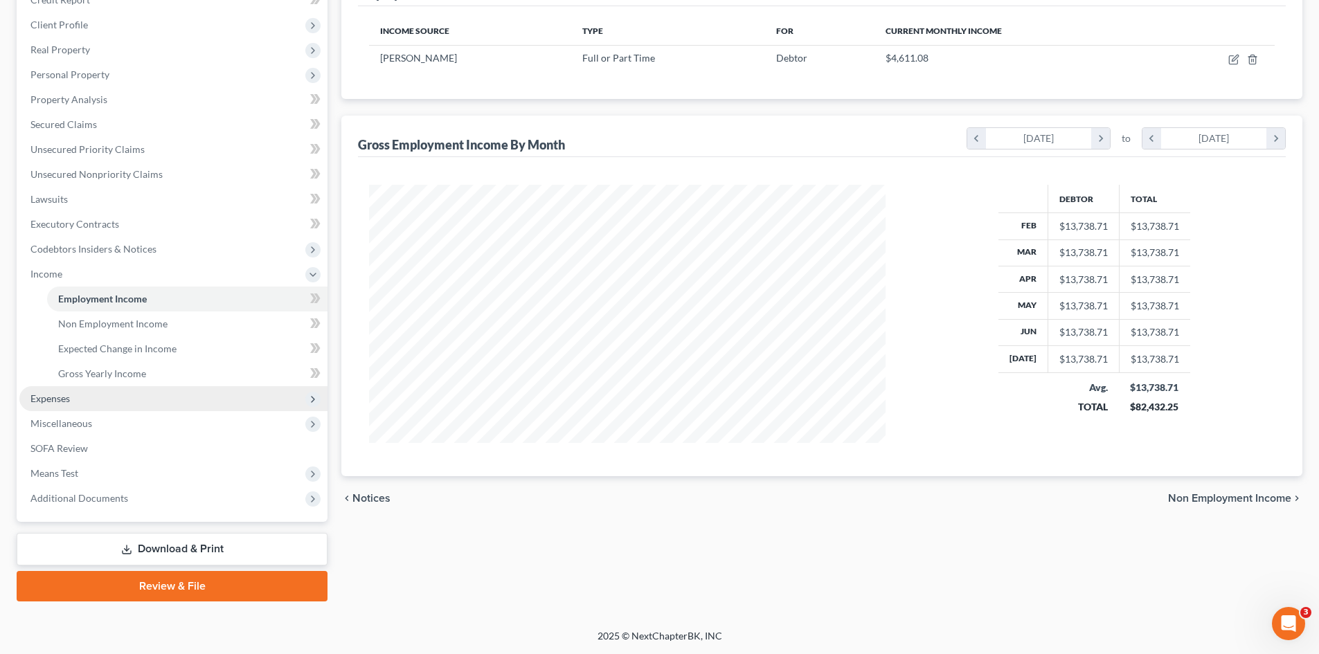
click at [55, 395] on span "Expenses" at bounding box center [49, 399] width 39 height 12
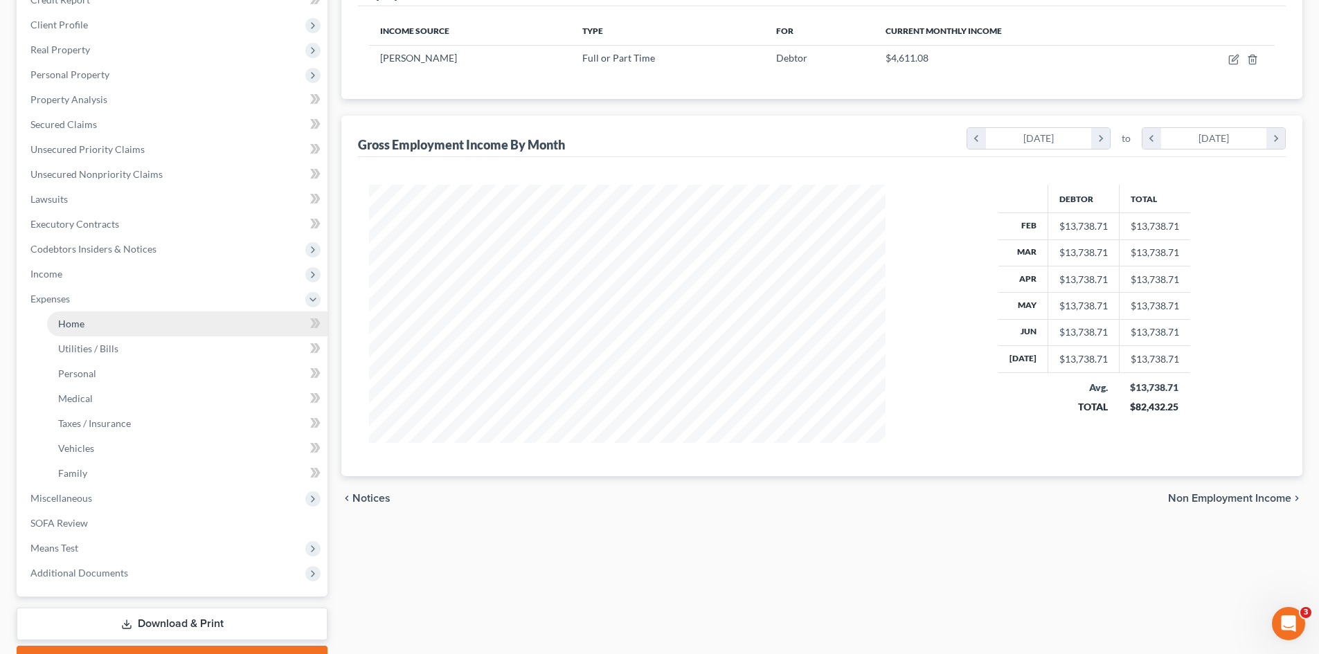
click at [82, 324] on span "Home" at bounding box center [71, 324] width 26 height 12
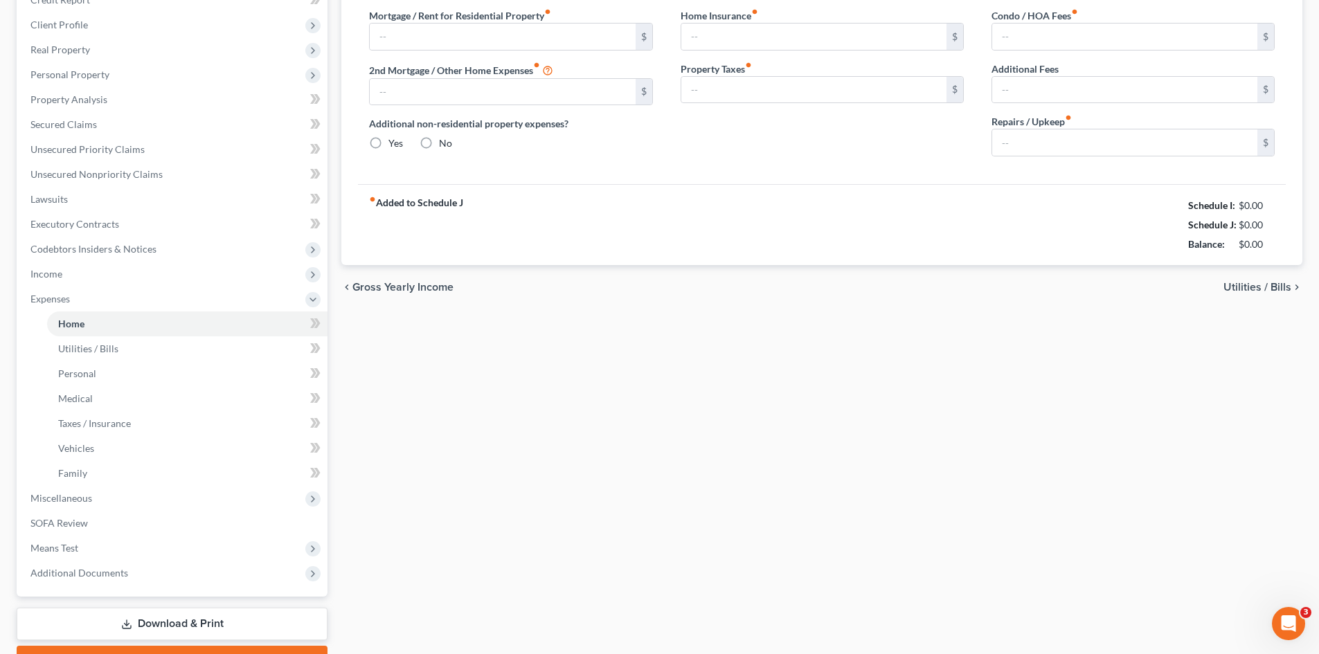
type input "1,500.00"
type input "0.00"
radio input "true"
type input "0.00"
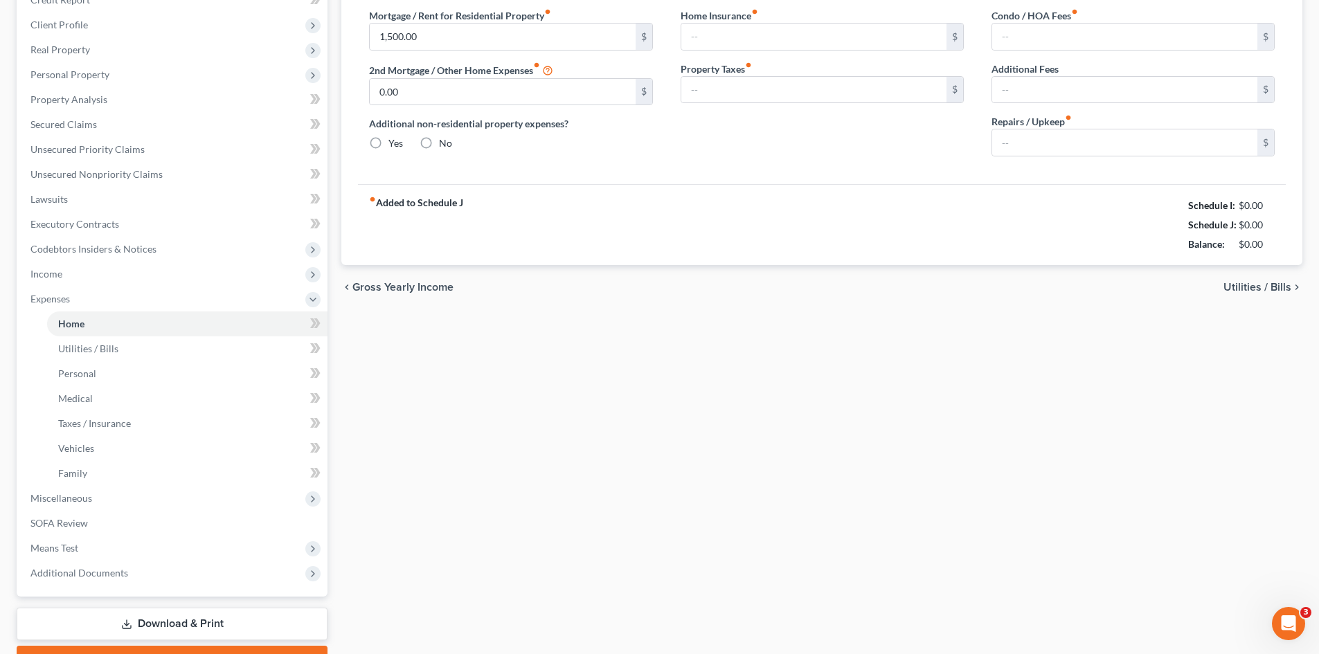
type input "0.00"
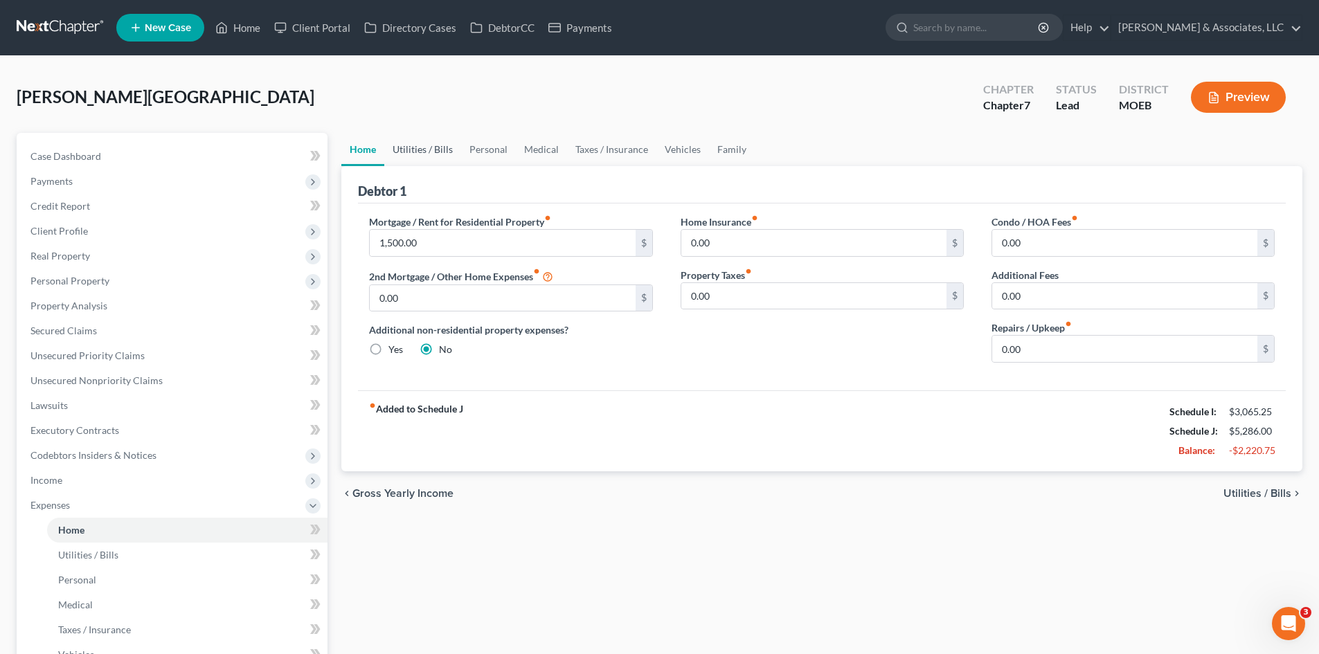
click at [431, 148] on link "Utilities / Bills" at bounding box center [422, 149] width 77 height 33
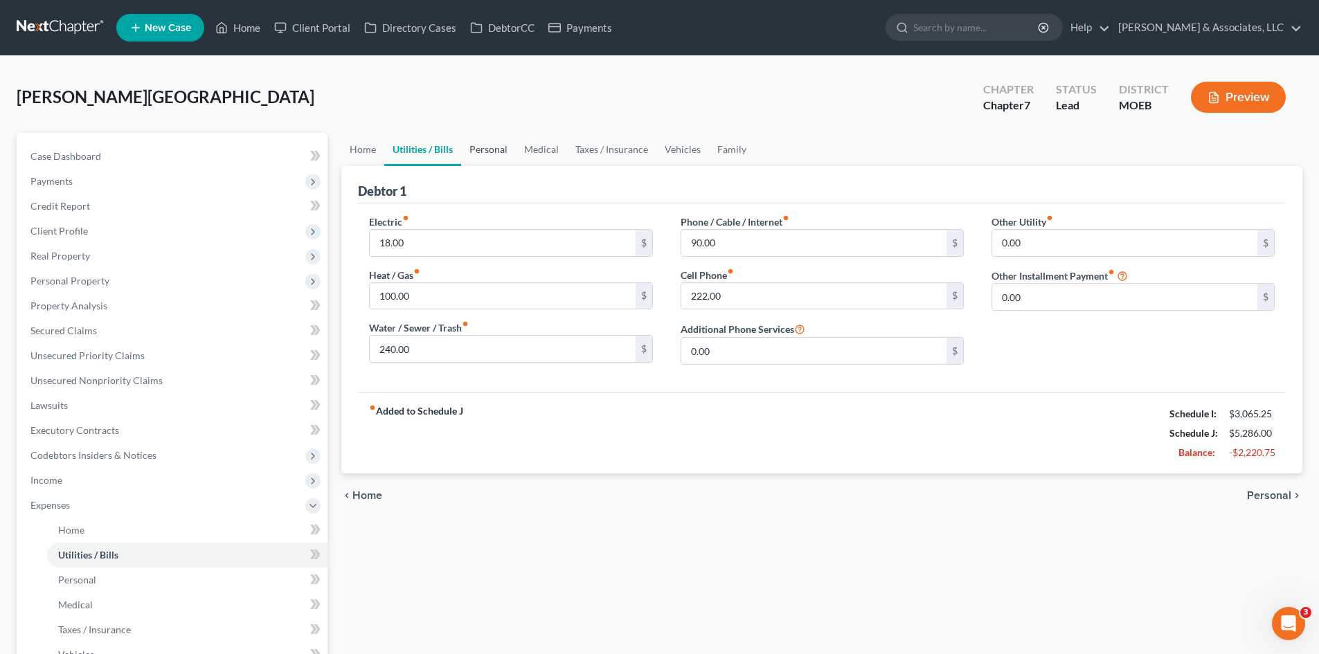
click at [478, 146] on link "Personal" at bounding box center [488, 149] width 55 height 33
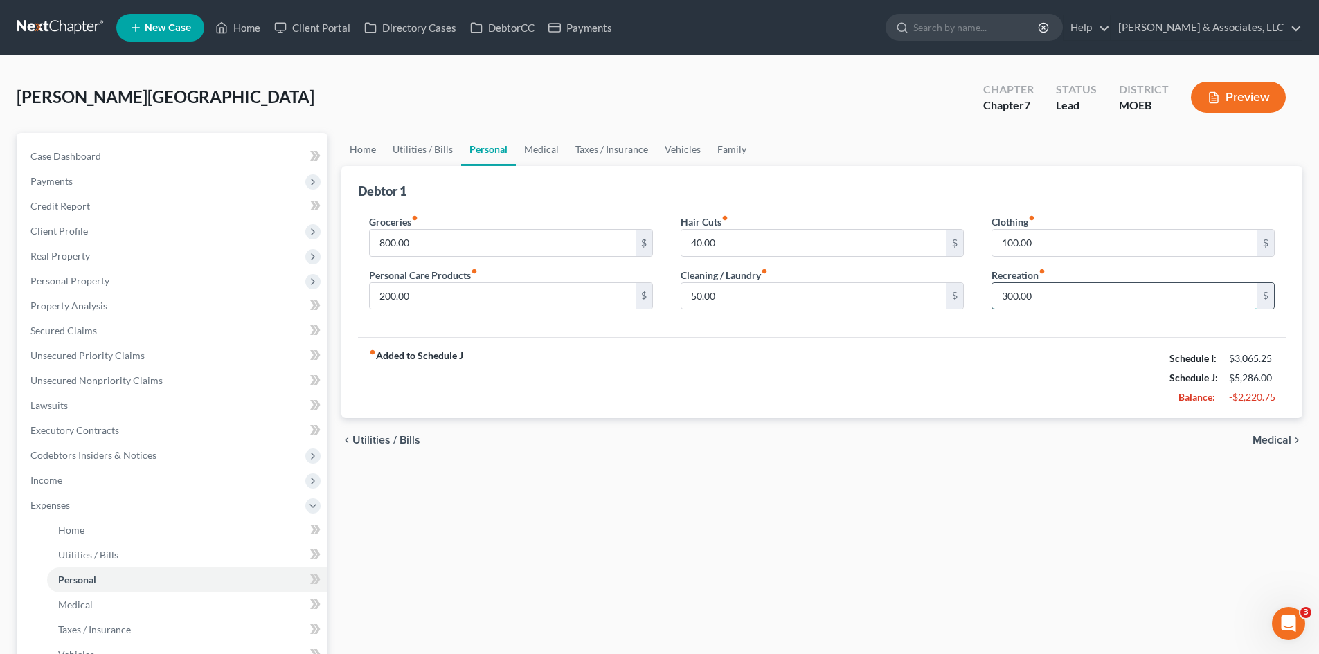
click at [1043, 297] on input "300.00" at bounding box center [1124, 296] width 265 height 26
drag, startPoint x: 1048, startPoint y: 293, endPoint x: 958, endPoint y: 301, distance: 91.1
click at [963, 300] on div "Groceries fiber_manual_record 800.00 $ Personal Care Products fiber_manual_reco…" at bounding box center [821, 268] width 933 height 107
type input "100.00"
click at [775, 357] on div "fiber_manual_record Added to Schedule J Schedule I: $3,065.25 Schedule J: $5,08…" at bounding box center [822, 377] width 928 height 81
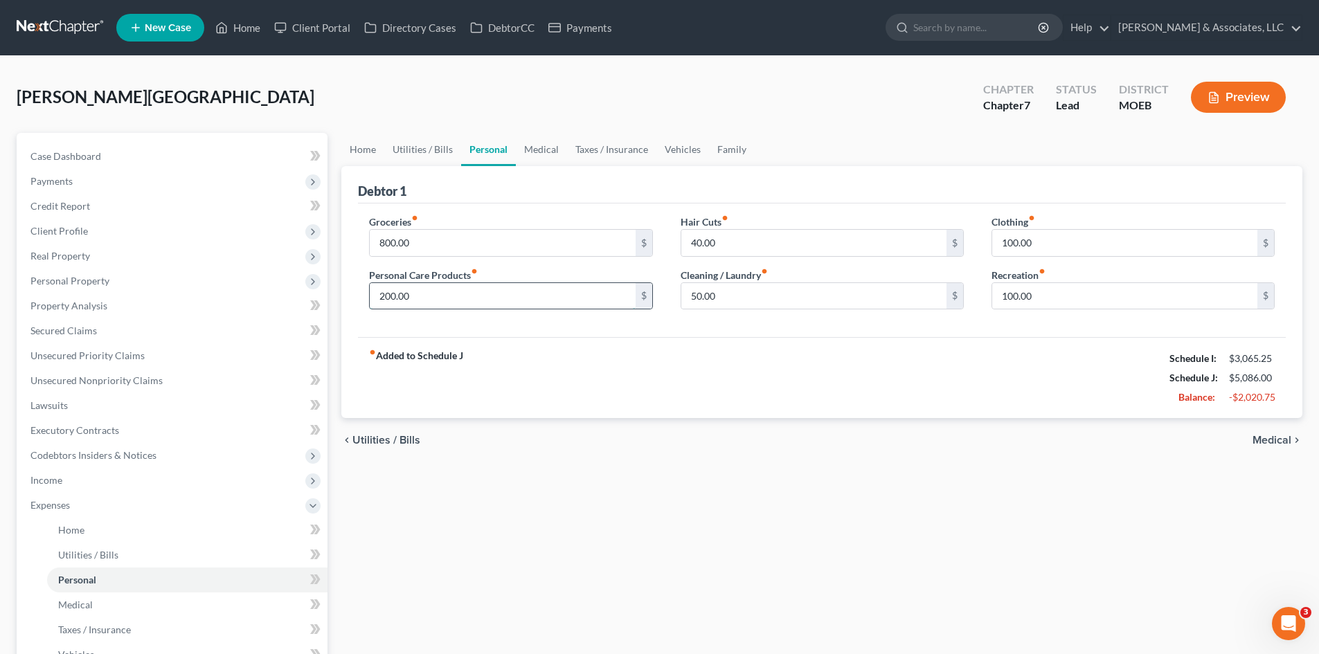
click at [462, 298] on input "200.00" at bounding box center [502, 296] width 265 height 26
type input "100.00"
drag, startPoint x: 619, startPoint y: 378, endPoint x: 560, endPoint y: 298, distance: 100.0
click at [619, 377] on div "fiber_manual_record Added to Schedule J Schedule I: $3,065.25 Schedule J: $4,98…" at bounding box center [822, 377] width 928 height 81
click at [541, 155] on link "Medical" at bounding box center [541, 149] width 51 height 33
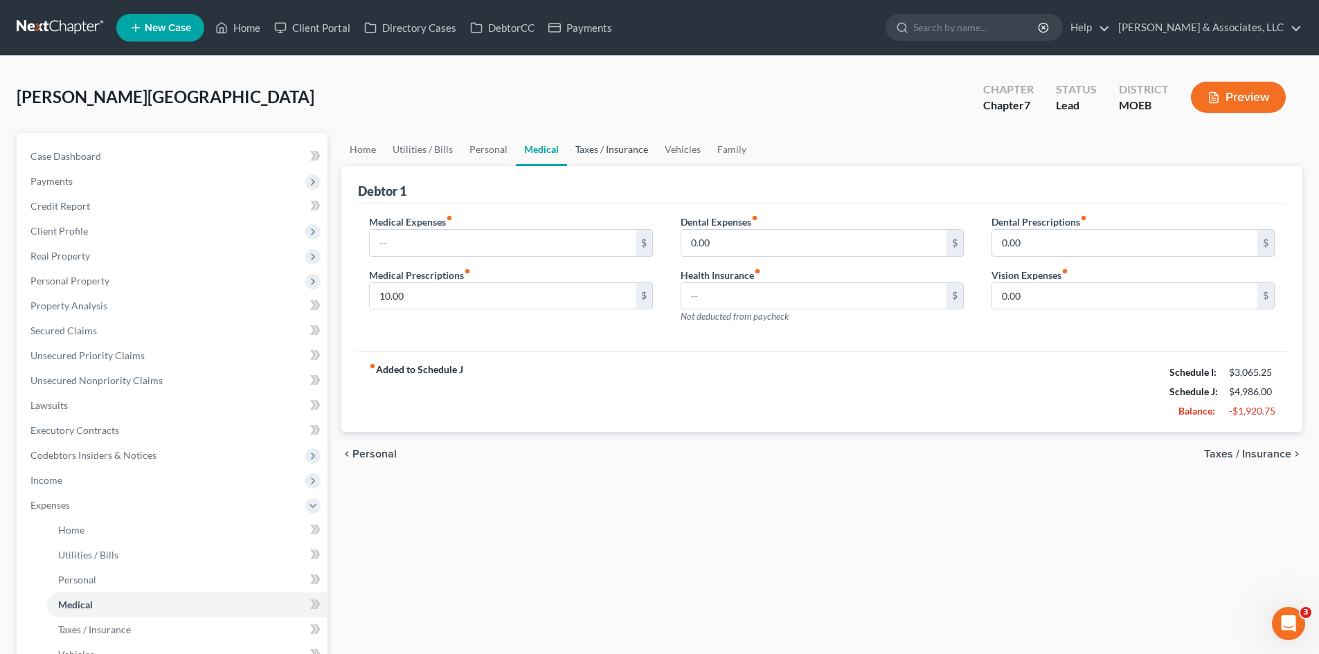
click at [596, 152] on link "Taxes / Insurance" at bounding box center [611, 149] width 89 height 33
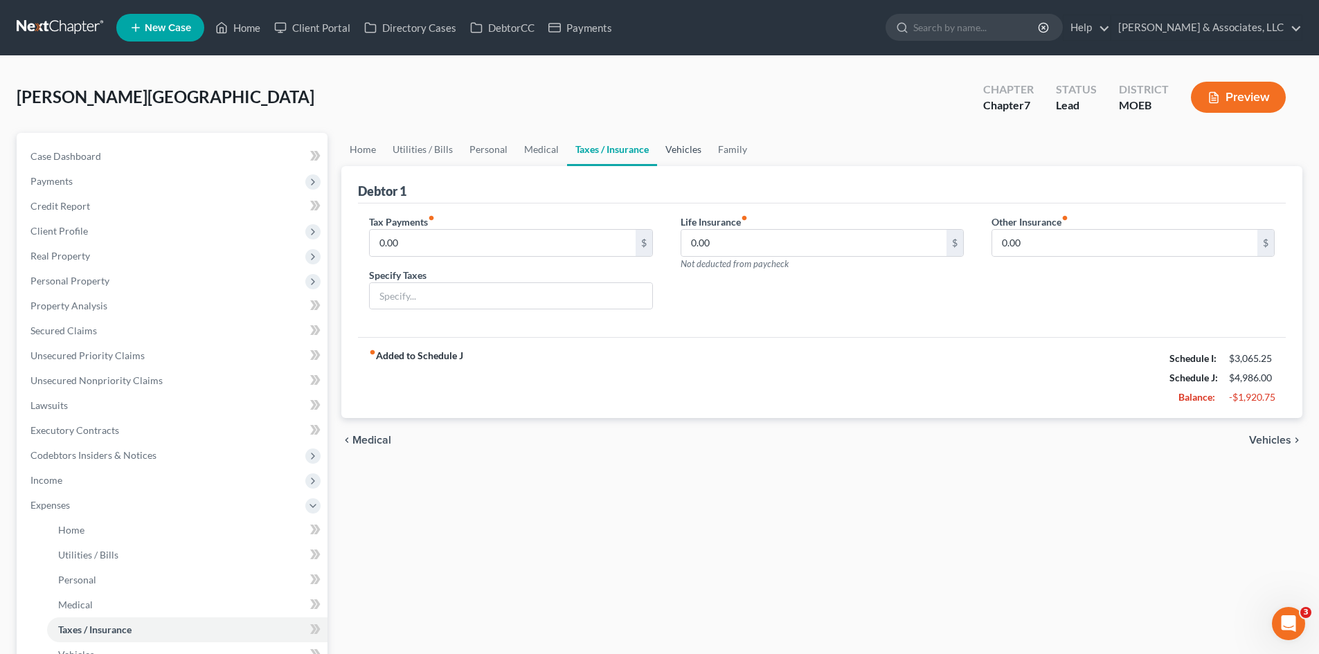
click at [680, 151] on link "Vehicles" at bounding box center [683, 149] width 53 height 33
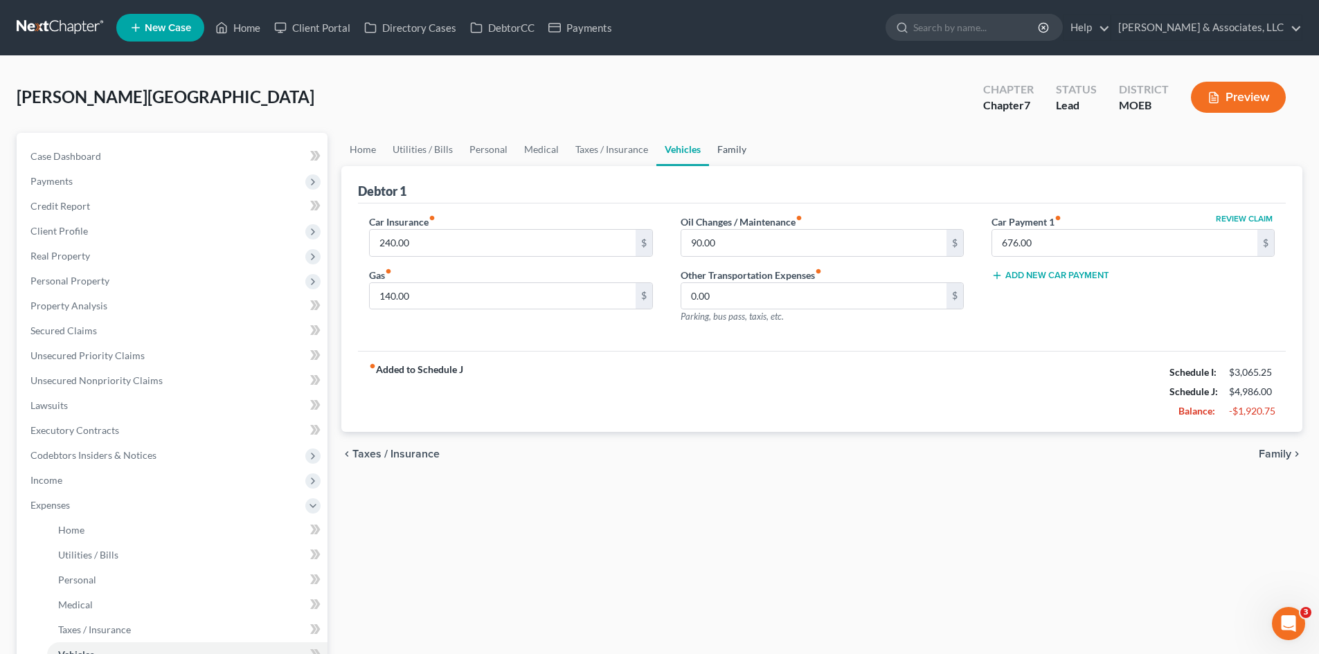
click at [727, 150] on link "Family" at bounding box center [732, 149] width 46 height 33
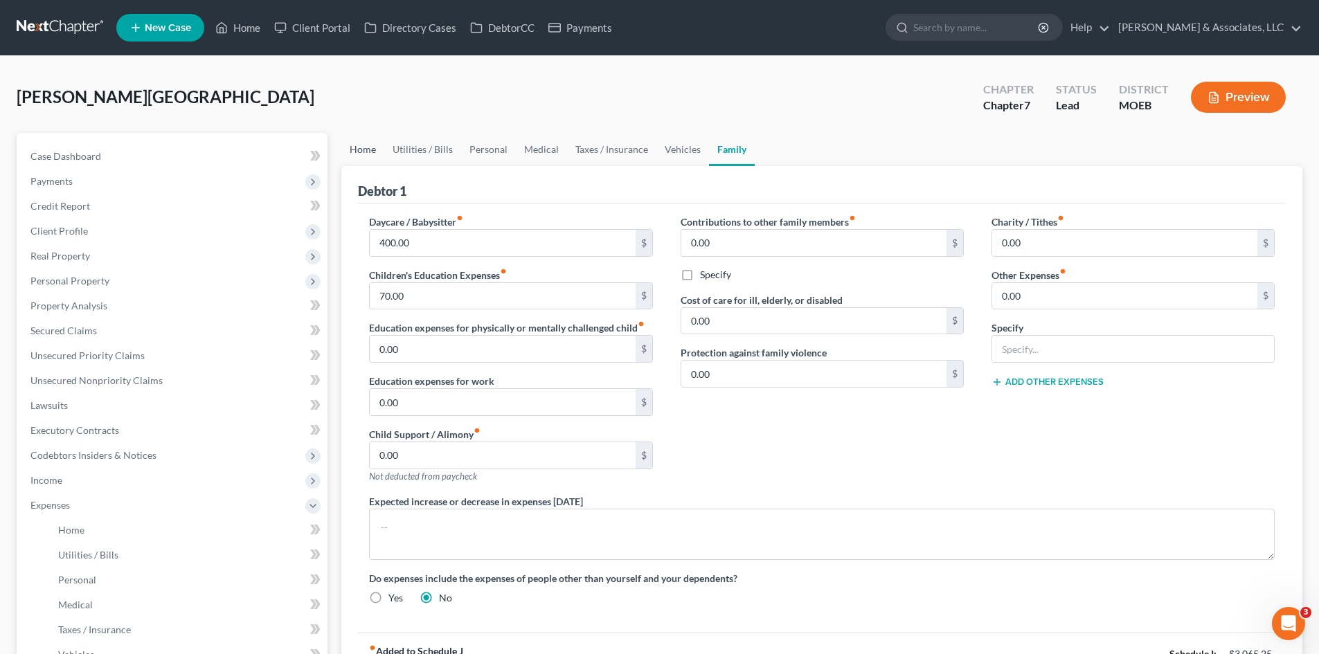
click at [358, 147] on link "Home" at bounding box center [362, 149] width 43 height 33
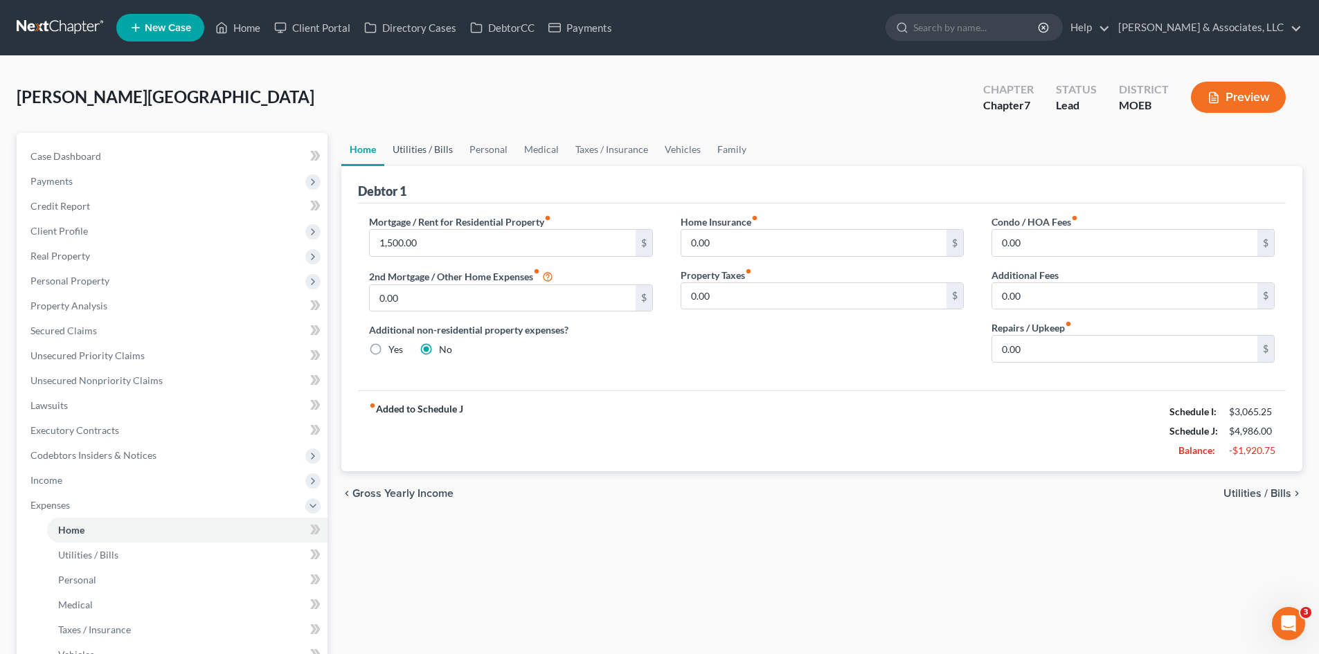
click at [416, 148] on link "Utilities / Bills" at bounding box center [422, 149] width 77 height 33
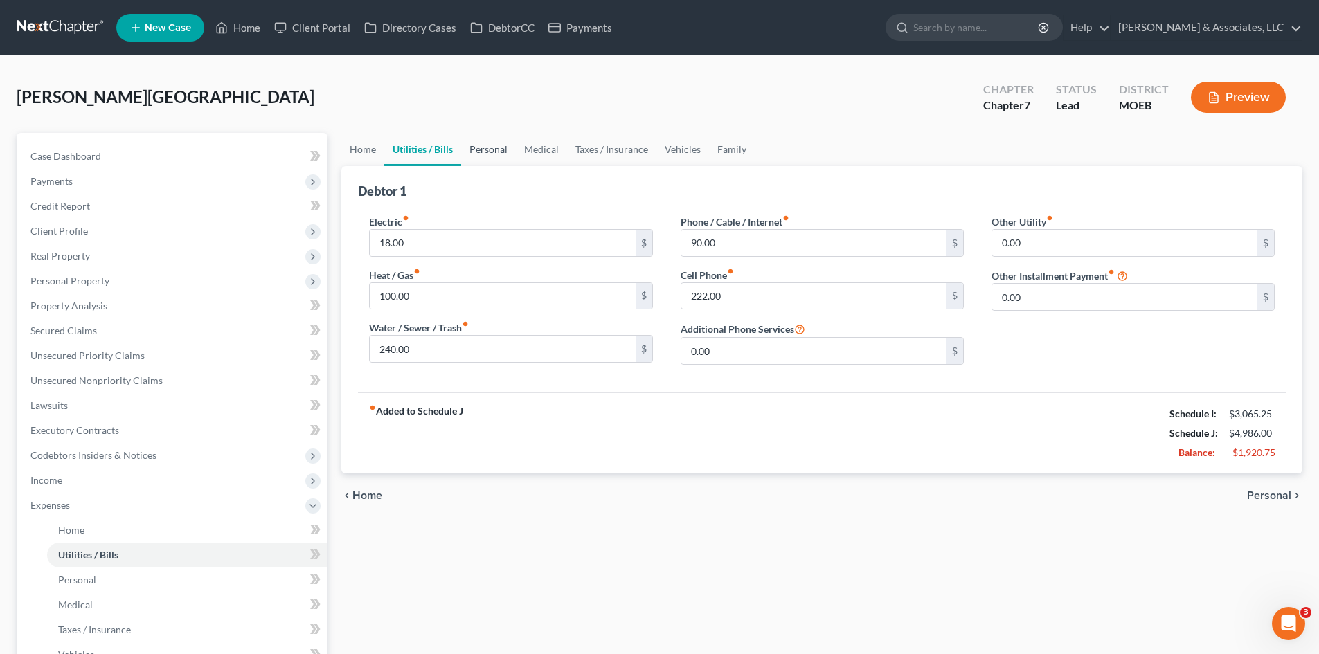
click at [484, 150] on link "Personal" at bounding box center [488, 149] width 55 height 33
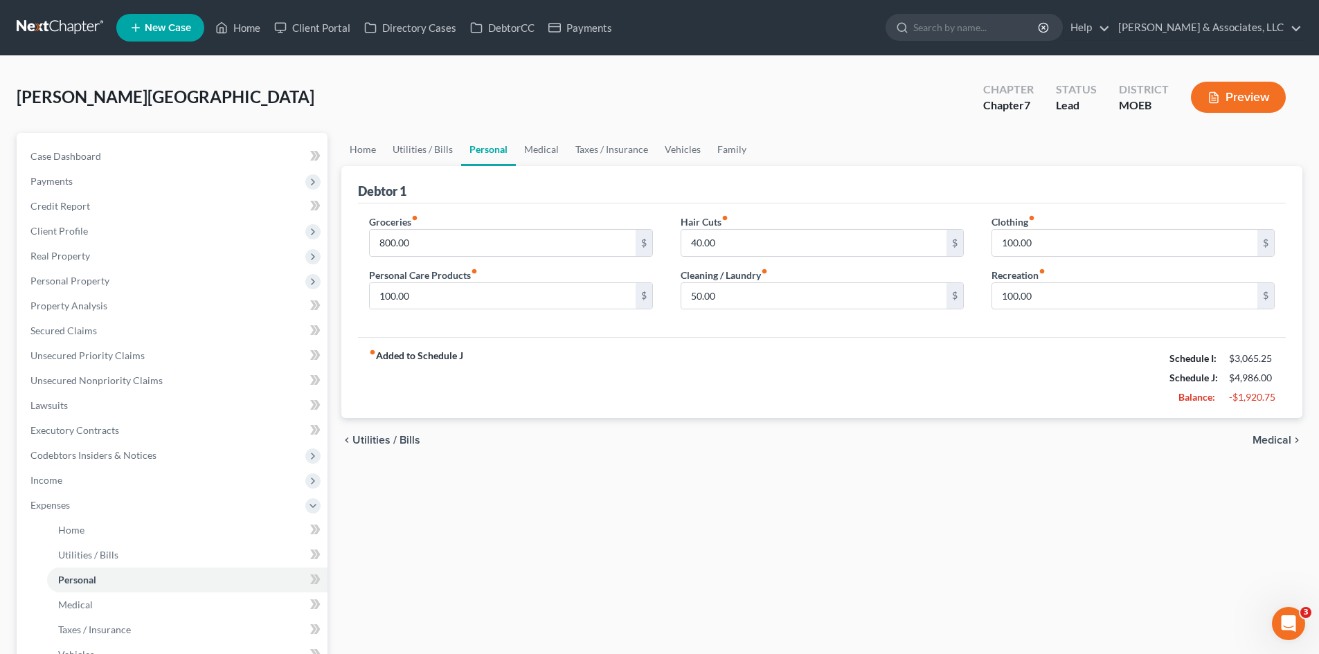
drag, startPoint x: 697, startPoint y: 521, endPoint x: 695, endPoint y: 512, distance: 9.2
click at [698, 515] on div "Home Utilities / Bills Personal Medical Taxes / Insurance Vehicles Family Debto…" at bounding box center [821, 508] width 975 height 750
click at [116, 154] on link "Case Dashboard" at bounding box center [173, 156] width 308 height 25
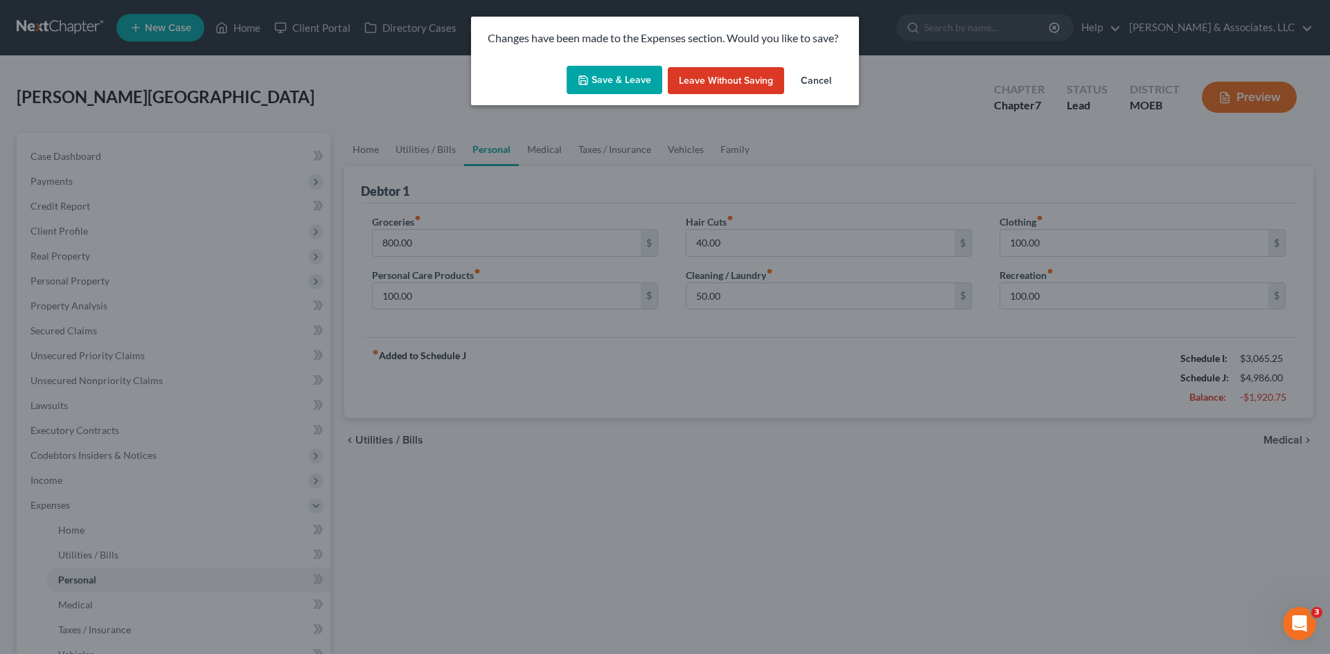
drag, startPoint x: 628, startPoint y: 77, endPoint x: 591, endPoint y: 93, distance: 40.3
click at [628, 76] on button "Save & Leave" at bounding box center [614, 80] width 96 height 29
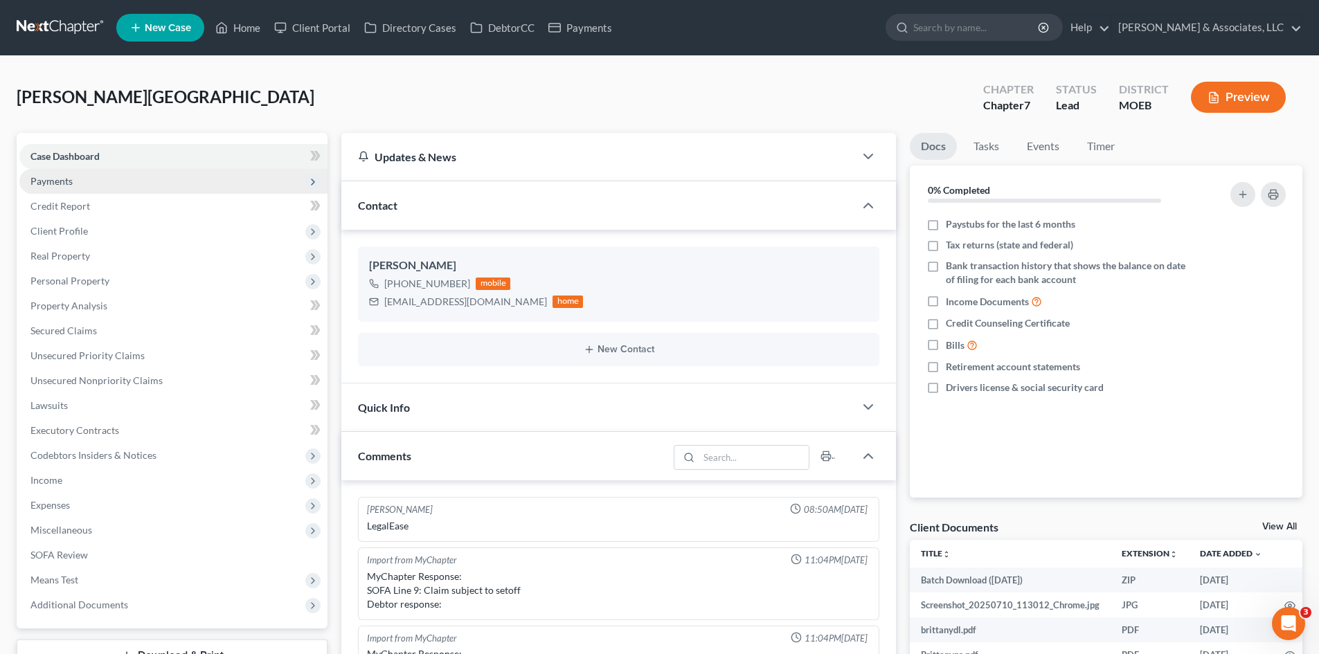
click at [64, 179] on span "Payments" at bounding box center [51, 181] width 42 height 12
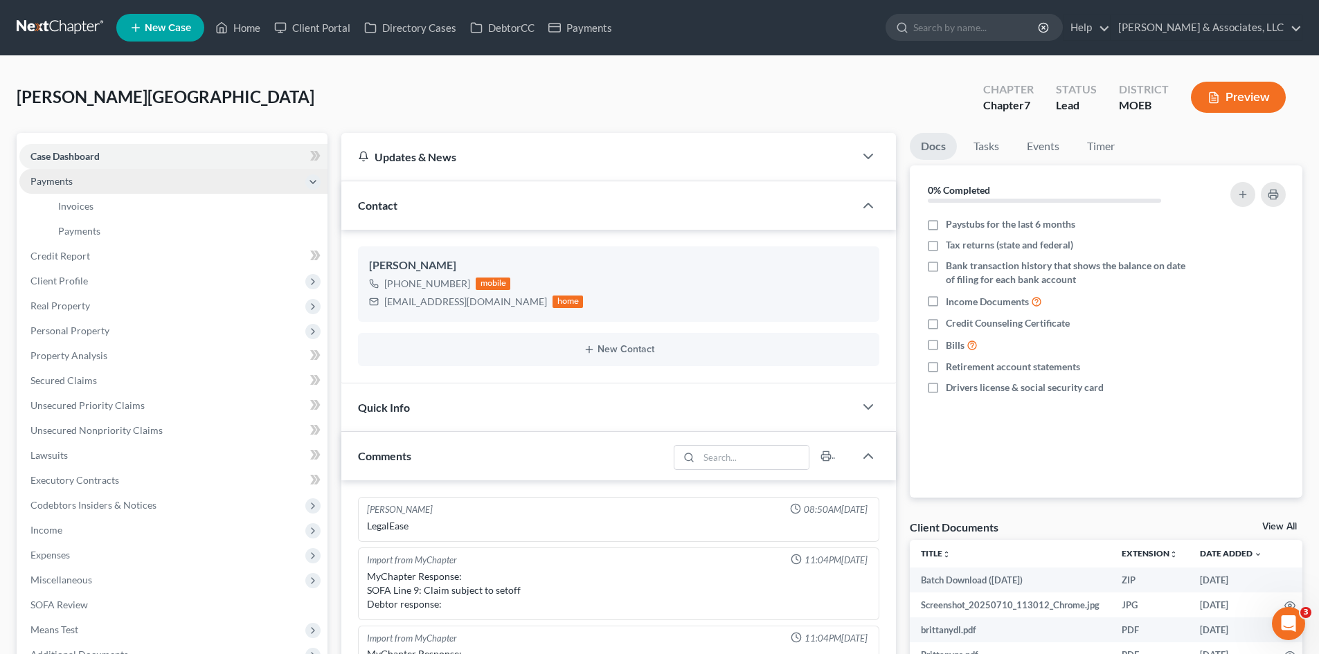
scroll to position [1008, 0]
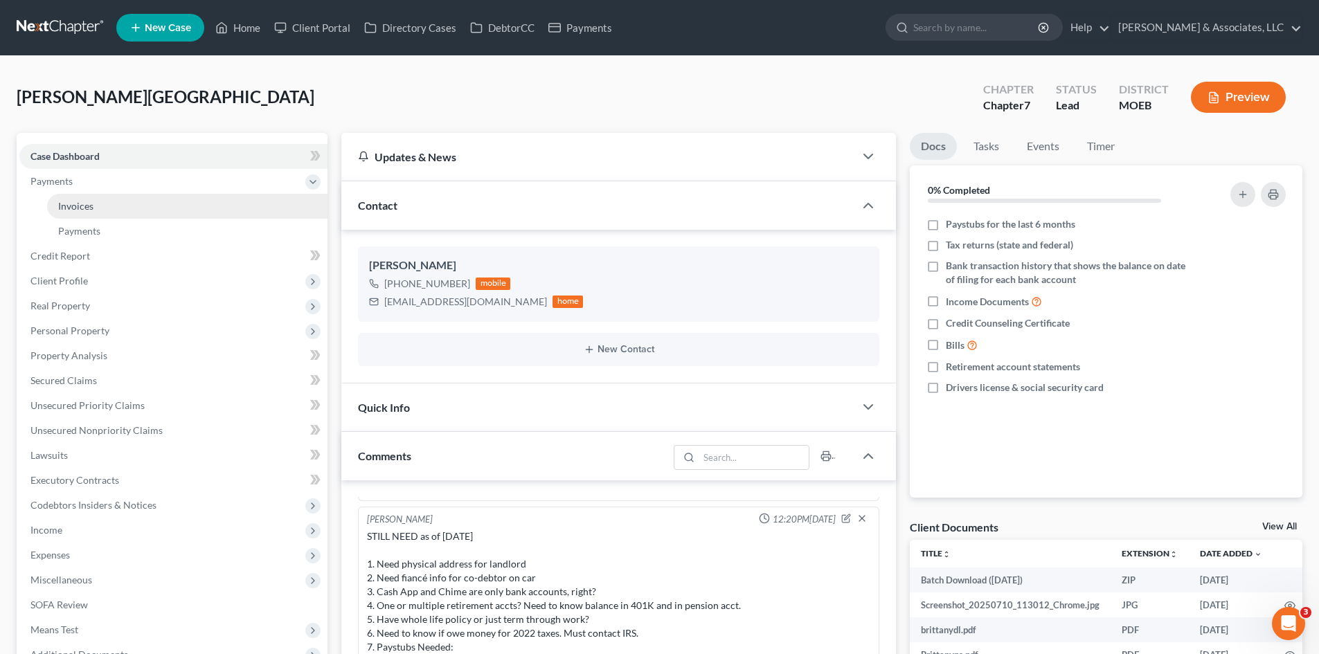
click at [83, 206] on span "Invoices" at bounding box center [75, 206] width 35 height 12
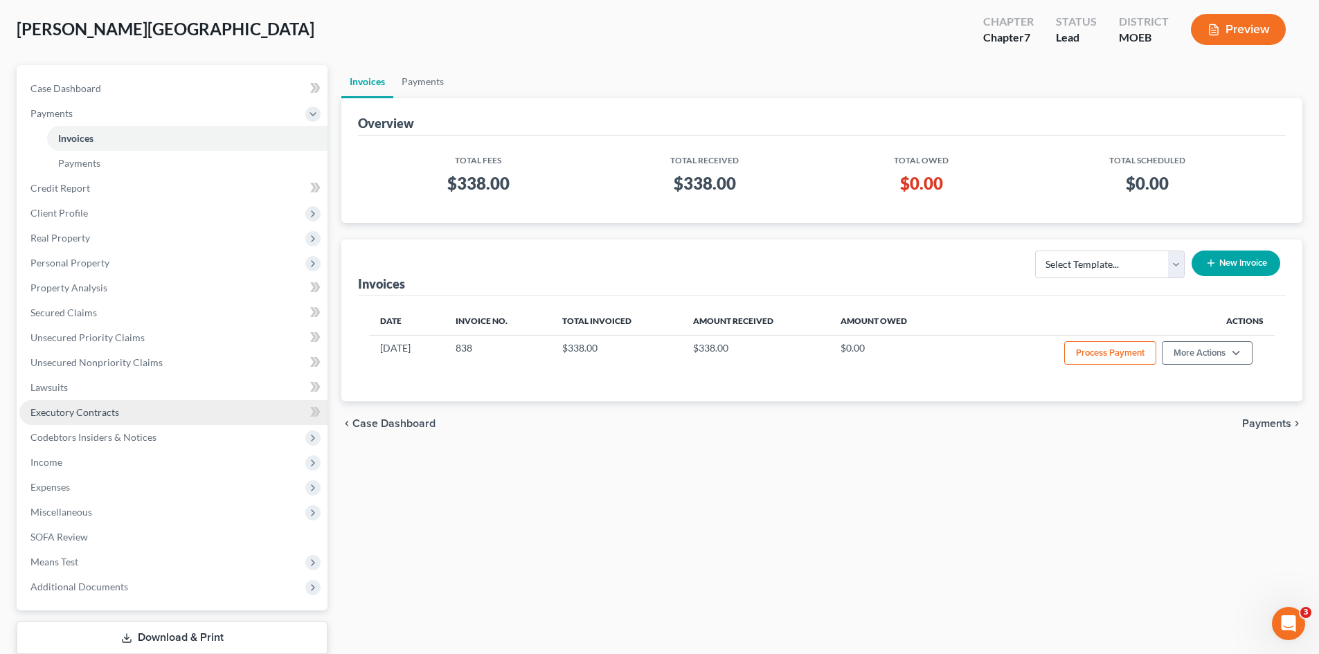
scroll to position [157, 0]
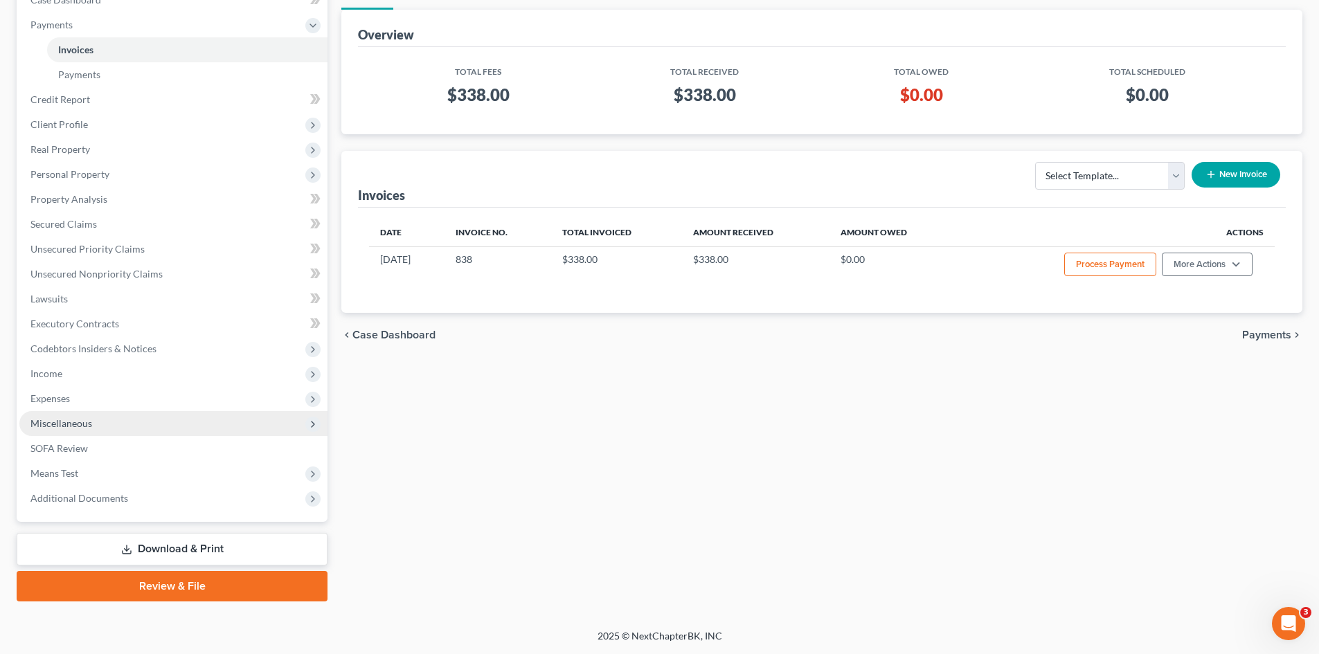
click at [70, 424] on span "Miscellaneous" at bounding box center [61, 424] width 62 height 12
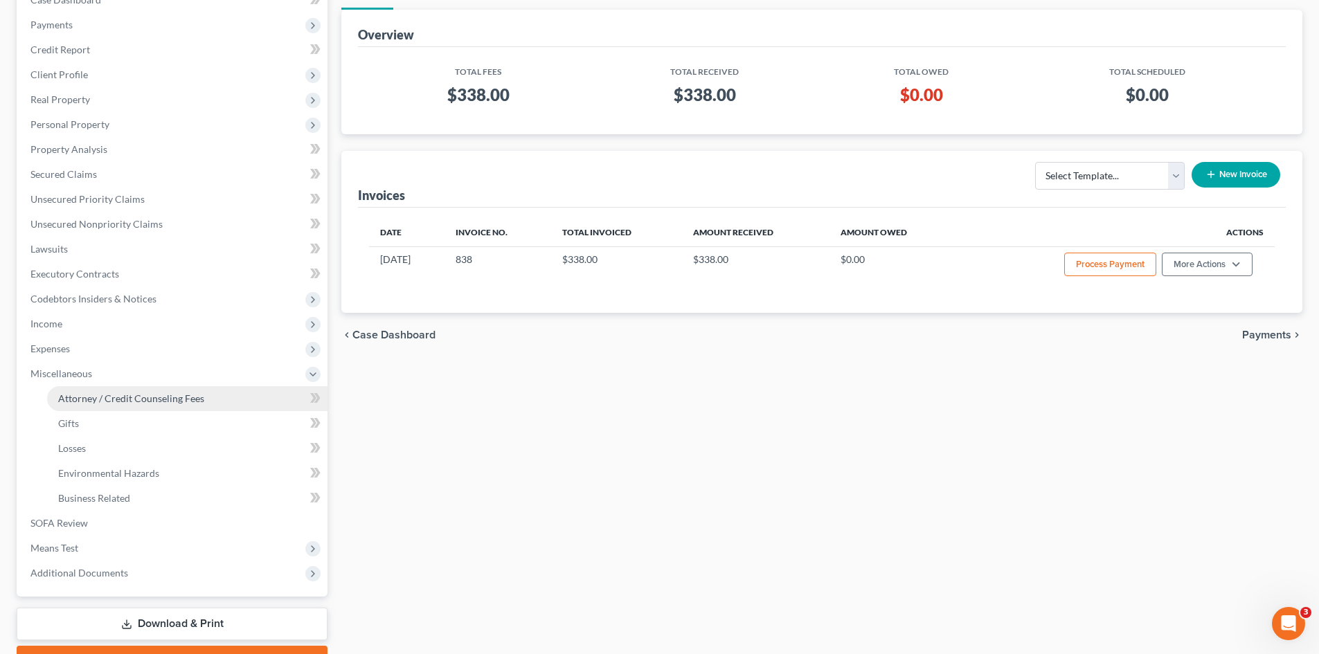
click at [148, 401] on span "Attorney / Credit Counseling Fees" at bounding box center [131, 399] width 146 height 12
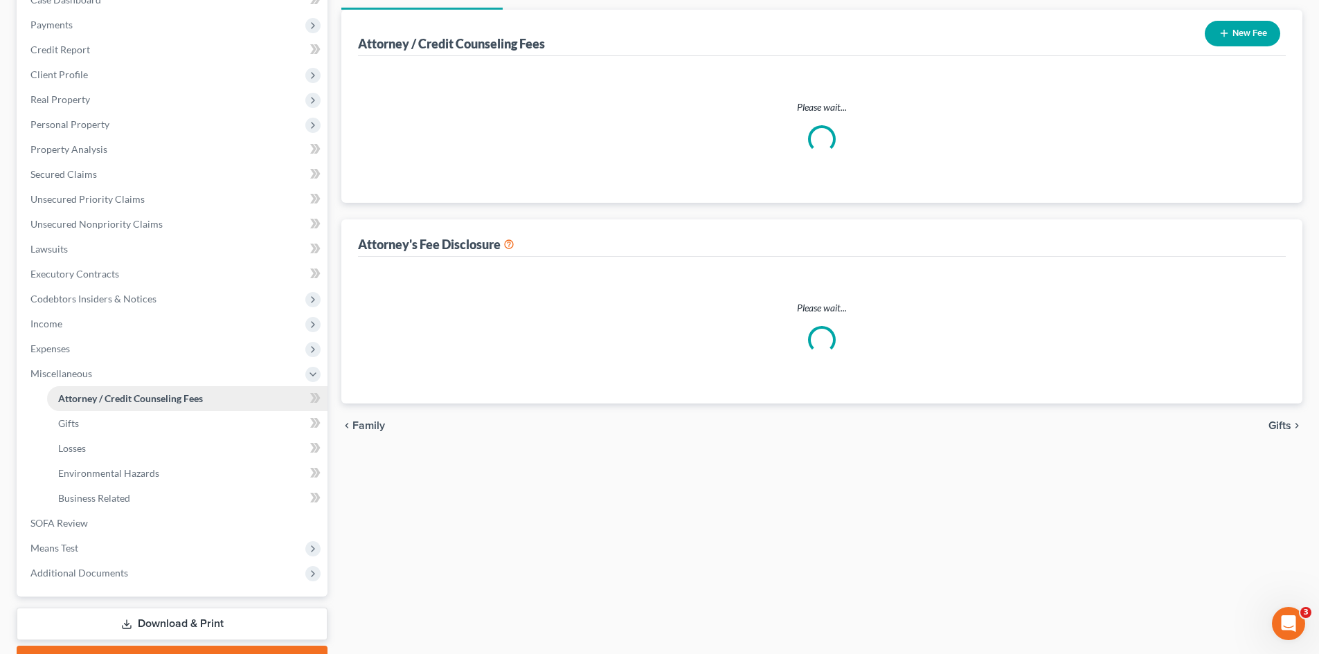
scroll to position [3, 0]
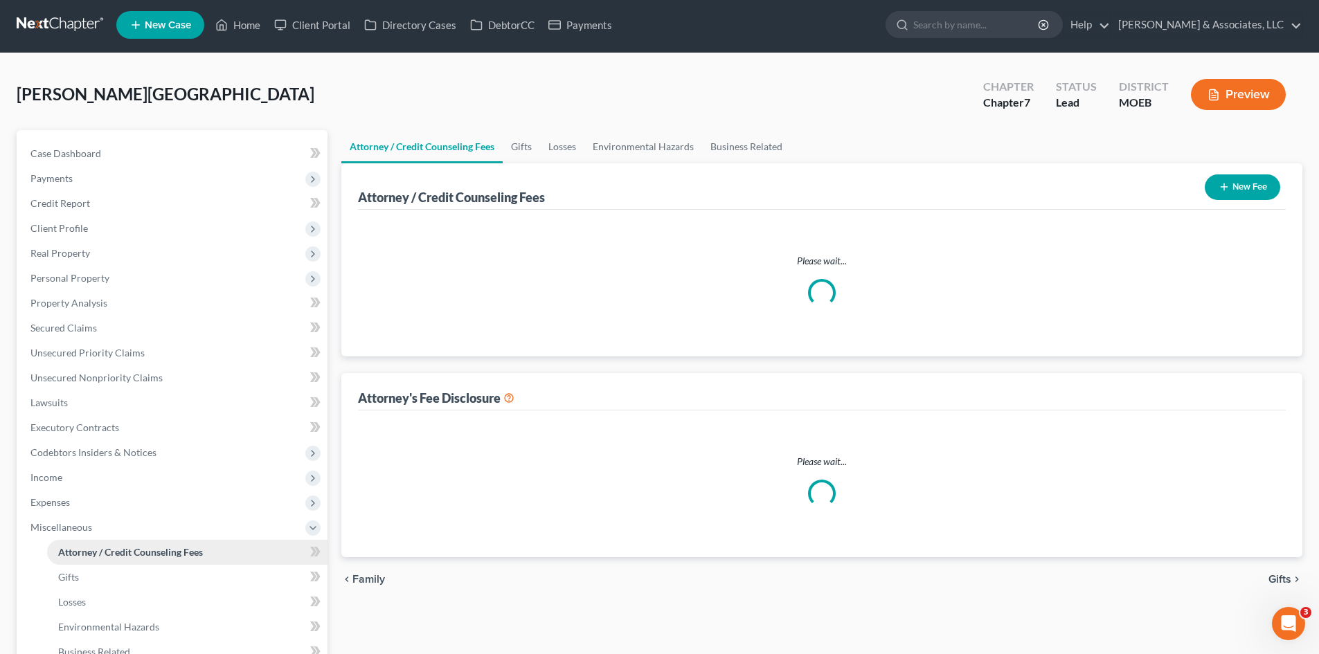
select select "0"
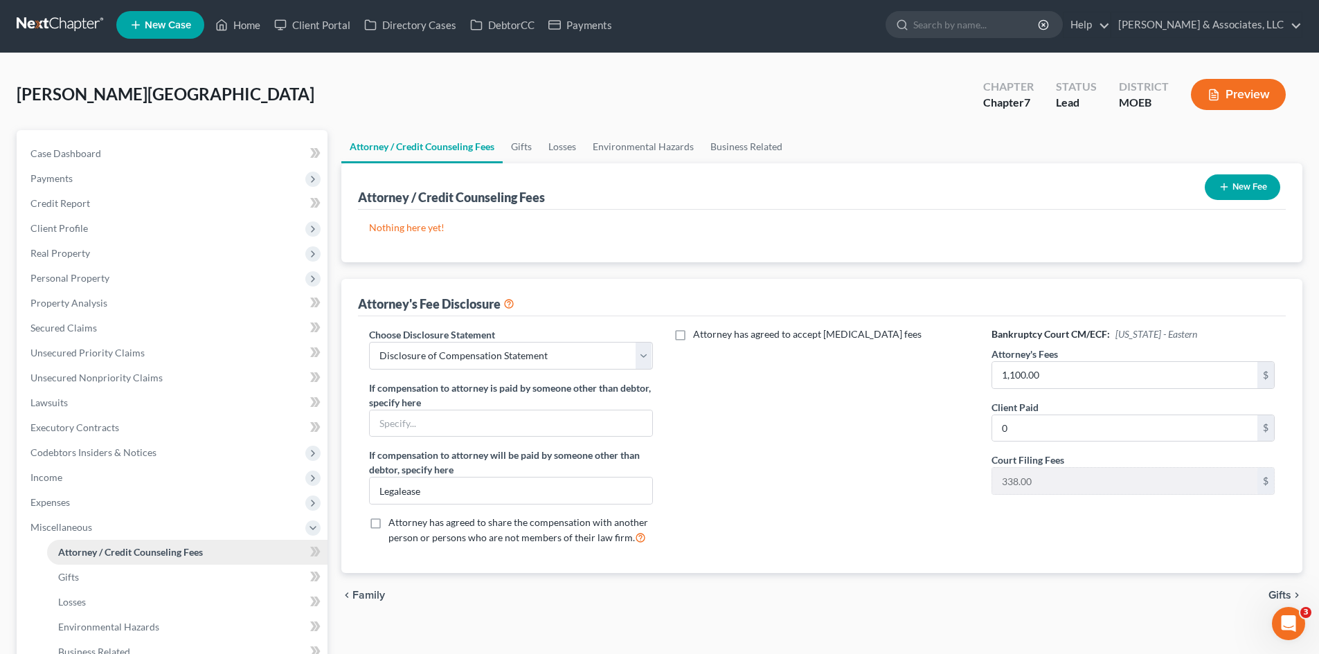
scroll to position [0, 0]
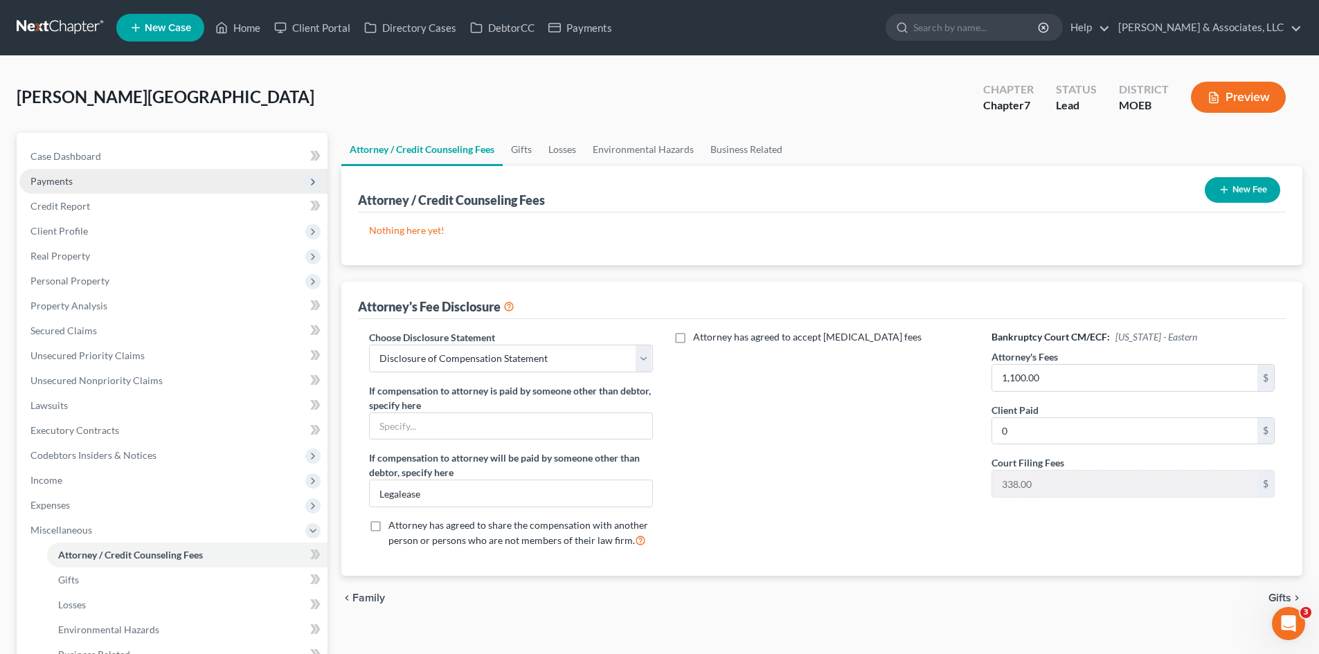
click at [87, 186] on span "Payments" at bounding box center [173, 181] width 308 height 25
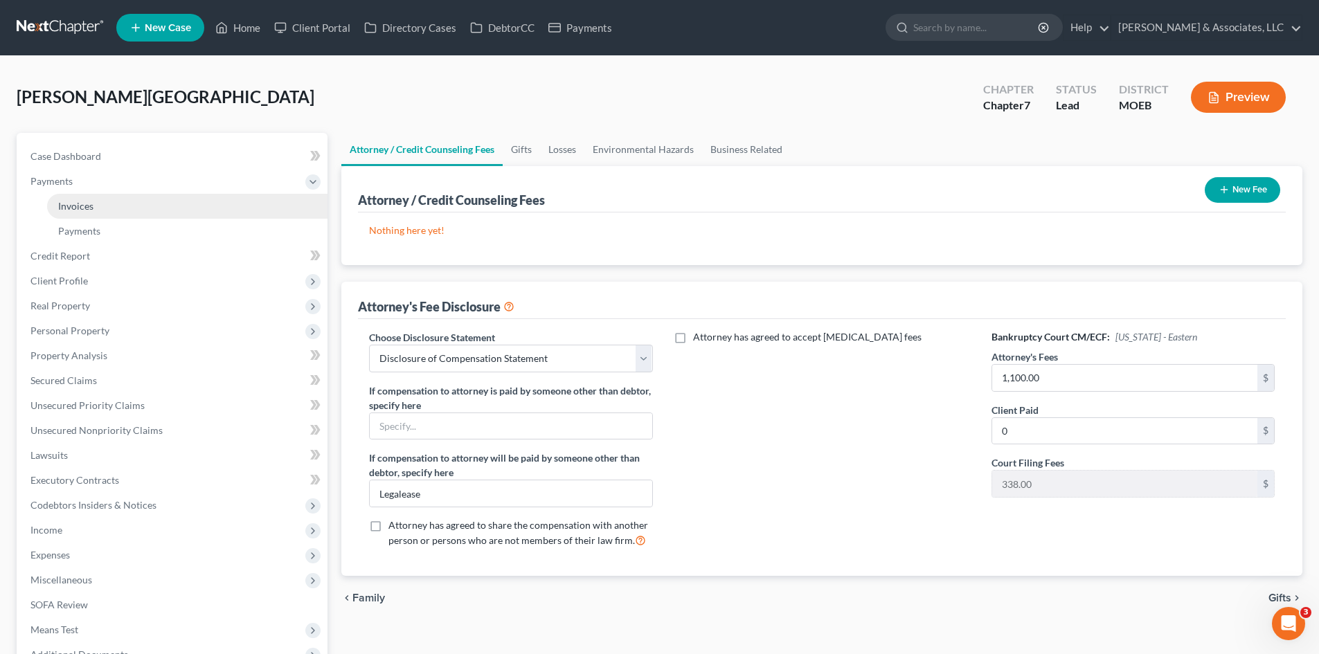
click at [91, 204] on span "Invoices" at bounding box center [75, 206] width 35 height 12
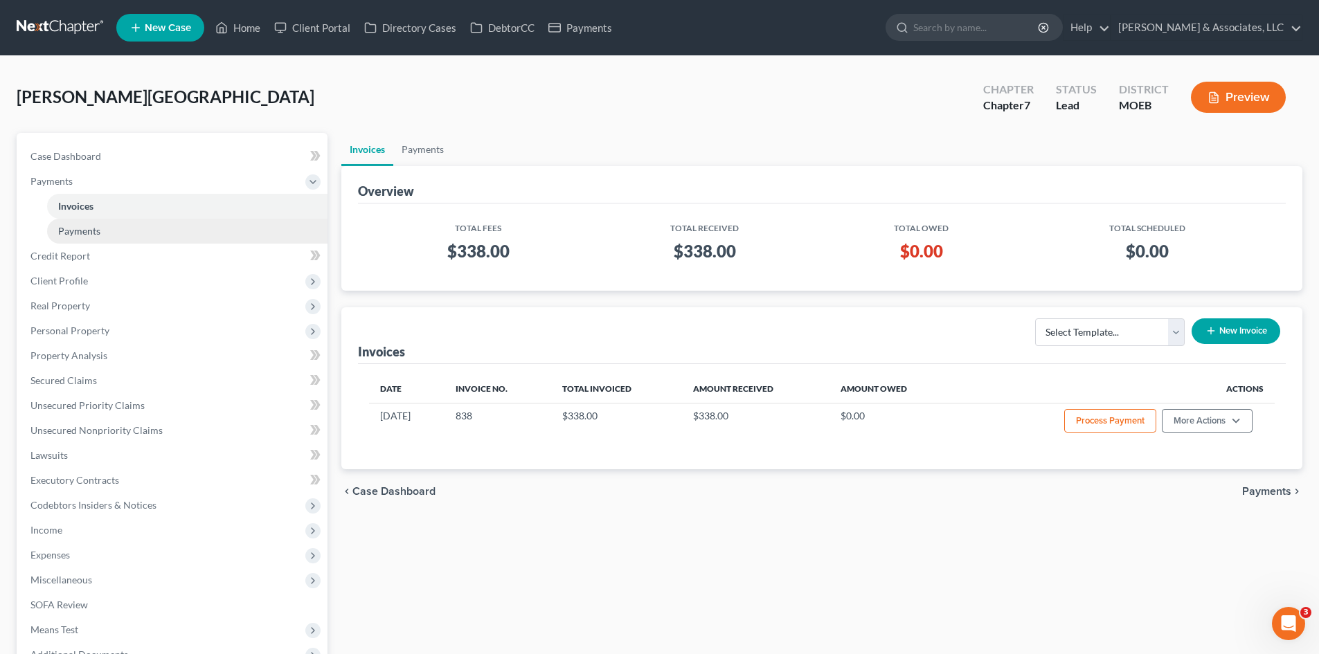
click at [98, 231] on span "Payments" at bounding box center [79, 231] width 42 height 12
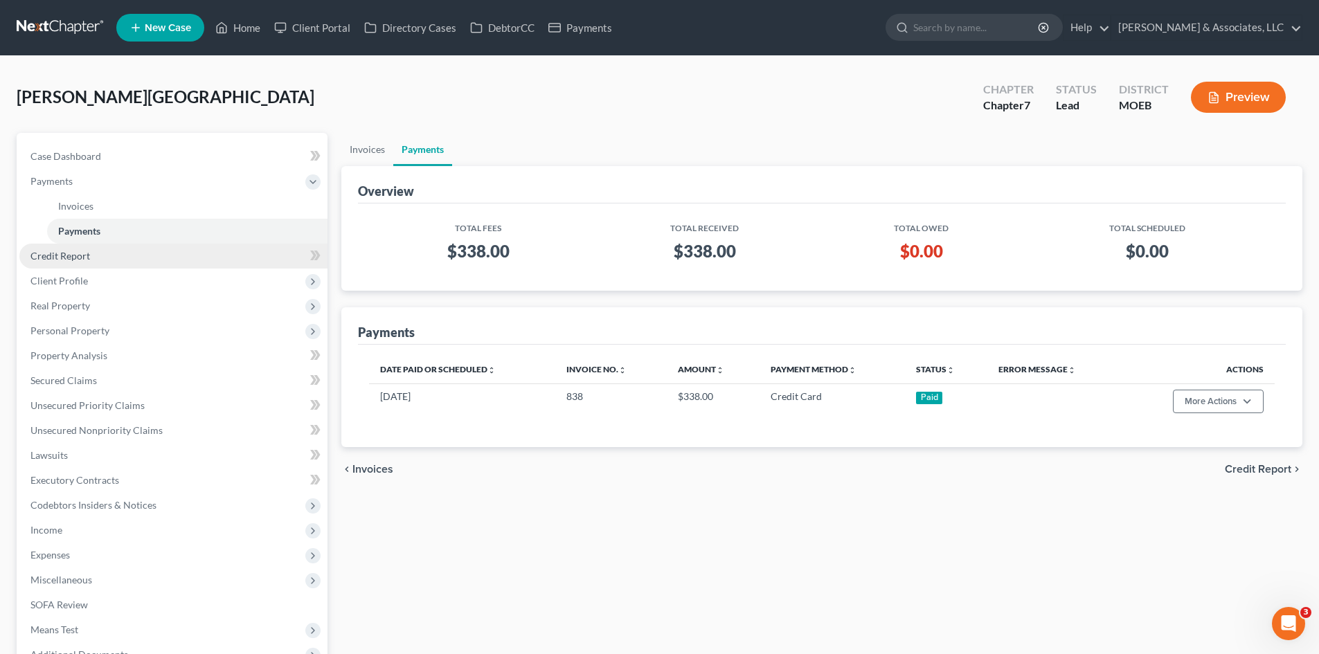
click at [73, 259] on span "Credit Report" at bounding box center [60, 256] width 60 height 12
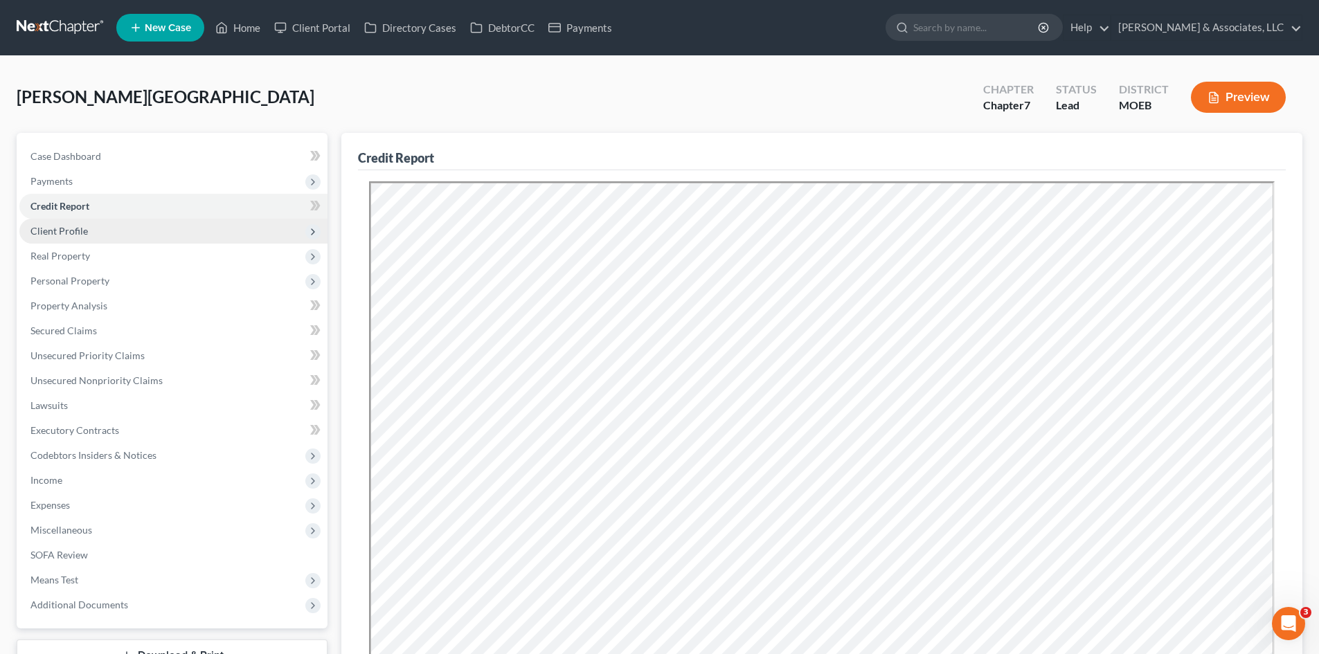
click at [80, 238] on span "Client Profile" at bounding box center [173, 231] width 308 height 25
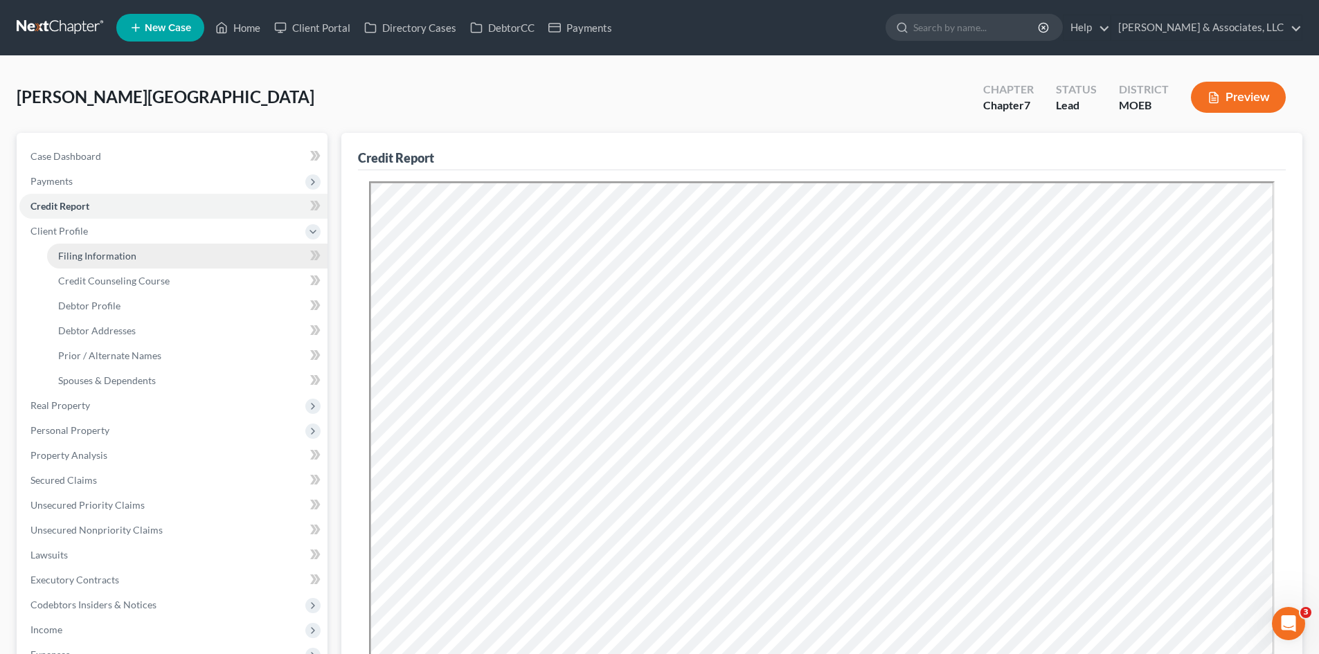
click at [100, 255] on span "Filing Information" at bounding box center [97, 256] width 78 height 12
select select "1"
select select "0"
select select "26"
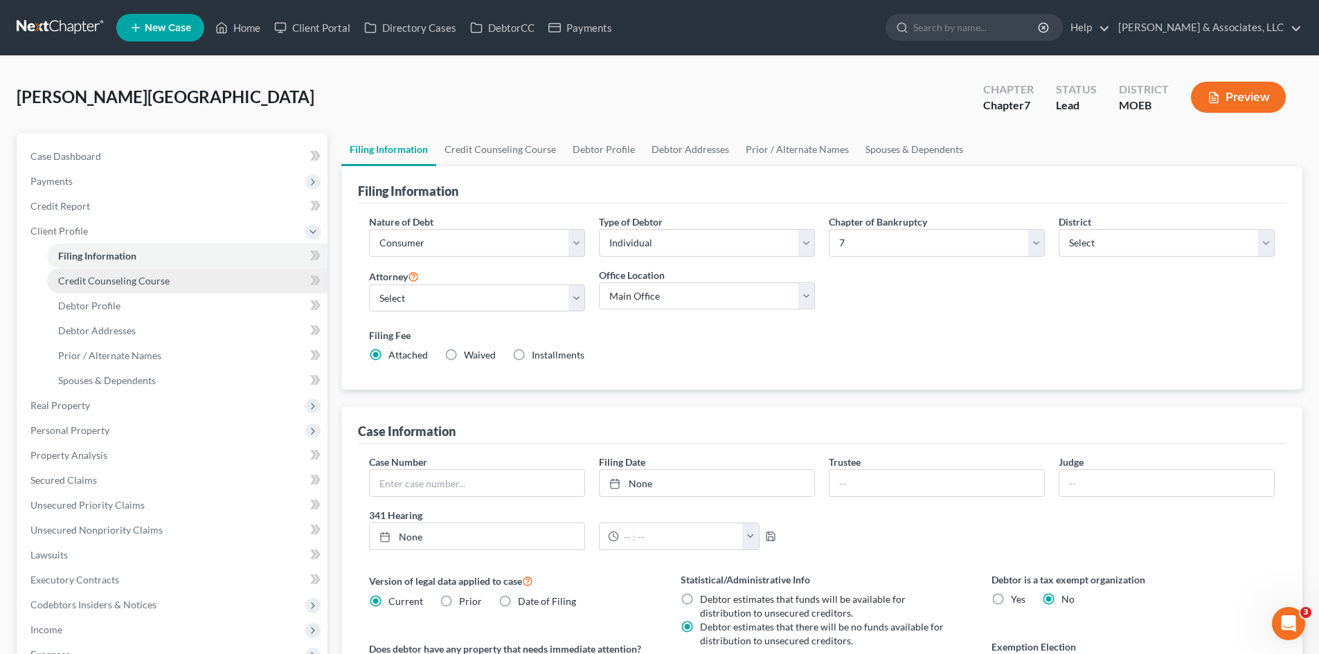
click at [118, 279] on span "Credit Counseling Course" at bounding box center [113, 281] width 111 height 12
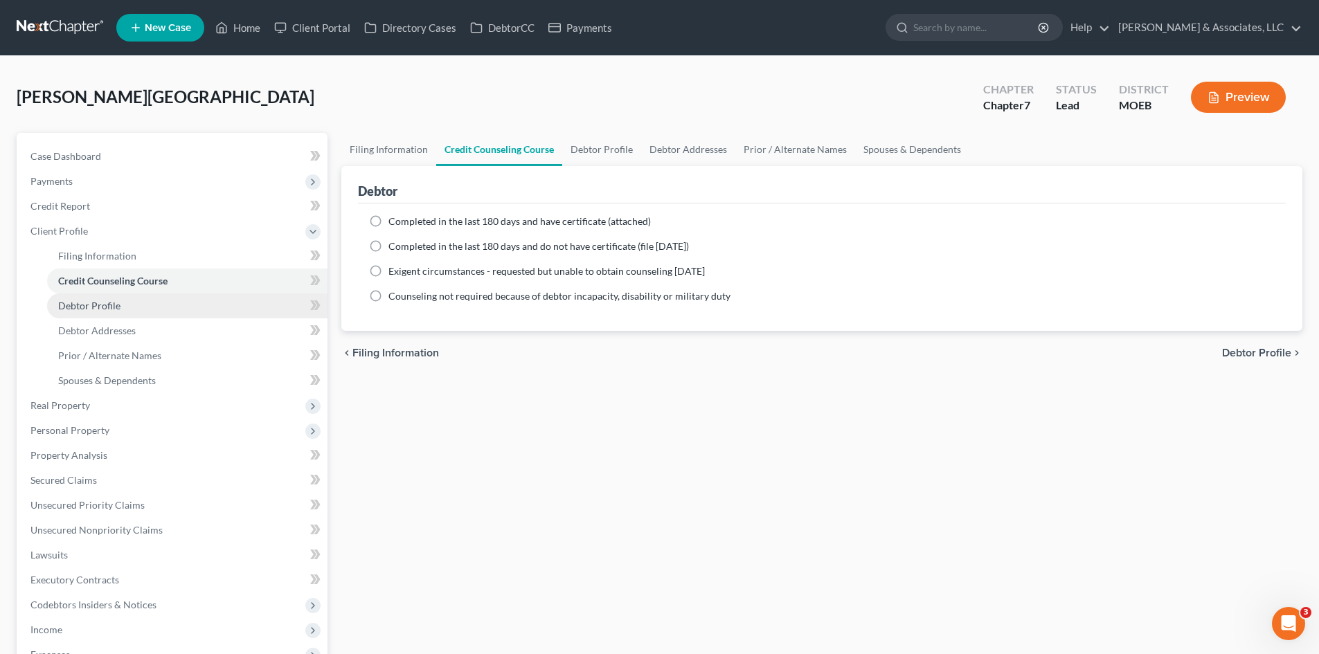
click at [87, 307] on span "Debtor Profile" at bounding box center [89, 306] width 62 height 12
select select "3"
select select "4"
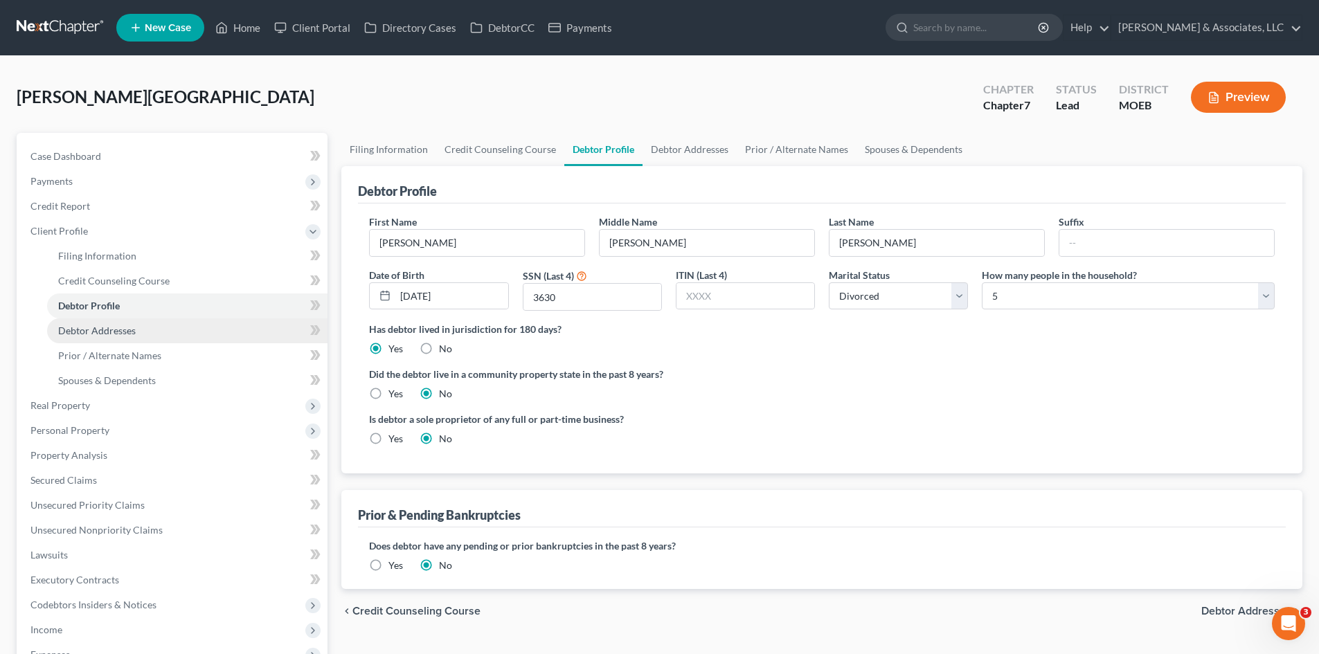
click at [103, 330] on span "Debtor Addresses" at bounding box center [97, 331] width 78 height 12
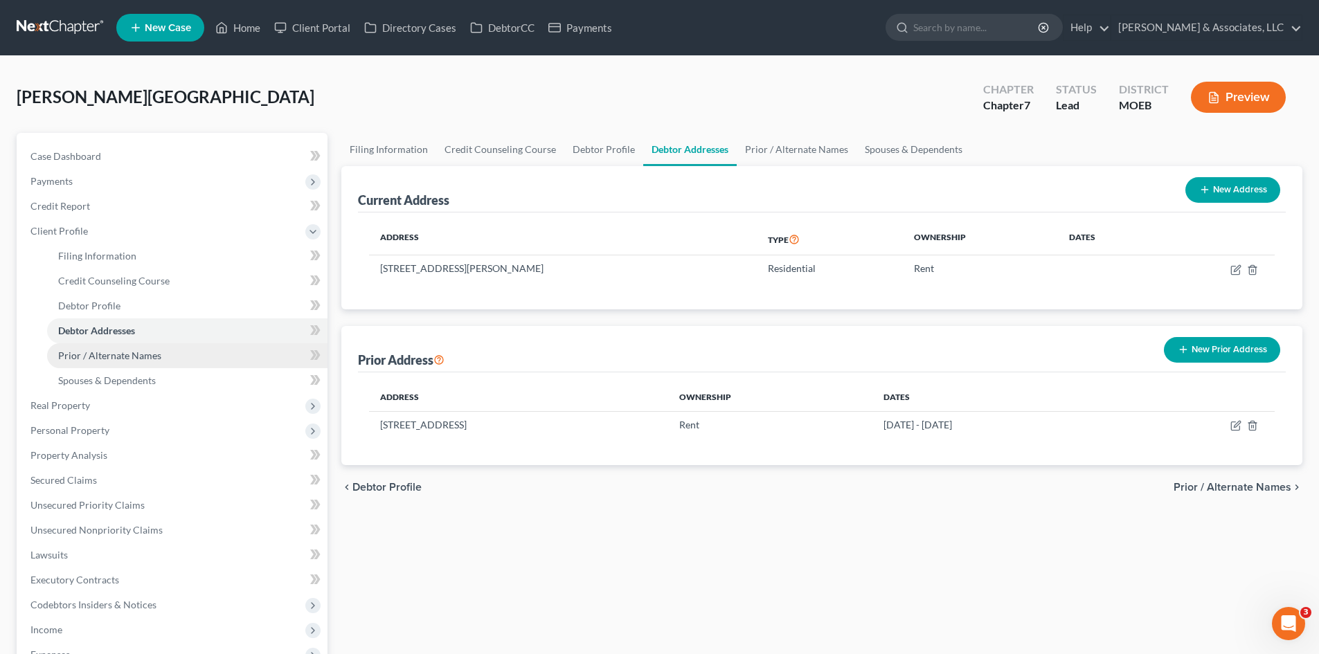
click at [118, 361] on link "Prior / Alternate Names" at bounding box center [187, 355] width 280 height 25
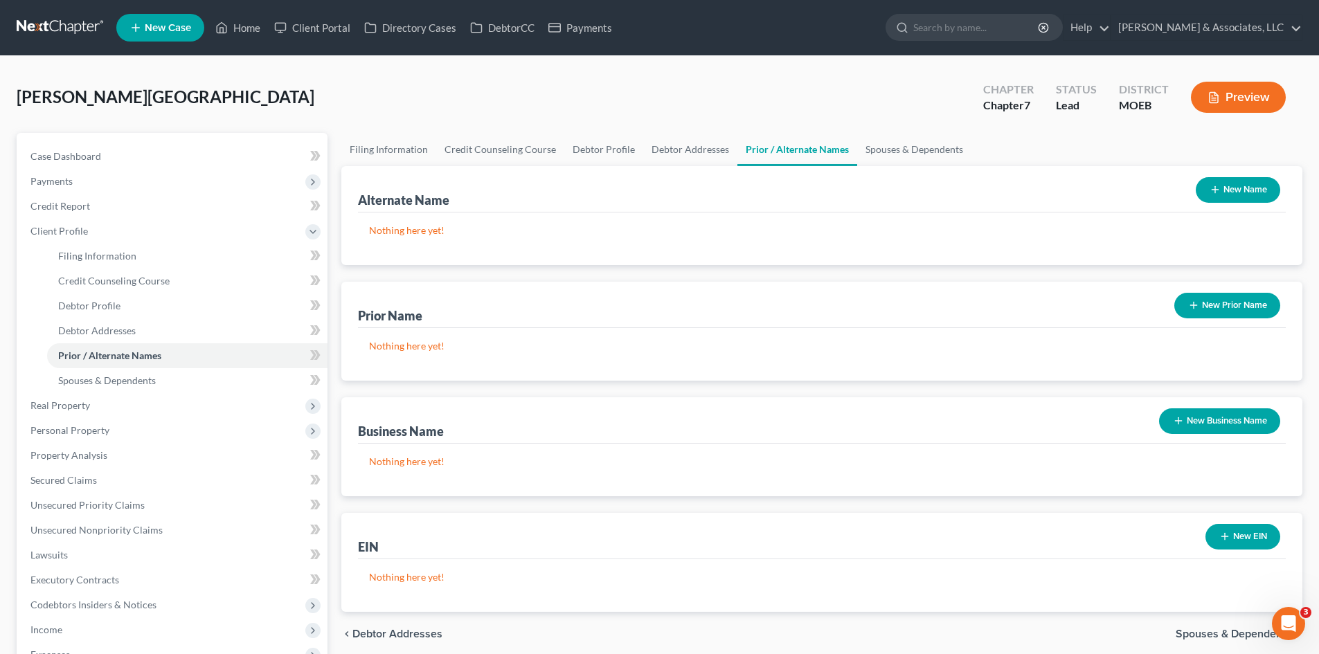
scroll to position [208, 0]
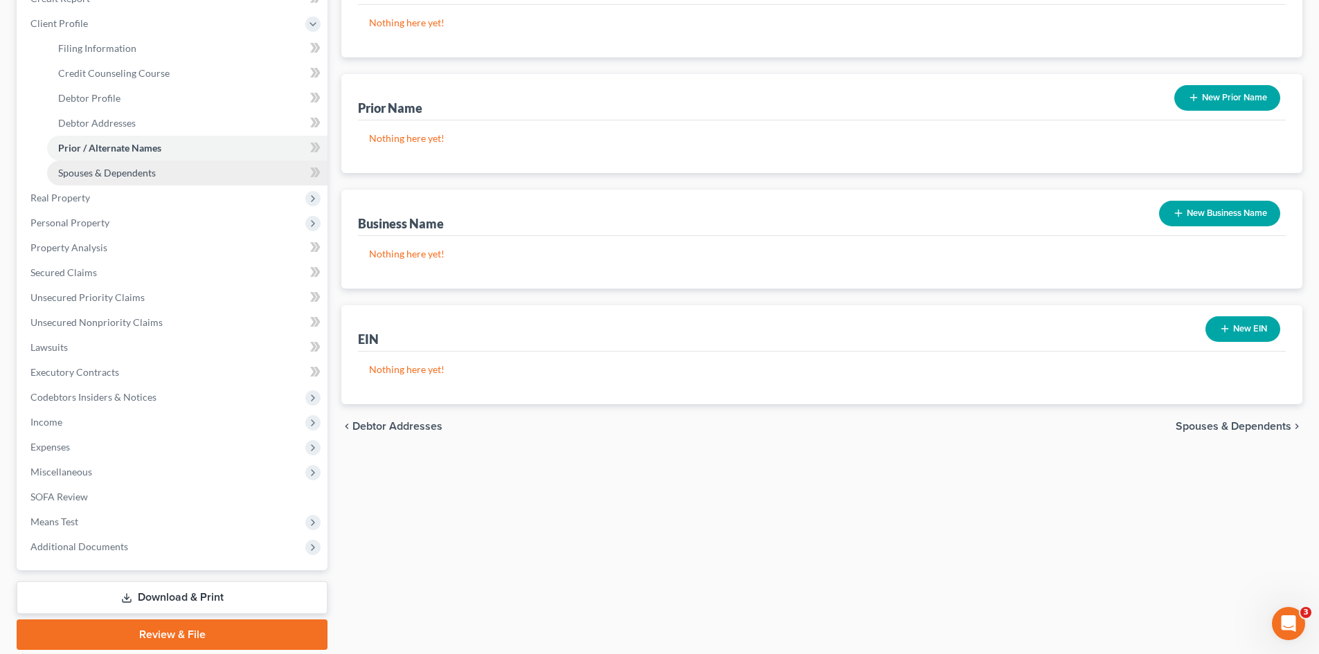
click at [130, 171] on span "Spouses & Dependents" at bounding box center [107, 173] width 98 height 12
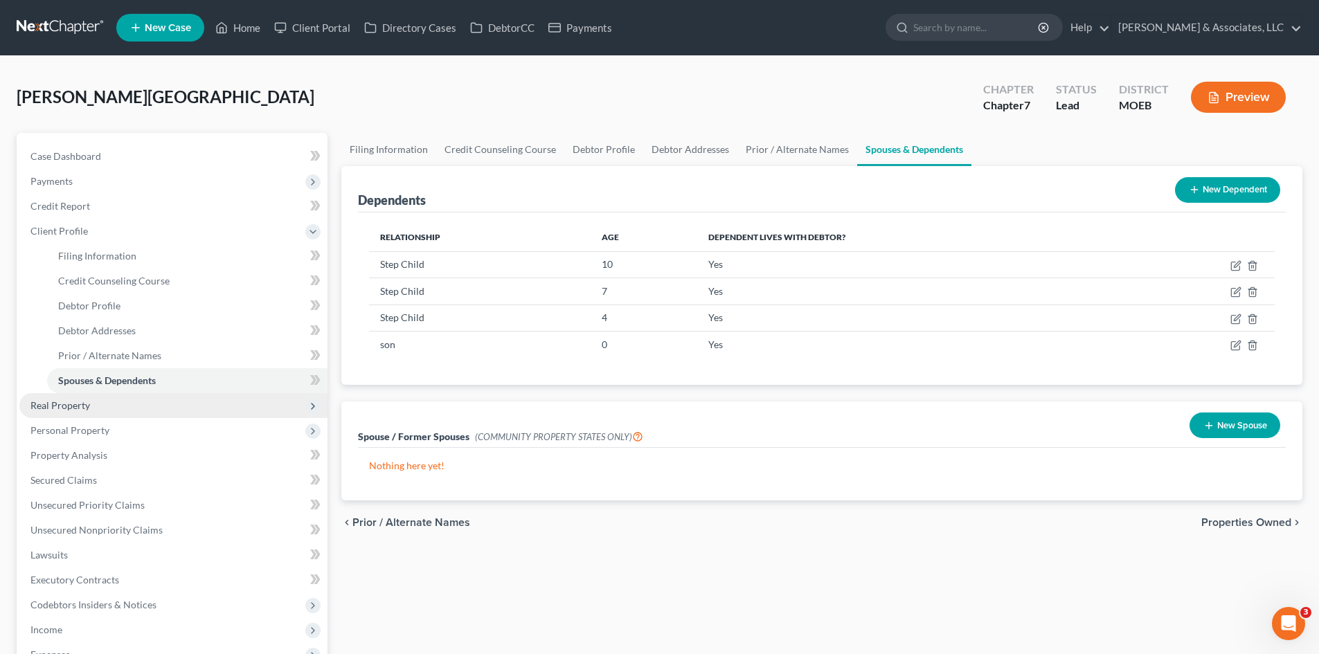
click at [82, 405] on span "Real Property" at bounding box center [60, 406] width 60 height 12
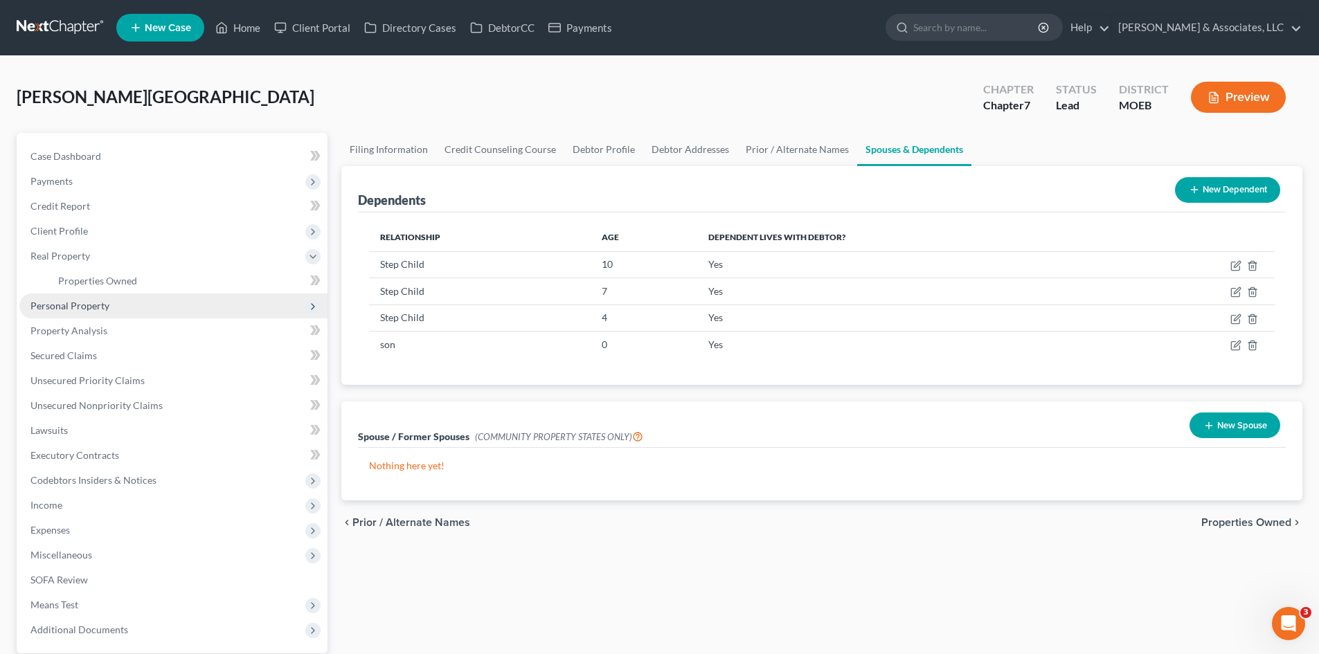
click at [91, 307] on span "Personal Property" at bounding box center [69, 306] width 79 height 12
click at [107, 309] on span "Vehicles Owned" at bounding box center [92, 306] width 69 height 12
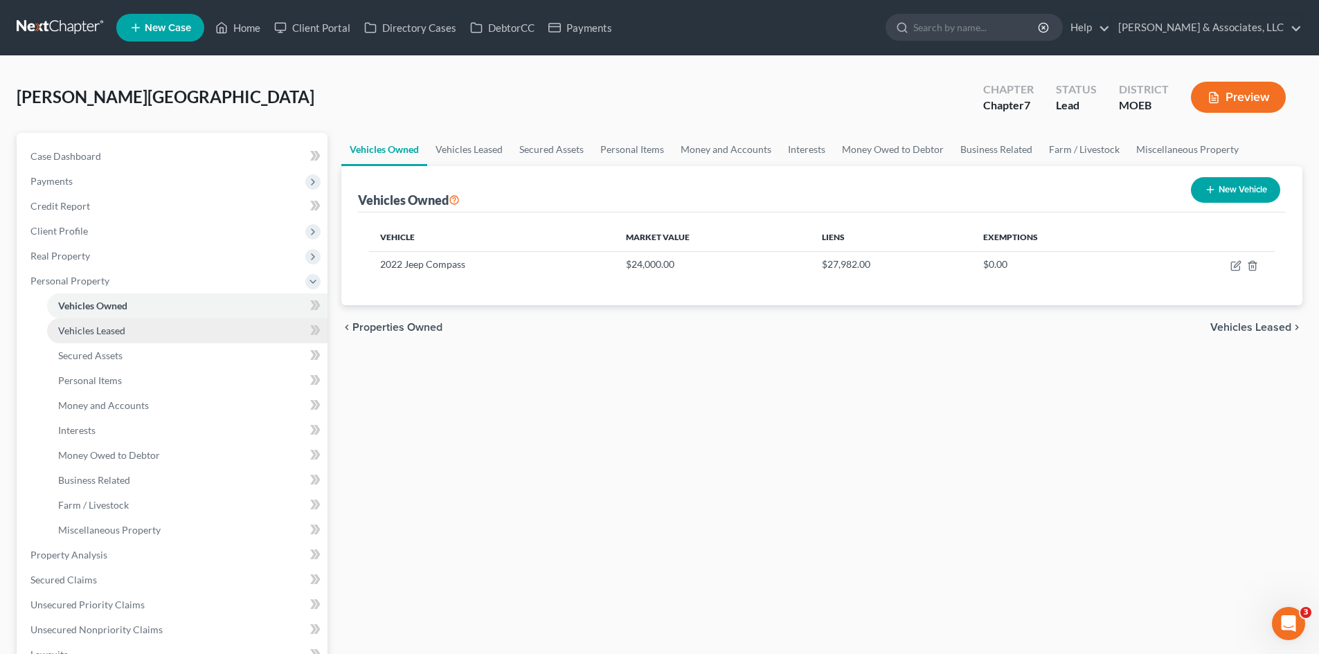
click at [116, 334] on span "Vehicles Leased" at bounding box center [91, 331] width 67 height 12
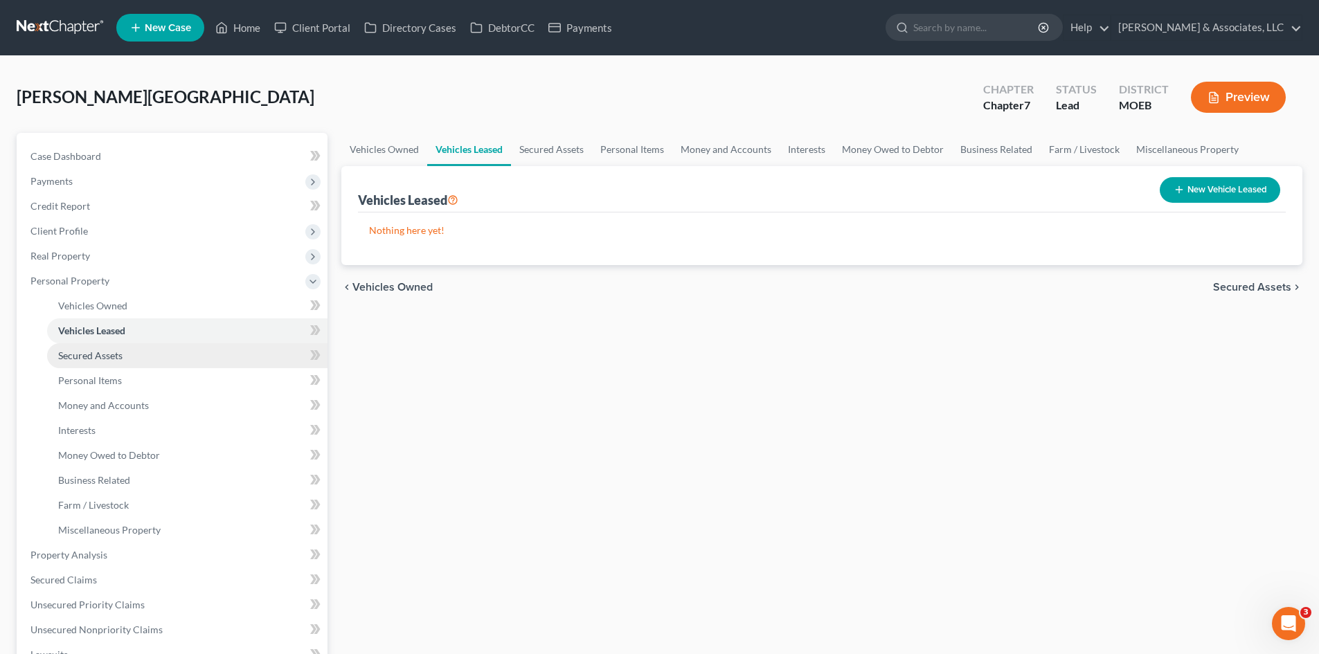
click at [113, 360] on span "Secured Assets" at bounding box center [90, 356] width 64 height 12
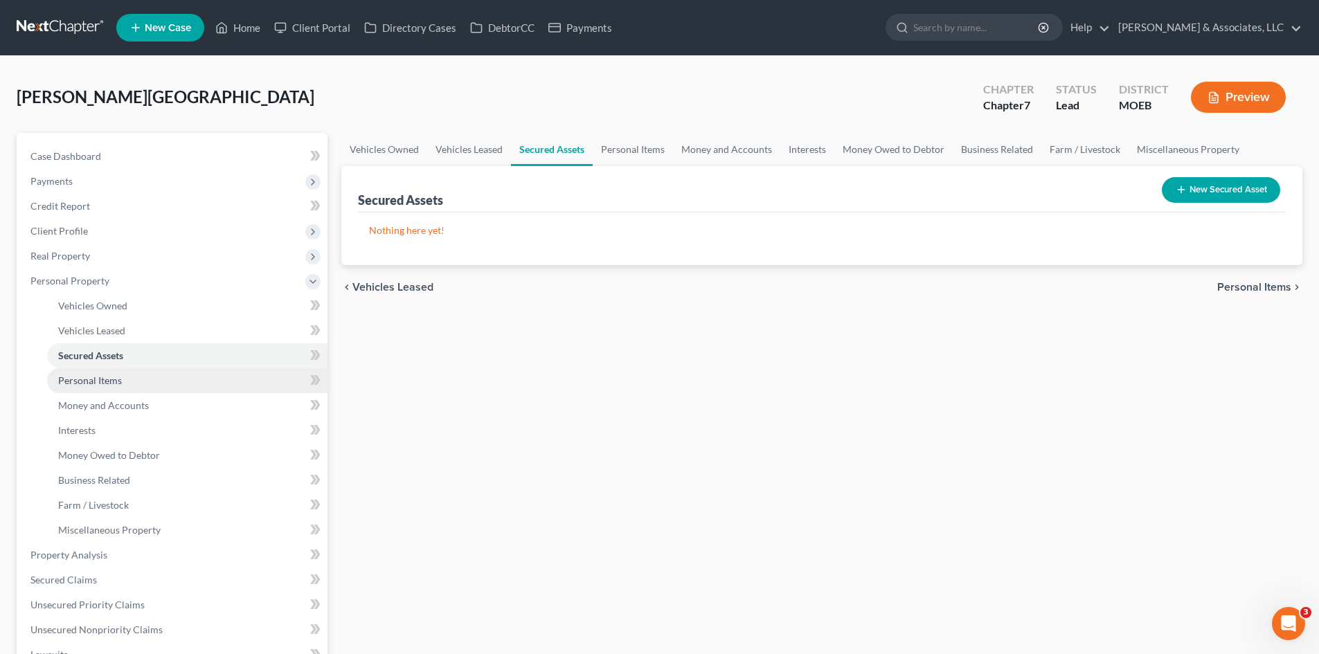
click at [114, 380] on span "Personal Items" at bounding box center [90, 381] width 64 height 12
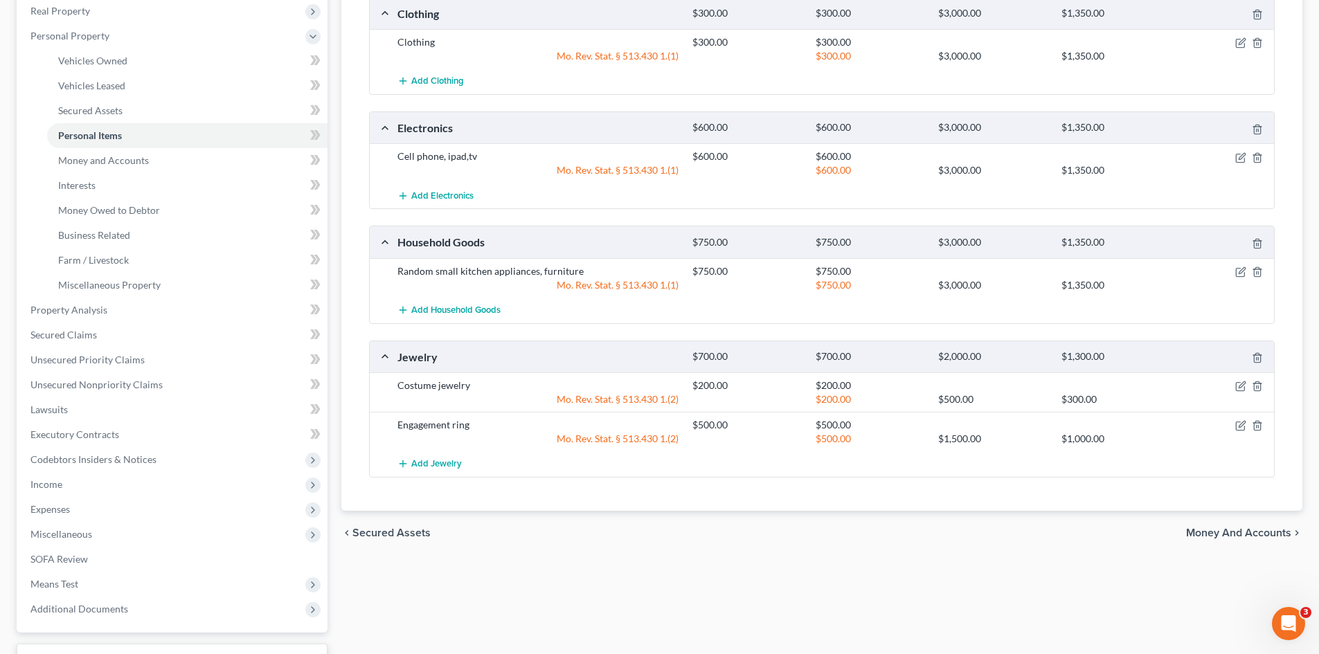
scroll to position [277, 0]
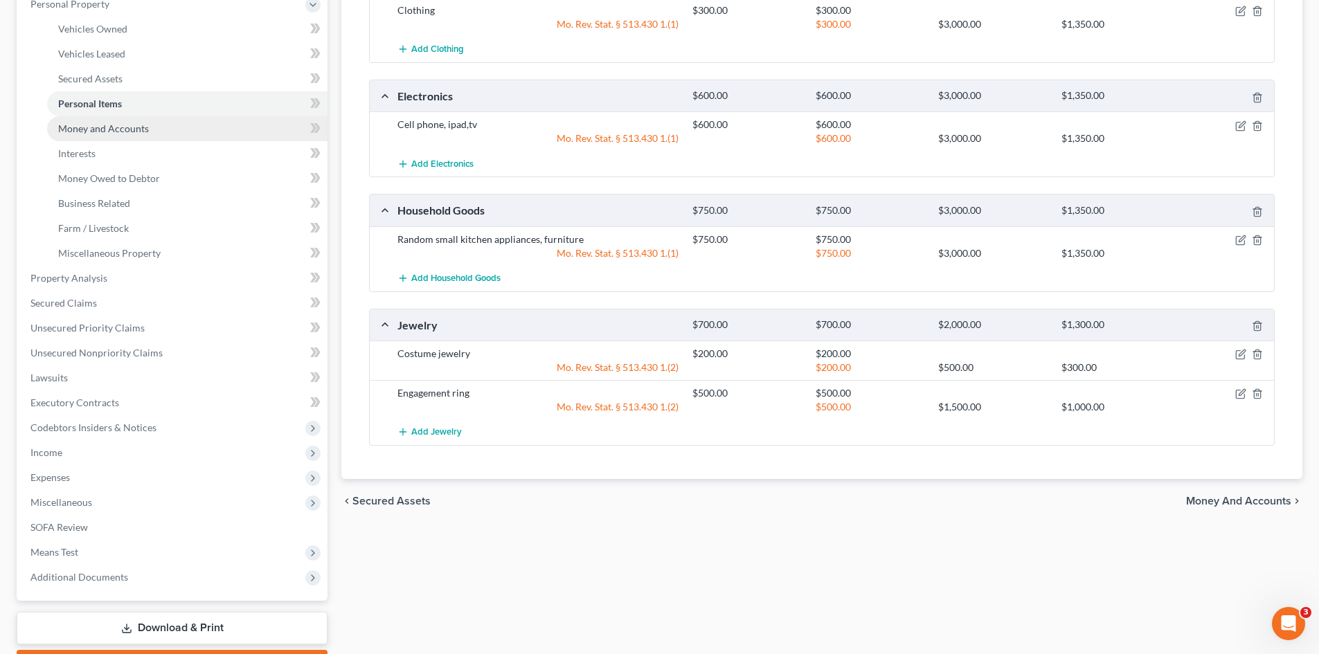
click at [120, 127] on span "Money and Accounts" at bounding box center [103, 129] width 91 height 12
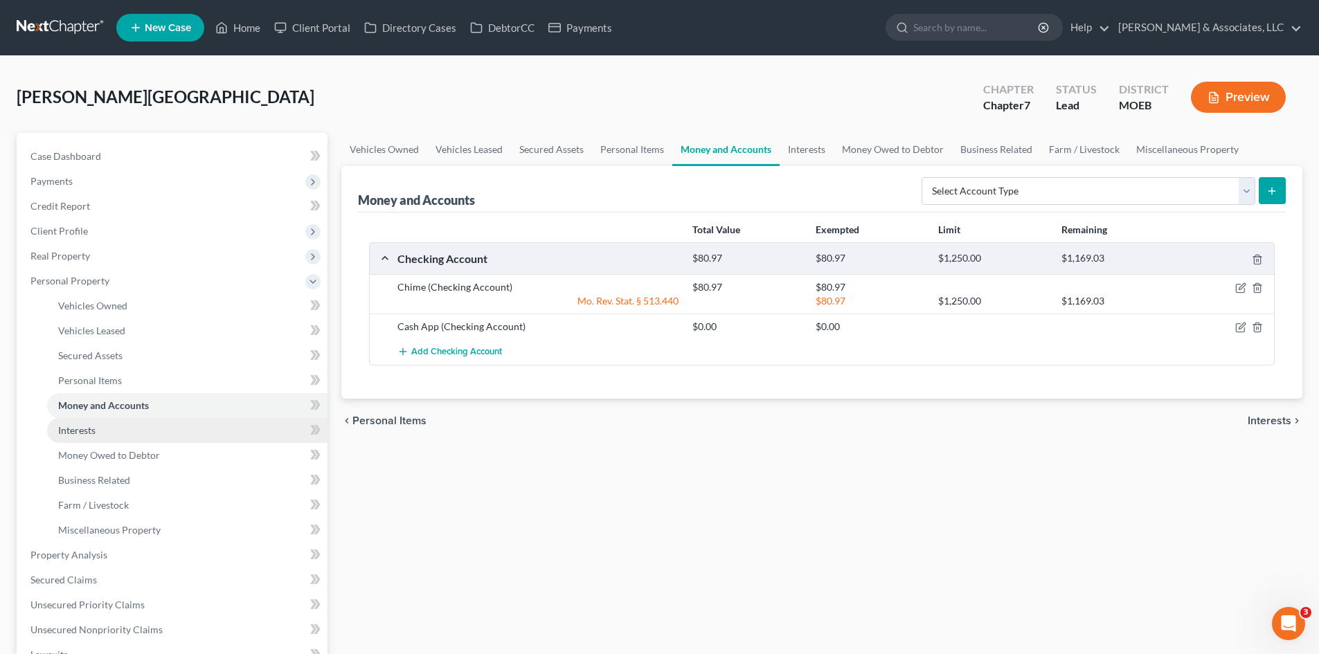
click at [102, 427] on link "Interests" at bounding box center [187, 430] width 280 height 25
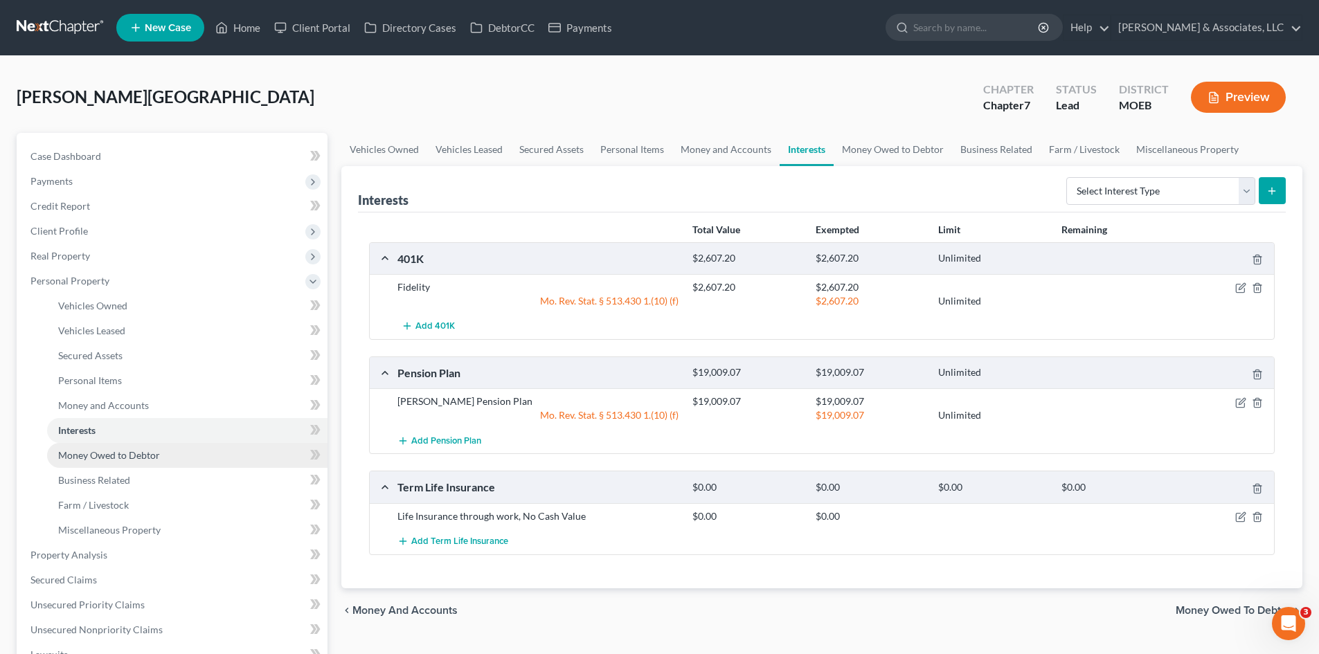
click at [168, 459] on link "Money Owed to Debtor" at bounding box center [187, 455] width 280 height 25
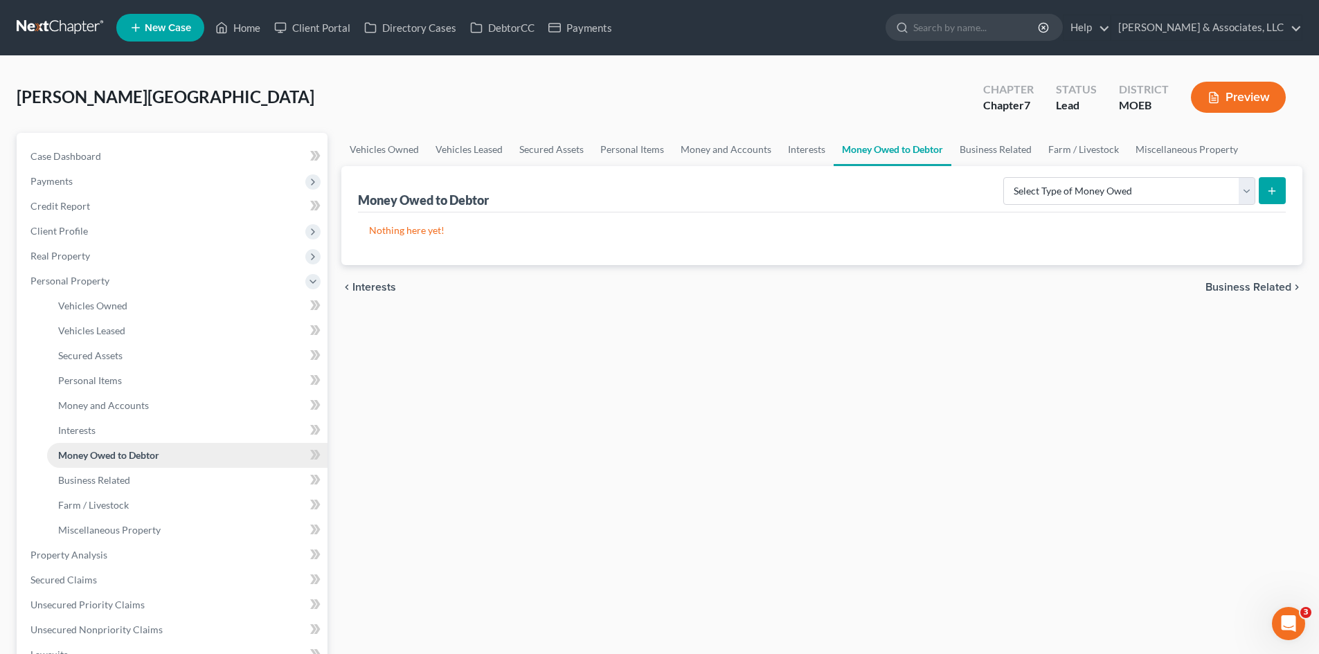
scroll to position [69, 0]
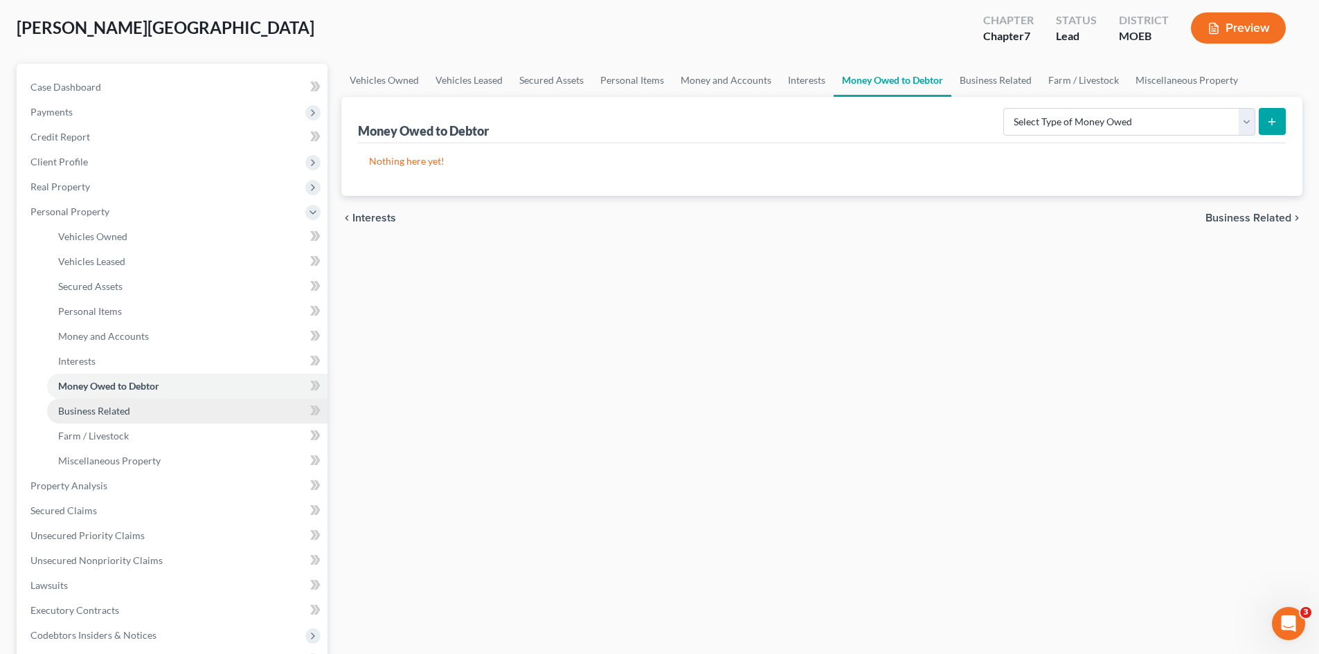
click at [127, 415] on span "Business Related" at bounding box center [94, 411] width 72 height 12
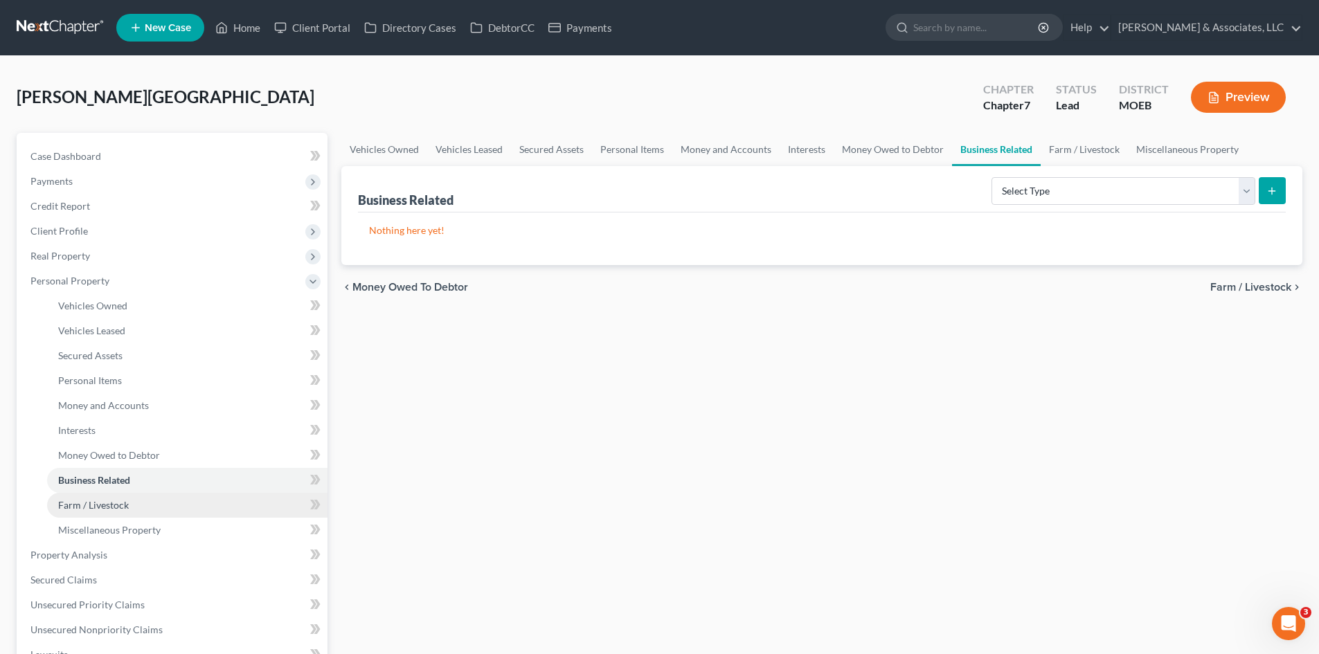
click at [124, 504] on span "Farm / Livestock" at bounding box center [93, 505] width 71 height 12
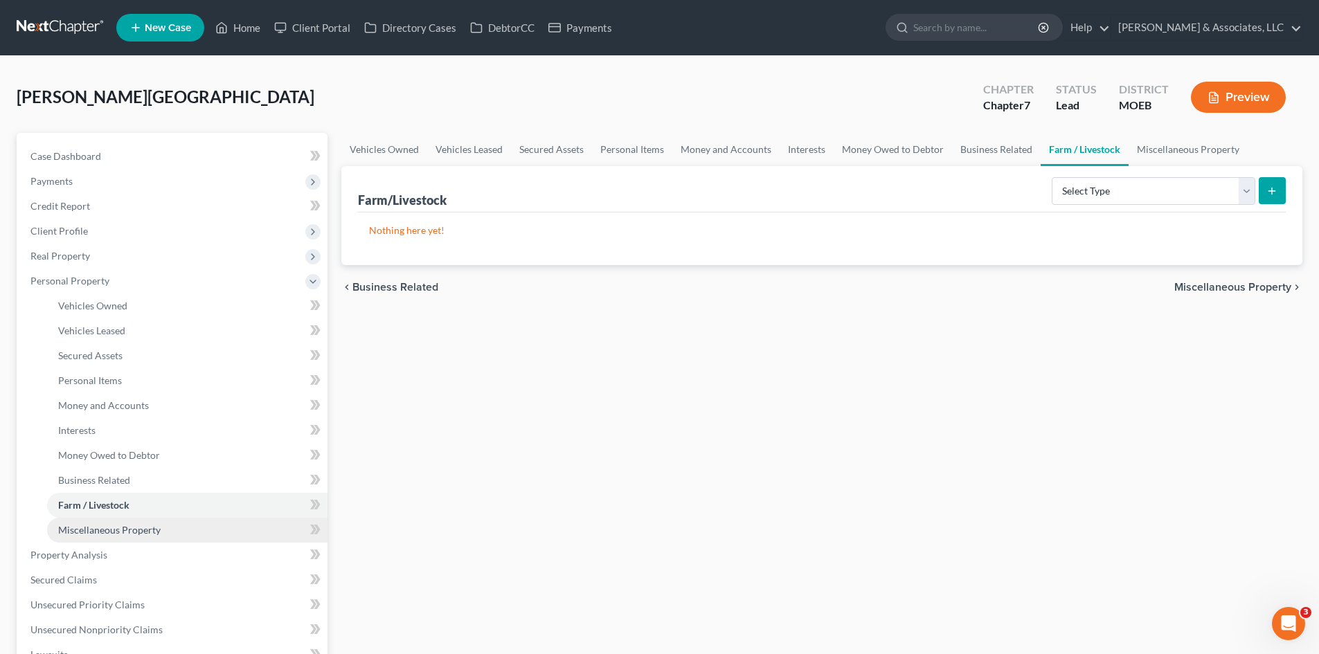
click at [145, 528] on span "Miscellaneous Property" at bounding box center [109, 530] width 102 height 12
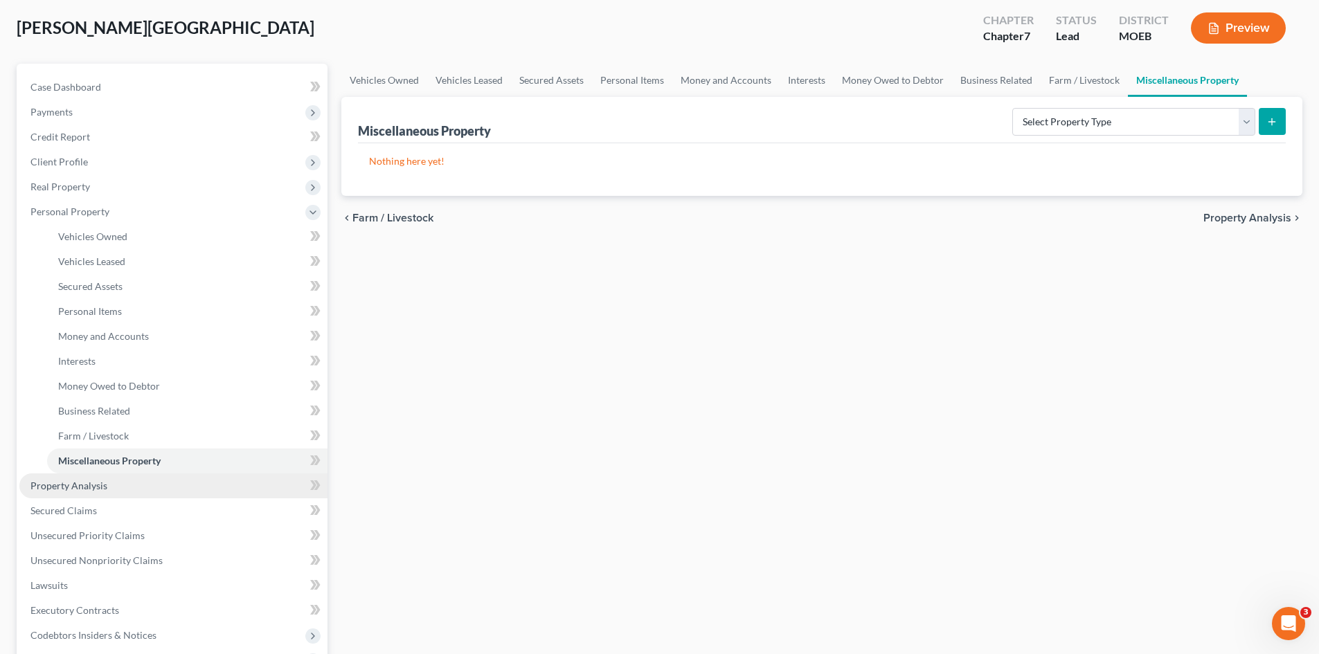
click at [75, 485] on span "Property Analysis" at bounding box center [68, 486] width 77 height 12
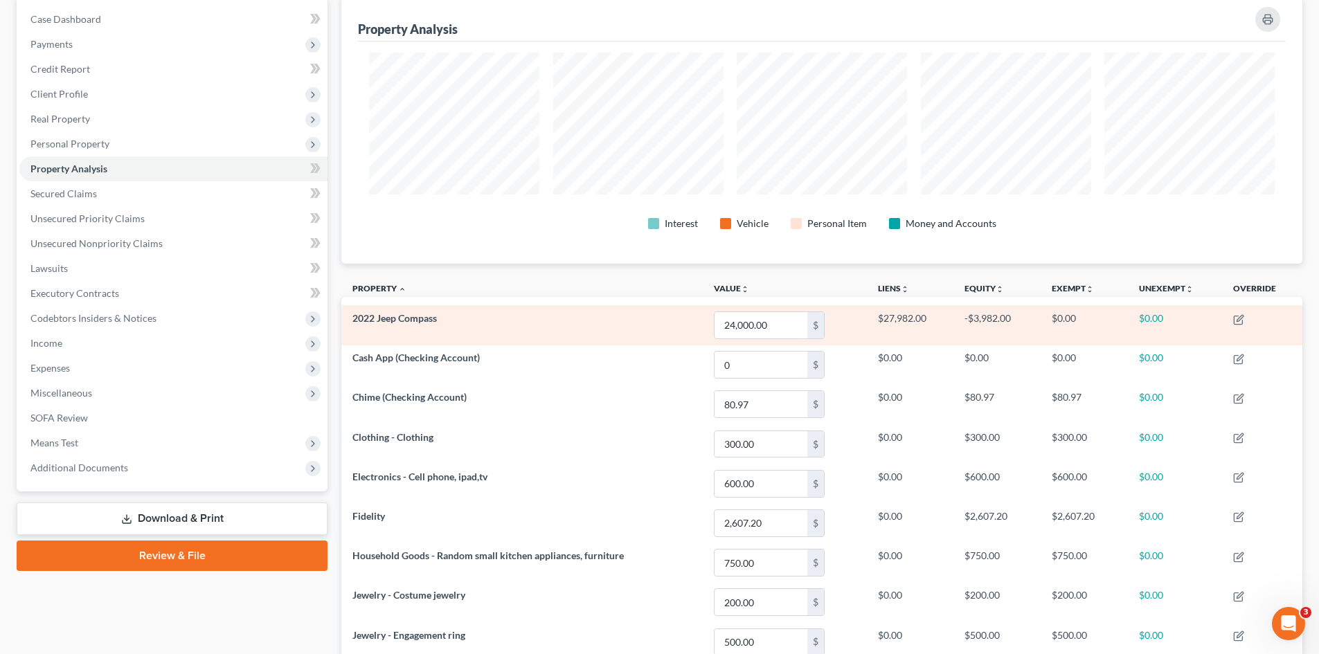
scroll to position [138, 0]
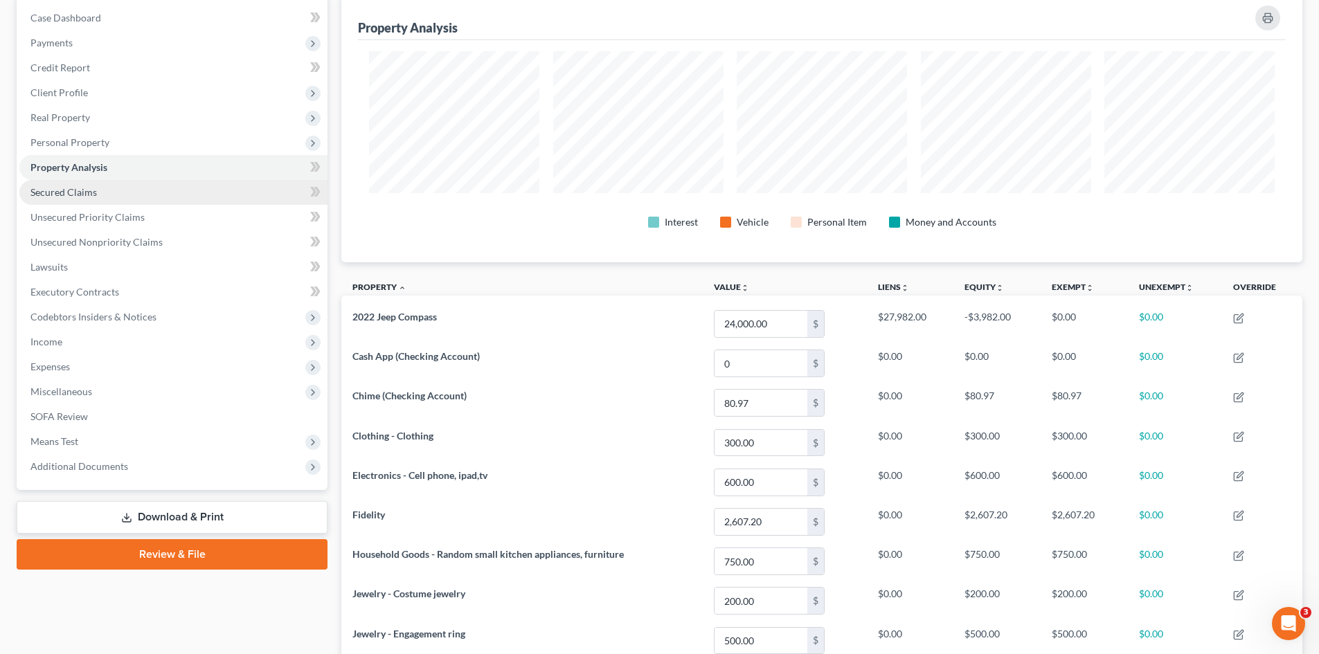
click at [84, 193] on span "Secured Claims" at bounding box center [63, 192] width 66 height 12
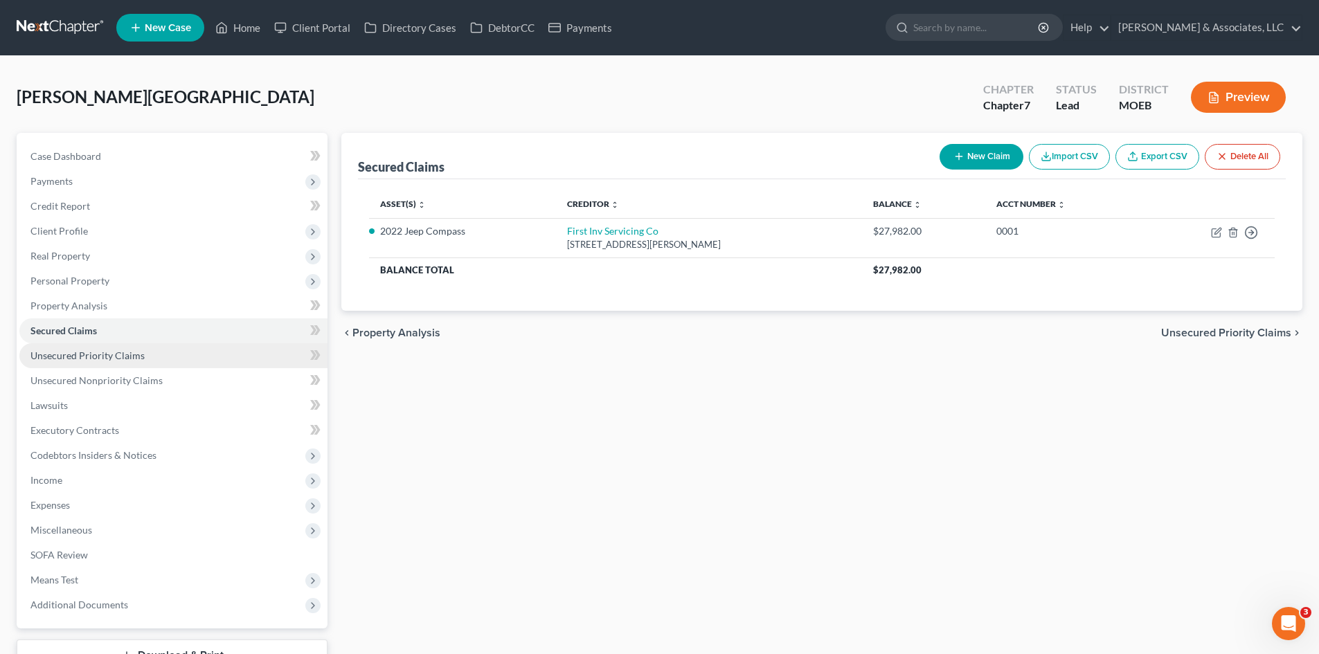
click at [145, 348] on link "Unsecured Priority Claims" at bounding box center [173, 355] width 308 height 25
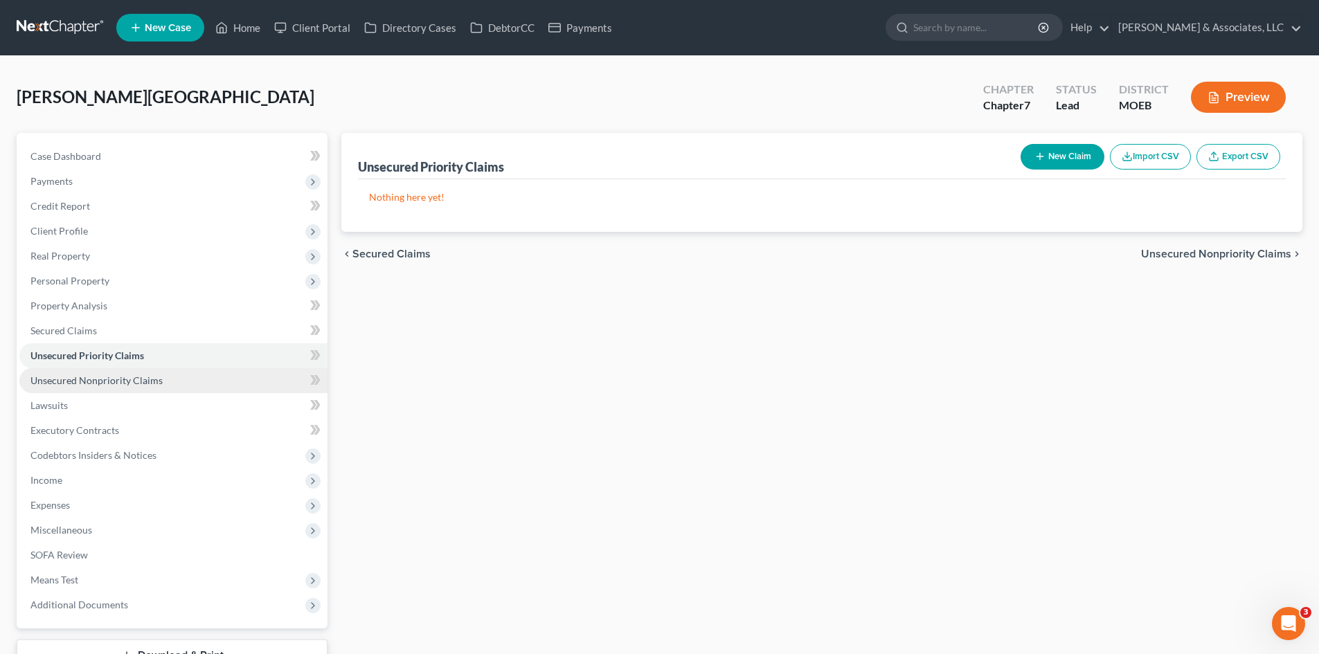
click at [125, 380] on span "Unsecured Nonpriority Claims" at bounding box center [96, 381] width 132 height 12
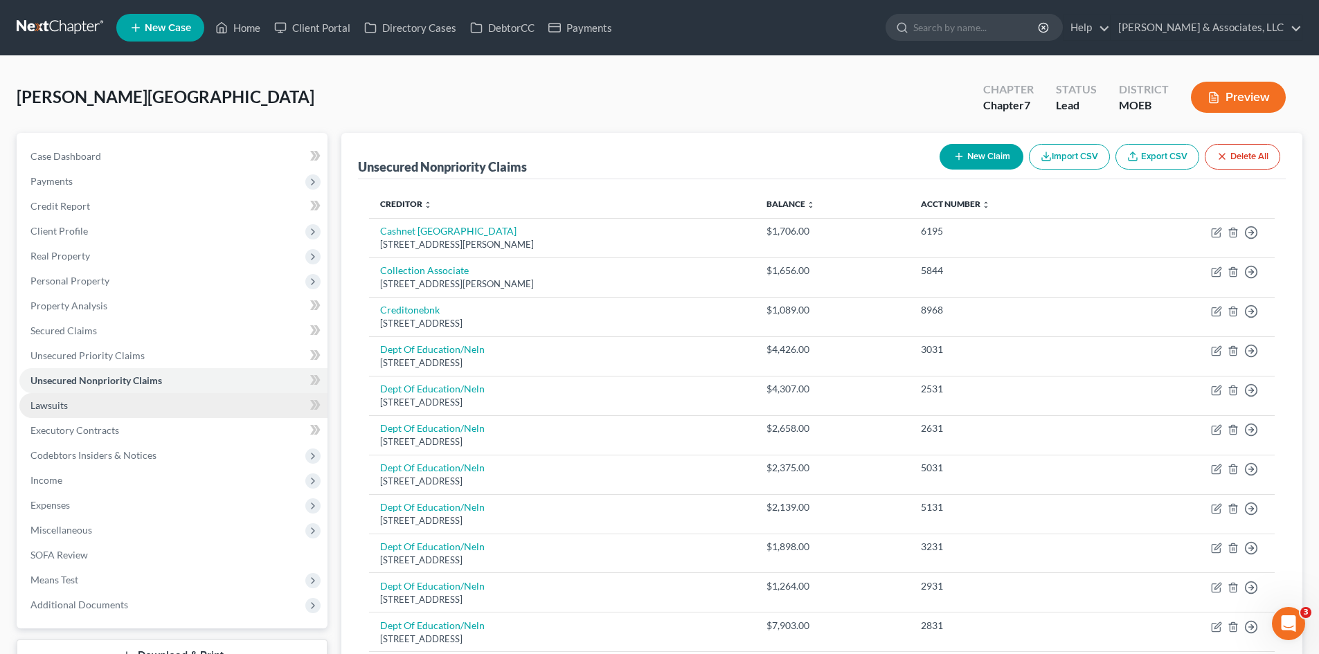
click at [107, 403] on link "Lawsuits" at bounding box center [173, 405] width 308 height 25
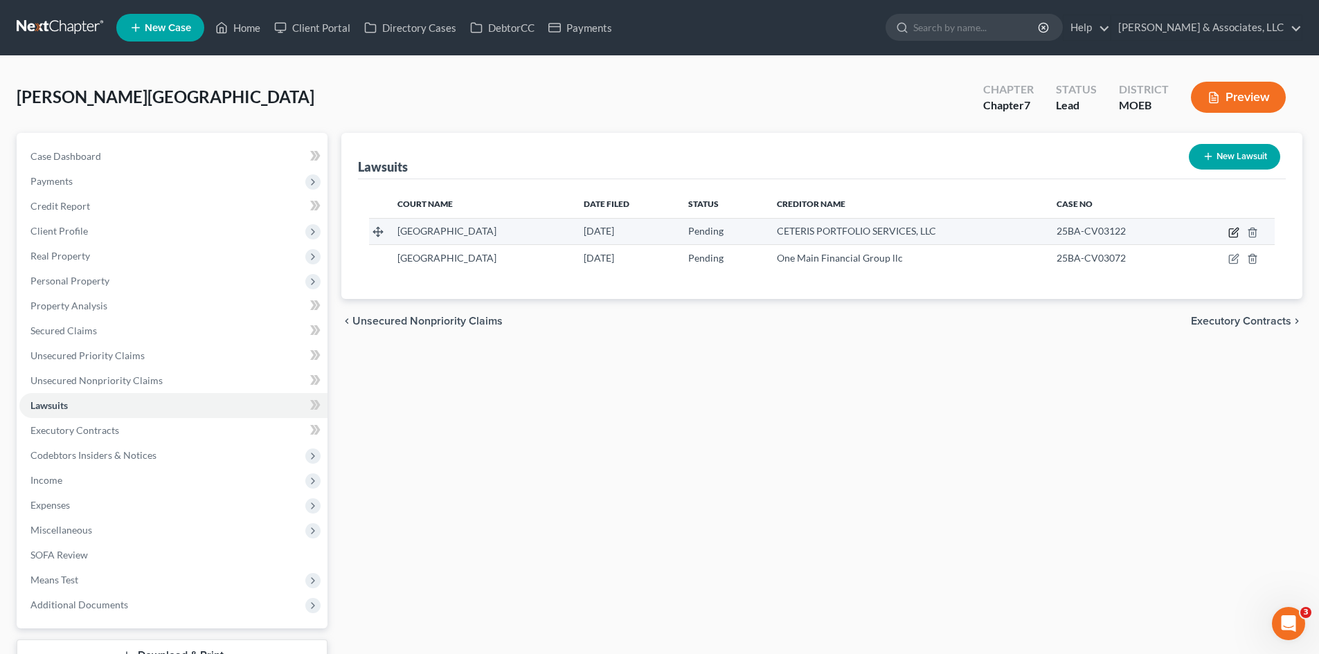
click at [1233, 231] on icon "button" at bounding box center [1233, 232] width 11 height 11
select select "26"
select select "0"
select select "1"
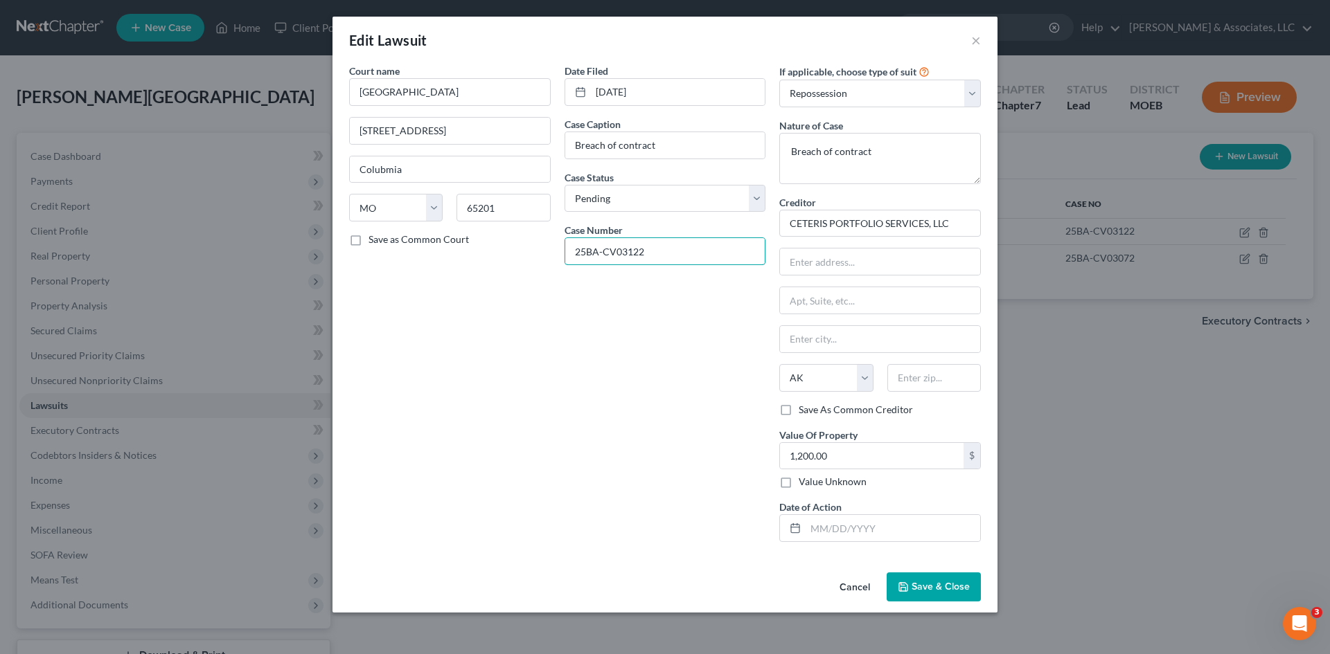
drag, startPoint x: 677, startPoint y: 259, endPoint x: 535, endPoint y: 261, distance: 142.0
click at [535, 261] on div "Court name * Boone County Courthouse 705 E Walnut St Colubmia State AL AK AR AZ…" at bounding box center [664, 309] width 645 height 490
click at [829, 260] on input "text" at bounding box center [880, 262] width 200 height 26
type input "17600 C Airport Rd"
type input "Suite 201"
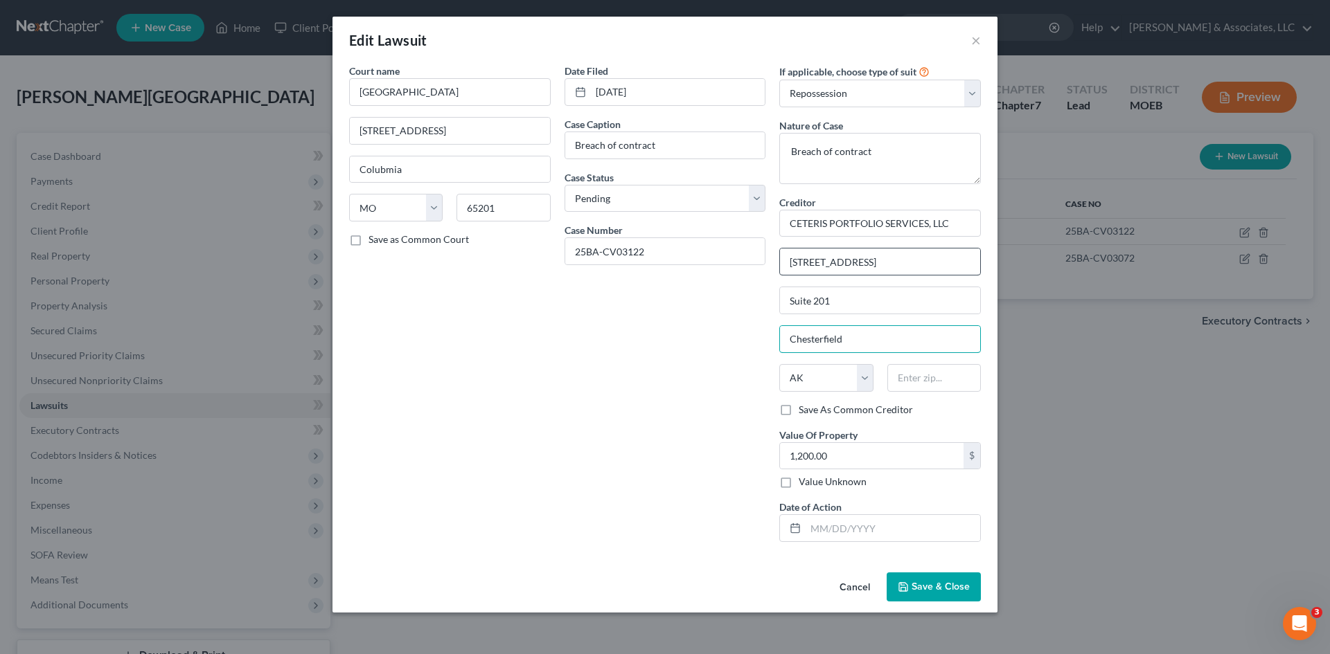
type input "Chesterfield"
select select "26"
type input "63005"
drag, startPoint x: 571, startPoint y: 469, endPoint x: 586, endPoint y: 456, distance: 19.7
click at [573, 468] on div "Date Filed 09/06/2025 Case Caption Breach of contract Case Status * Select Pend…" at bounding box center [664, 309] width 215 height 490
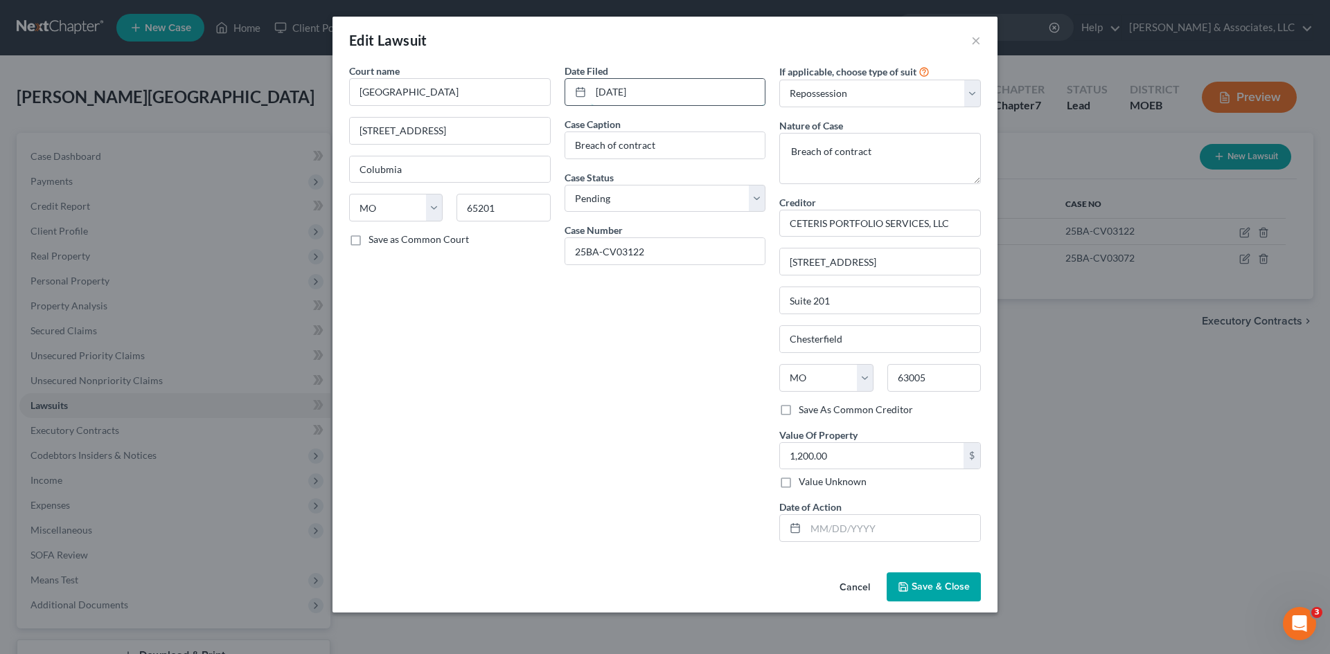
drag, startPoint x: 663, startPoint y: 90, endPoint x: 582, endPoint y: 94, distance: 80.4
click at [582, 94] on div "09/06/2025" at bounding box center [665, 92] width 202 height 28
click at [944, 582] on span "Save & Close" at bounding box center [940, 587] width 58 height 12
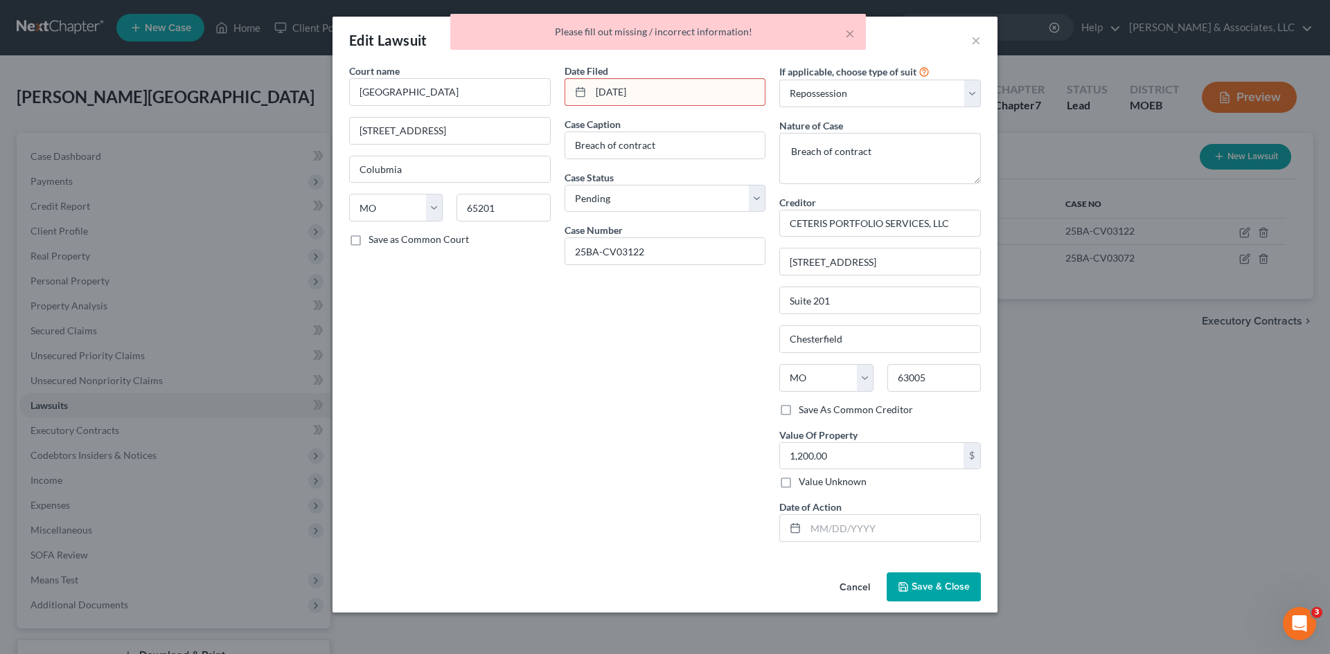
click at [672, 96] on input "06/09/25" at bounding box center [678, 92] width 175 height 26
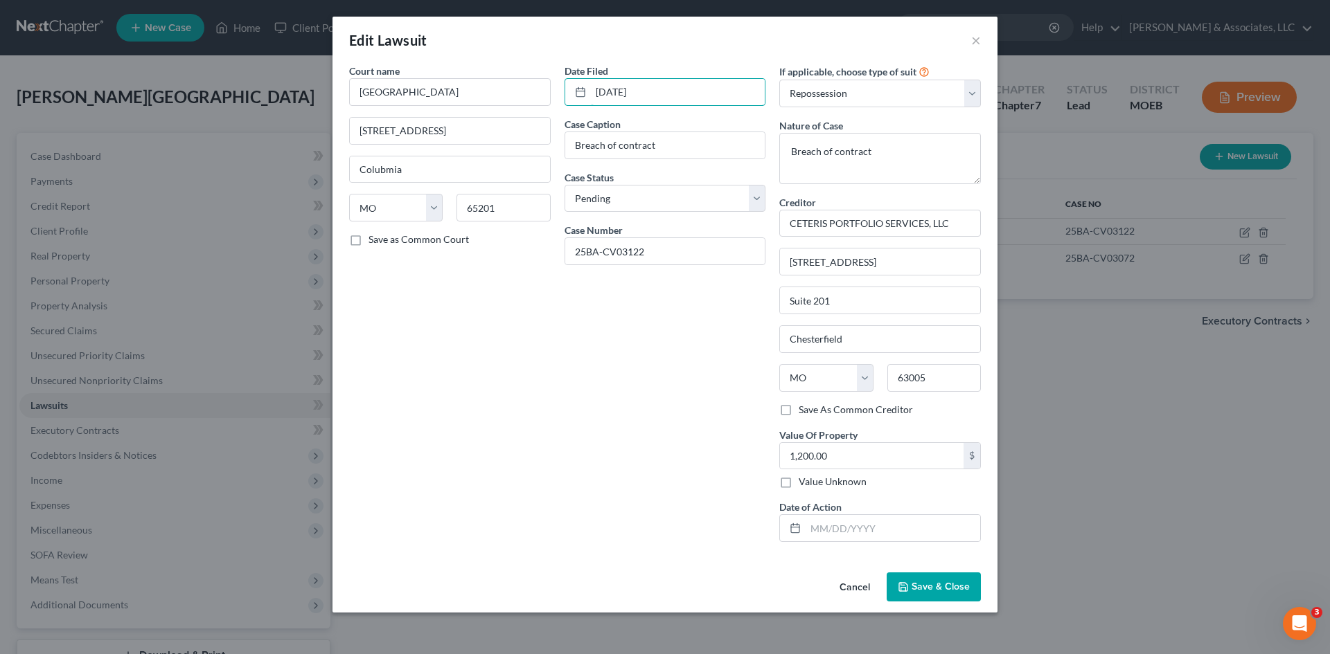
type input "[DATE]"
click at [944, 584] on span "Save & Close" at bounding box center [940, 587] width 58 height 12
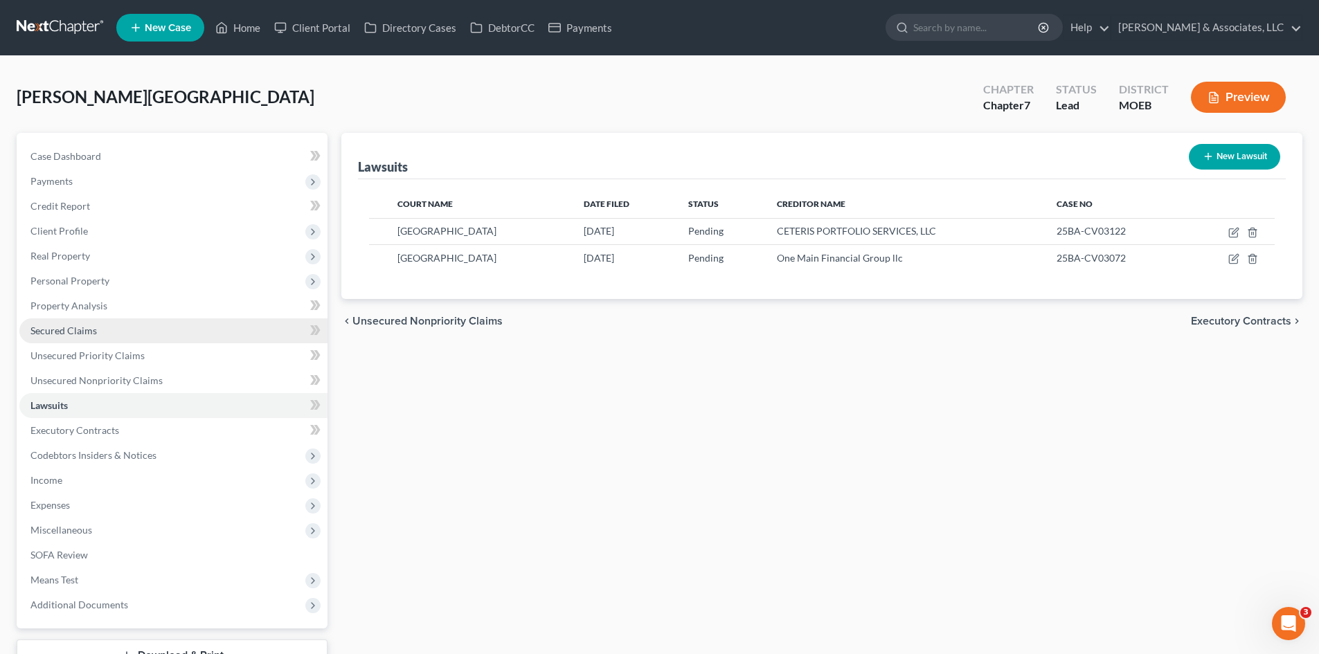
click at [106, 323] on link "Secured Claims" at bounding box center [173, 331] width 308 height 25
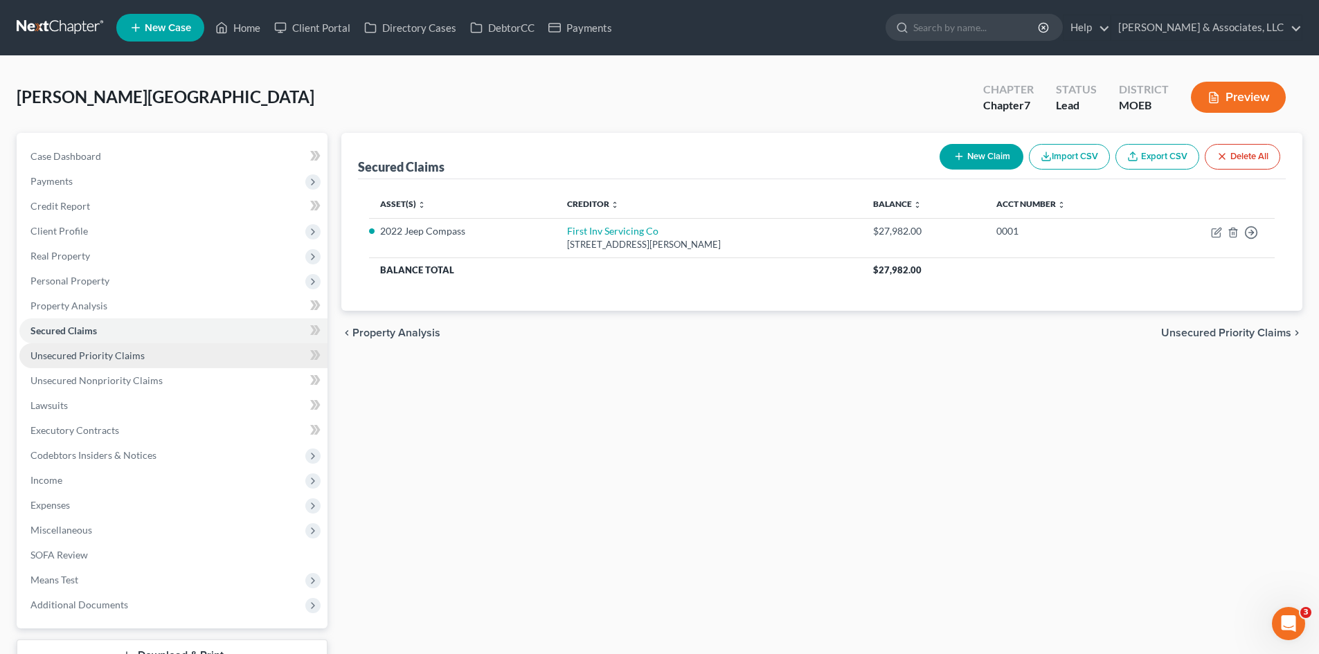
click at [117, 358] on span "Unsecured Priority Claims" at bounding box center [87, 356] width 114 height 12
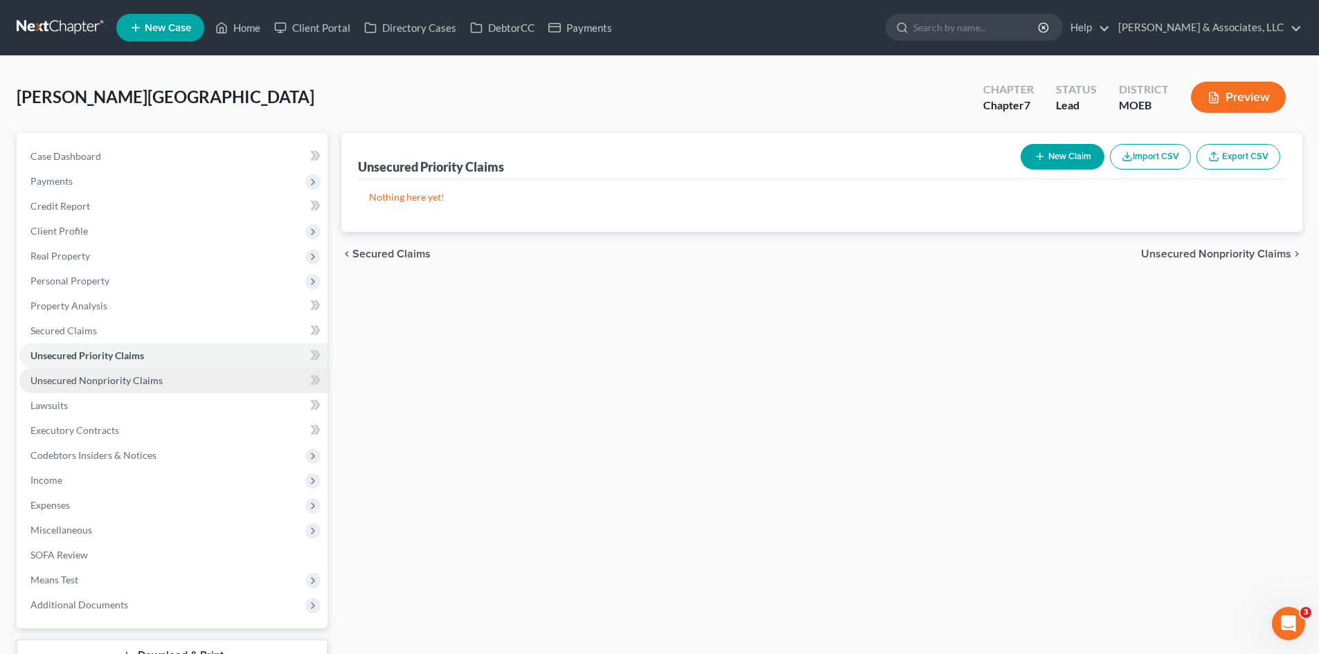
click at [115, 382] on span "Unsecured Nonpriority Claims" at bounding box center [96, 381] width 132 height 12
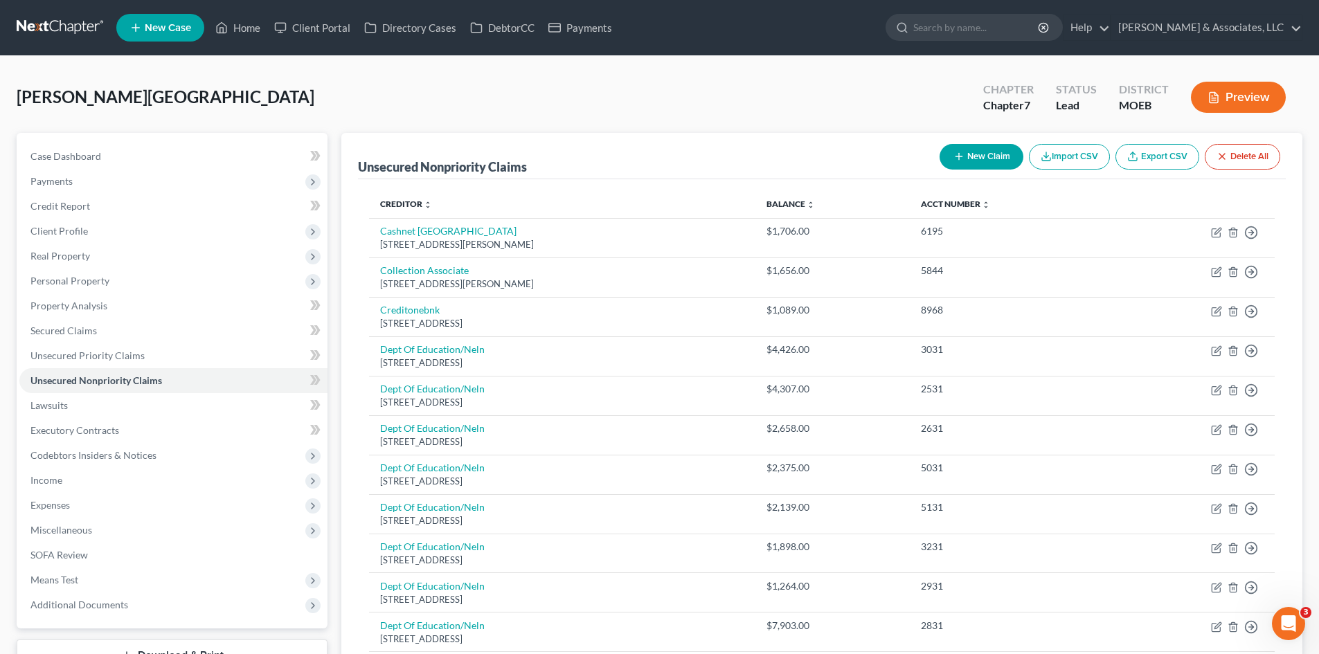
click at [983, 156] on button "New Claim" at bounding box center [982, 157] width 84 height 26
select select "0"
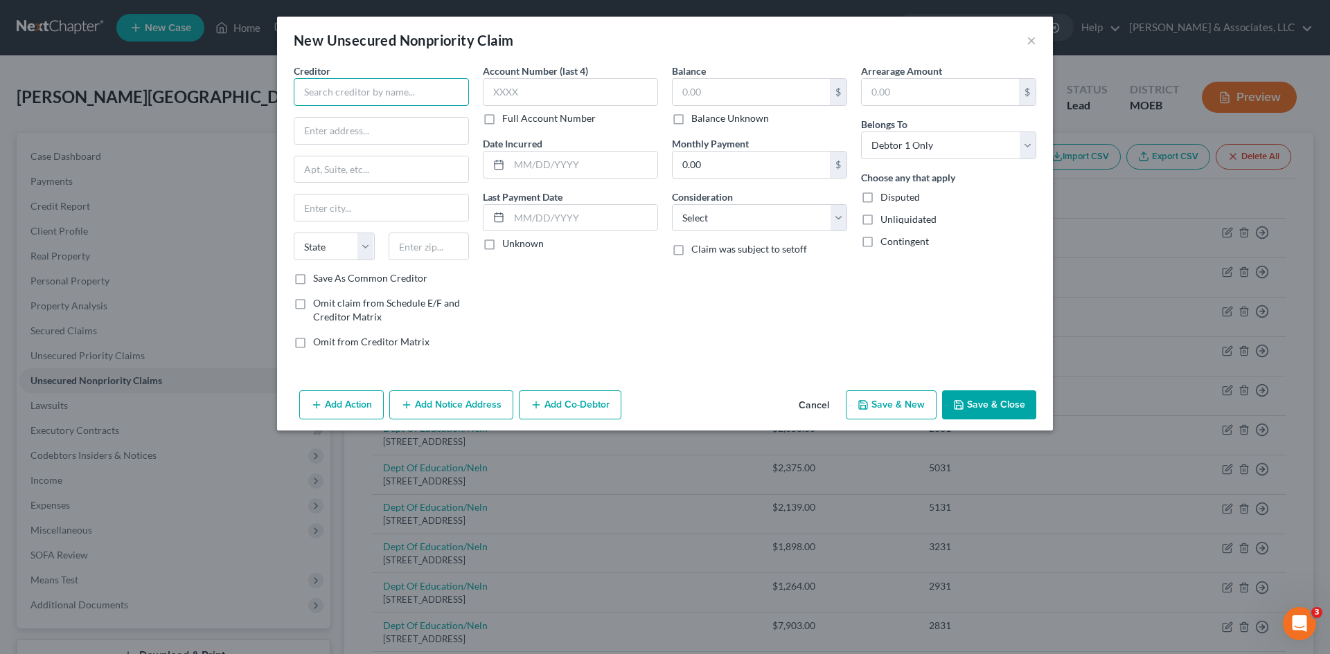
click at [378, 80] on input "text" at bounding box center [381, 92] width 175 height 28
type input "C"
type input "e"
type input "Ceteris Portfolio Services"
type input "17600 C Airport Rd"
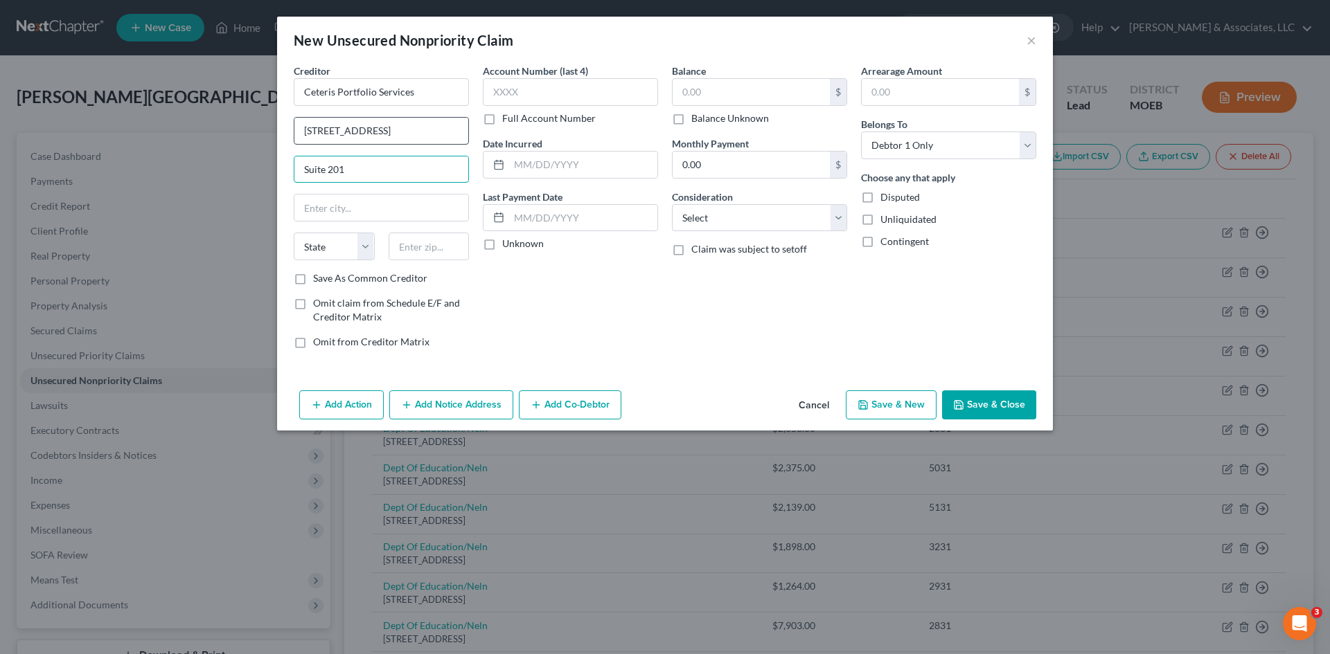
type input "Suite 201"
type input "Chesterfield"
select select "26"
type input "63005"
click at [540, 87] on input "text" at bounding box center [570, 92] width 175 height 28
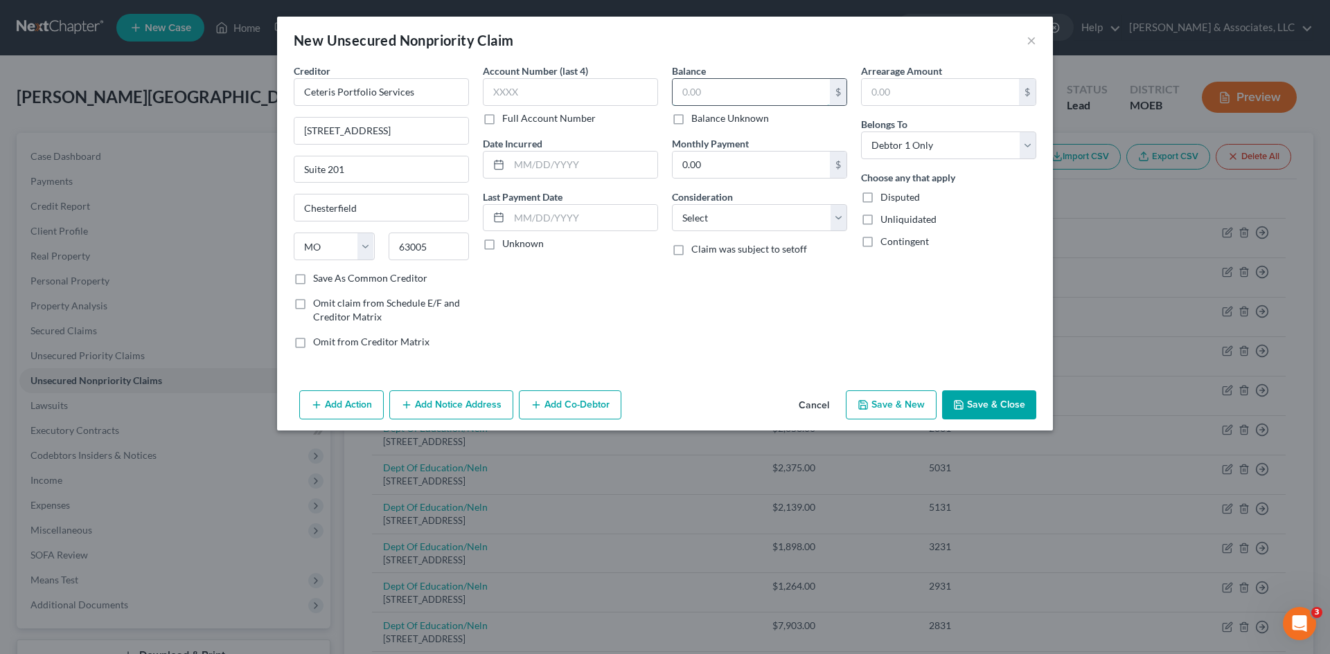
click at [726, 85] on input "text" at bounding box center [750, 92] width 157 height 26
type input "1,200.00"
click at [758, 220] on select "Select Cable / Satellite Services Collection Agency Credit Card Debt Debt Couns…" at bounding box center [759, 218] width 175 height 28
select select "10"
click at [672, 204] on select "Select Cable / Satellite Services Collection Agency Credit Card Debt Debt Couns…" at bounding box center [759, 218] width 175 height 28
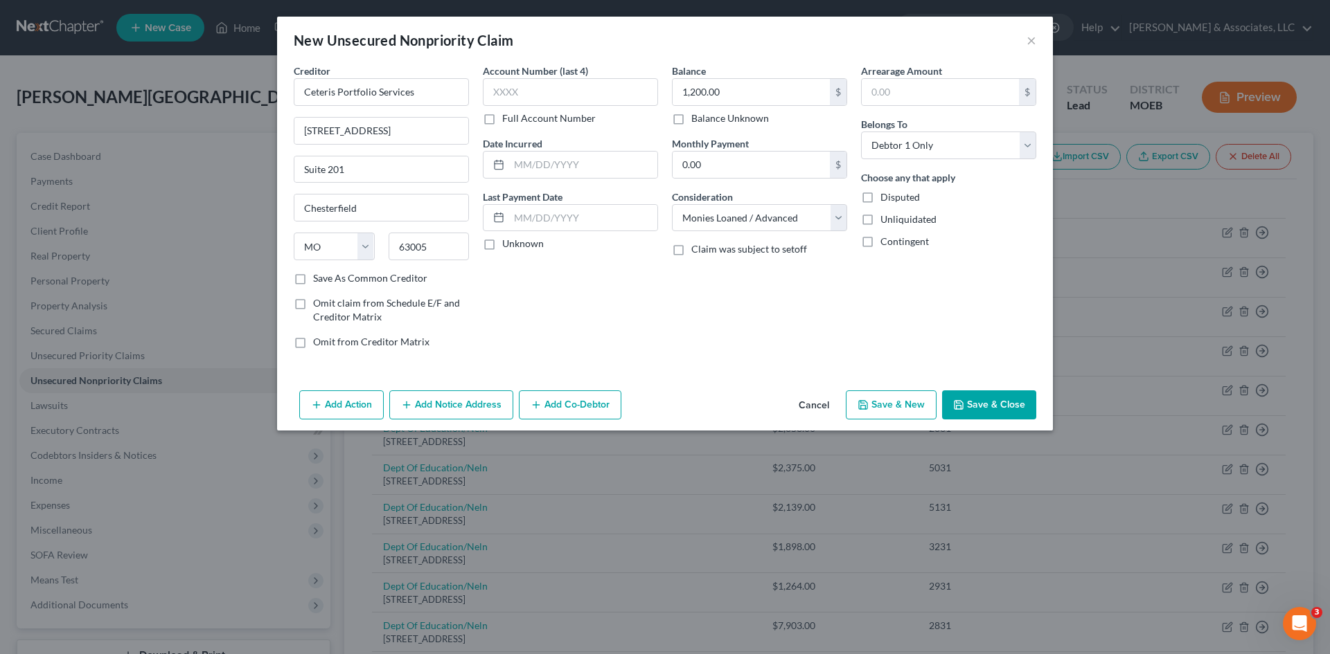
click at [457, 408] on button "Add Notice Address" at bounding box center [451, 405] width 124 height 29
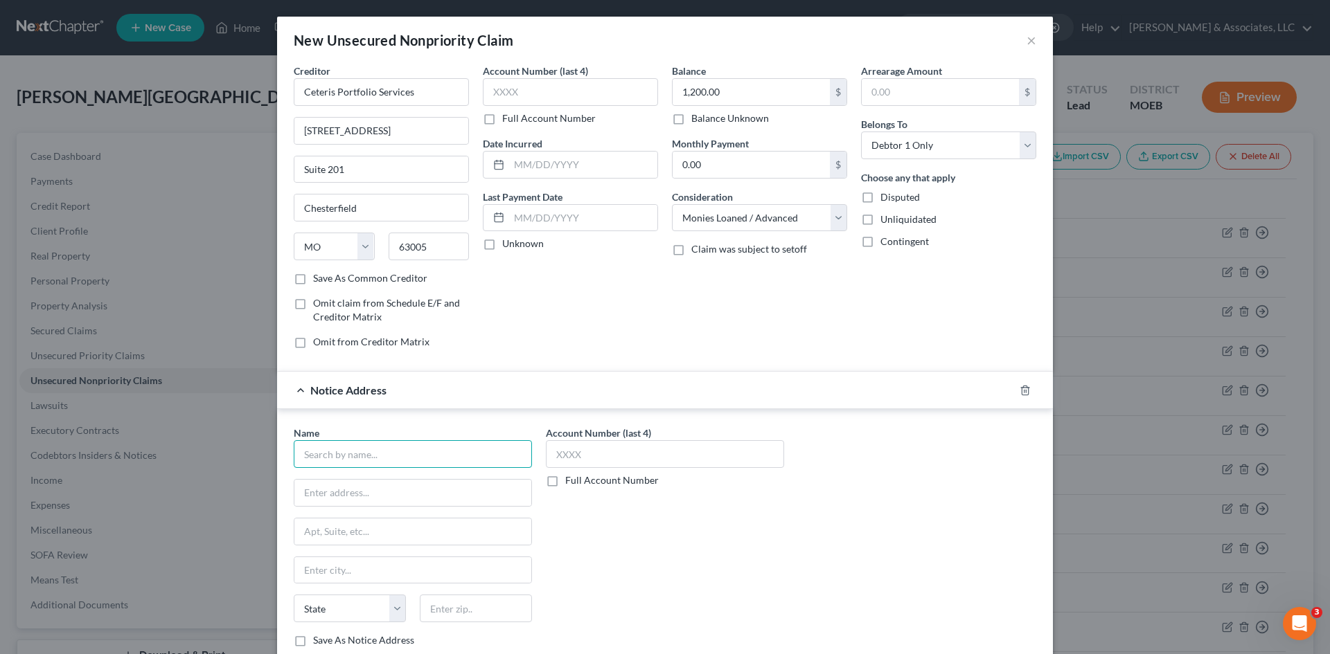
drag, startPoint x: 418, startPoint y: 459, endPoint x: 438, endPoint y: 425, distance: 39.8
click at [418, 456] on input "text" at bounding box center [413, 454] width 238 height 28
click at [297, 454] on input "The Barton Law Group, LLC" at bounding box center [413, 454] width 238 height 28
drag, startPoint x: 334, startPoint y: 491, endPoint x: 408, endPoint y: 459, distance: 80.7
click at [334, 491] on input "text" at bounding box center [412, 493] width 237 height 26
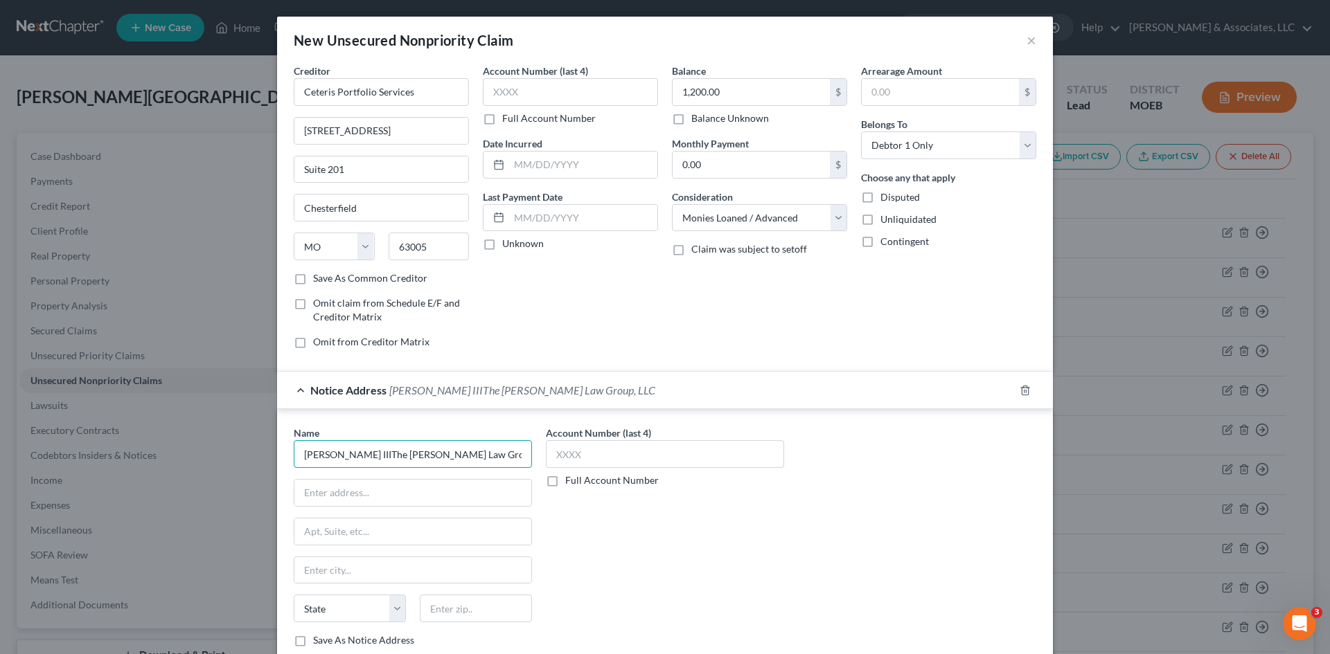
drag, startPoint x: 408, startPoint y: 456, endPoint x: 495, endPoint y: 462, distance: 87.5
click at [495, 462] on input "Dennis Joseph Barton IIIThe Barton Law Group, LLC" at bounding box center [413, 454] width 238 height 28
click at [404, 449] on input "Dennis Joseph Barton IIIThe Barton Law Group, LLC" at bounding box center [413, 454] width 238 height 28
type input "Dennis Joseph Barton III c/o The Barton Law Group, LLC"
click at [464, 490] on input "text" at bounding box center [412, 493] width 237 height 26
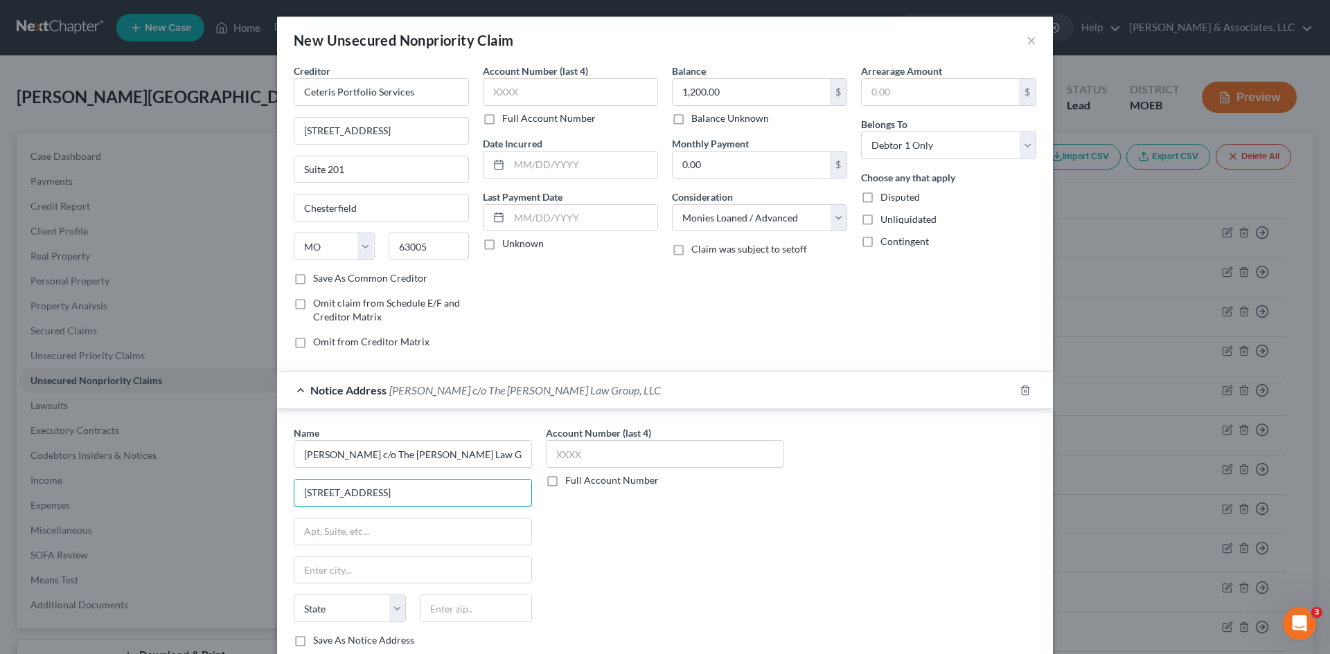
type input "17600 Chesterfield Airport Rd"
type input "Suite B7"
type input "Chesterfield"
select select "26"
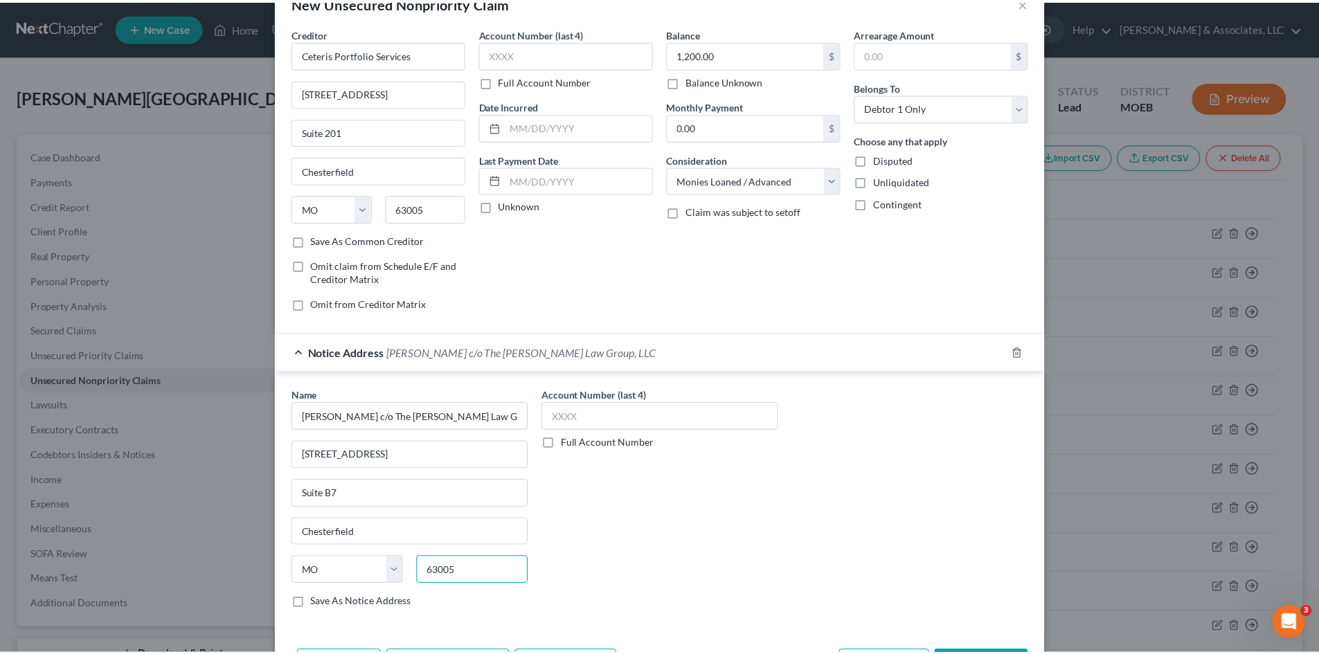
scroll to position [69, 0]
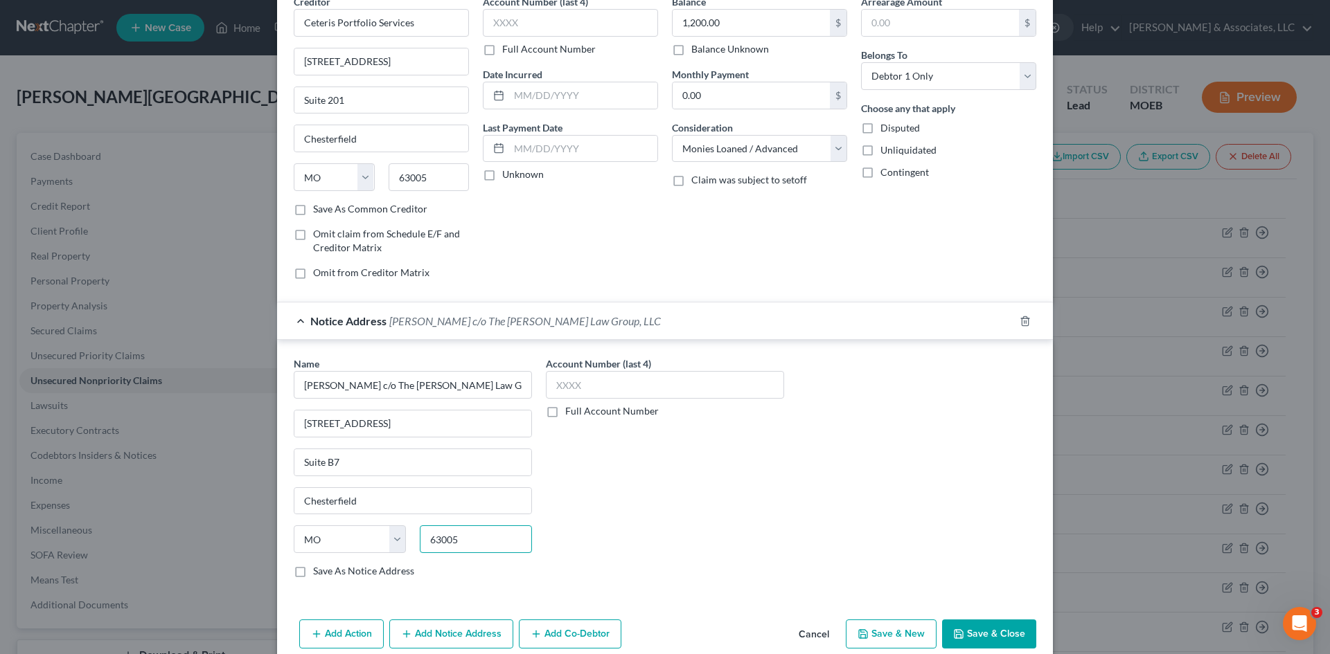
type input "63005"
click at [313, 573] on label "Save As Notice Address" at bounding box center [363, 571] width 101 height 14
click at [319, 573] on input "Save As Notice Address" at bounding box center [323, 568] width 9 height 9
click at [975, 634] on button "Save & Close" at bounding box center [989, 634] width 94 height 29
checkbox input "false"
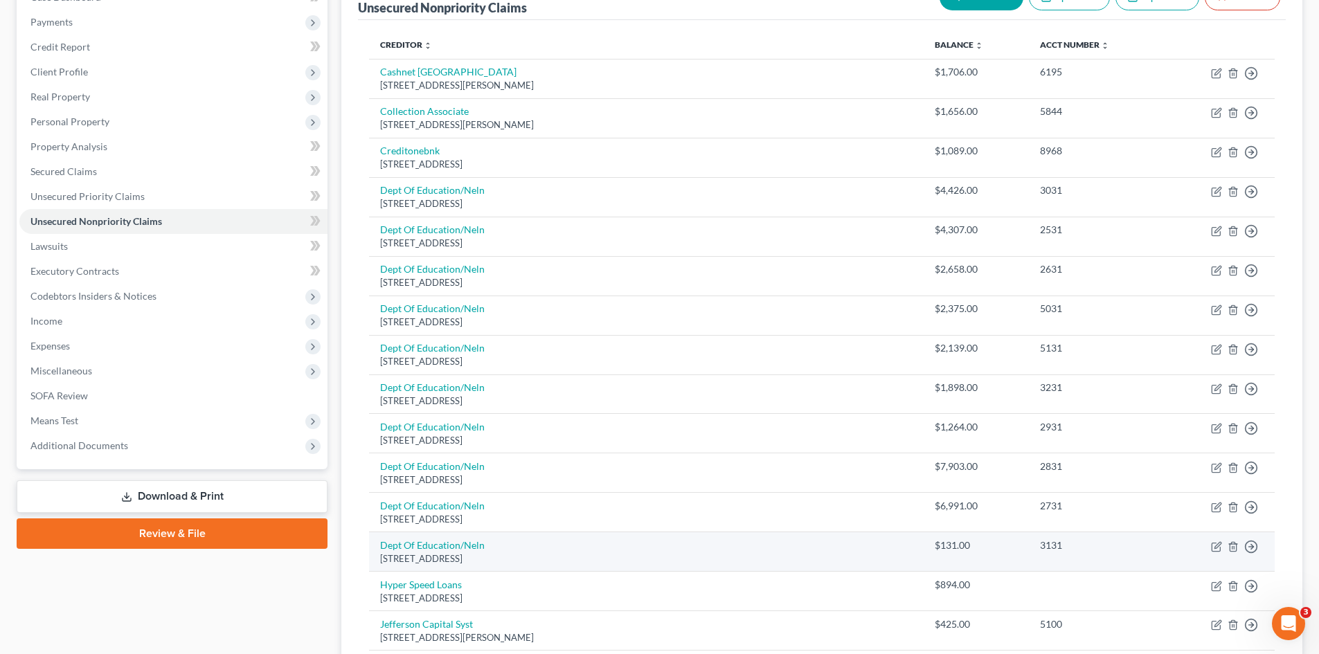
scroll to position [0, 0]
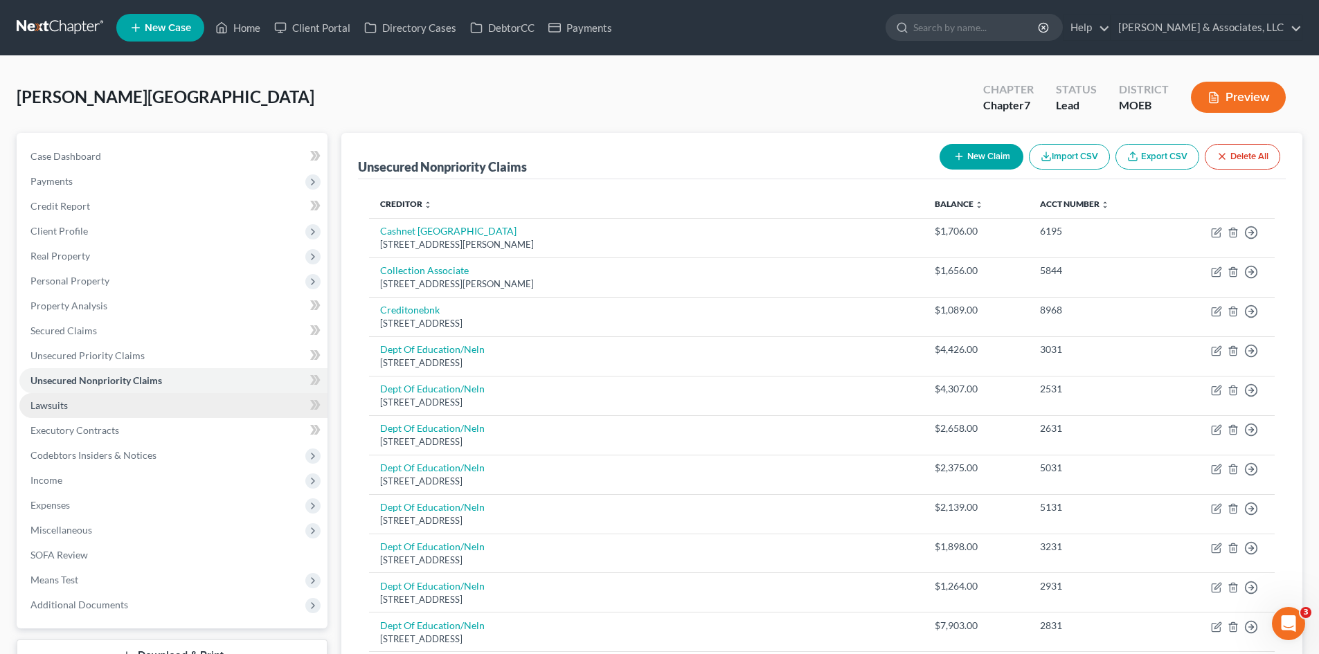
click at [62, 407] on span "Lawsuits" at bounding box center [48, 406] width 37 height 12
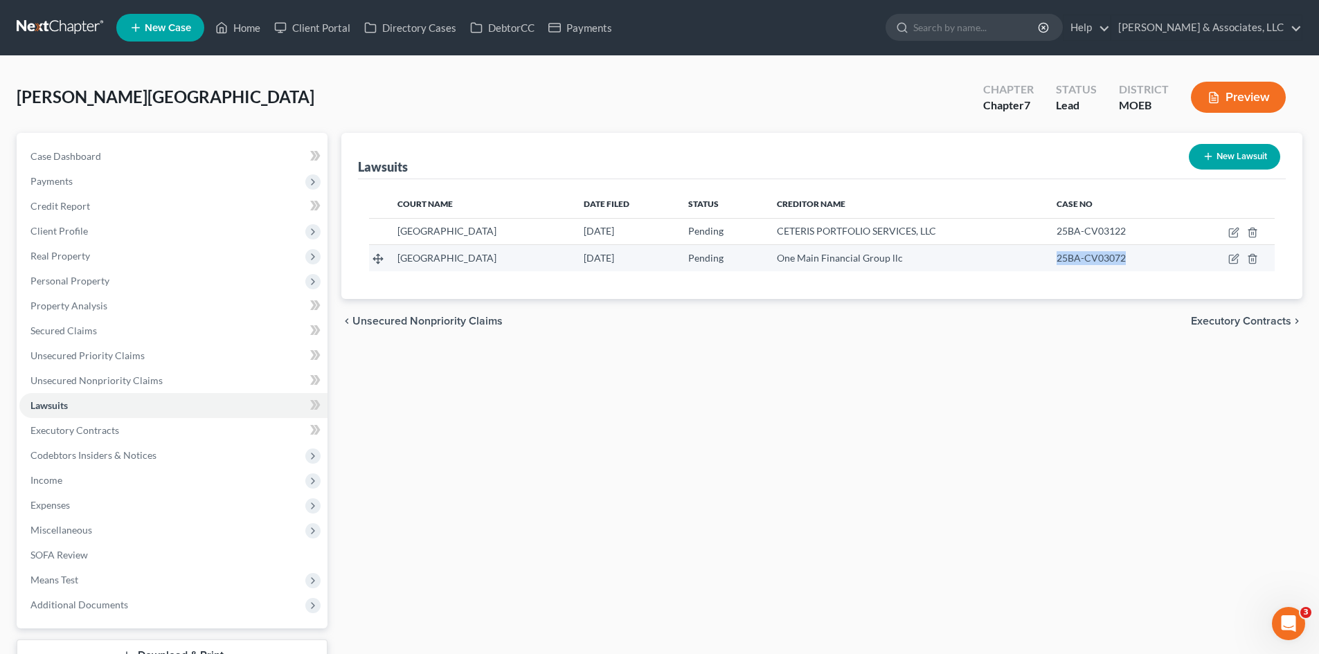
drag, startPoint x: 1062, startPoint y: 260, endPoint x: 1135, endPoint y: 256, distance: 72.8
click at [1135, 256] on td "25BA-CV03072" at bounding box center [1116, 258] width 141 height 26
copy span "25BA-CV03072"
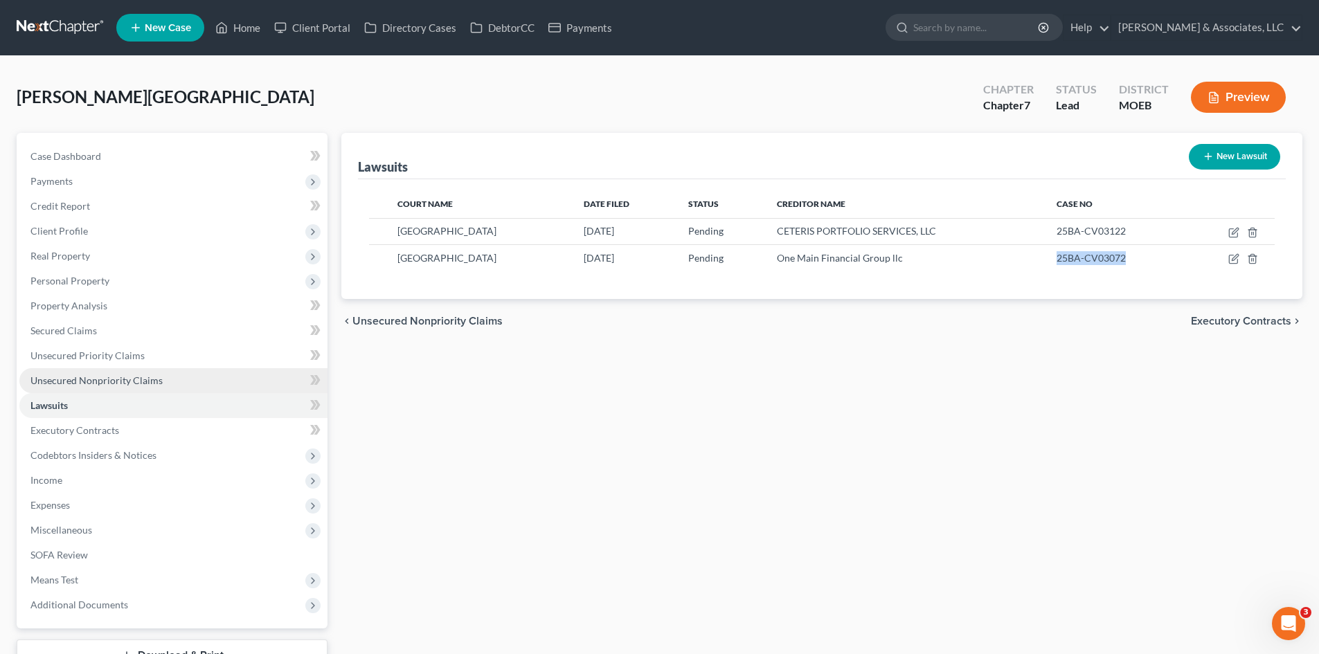
click at [130, 384] on span "Unsecured Nonpriority Claims" at bounding box center [96, 381] width 132 height 12
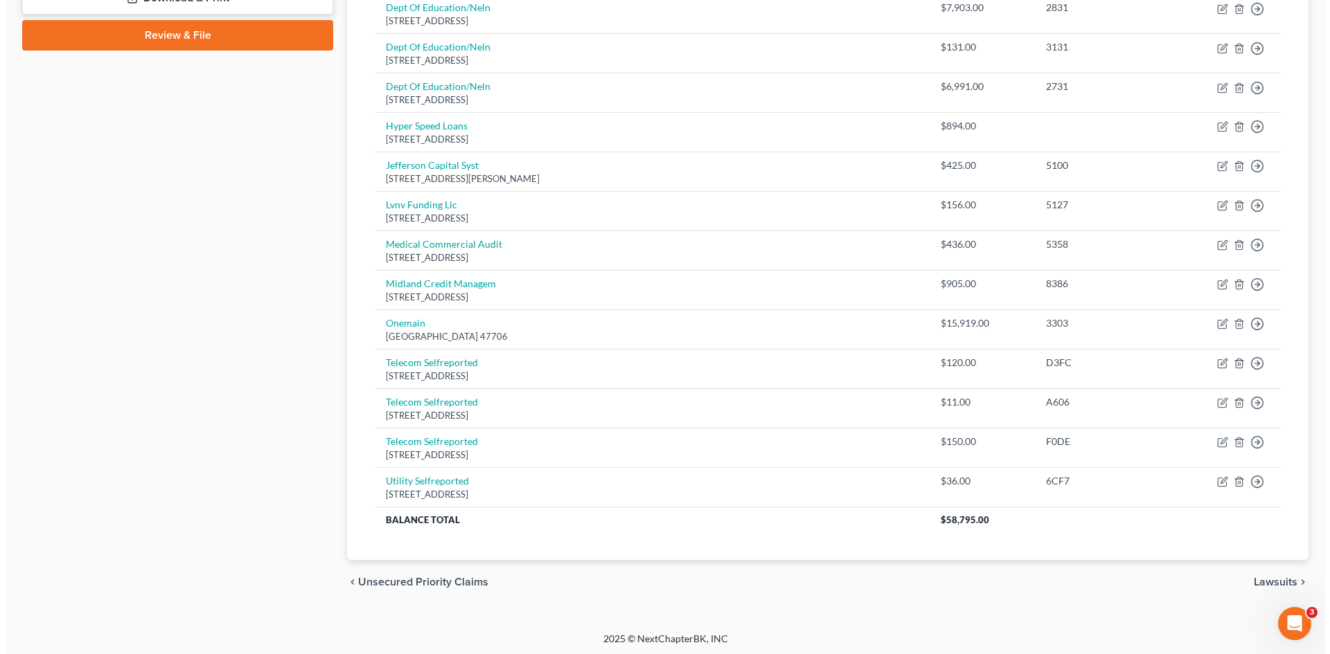
scroll to position [661, 0]
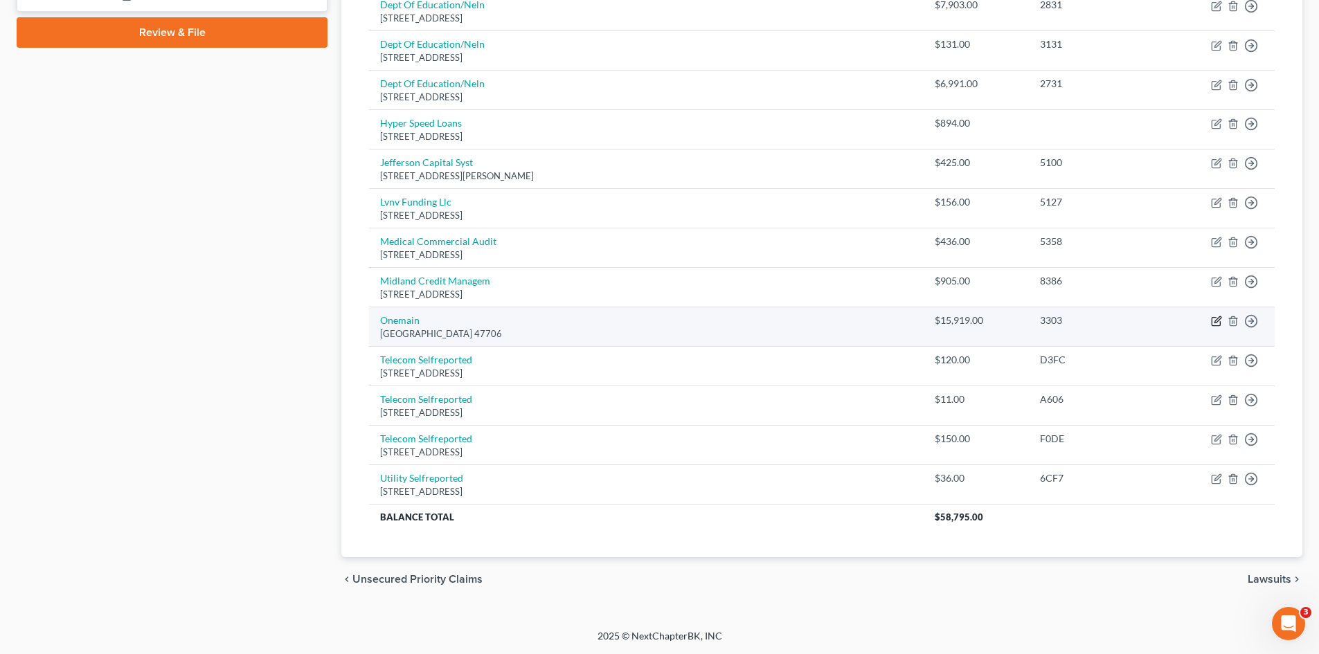
click at [1215, 319] on icon "button" at bounding box center [1216, 321] width 11 height 11
select select "15"
select select "0"
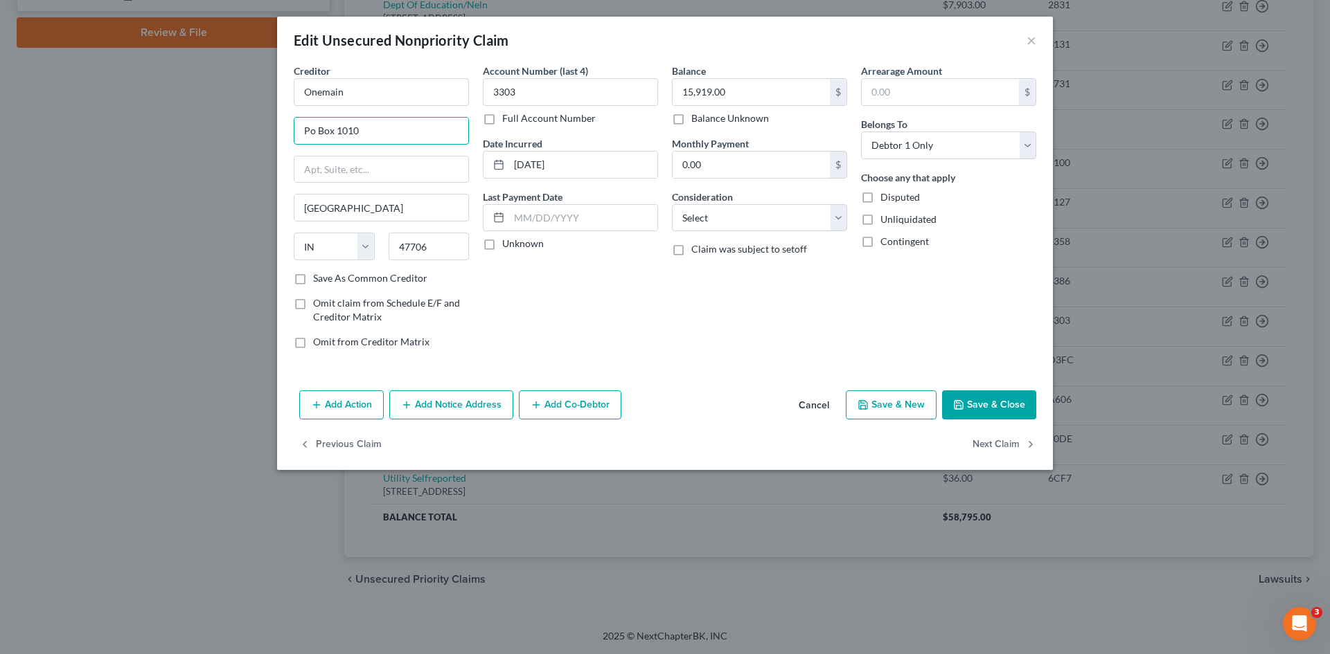
drag, startPoint x: 373, startPoint y: 136, endPoint x: 244, endPoint y: 133, distance: 129.5
click at [252, 133] on div "Edit Unsecured Nonpriority Claim × Creditor * Onemain Po Box 1010 Evansville St…" at bounding box center [665, 327] width 1330 height 654
type input "601 NS 2nd St"
click at [821, 220] on select "Select Cable / Satellite Services Collection Agency Credit Card Debt Debt Couns…" at bounding box center [759, 218] width 175 height 28
click at [887, 289] on div "Arrearage Amount $ Belongs To * Select Debtor 1 Only Debtor 2 Only Debtor 1 And…" at bounding box center [948, 212] width 189 height 296
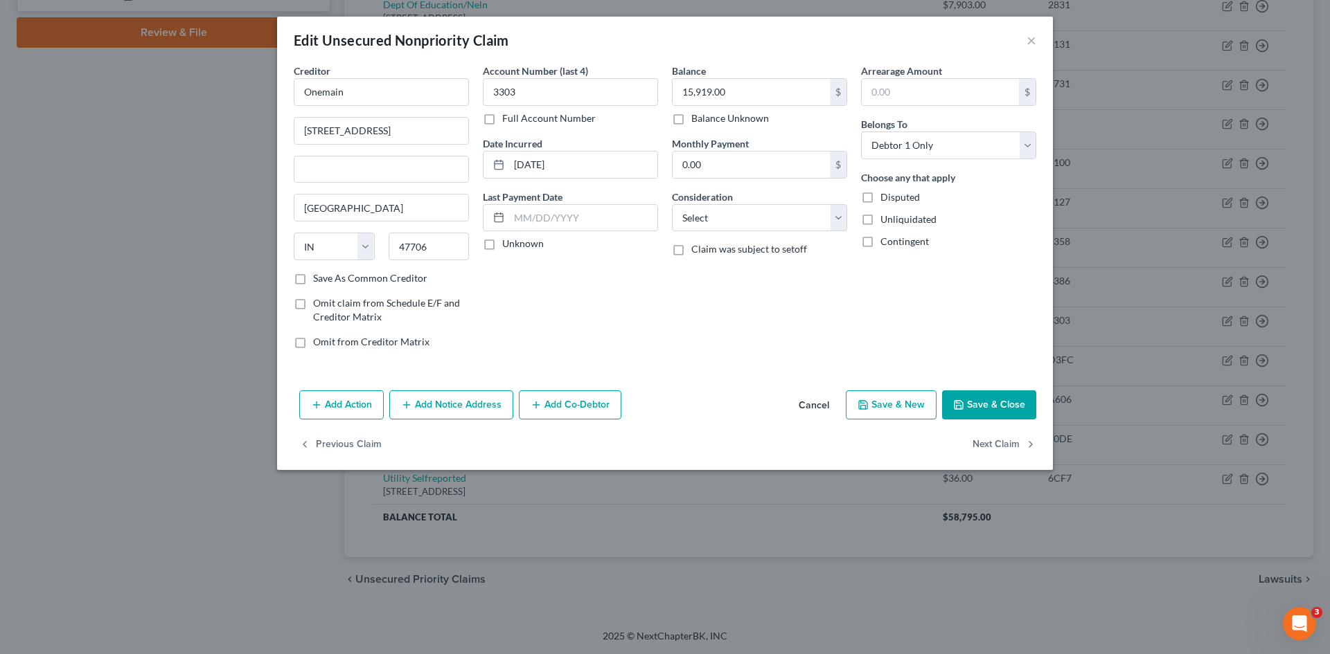
click at [462, 407] on button "Add Notice Address" at bounding box center [451, 405] width 124 height 29
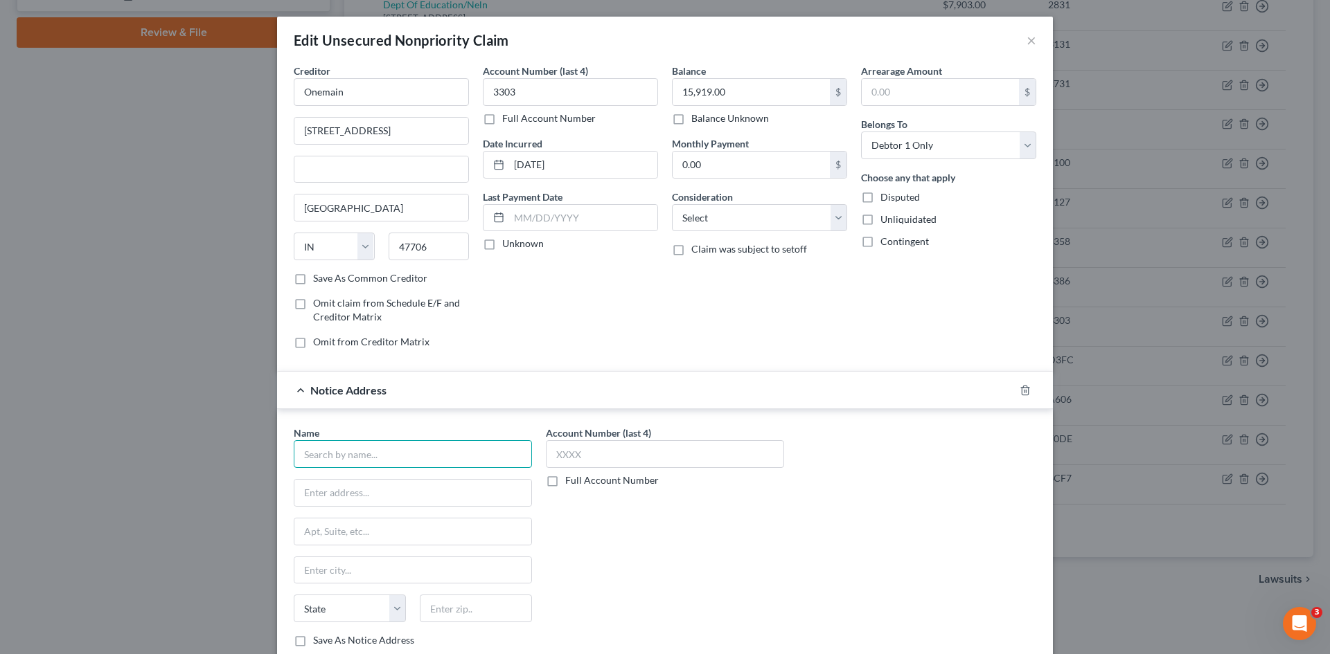
click at [343, 449] on input "text" at bounding box center [413, 454] width 238 height 28
type input "P"
click at [409, 440] on input "Brandon T. Pittenger" at bounding box center [413, 454] width 238 height 28
type input "Brandon T. Pittenger c/o Pittenger Law Group"
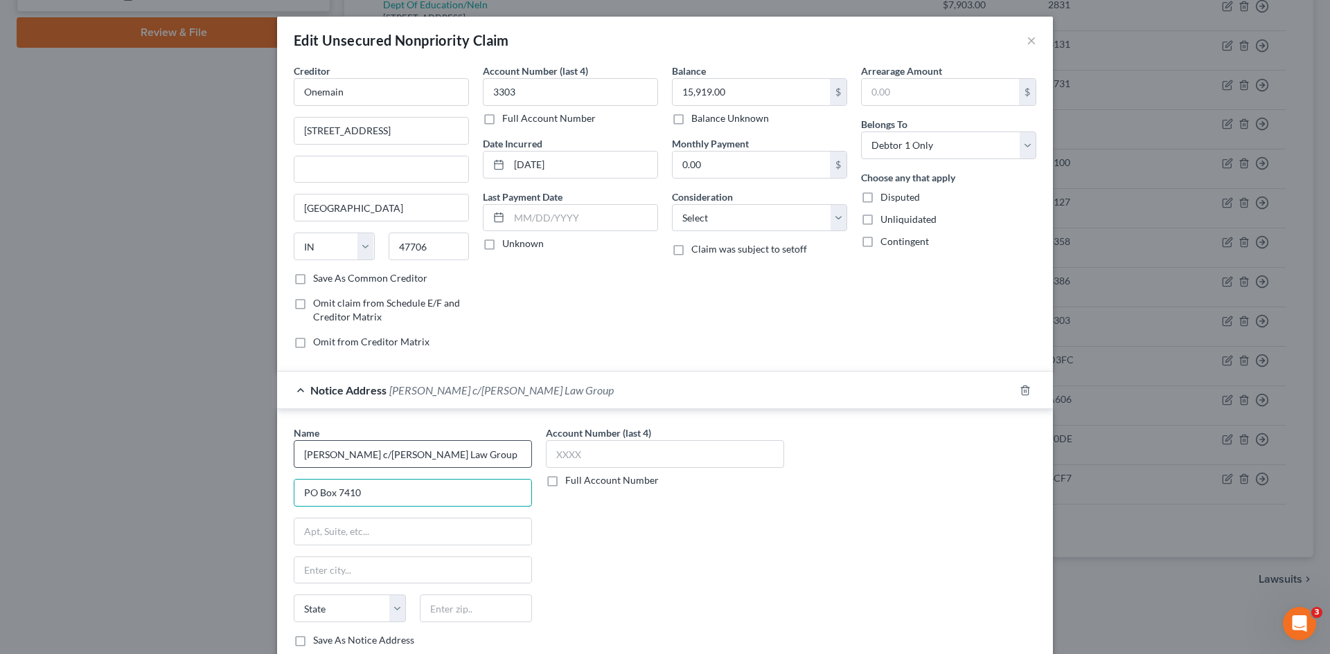
type input "PO Box 7410"
type input "Overland Park"
select select "17"
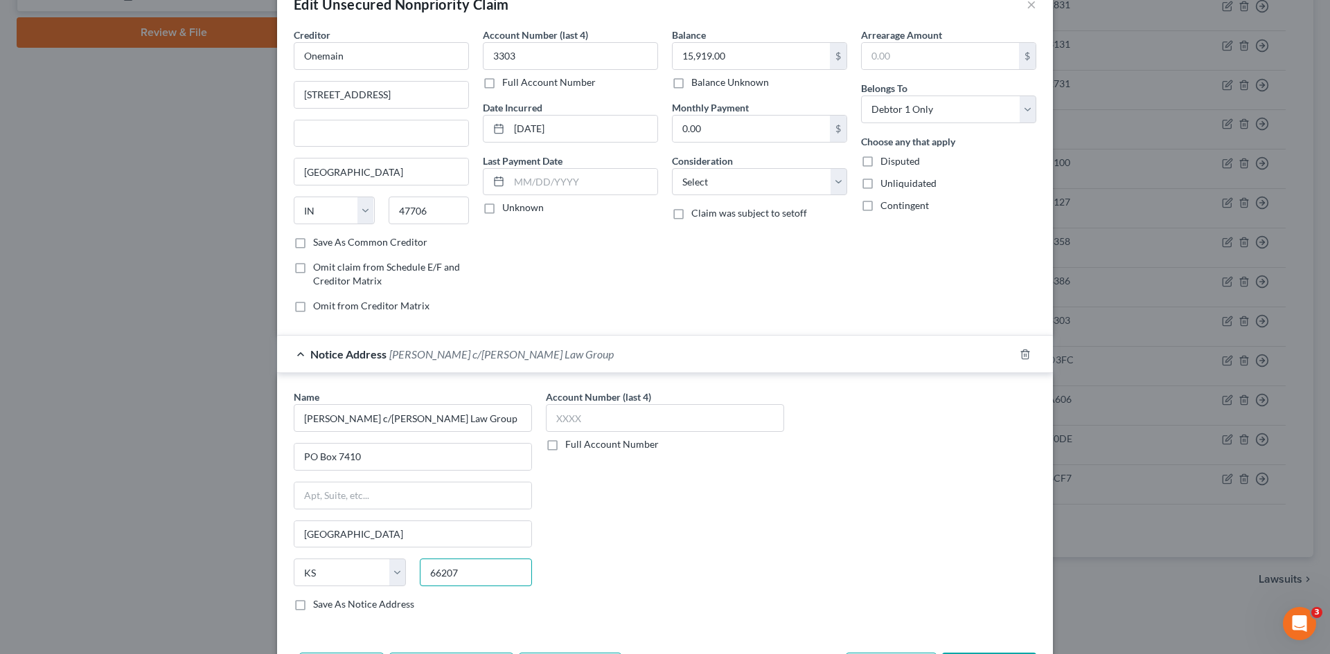
scroll to position [131, 0]
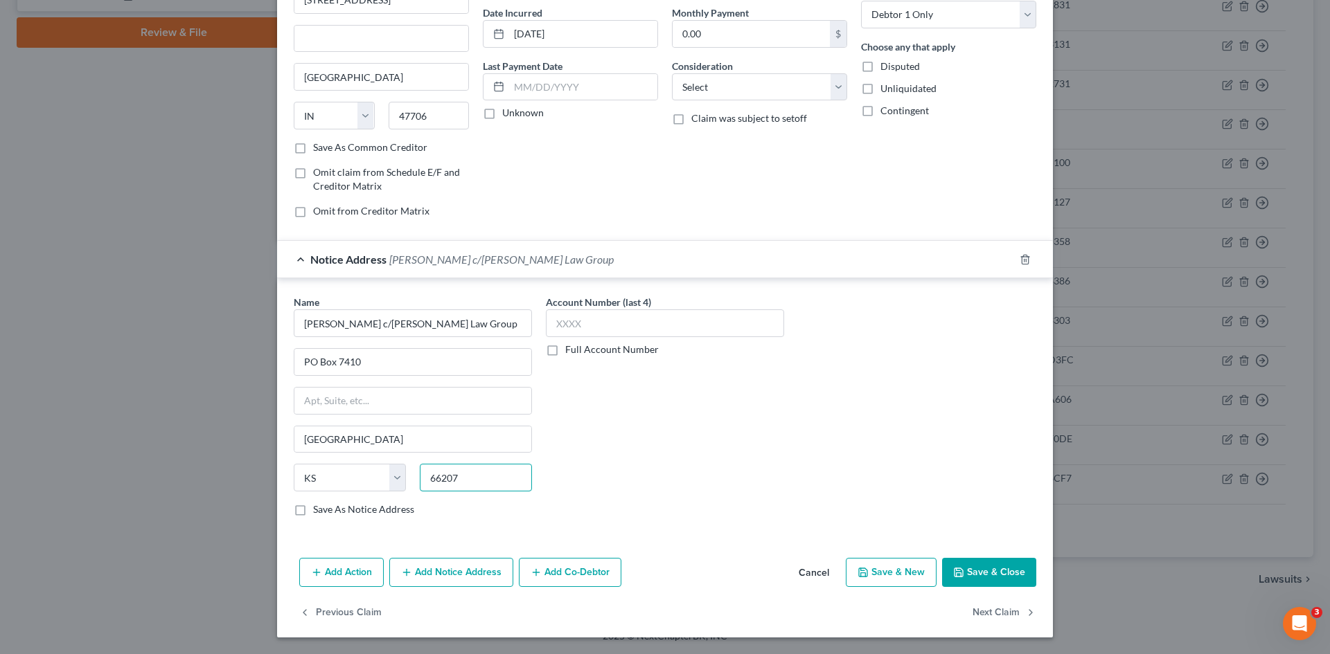
type input "66207"
click at [313, 515] on label "Save As Notice Address" at bounding box center [363, 510] width 101 height 14
click at [319, 512] on input "Save As Notice Address" at bounding box center [323, 507] width 9 height 9
checkbox input "true"
type input "Shawnee Mission"
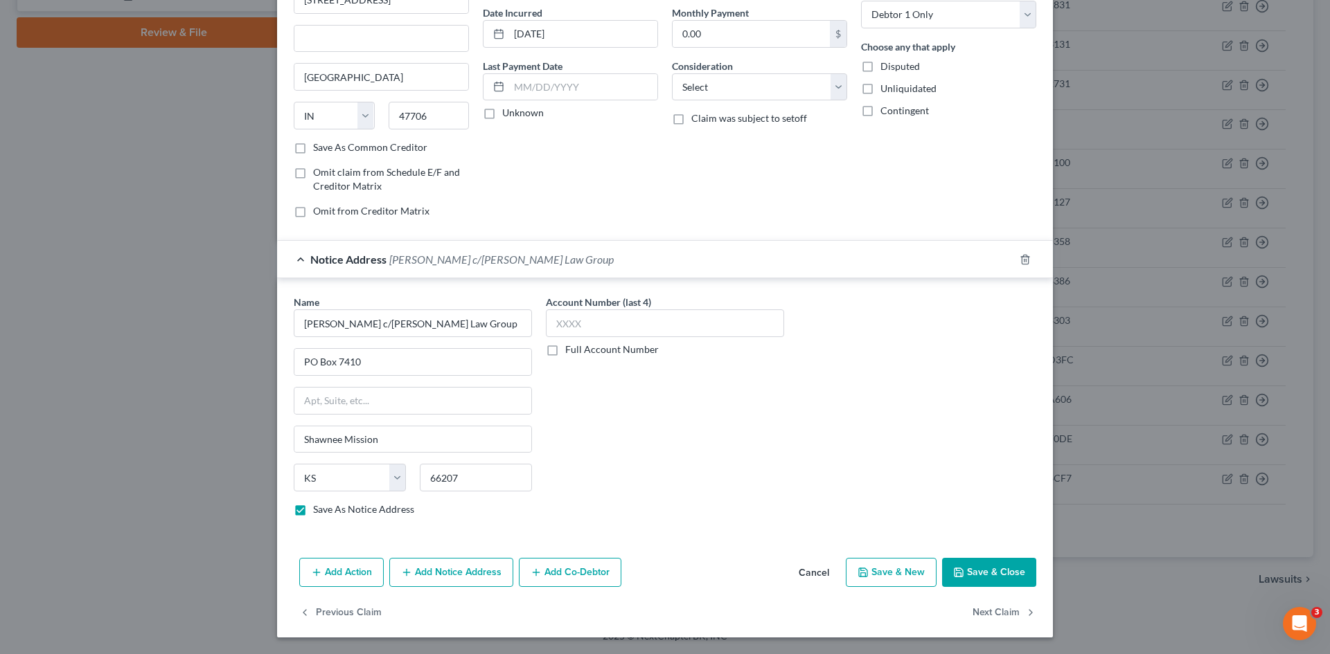
drag, startPoint x: 976, startPoint y: 572, endPoint x: 230, endPoint y: 362, distance: 774.8
click at [976, 571] on button "Save & Close" at bounding box center [989, 572] width 94 height 29
checkbox input "false"
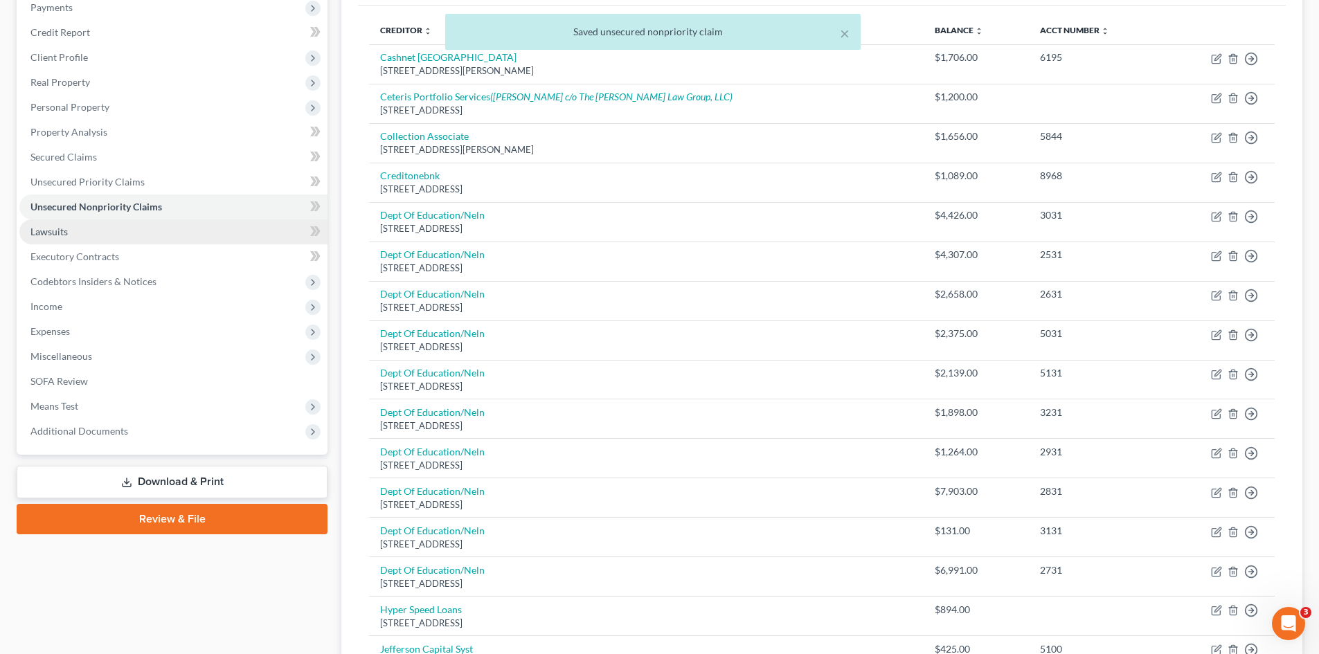
scroll to position [37, 0]
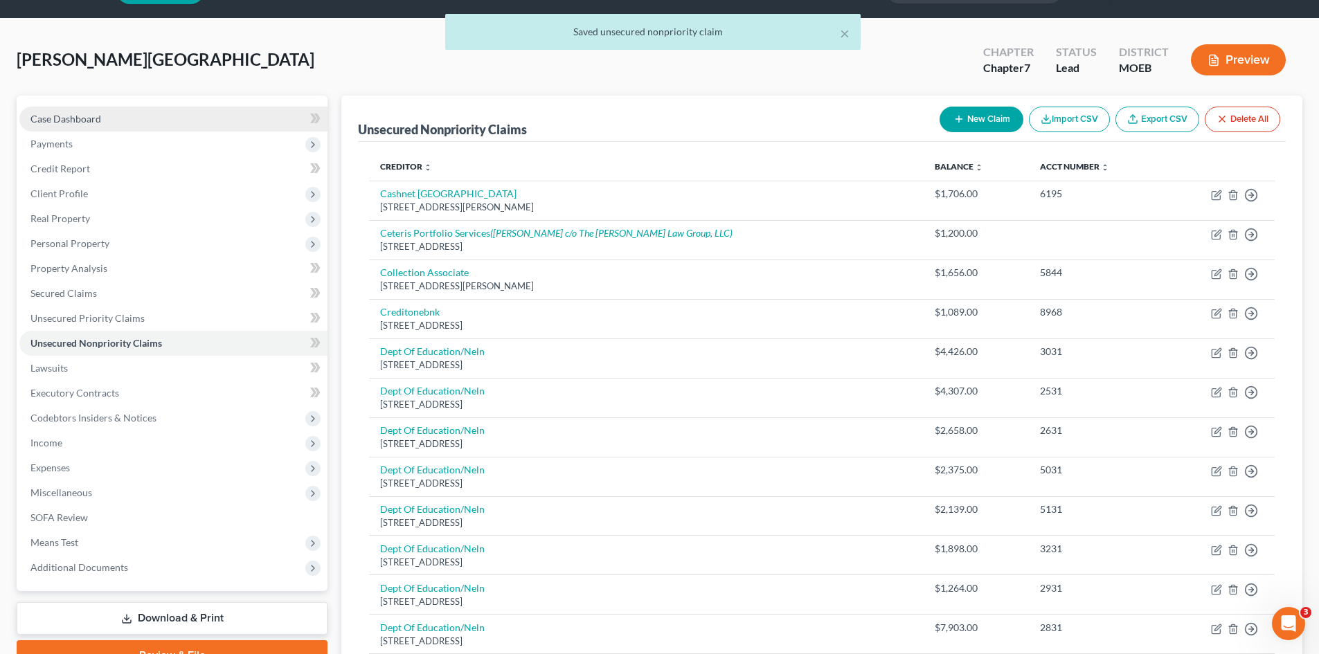
click at [75, 122] on span "Case Dashboard" at bounding box center [65, 119] width 71 height 12
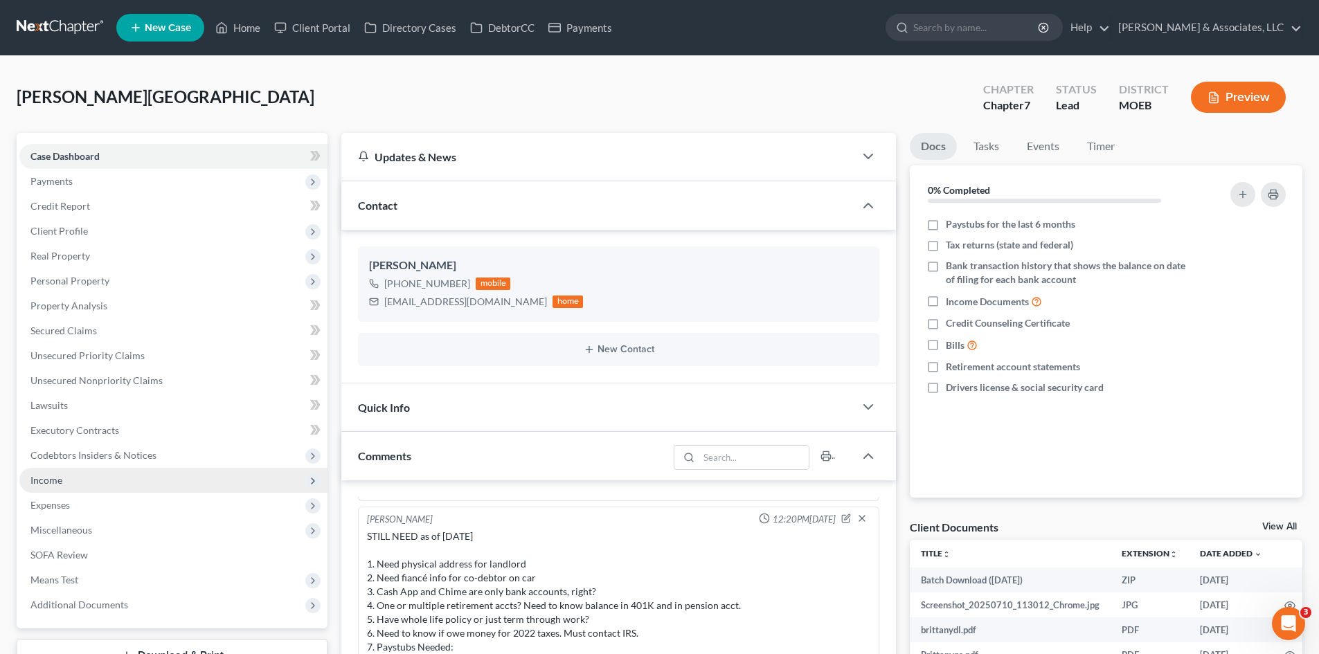
click at [45, 480] on span "Income" at bounding box center [46, 480] width 32 height 12
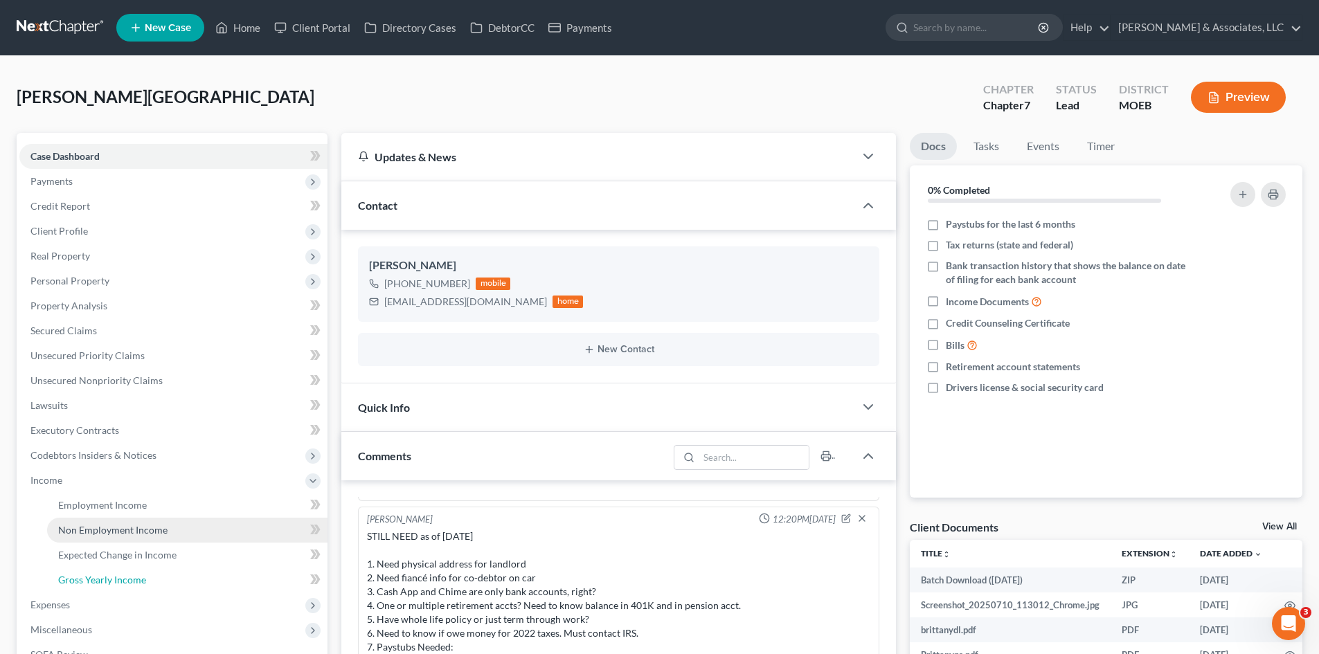
click at [129, 575] on span "Gross Yearly Income" at bounding box center [102, 580] width 88 height 12
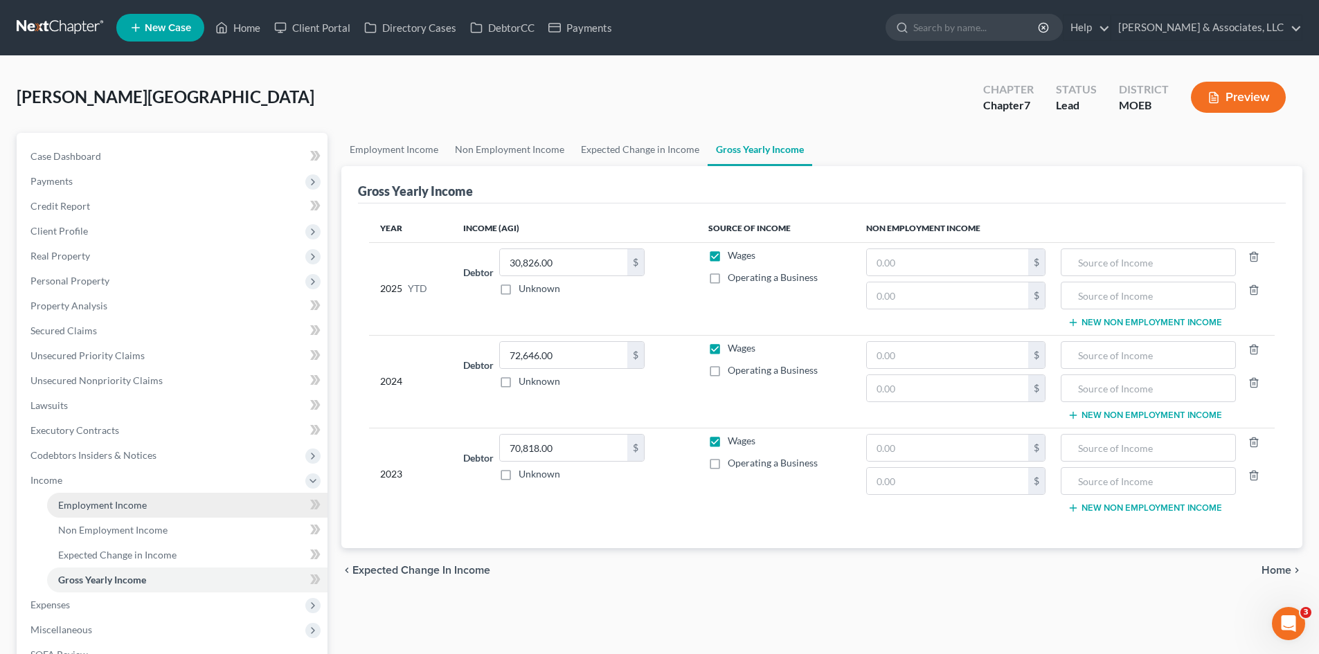
click at [97, 511] on link "Employment Income" at bounding box center [187, 505] width 280 height 25
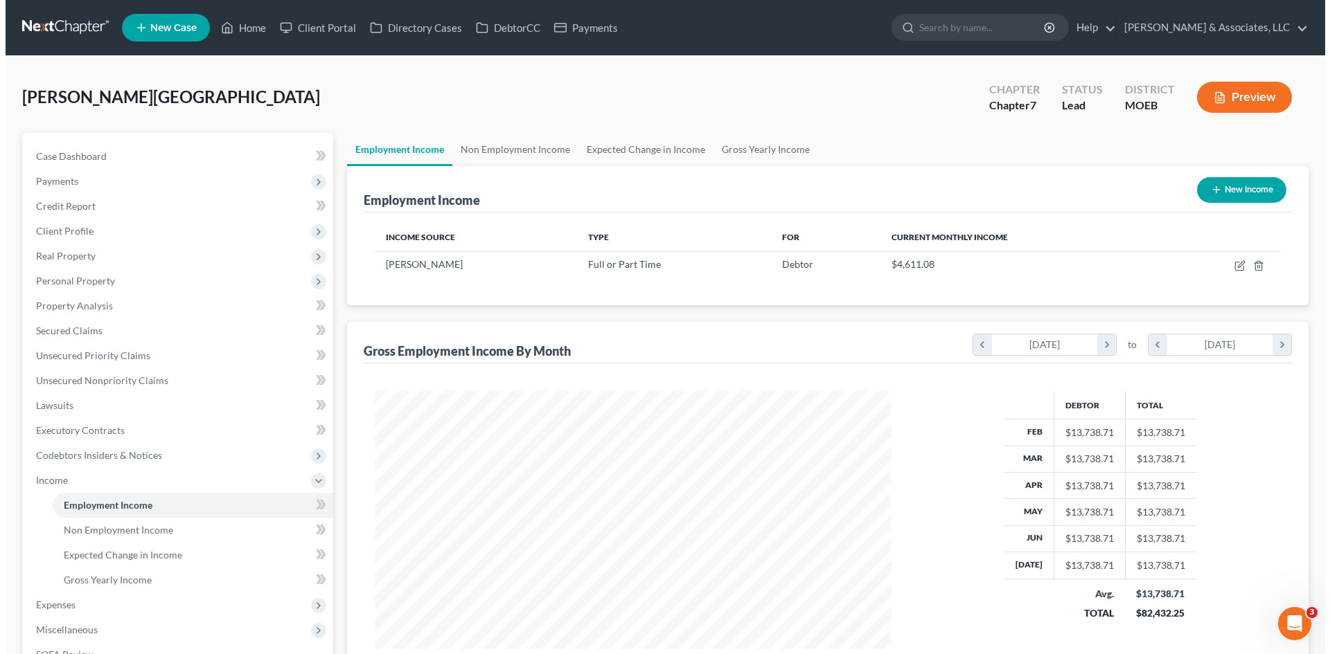
scroll to position [258, 544]
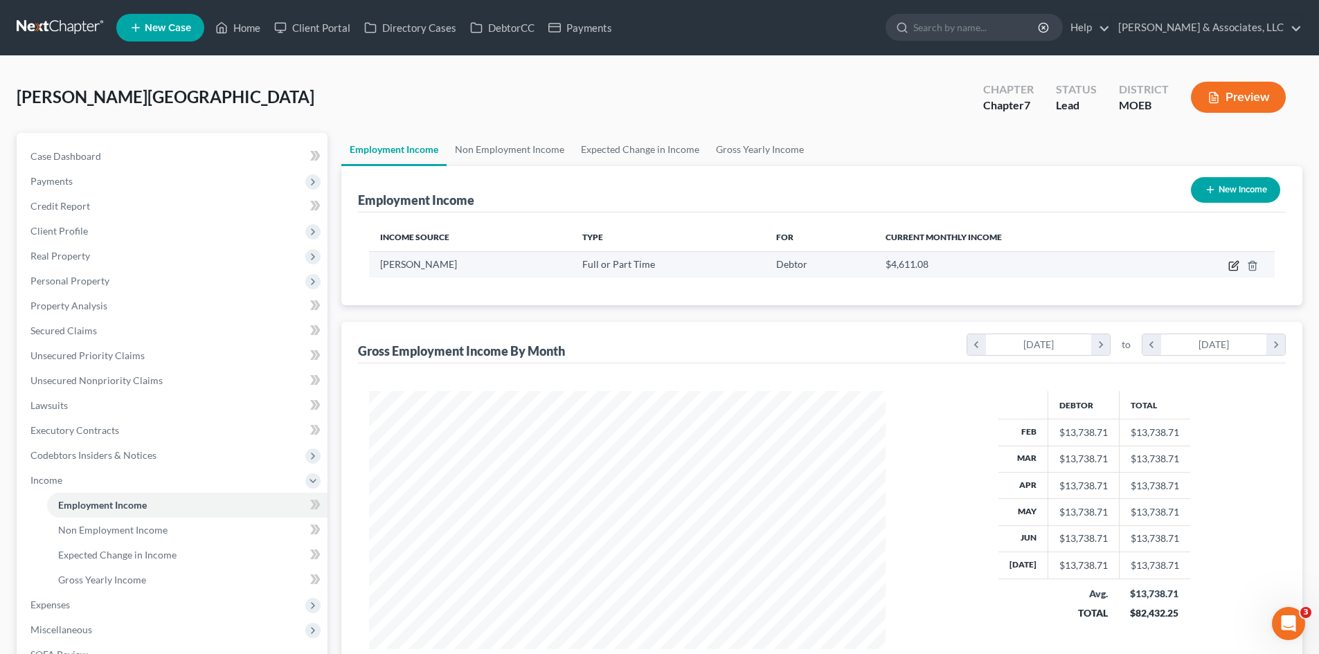
click at [1233, 266] on icon "button" at bounding box center [1235, 264] width 6 height 6
select select "0"
select select "26"
select select "2"
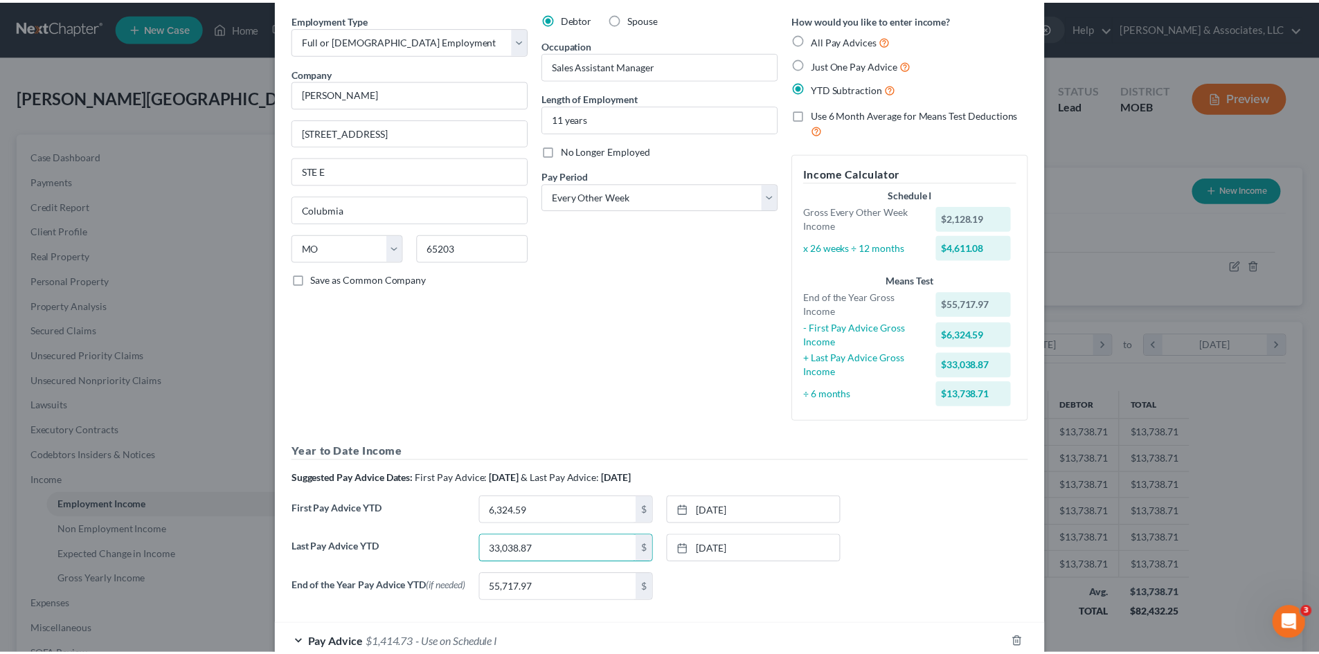
scroll to position [138, 0]
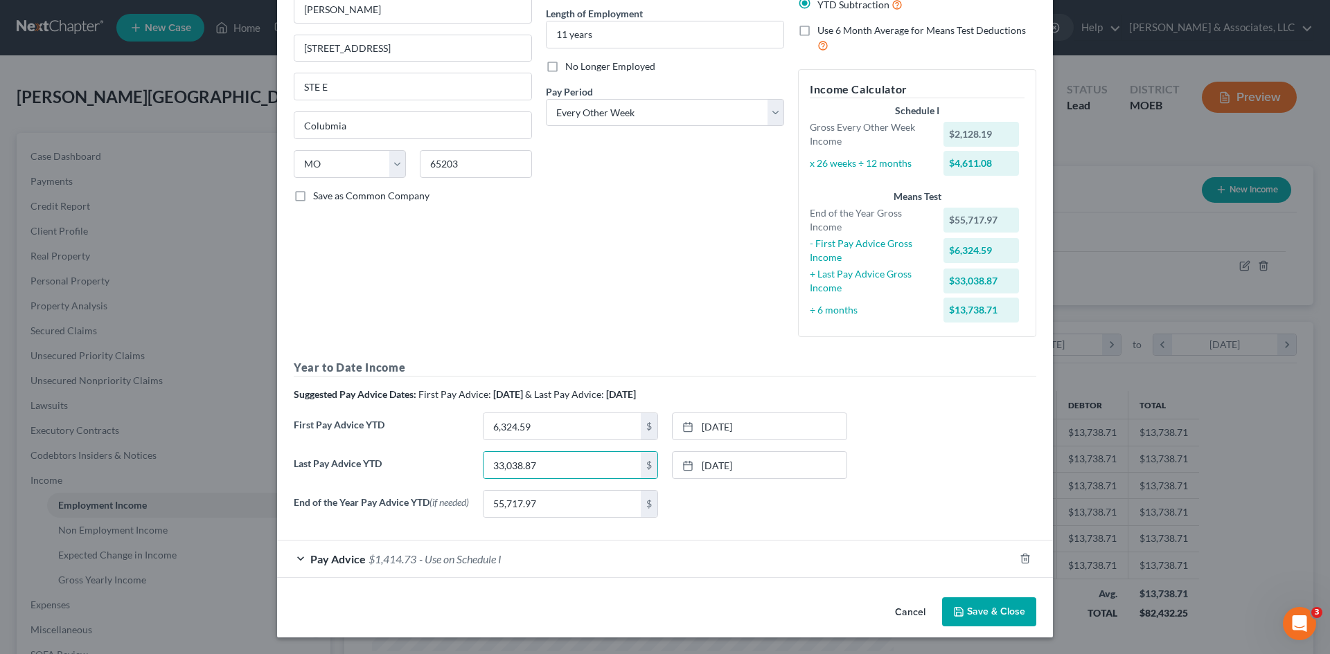
click at [1001, 616] on button "Save & Close" at bounding box center [989, 612] width 94 height 29
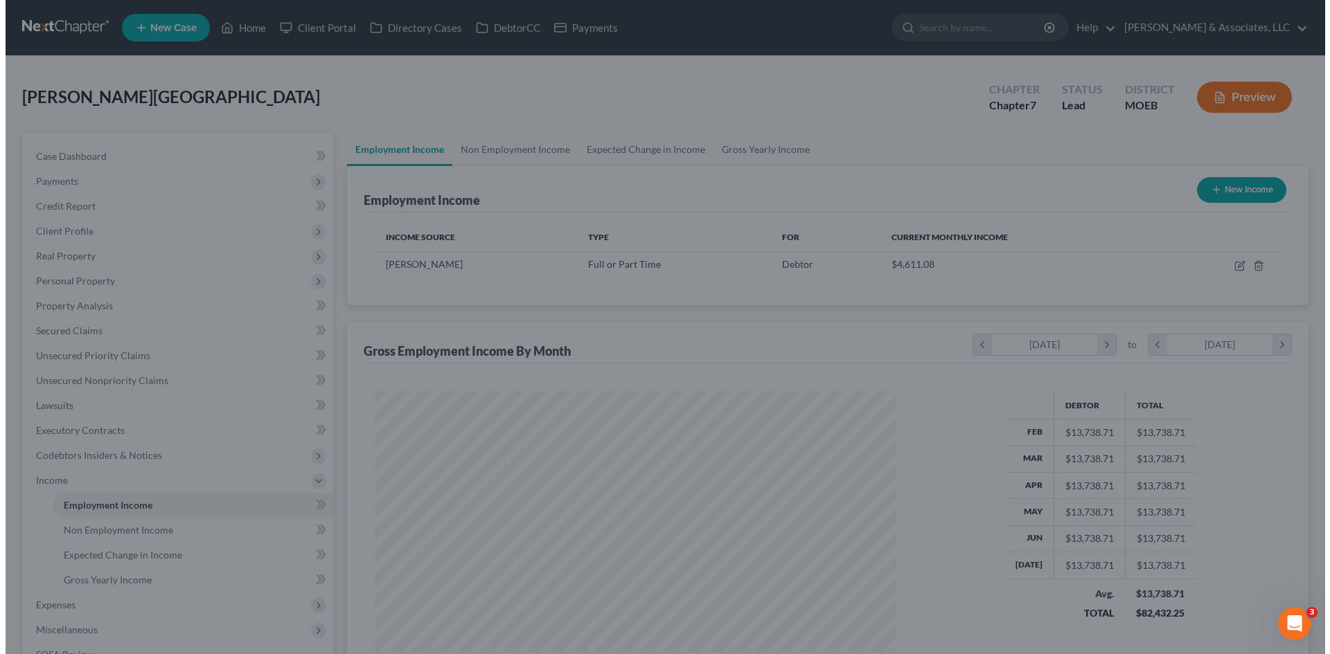
scroll to position [692239, 691953]
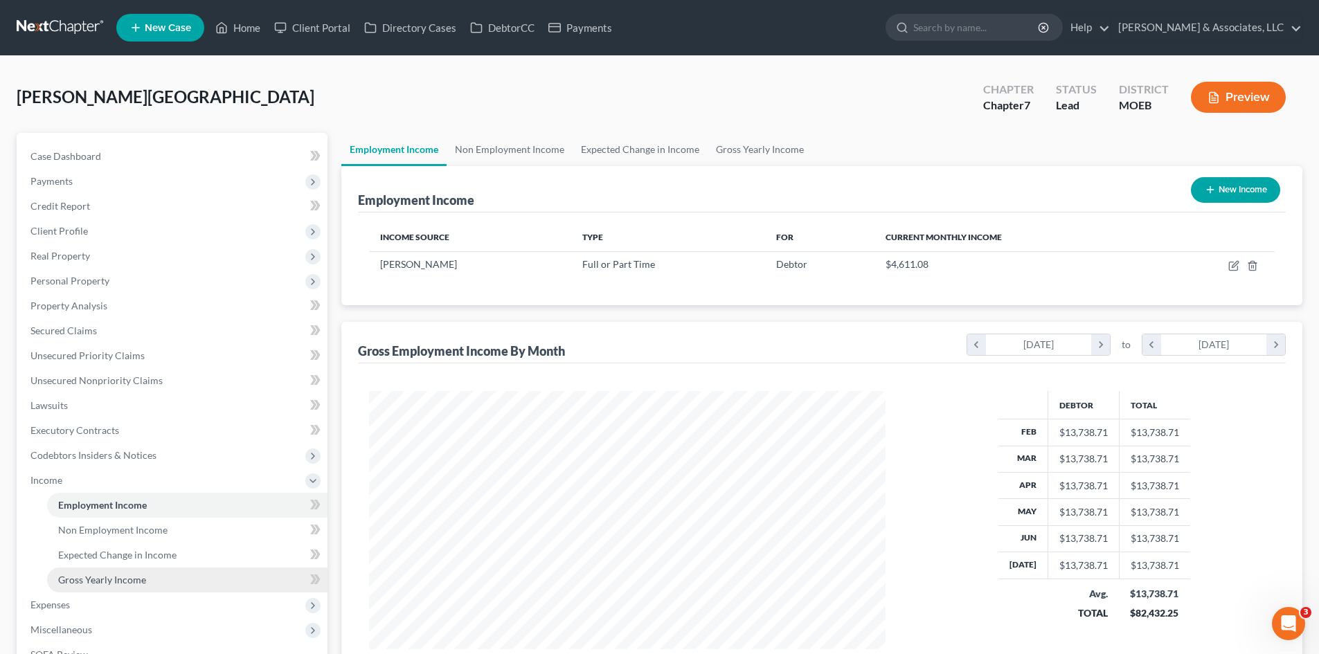
click at [122, 577] on span "Gross Yearly Income" at bounding box center [102, 580] width 88 height 12
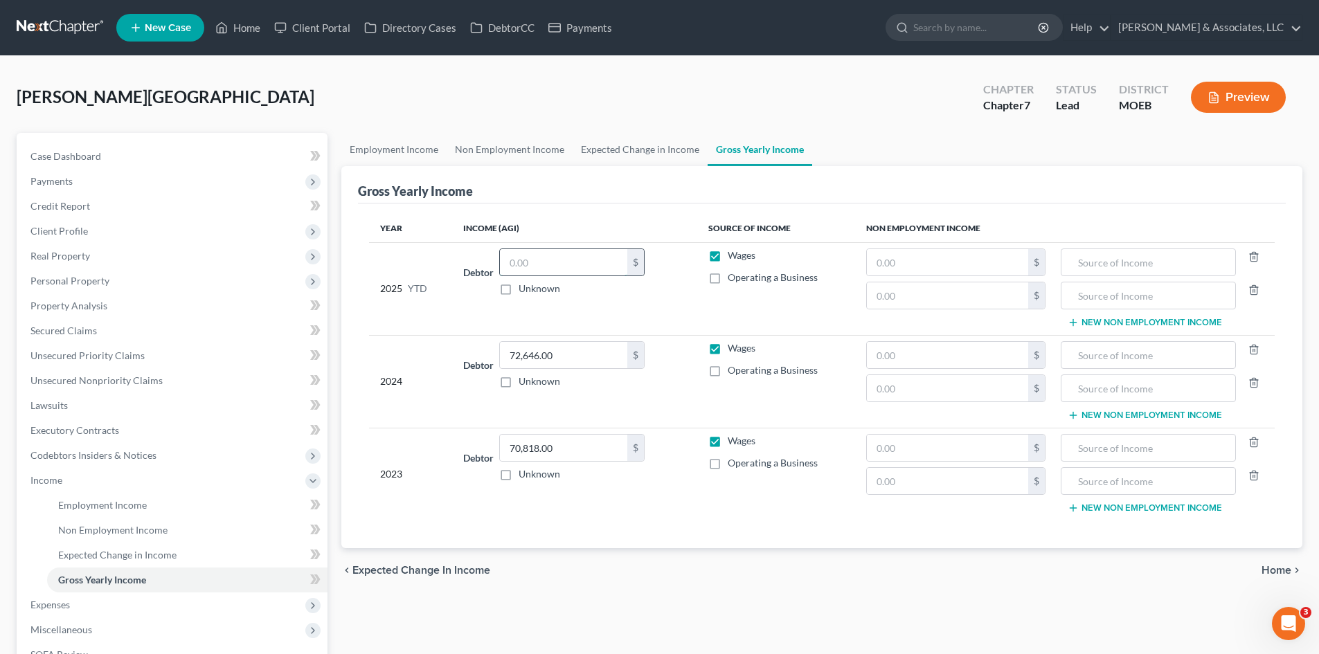
paste input "33,038.87"
type input "33,038.87"
click at [636, 312] on td "Debtor 33,038.87 $ Unknown Balance Undetermined 33,038.87 $ Unknown" at bounding box center [574, 288] width 244 height 93
click at [1254, 253] on icon "button" at bounding box center [1254, 256] width 11 height 11
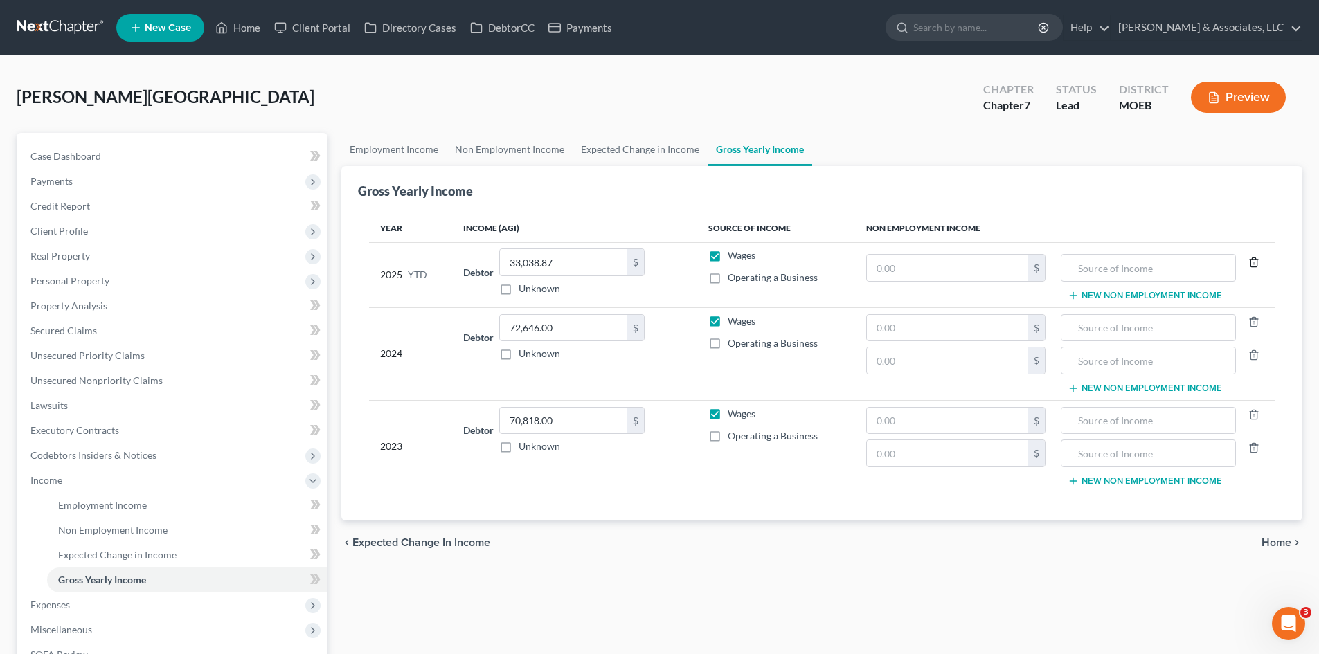
drag, startPoint x: 1250, startPoint y: 262, endPoint x: 1244, endPoint y: 285, distance: 22.8
click at [1251, 262] on icon "button" at bounding box center [1254, 262] width 11 height 11
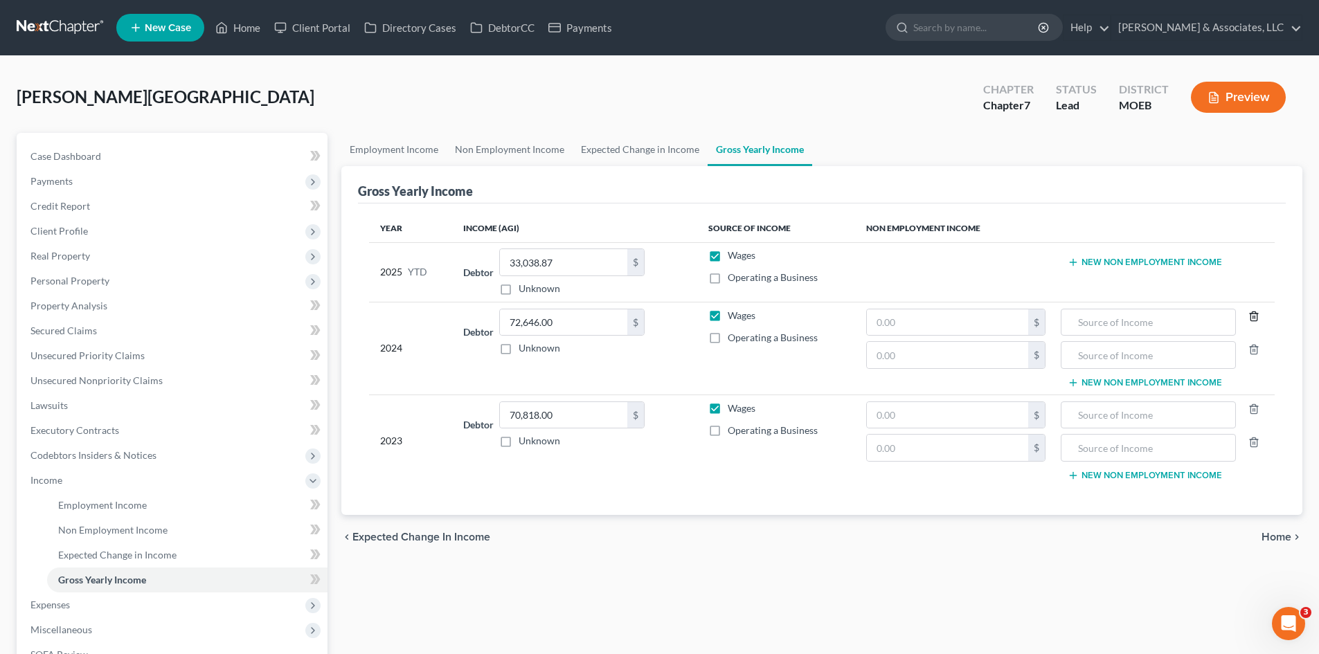
click at [1254, 313] on icon "button" at bounding box center [1254, 316] width 11 height 11
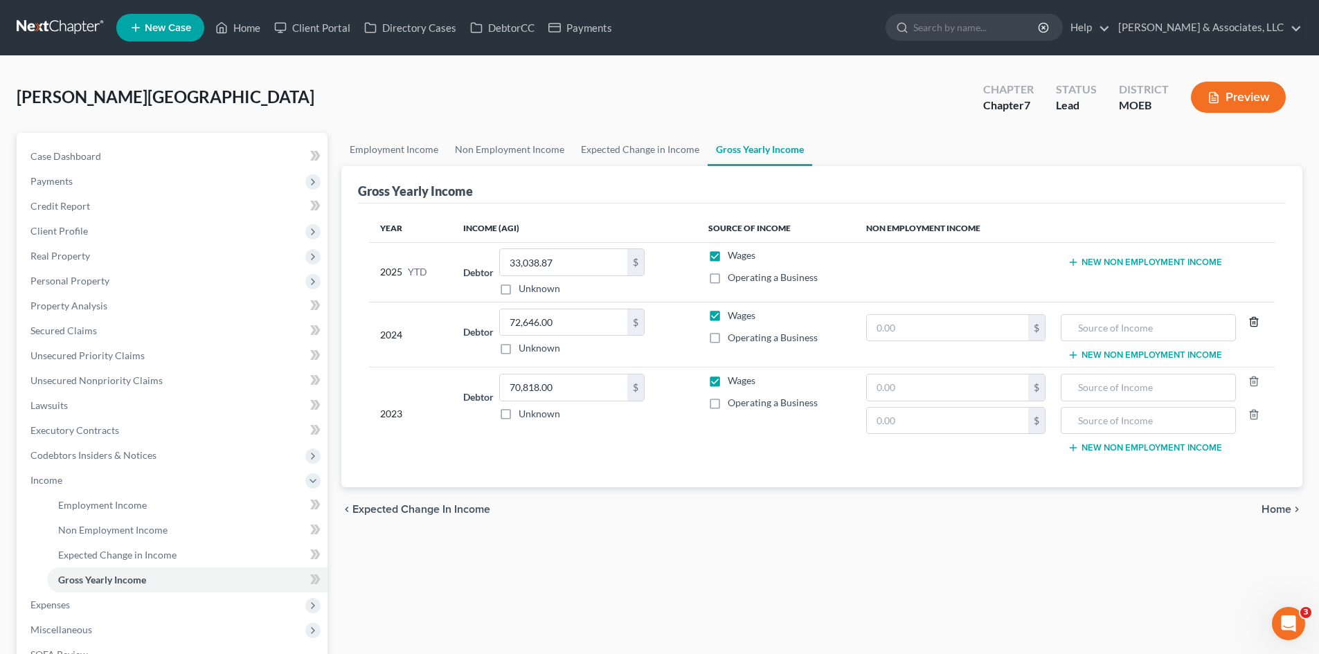
drag, startPoint x: 1255, startPoint y: 318, endPoint x: 1252, endPoint y: 350, distance: 32.0
click at [1256, 318] on icon "button" at bounding box center [1254, 321] width 11 height 11
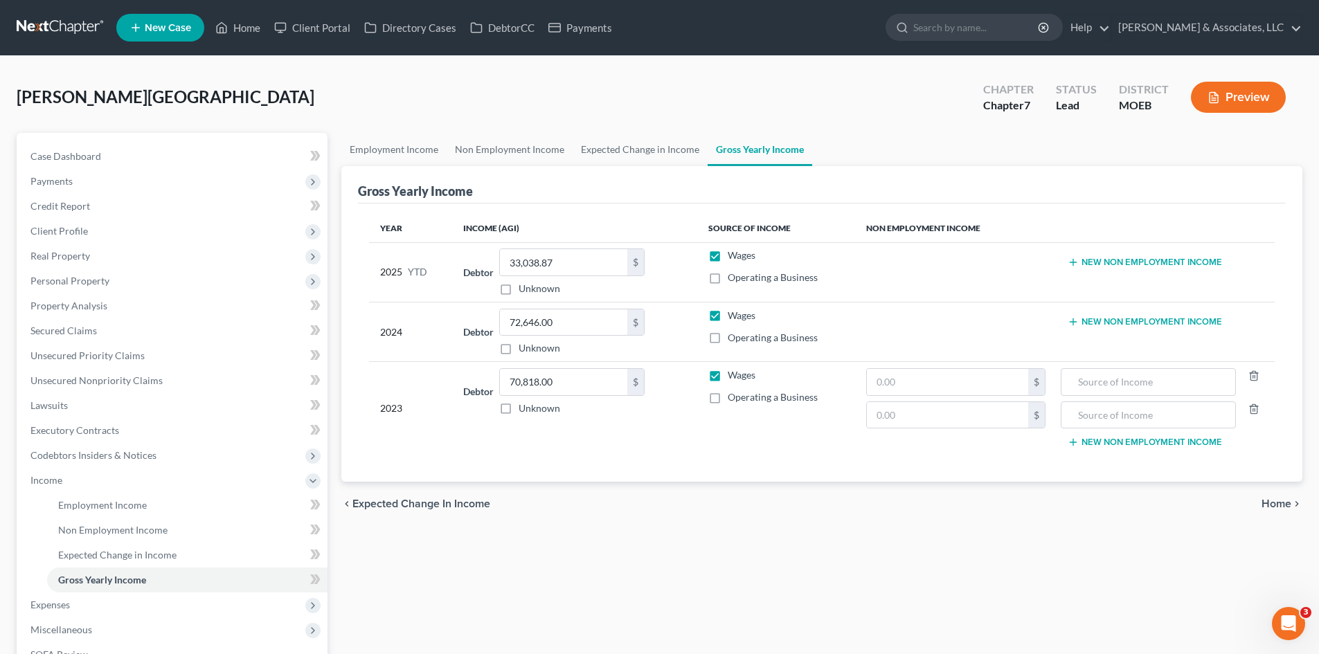
click at [1262, 371] on div at bounding box center [1253, 382] width 35 height 28
click at [1259, 370] on icon "button" at bounding box center [1254, 375] width 11 height 11
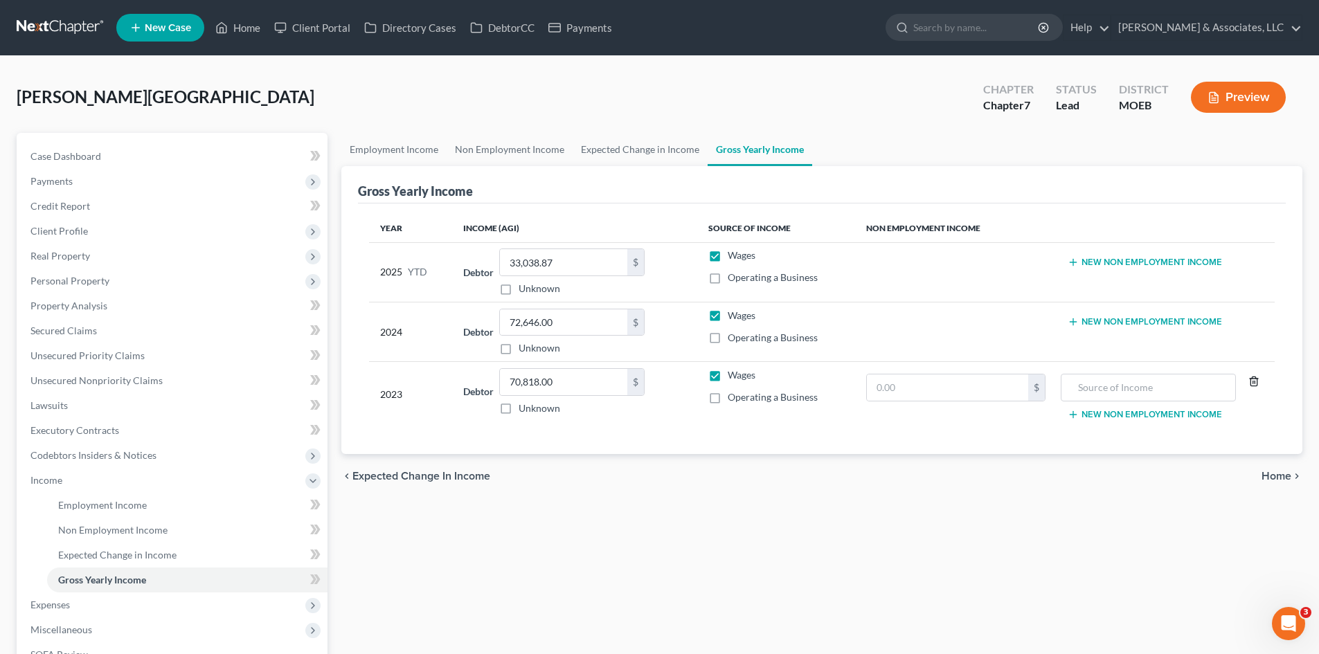
drag, startPoint x: 1258, startPoint y: 381, endPoint x: 1246, endPoint y: 386, distance: 13.0
click at [1257, 381] on icon "button" at bounding box center [1254, 381] width 11 height 11
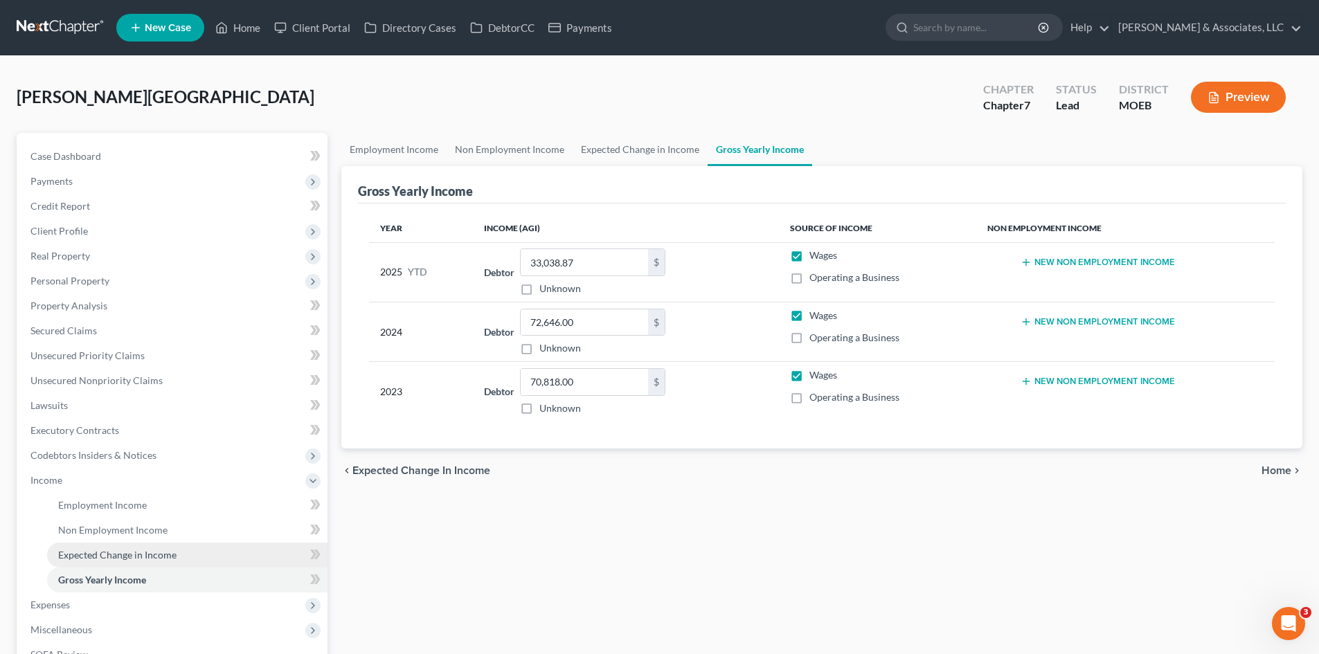
click at [105, 559] on span "Expected Change in Income" at bounding box center [117, 555] width 118 height 12
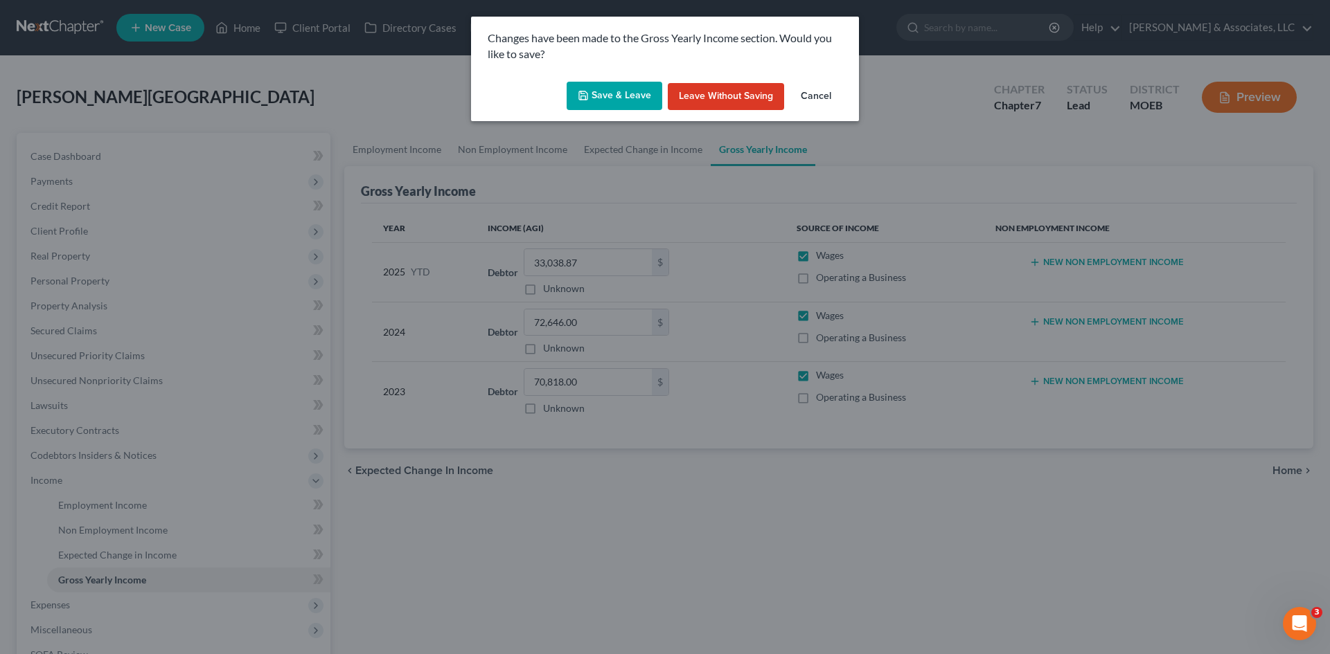
click at [601, 87] on button "Save & Leave" at bounding box center [614, 96] width 96 height 29
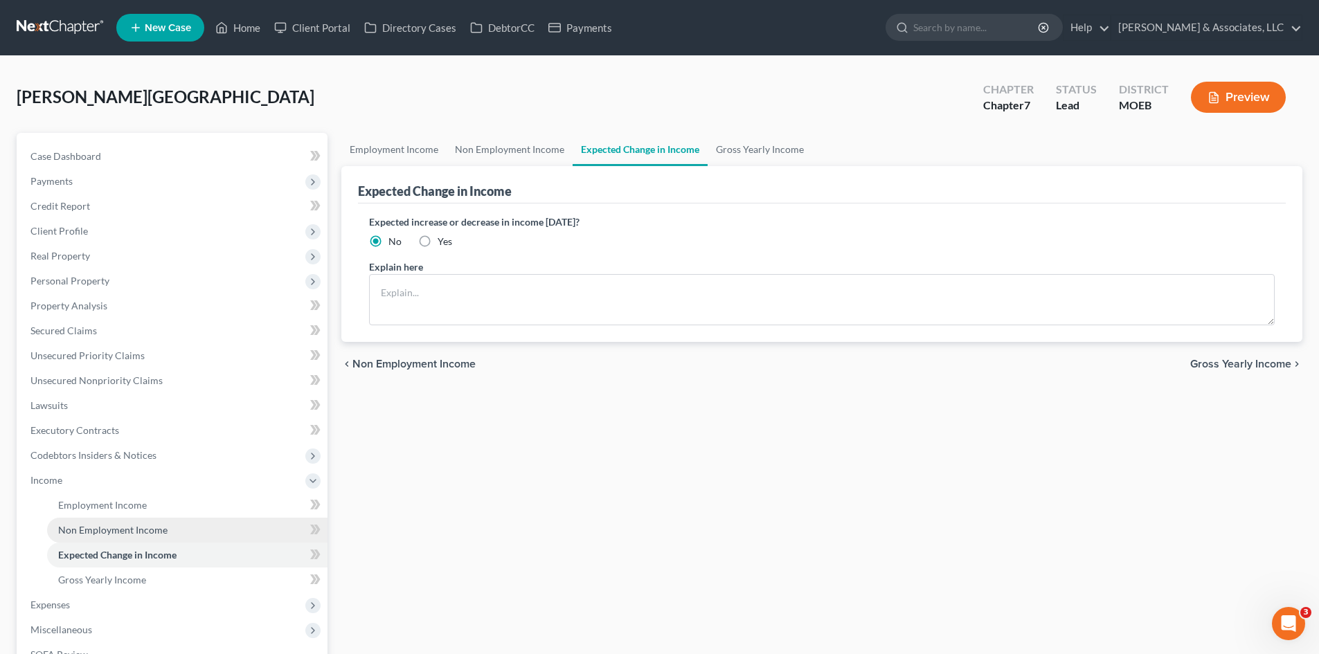
click at [143, 532] on span "Non Employment Income" at bounding box center [112, 530] width 109 height 12
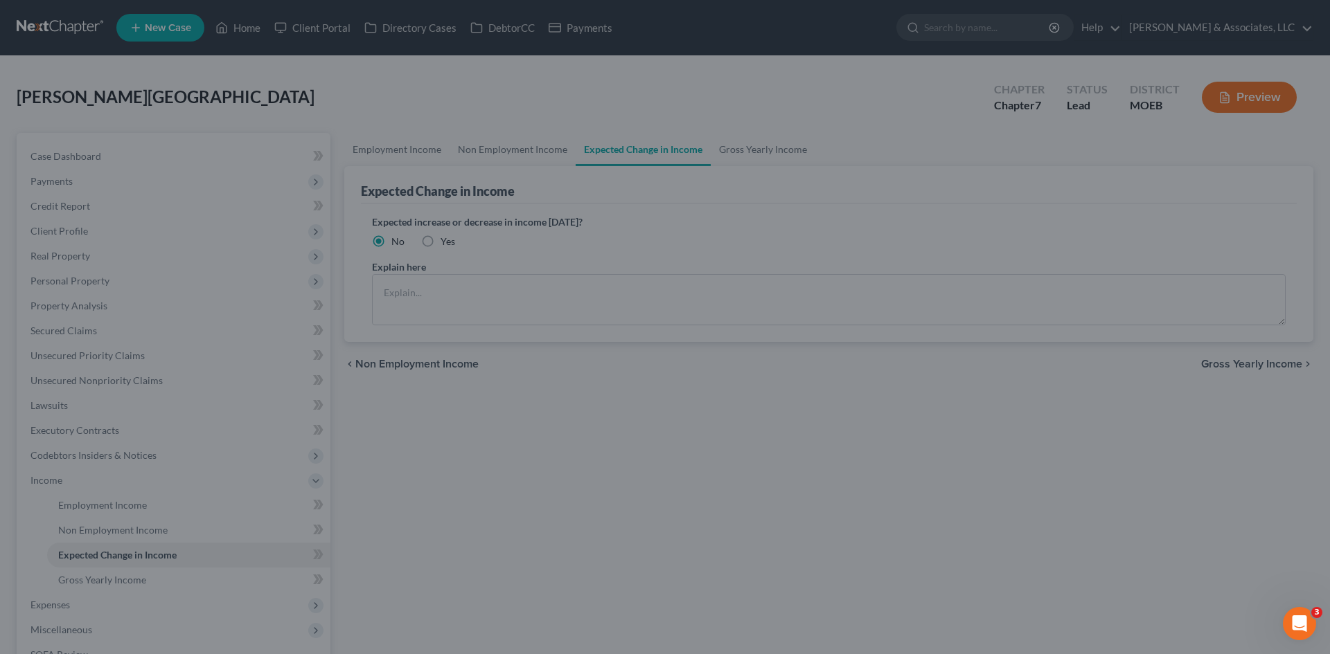
click at [132, 526] on div at bounding box center [665, 327] width 1330 height 654
click at [764, 368] on div at bounding box center [665, 327] width 1330 height 654
click at [114, 578] on div at bounding box center [665, 327] width 1330 height 654
click at [57, 599] on div at bounding box center [665, 327] width 1330 height 654
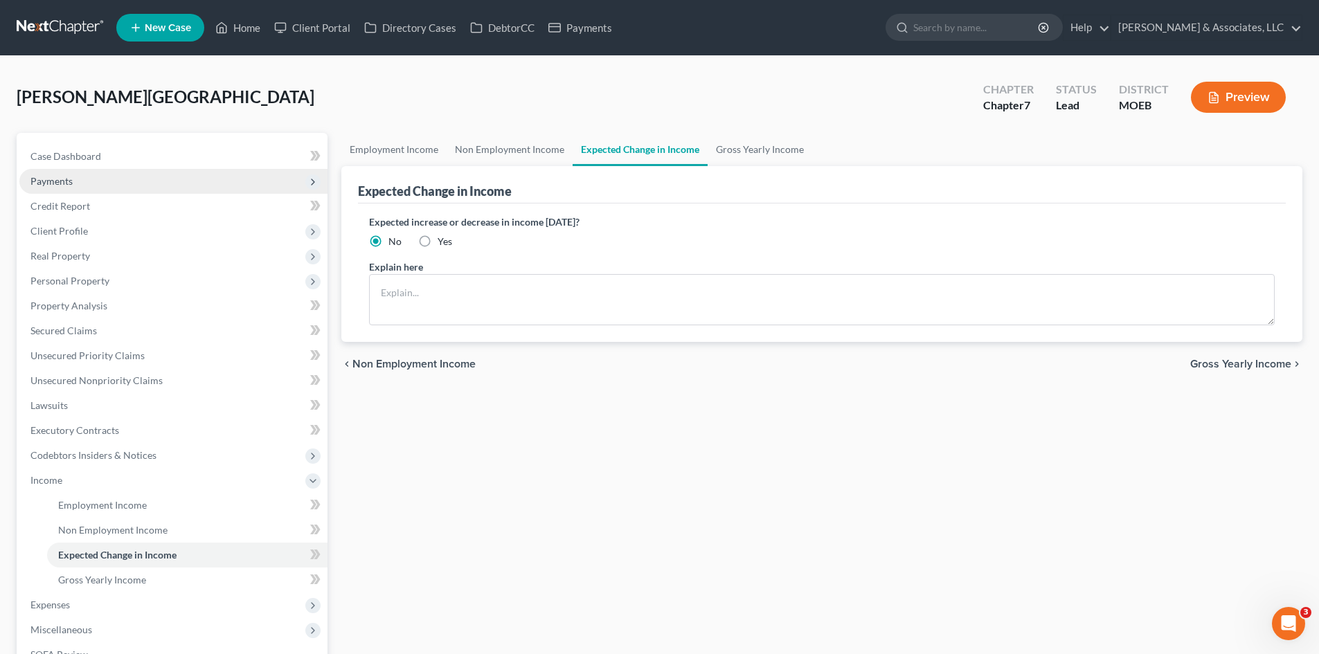
click at [82, 175] on span "Payments" at bounding box center [173, 181] width 308 height 25
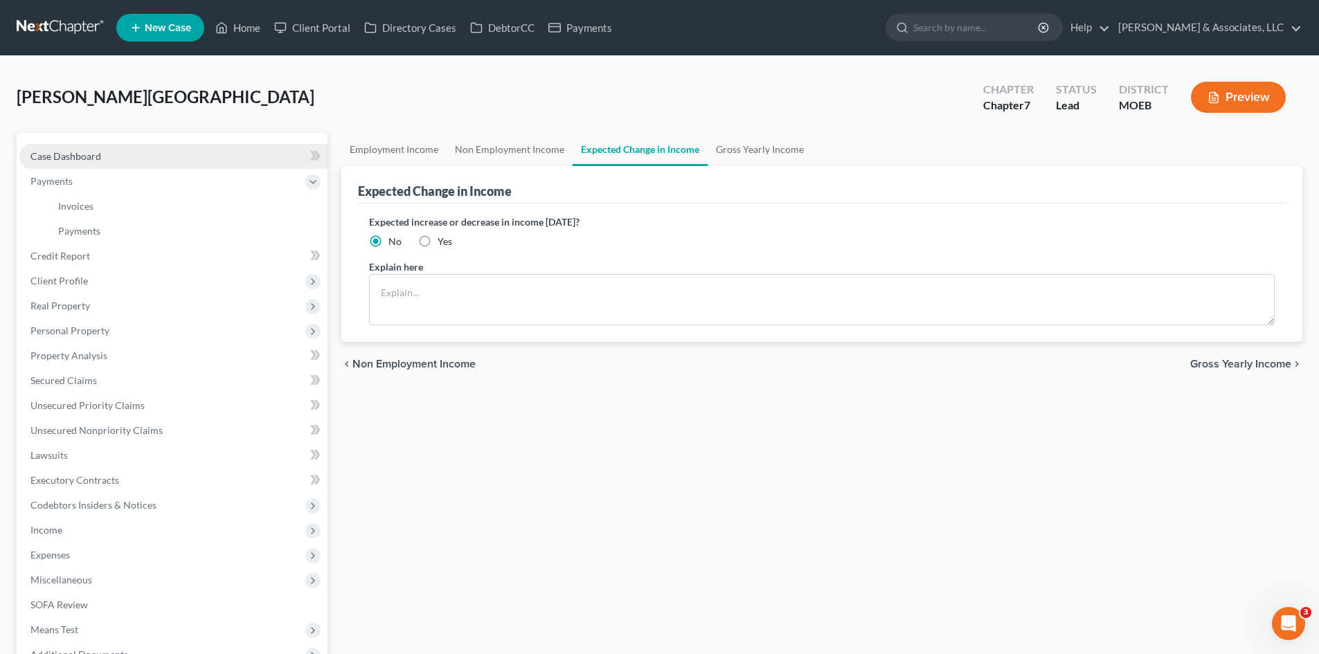
click at [95, 157] on span "Case Dashboard" at bounding box center [65, 156] width 71 height 12
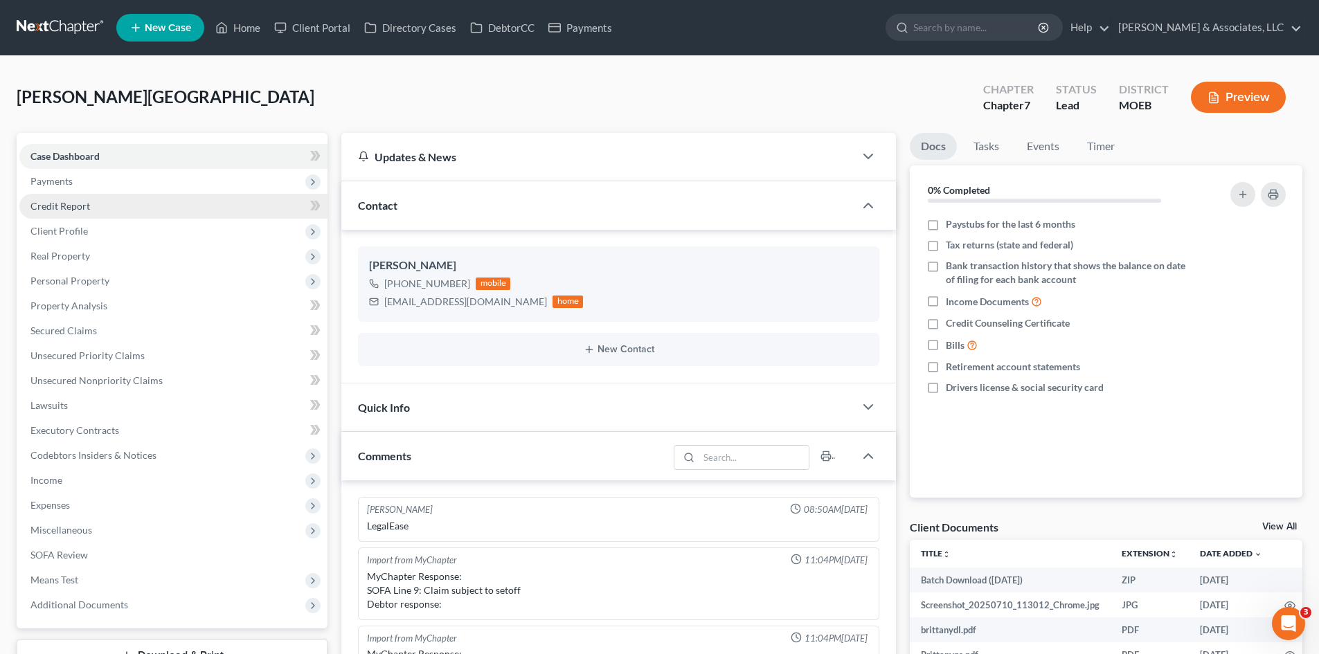
click at [91, 202] on link "Credit Report" at bounding box center [173, 206] width 308 height 25
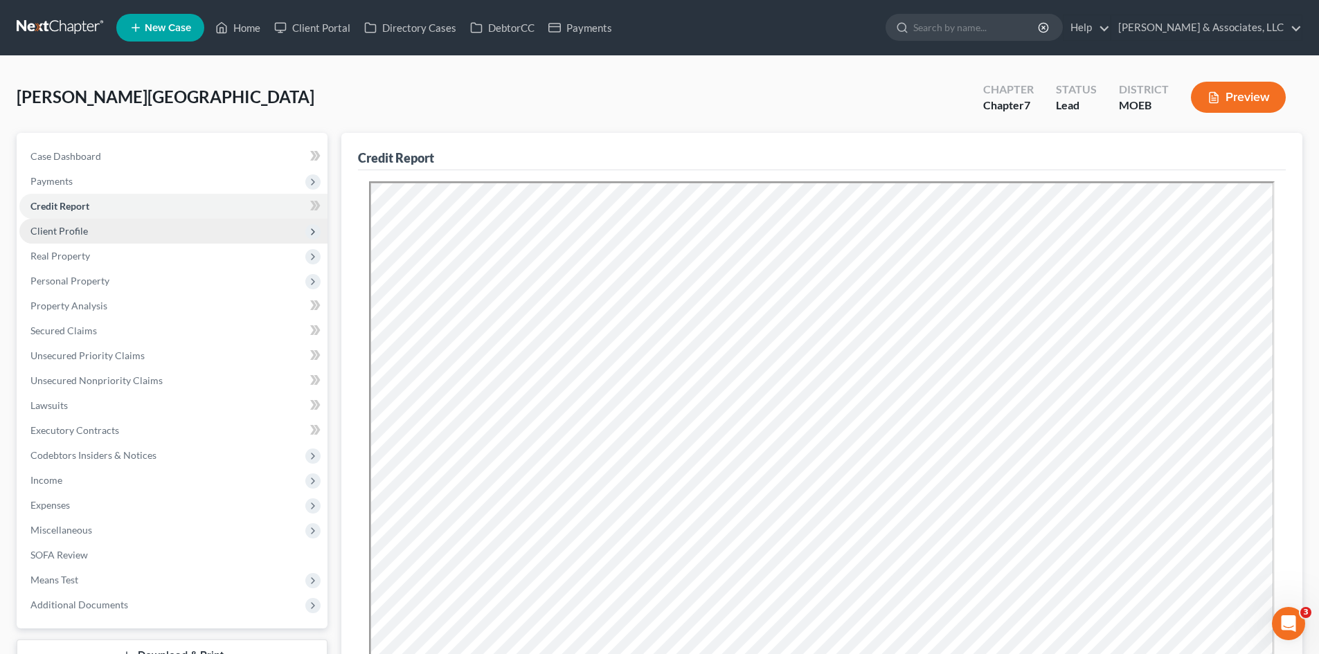
click at [84, 229] on span "Client Profile" at bounding box center [58, 231] width 57 height 12
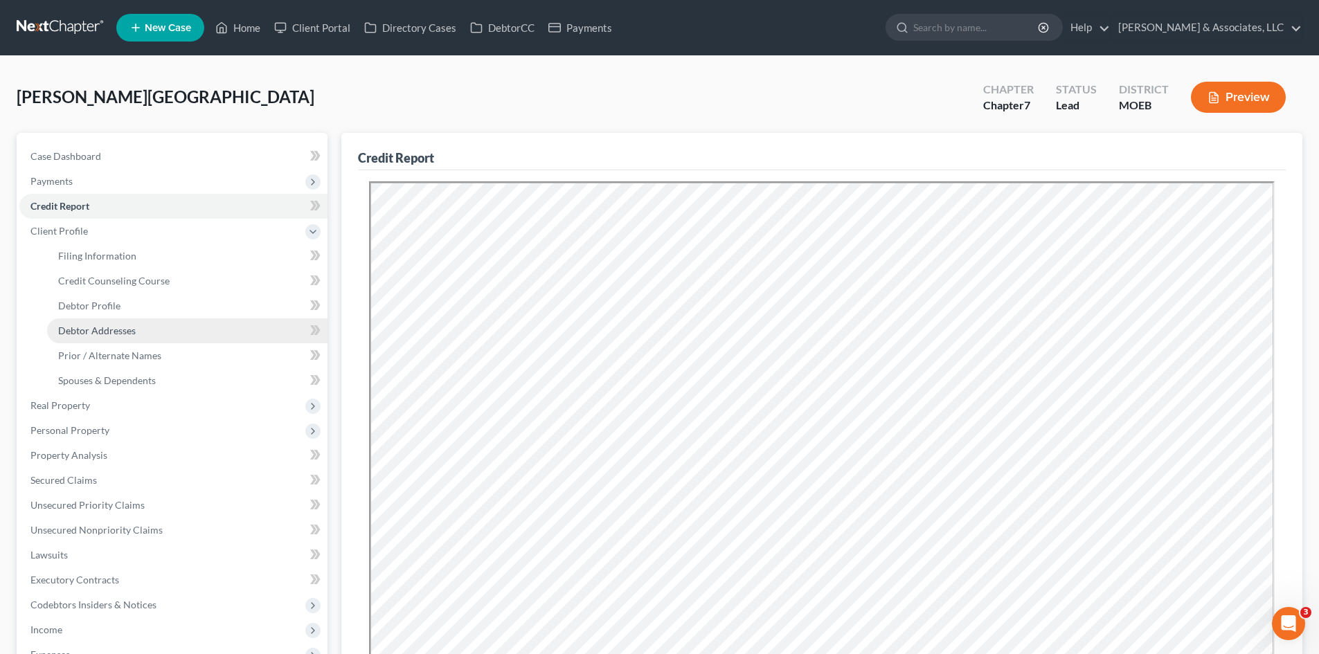
click at [82, 331] on span "Debtor Addresses" at bounding box center [97, 331] width 78 height 12
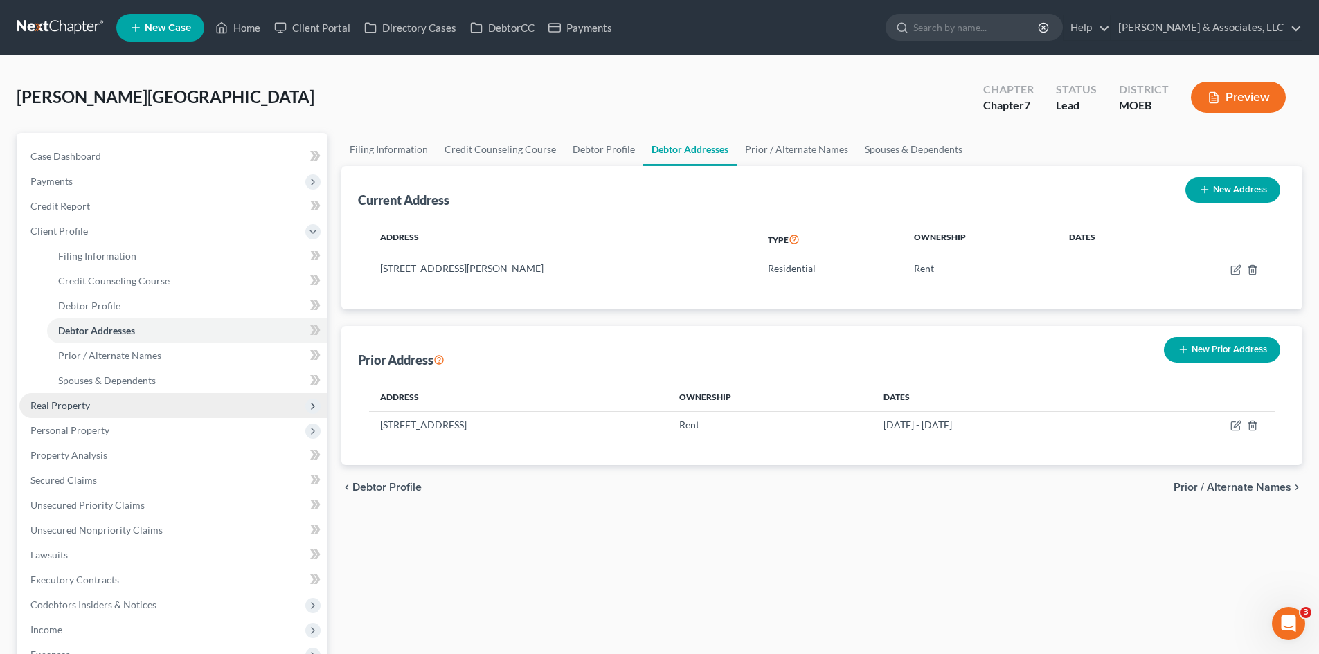
click at [68, 404] on span "Real Property" at bounding box center [60, 406] width 60 height 12
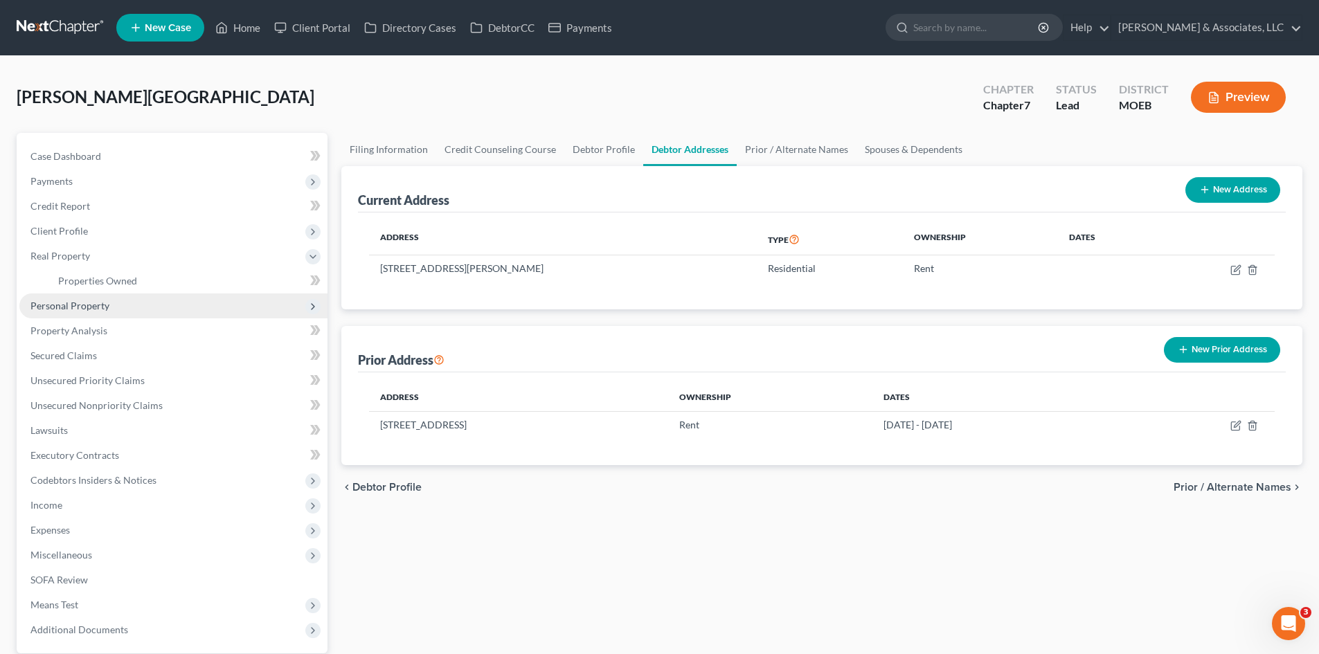
click at [75, 306] on span "Personal Property" at bounding box center [69, 306] width 79 height 12
click at [105, 308] on span "Vehicles Owned" at bounding box center [92, 306] width 69 height 12
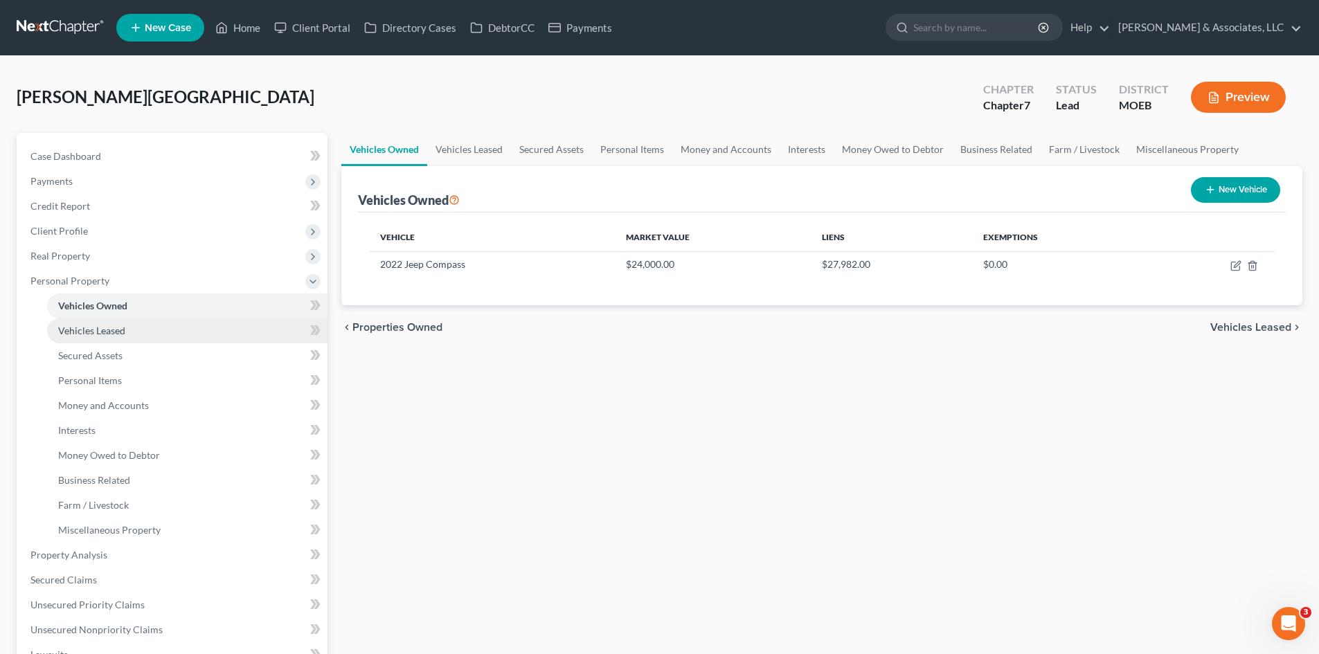
click at [100, 331] on span "Vehicles Leased" at bounding box center [91, 331] width 67 height 12
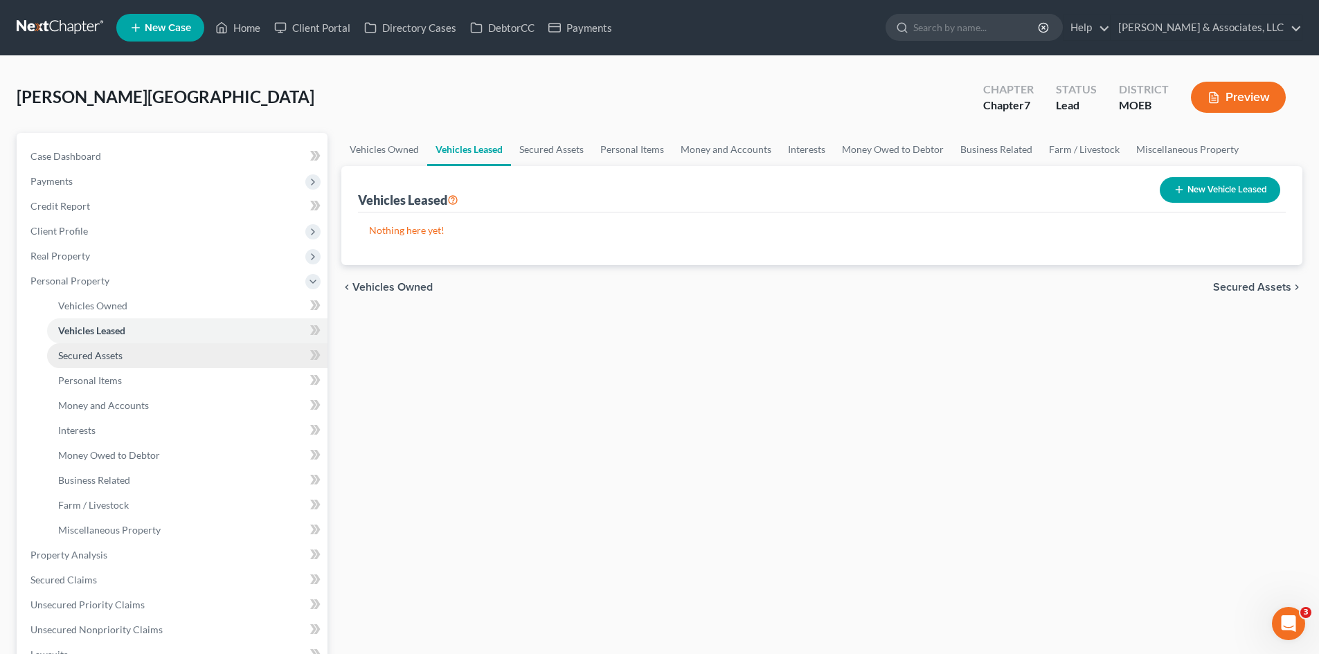
click at [96, 352] on span "Secured Assets" at bounding box center [90, 356] width 64 height 12
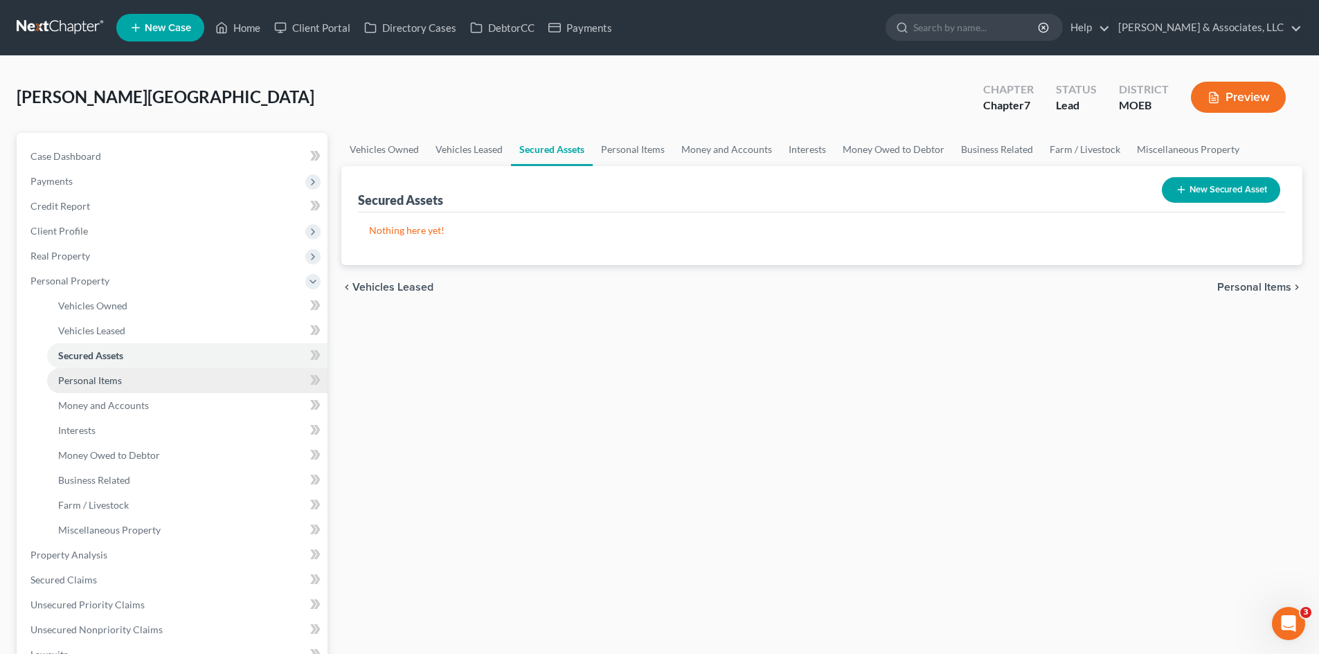
click at [89, 388] on link "Personal Items" at bounding box center [187, 380] width 280 height 25
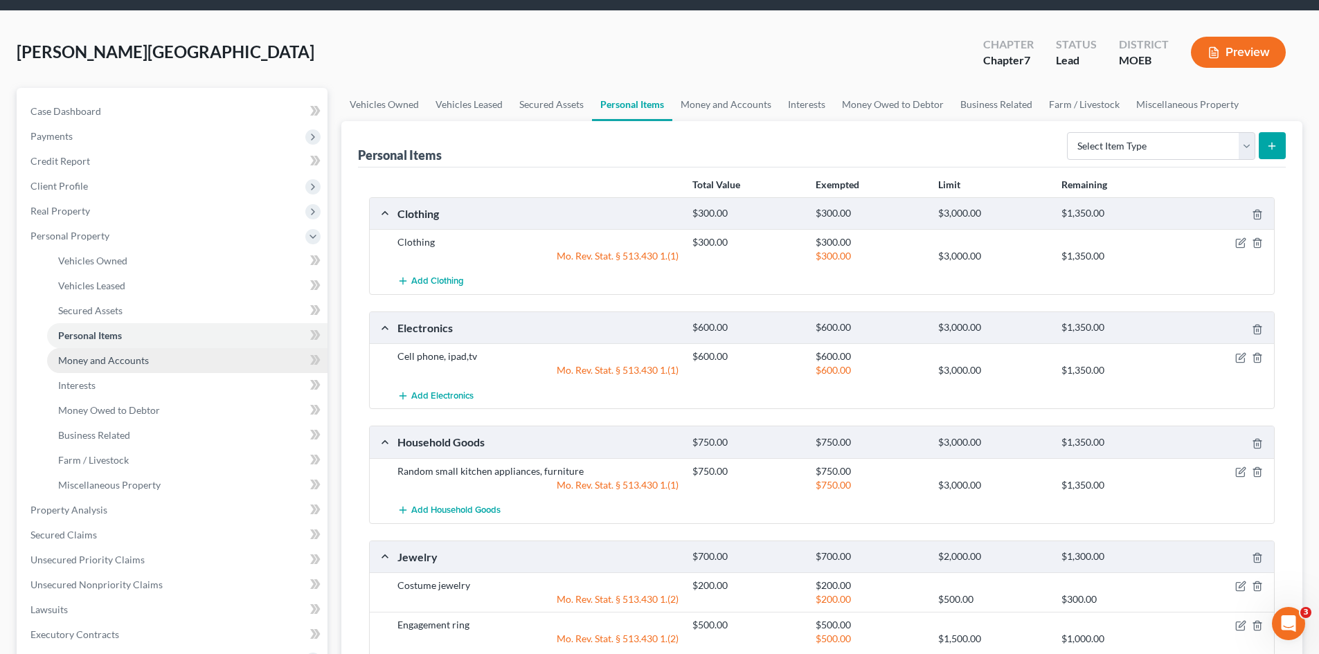
scroll to position [69, 0]
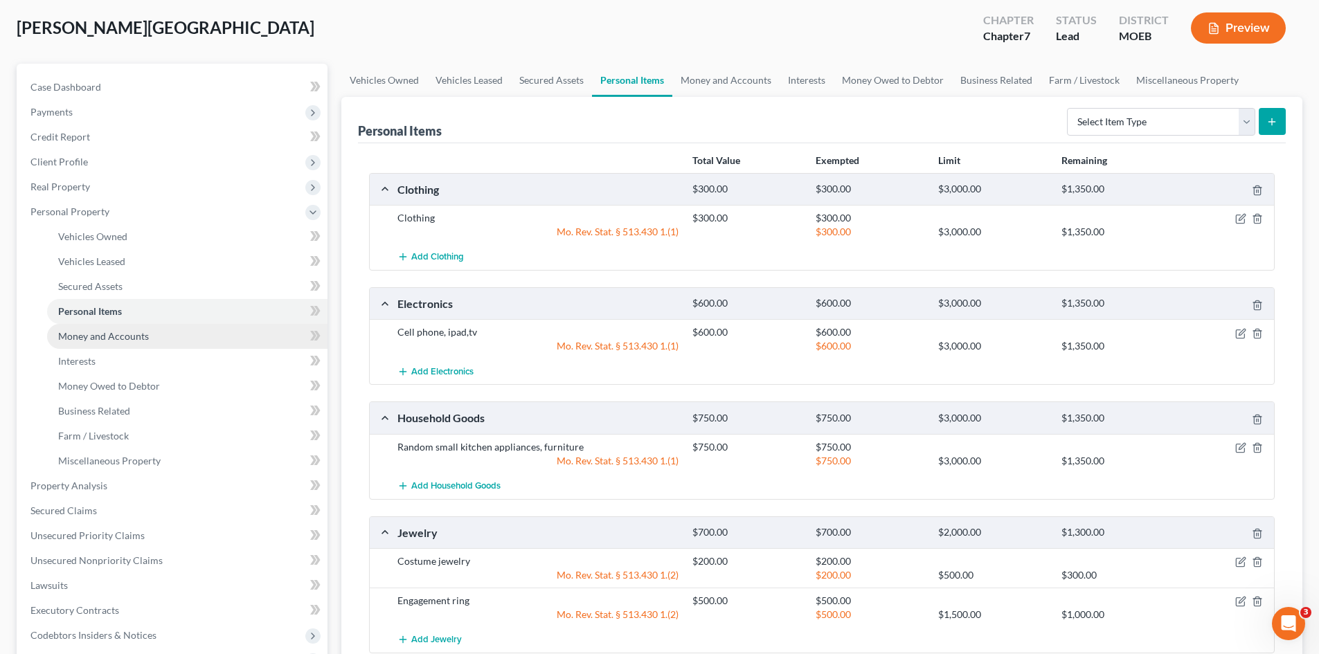
click at [93, 334] on span "Money and Accounts" at bounding box center [103, 336] width 91 height 12
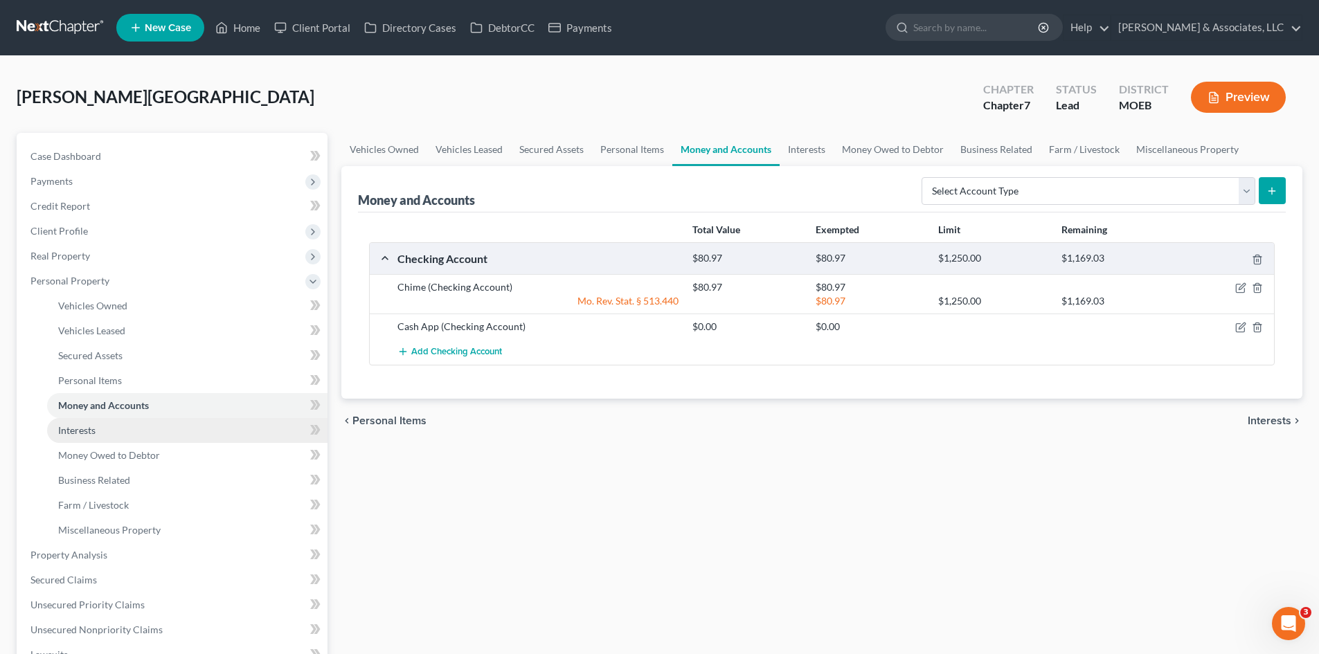
click at [78, 429] on span "Interests" at bounding box center [76, 431] width 37 height 12
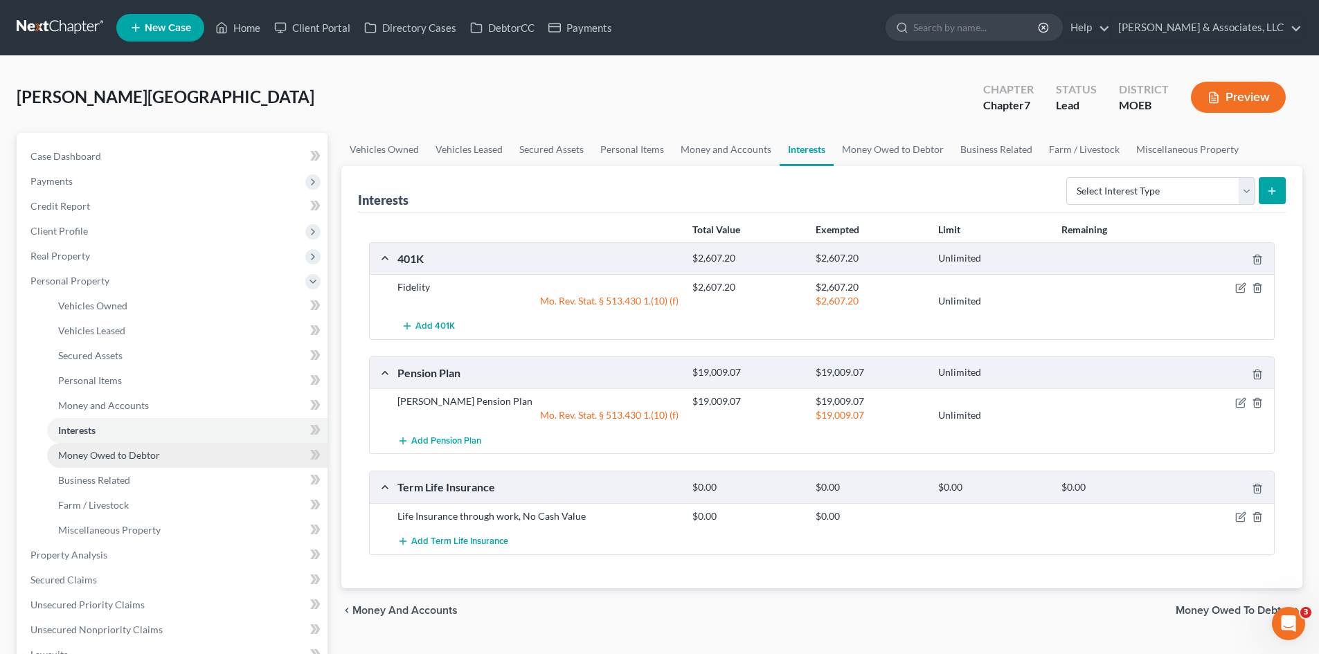
click at [90, 454] on span "Money Owed to Debtor" at bounding box center [109, 455] width 102 height 12
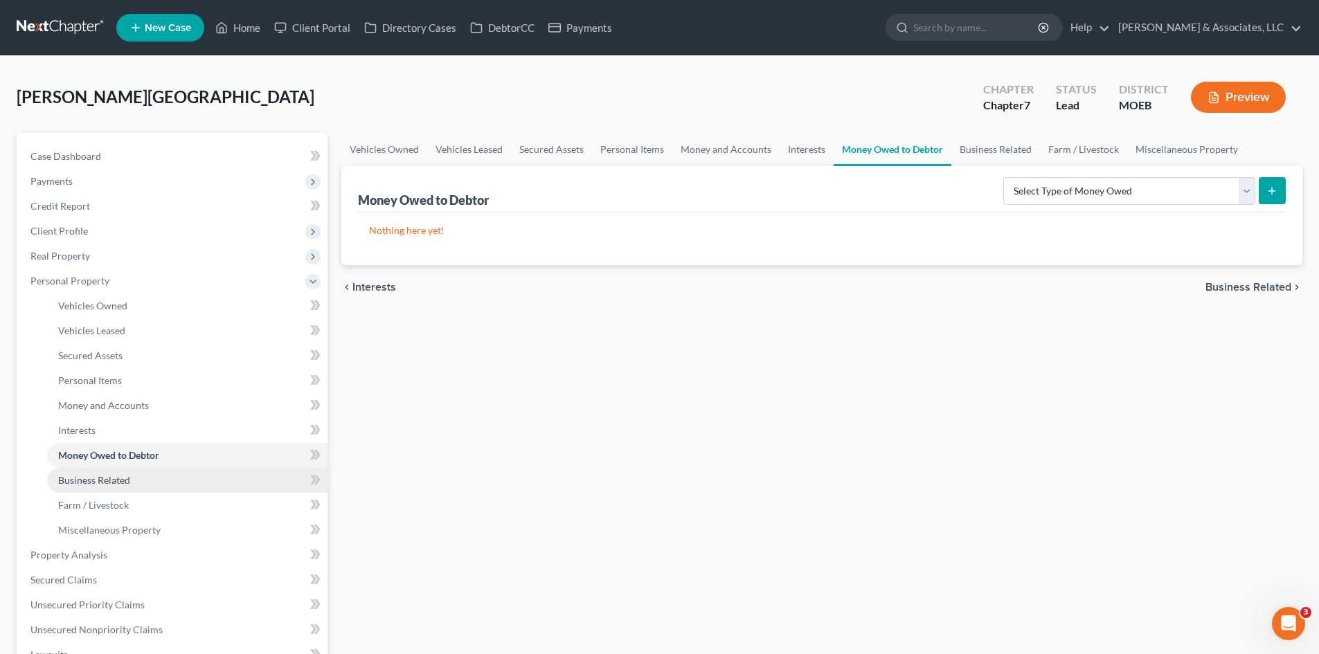
click at [79, 481] on span "Business Related" at bounding box center [94, 480] width 72 height 12
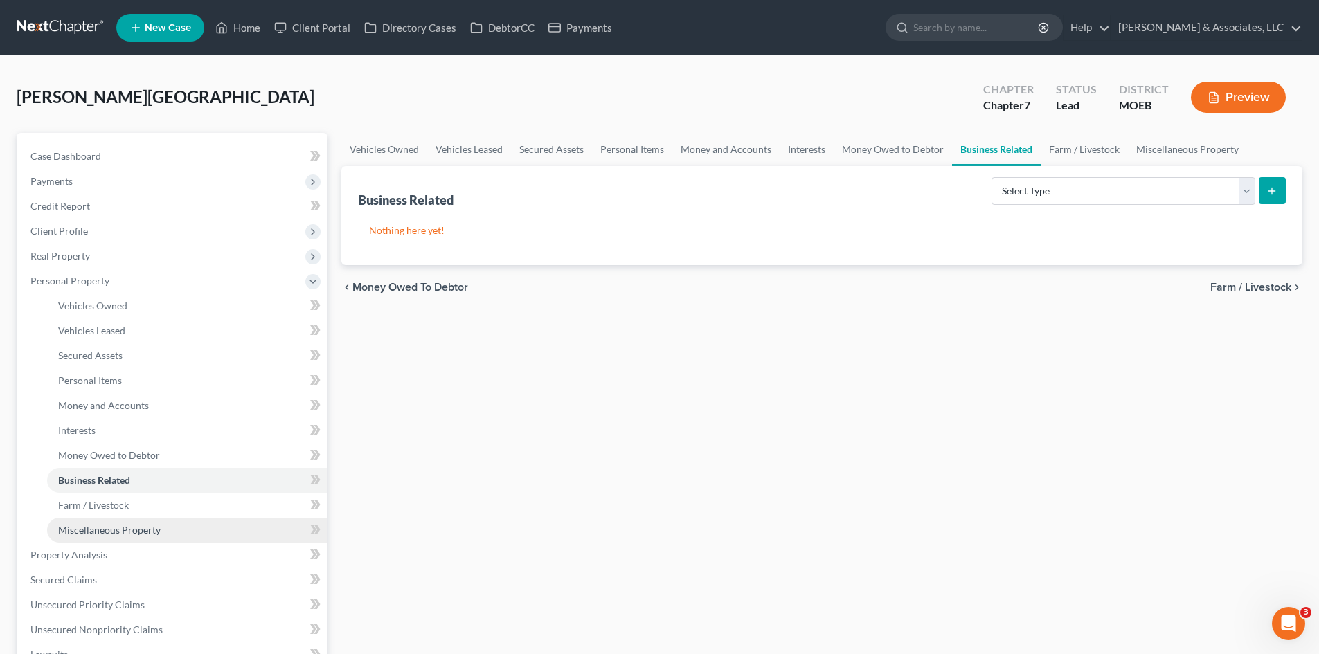
click at [89, 529] on span "Miscellaneous Property" at bounding box center [109, 530] width 102 height 12
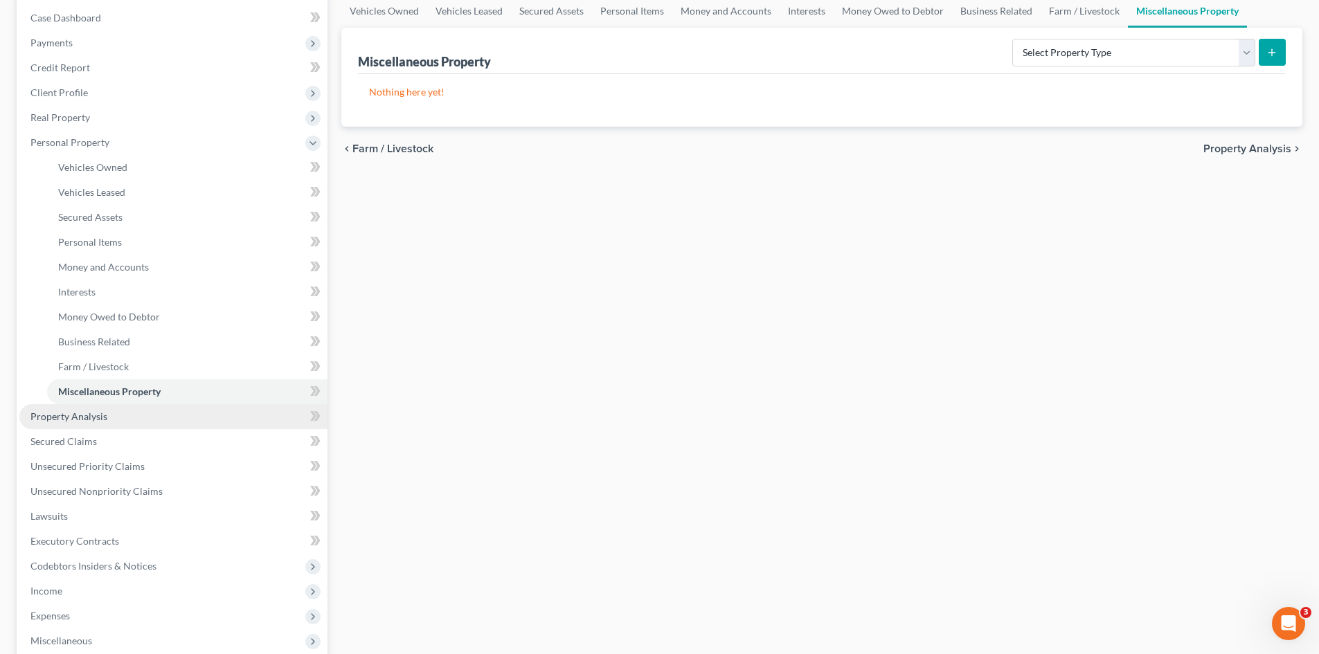
click at [79, 421] on span "Property Analysis" at bounding box center [68, 417] width 77 height 12
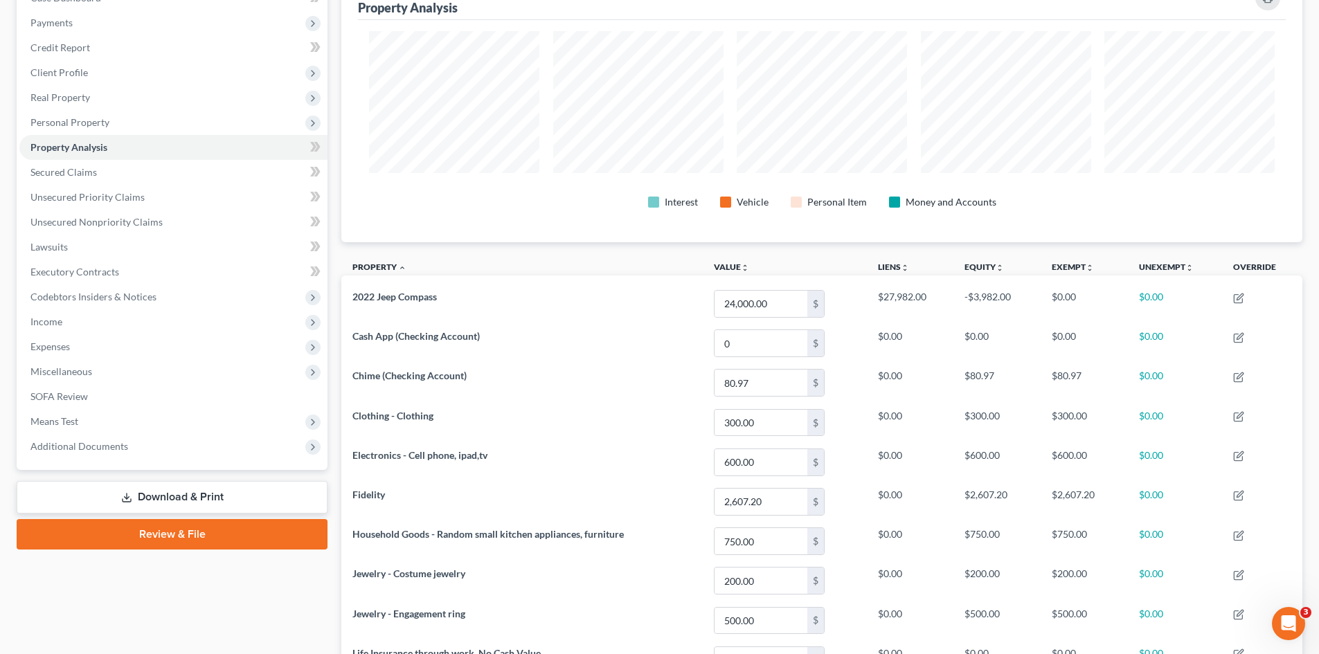
scroll to position [152, 0]
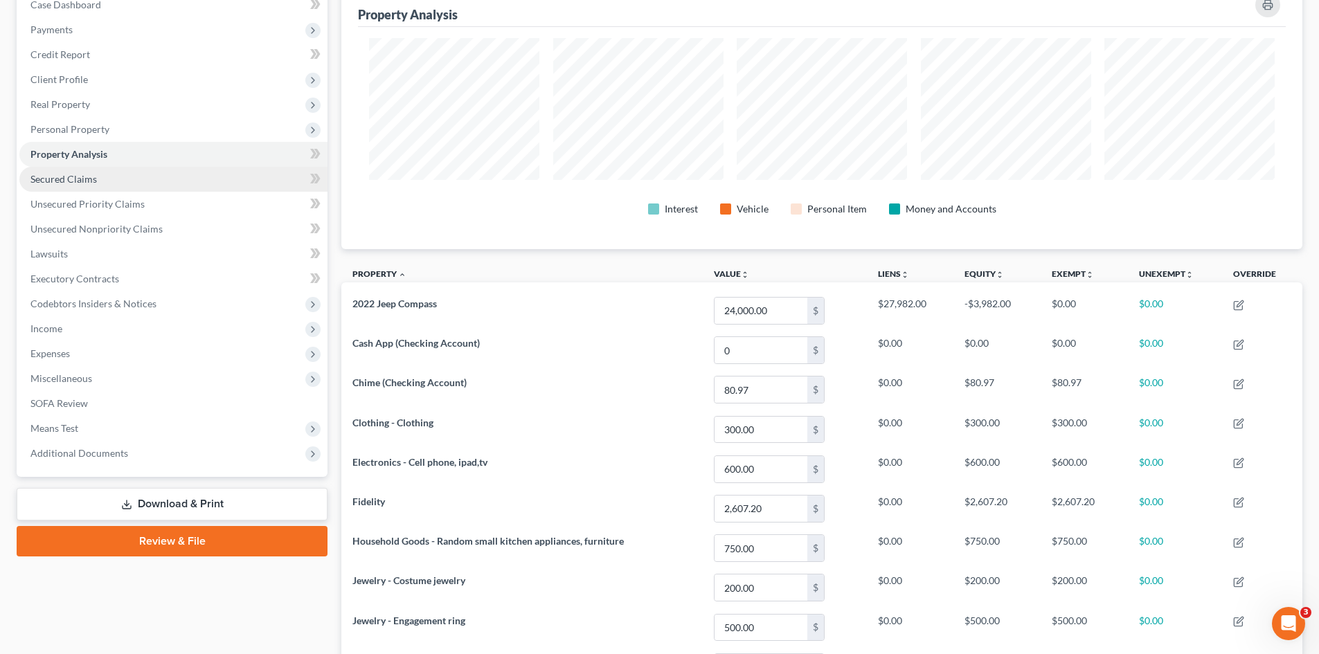
click at [71, 182] on span "Secured Claims" at bounding box center [63, 179] width 66 height 12
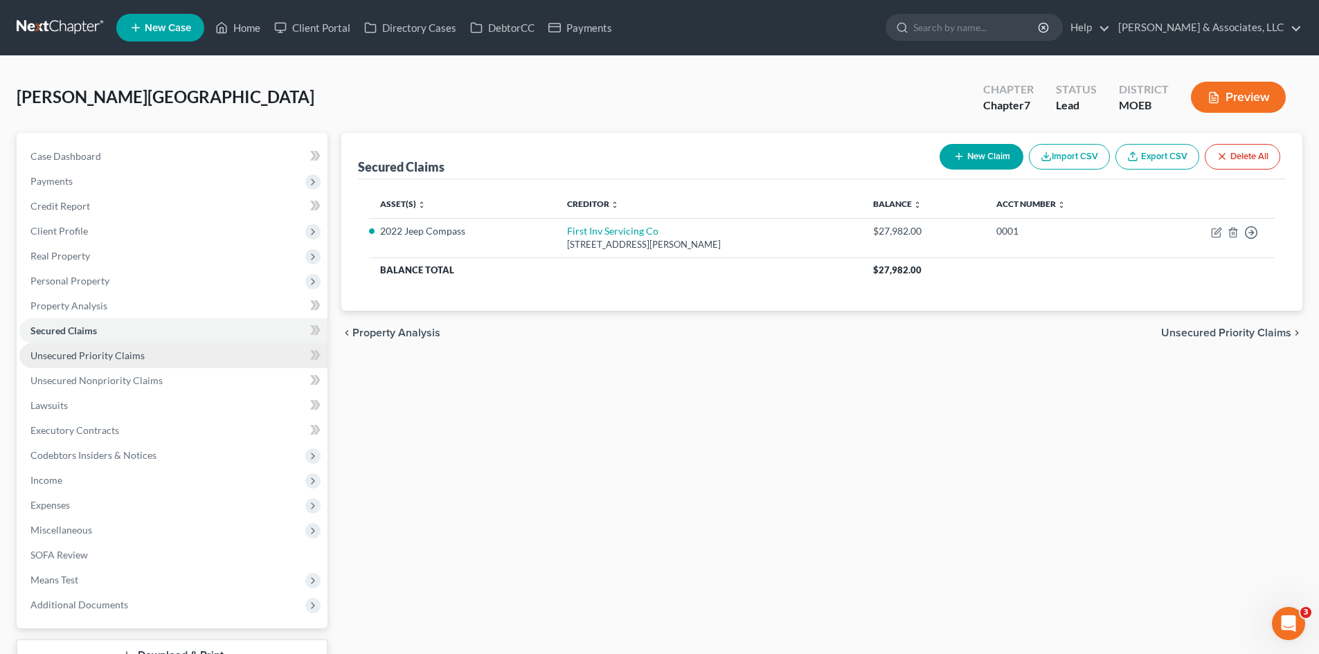
click at [115, 352] on span "Unsecured Priority Claims" at bounding box center [87, 356] width 114 height 12
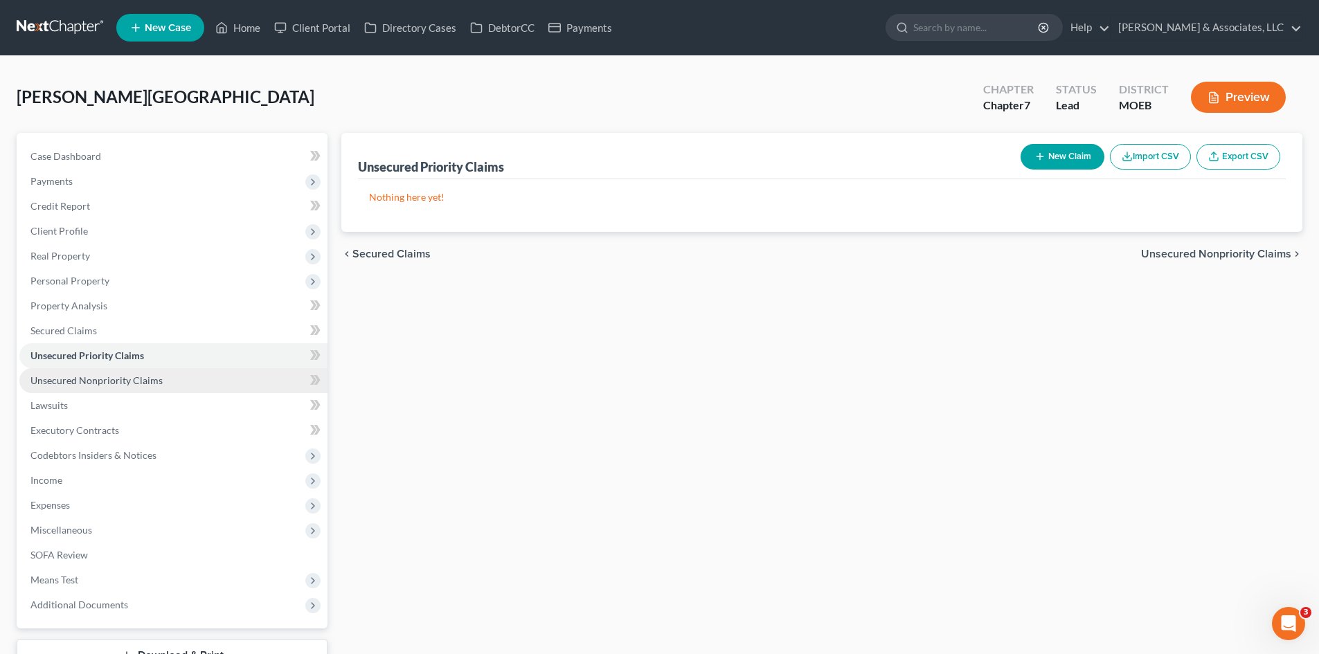
click at [133, 382] on span "Unsecured Nonpriority Claims" at bounding box center [96, 381] width 132 height 12
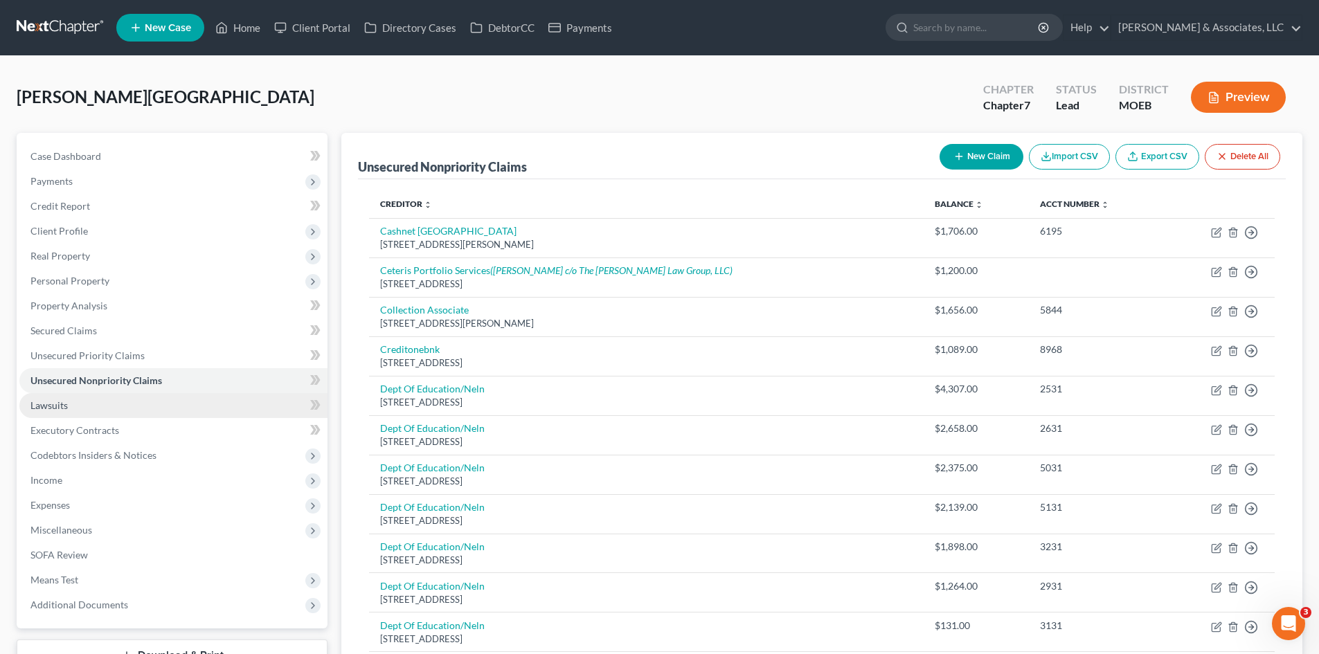
click at [71, 404] on link "Lawsuits" at bounding box center [173, 405] width 308 height 25
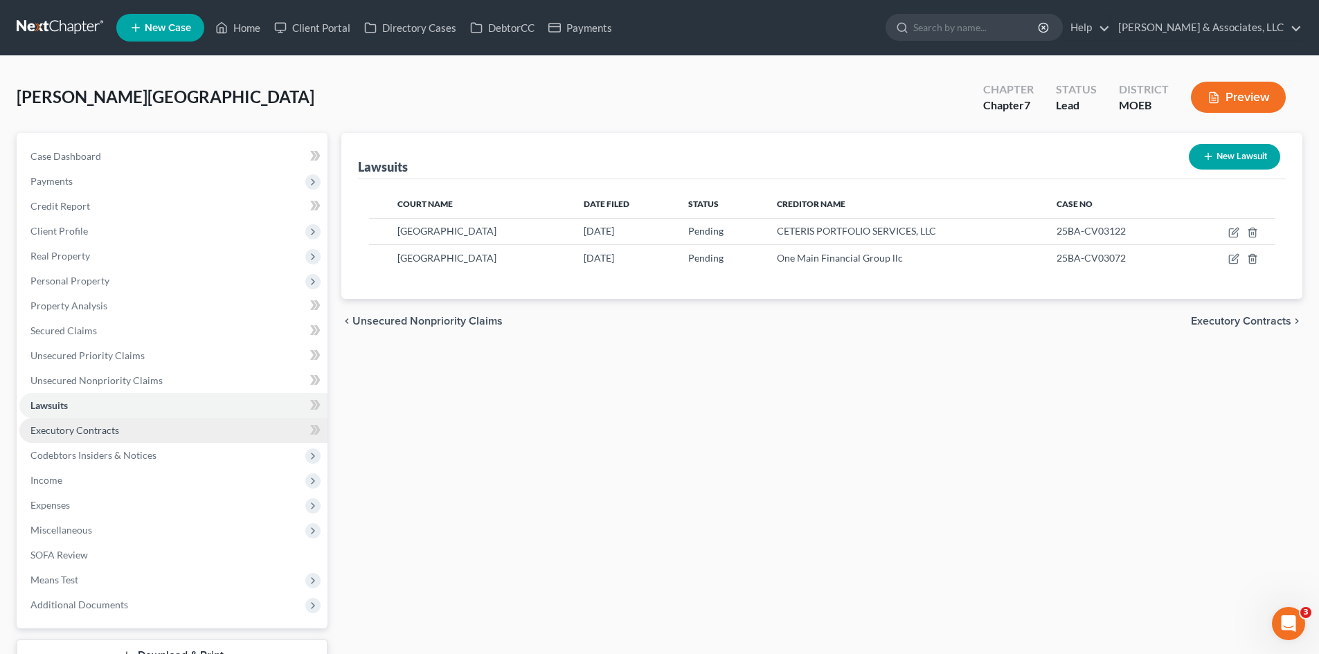
click at [87, 434] on span "Executory Contracts" at bounding box center [74, 431] width 89 height 12
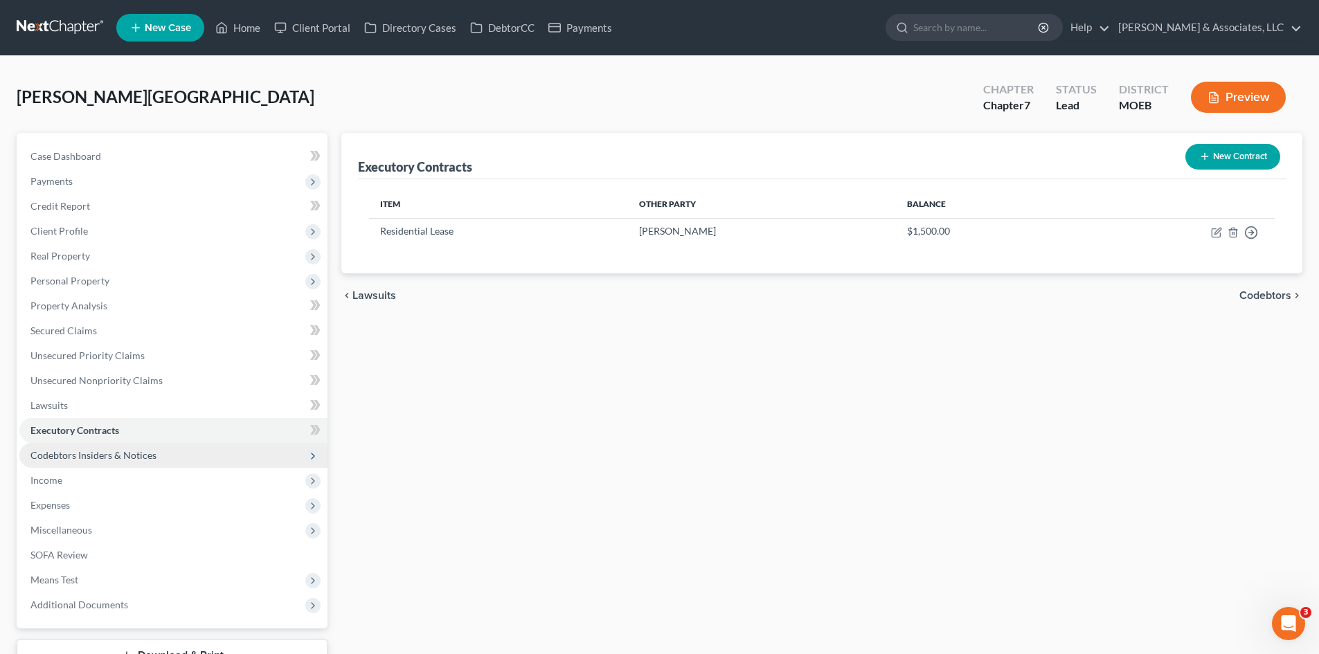
click at [88, 451] on span "Codebtors Insiders & Notices" at bounding box center [93, 455] width 126 height 12
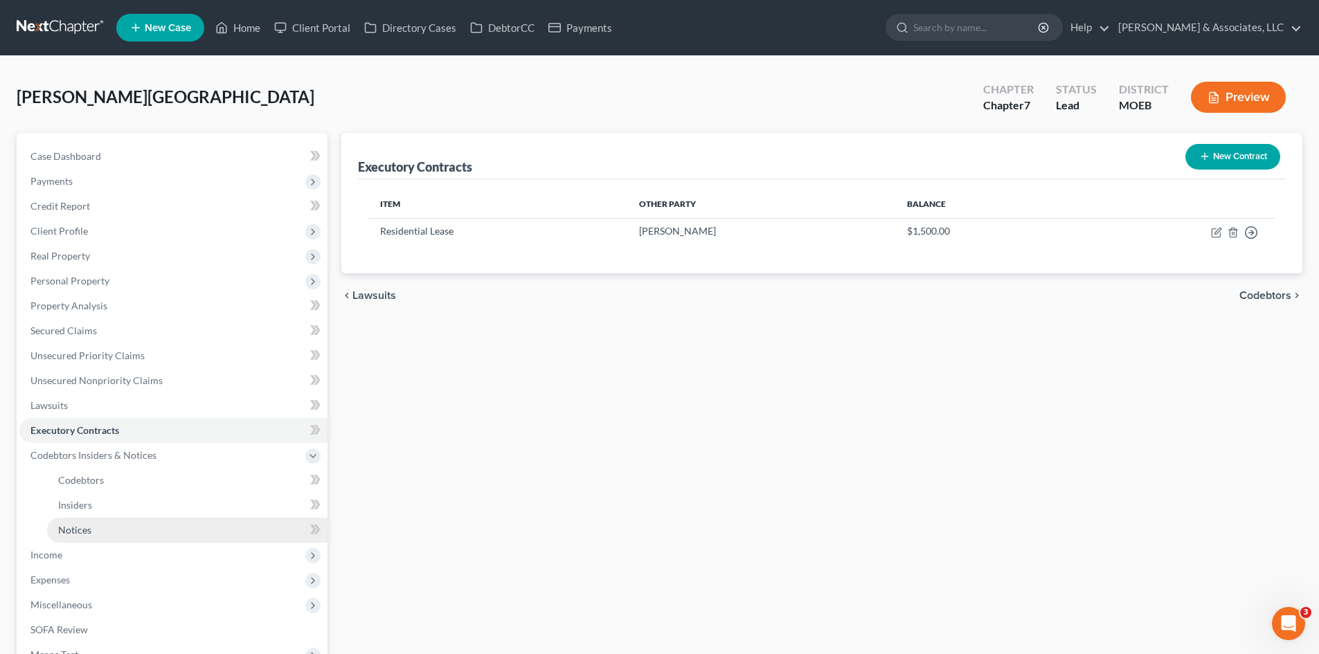
click at [75, 532] on span "Notices" at bounding box center [74, 530] width 33 height 12
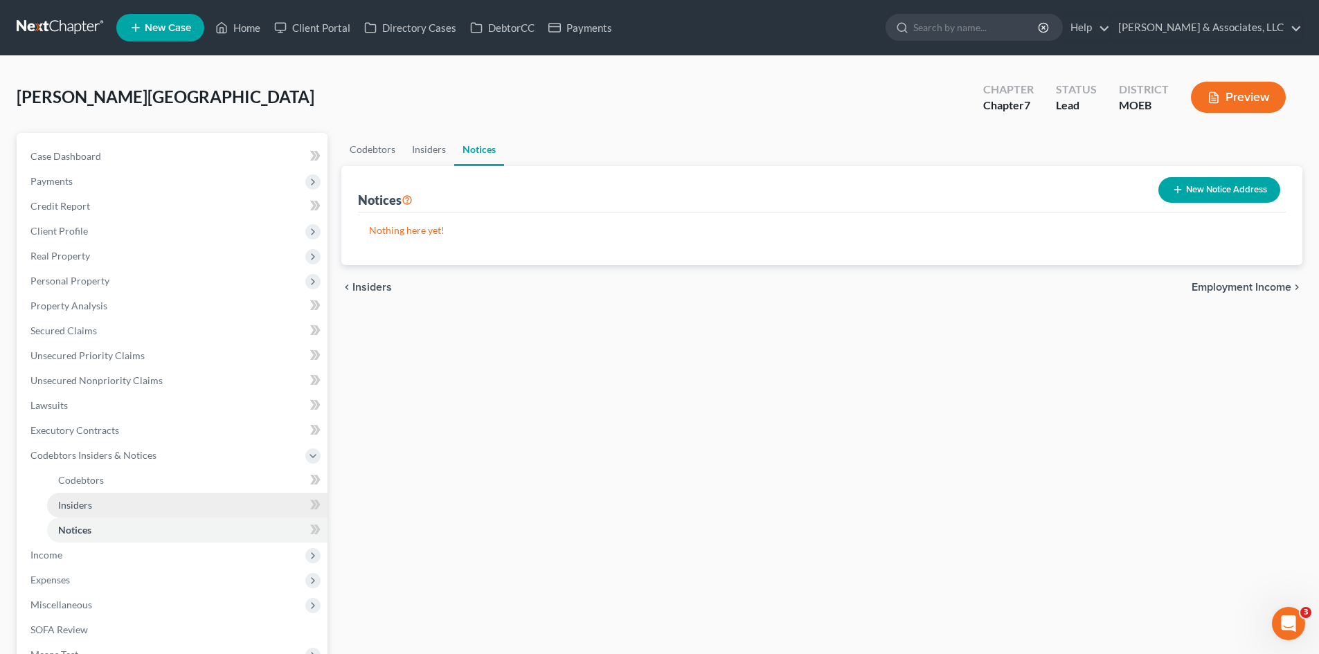
click at [78, 503] on span "Insiders" at bounding box center [75, 505] width 34 height 12
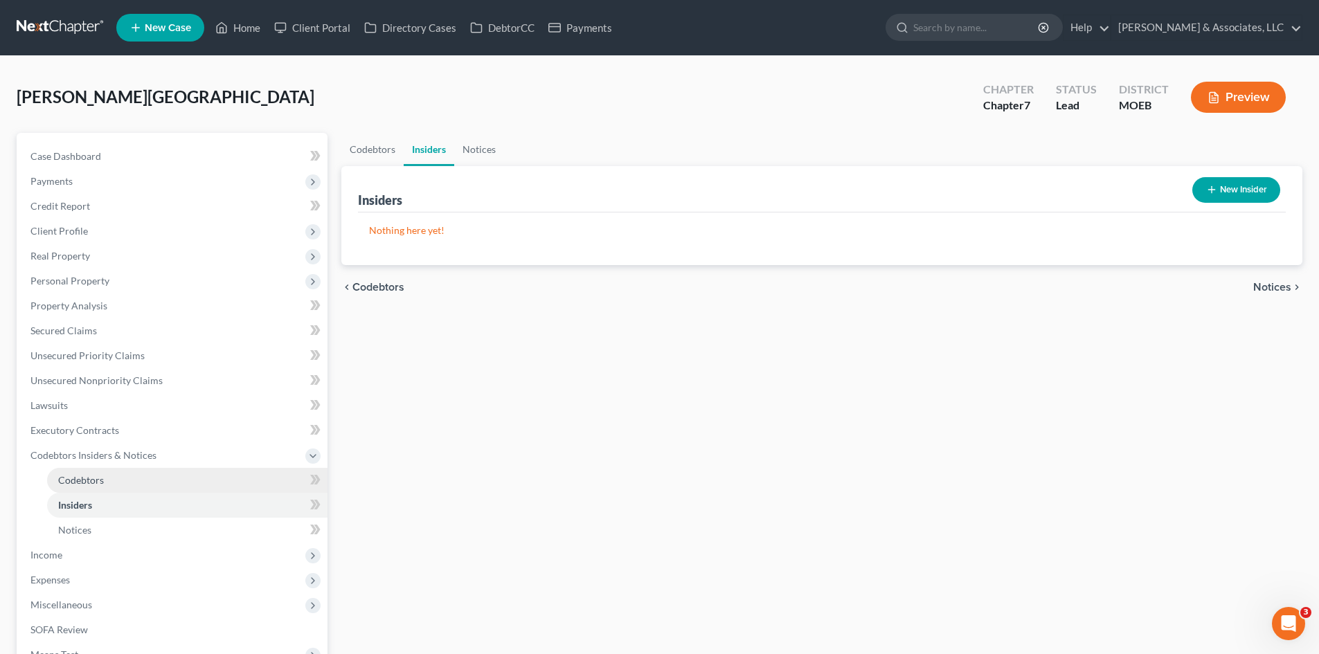
click at [100, 479] on span "Codebtors" at bounding box center [81, 480] width 46 height 12
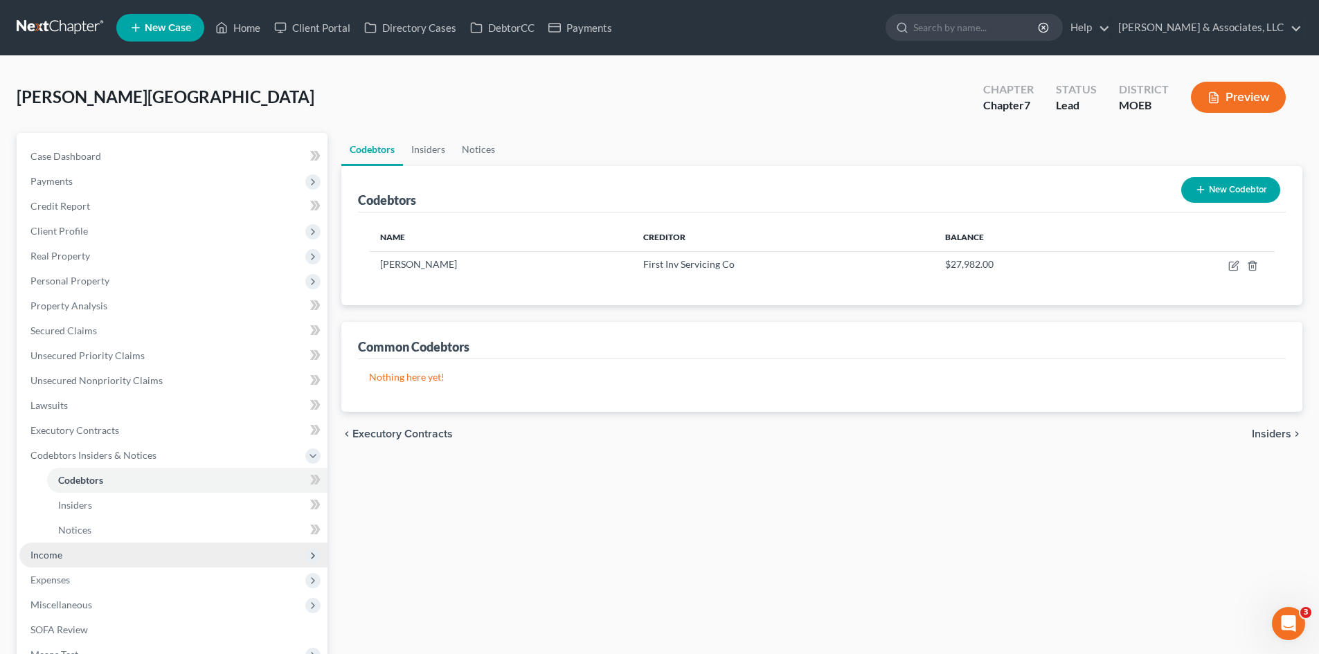
click at [53, 556] on span "Income" at bounding box center [46, 555] width 32 height 12
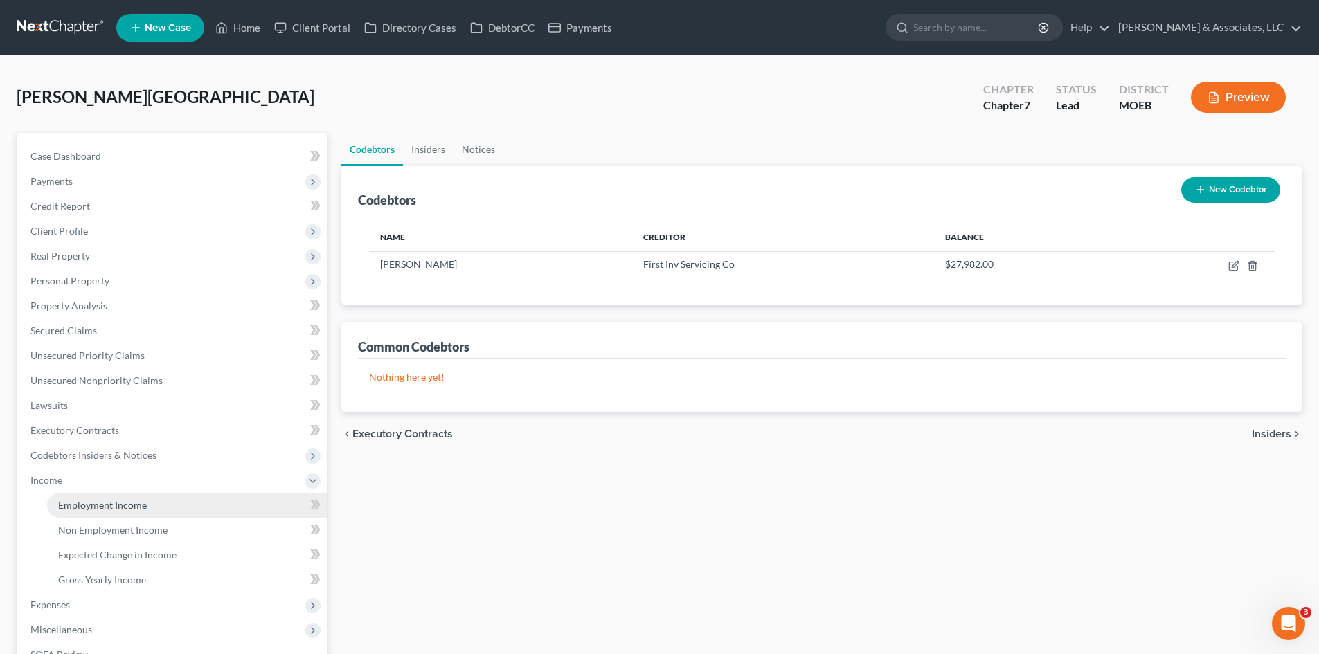
click at [118, 512] on link "Employment Income" at bounding box center [187, 505] width 280 height 25
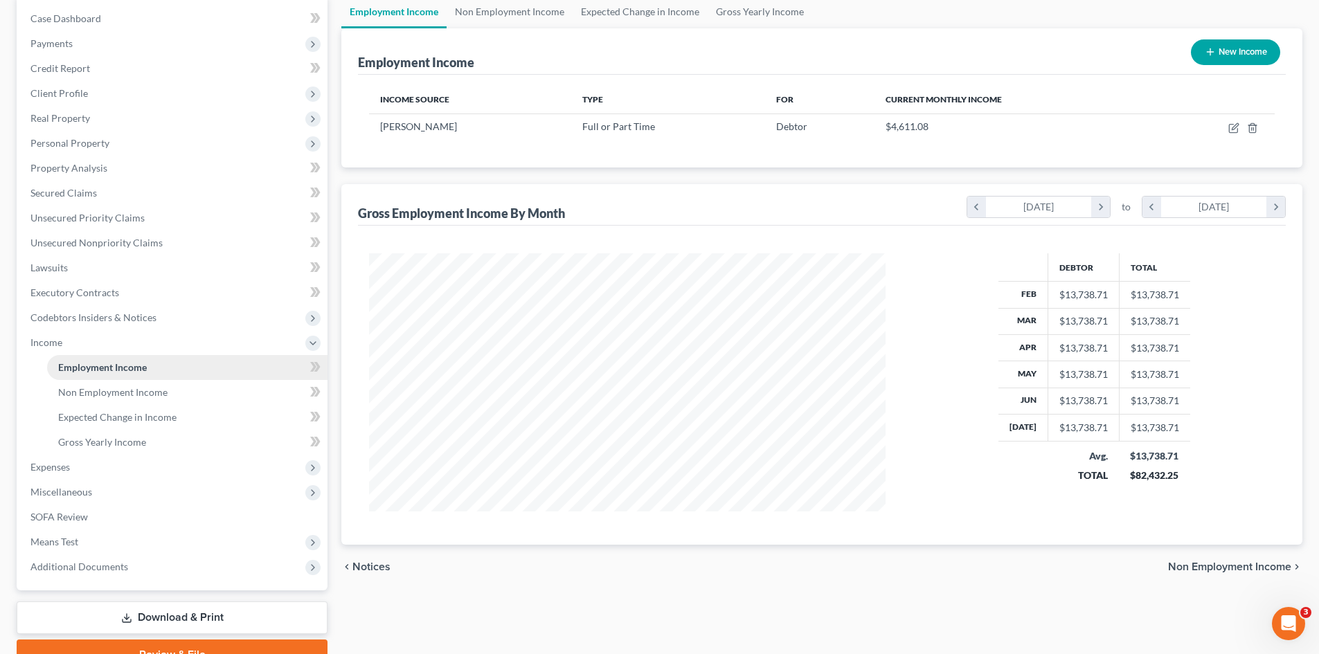
scroll to position [138, 0]
click at [134, 391] on span "Non Employment Income" at bounding box center [112, 392] width 109 height 12
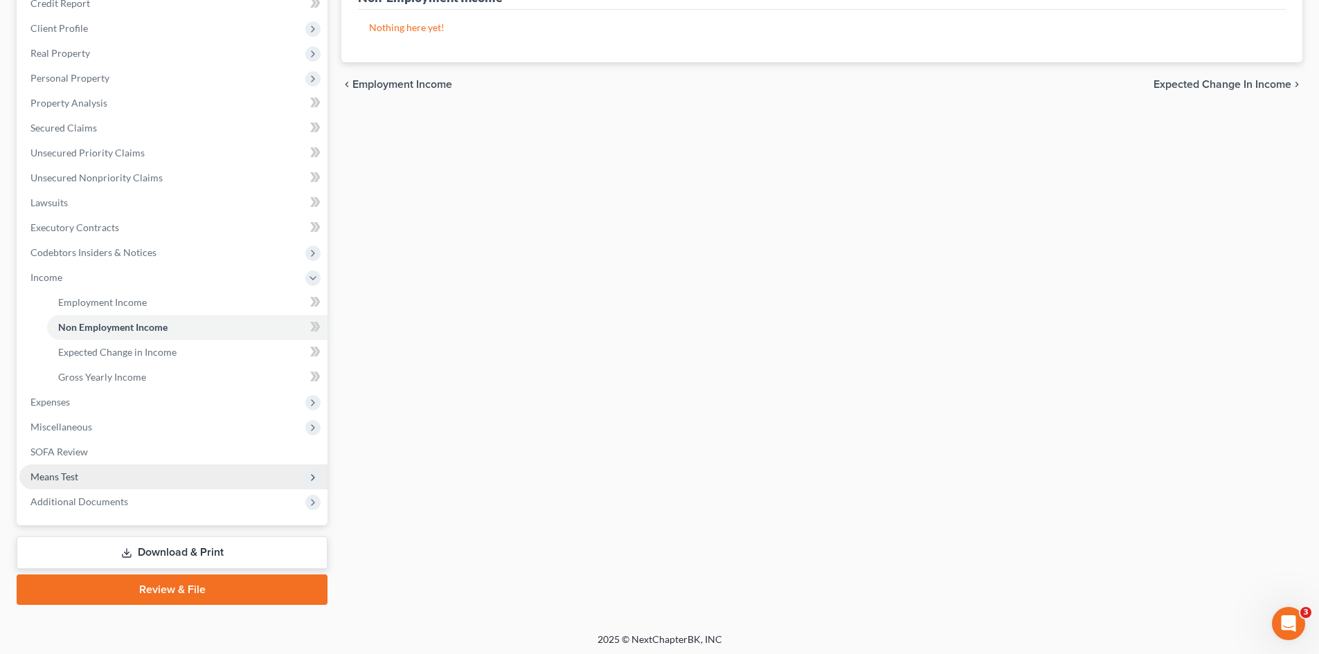
scroll to position [206, 0]
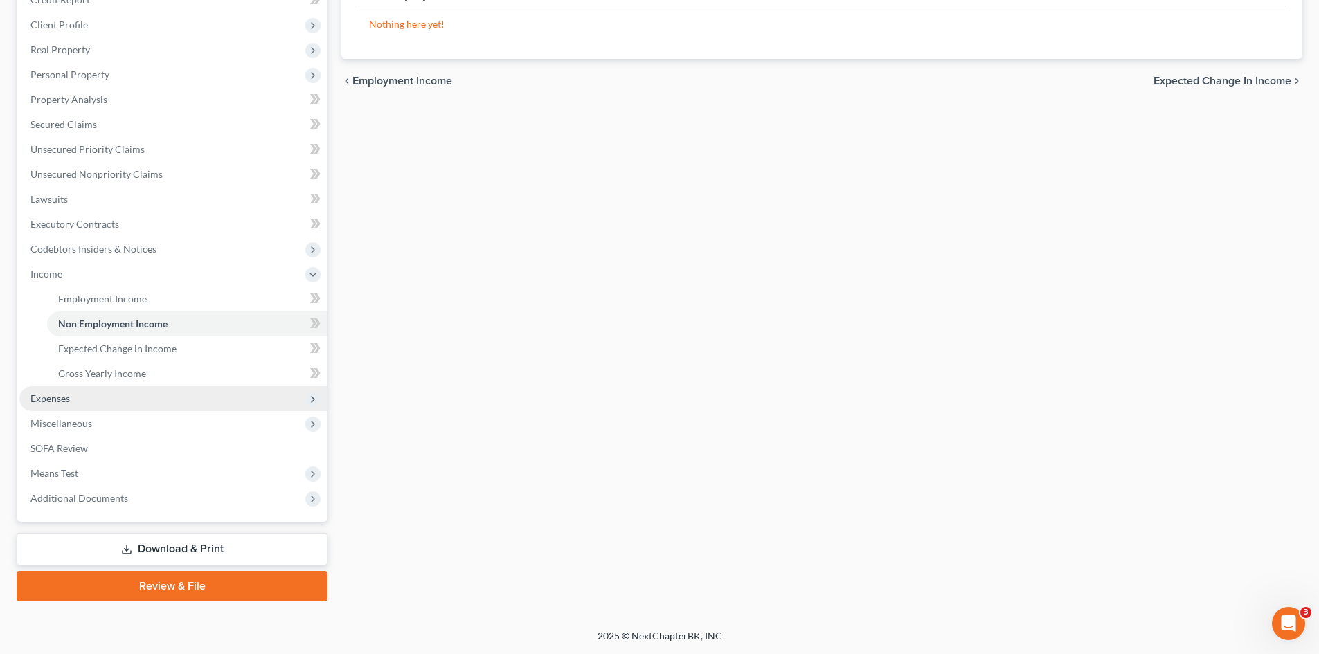
click at [63, 400] on span "Expenses" at bounding box center [49, 399] width 39 height 12
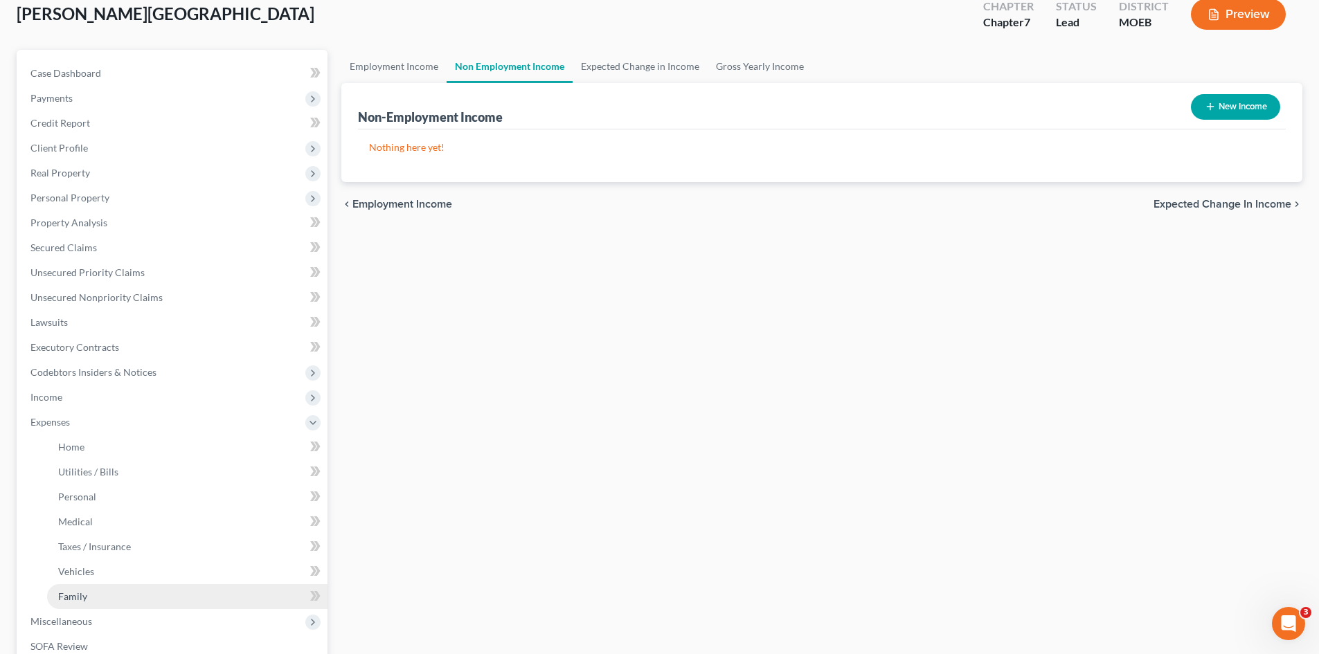
scroll to position [208, 0]
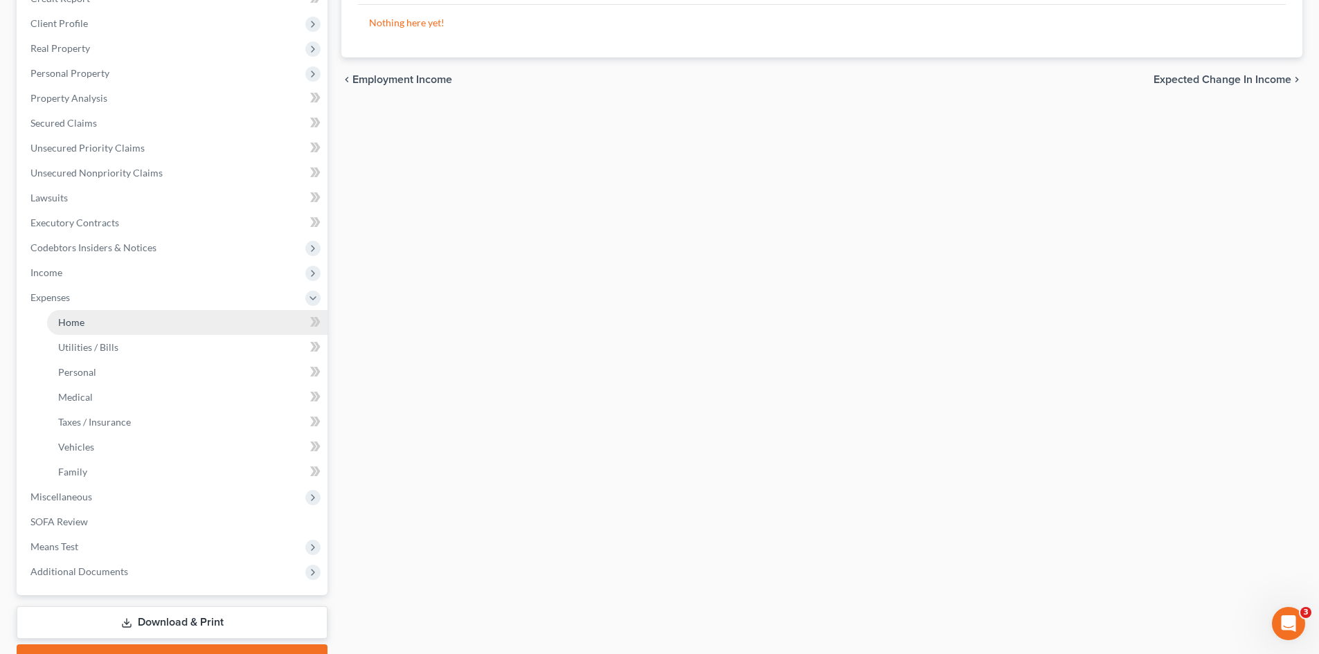
click at [64, 321] on span "Home" at bounding box center [71, 322] width 26 height 12
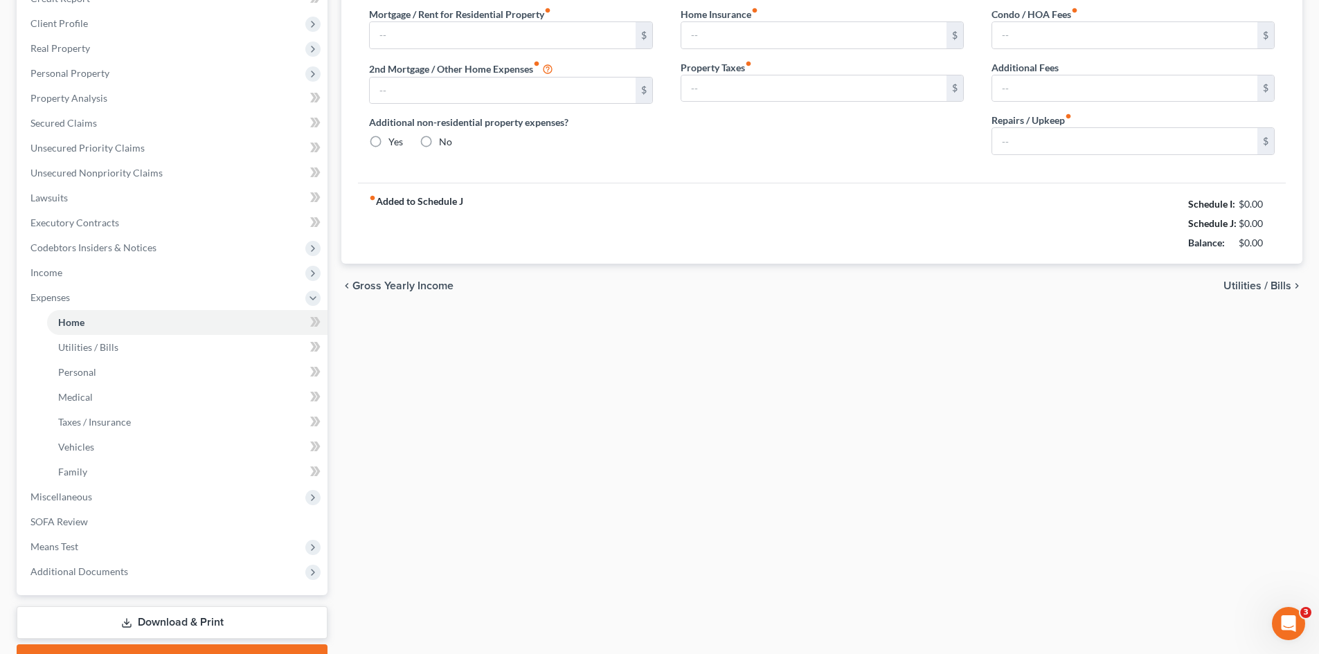
type input "1,500.00"
type input "0.00"
radio input "true"
type input "0.00"
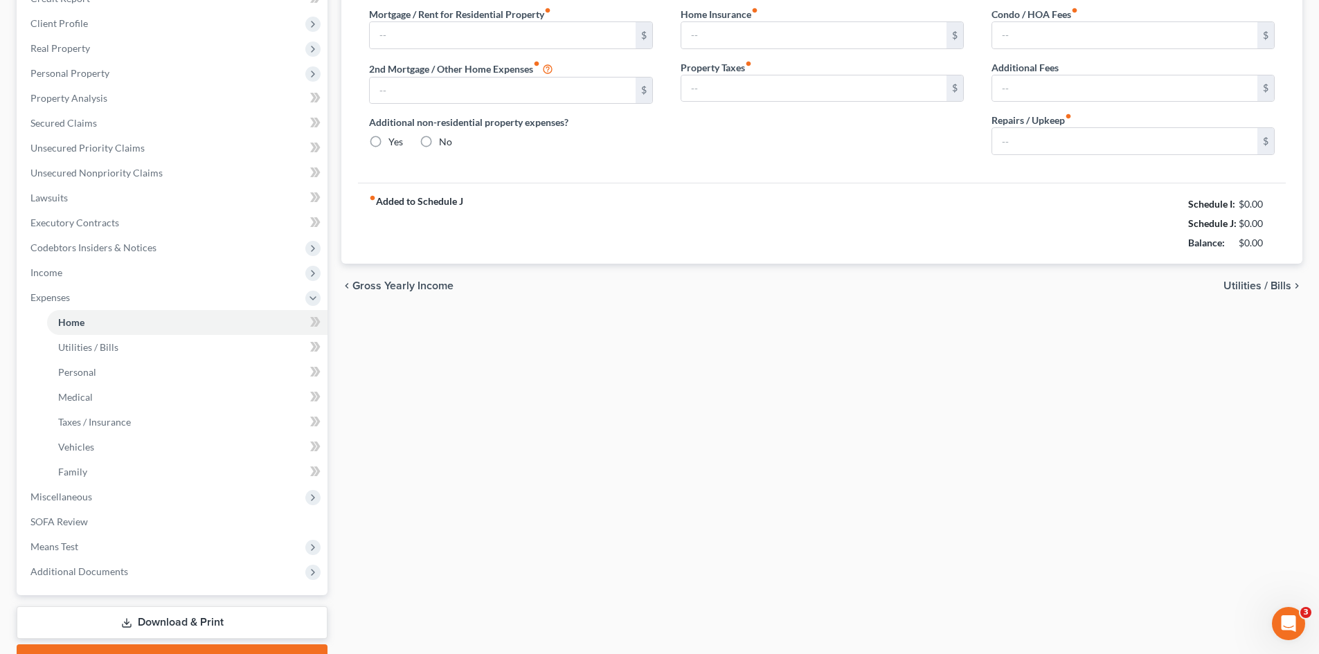
type input "0.00"
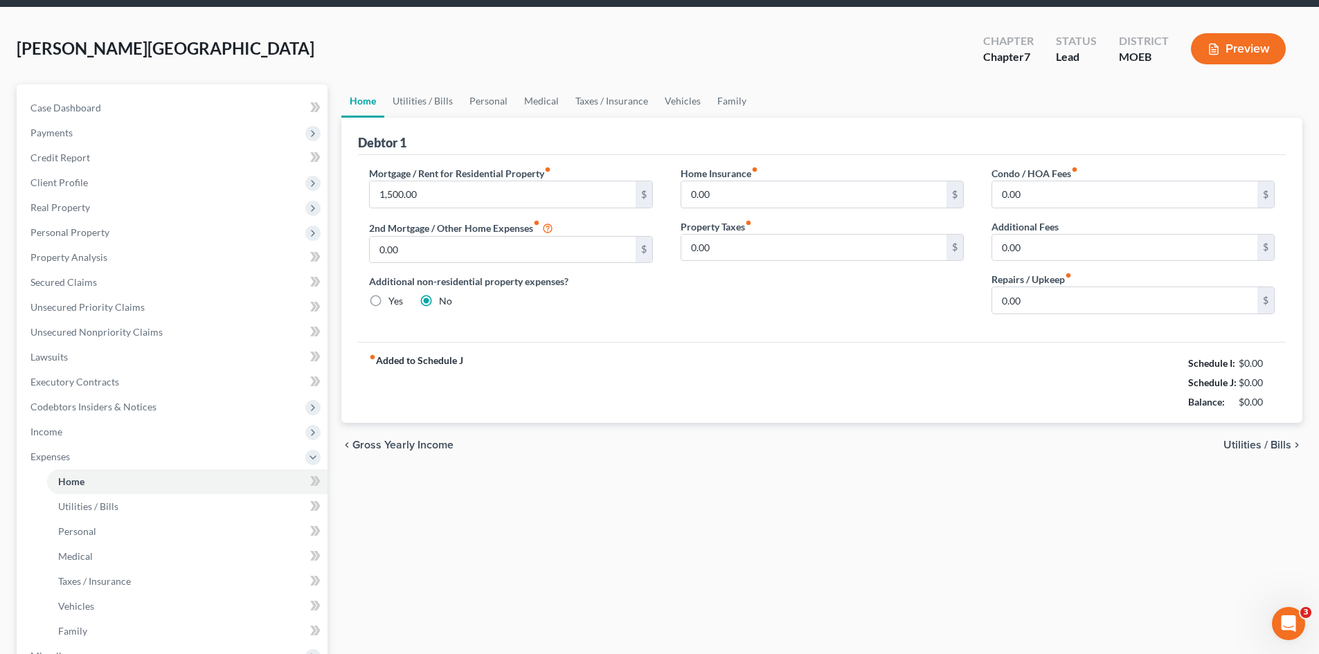
scroll to position [3, 0]
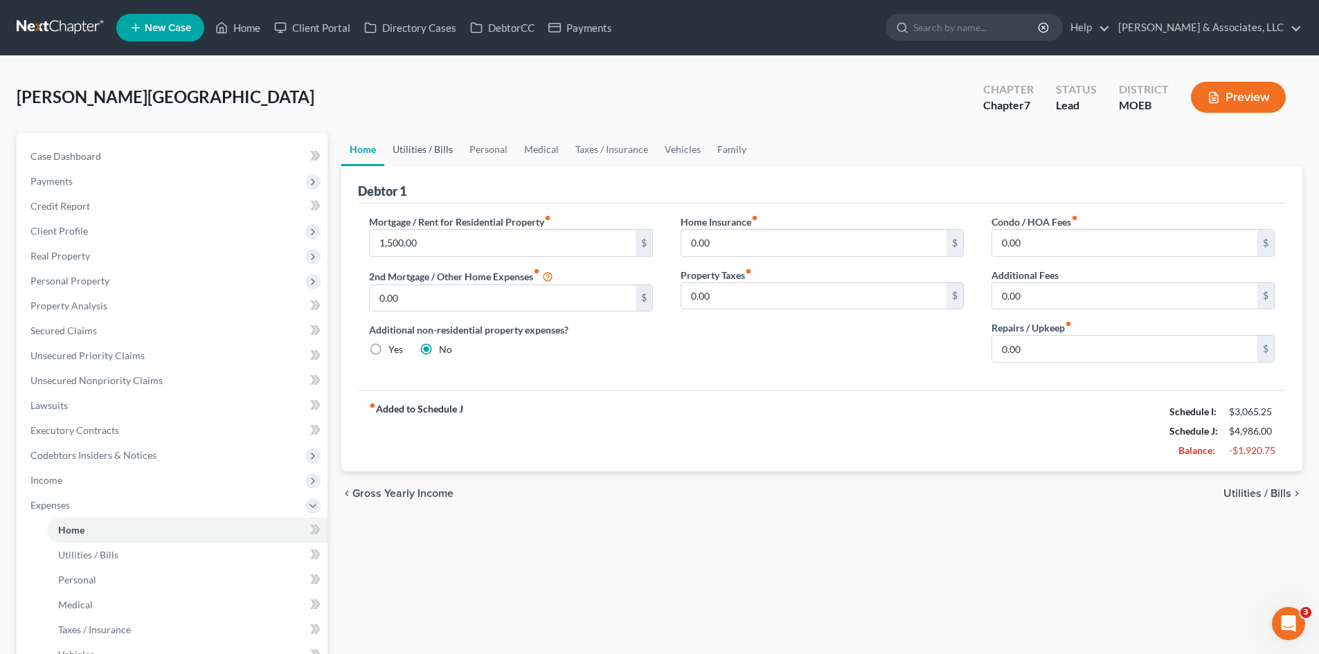
click at [427, 149] on link "Utilities / Bills" at bounding box center [422, 149] width 77 height 33
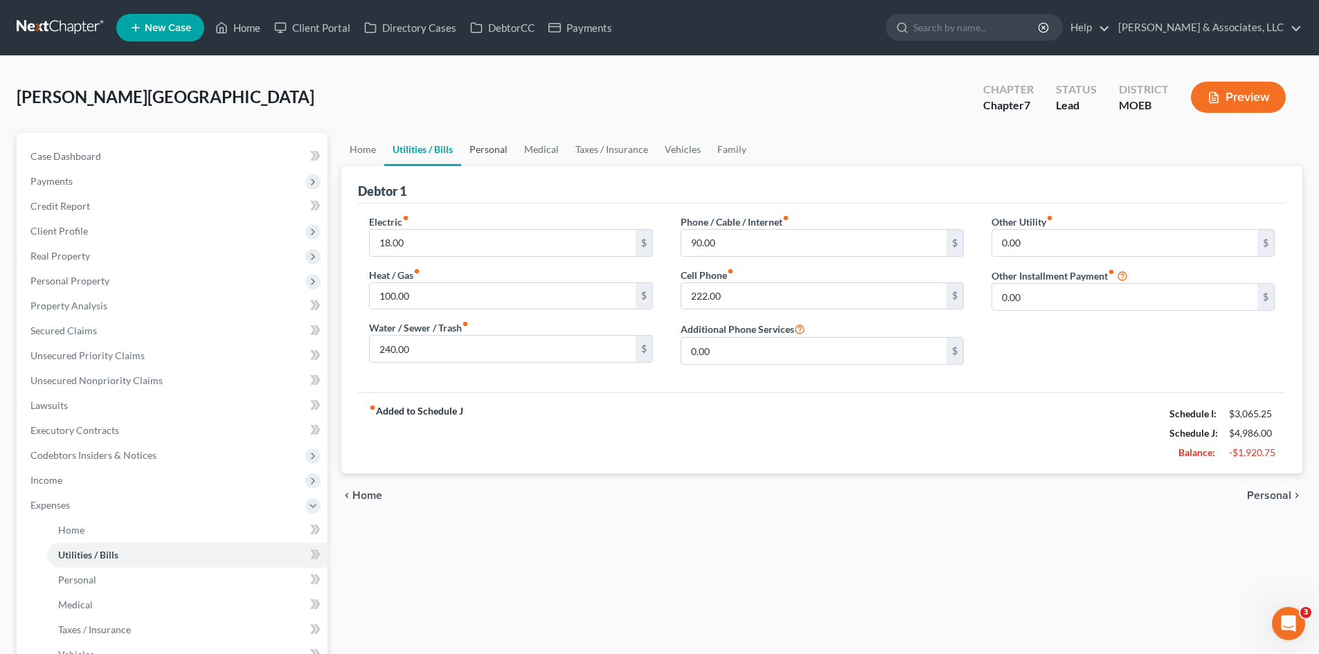
click at [482, 150] on link "Personal" at bounding box center [488, 149] width 55 height 33
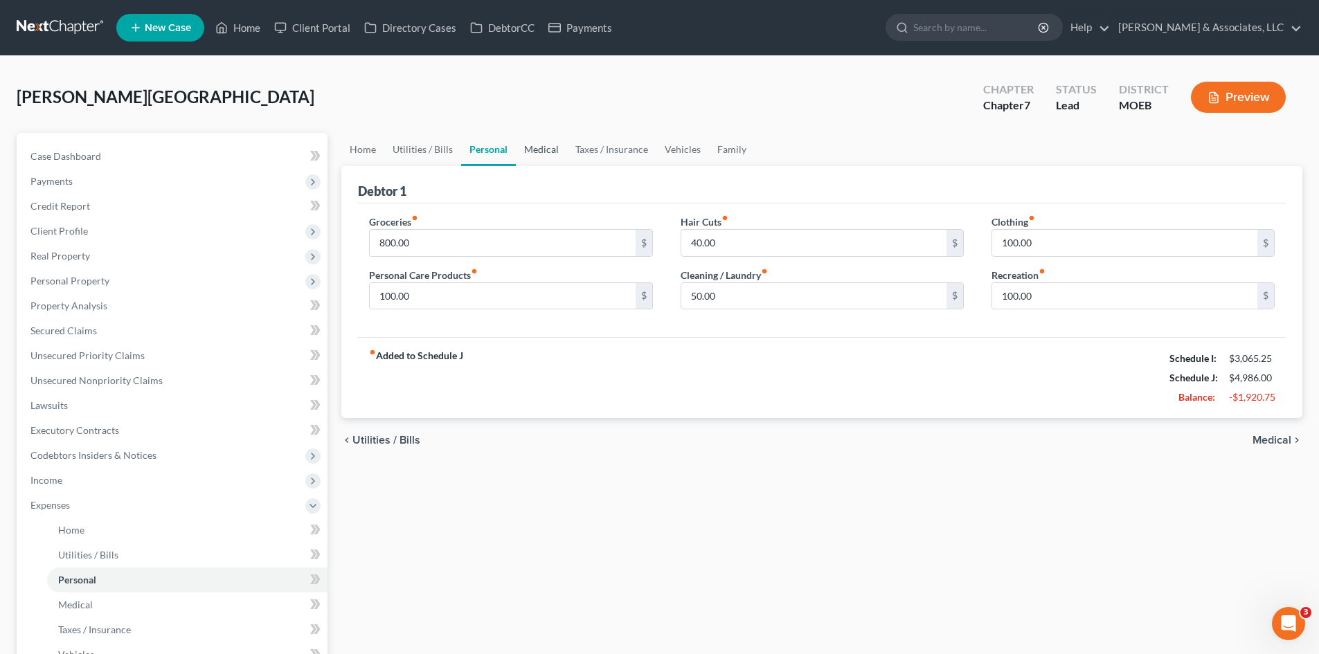
click at [551, 148] on link "Medical" at bounding box center [541, 149] width 51 height 33
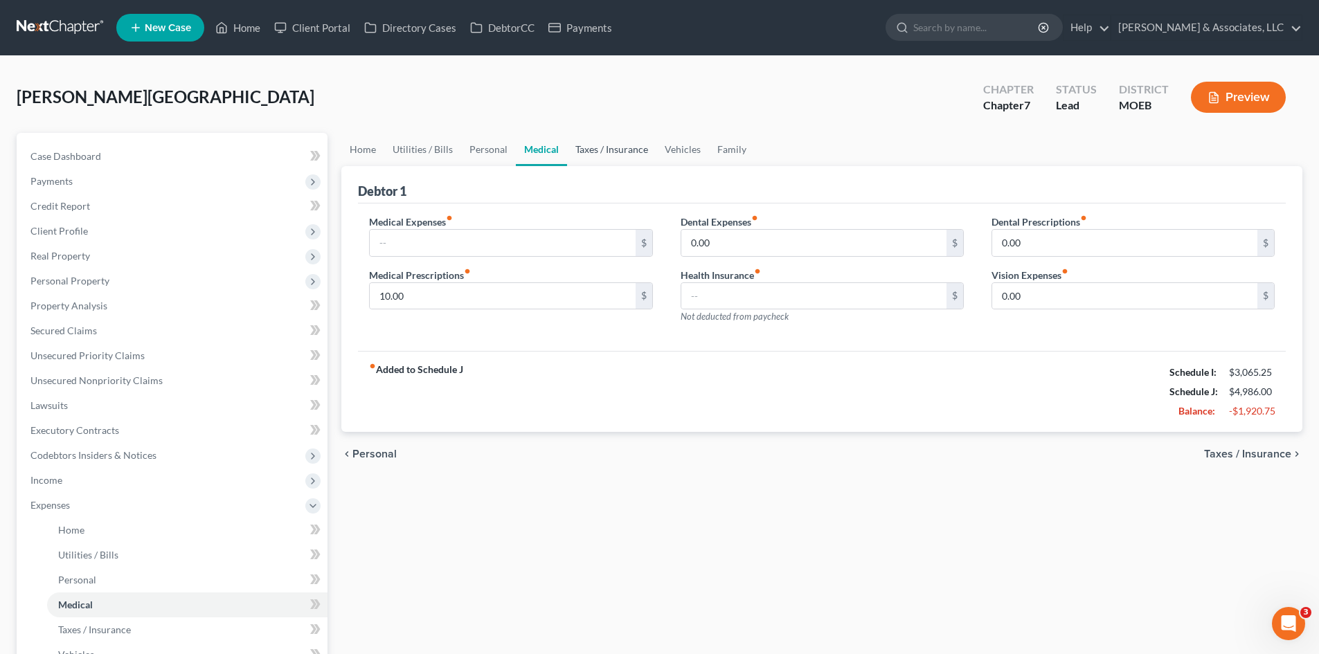
click at [584, 148] on link "Taxes / Insurance" at bounding box center [611, 149] width 89 height 33
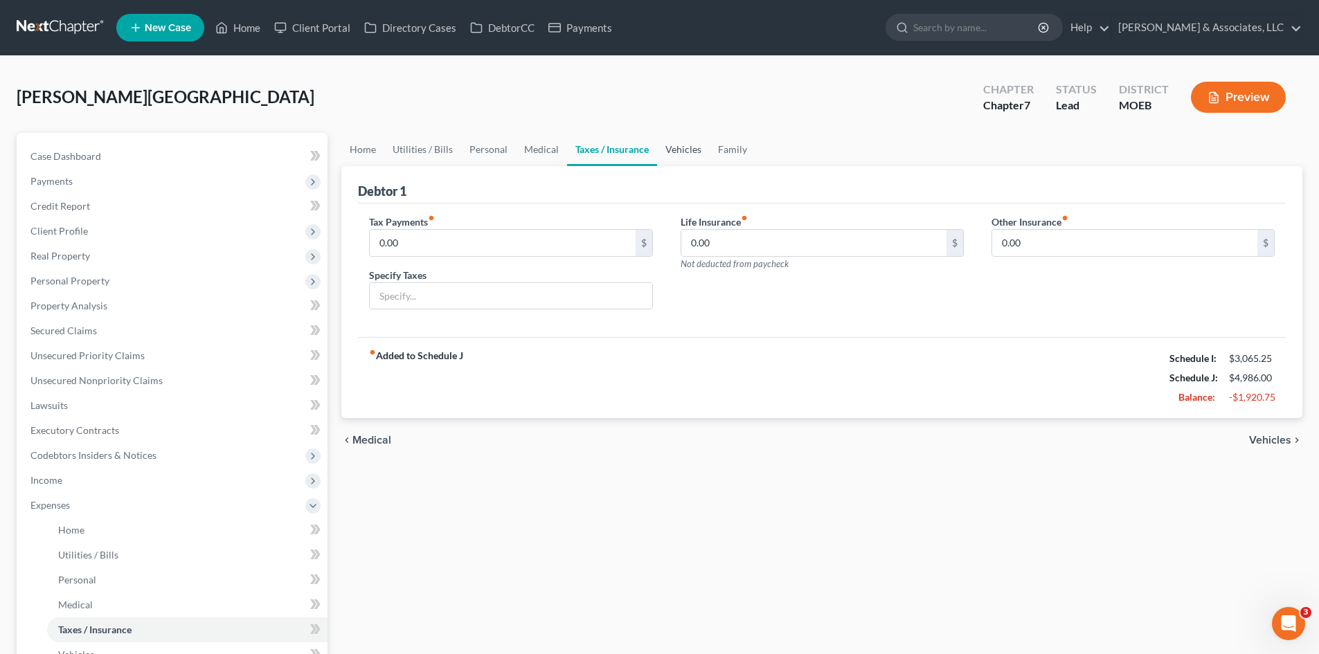
click at [683, 145] on link "Vehicles" at bounding box center [683, 149] width 53 height 33
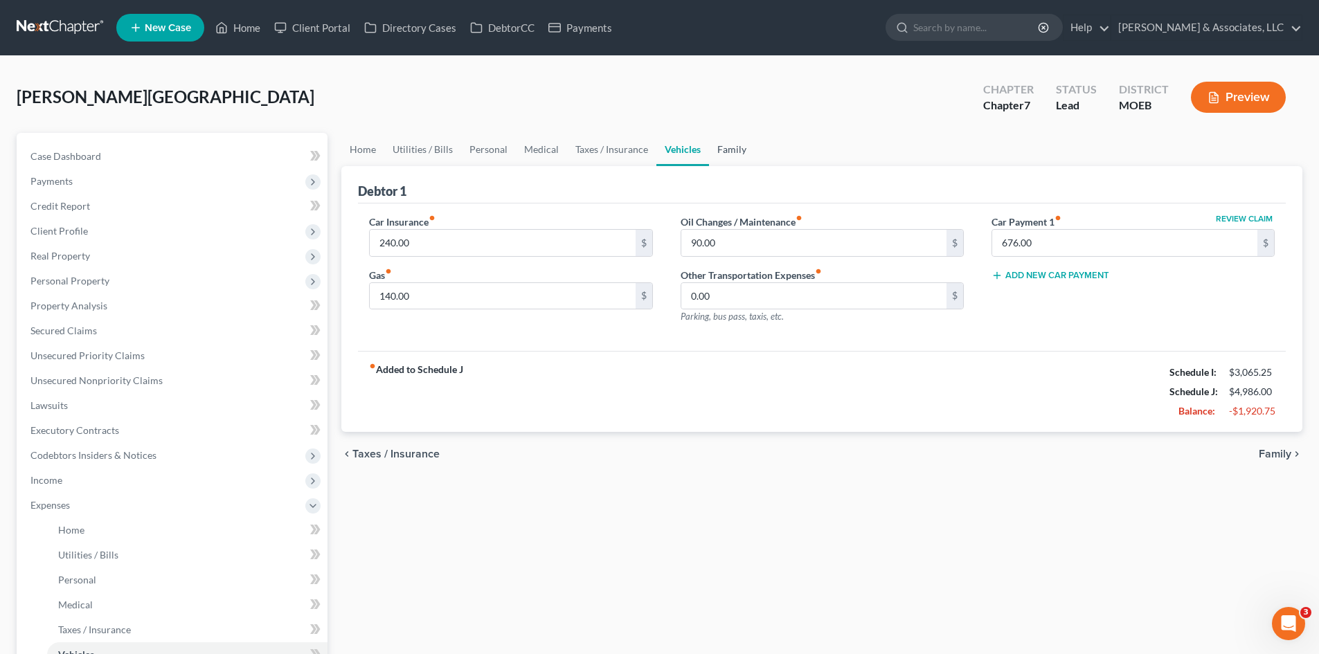
click at [727, 144] on link "Family" at bounding box center [732, 149] width 46 height 33
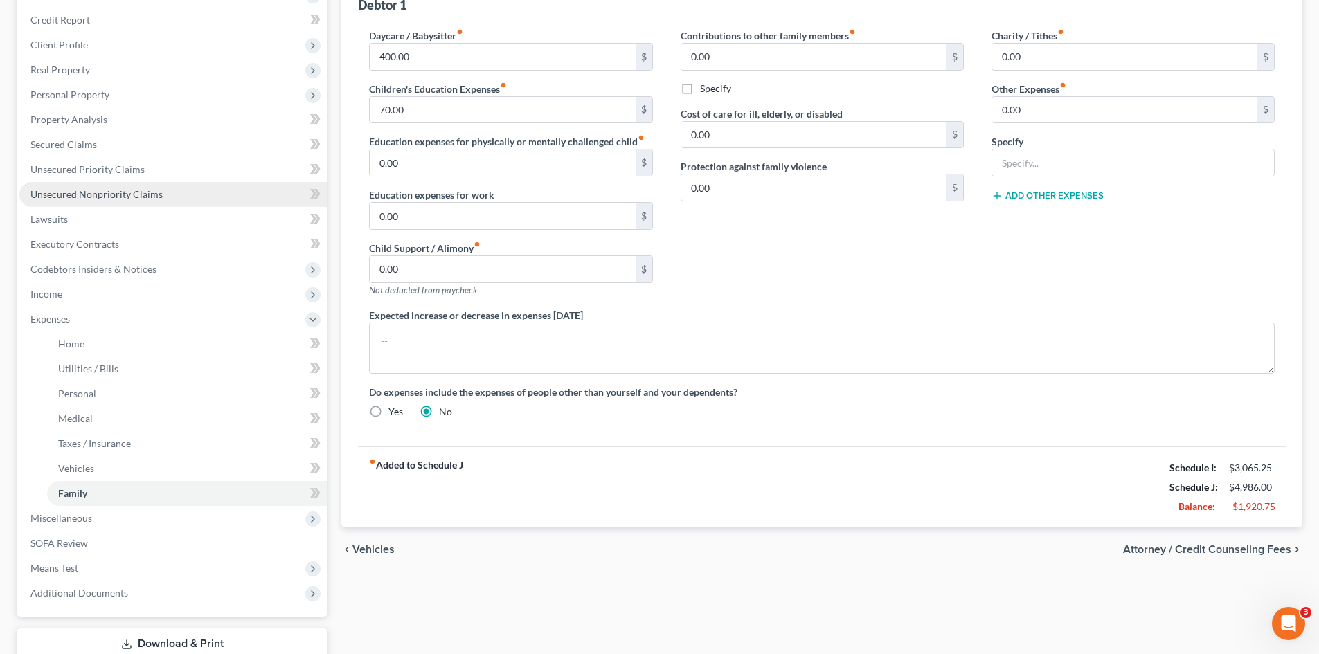
scroll to position [138, 0]
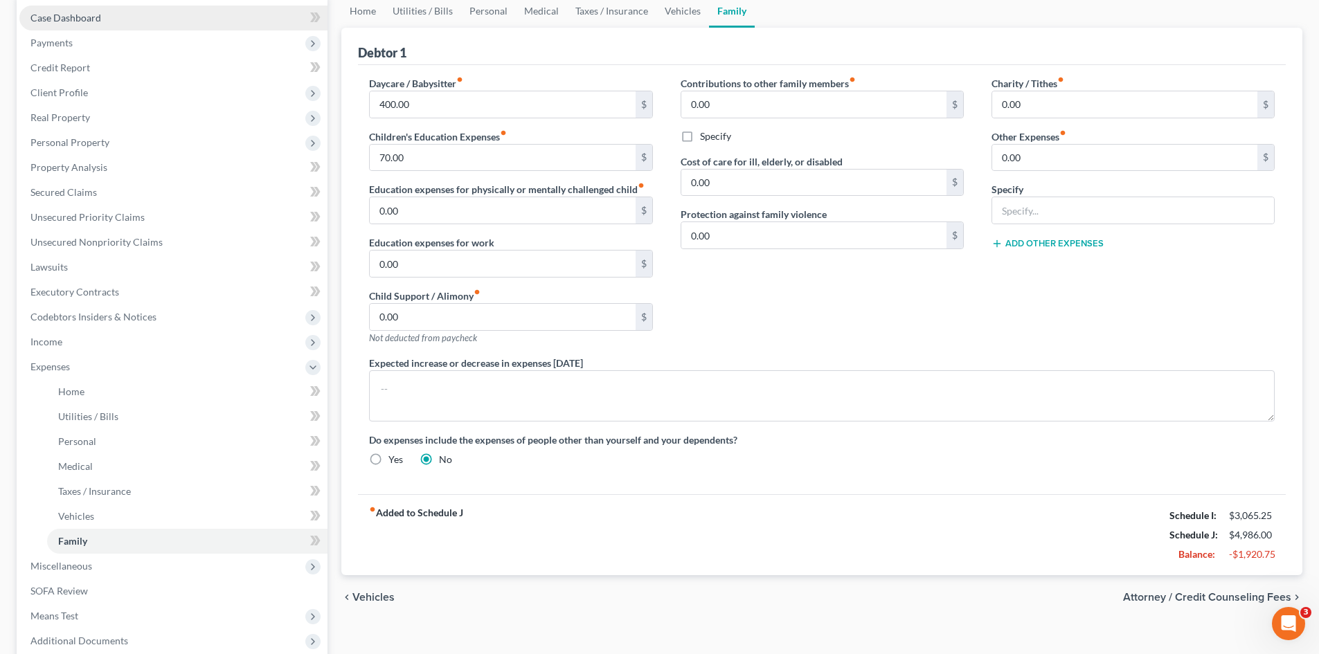
click at [90, 17] on span "Case Dashboard" at bounding box center [65, 18] width 71 height 12
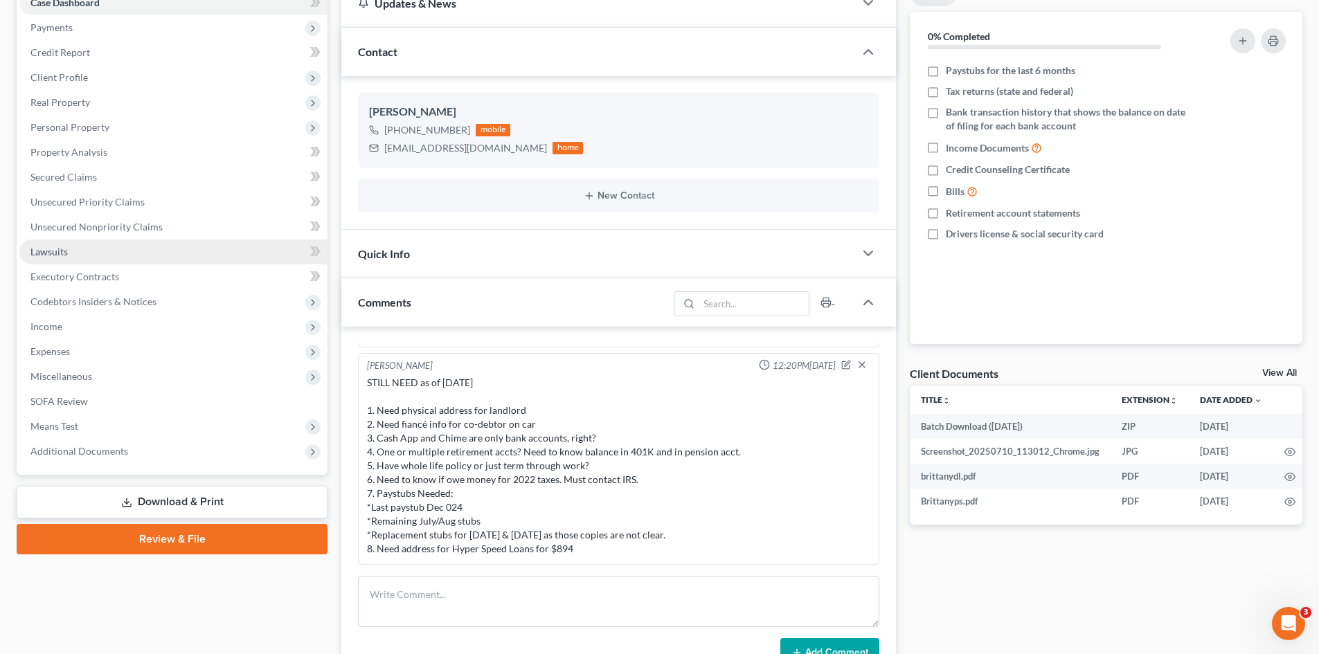
scroll to position [138, 0]
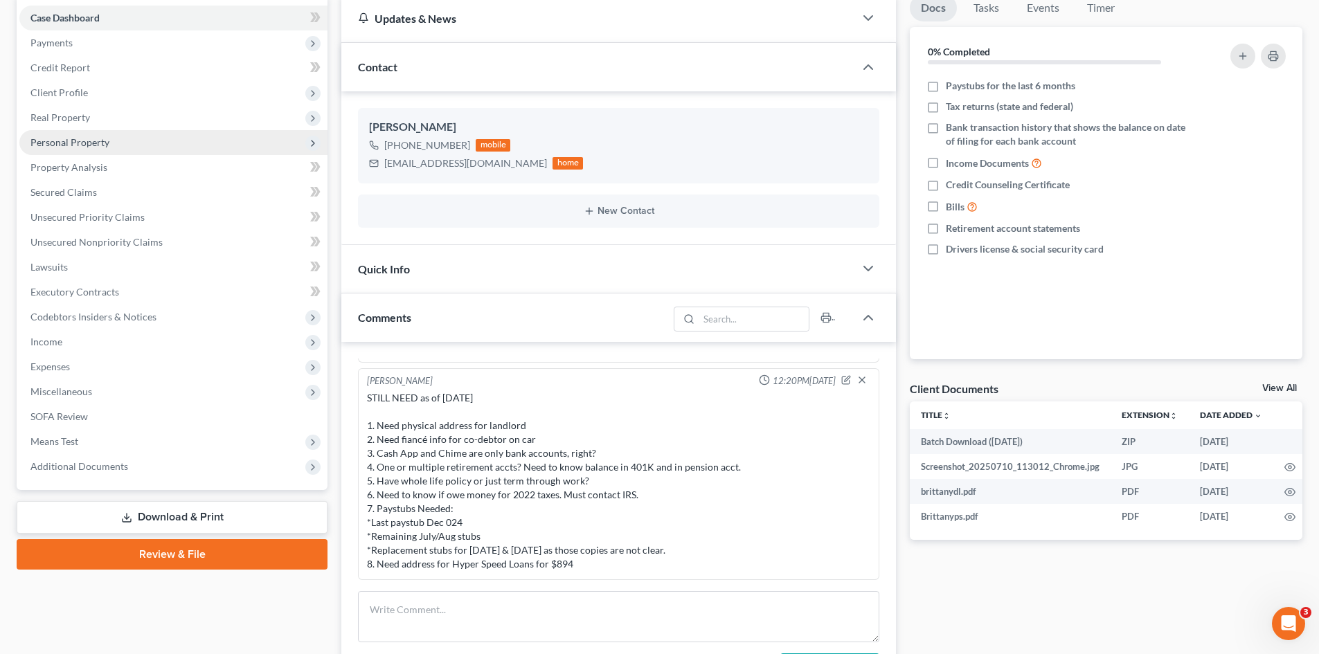
click at [87, 143] on span "Personal Property" at bounding box center [69, 142] width 79 height 12
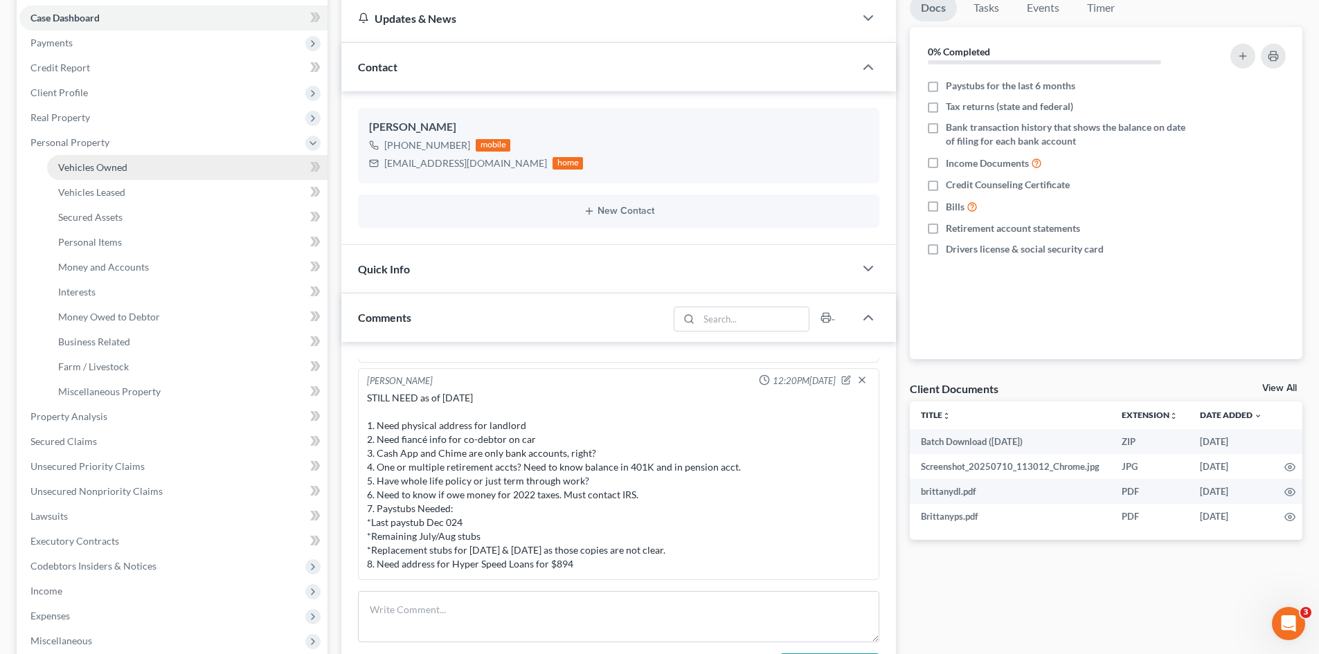
click at [106, 172] on span "Vehicles Owned" at bounding box center [92, 167] width 69 height 12
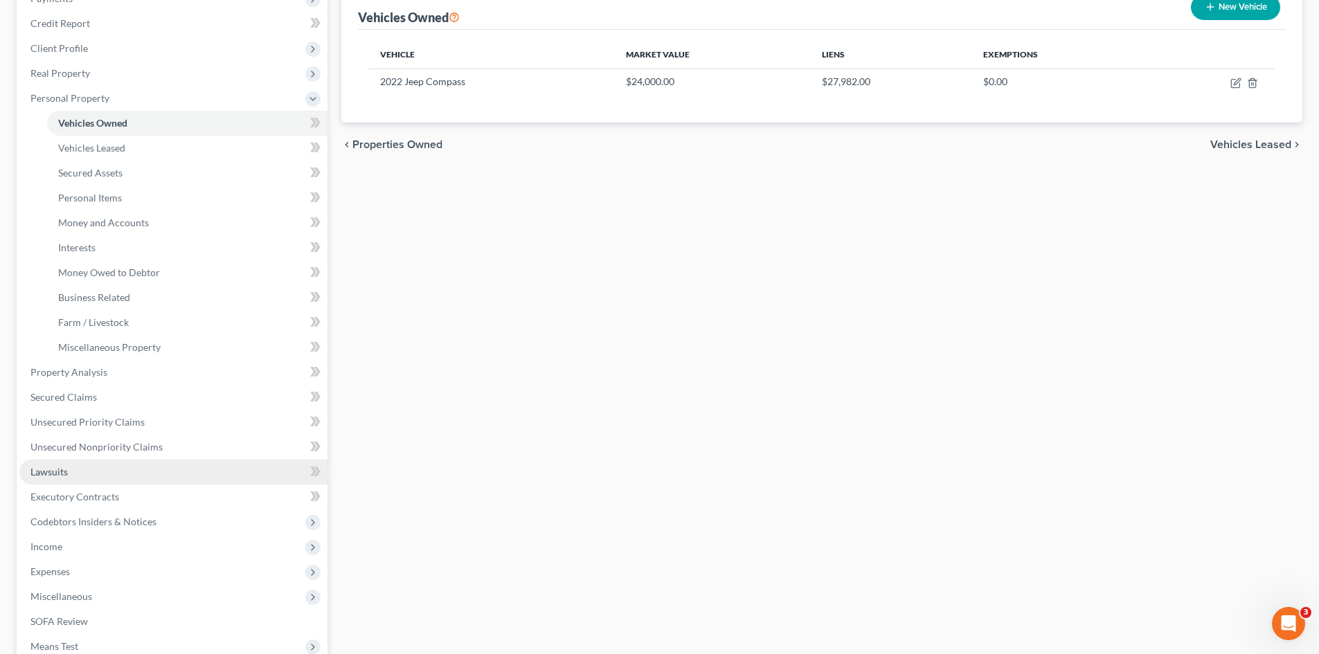
scroll to position [208, 0]
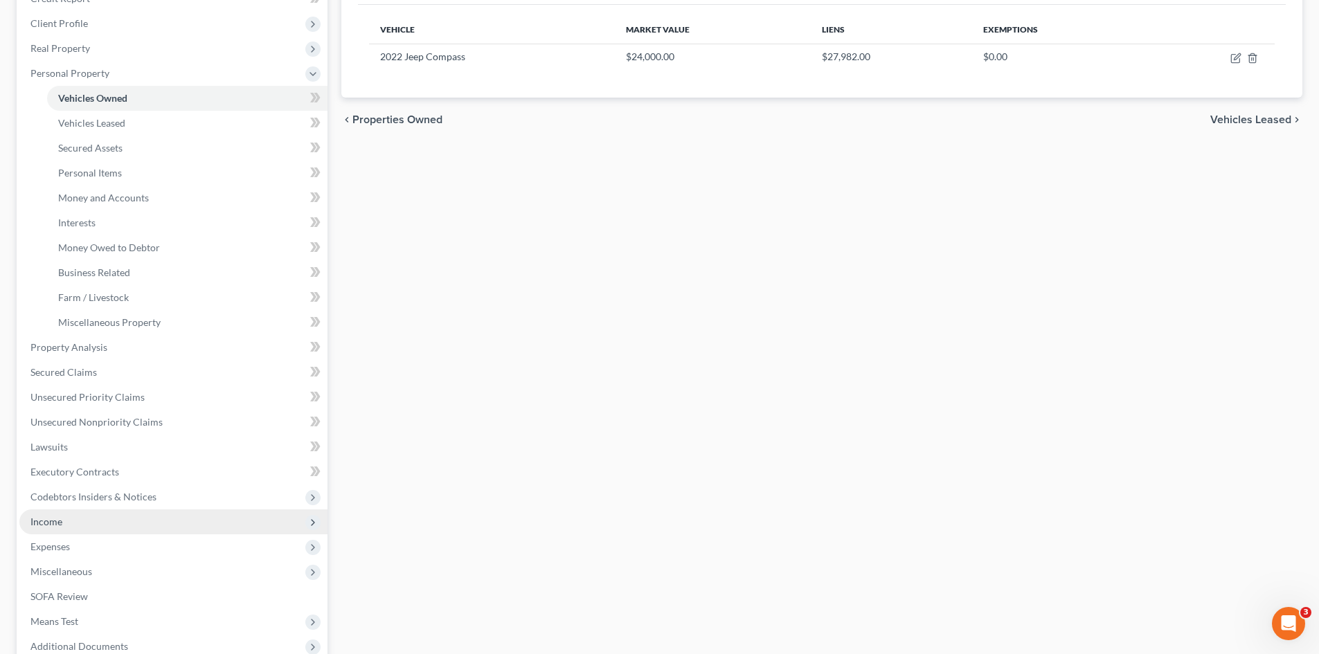
click at [62, 525] on span "Income" at bounding box center [173, 522] width 308 height 25
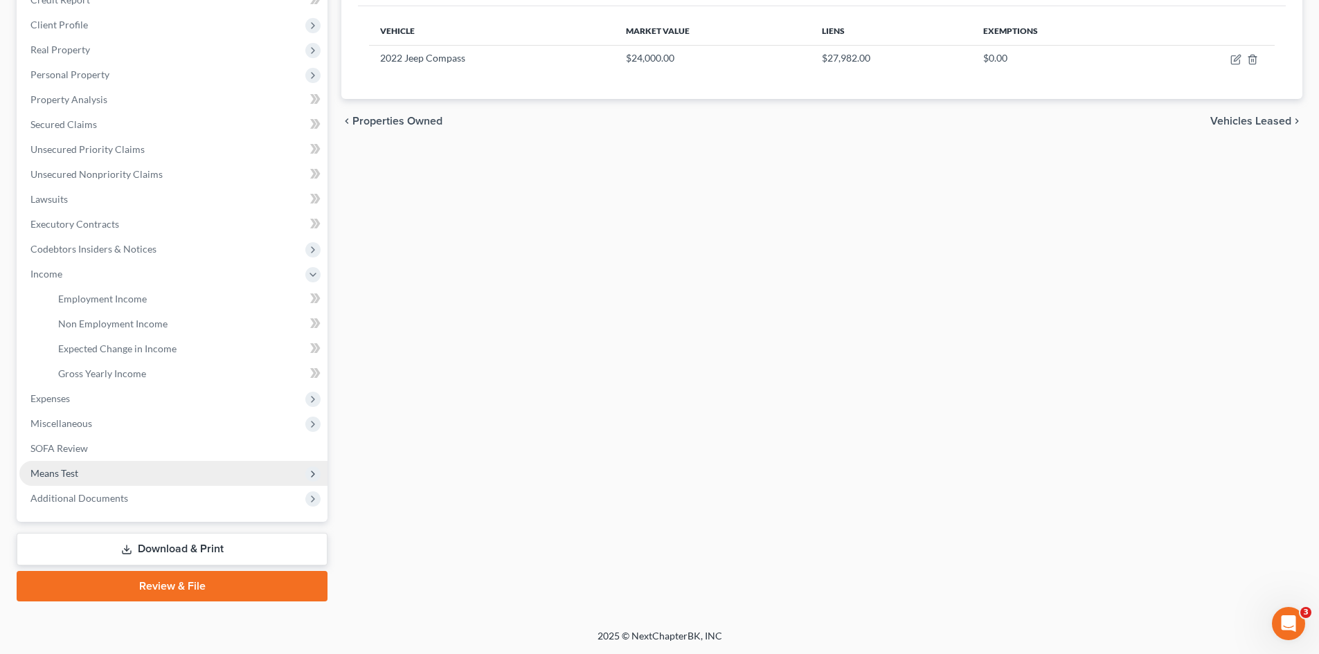
scroll to position [206, 0]
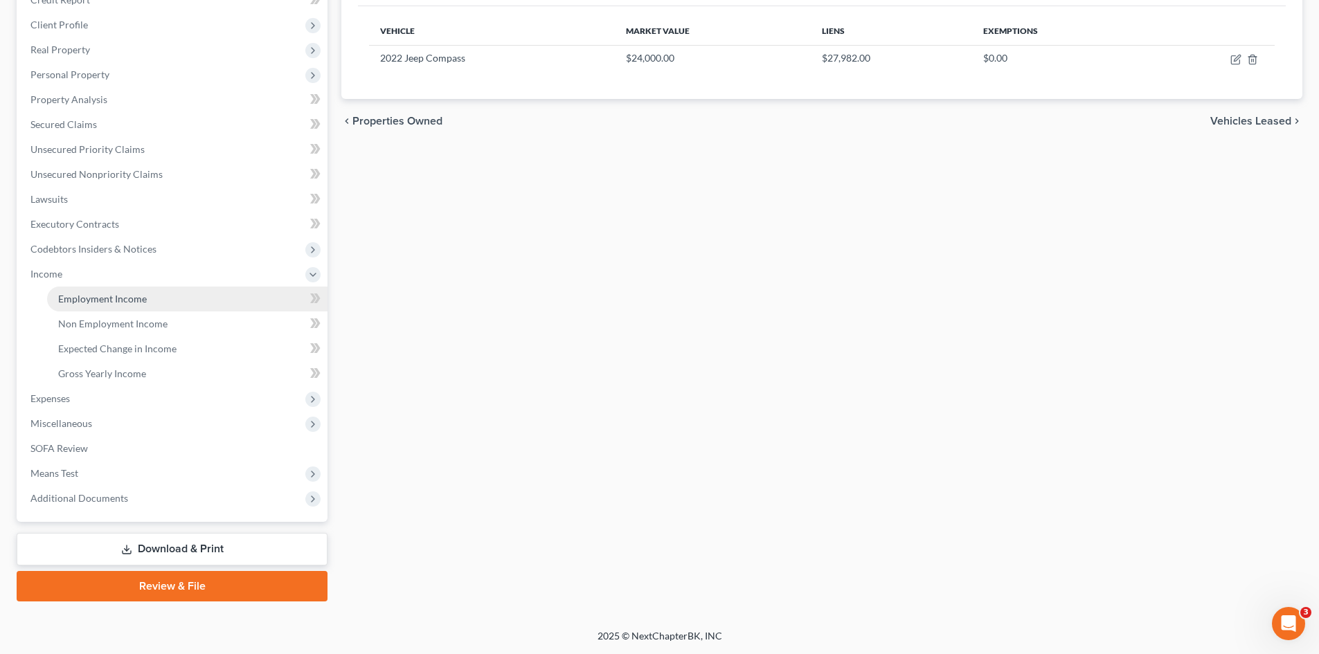
click at [107, 304] on span "Employment Income" at bounding box center [102, 299] width 89 height 12
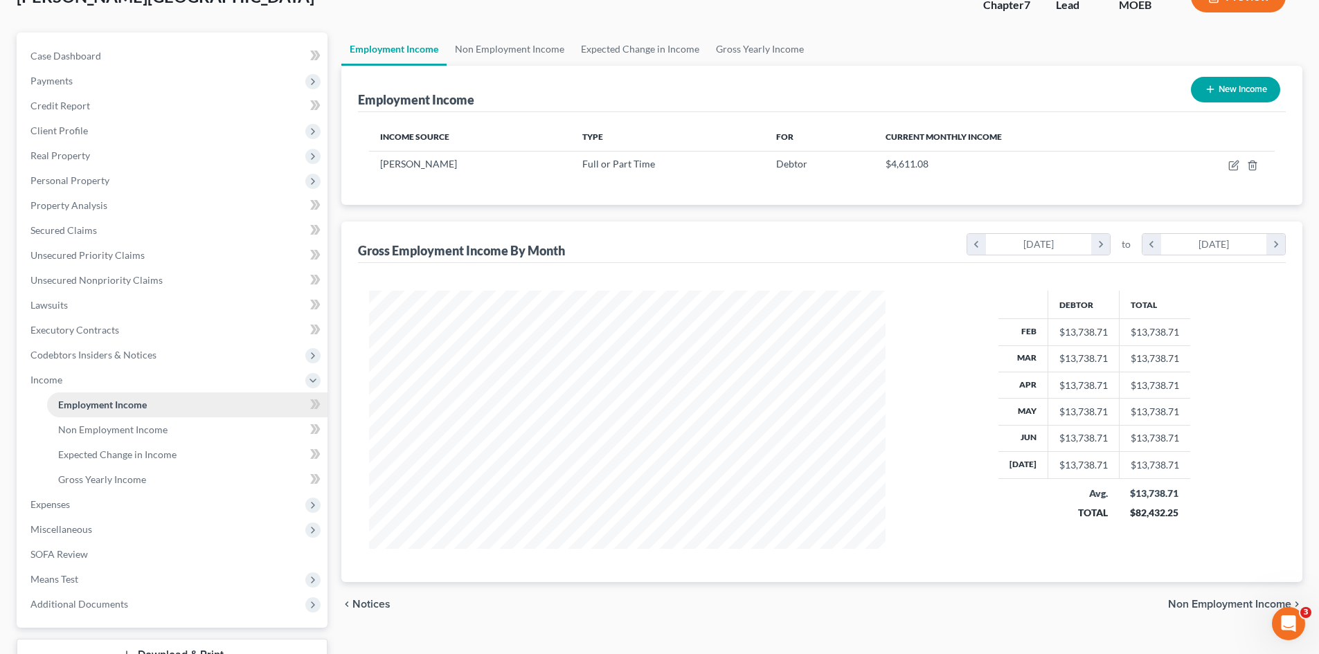
scroll to position [206, 0]
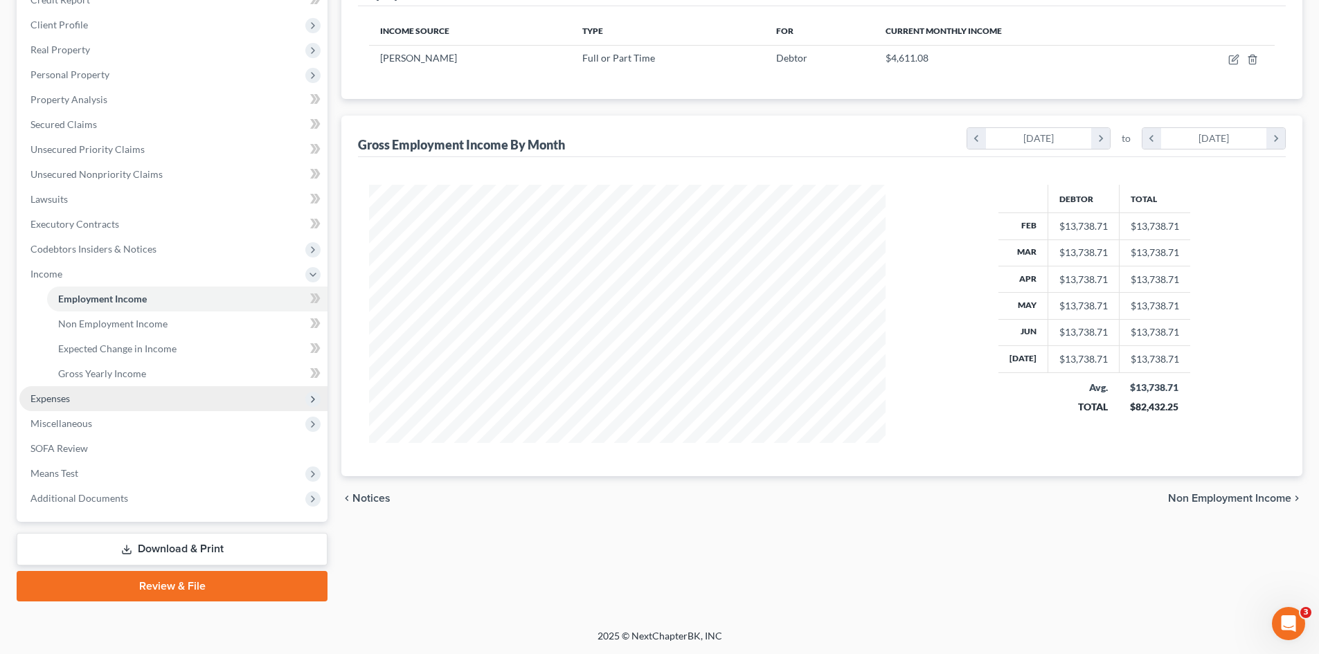
click at [52, 400] on span "Expenses" at bounding box center [49, 399] width 39 height 12
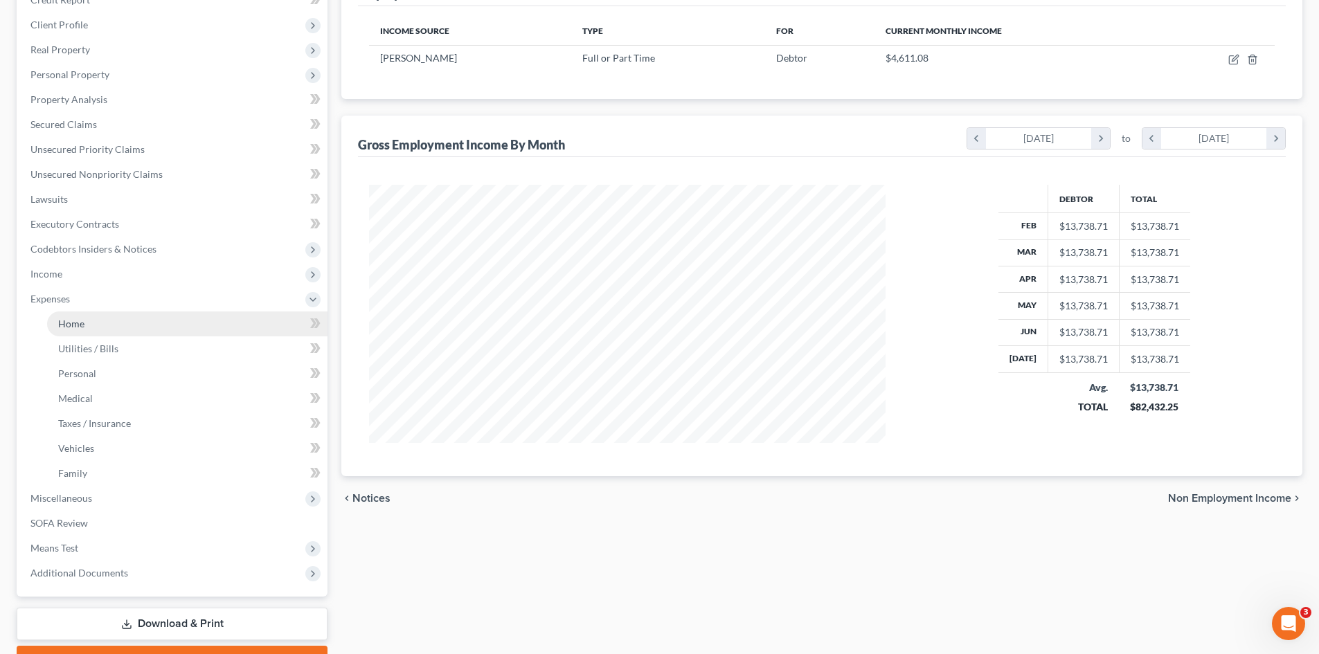
click at [88, 332] on link "Home" at bounding box center [187, 324] width 280 height 25
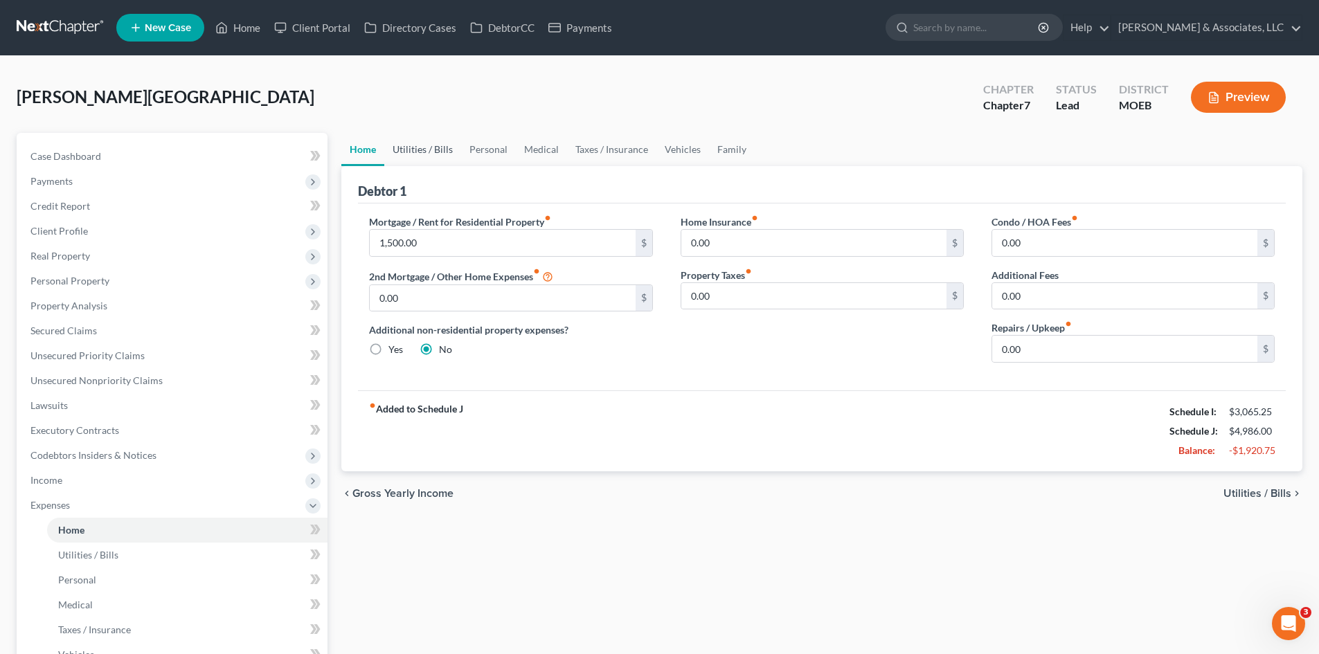
click at [438, 148] on link "Utilities / Bills" at bounding box center [422, 149] width 77 height 33
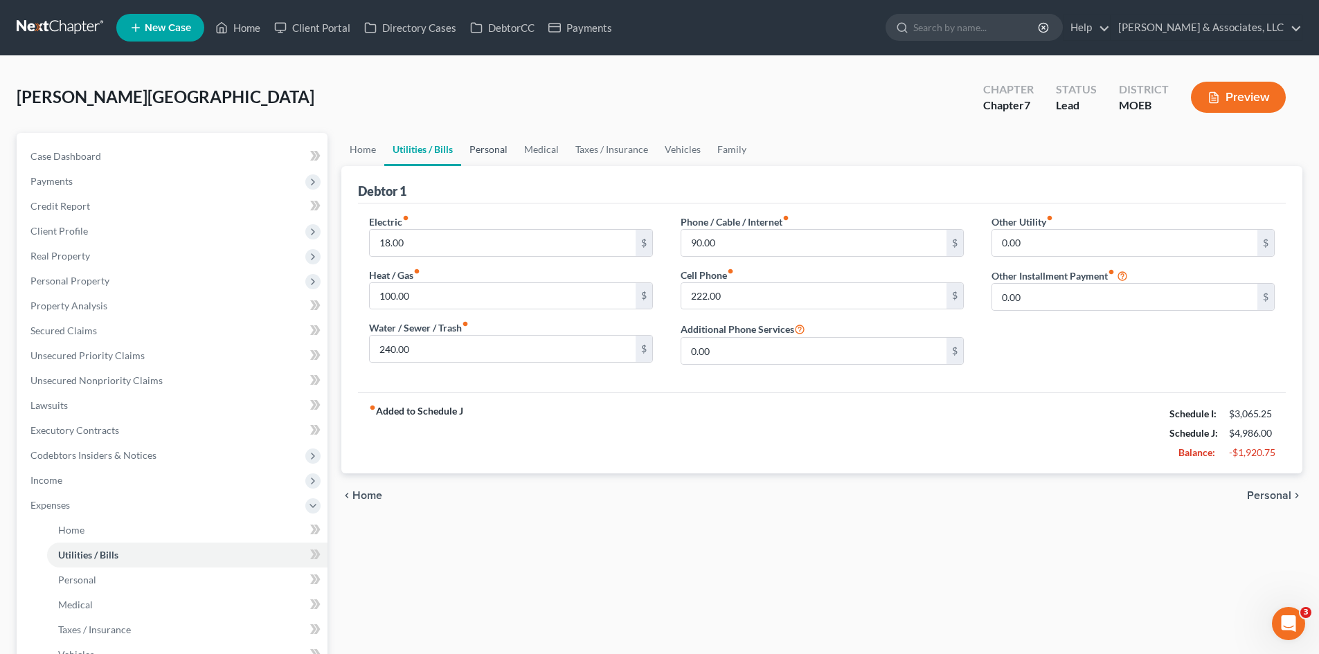
click at [492, 146] on link "Personal" at bounding box center [488, 149] width 55 height 33
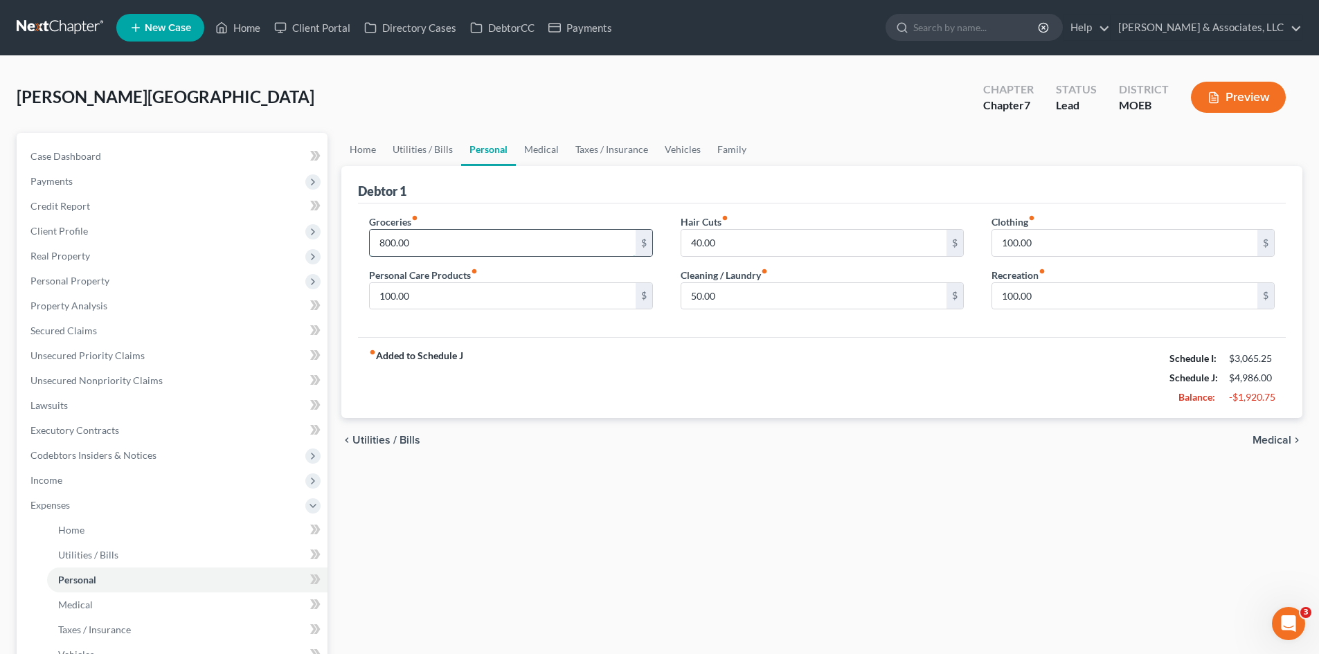
click at [429, 244] on input "800.00" at bounding box center [502, 243] width 265 height 26
click at [366, 152] on link "Home" at bounding box center [362, 149] width 43 height 33
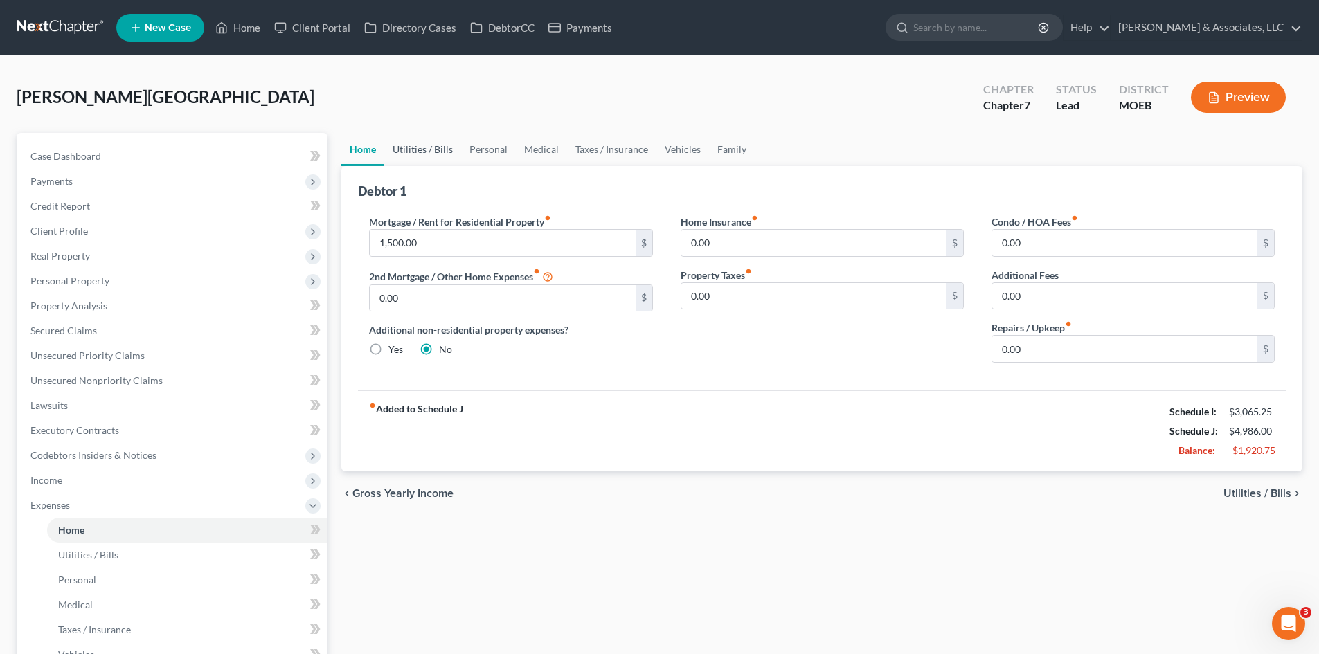
click at [421, 150] on link "Utilities / Bills" at bounding box center [422, 149] width 77 height 33
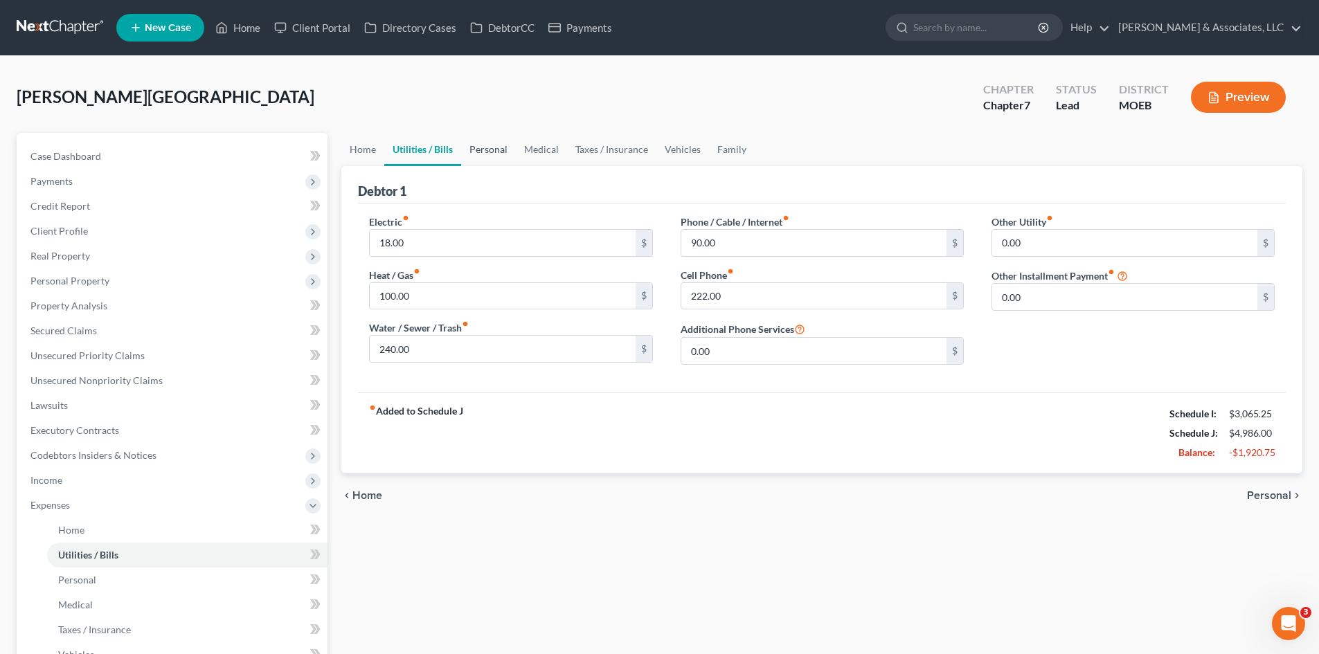
click at [487, 150] on link "Personal" at bounding box center [488, 149] width 55 height 33
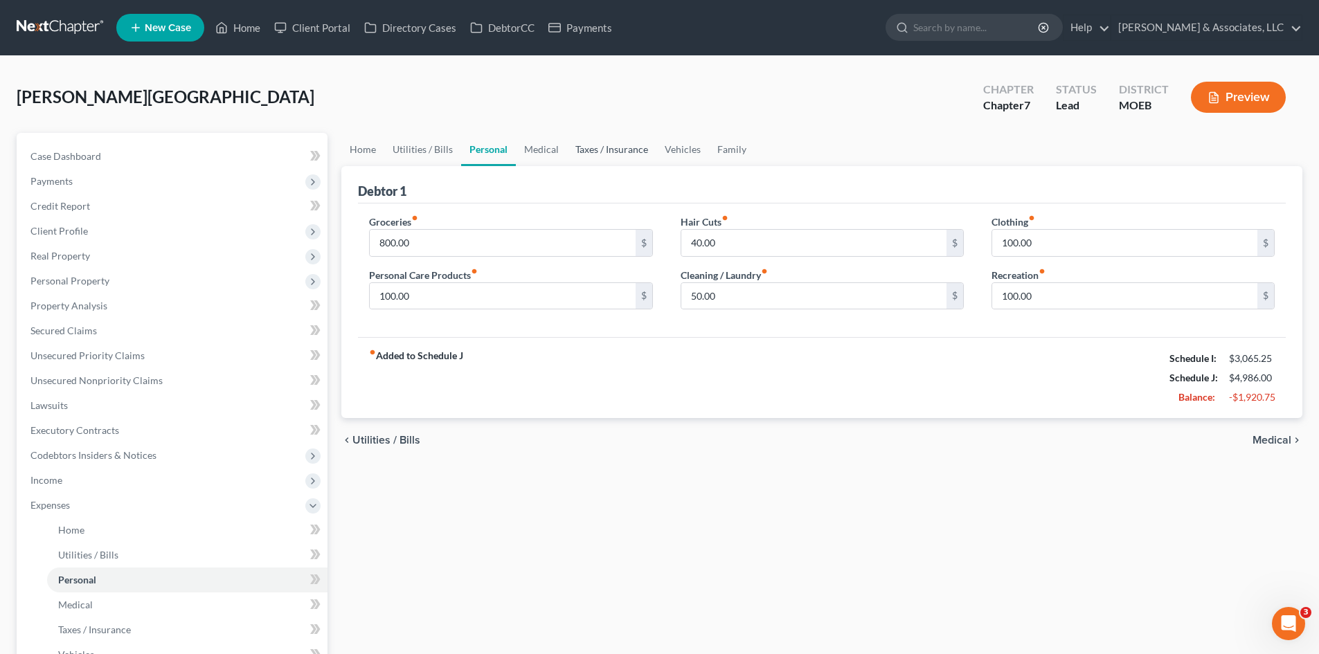
click at [591, 150] on link "Taxes / Insurance" at bounding box center [611, 149] width 89 height 33
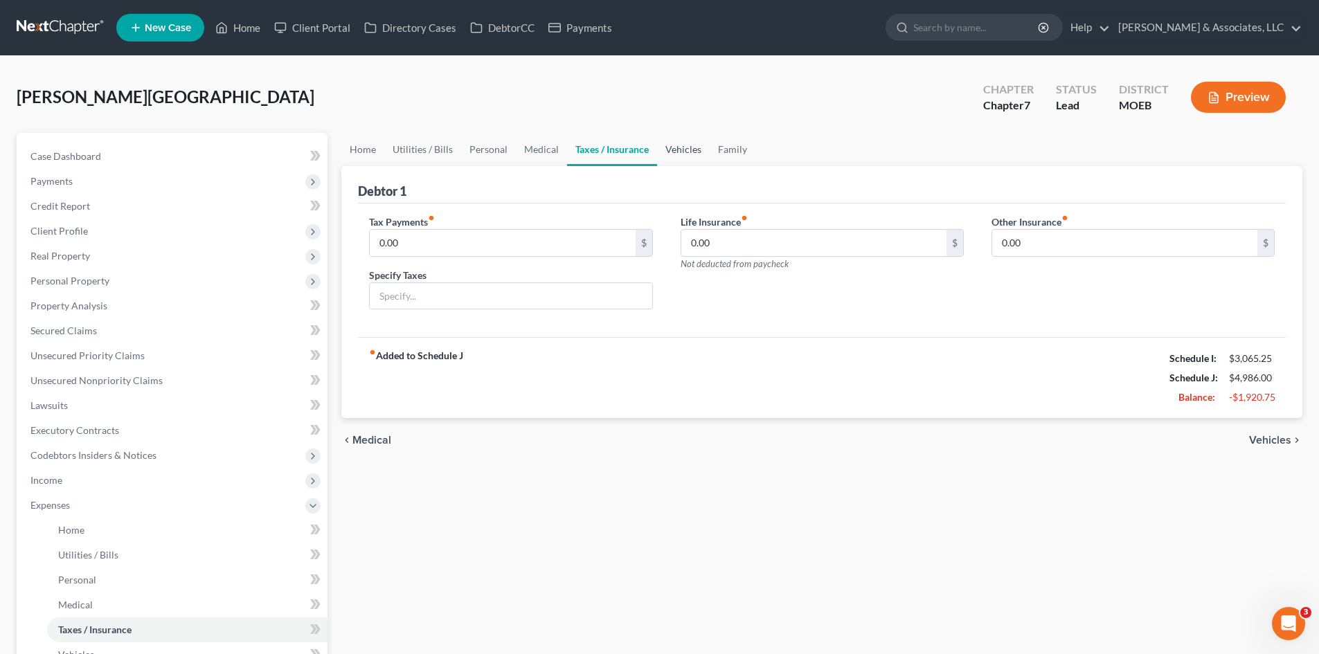
click at [668, 147] on link "Vehicles" at bounding box center [683, 149] width 53 height 33
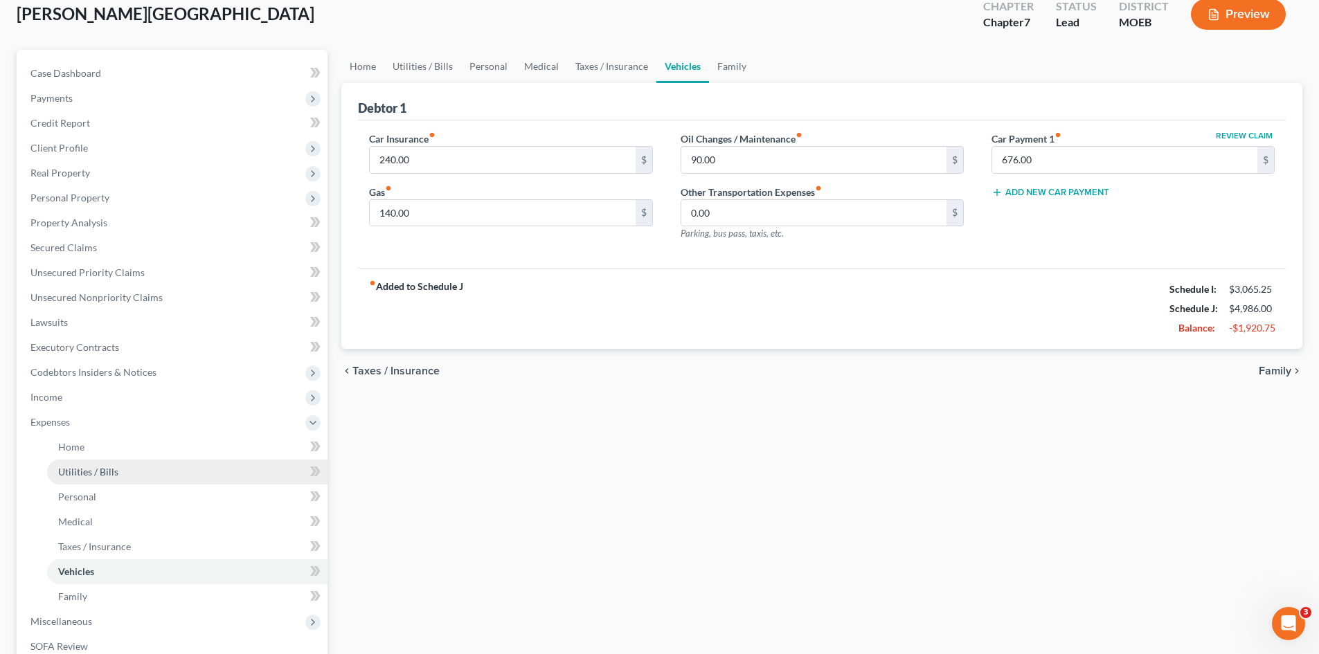
scroll to position [208, 0]
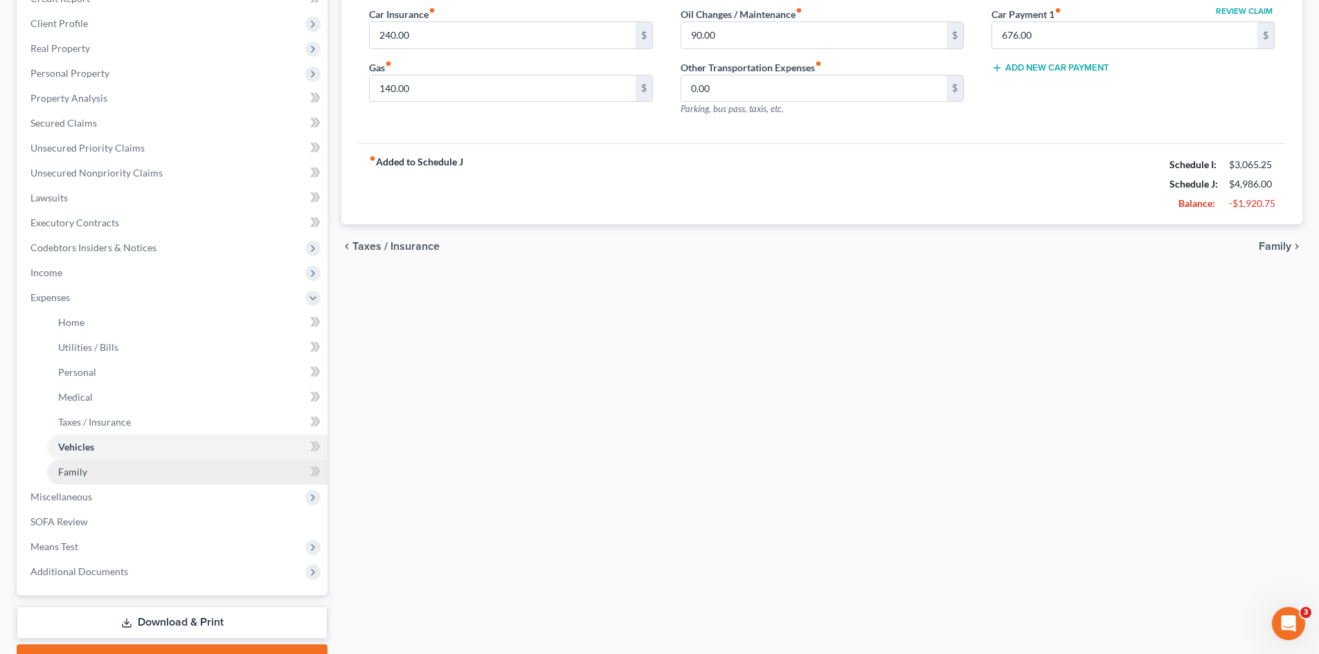
click at [71, 472] on span "Family" at bounding box center [72, 472] width 29 height 12
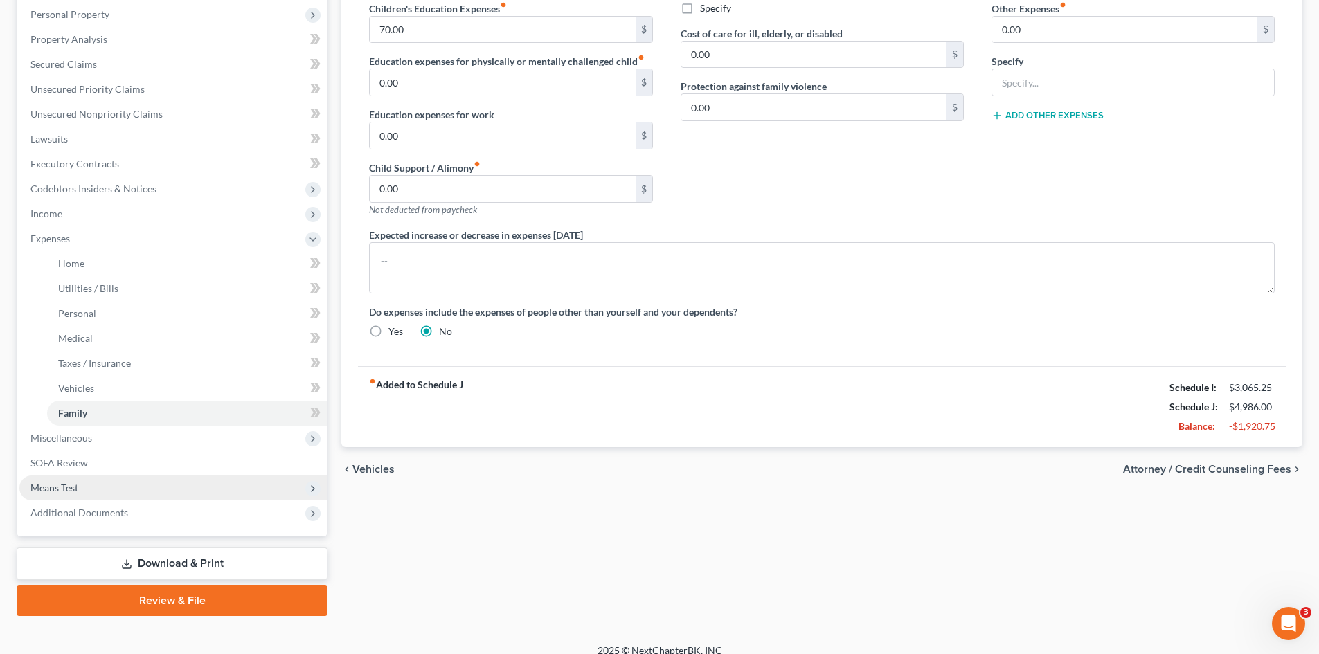
scroll to position [277, 0]
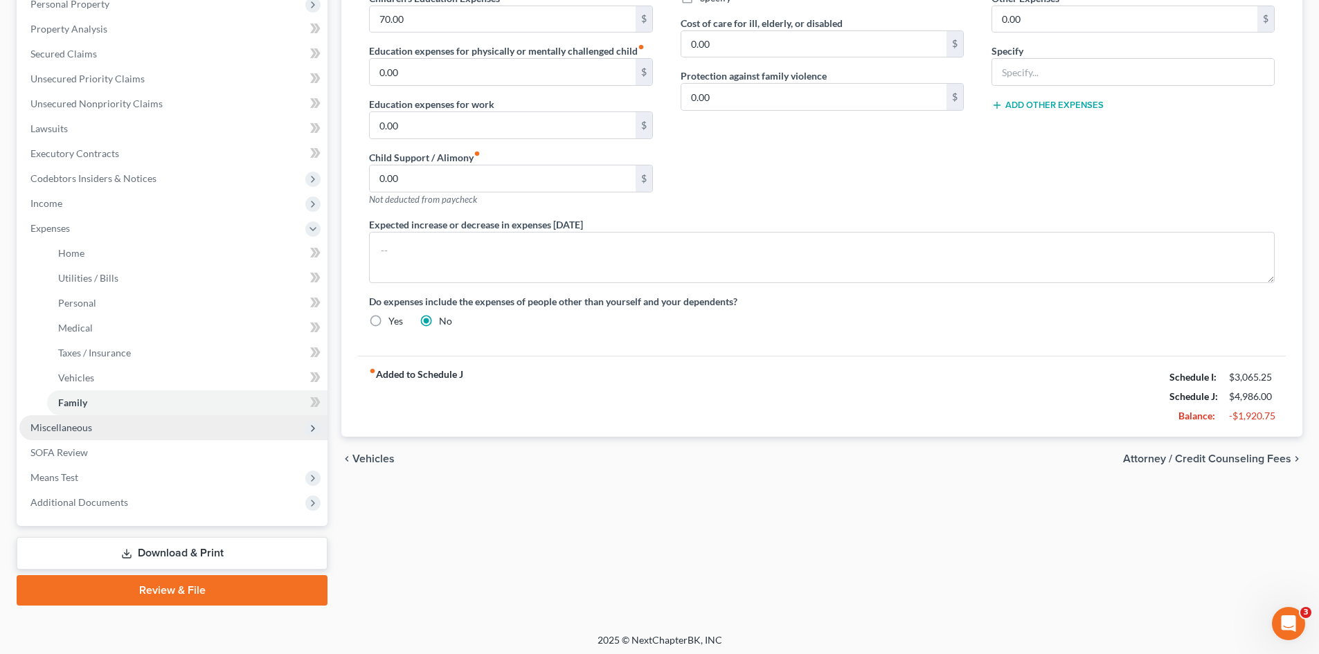
click at [64, 427] on span "Miscellaneous" at bounding box center [61, 428] width 62 height 12
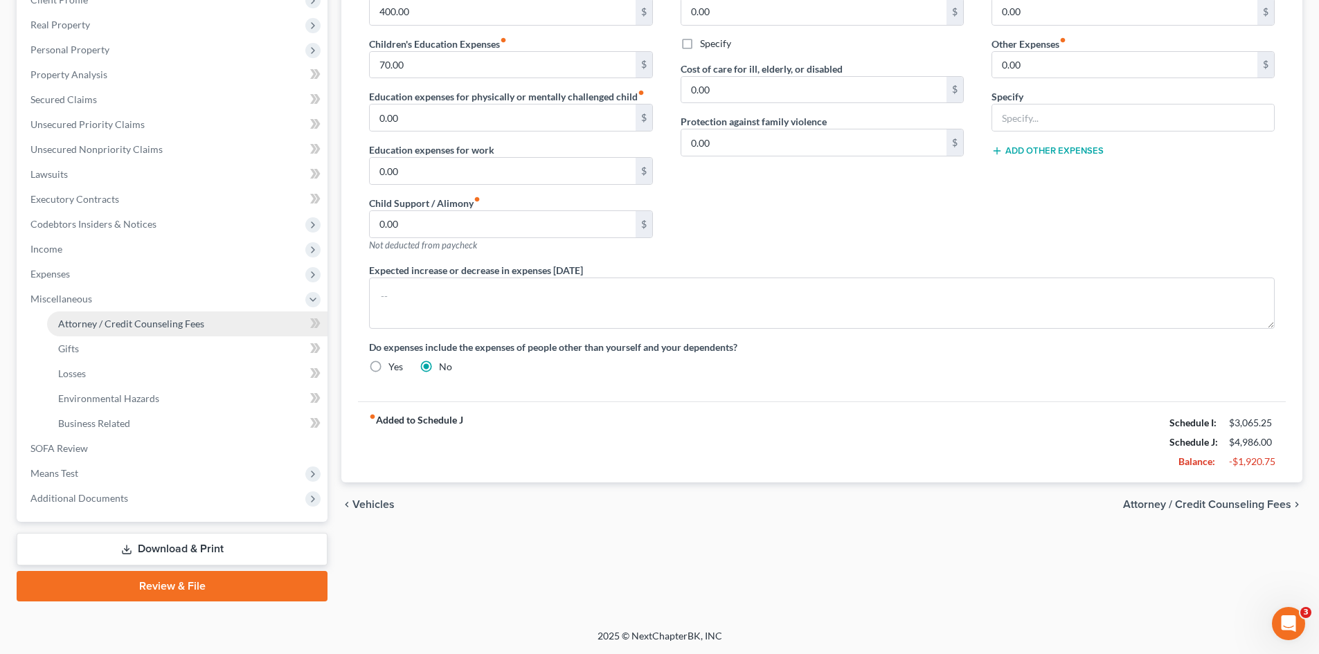
scroll to position [231, 0]
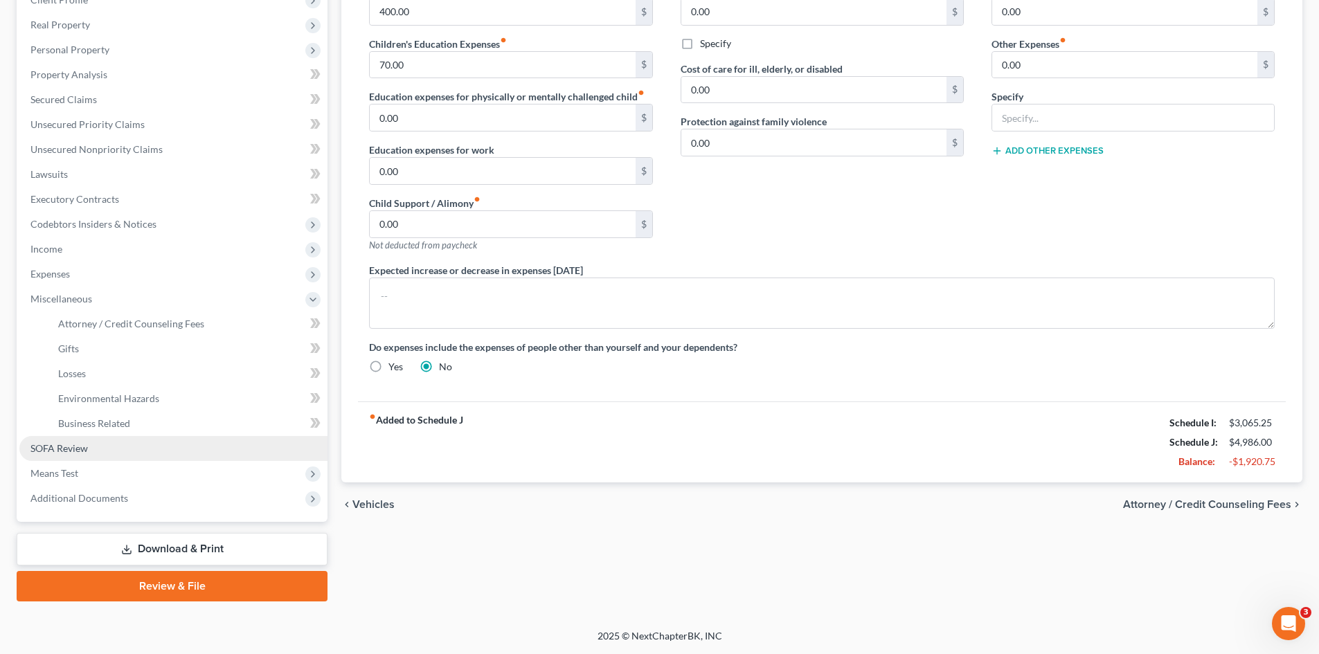
click at [69, 449] on span "SOFA Review" at bounding box center [58, 449] width 57 height 12
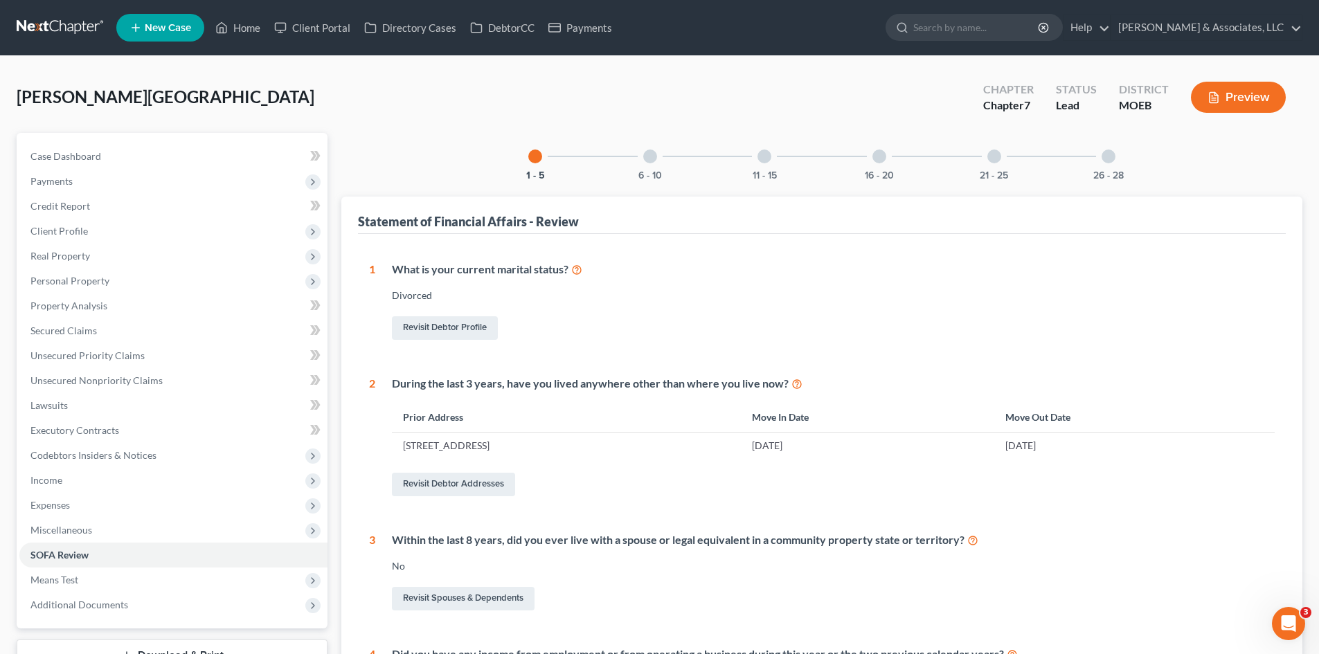
click at [648, 158] on div at bounding box center [650, 157] width 14 height 14
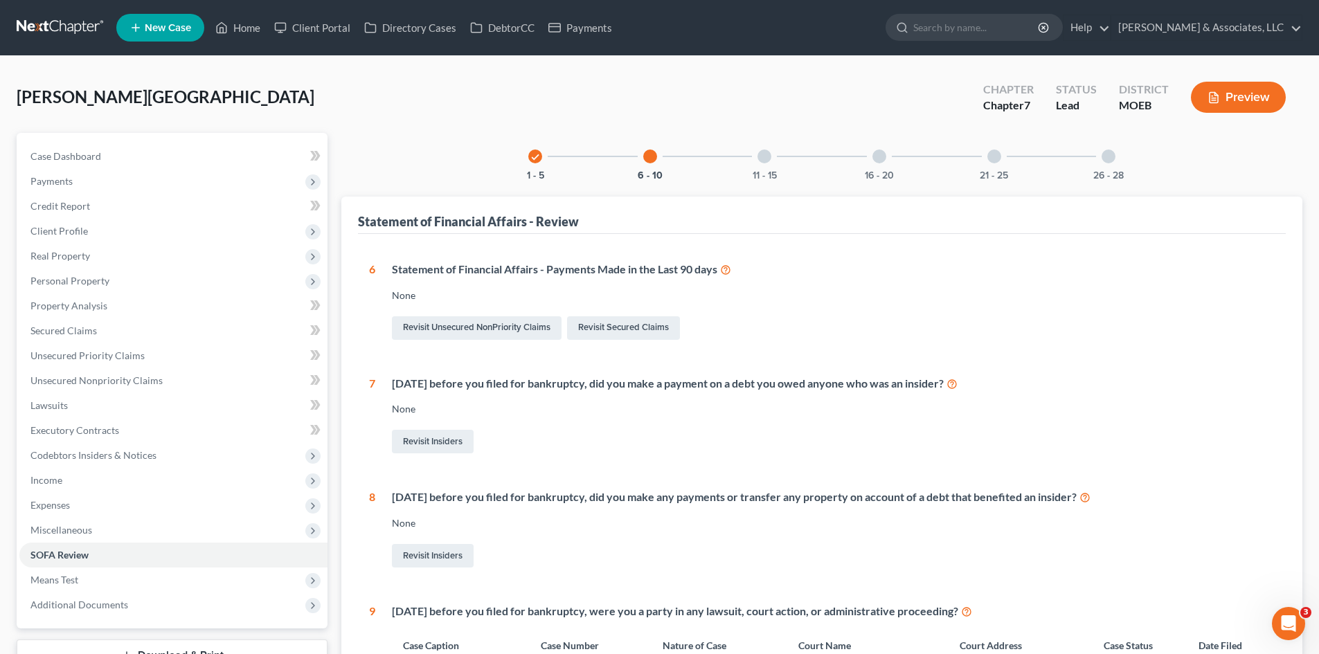
click at [767, 157] on div at bounding box center [765, 157] width 14 height 14
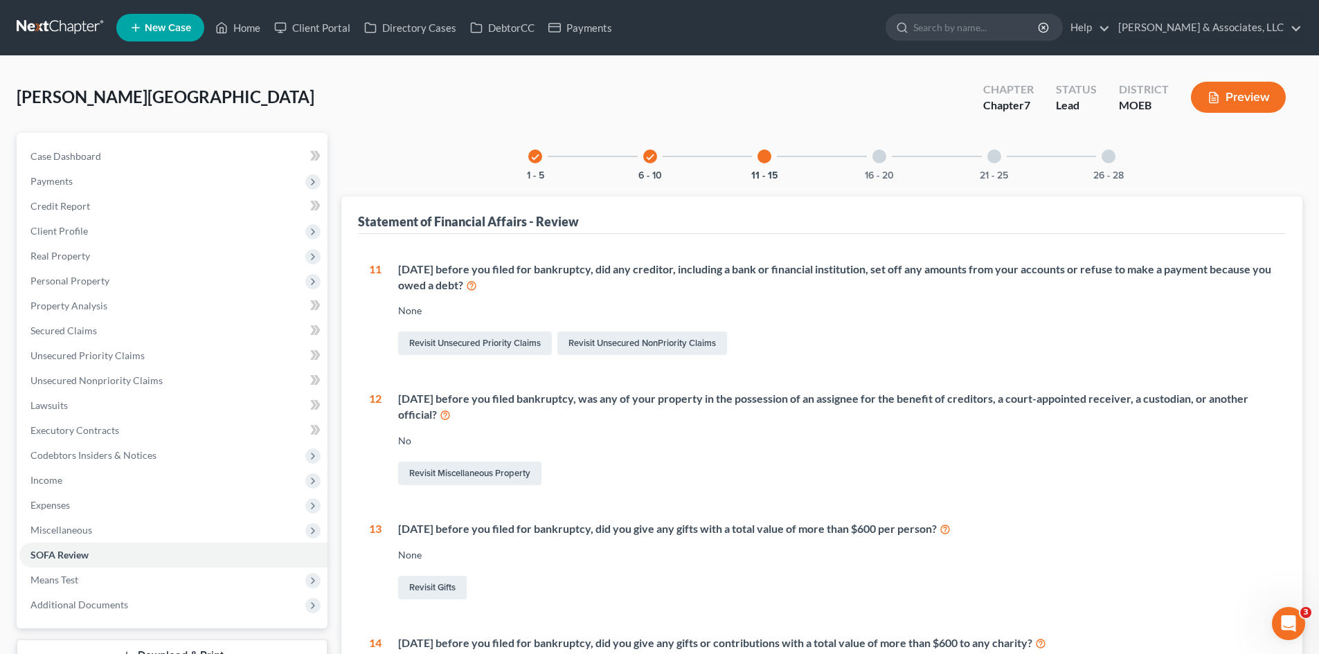
click at [878, 159] on div at bounding box center [880, 157] width 14 height 14
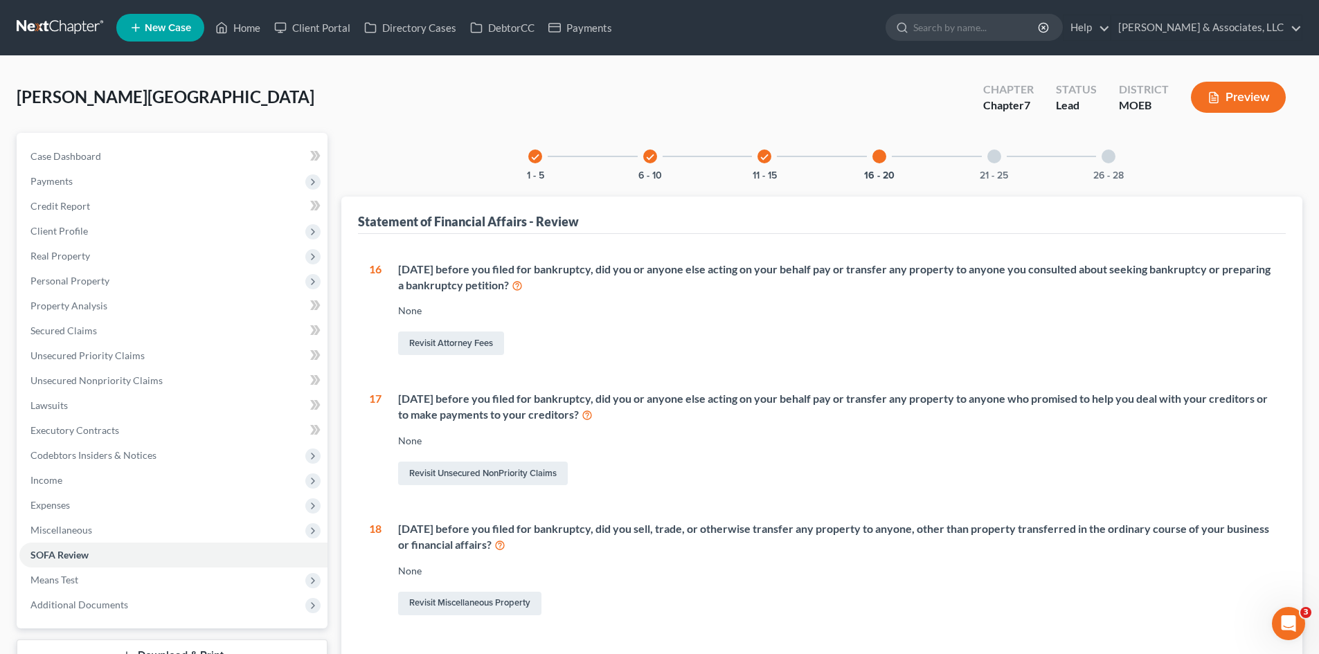
click at [997, 159] on div at bounding box center [995, 157] width 14 height 14
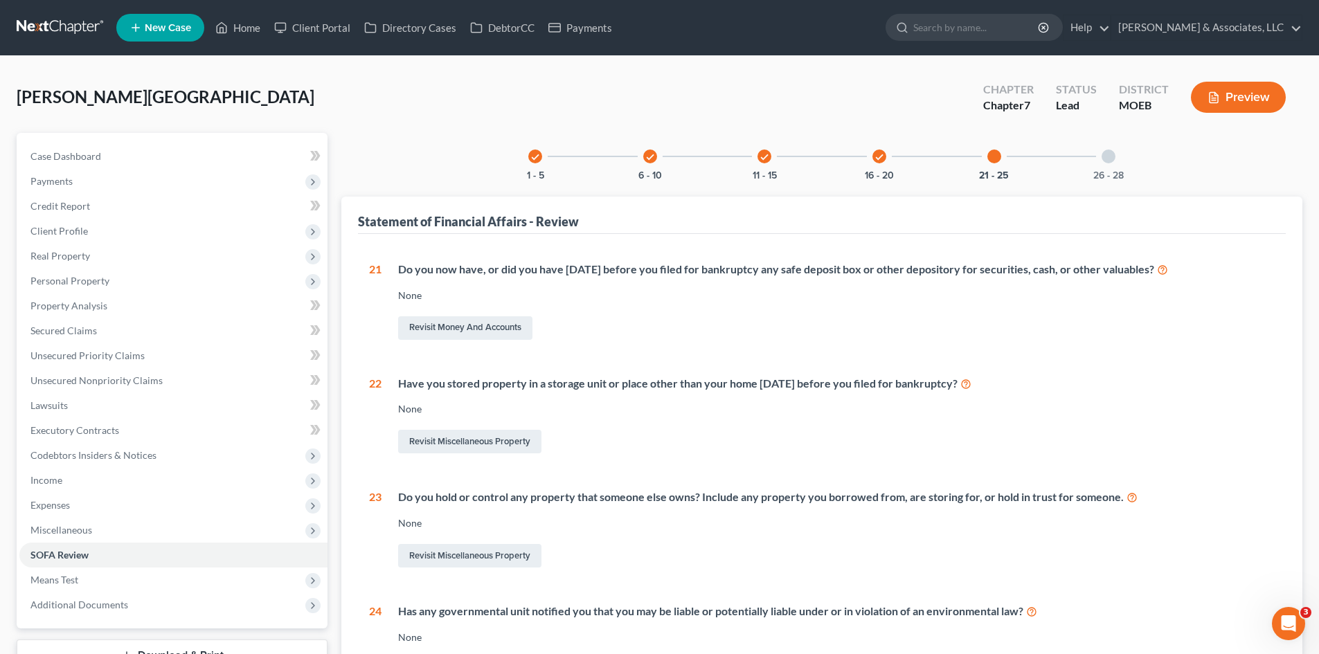
click at [1111, 161] on div at bounding box center [1109, 157] width 14 height 14
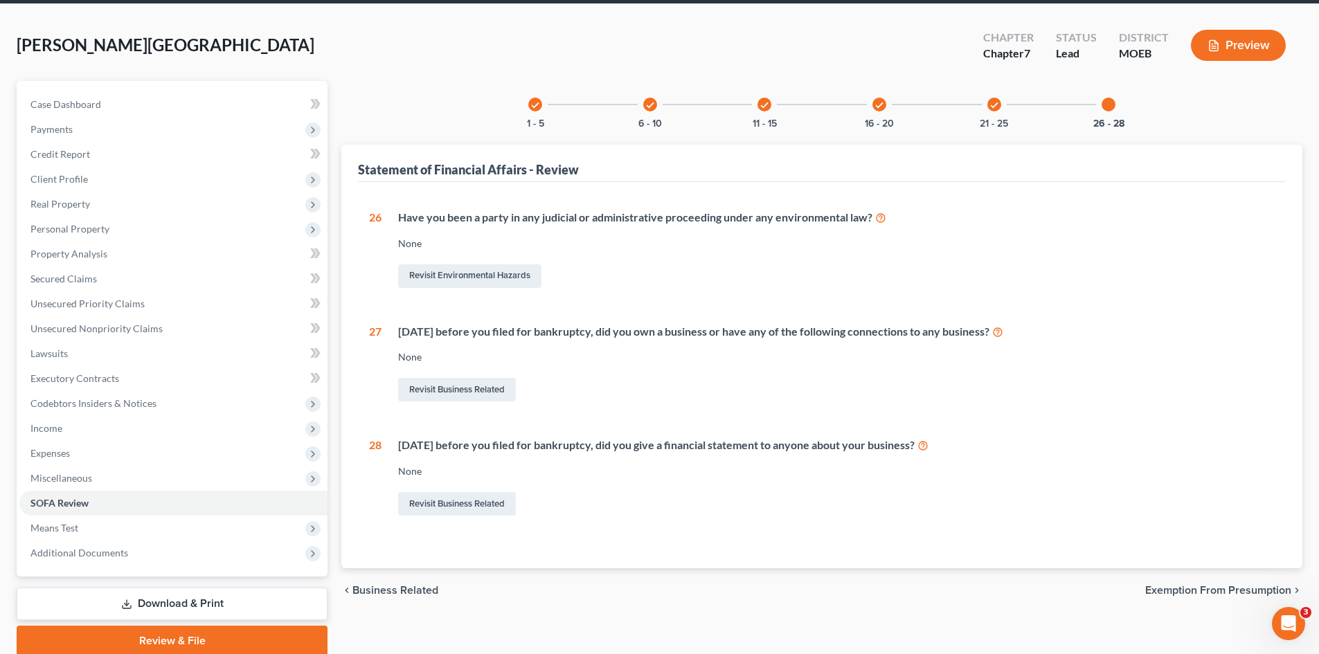
scroll to position [107, 0]
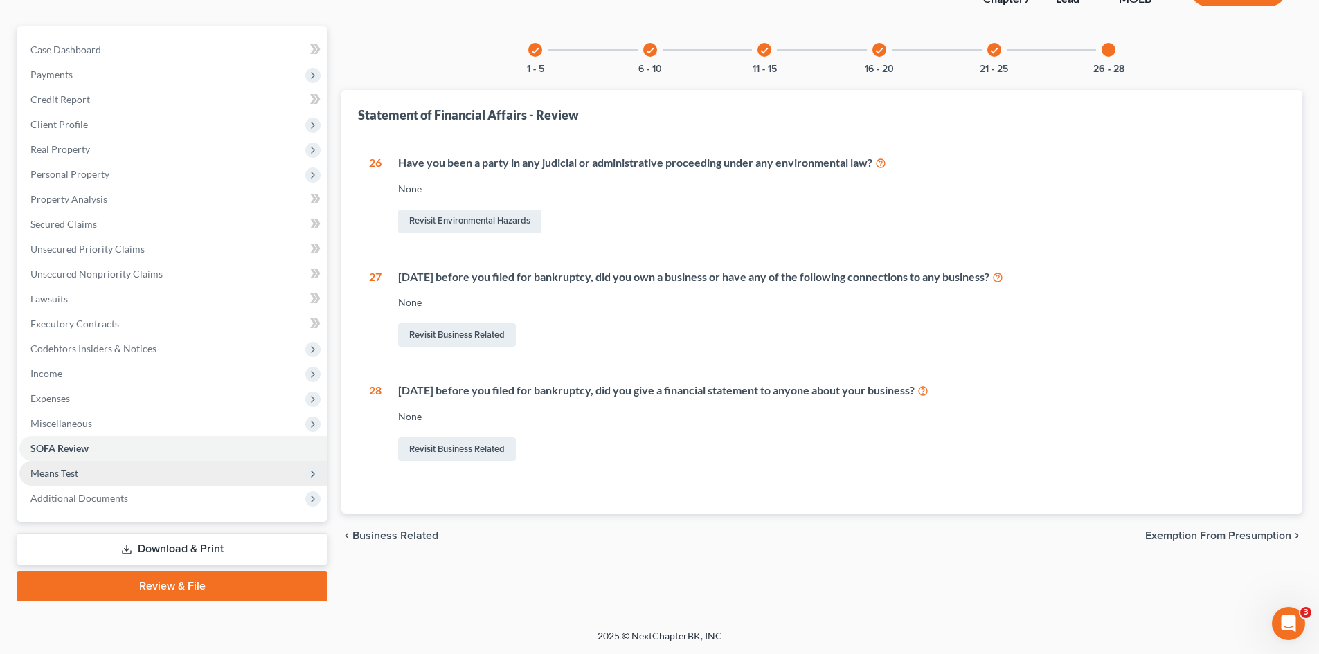
click at [51, 476] on span "Means Test" at bounding box center [54, 473] width 48 height 12
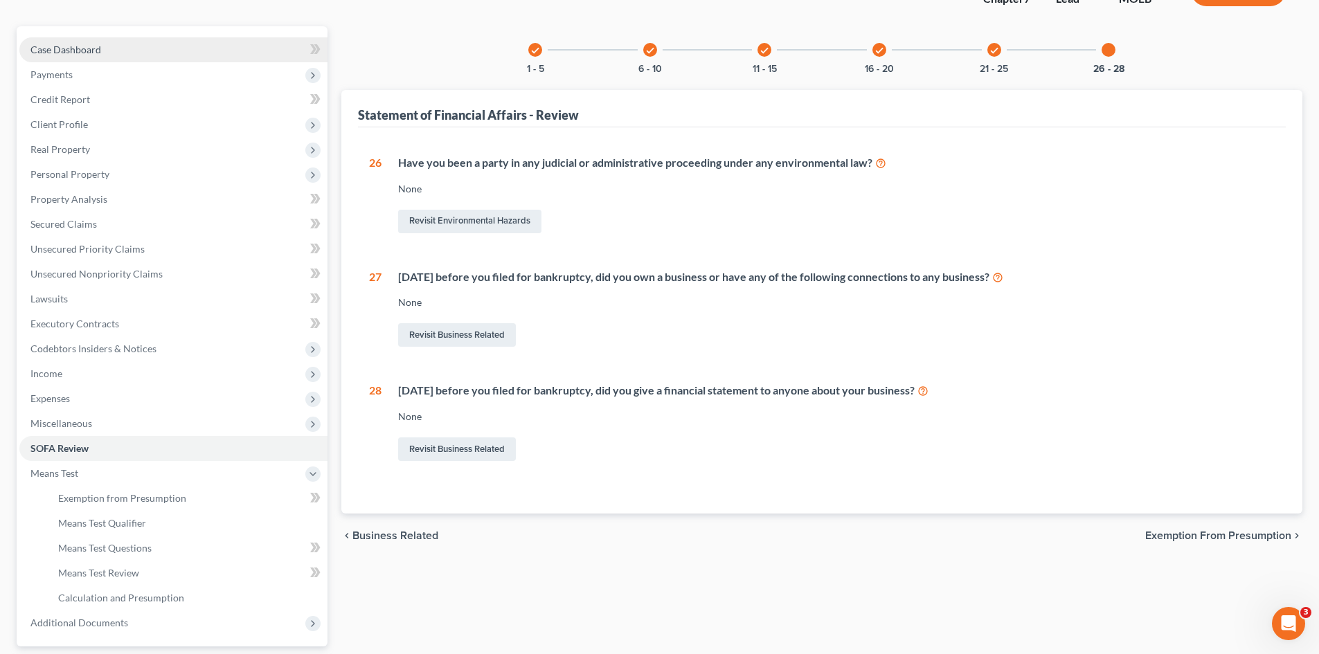
click at [86, 57] on link "Case Dashboard" at bounding box center [173, 49] width 308 height 25
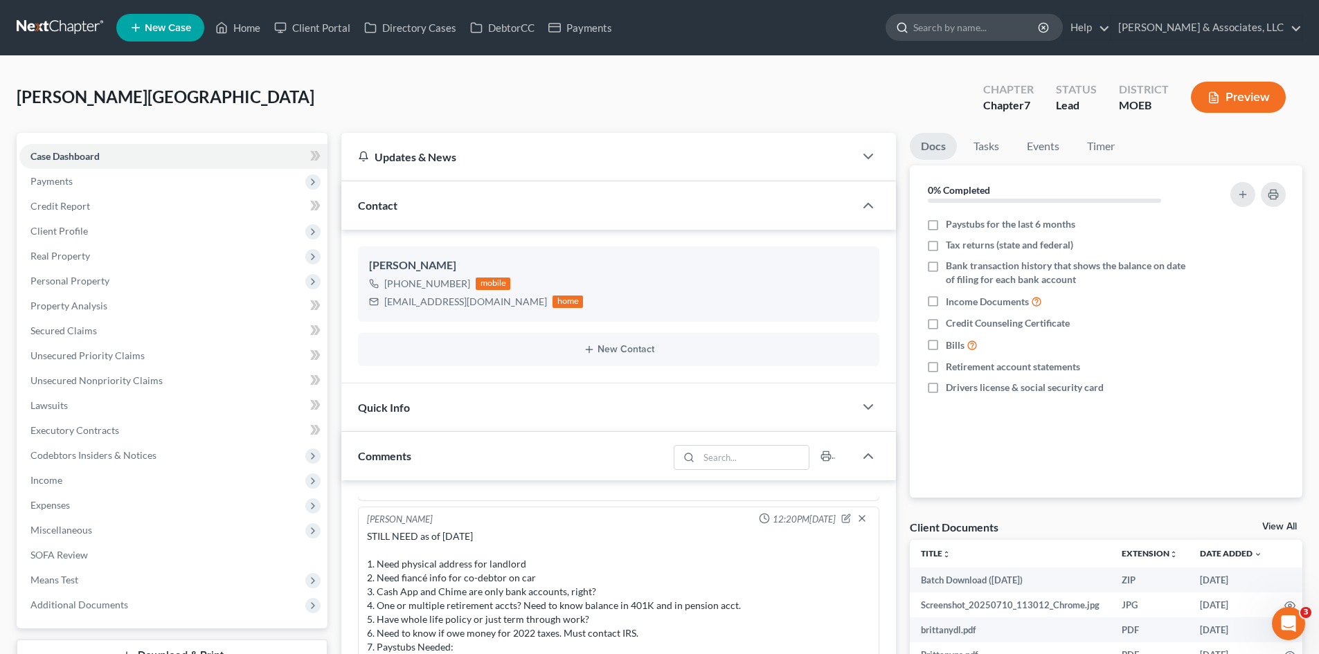
click at [1032, 22] on input "search" at bounding box center [976, 28] width 127 height 26
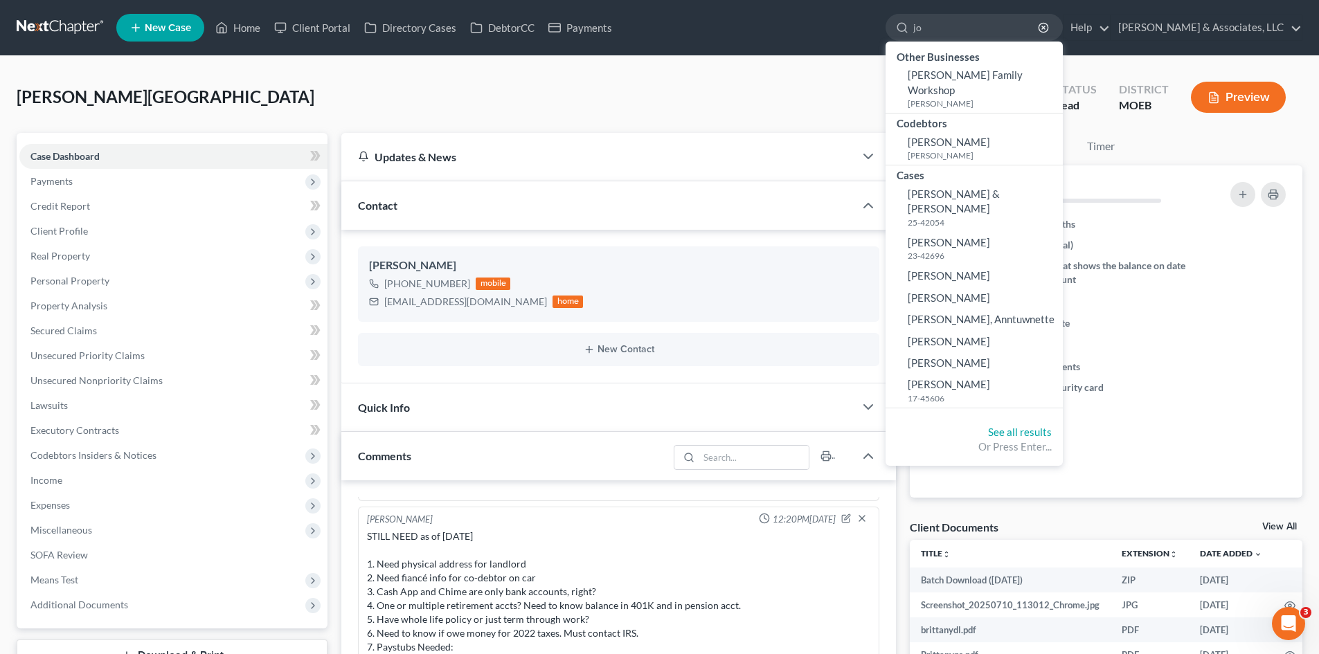
type input "j"
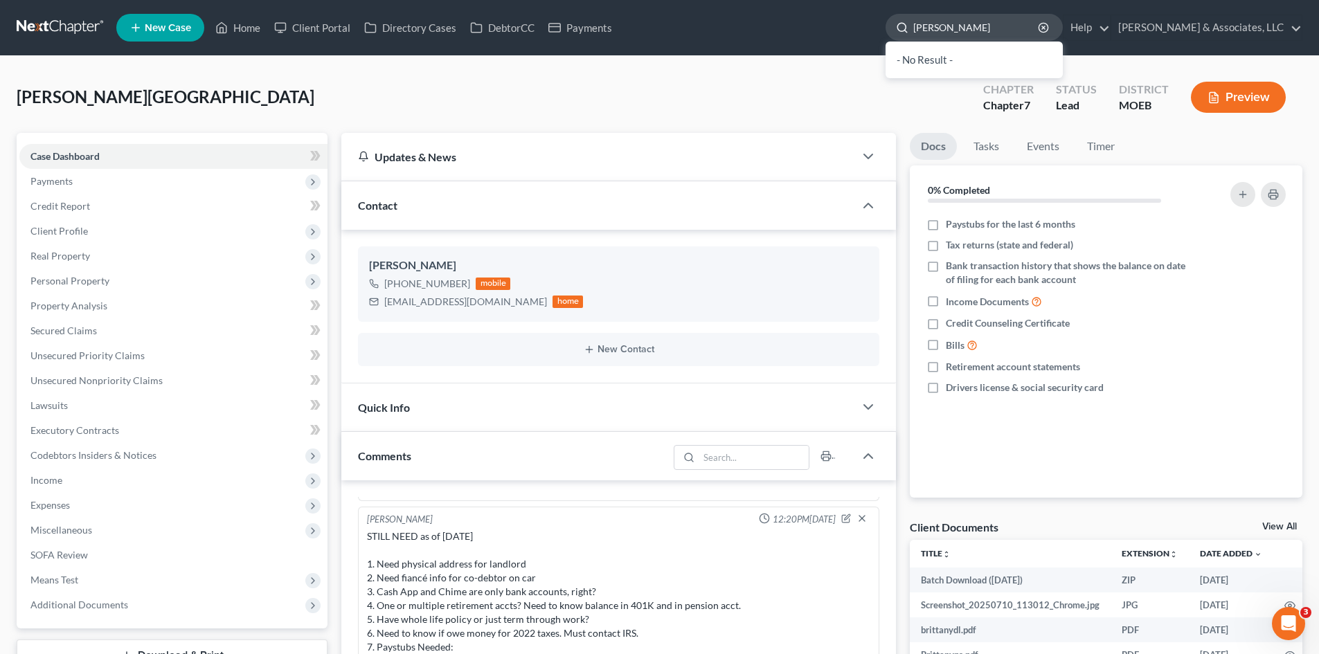
click at [1005, 24] on input "[PERSON_NAME]" at bounding box center [976, 28] width 127 height 26
type input "[PERSON_NAME]"
click at [233, 27] on link "Home" at bounding box center [237, 27] width 59 height 25
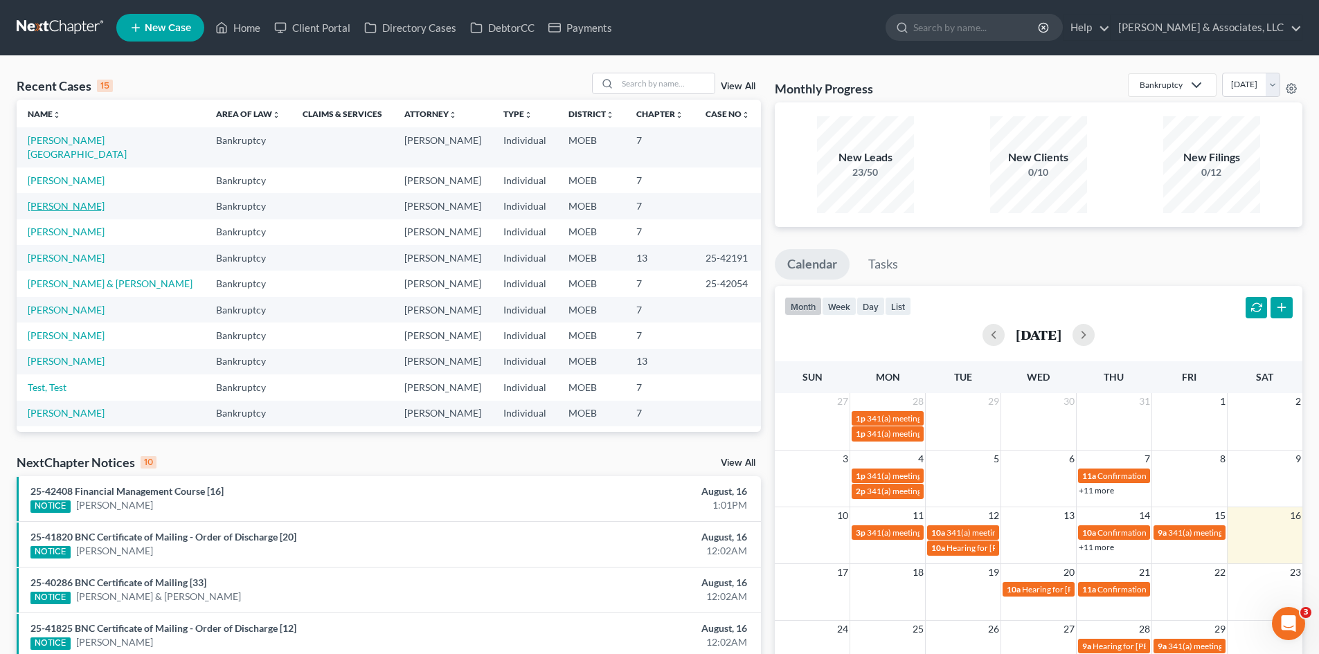
click at [66, 212] on link "[PERSON_NAME]" at bounding box center [66, 206] width 77 height 12
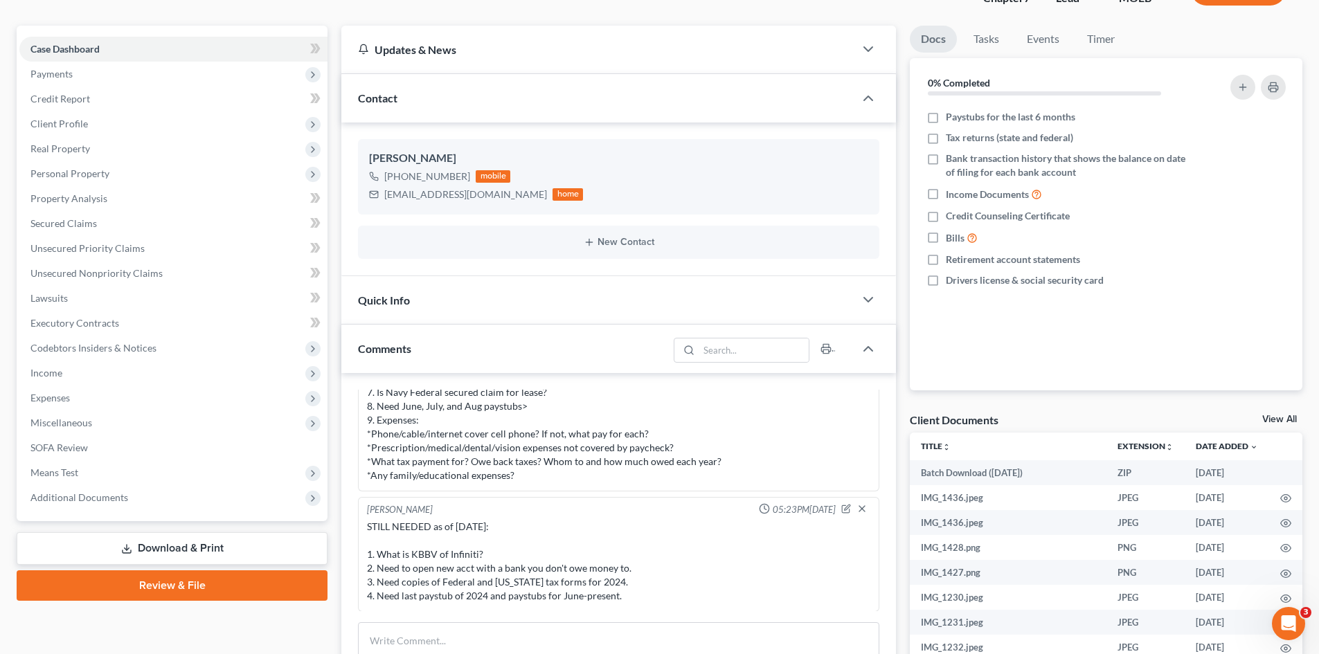
scroll to position [277, 0]
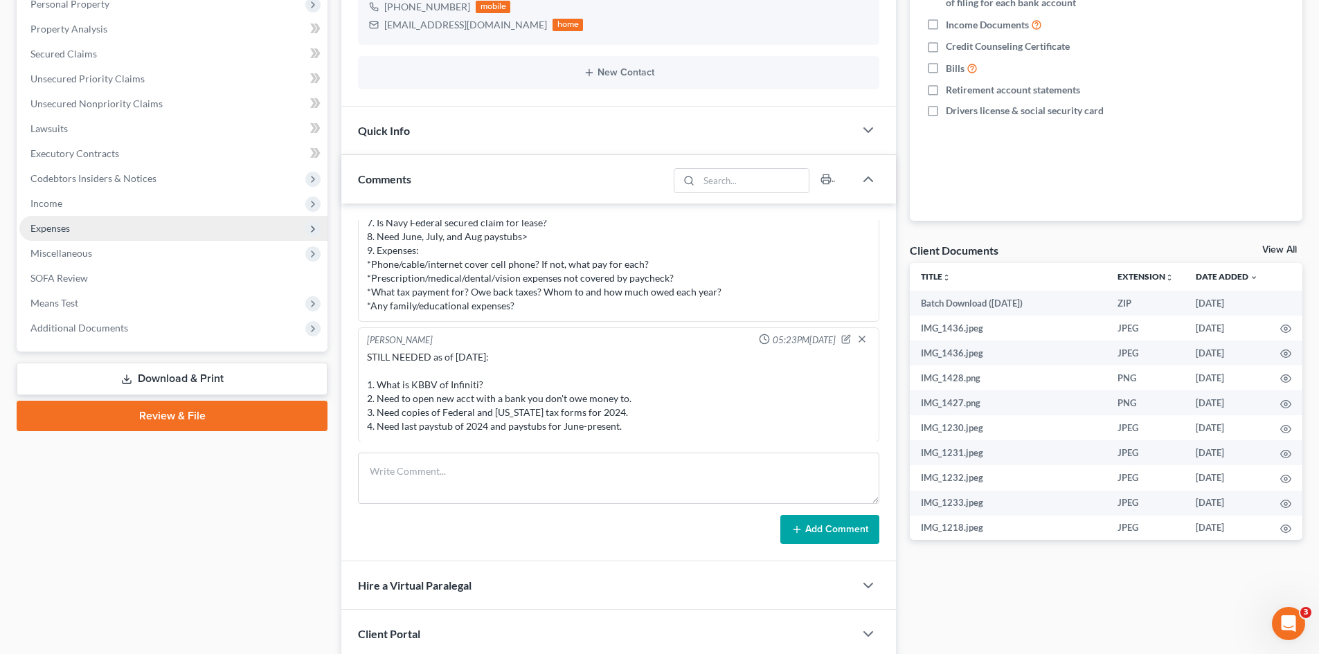
click at [66, 227] on span "Expenses" at bounding box center [49, 228] width 39 height 12
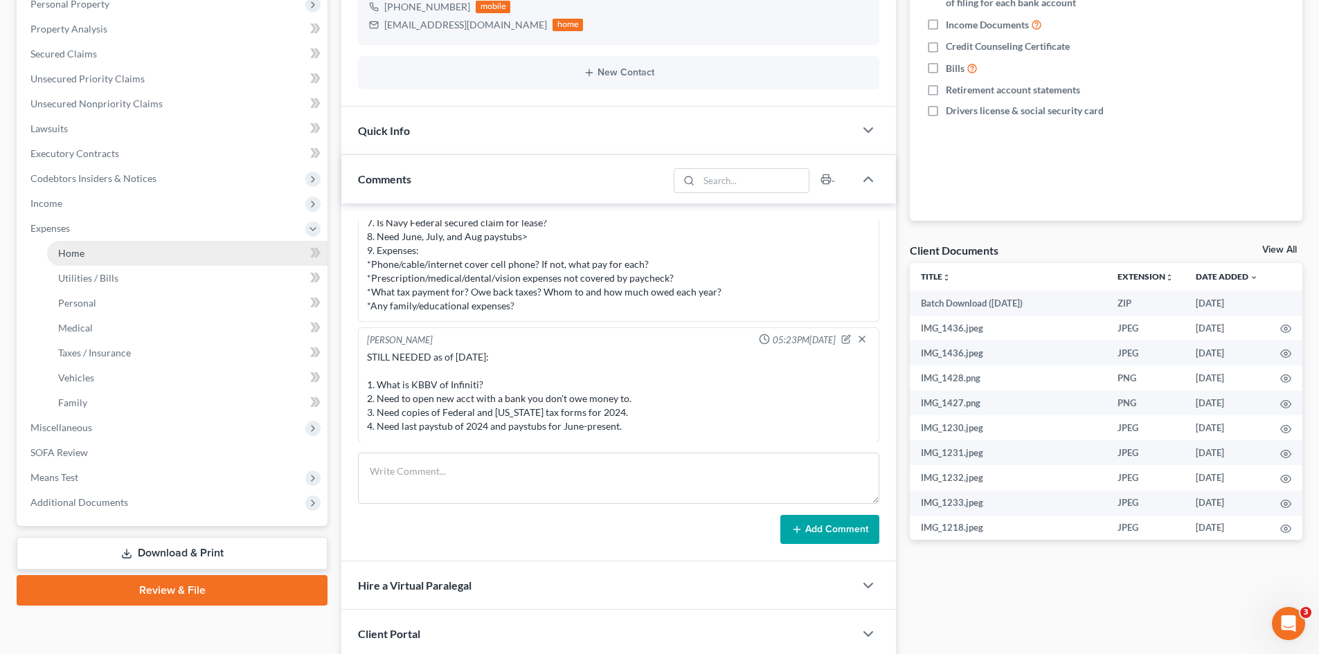
click at [79, 257] on span "Home" at bounding box center [71, 253] width 26 height 12
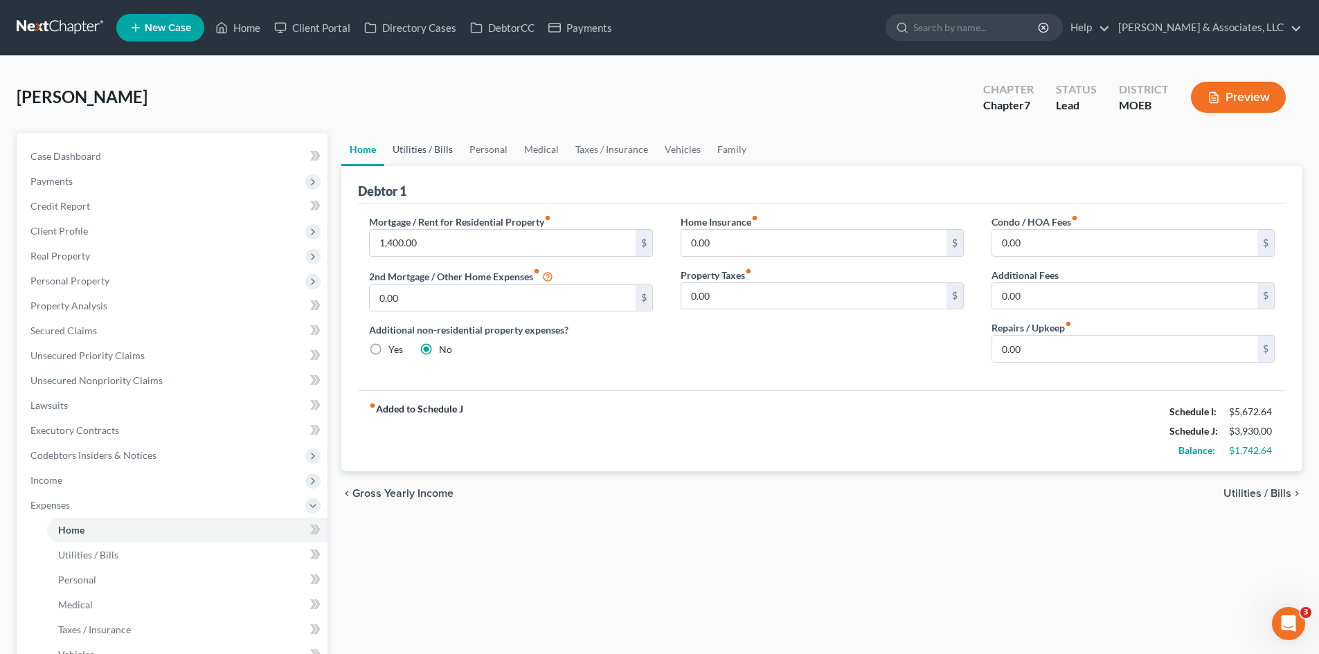
click at [414, 147] on link "Utilities / Bills" at bounding box center [422, 149] width 77 height 33
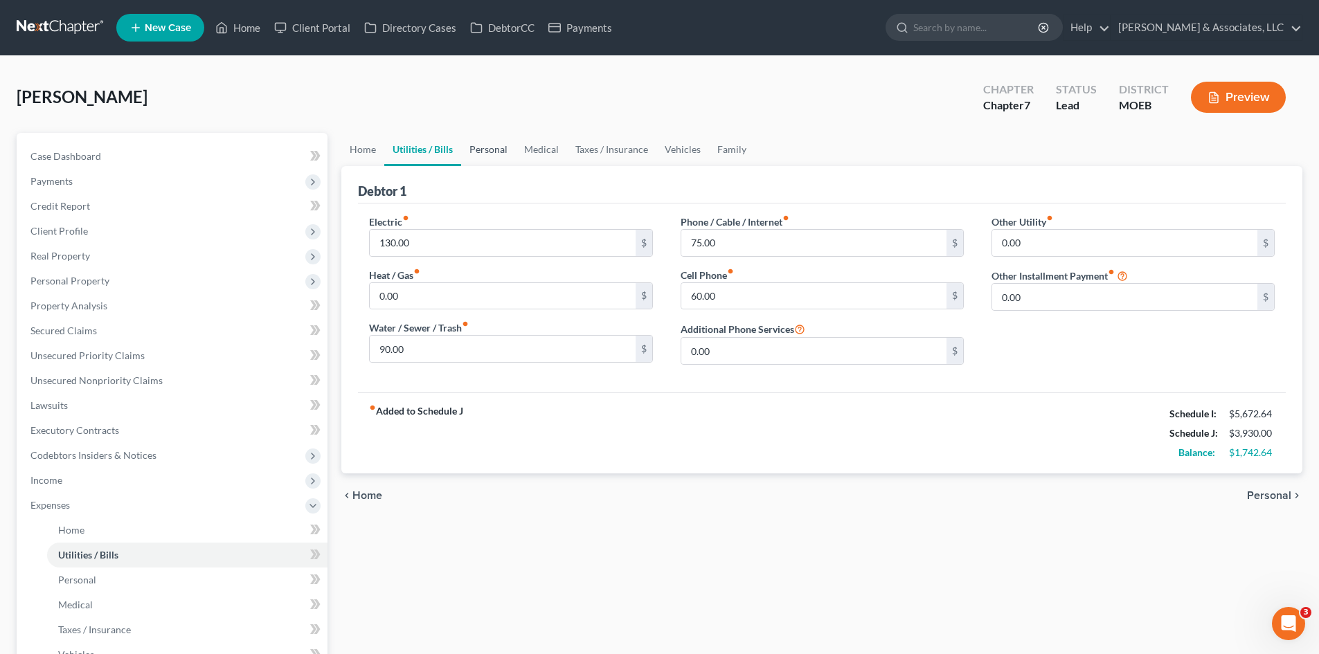
click at [486, 141] on link "Personal" at bounding box center [488, 149] width 55 height 33
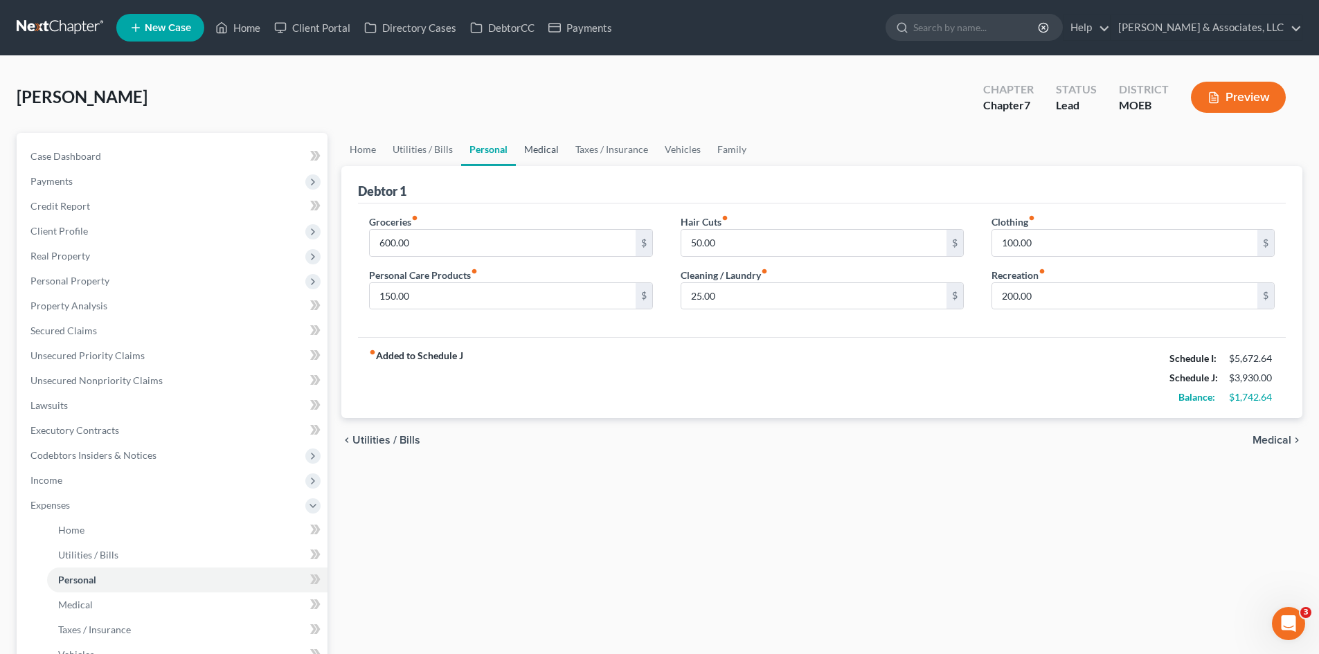
drag, startPoint x: 528, startPoint y: 145, endPoint x: 512, endPoint y: 175, distance: 32.8
click at [528, 145] on link "Medical" at bounding box center [541, 149] width 51 height 33
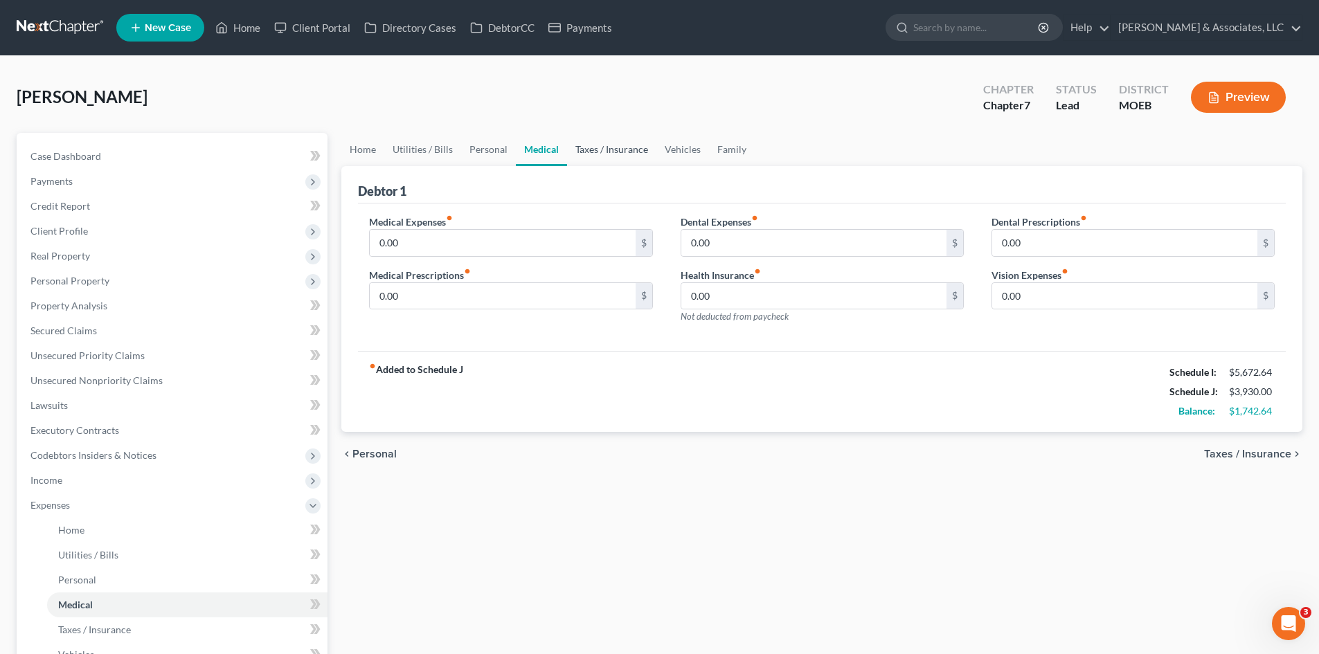
drag, startPoint x: 614, startPoint y: 156, endPoint x: 624, endPoint y: 156, distance: 10.4
click at [614, 156] on link "Taxes / Insurance" at bounding box center [611, 149] width 89 height 33
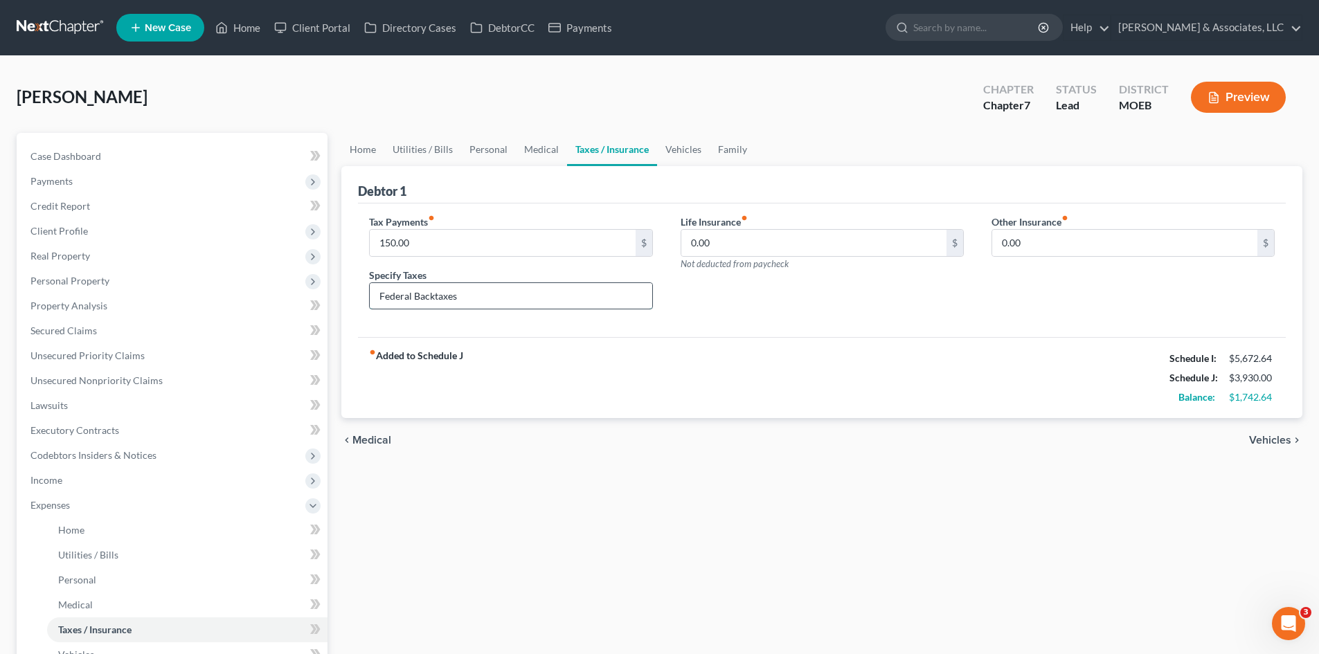
click at [443, 294] on input "Federal Backtaxes" at bounding box center [511, 296] width 282 height 26
click at [435, 296] on input "Federal Backtaxes" at bounding box center [511, 296] width 282 height 26
type input "Federal Back taxes"
click at [679, 144] on link "Vehicles" at bounding box center [683, 149] width 53 height 33
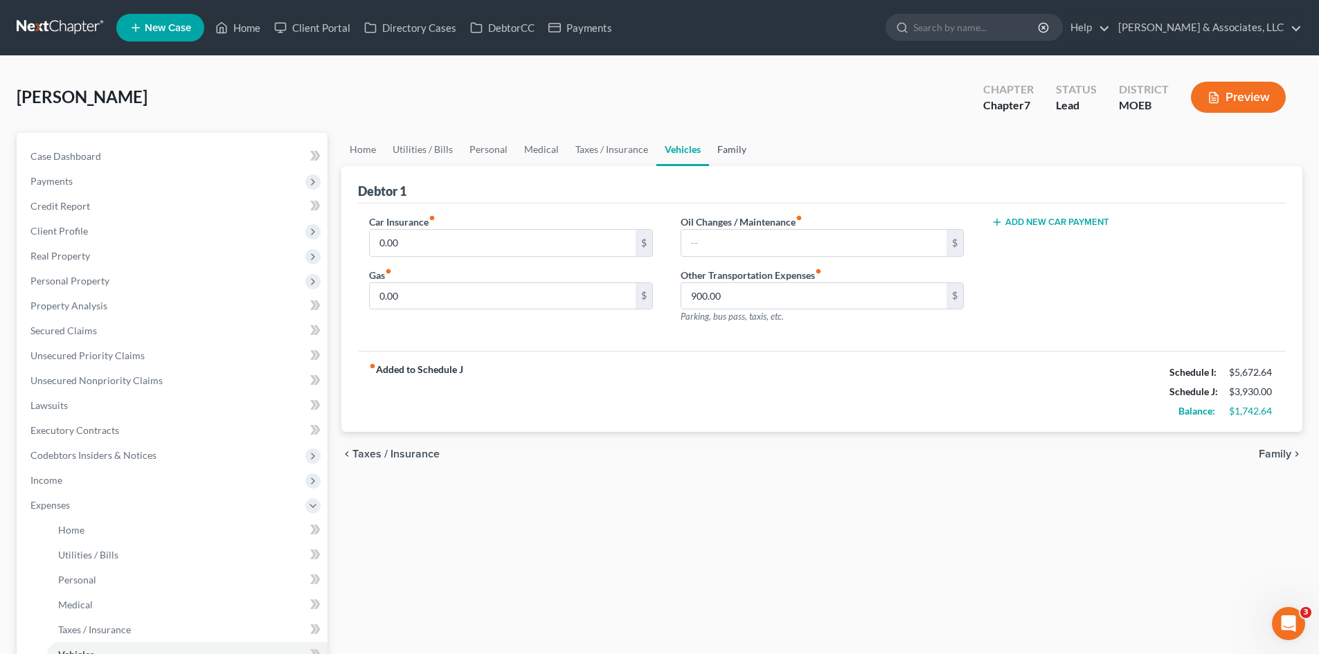
click at [724, 151] on link "Family" at bounding box center [732, 149] width 46 height 33
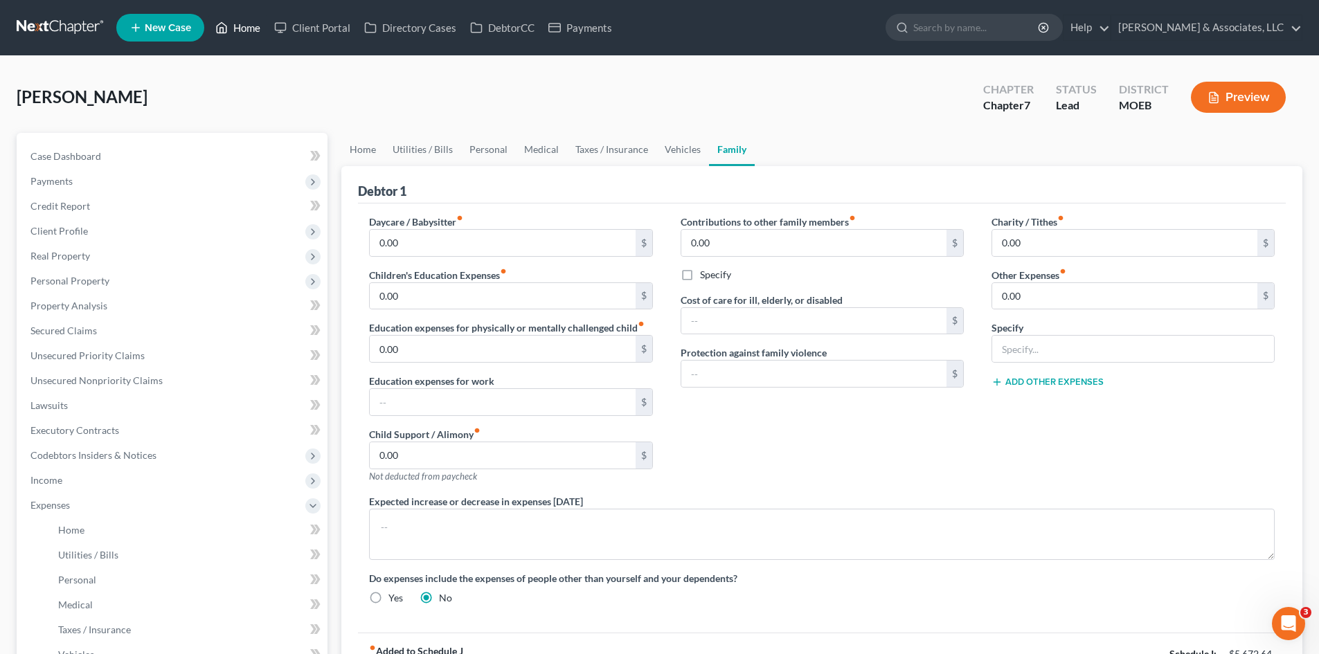
click at [234, 28] on link "Home" at bounding box center [237, 27] width 59 height 25
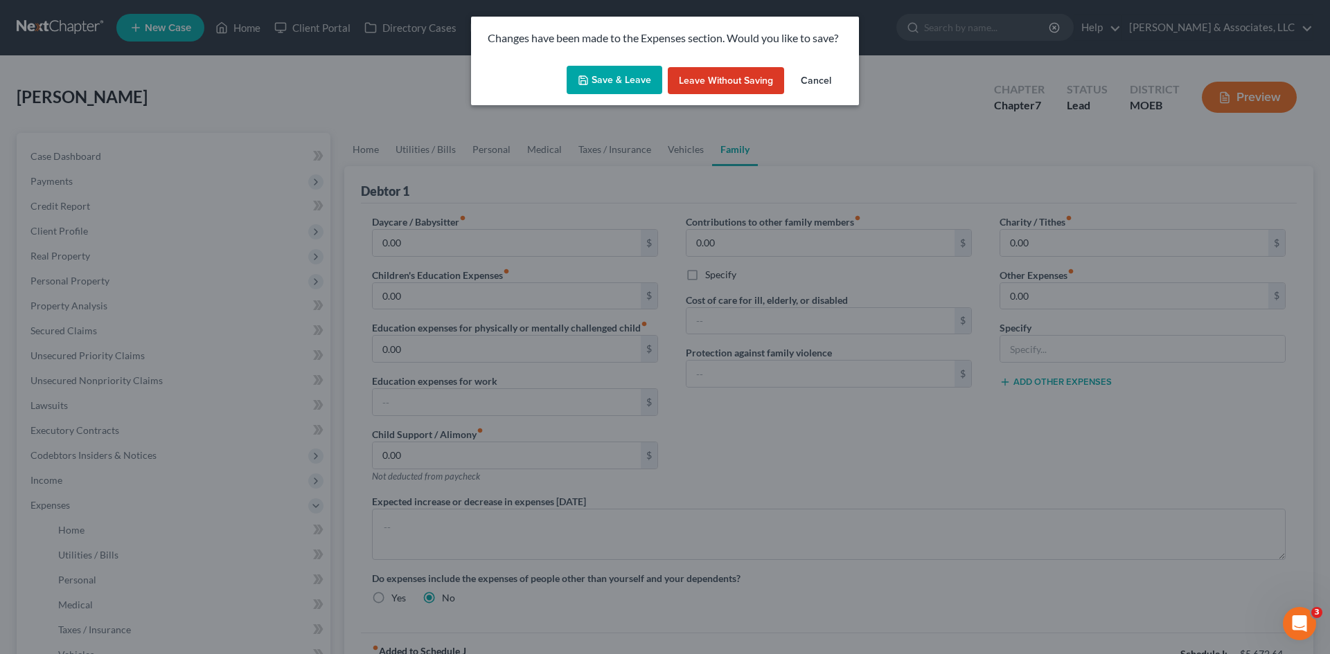
click at [632, 77] on button "Save & Leave" at bounding box center [614, 80] width 96 height 29
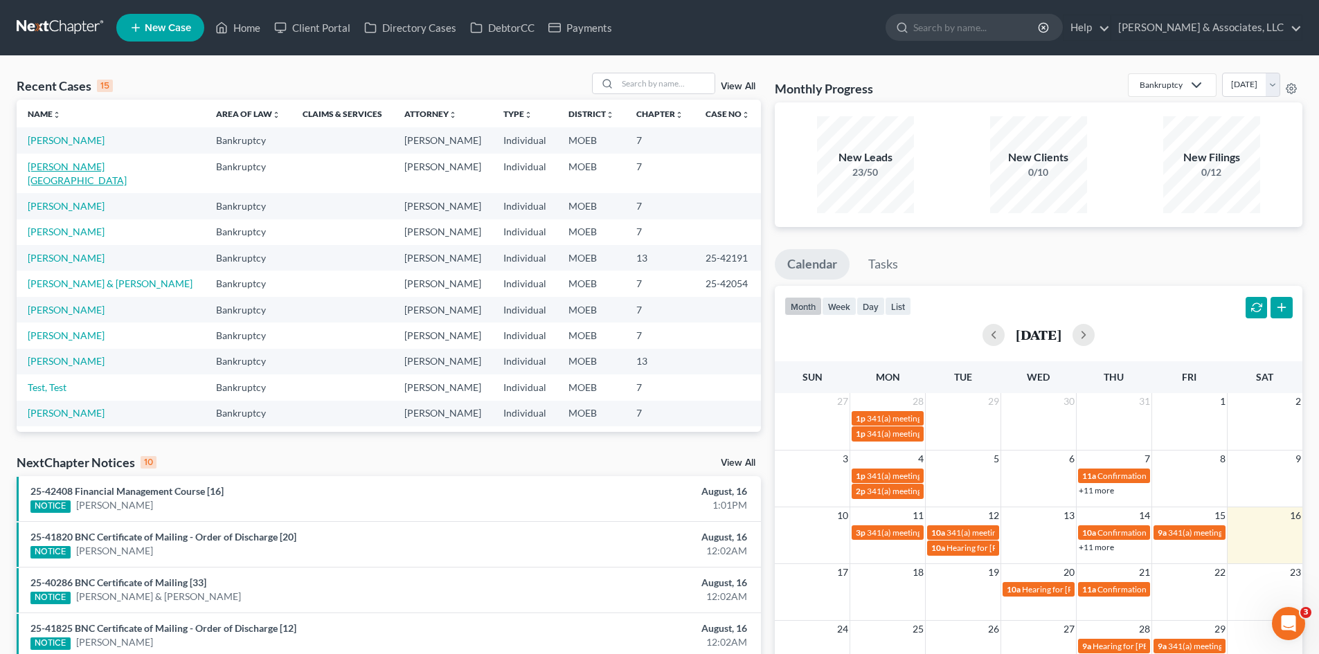
click at [66, 183] on link "[PERSON_NAME][GEOGRAPHIC_DATA]" at bounding box center [77, 174] width 99 height 26
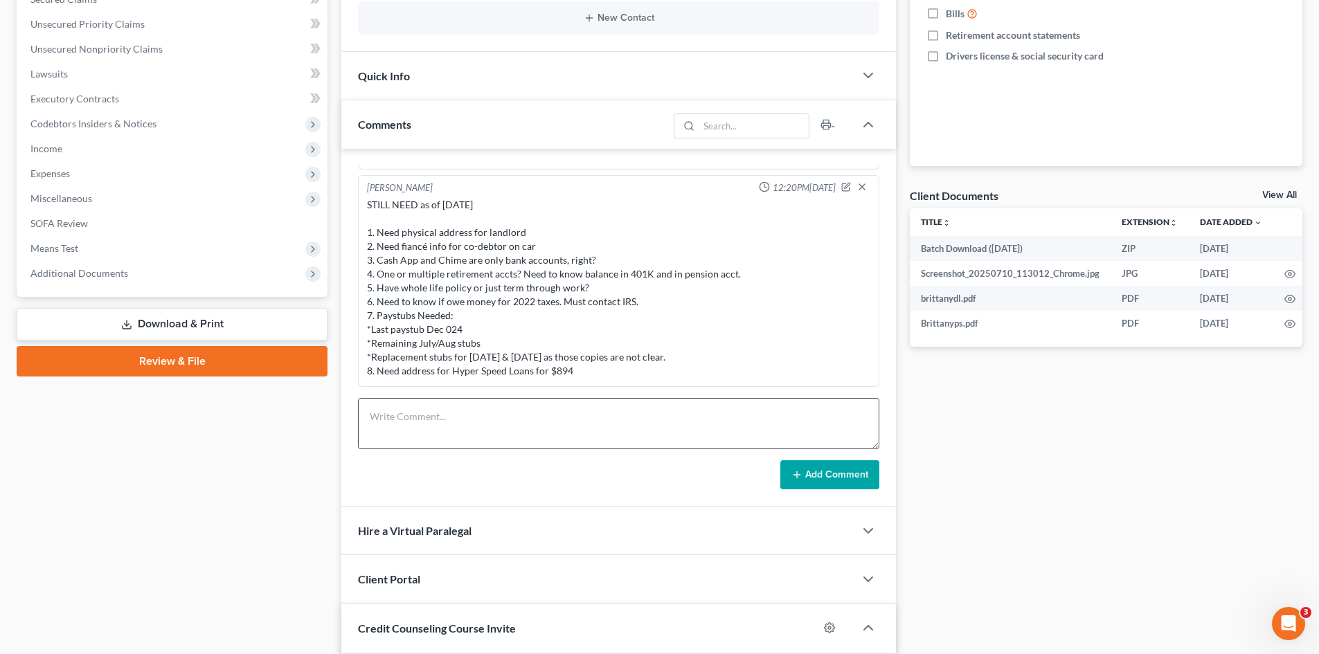
scroll to position [415, 0]
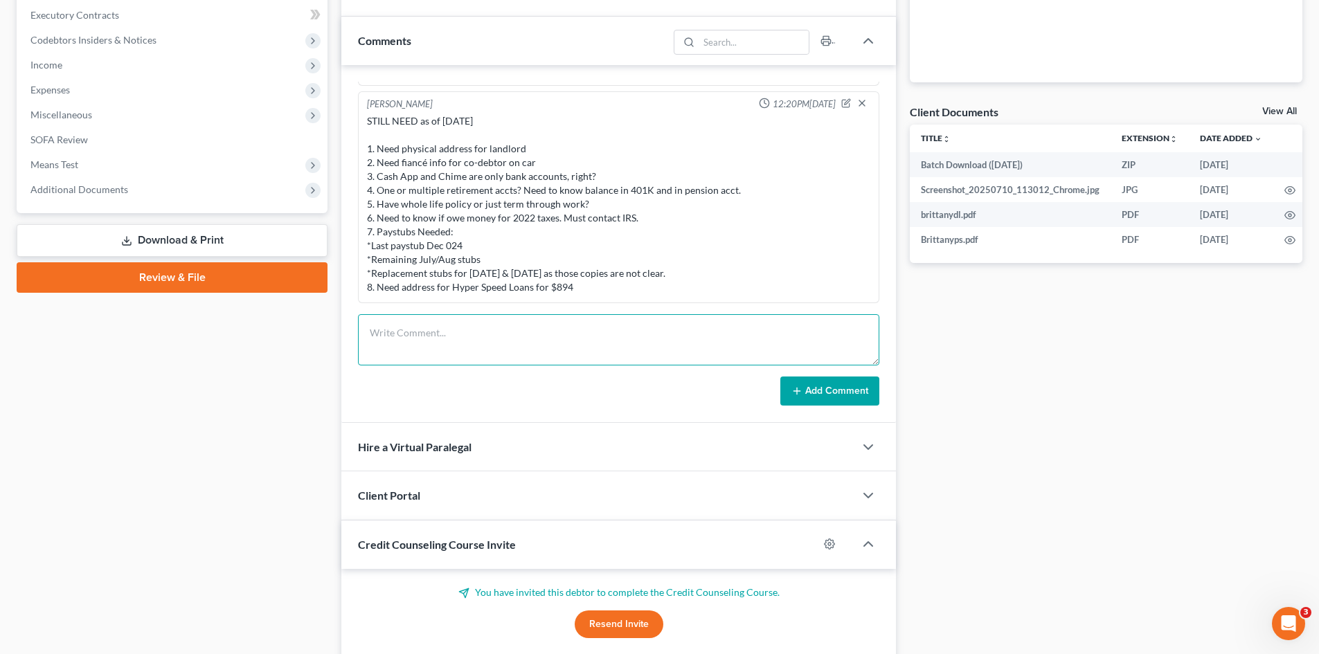
click at [440, 328] on textarea at bounding box center [618, 339] width 521 height 51
click at [413, 356] on textarea "STILL NEED as of [DATE]: 1." at bounding box center [618, 339] width 521 height 51
drag, startPoint x: 392, startPoint y: 359, endPoint x: 404, endPoint y: 360, distance: 12.5
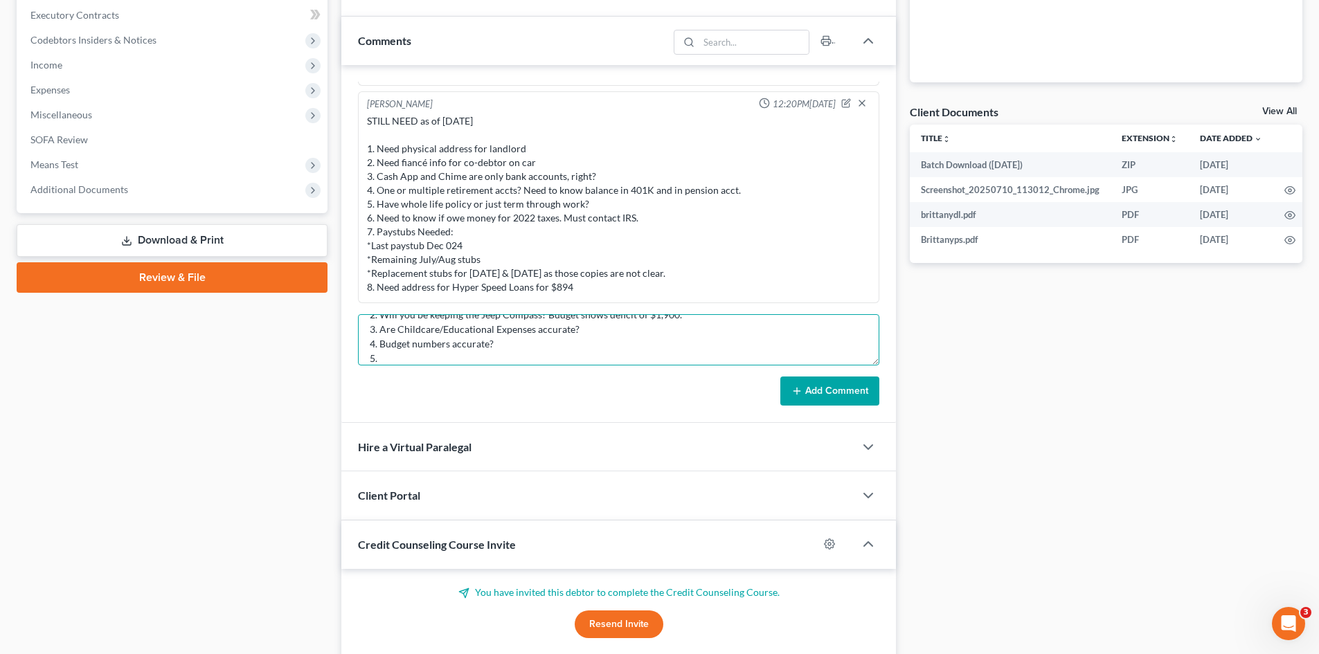
click at [392, 359] on textarea "STILL NEED as of [DATE]: 1. Is claim listed under OneMain the same as the lawsu…" at bounding box center [618, 339] width 521 height 51
click at [616, 346] on textarea "STILL NEED as of [DATE]: 1. Is claim listed under OneMain the same as the lawsu…" at bounding box center [618, 339] width 521 height 51
click at [400, 357] on textarea "STILL NEED as of [DATE]: 1. Is claim listed under OneMain the same as the lawsu…" at bounding box center [618, 339] width 521 height 51
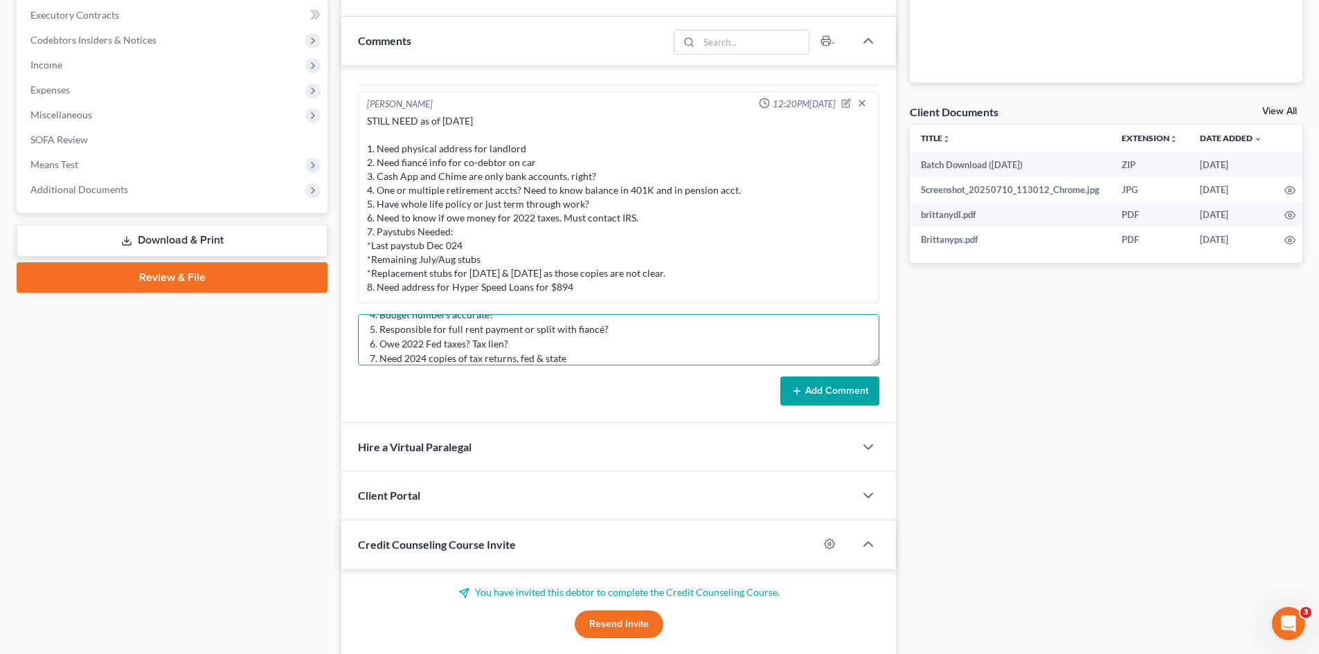
type textarea "STILL NEED as of [DATE]: 1. Is claim listed under OneMain the same as the lawsu…"
click at [864, 386] on button "Add Comment" at bounding box center [829, 391] width 99 height 29
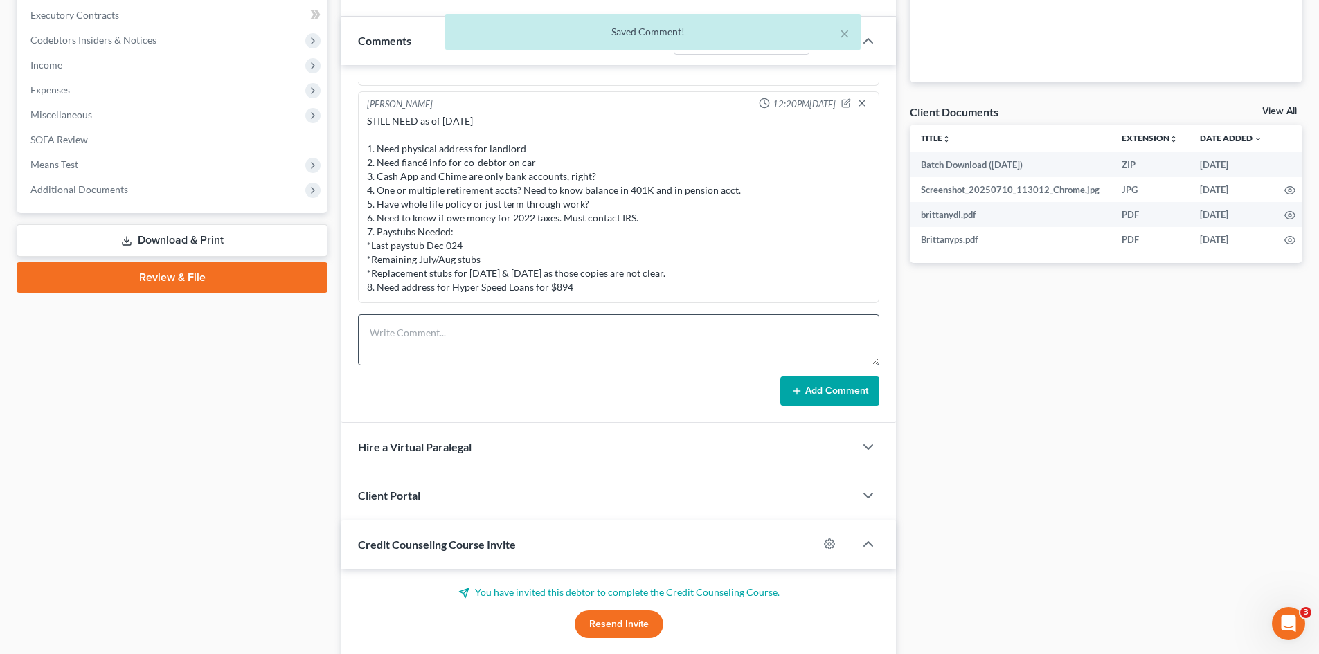
scroll to position [1170, 0]
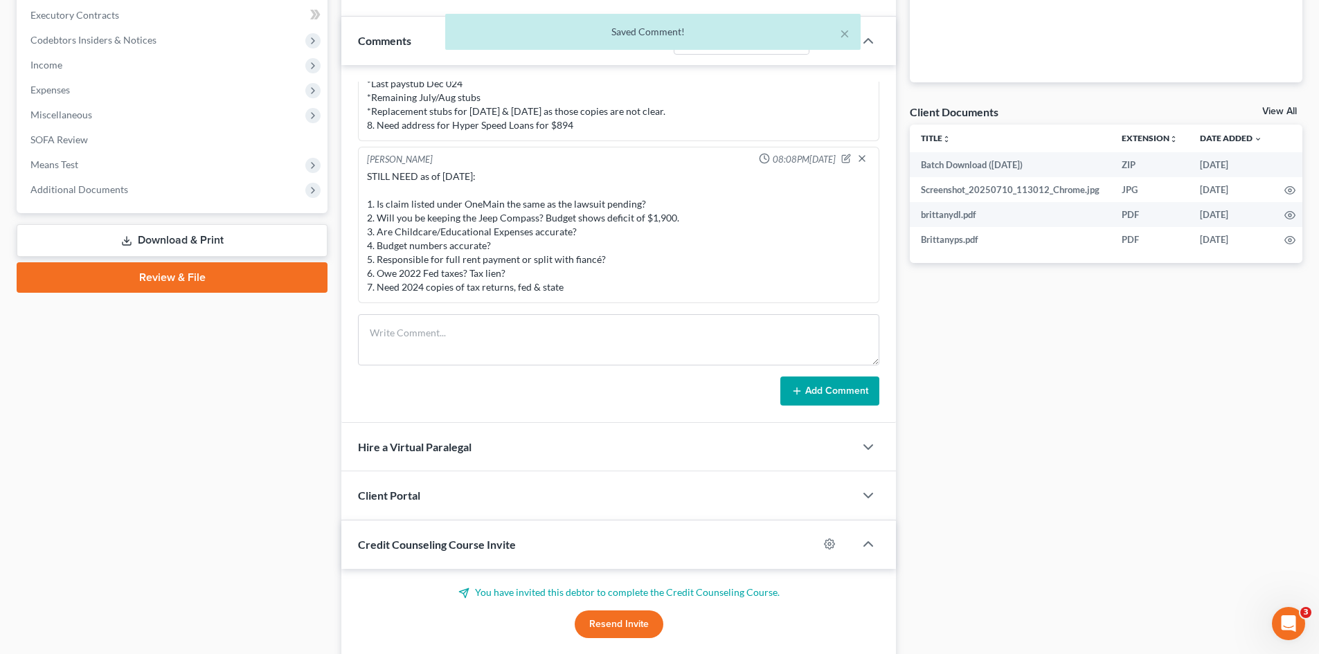
drag, startPoint x: 569, startPoint y: 288, endPoint x: 368, endPoint y: 208, distance: 216.3
click at [368, 208] on div "STILL NEED as of [DATE]: 1. Is claim listed under OneMain the same as the lawsu…" at bounding box center [618, 232] width 503 height 125
copy div "1. Is claim listed under OneMain the same as the lawsuit pending? 2. Will you b…"
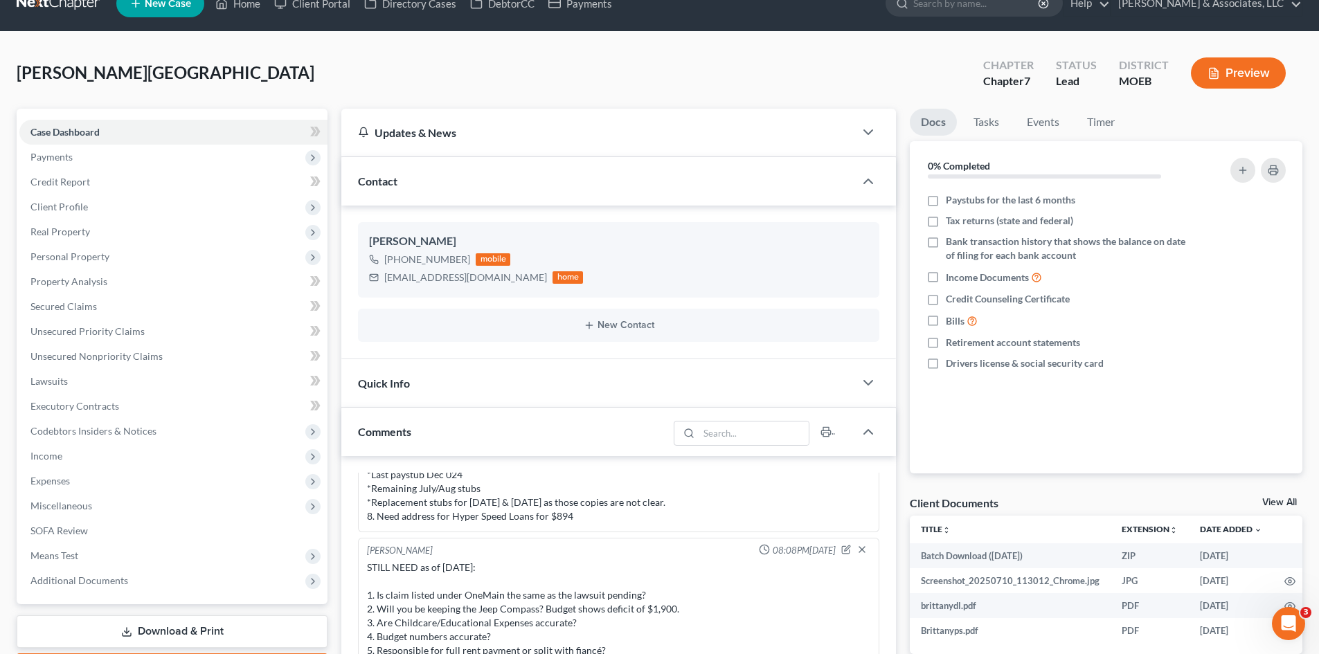
scroll to position [0, 0]
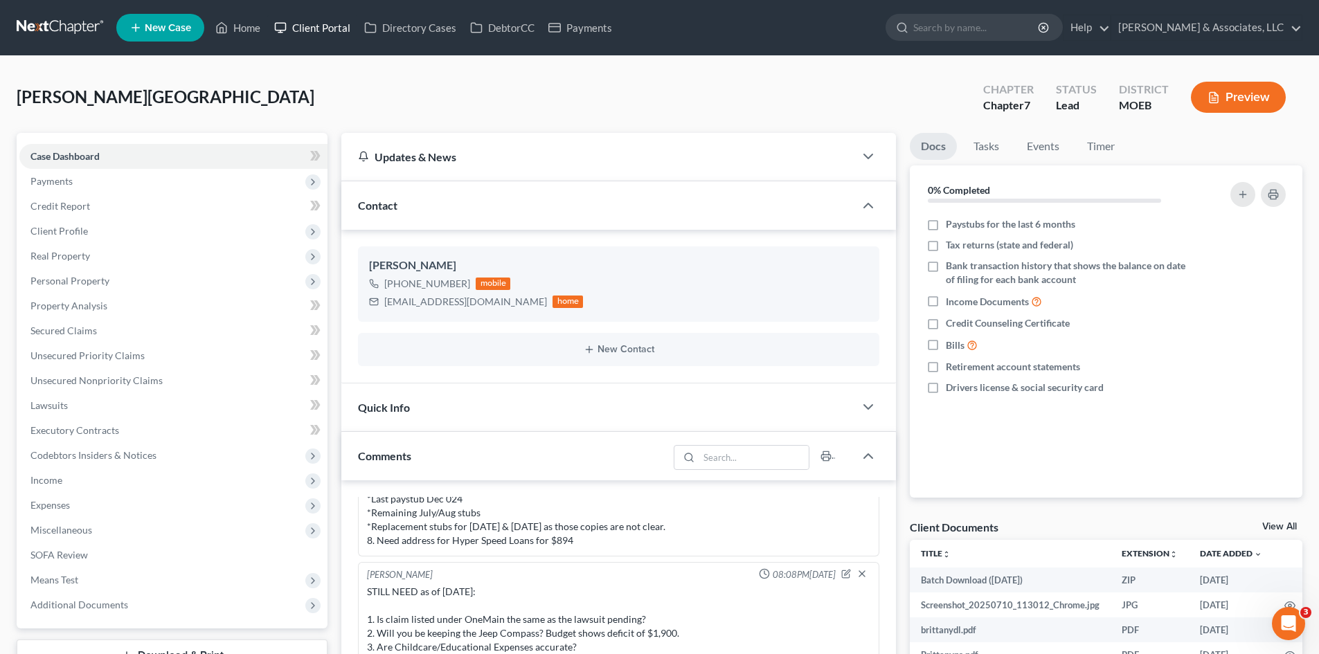
click at [315, 30] on link "Client Portal" at bounding box center [312, 27] width 90 height 25
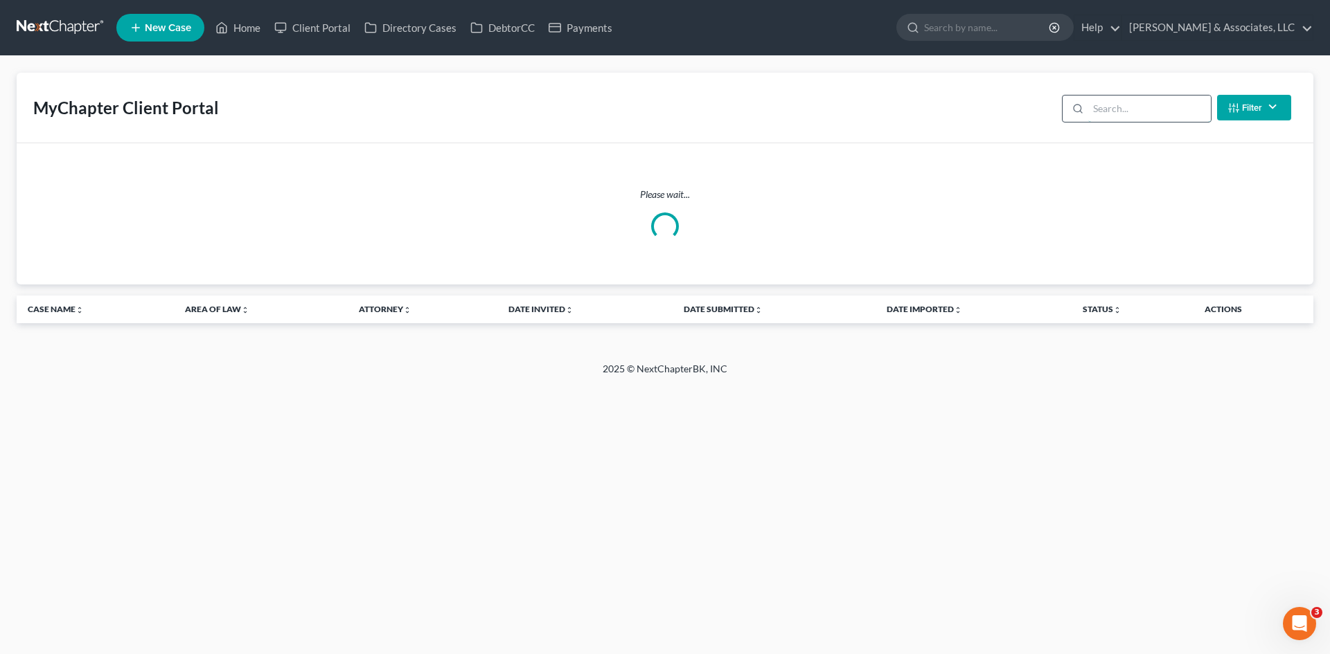
click at [1105, 110] on input "search" at bounding box center [1149, 109] width 123 height 26
type input "s"
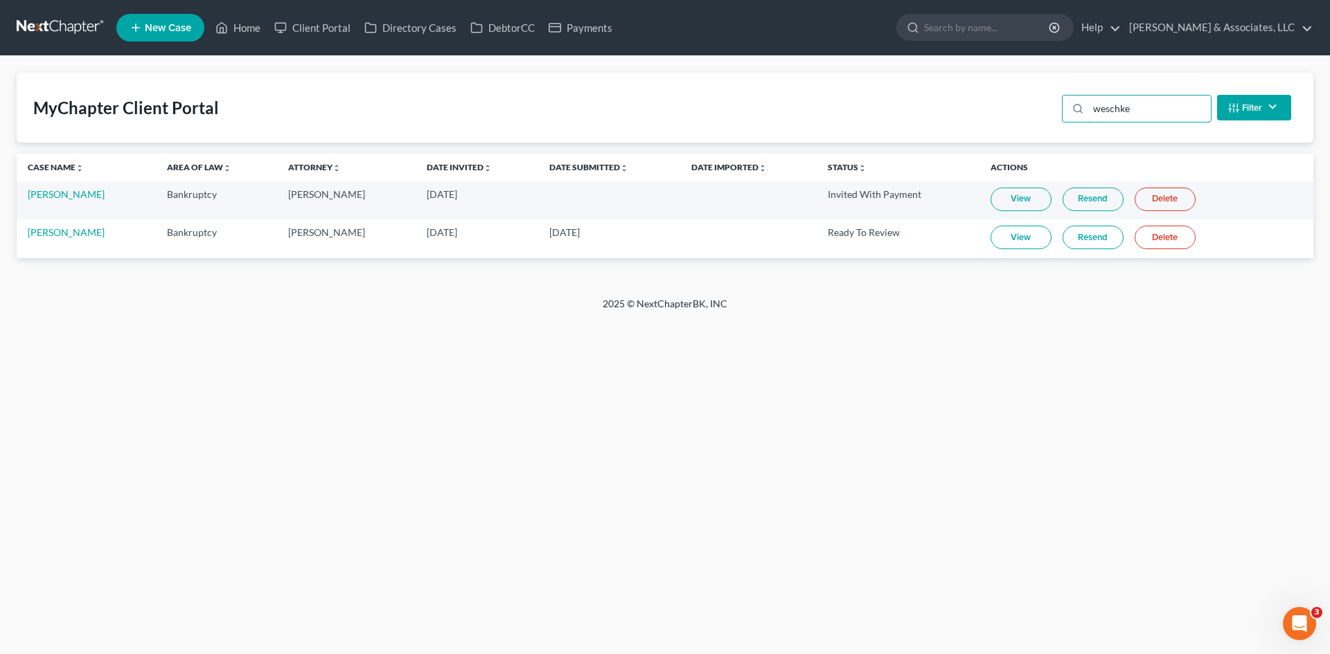
type input "weschke"
click at [76, 196] on link "[PERSON_NAME]" at bounding box center [66, 194] width 77 height 12
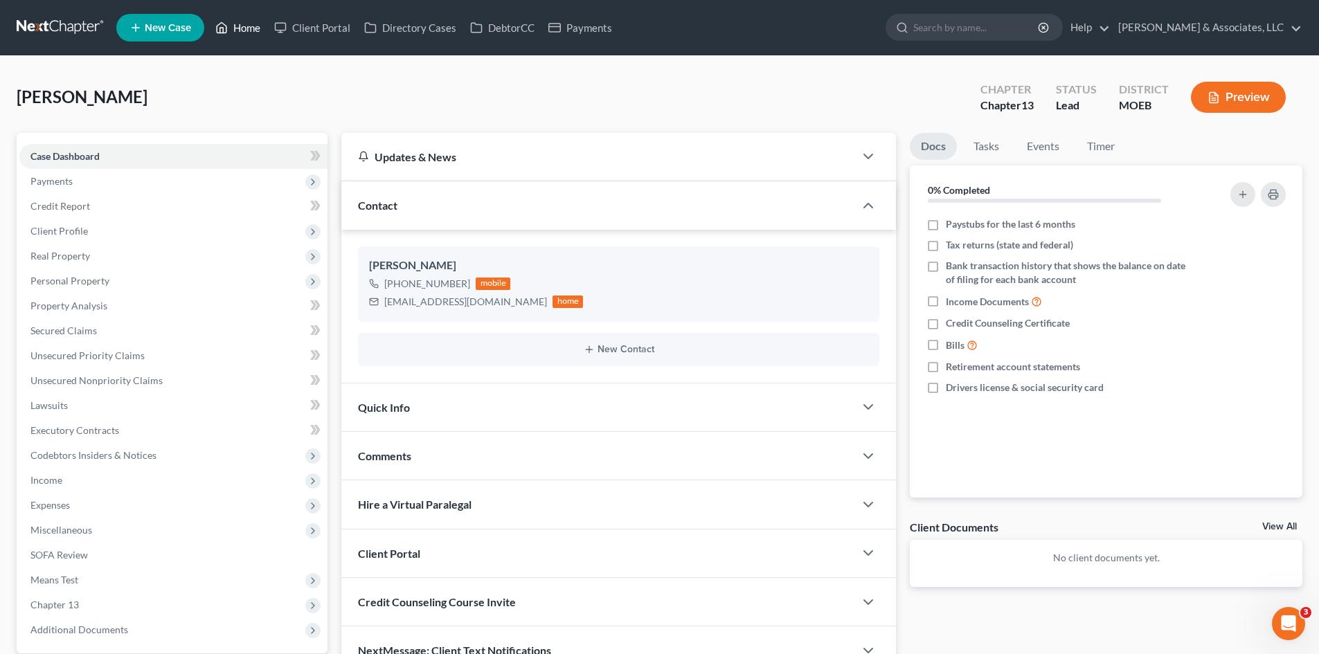
click at [249, 28] on link "Home" at bounding box center [237, 27] width 59 height 25
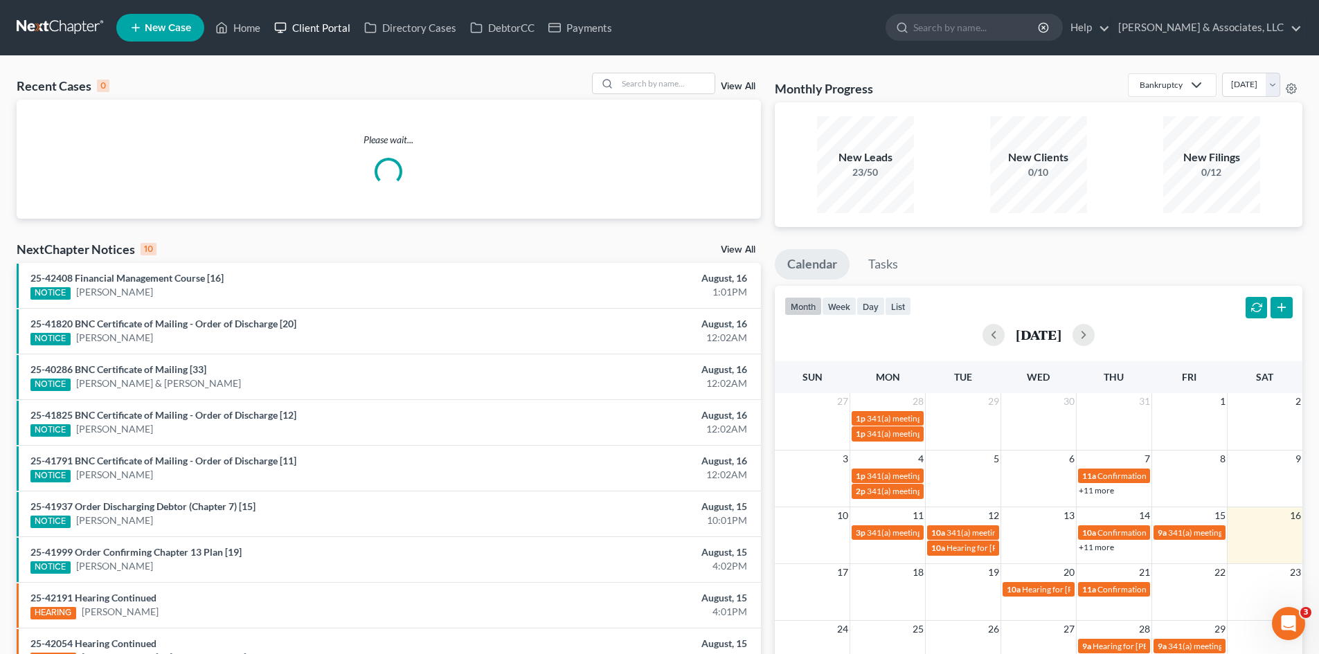
click at [330, 27] on link "Client Portal" at bounding box center [312, 27] width 90 height 25
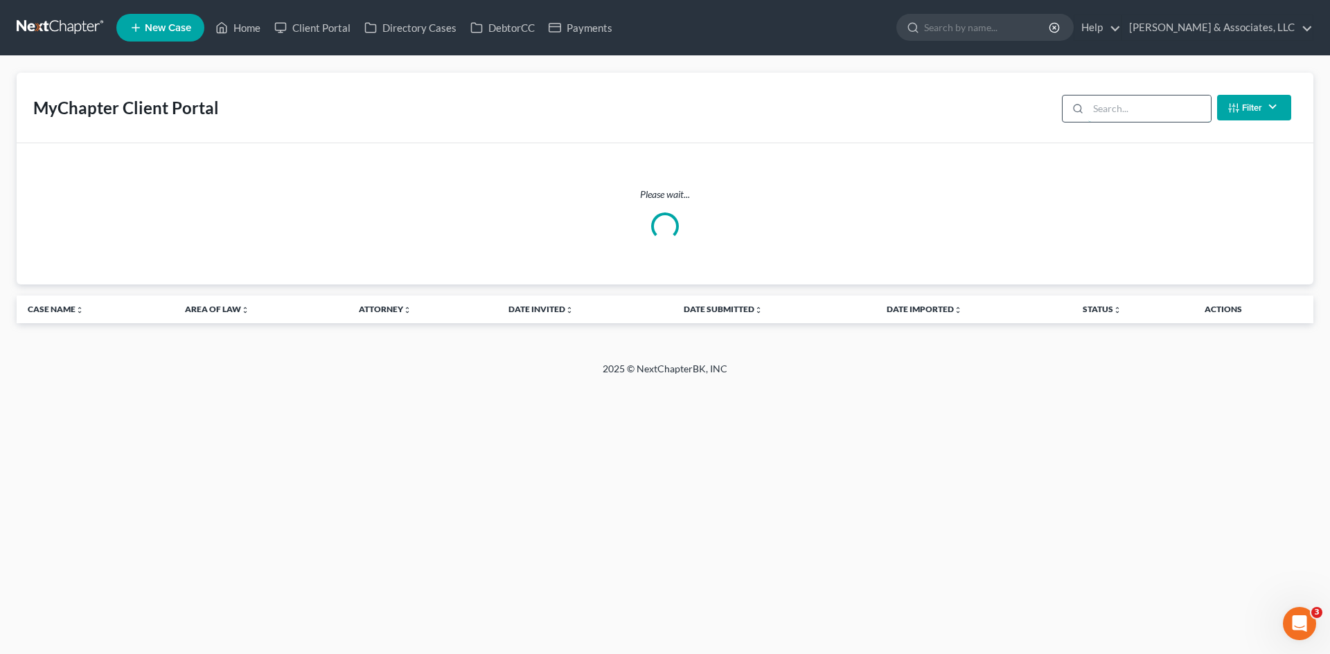
click at [1114, 106] on input "search" at bounding box center [1149, 109] width 123 height 26
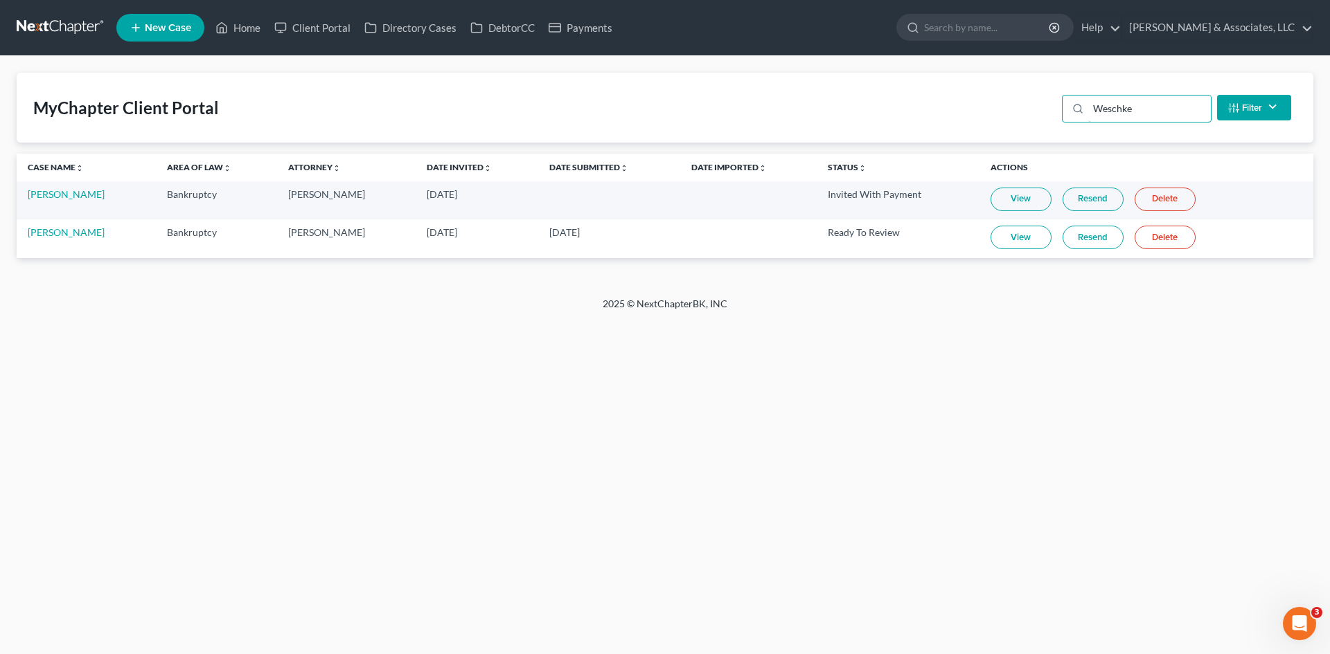
type input "Weschke"
click at [1021, 242] on link "View" at bounding box center [1020, 238] width 61 height 24
click at [72, 235] on link "[PERSON_NAME]" at bounding box center [66, 232] width 77 height 12
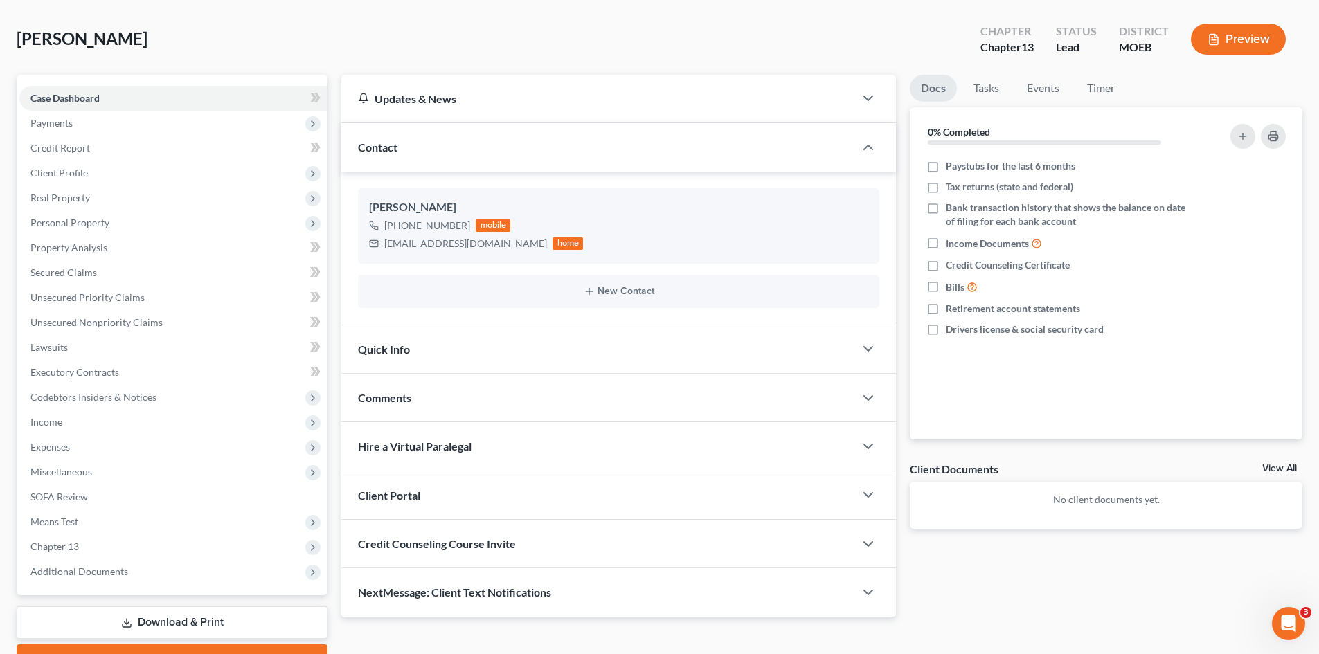
scroll to position [132, 0]
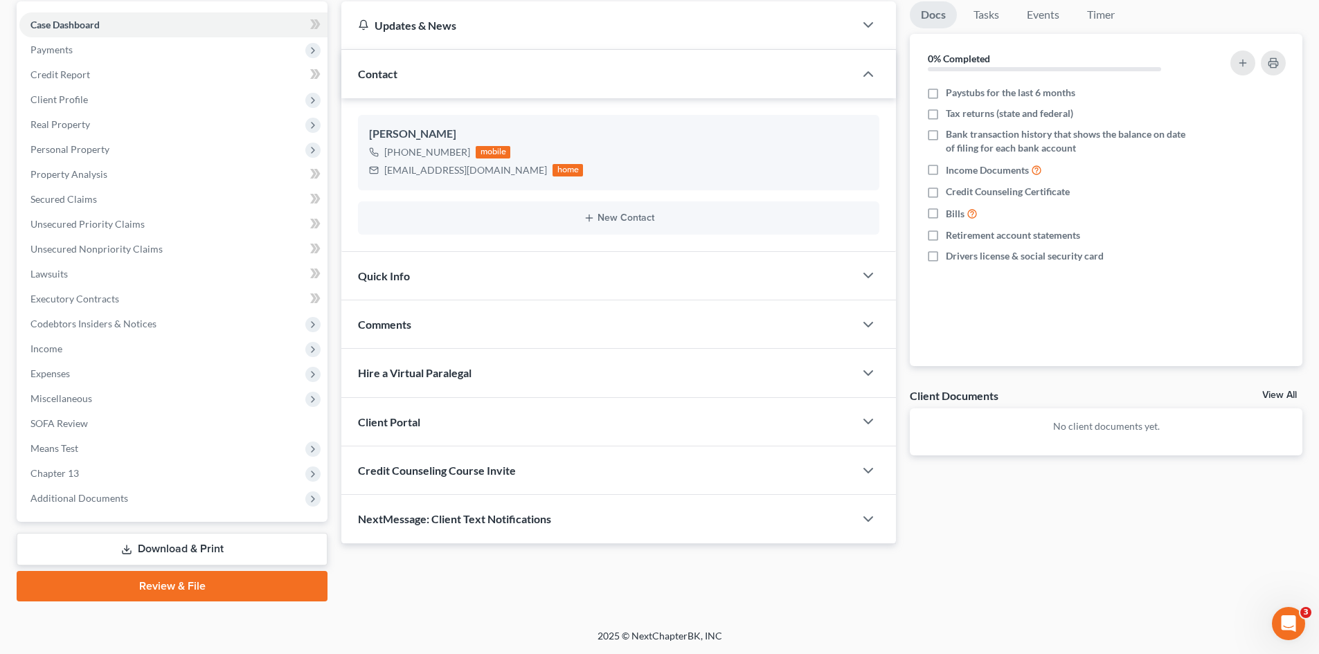
click at [383, 325] on span "Comments" at bounding box center [384, 324] width 53 height 13
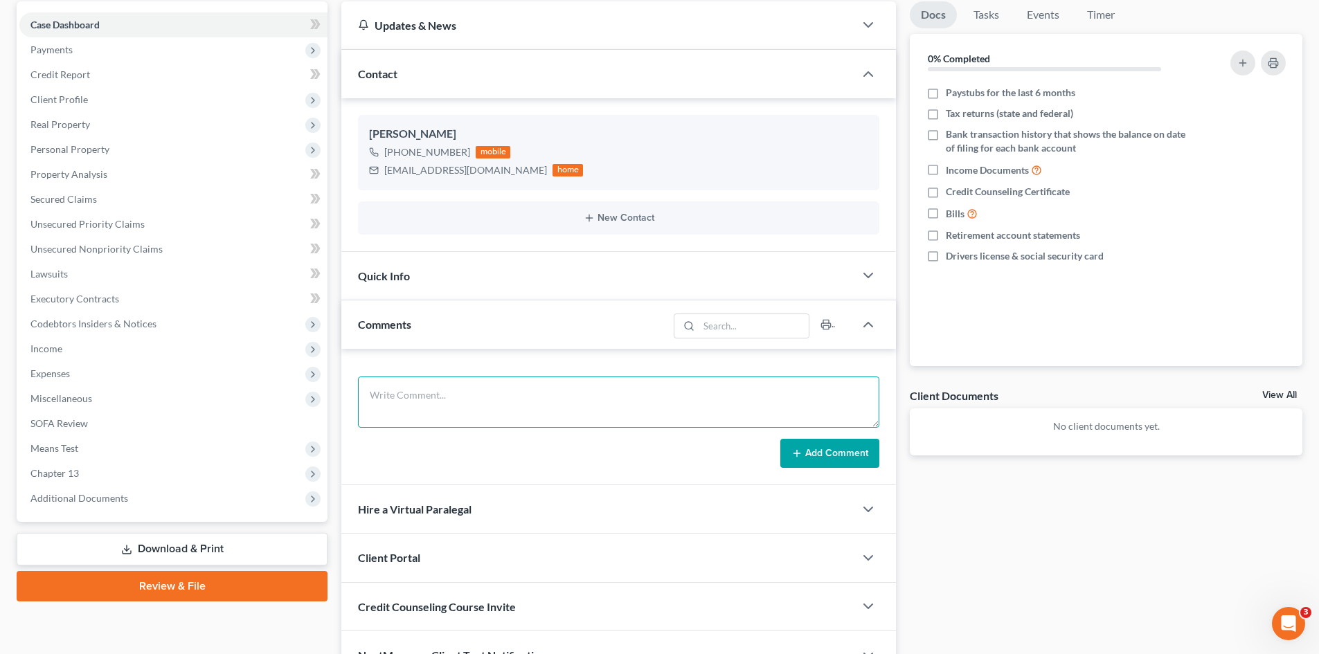
click at [428, 397] on textarea at bounding box center [618, 402] width 521 height 51
click at [458, 394] on textarea at bounding box center [618, 402] width 521 height 51
type textarea "S"
click at [411, 423] on textarea "STILL NEEDED as of [DATE]: 1." at bounding box center [618, 402] width 521 height 51
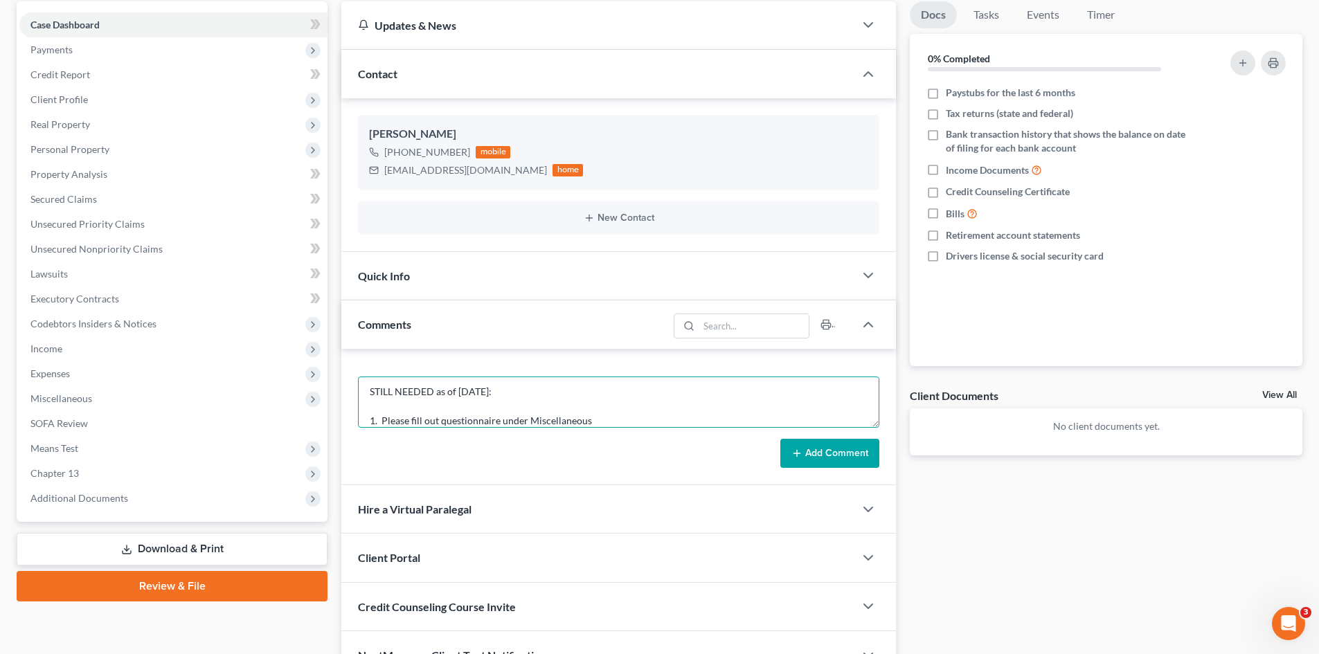
click at [615, 422] on textarea "STILL NEEDED as of [DATE]: 1. Please fill out questionnaire under Miscellaneous" at bounding box center [618, 402] width 521 height 51
click at [393, 418] on textarea "STILL NEEDED as of [DATE]: 1. Please fill out questionnaire under Miscellaneous…" at bounding box center [618, 402] width 521 height 51
paste textarea "Need Gross Yearly Income 2023"
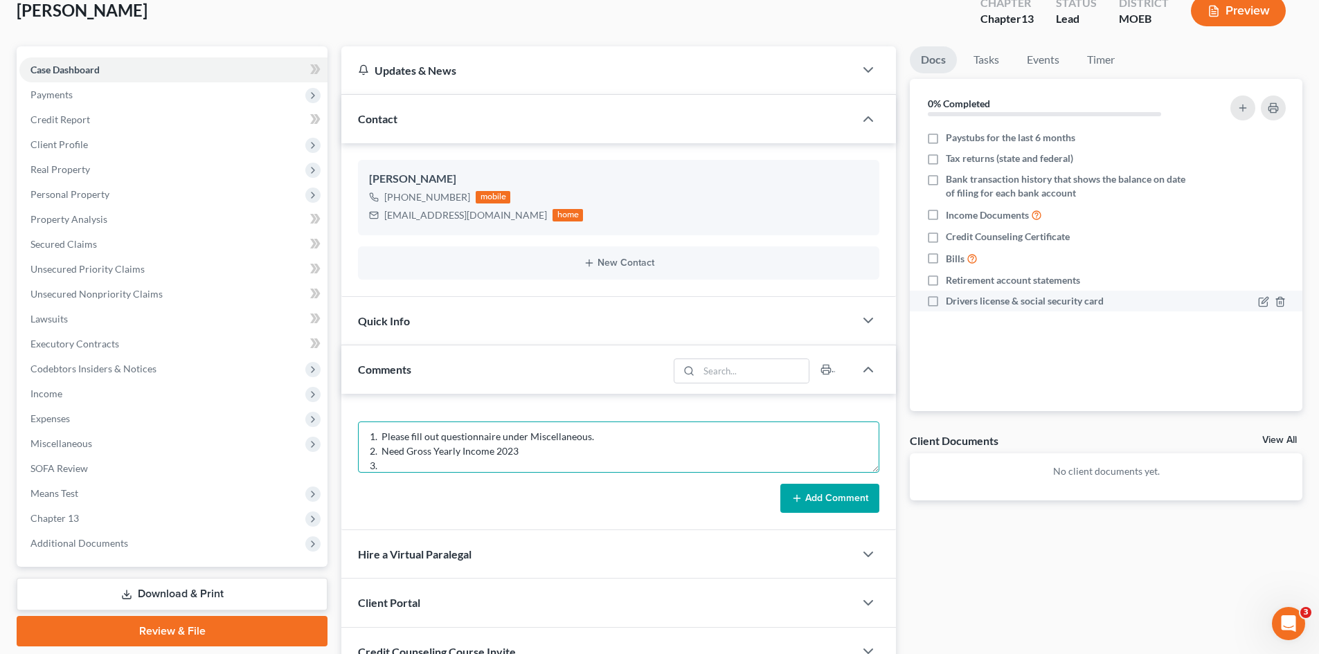
scroll to position [62, 0]
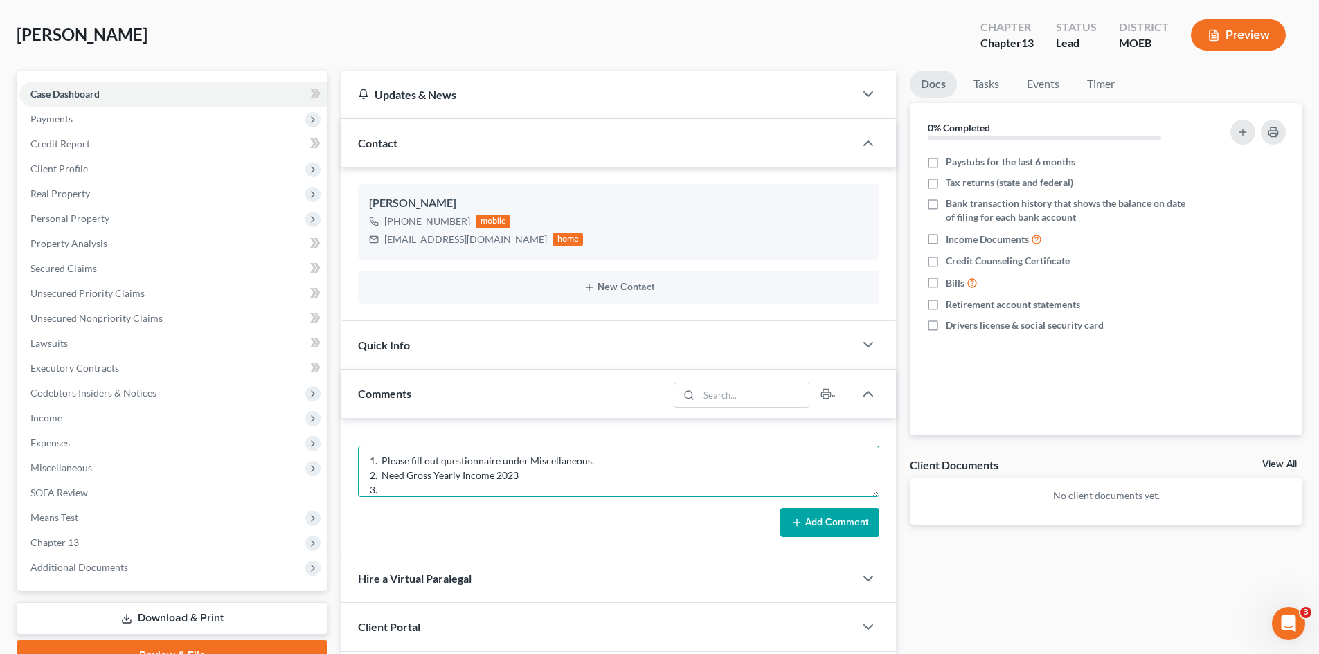
drag, startPoint x: 445, startPoint y: 484, endPoint x: 433, endPoint y: 488, distance: 12.9
click at [445, 484] on textarea "STILL NEEDED as of [DATE]: 1. Please fill out questionnaire under Miscellaneous…" at bounding box center [618, 471] width 521 height 51
paste textarea "Lived at current address 3 years? If not, previous address with dates move in/m…"
click at [409, 492] on textarea "STILL NEEDED as of [DATE]: 1. Please fill out questionnaire under Miscellaneous…" at bounding box center [618, 471] width 521 height 51
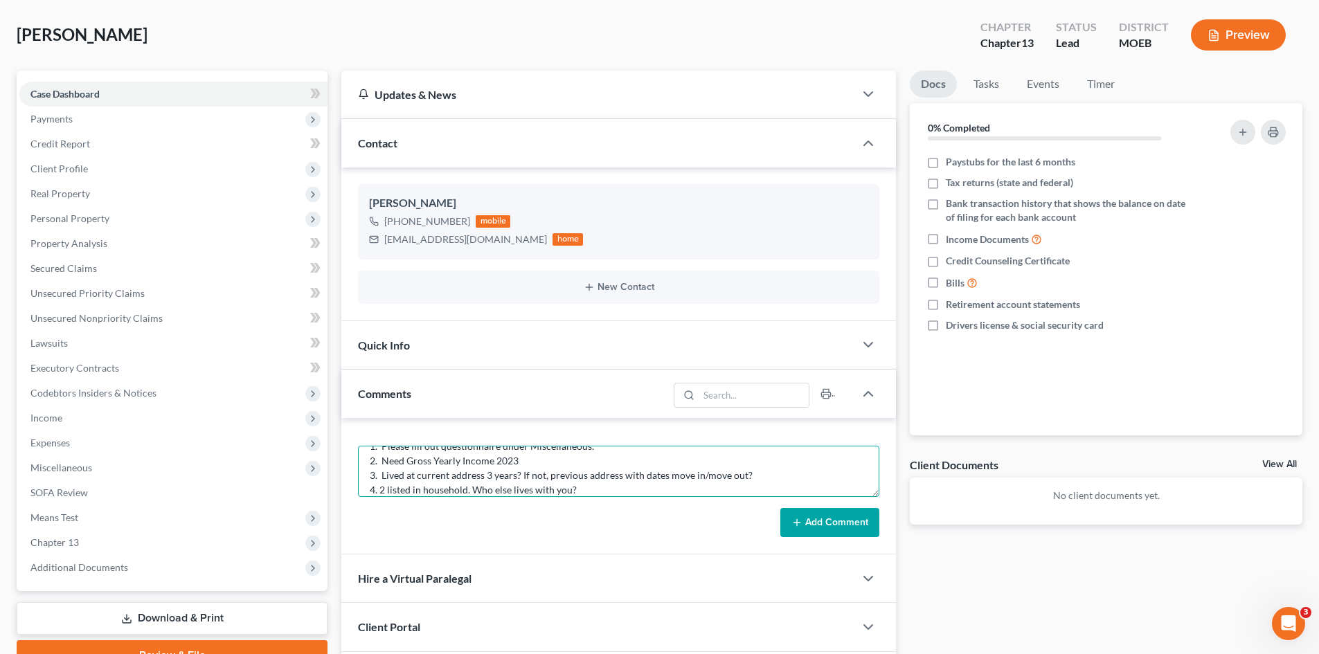
scroll to position [62, 0]
click at [407, 494] on textarea "STILL NEEDED as of [DATE]: 1. Please fill out questionnaire under Miscellaneous…" at bounding box center [618, 471] width 521 height 51
paste textarea "Car loan on ____?"
paste textarea "Any pets? What kind?"
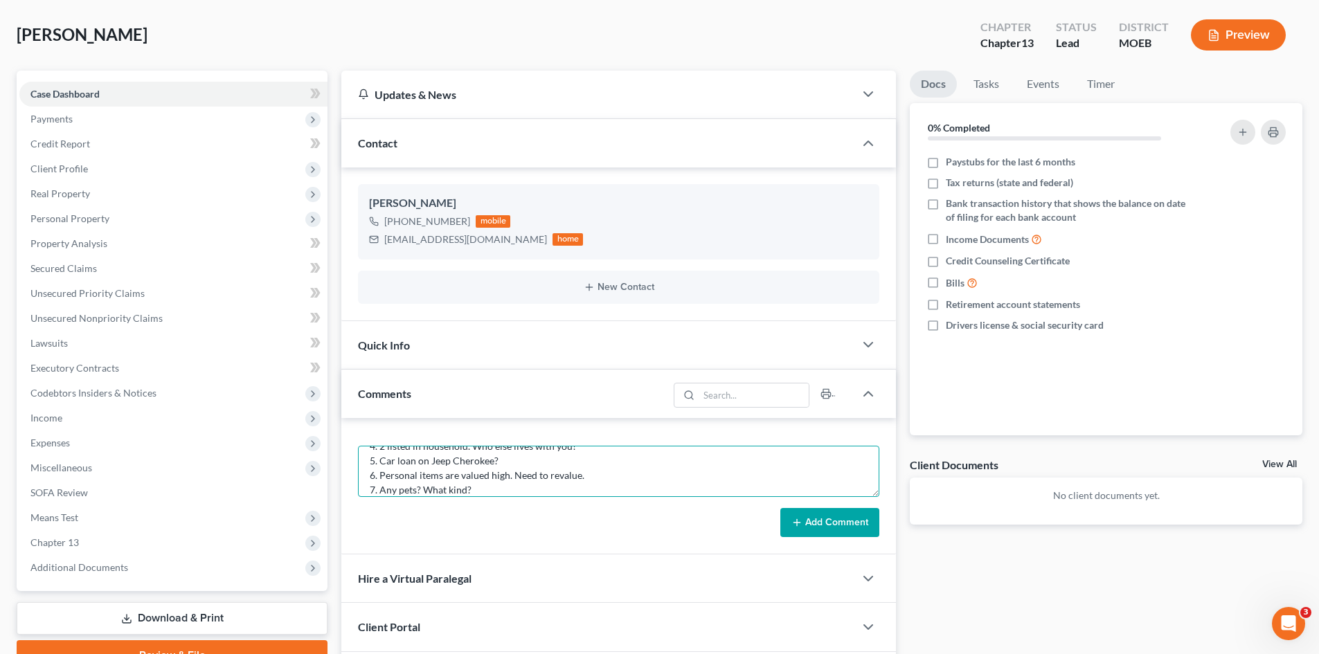
scroll to position [105, 0]
click at [386, 487] on textarea "STILL NEEDED as of [DATE]: 1. Please fill out questionnaire under Miscellaneous…" at bounding box center [618, 471] width 521 height 51
paste textarea "Any additional accounts, Cash App, Venmo, etc.?"
click at [384, 492] on textarea "STILL NEEDED as of [DATE]: 1. Please fill out questionnaire under Miscellaneous…" at bounding box center [618, 471] width 521 height 51
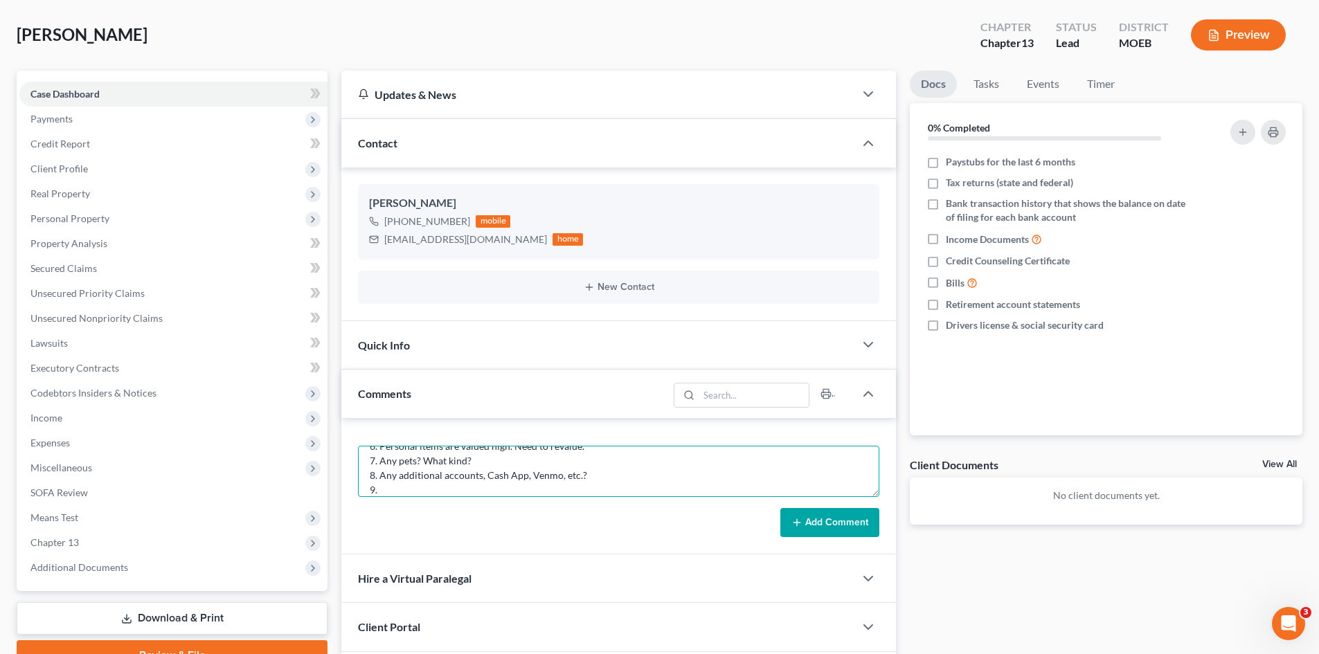
paste textarea "401K or retirement acct? Life insurance? Cash value?"
click at [409, 476] on textarea "STILL NEEDED as of [DATE]: 1. Please fill out questionnaire under Miscellaneous…" at bounding box center [618, 471] width 521 height 51
paste textarea "Owe any back taxes? How much, whom owed to?"
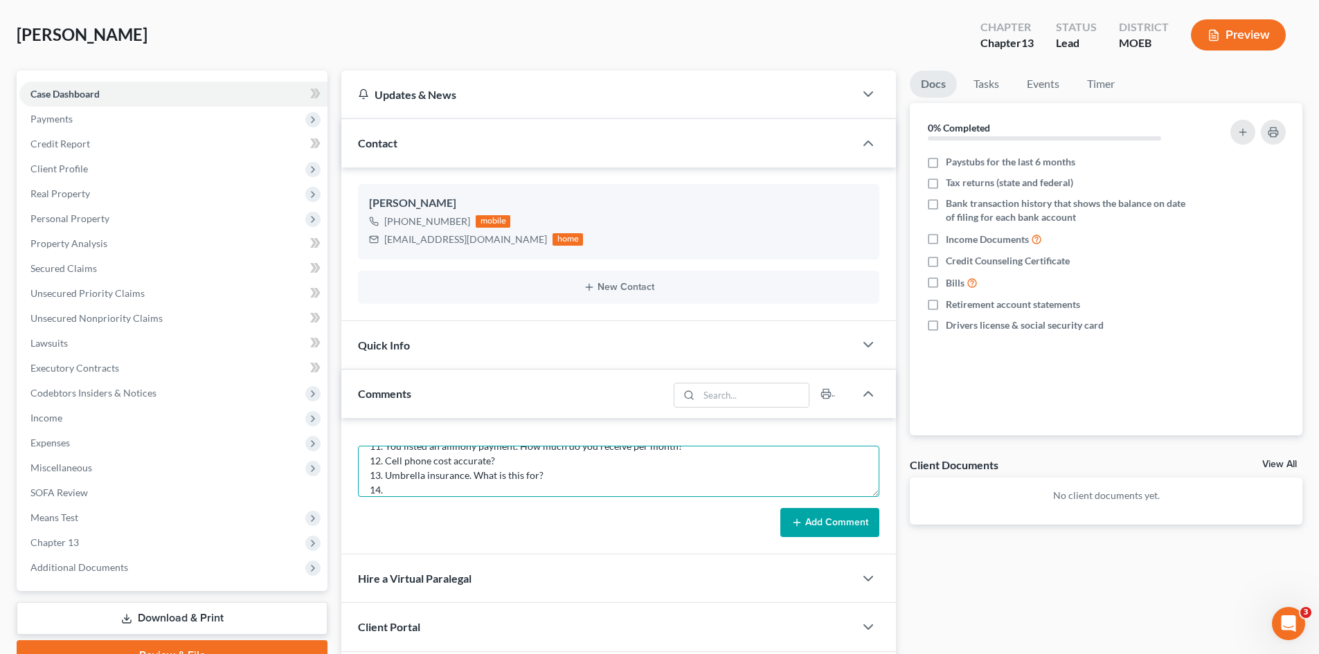
click at [404, 494] on textarea "STILL NEEDED as of [DATE]: 1. Please fill out questionnaire under Miscellaneous…" at bounding box center [618, 471] width 521 height 51
paste textarea "Disabled veteran? Reservist/National Guard member?"
drag, startPoint x: 624, startPoint y: 487, endPoint x: 359, endPoint y: 436, distance: 269.3
click at [359, 436] on div "STILL NEEDED as of [DATE]: 1. Please fill out questionnaire under Miscellaneous…" at bounding box center [618, 486] width 555 height 136
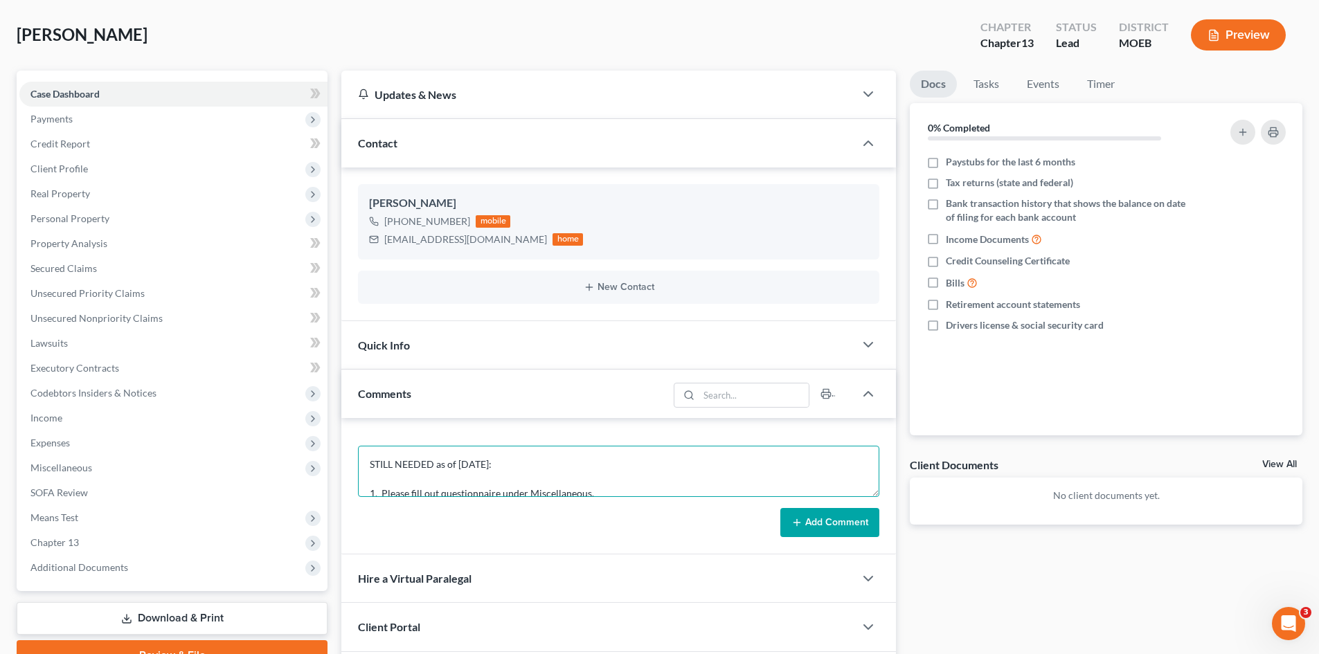
drag, startPoint x: 464, startPoint y: 479, endPoint x: 377, endPoint y: 475, distance: 86.7
click at [465, 479] on textarea "STILL NEEDED as of [DATE]: 1. Please fill out questionnaire under Miscellaneous…" at bounding box center [618, 471] width 521 height 51
drag, startPoint x: 421, startPoint y: 479, endPoint x: 811, endPoint y: 488, distance: 390.0
click at [422, 479] on textarea "STILL NEEDED as of [DATE]: 1. Please fill out questionnaire under Miscellaneous…" at bounding box center [618, 471] width 521 height 51
type textarea "STILL NEEDED as of [DATE]: 1. Please fill out questionnaire under Miscellaneous…"
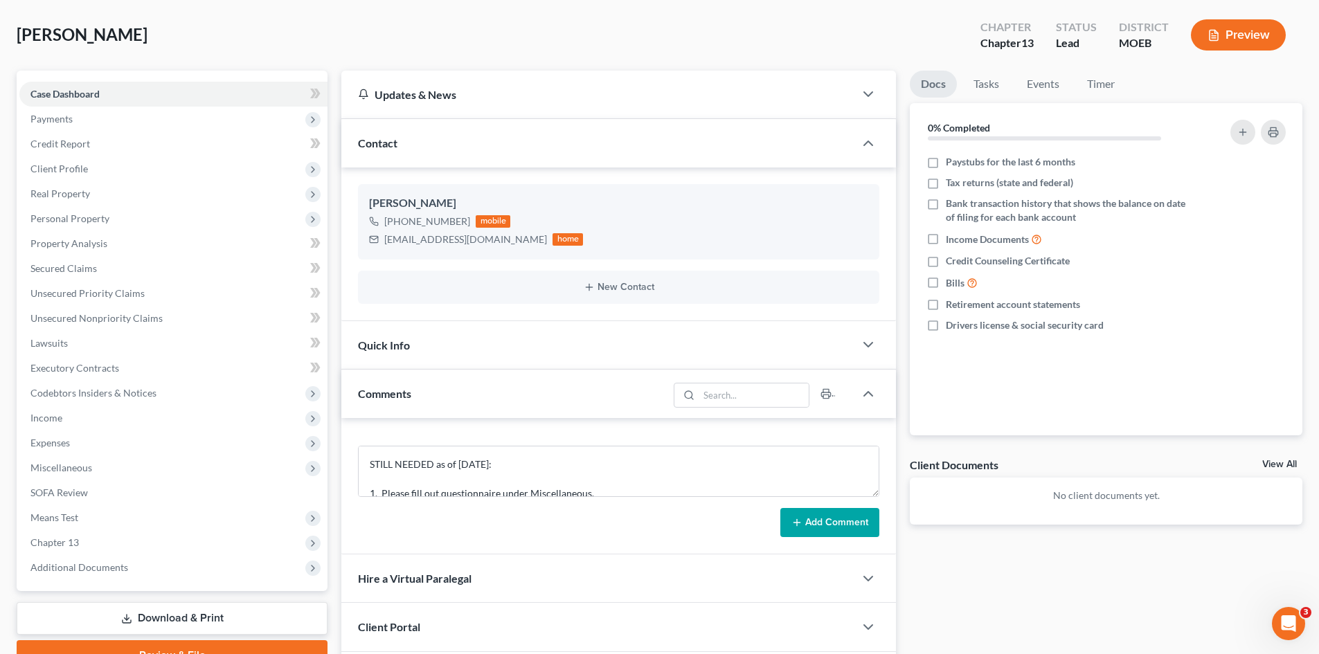
click at [821, 518] on button "Add Comment" at bounding box center [829, 522] width 99 height 29
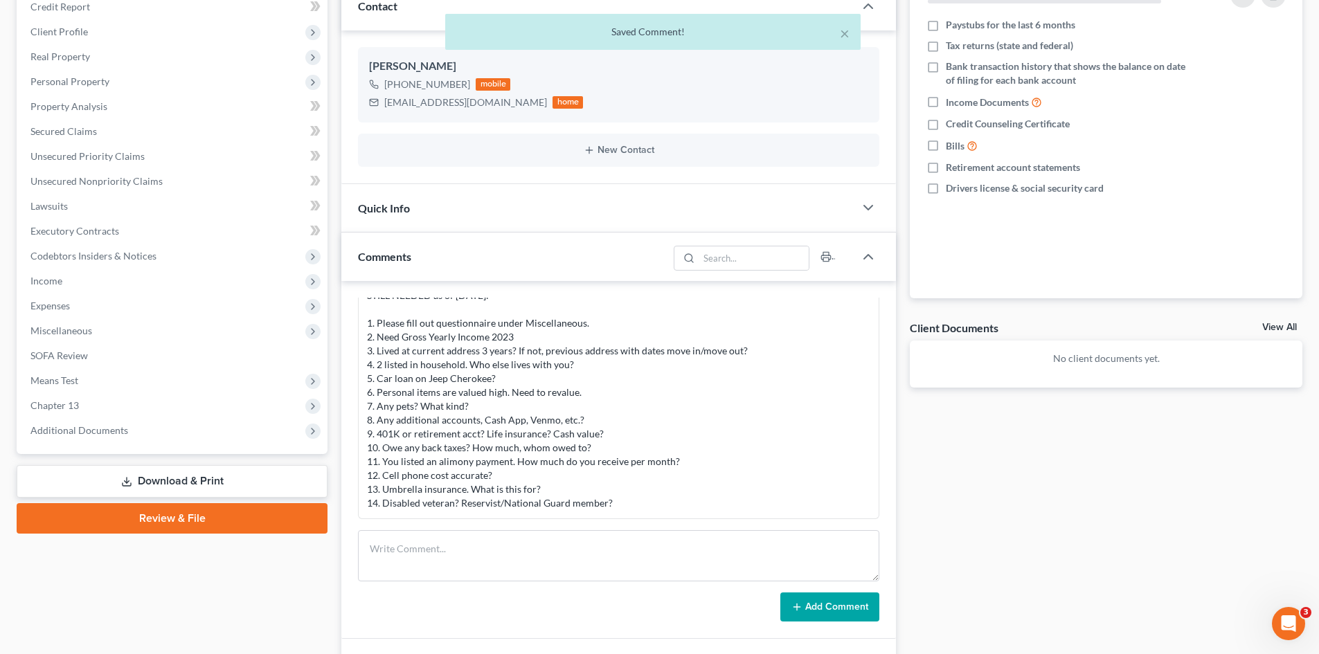
scroll to position [201, 0]
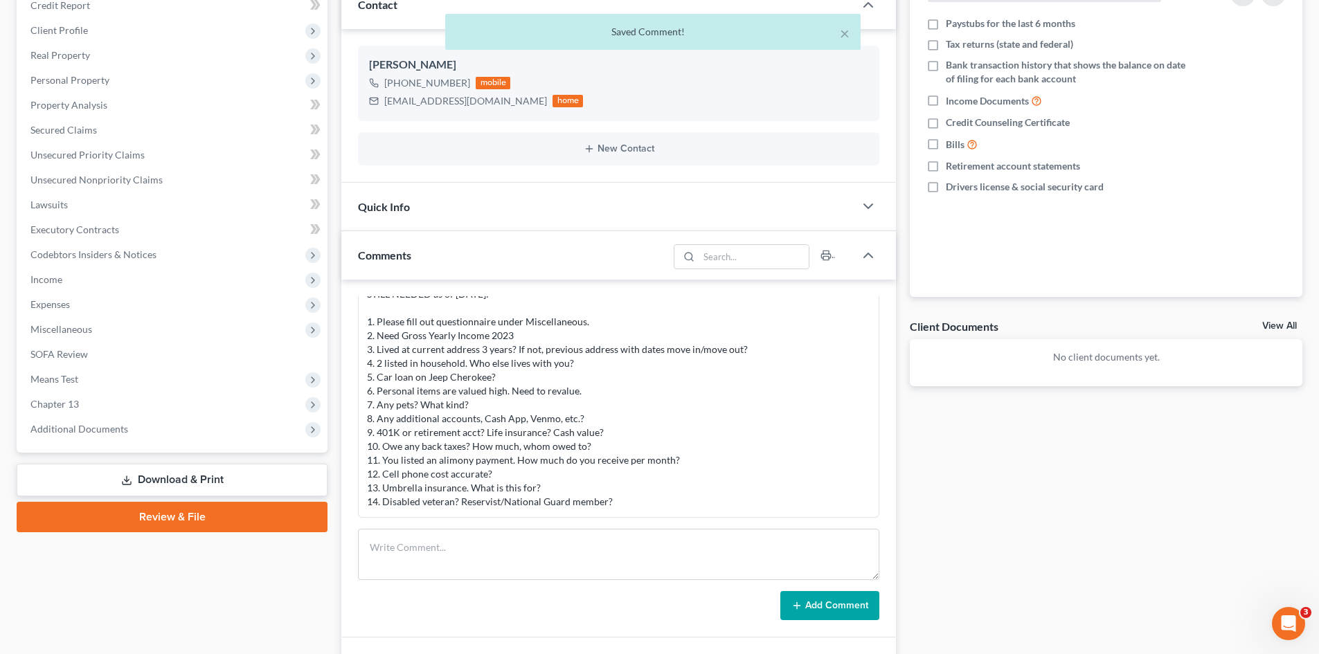
drag, startPoint x: 623, startPoint y: 508, endPoint x: 359, endPoint y: 327, distance: 319.2
click at [359, 327] on div "[PERSON_NAME] 08:48PM[DATE] STILL NEEDED as of [DATE]: 1. Please fill out quest…" at bounding box center [618, 391] width 521 height 253
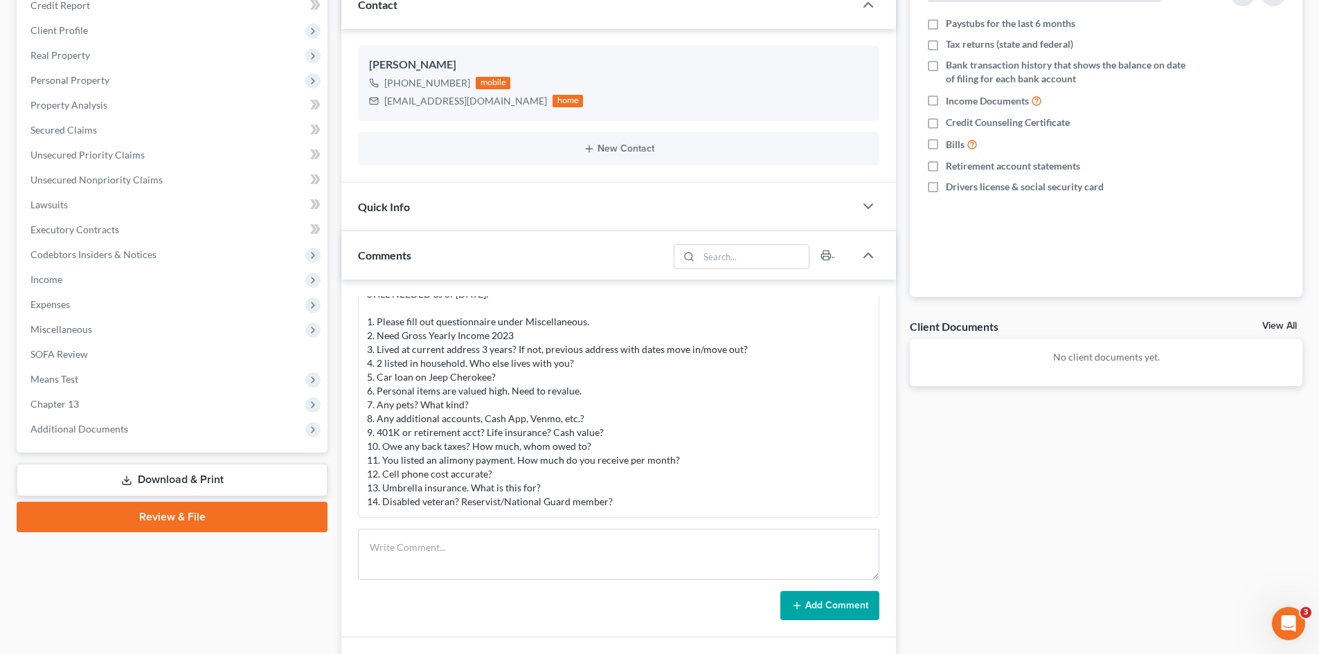
copy div "1. Please fill out questionnaire under Miscellaneous. 2. Need Gross Yearly Inco…"
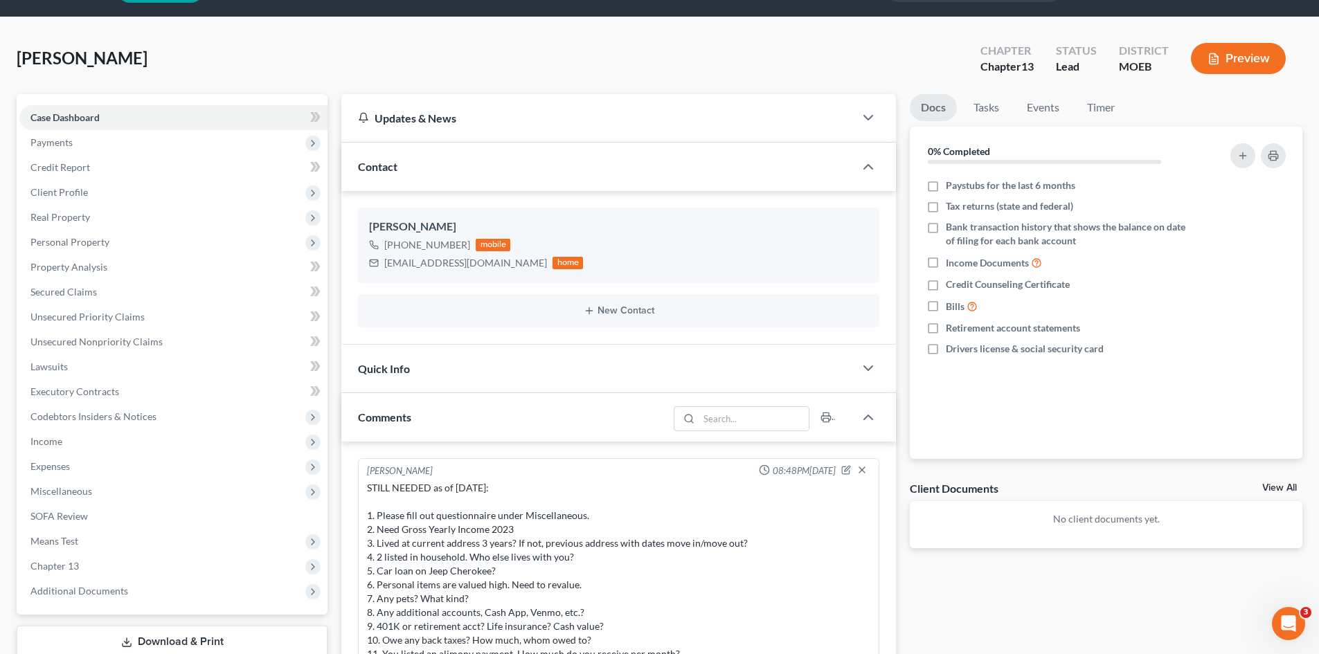
scroll to position [0, 0]
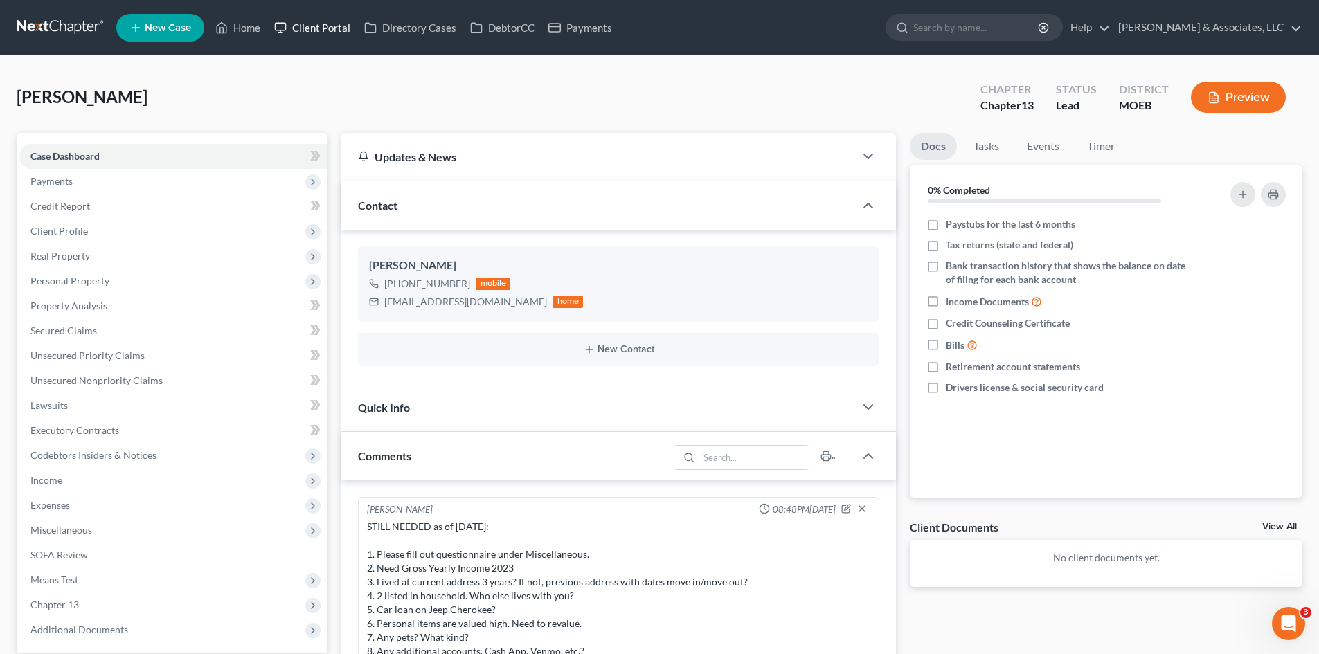
drag, startPoint x: 320, startPoint y: 28, endPoint x: 1057, endPoint y: 60, distance: 738.2
click at [320, 28] on link "Client Portal" at bounding box center [312, 27] width 90 height 25
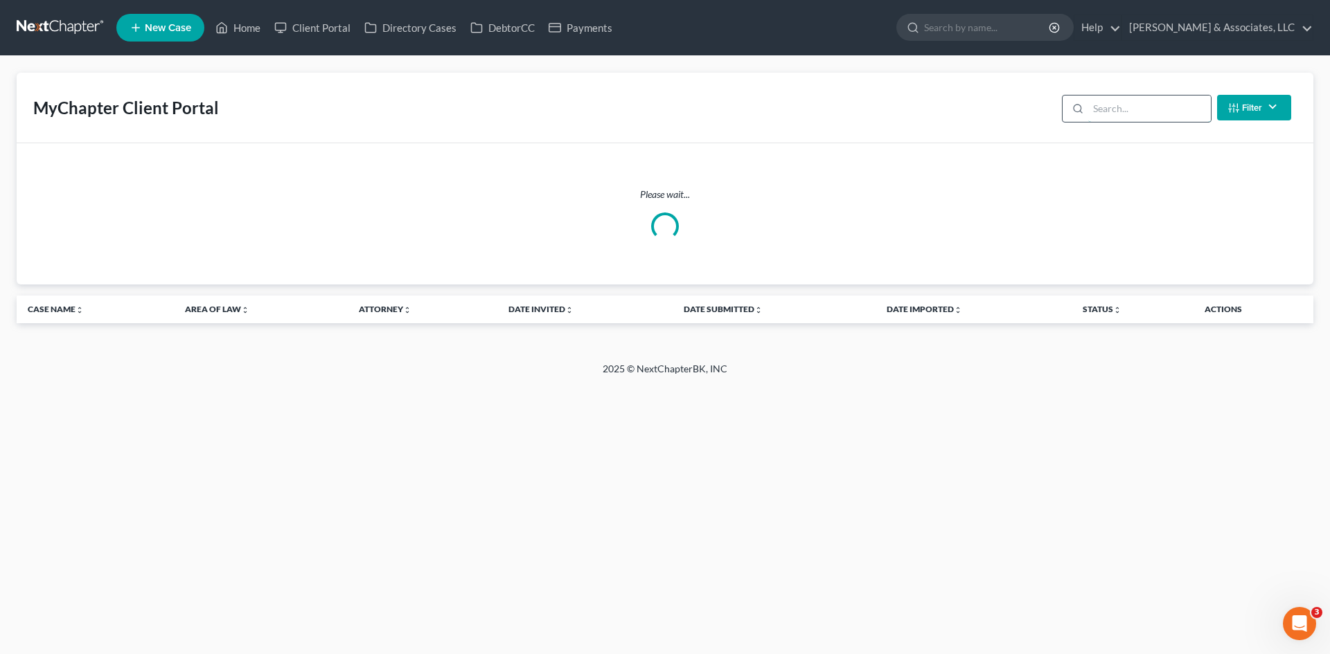
click at [1100, 108] on input "search" at bounding box center [1149, 109] width 123 height 26
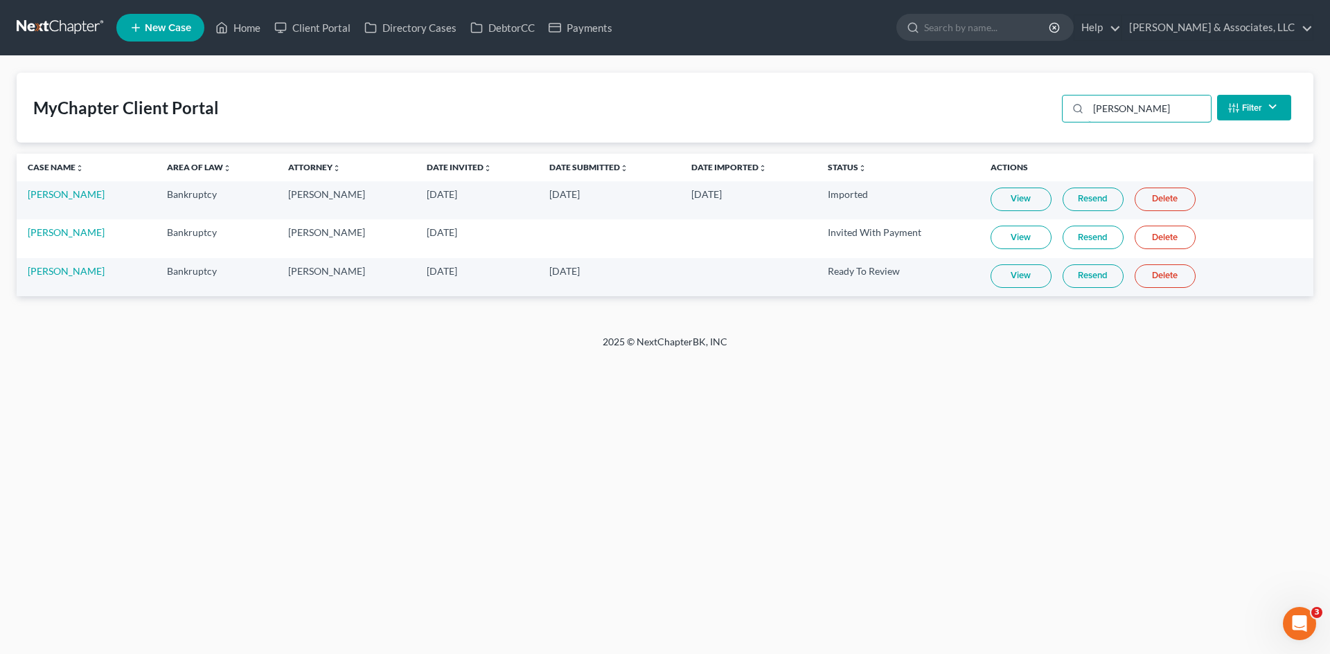
type input "[PERSON_NAME]"
click at [1014, 281] on link "View" at bounding box center [1020, 277] width 61 height 24
click at [73, 275] on link "[PERSON_NAME]" at bounding box center [66, 271] width 77 height 12
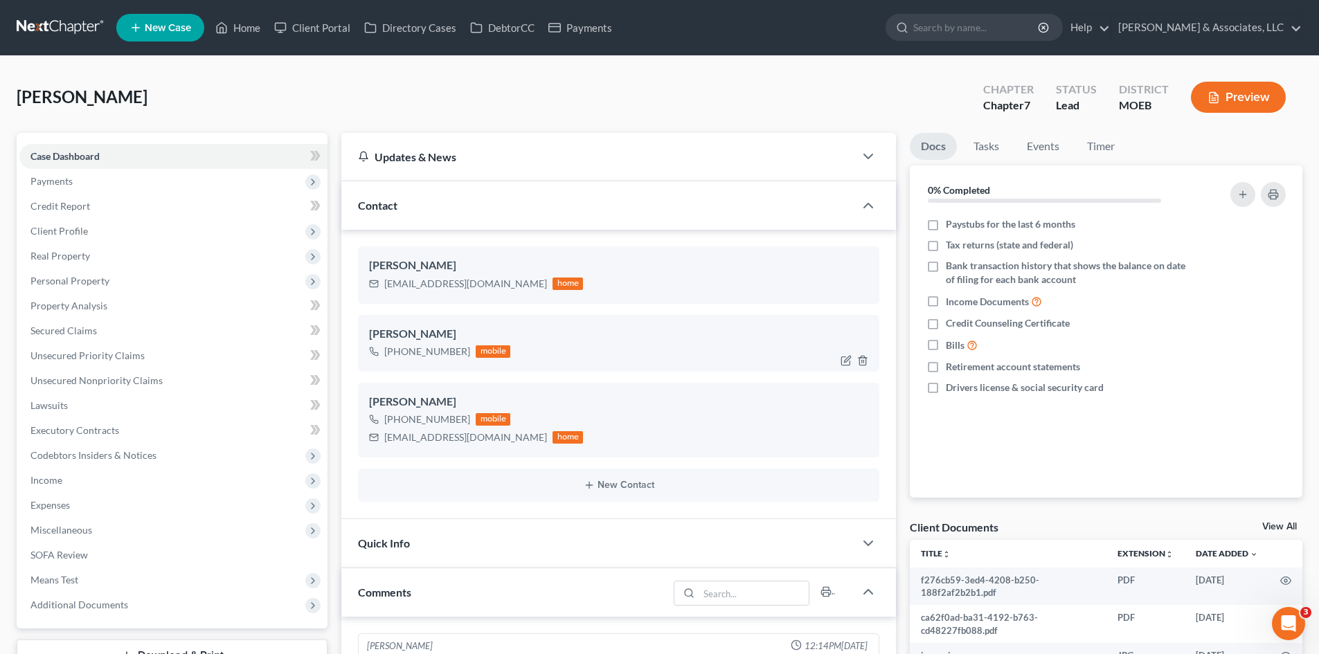
scroll to position [332, 0]
click at [863, 361] on icon "button" at bounding box center [862, 360] width 11 height 11
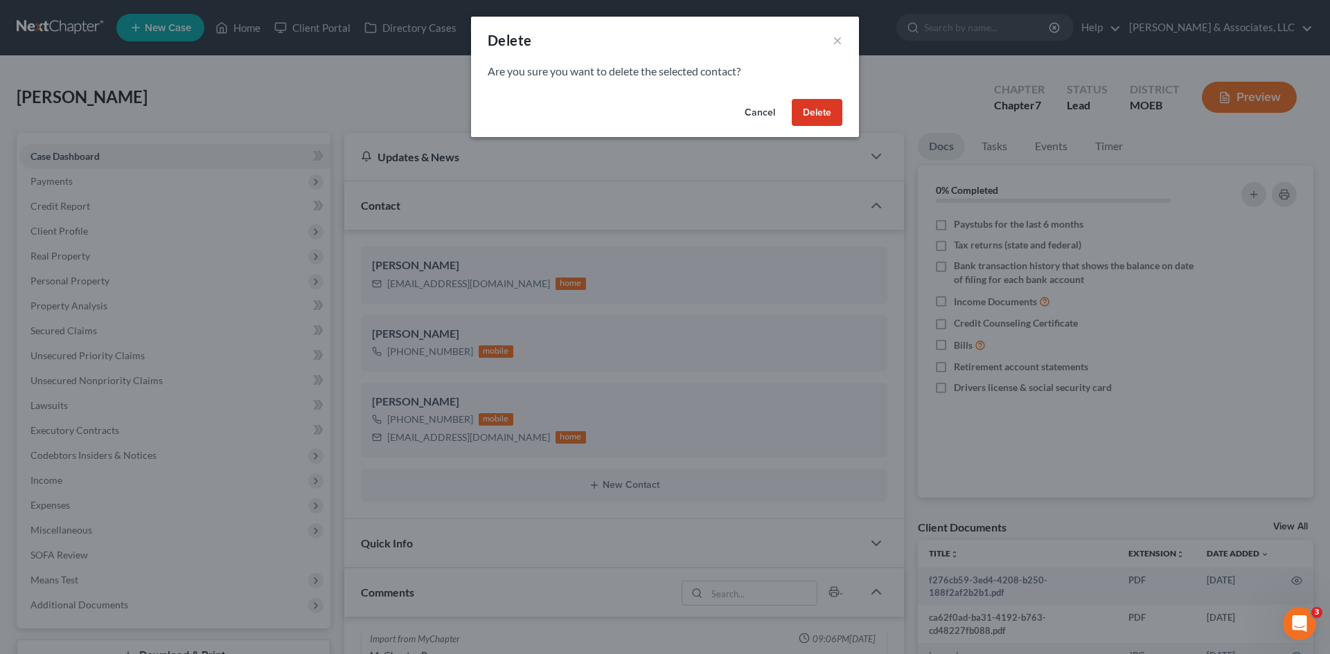
click at [809, 112] on button "Delete" at bounding box center [817, 113] width 51 height 28
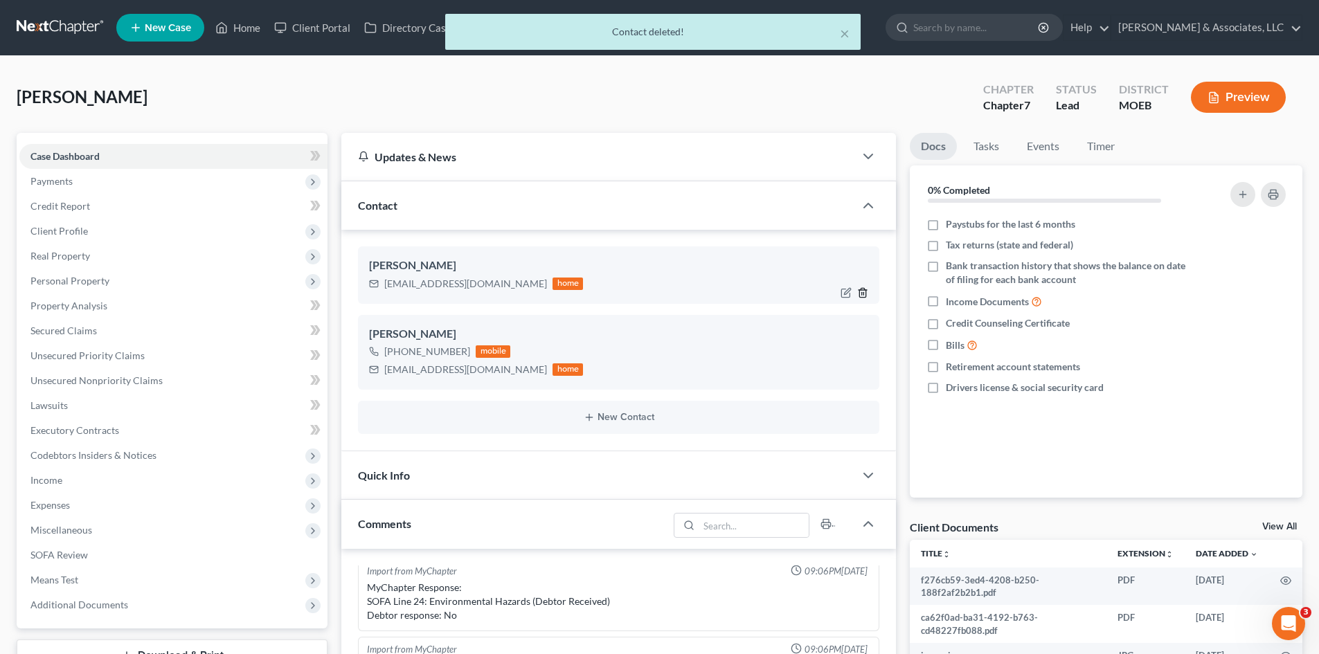
click at [865, 296] on icon "button" at bounding box center [862, 292] width 11 height 11
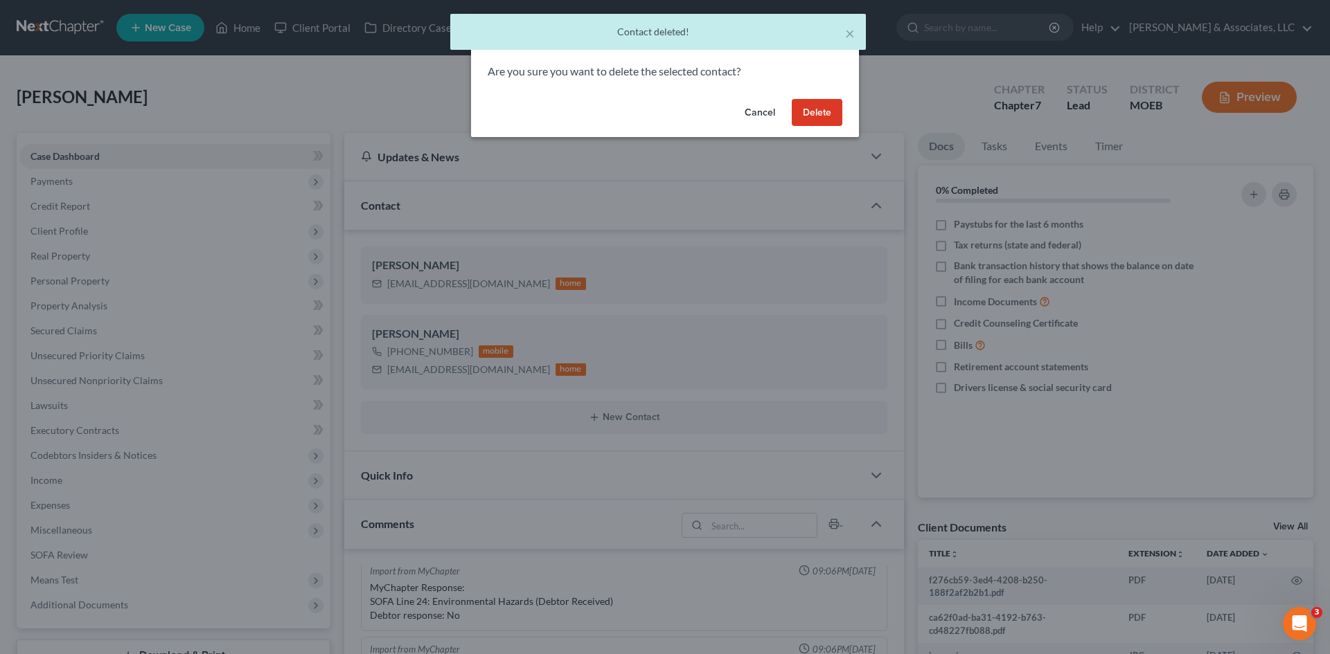
click at [823, 111] on button "Delete" at bounding box center [817, 113] width 51 height 28
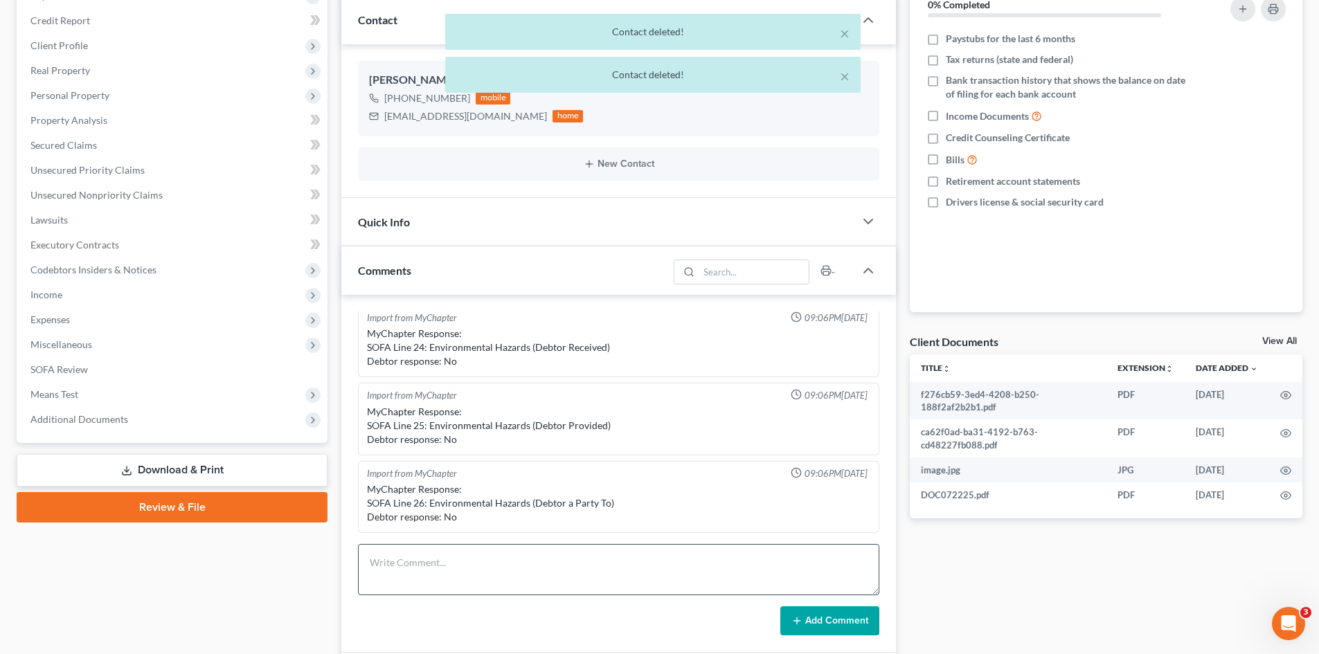
scroll to position [277, 0]
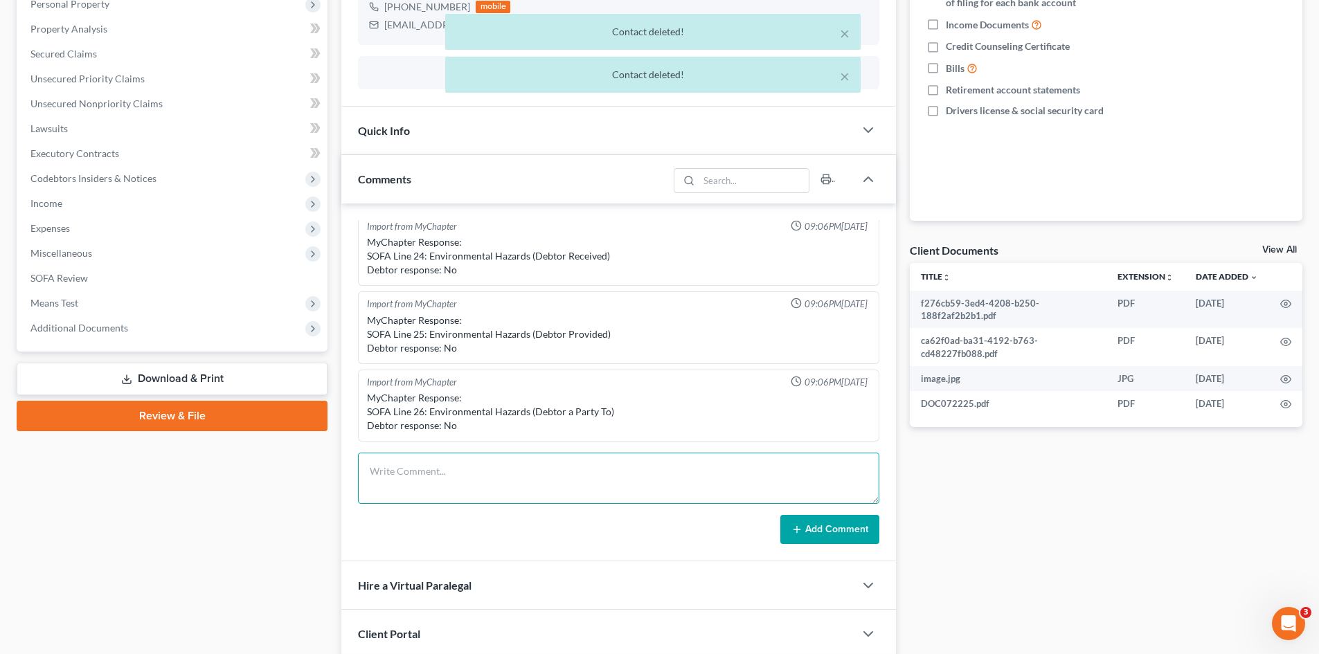
click at [440, 472] on textarea at bounding box center [618, 478] width 521 height 51
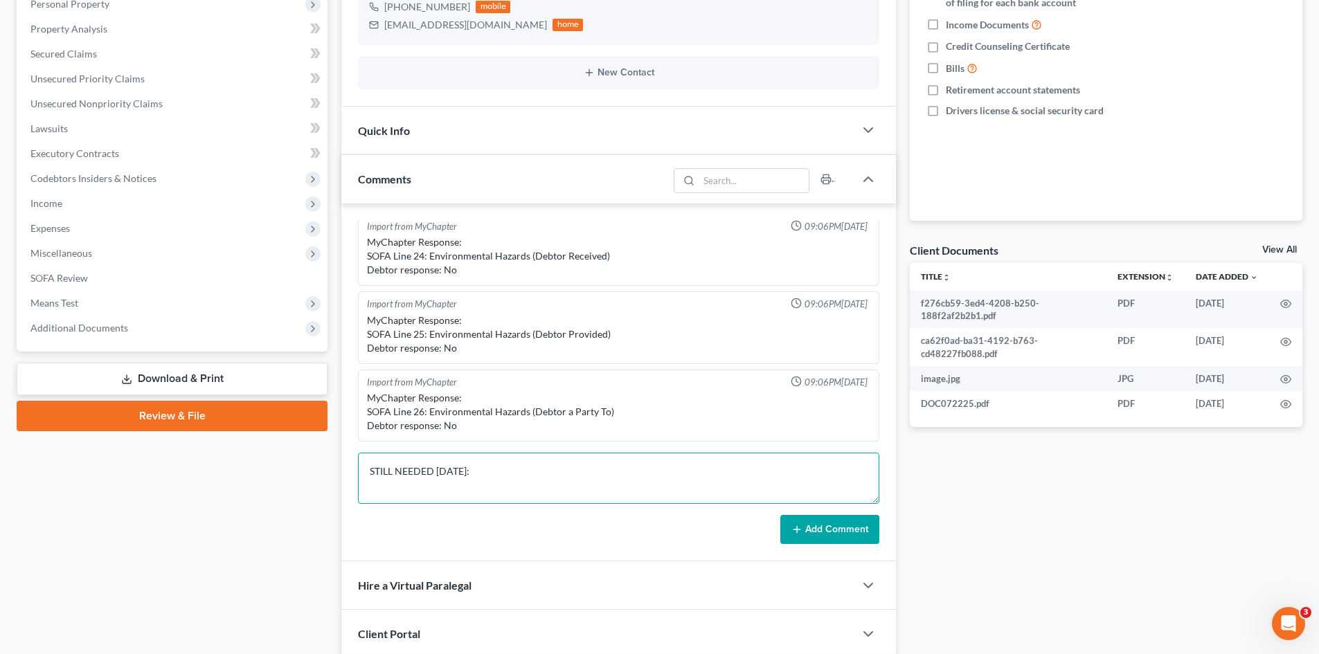
scroll to position [3, 0]
click at [389, 494] on textarea "STILL NEEDED [DATE]: 1." at bounding box center [618, 478] width 521 height 51
click at [404, 493] on textarea "STILL NEEDED [DATE]: 1." at bounding box center [618, 478] width 521 height 51
paste textarea "Need Gross Yearly Income 2023"
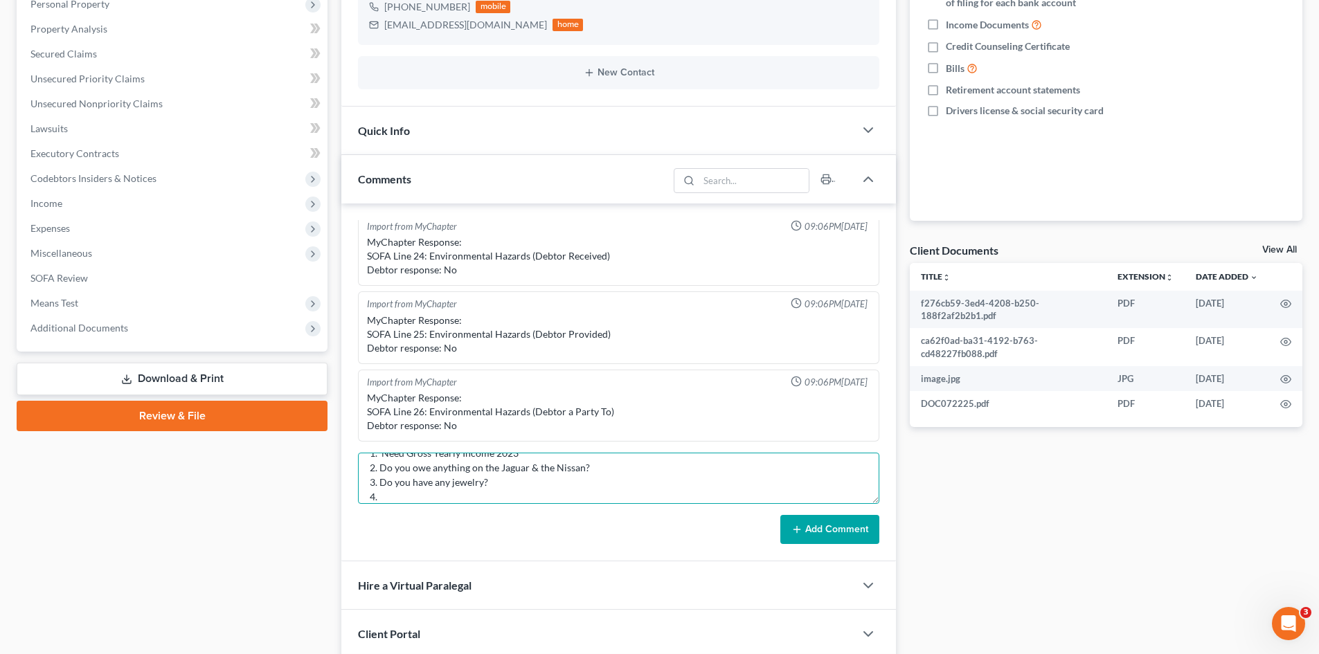
drag, startPoint x: 388, startPoint y: 494, endPoint x: 400, endPoint y: 495, distance: 11.8
click at [388, 494] on textarea "STILL NEEDED [DATE]: 1. Need Gross Yearly Income 2023 2. Do you owe anything on…" at bounding box center [618, 478] width 521 height 51
paste textarea "Any additional accounts, Cash App, Venmo, etc.?"
drag, startPoint x: 385, startPoint y: 497, endPoint x: 400, endPoint y: 502, distance: 16.2
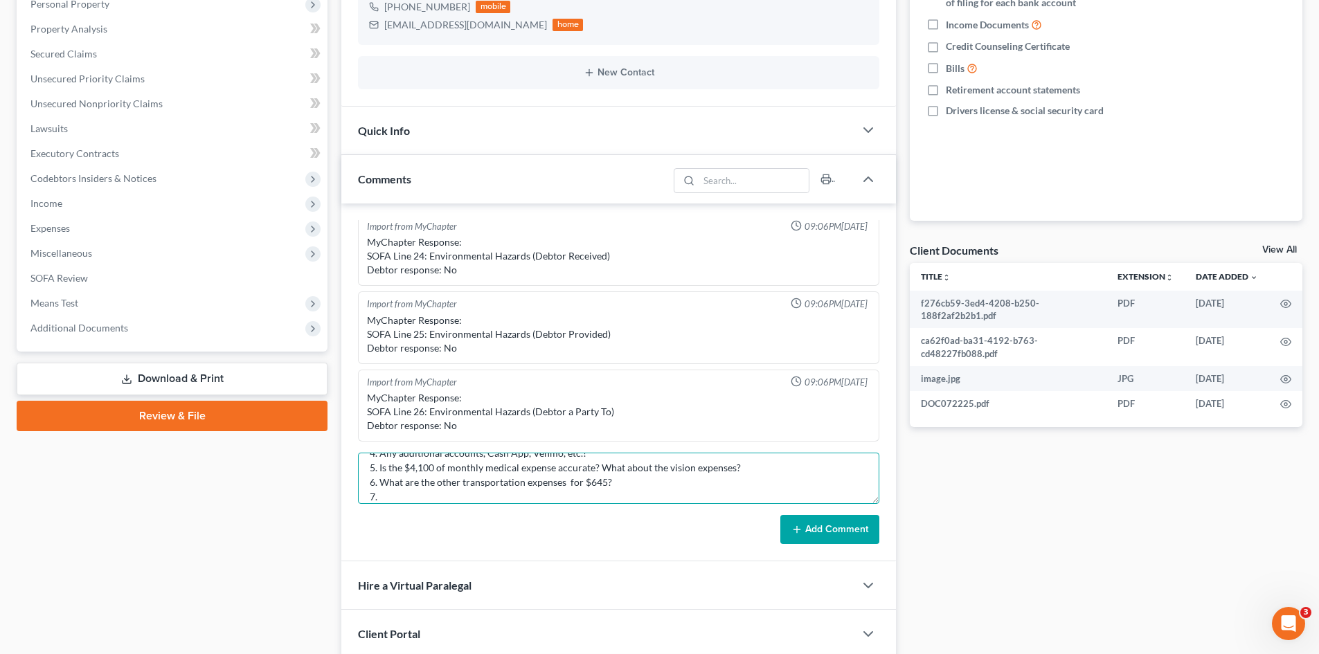
click at [385, 497] on textarea "STILL NEEDED [DATE]: 1. Need Gross Yearly Income 2023 2. Do you owe anything on…" at bounding box center [618, 478] width 521 height 51
paste textarea "Owe any back taxes? How much, whom owed to?"
click at [391, 499] on textarea "STILL NEEDED [DATE]: 1. Need Gross Yearly Income 2023 2. Do you owe anything on…" at bounding box center [618, 478] width 521 height 51
paste textarea "Disabled veteran? Reservist/National Guard member?"
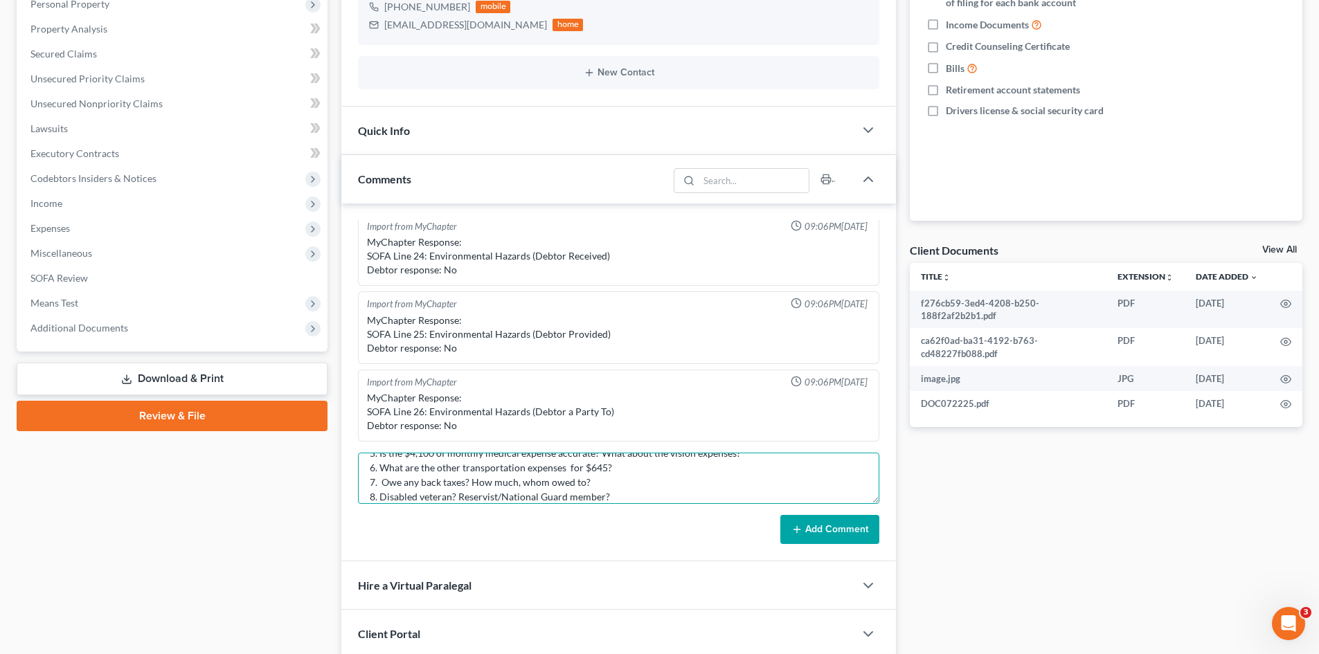
type textarea "STILL NEEDED [DATE]: 1. Need Gross Yearly Income 2023 2. Do you owe anything on…"
click at [808, 526] on button "Add Comment" at bounding box center [829, 529] width 99 height 29
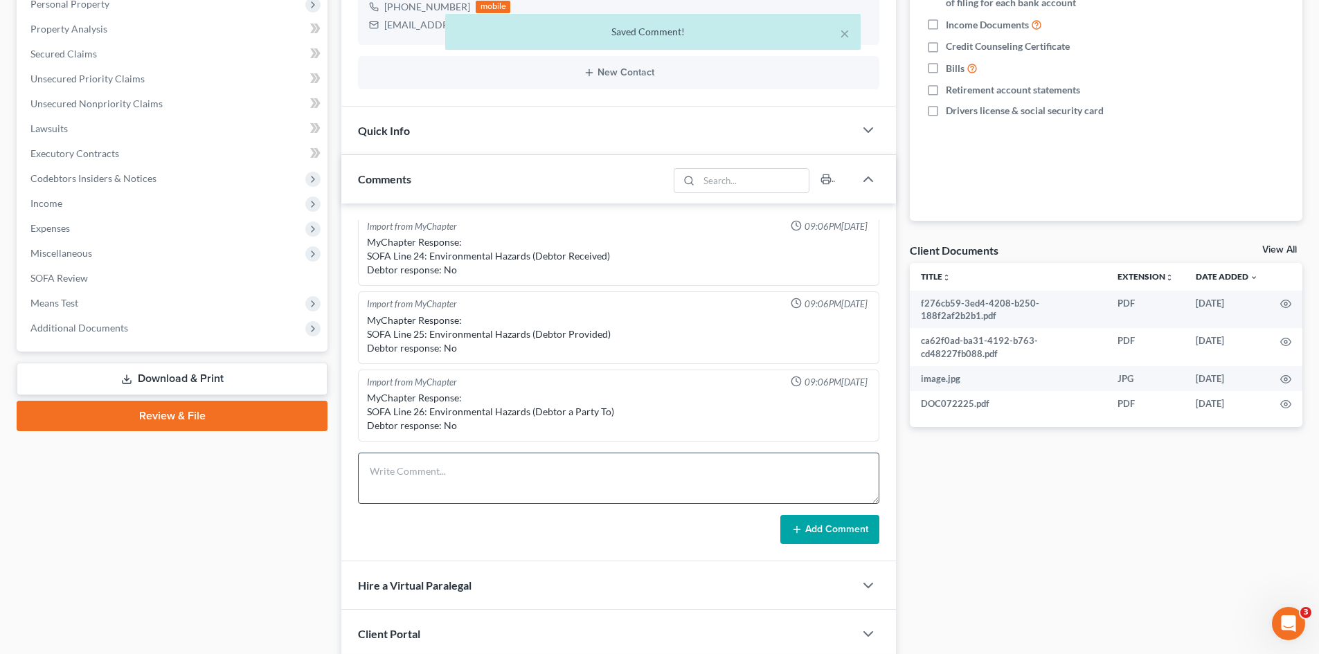
scroll to position [508, 0]
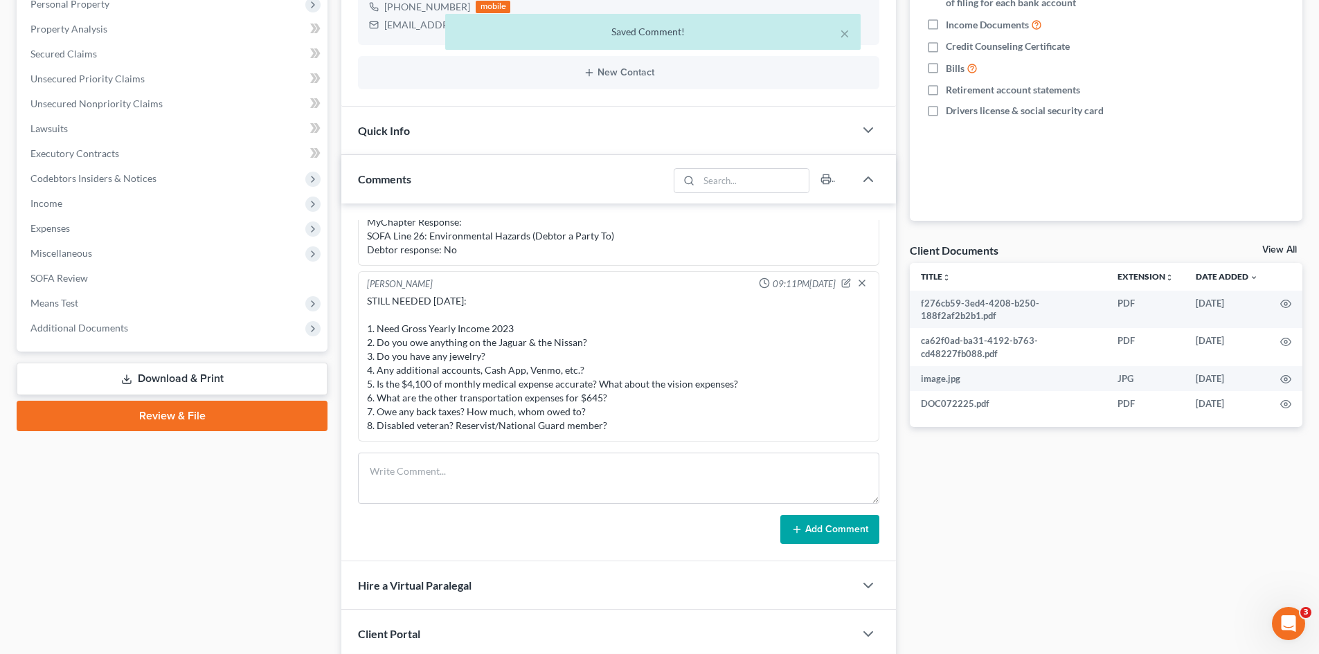
drag, startPoint x: 367, startPoint y: 327, endPoint x: 641, endPoint y: 423, distance: 290.0
click at [641, 423] on div "STILL NEEDED [DATE]: 1. Need Gross Yearly Income 2023 2. Do you owe anything on…" at bounding box center [618, 363] width 503 height 138
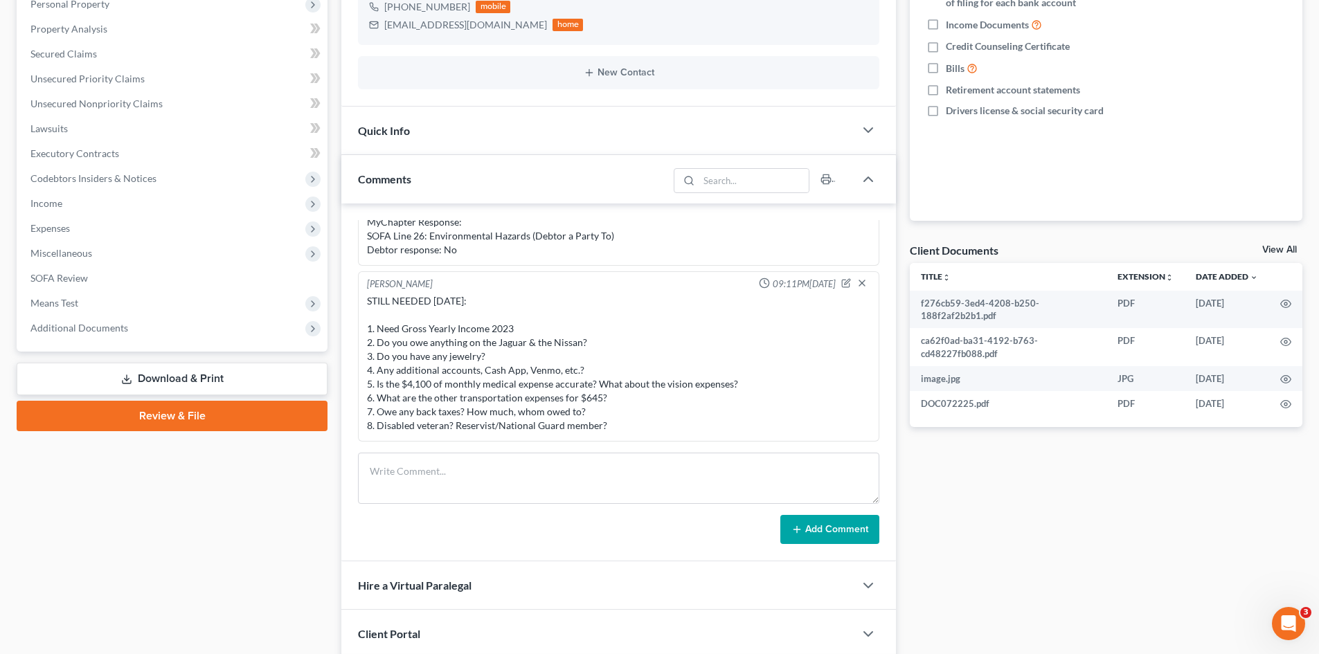
copy div "1. Need Gross Yearly Income 2023 2. Do you owe anything on the Jaguar & the Nis…"
click at [634, 481] on textarea at bounding box center [618, 478] width 521 height 51
